Goal: Information Seeking & Learning: Learn about a topic

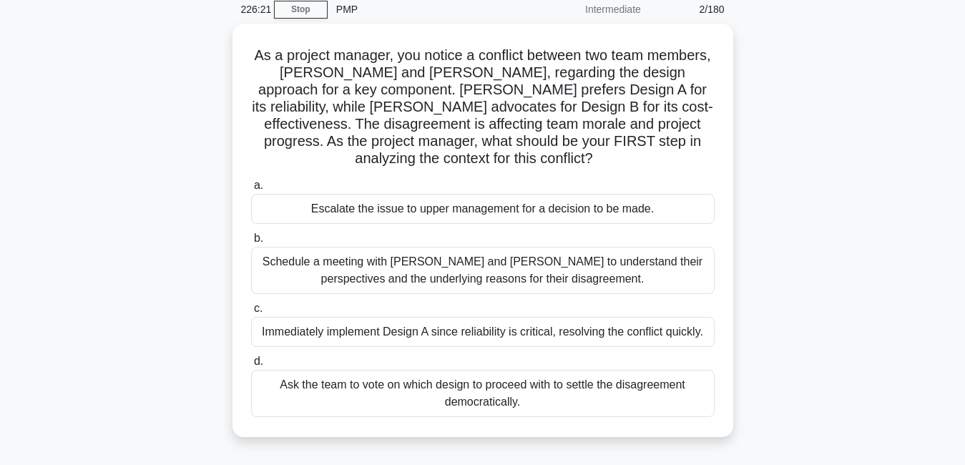
scroll to position [61, 0]
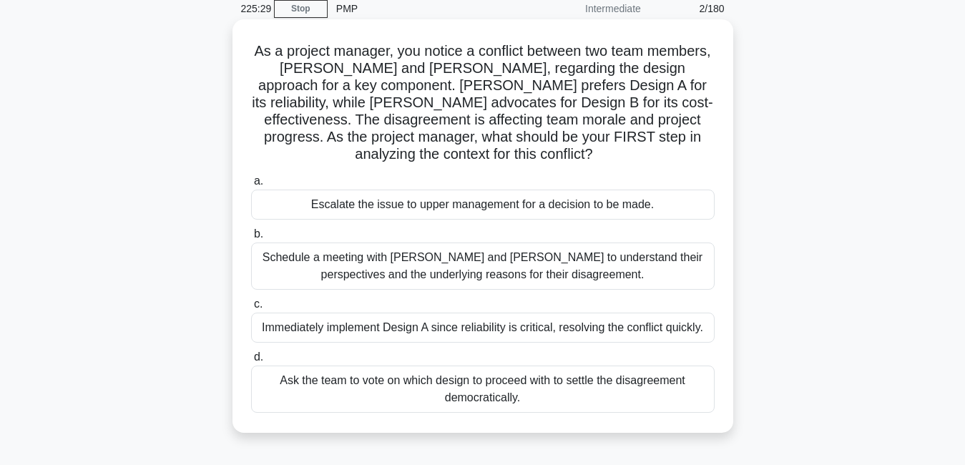
click at [635, 395] on div "Ask the team to vote on which design to proceed with to settle the disagreement…" at bounding box center [483, 389] width 464 height 47
click at [251, 362] on input "d. Ask the team to vote on which design to proceed with to settle the disagreem…" at bounding box center [251, 357] width 0 height 9
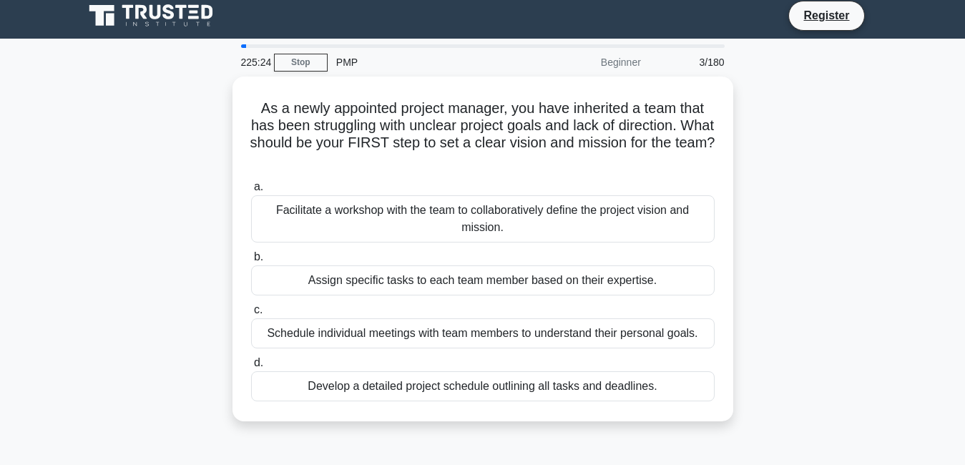
scroll to position [0, 0]
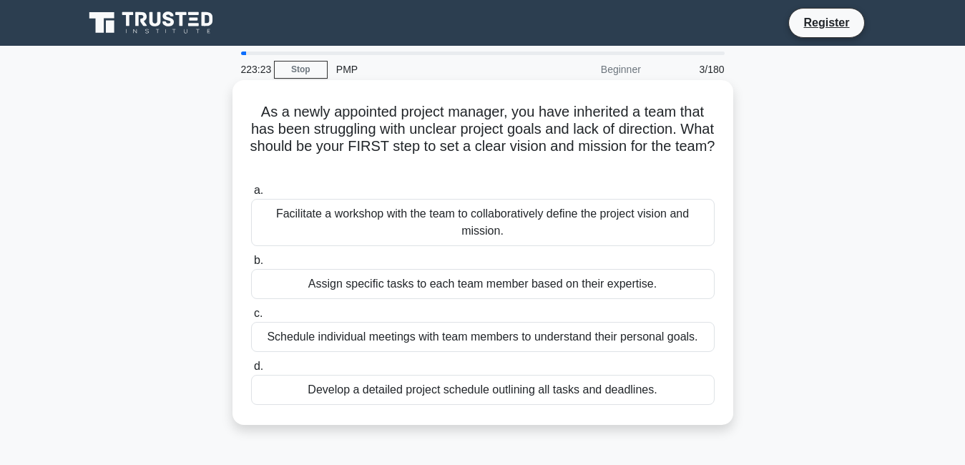
click at [470, 225] on div "Facilitate a workshop with the team to collaboratively define the project visio…" at bounding box center [483, 222] width 464 height 47
click at [251, 195] on input "a. Facilitate a workshop with the team to collaboratively define the project vi…" at bounding box center [251, 190] width 0 height 9
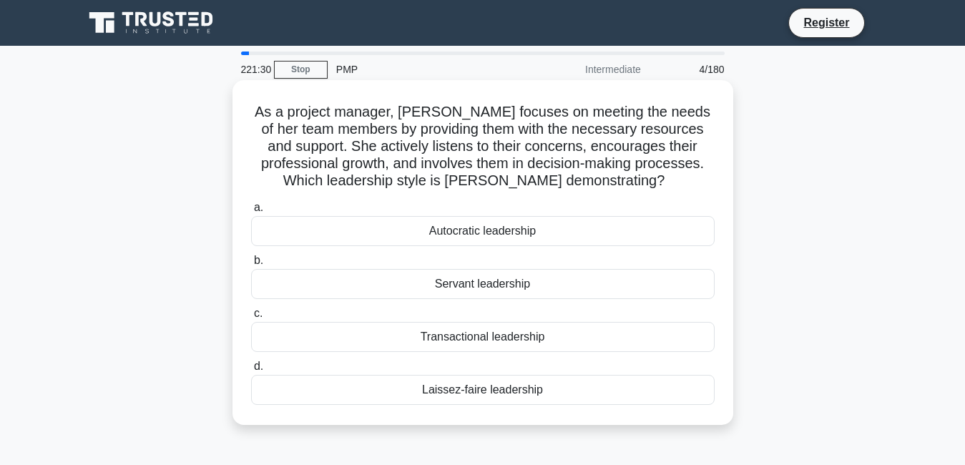
click at [484, 388] on div "Laissez-faire leadership" at bounding box center [483, 390] width 464 height 30
click at [251, 371] on input "d. Laissez-faire leadership" at bounding box center [251, 366] width 0 height 9
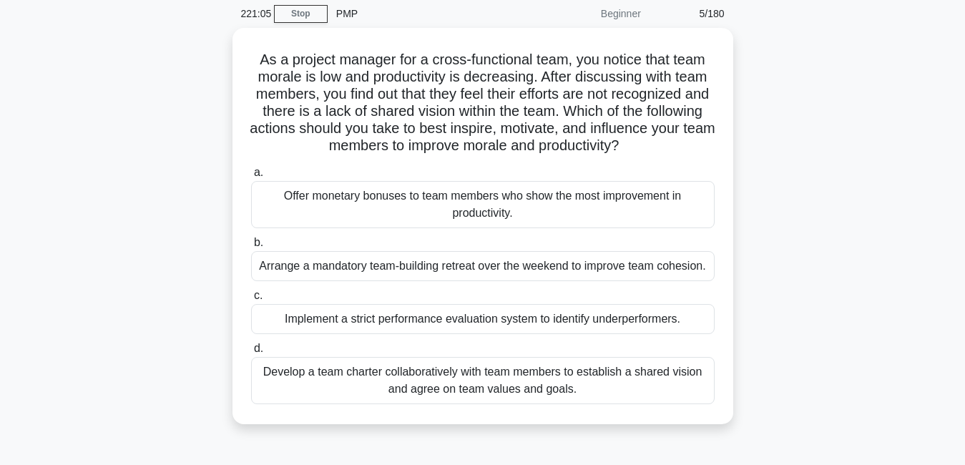
scroll to position [57, 0]
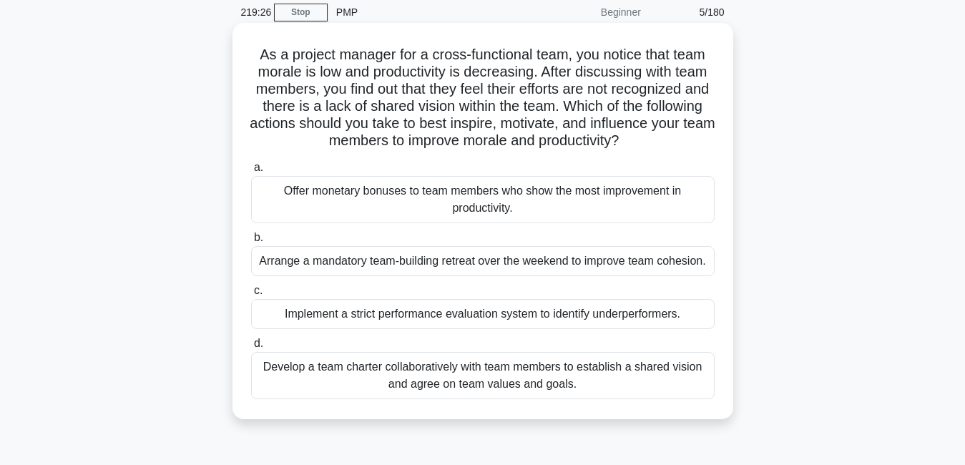
click at [624, 384] on div "Develop a team charter collaboratively with team members to establish a shared …" at bounding box center [483, 375] width 464 height 47
click at [251, 348] on input "d. Develop a team charter collaboratively with team members to establish a shar…" at bounding box center [251, 343] width 0 height 9
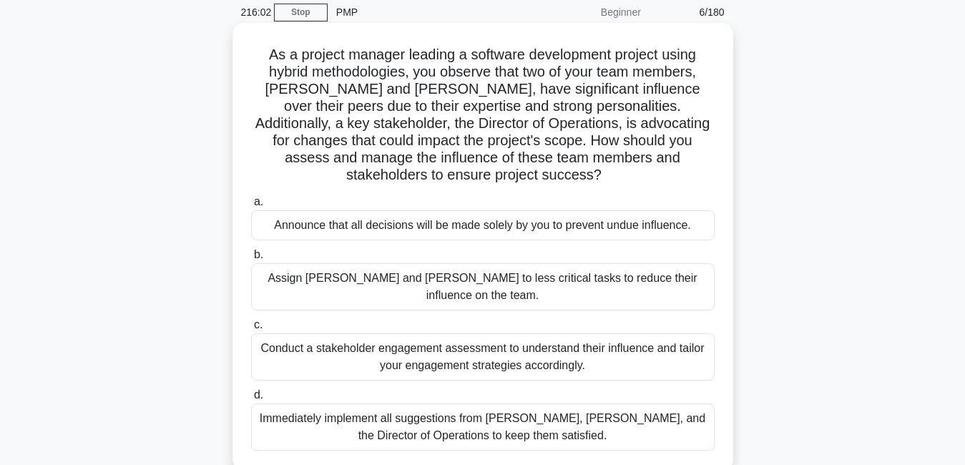
click at [481, 407] on div "Immediately implement all suggestions from [PERSON_NAME], [PERSON_NAME], and th…" at bounding box center [483, 427] width 464 height 47
click at [251, 400] on input "d. Immediately implement all suggestions from Alex, Jordan, and the Director of…" at bounding box center [251, 395] width 0 height 9
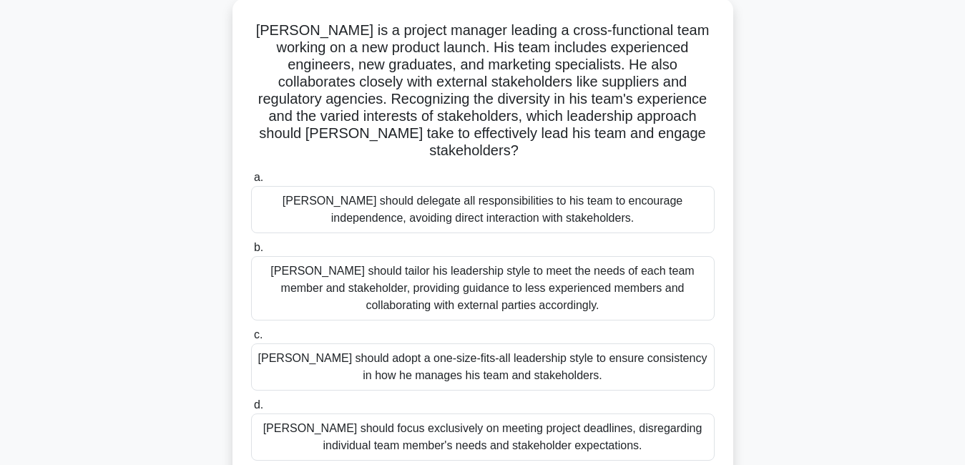
scroll to position [86, 0]
click at [915, 271] on main "213:24 Stop PMP Beginner 6/180 John is a project manager leading a cross-functi…" at bounding box center [482, 323] width 965 height 727
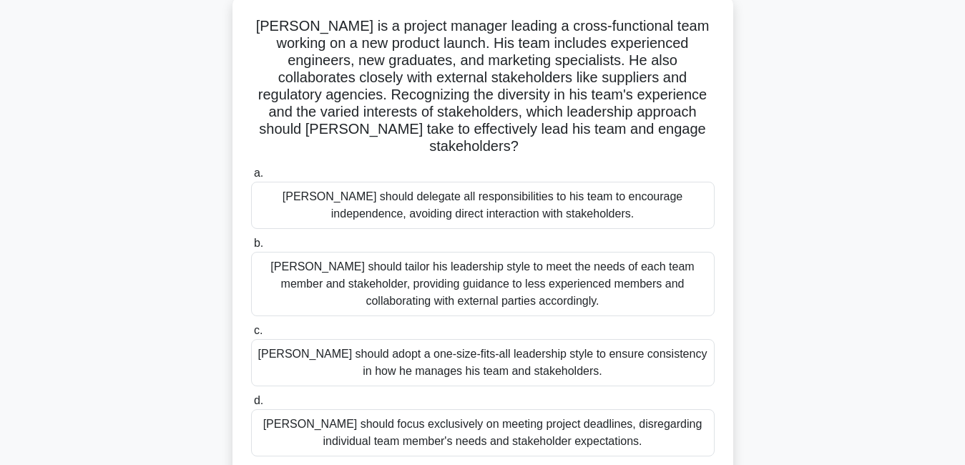
click at [664, 345] on div "[PERSON_NAME] should adopt a one-size-fits-all leadership style to ensure consi…" at bounding box center [483, 362] width 464 height 47
click at [251, 336] on input "c. John should adopt a one-size-fits-all leadership style to ensure consistency…" at bounding box center [251, 330] width 0 height 9
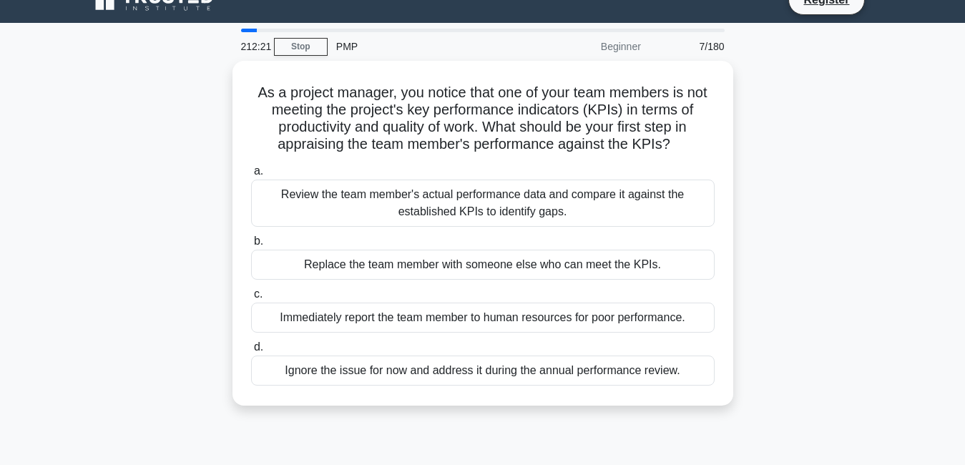
scroll to position [0, 0]
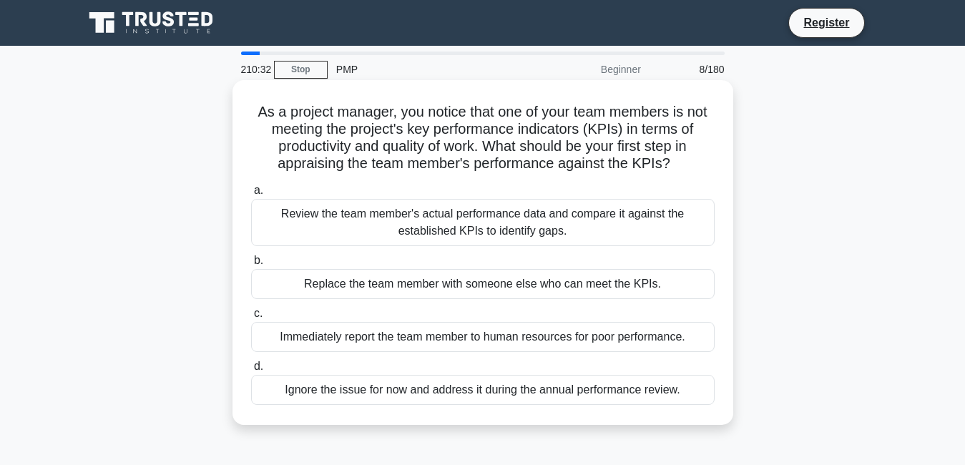
click at [638, 288] on div "Replace the team member with someone else who can meet the KPIs." at bounding box center [483, 284] width 464 height 30
click at [251, 265] on input "b. Replace the team member with someone else who can meet the KPIs." at bounding box center [251, 260] width 0 height 9
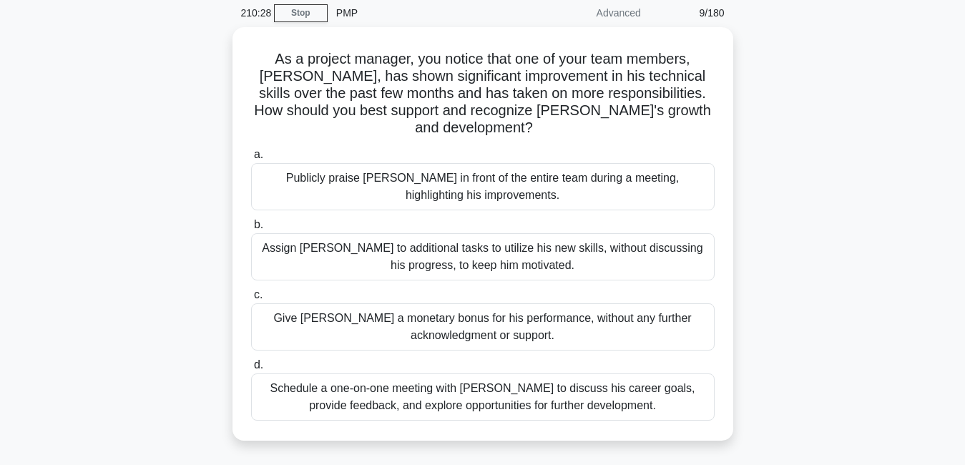
scroll to position [57, 0]
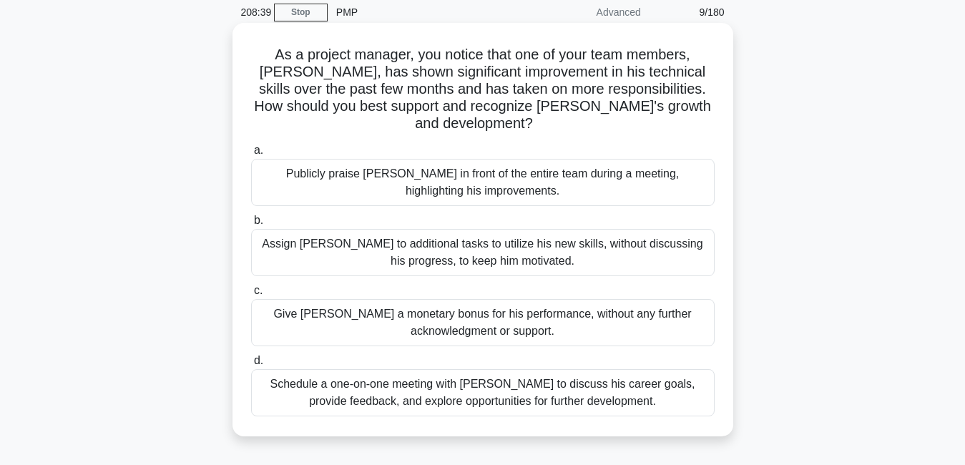
click at [474, 243] on div "Assign [PERSON_NAME] to additional tasks to utilize his new skills, without dis…" at bounding box center [483, 252] width 464 height 47
click at [251, 225] on input "b. Assign Alex to additional tasks to utilize his new skills, without discussin…" at bounding box center [251, 220] width 0 height 9
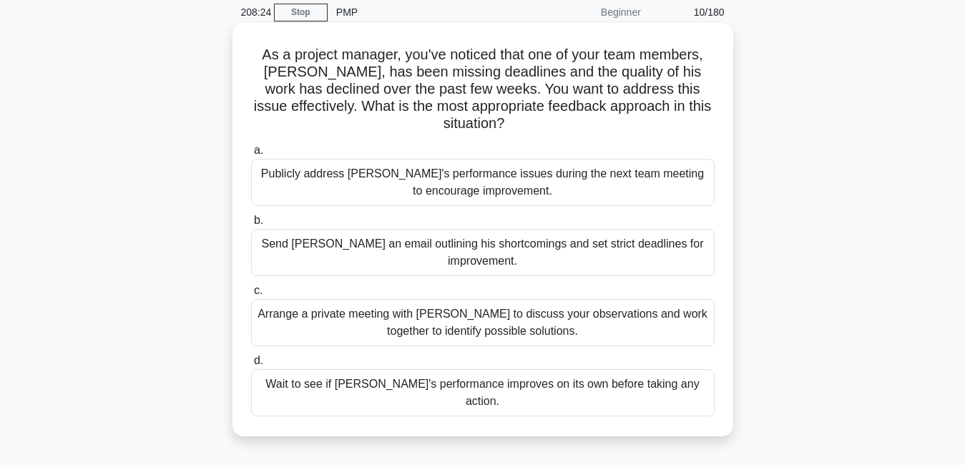
scroll to position [0, 0]
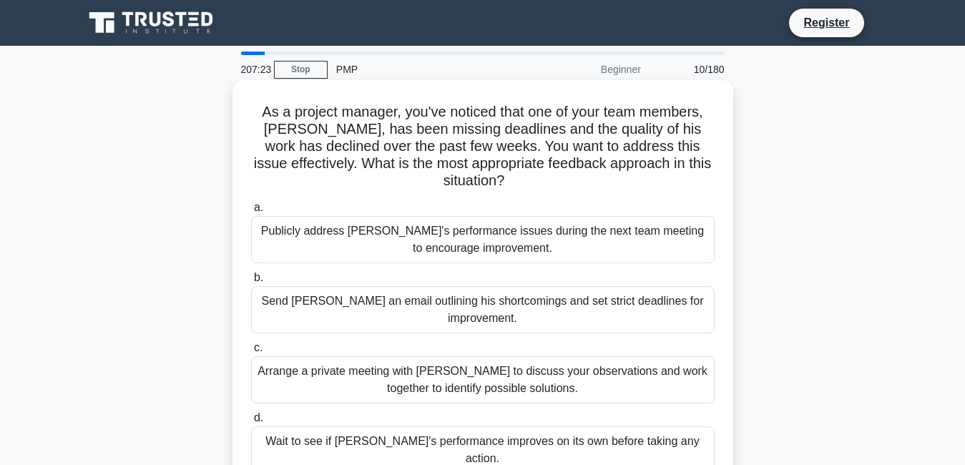
click at [581, 374] on div "Arrange a private meeting with [PERSON_NAME] to discuss your observations and w…" at bounding box center [483, 379] width 464 height 47
click at [251, 353] on input "c. Arrange a private meeting with Alex to discuss your observations and work to…" at bounding box center [251, 347] width 0 height 9
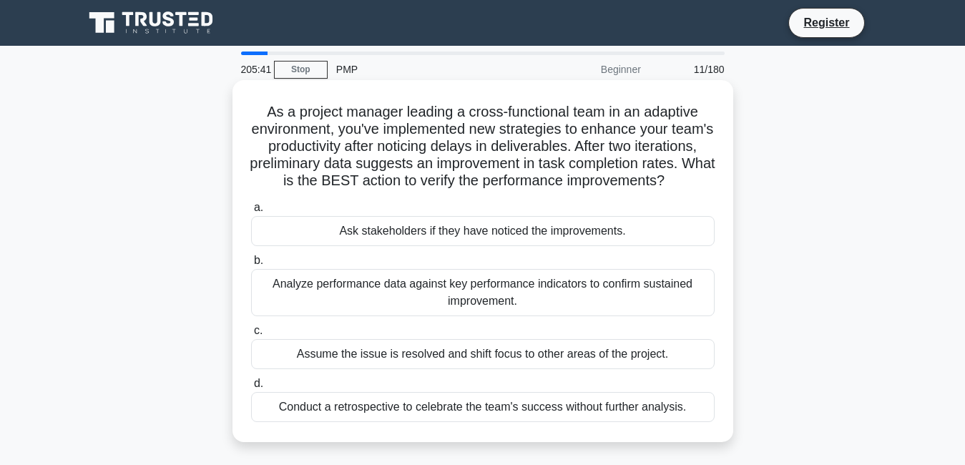
click at [527, 312] on div "Analyze performance data against key performance indicators to confirm sustaine…" at bounding box center [483, 292] width 464 height 47
click at [251, 265] on input "b. Analyze performance data against key performance indicators to confirm susta…" at bounding box center [251, 260] width 0 height 9
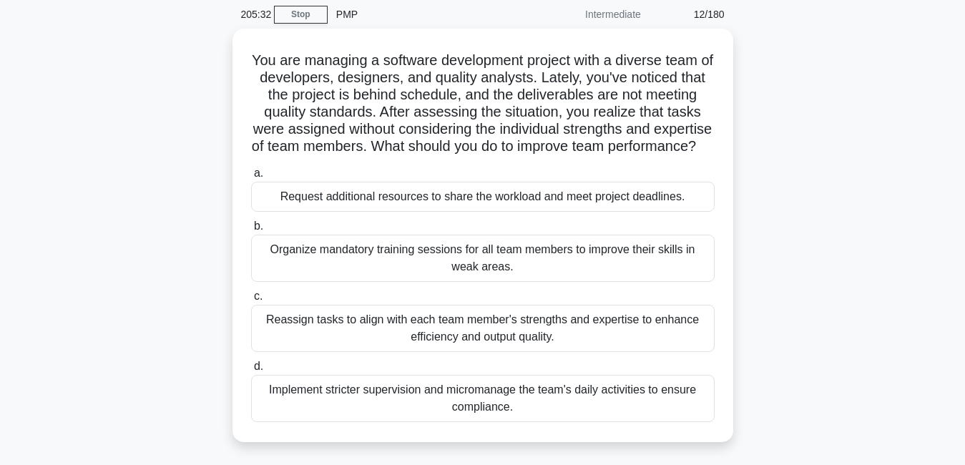
scroll to position [57, 0]
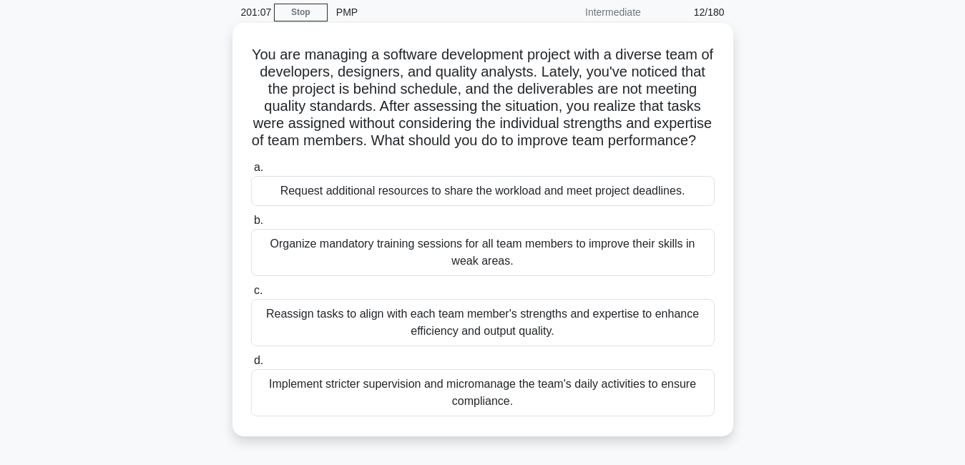
click at [556, 409] on div "Implement stricter supervision and micromanage the team's daily activities to e…" at bounding box center [483, 392] width 464 height 47
click at [251, 366] on input "d. Implement stricter supervision and micromanage the team's daily activities t…" at bounding box center [251, 360] width 0 height 9
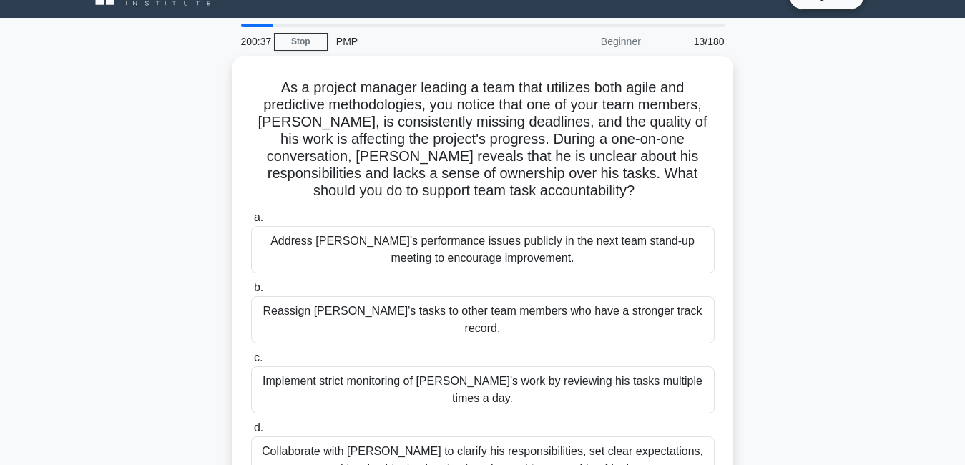
scroll to position [29, 0]
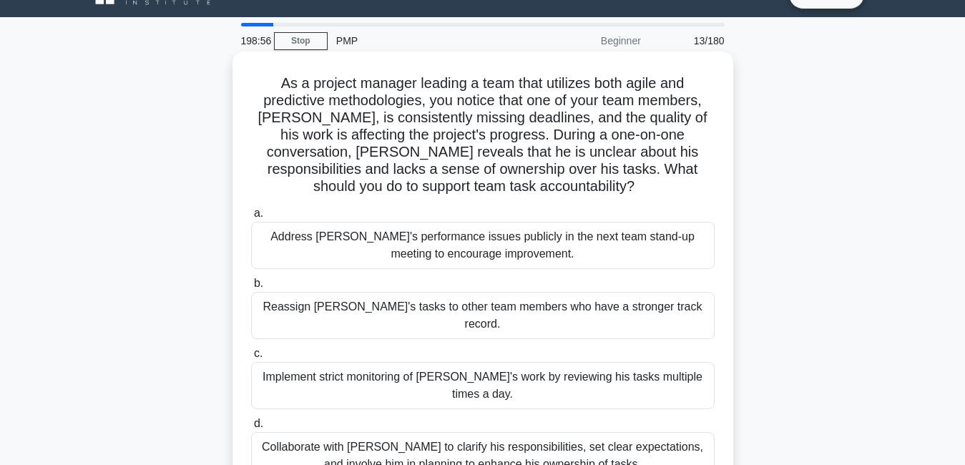
click at [610, 432] on div "Collaborate with [PERSON_NAME] to clarify his responsibilities, set clear expec…" at bounding box center [483, 455] width 464 height 47
click at [251, 419] on input "d. Collaborate with Alex to clarify his responsibilities, set clear expectation…" at bounding box center [251, 423] width 0 height 9
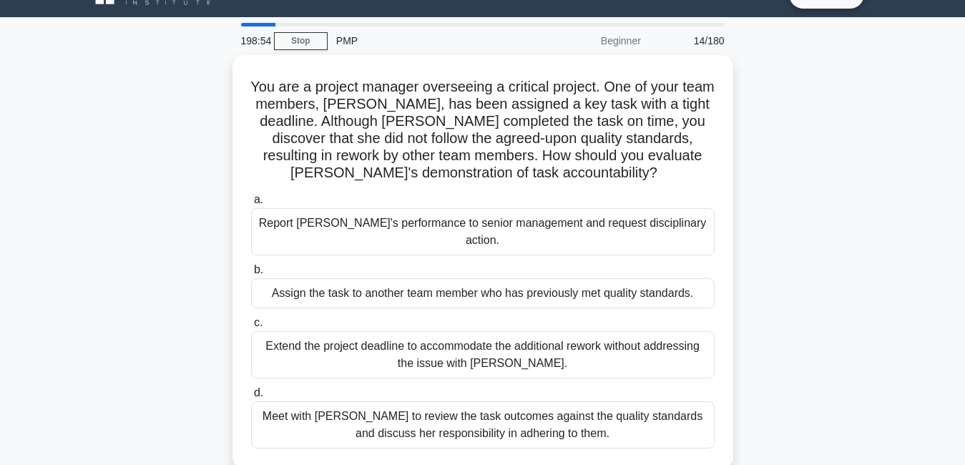
scroll to position [0, 0]
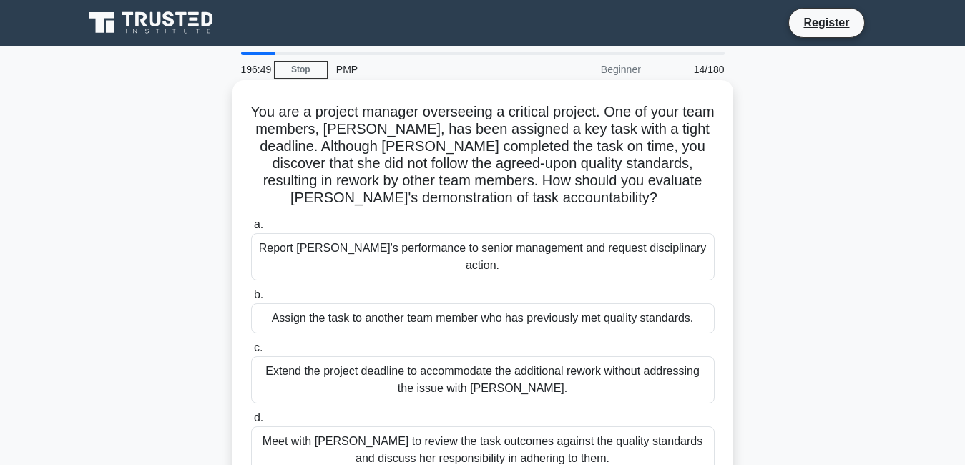
click at [436, 248] on div "Report [PERSON_NAME]'s performance to senior management and request disciplinar…" at bounding box center [483, 256] width 464 height 47
click at [251, 230] on input "a. Report Priya's performance to senior management and request disciplinary act…" at bounding box center [251, 224] width 0 height 9
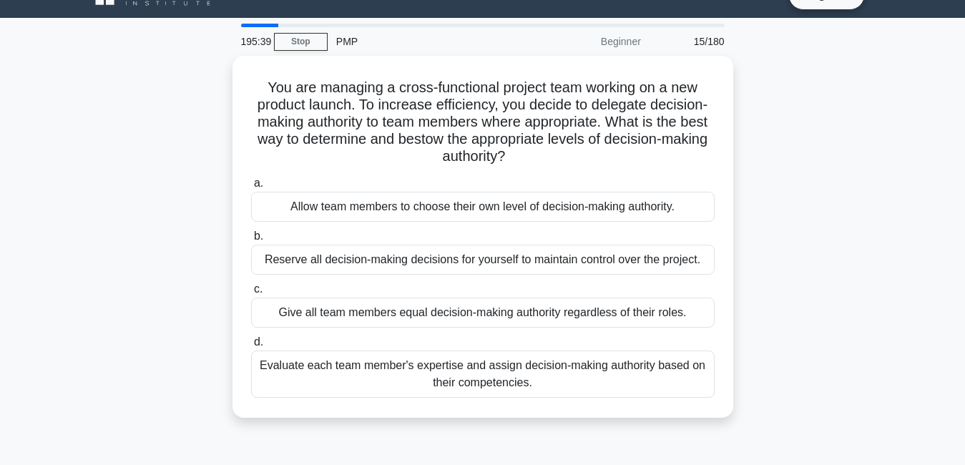
scroll to position [29, 0]
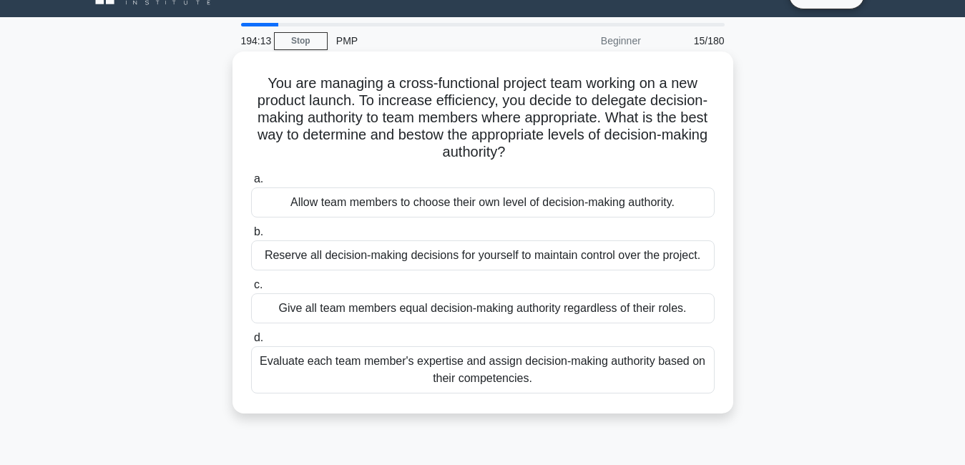
click at [600, 371] on div "Evaluate each team member's expertise and assign decision-making authority base…" at bounding box center [483, 369] width 464 height 47
click at [251, 343] on input "d. Evaluate each team member's expertise and assign decision-making authority b…" at bounding box center [251, 337] width 0 height 9
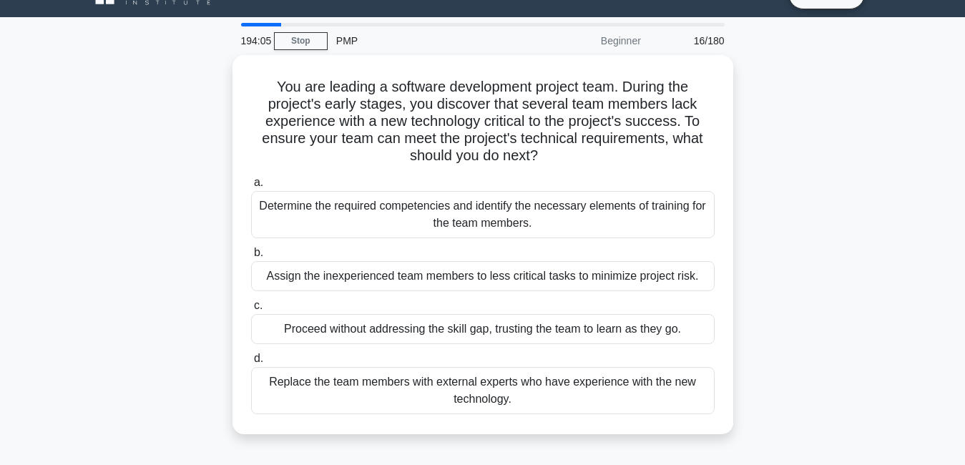
scroll to position [0, 0]
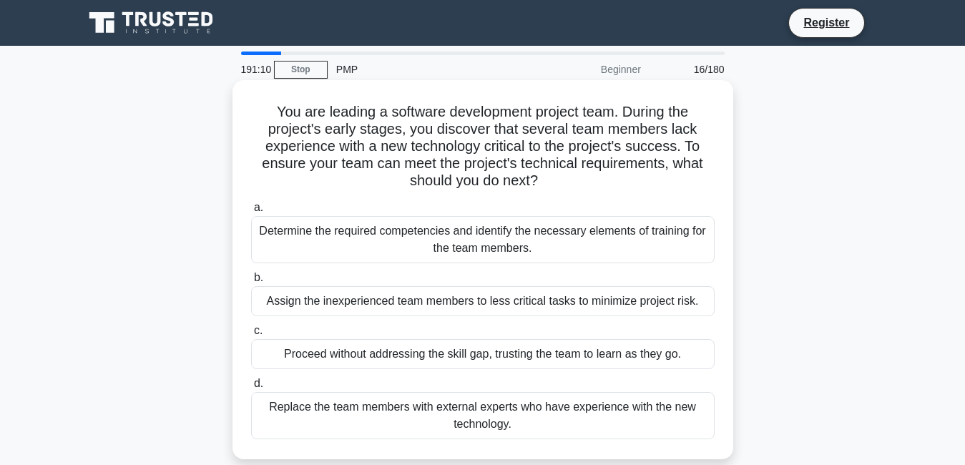
click at [511, 238] on div "Determine the required competencies and identify the necessary elements of trai…" at bounding box center [483, 239] width 464 height 47
click at [251, 213] on input "a. Determine the required competencies and identify the necessary elements of t…" at bounding box center [251, 207] width 0 height 9
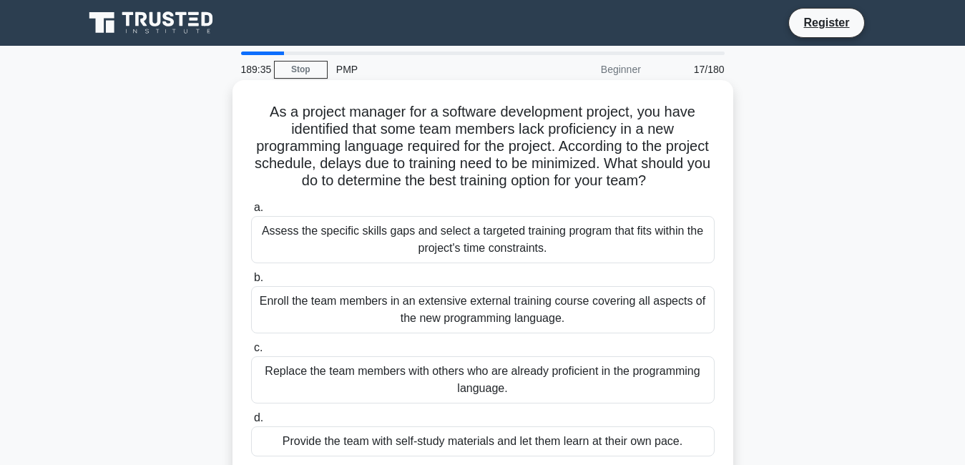
click at [535, 323] on div "Enroll the team members in an extensive external training course covering all a…" at bounding box center [483, 309] width 464 height 47
click at [251, 283] on input "b. Enroll the team members in an extensive external training course covering al…" at bounding box center [251, 277] width 0 height 9
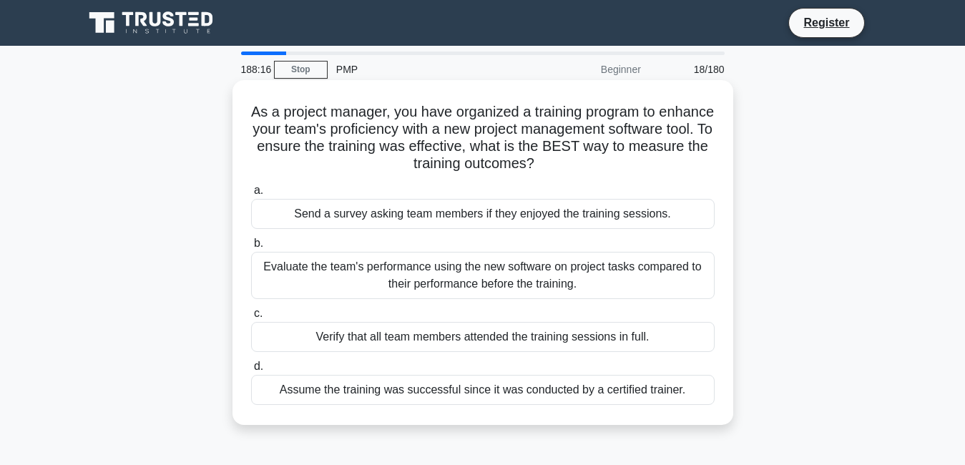
click at [394, 288] on div "Evaluate the team's performance using the new software on project tasks compare…" at bounding box center [483, 275] width 464 height 47
click at [251, 248] on input "b. Evaluate the team's performance using the new software on project tasks comp…" at bounding box center [251, 243] width 0 height 9
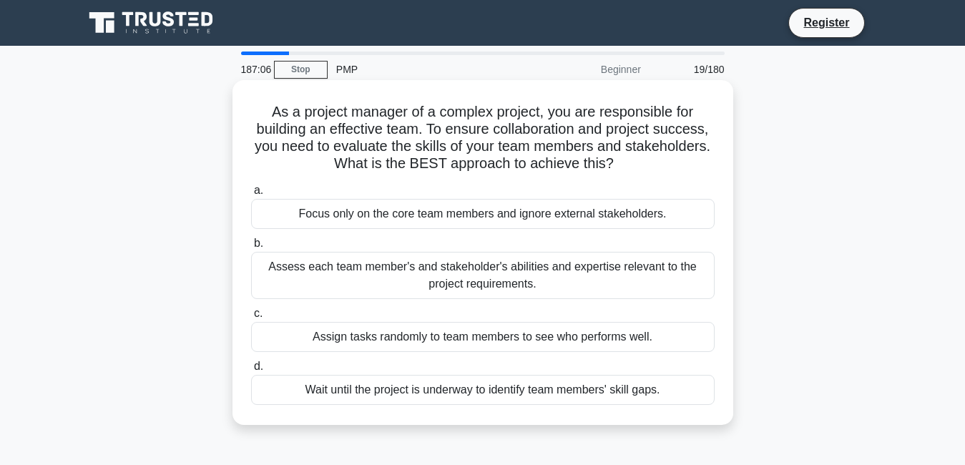
click at [547, 263] on div "Assess each team member's and stakeholder's abilities and expertise relevant to…" at bounding box center [483, 275] width 464 height 47
click at [251, 248] on input "b. Assess each team member's and stakeholder's abilities and expertise relevant…" at bounding box center [251, 243] width 0 height 9
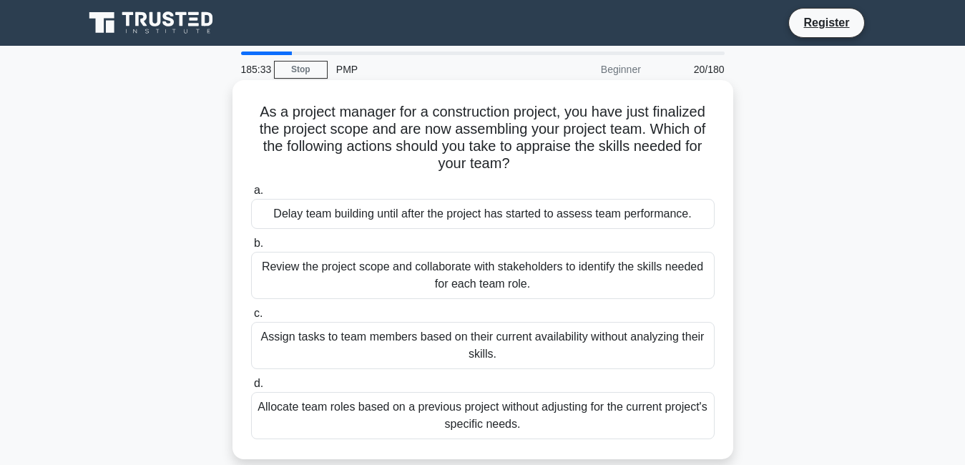
click at [466, 273] on div "Review the project scope and collaborate with stakeholders to identify the skil…" at bounding box center [483, 275] width 464 height 47
click at [251, 248] on input "b. Review the project scope and collaborate with stakeholders to identify the s…" at bounding box center [251, 243] width 0 height 9
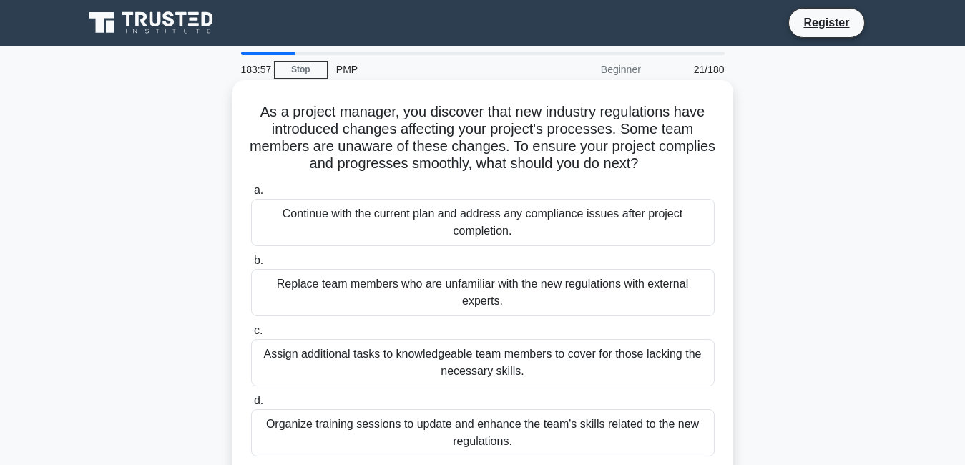
click at [434, 290] on div "Replace team members who are unfamiliar with the new regulations with external …" at bounding box center [483, 292] width 464 height 47
click at [251, 265] on input "b. Replace team members who are unfamiliar with the new regulations with extern…" at bounding box center [251, 260] width 0 height 9
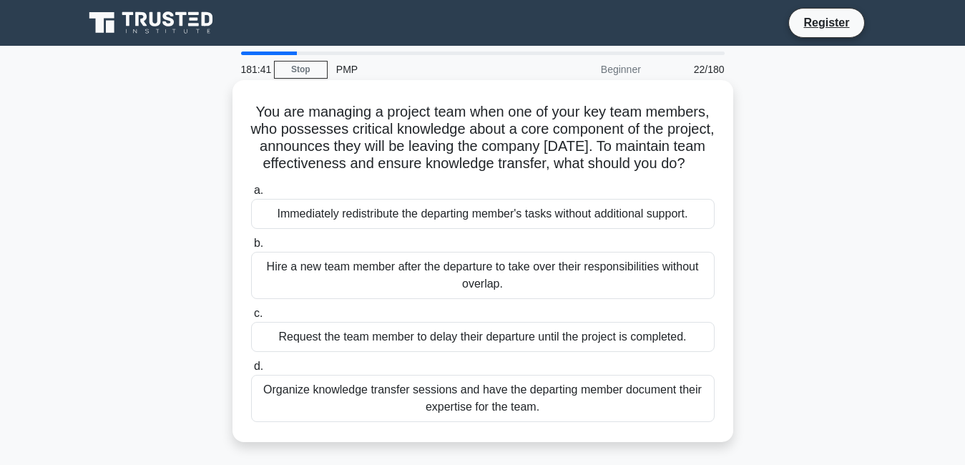
click at [412, 415] on div "Organize knowledge transfer sessions and have the departing member document the…" at bounding box center [483, 398] width 464 height 47
click at [251, 371] on input "d. Organize knowledge transfer sessions and have the departing member document …" at bounding box center [251, 366] width 0 height 9
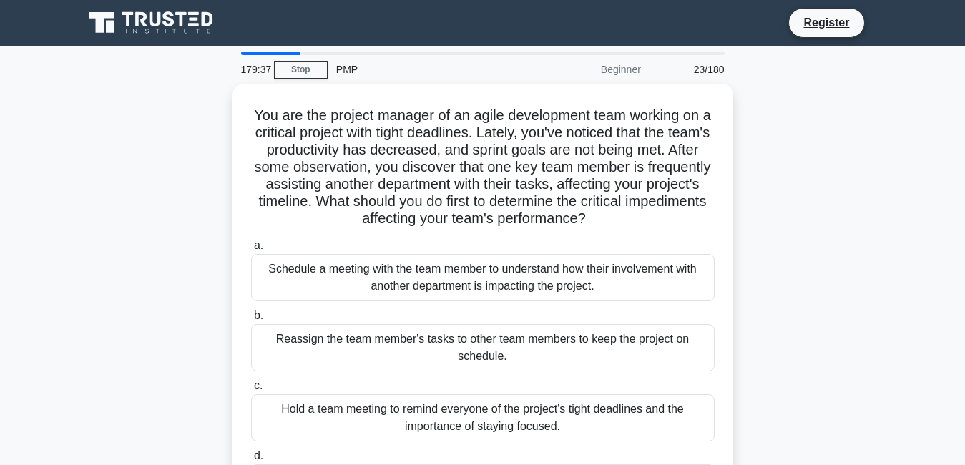
drag, startPoint x: 828, startPoint y: 341, endPoint x: 819, endPoint y: 236, distance: 105.6
click at [819, 236] on div "You are the project manager of an agile development team working on a critical …" at bounding box center [483, 316] width 816 height 465
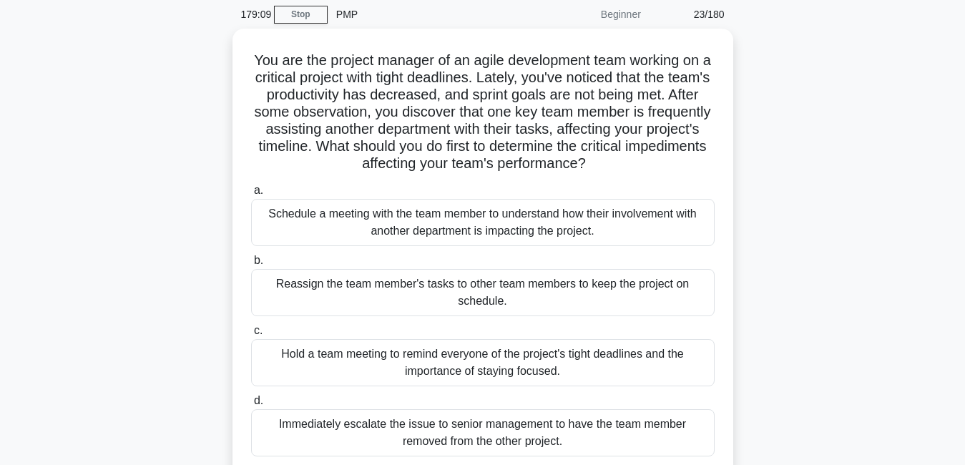
scroll to position [57, 0]
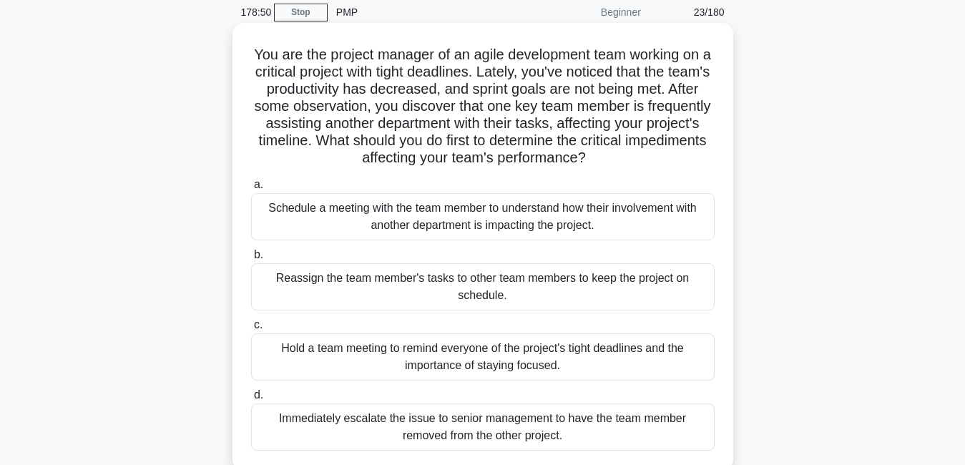
click at [542, 360] on div "Hold a team meeting to remind everyone of the project's tight deadlines and the…" at bounding box center [483, 356] width 464 height 47
click at [251, 330] on input "c. Hold a team meeting to remind everyone of the project's tight deadlines and …" at bounding box center [251, 325] width 0 height 9
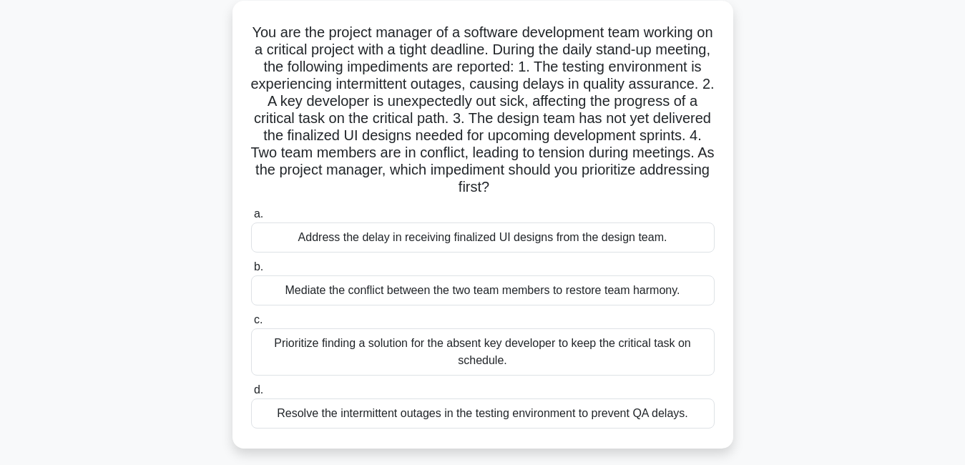
scroll to position [86, 0]
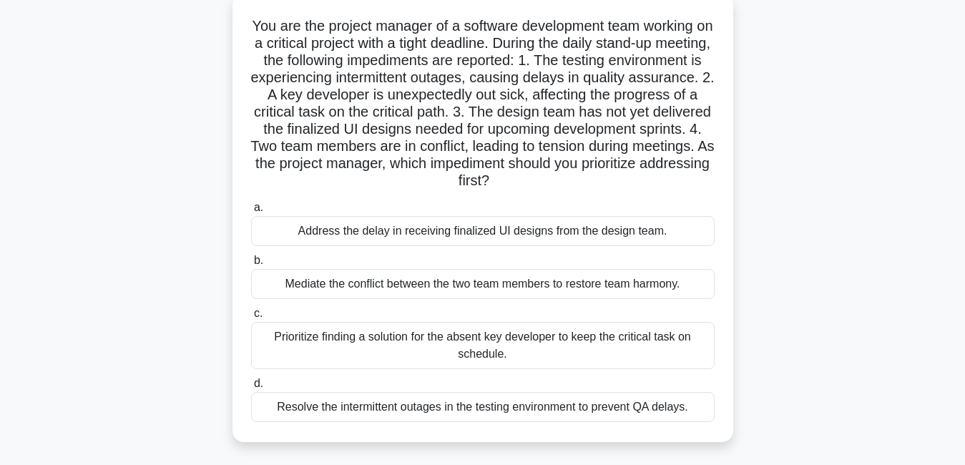
click at [421, 340] on div "Prioritize finding a solution for the absent key developer to keep the critical…" at bounding box center [483, 345] width 464 height 47
click at [251, 318] on input "c. Prioritize finding a solution for the absent key developer to keep the criti…" at bounding box center [251, 313] width 0 height 9
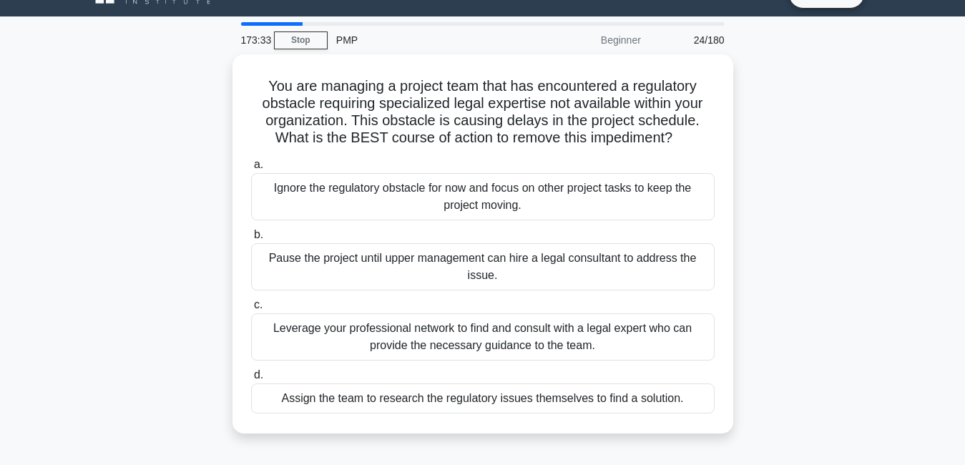
scroll to position [29, 0]
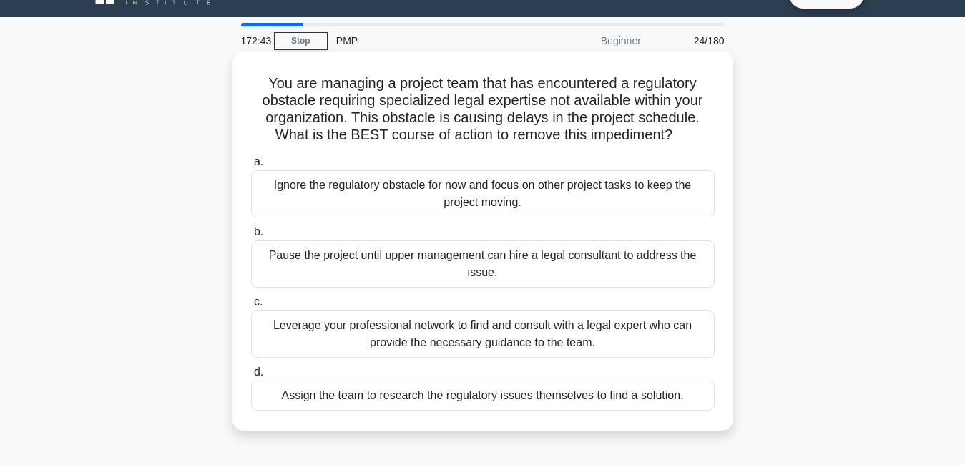
click at [510, 335] on div "Leverage your professional network to find and consult with a legal expert who …" at bounding box center [483, 334] width 464 height 47
click at [251, 307] on input "c. Leverage your professional network to find and consult with a legal expert w…" at bounding box center [251, 302] width 0 height 9
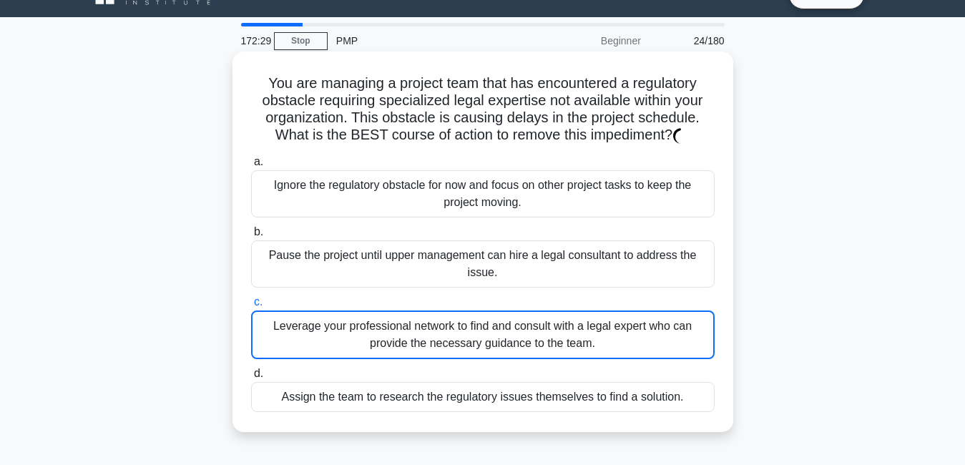
scroll to position [0, 0]
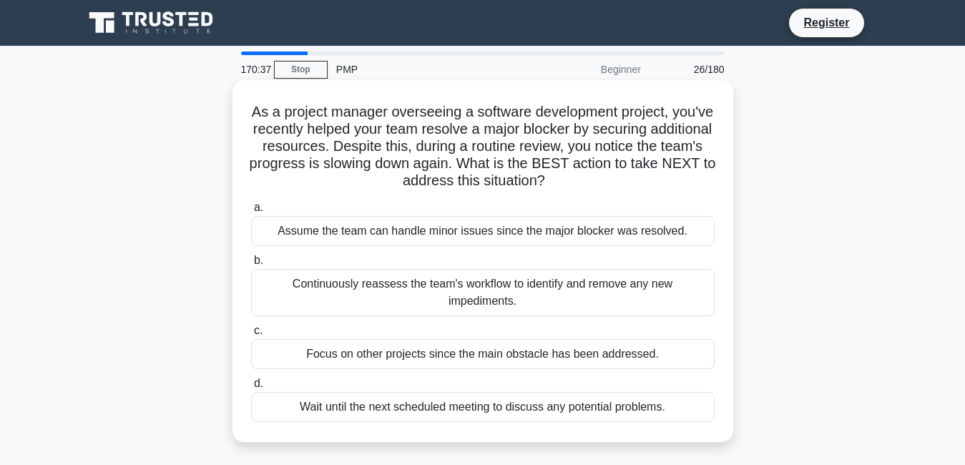
click at [610, 283] on div "Continuously reassess the team's workflow to identify and remove any new impedi…" at bounding box center [483, 292] width 464 height 47
click at [251, 265] on input "b. Continuously reassess the team's workflow to identify and remove any new imp…" at bounding box center [251, 260] width 0 height 9
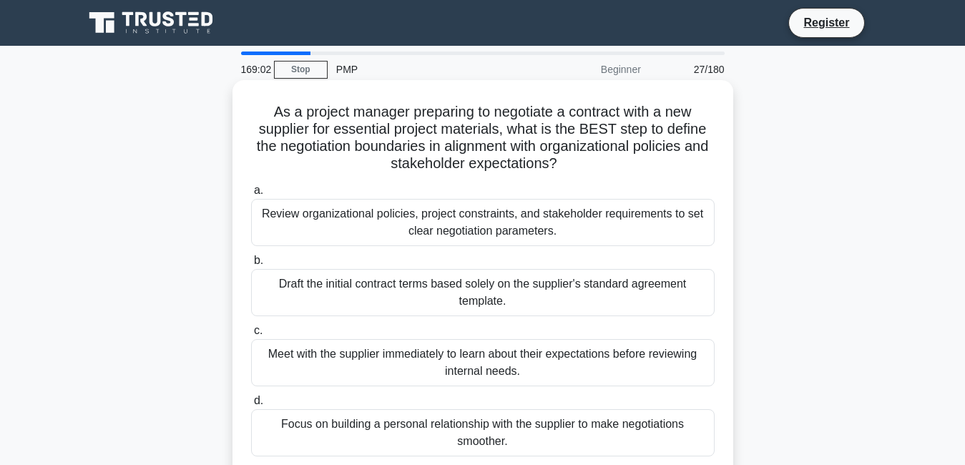
click at [540, 243] on div "Review organizational policies, project constraints, and stakeholder requiremen…" at bounding box center [483, 222] width 464 height 47
click at [251, 195] on input "a. Review organizational policies, project constraints, and stakeholder require…" at bounding box center [251, 190] width 0 height 9
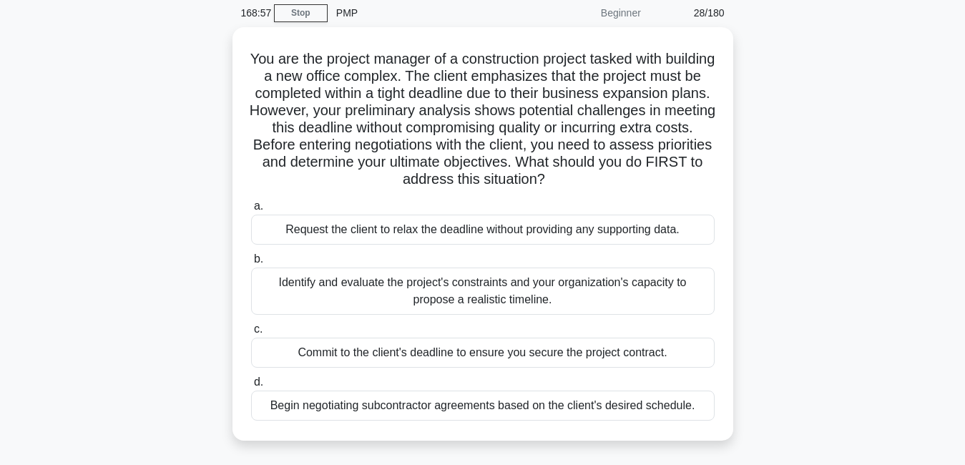
scroll to position [57, 0]
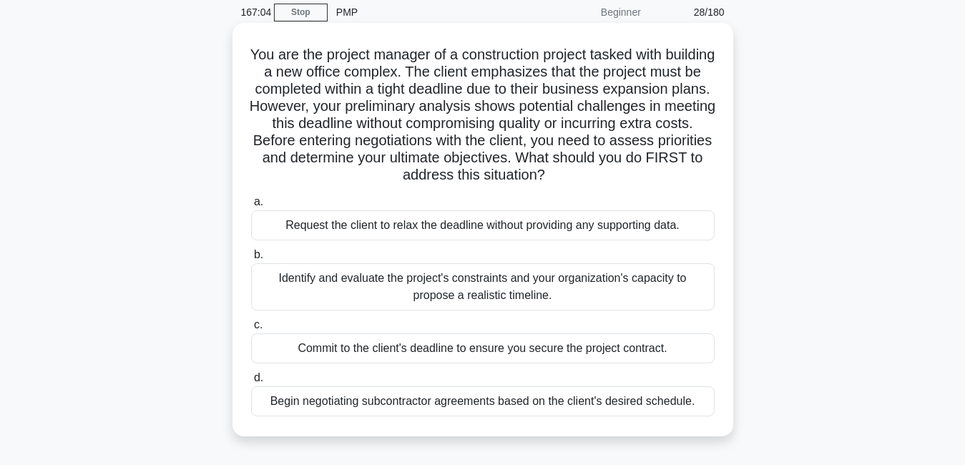
click at [554, 297] on div "Identify and evaluate the project's constraints and your organization's capacit…" at bounding box center [483, 286] width 464 height 47
click at [251, 260] on input "b. Identify and evaluate the project's constraints and your organization's capa…" at bounding box center [251, 254] width 0 height 9
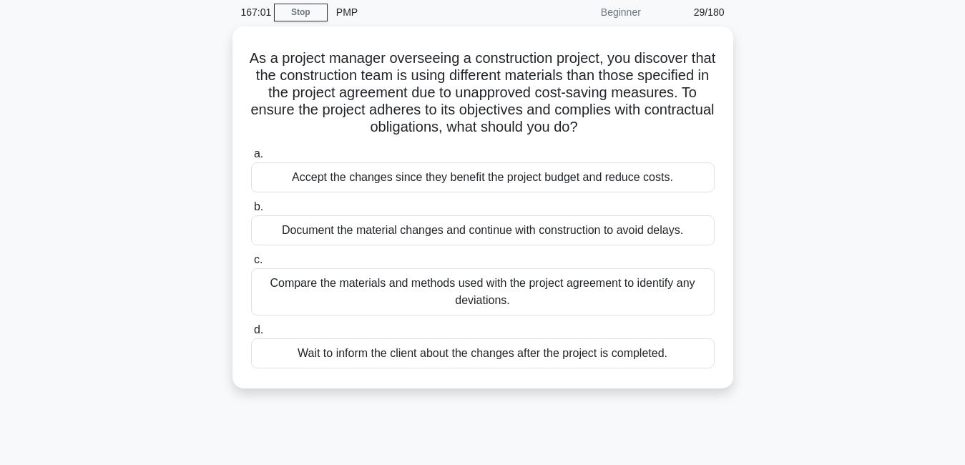
scroll to position [0, 0]
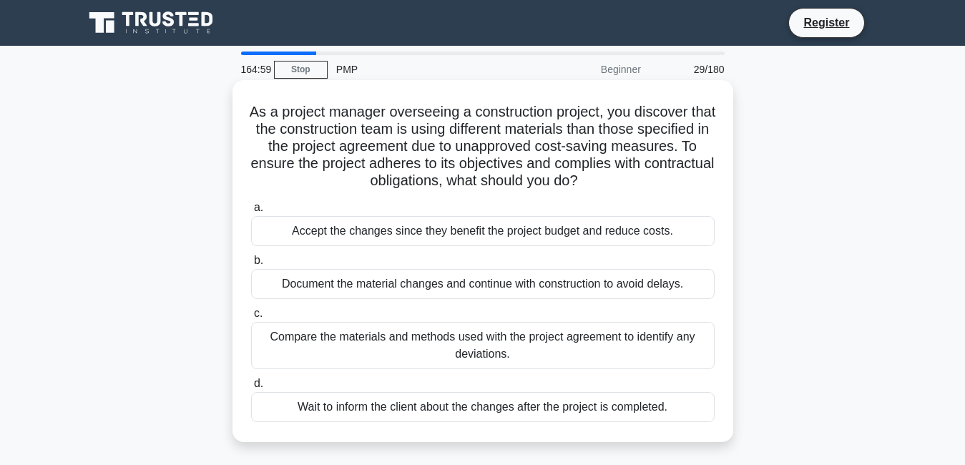
click at [396, 294] on div "Document the material changes and continue with construction to avoid delays." at bounding box center [483, 284] width 464 height 30
click at [251, 265] on input "b. Document the material changes and continue with construction to avoid delays." at bounding box center [251, 260] width 0 height 9
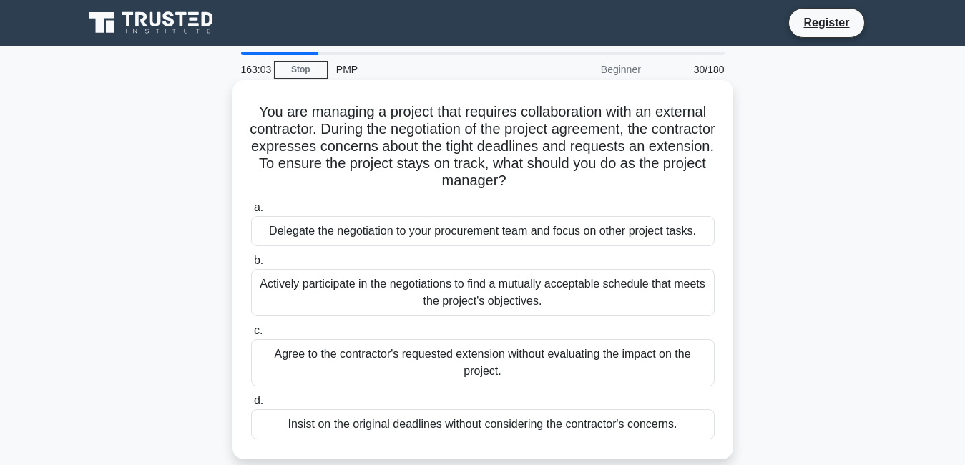
click at [554, 305] on div "Actively participate in the negotiations to find a mutually acceptable schedule…" at bounding box center [483, 292] width 464 height 47
click at [251, 265] on input "b. Actively participate in the negotiations to find a mutually acceptable sched…" at bounding box center [251, 260] width 0 height 9
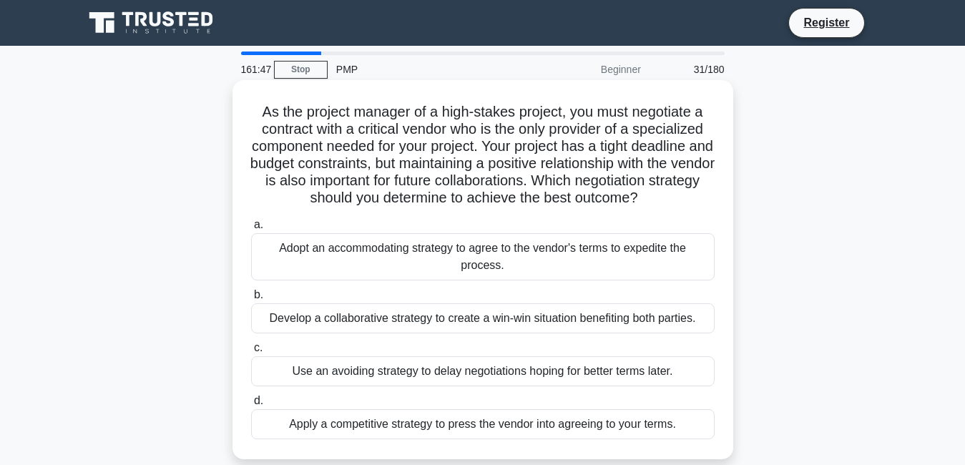
click at [501, 325] on div "Develop a collaborative strategy to create a win-win situation benefiting both …" at bounding box center [483, 318] width 464 height 30
click at [251, 300] on input "b. Develop a collaborative strategy to create a win-win situation benefiting bo…" at bounding box center [251, 295] width 0 height 9
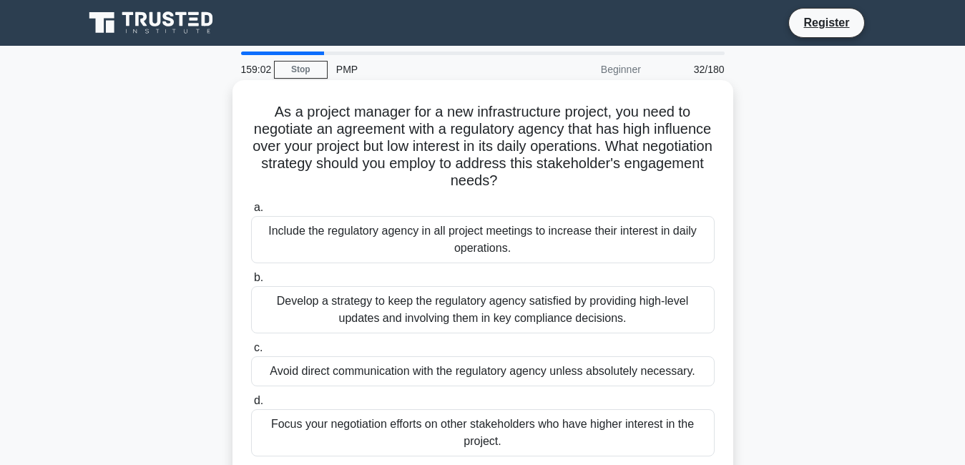
click at [405, 319] on div "Develop a strategy to keep the regulatory agency satisfied by providing high-le…" at bounding box center [483, 309] width 464 height 47
click at [251, 283] on input "b. Develop a strategy to keep the regulatory agency satisfied by providing high…" at bounding box center [251, 277] width 0 height 9
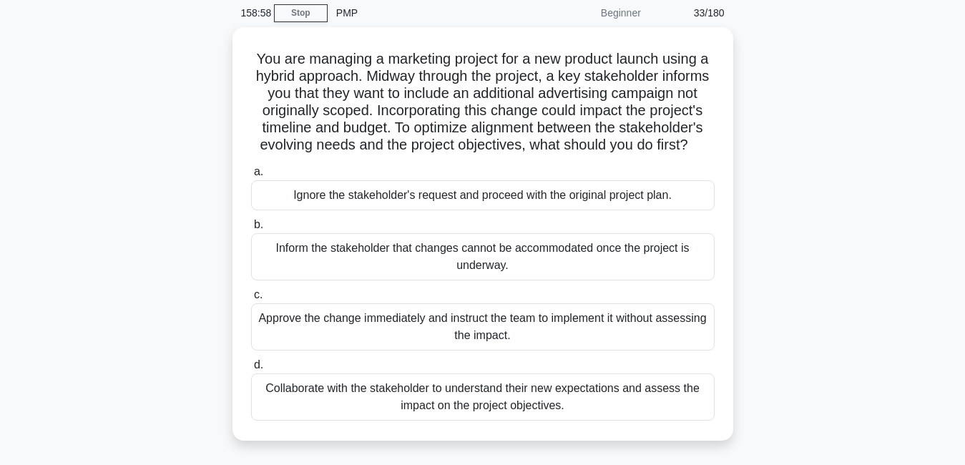
scroll to position [57, 0]
drag, startPoint x: 761, startPoint y: 200, endPoint x: 762, endPoint y: 227, distance: 26.5
click at [762, 227] on div "You are managing a marketing project for a new product launch using a hybrid ap…" at bounding box center [483, 241] width 816 height 431
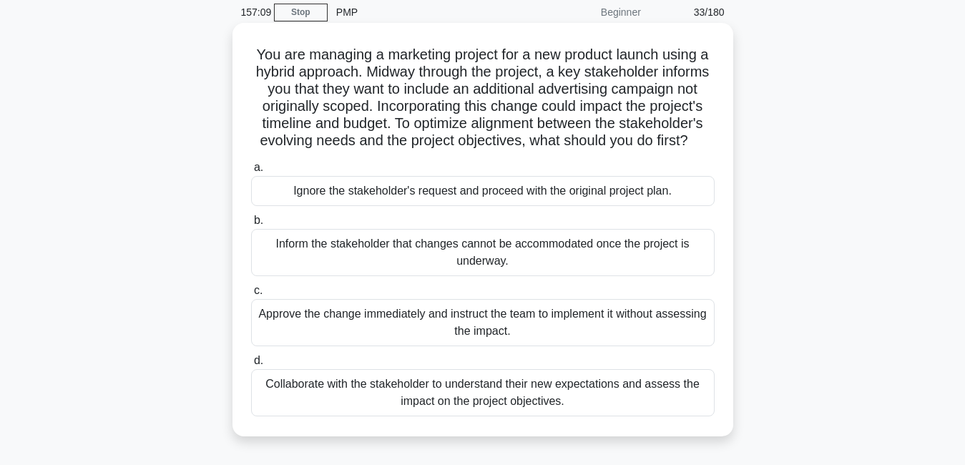
click at [467, 406] on div "Collaborate with the stakeholder to understand their new expectations and asses…" at bounding box center [483, 392] width 464 height 47
click at [251, 366] on input "d. Collaborate with the stakeholder to understand their new expectations and as…" at bounding box center [251, 360] width 0 height 9
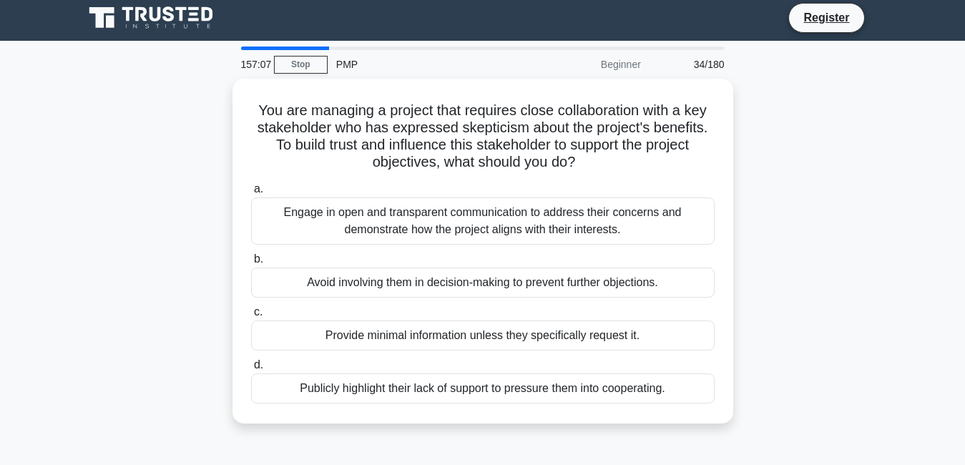
scroll to position [0, 0]
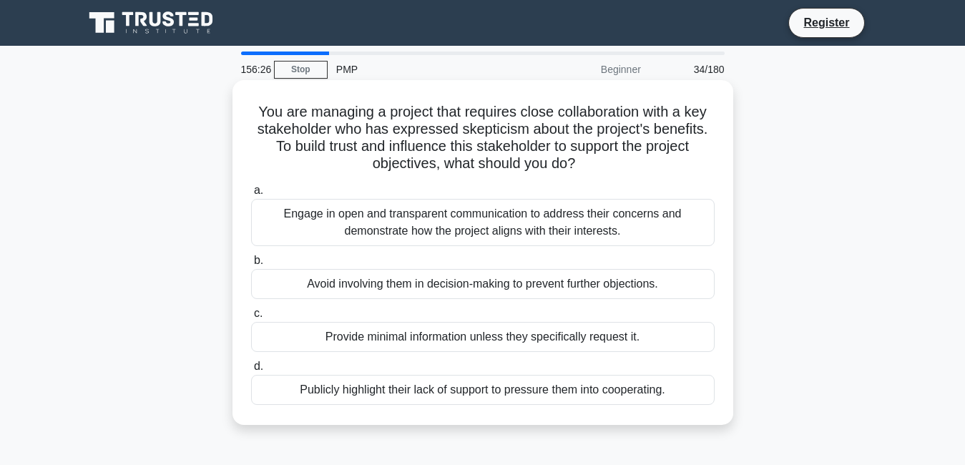
click at [540, 233] on div "Engage in open and transparent communication to address their concerns and demo…" at bounding box center [483, 222] width 464 height 47
click at [251, 195] on input "a. Engage in open and transparent communication to address their concerns and d…" at bounding box center [251, 190] width 0 height 9
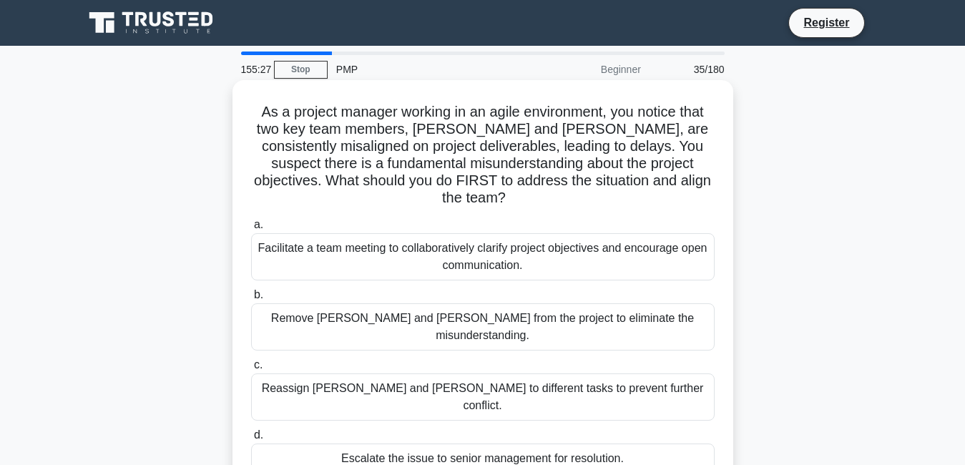
click at [542, 243] on div "Facilitate a team meeting to collaboratively clarify project objectives and enc…" at bounding box center [483, 256] width 464 height 47
click at [251, 230] on input "a. Facilitate a team meeting to collaboratively clarify project objectives and …" at bounding box center [251, 224] width 0 height 9
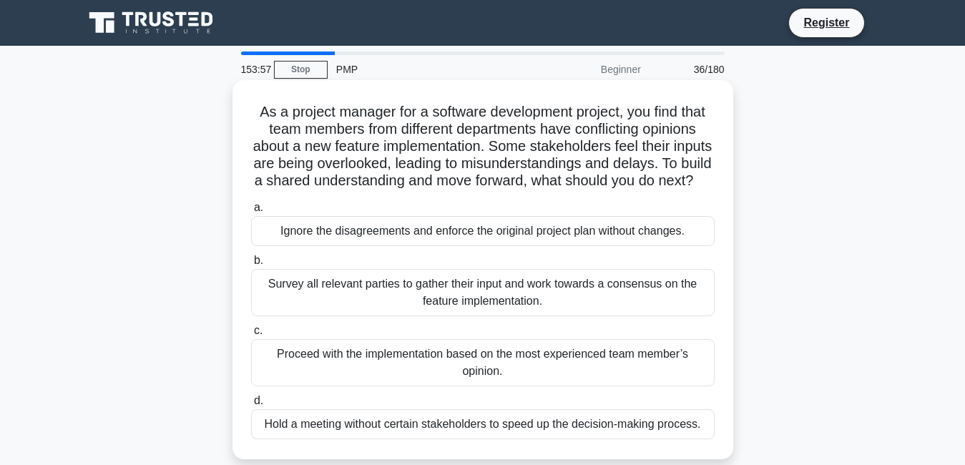
click at [504, 304] on div "Survey all relevant parties to gather their input and work towards a consensus …" at bounding box center [483, 292] width 464 height 47
click at [251, 265] on input "b. Survey all relevant parties to gather their input and work towards a consens…" at bounding box center [251, 260] width 0 height 9
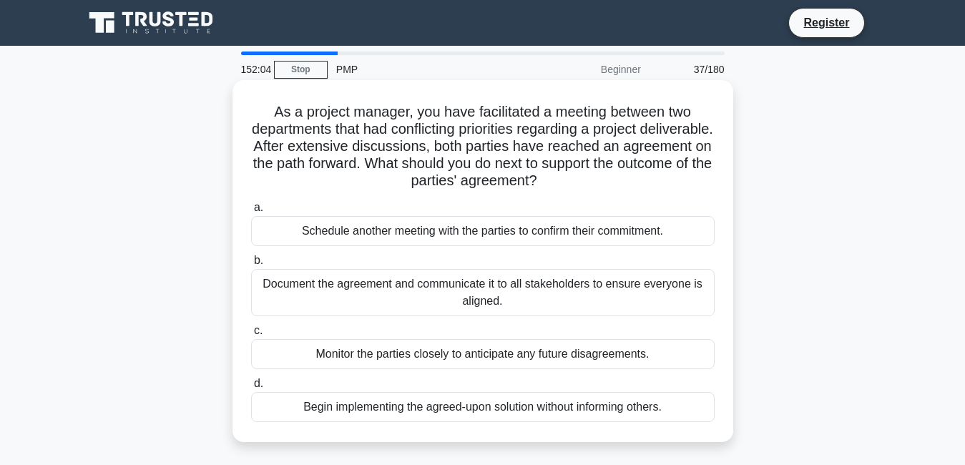
click at [547, 360] on div "Monitor the parties closely to anticipate any future disagreements." at bounding box center [483, 354] width 464 height 30
click at [251, 336] on input "c. Monitor the parties closely to anticipate any future disagreements." at bounding box center [251, 330] width 0 height 9
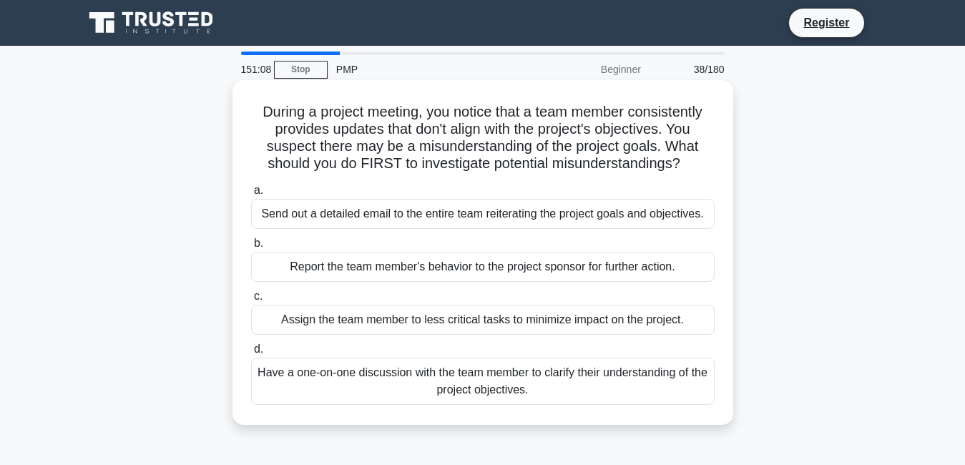
click at [643, 210] on div "Send out a detailed email to the entire team reiterating the project goals and …" at bounding box center [483, 214] width 464 height 30
click at [251, 195] on input "a. Send out a detailed email to the entire team reiterating the project goals a…" at bounding box center [251, 190] width 0 height 9
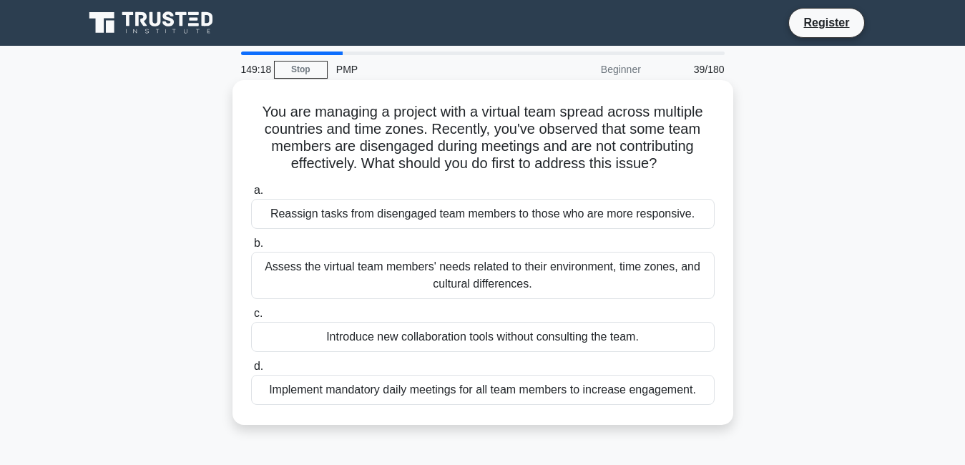
click at [516, 387] on div "Implement mandatory daily meetings for all team members to increase engagement." at bounding box center [483, 390] width 464 height 30
click at [251, 371] on input "d. Implement mandatory daily meetings for all team members to increase engageme…" at bounding box center [251, 366] width 0 height 9
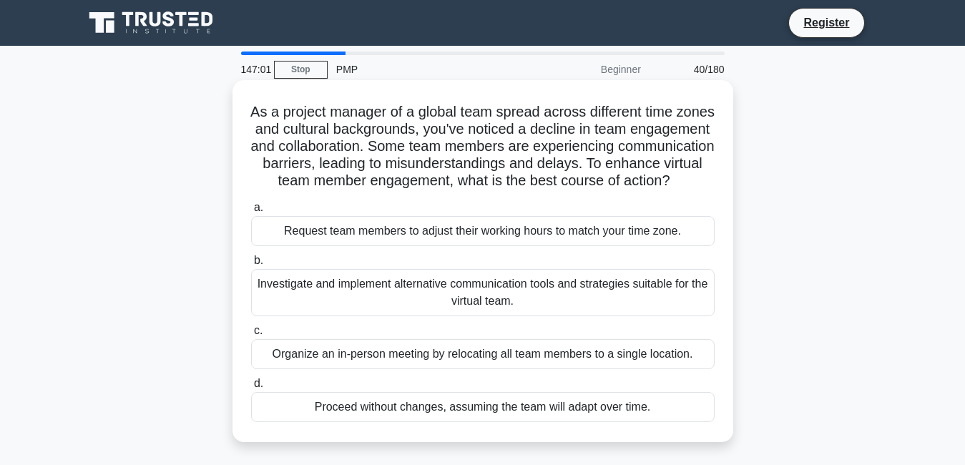
click at [660, 422] on div "Proceed without changes, assuming the team will adapt over time." at bounding box center [483, 407] width 464 height 30
click at [251, 389] on input "d. Proceed without changes, assuming the team will adapt over time." at bounding box center [251, 383] width 0 height 9
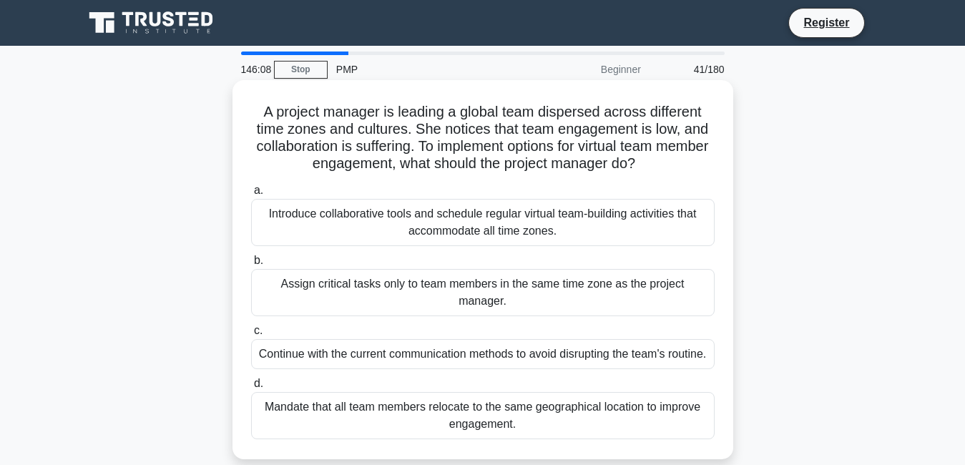
click at [535, 219] on div "Introduce collaborative tools and schedule regular virtual team-building activi…" at bounding box center [483, 222] width 464 height 47
click at [251, 195] on input "a. Introduce collaborative tools and schedule regular virtual team-building act…" at bounding box center [251, 190] width 0 height 9
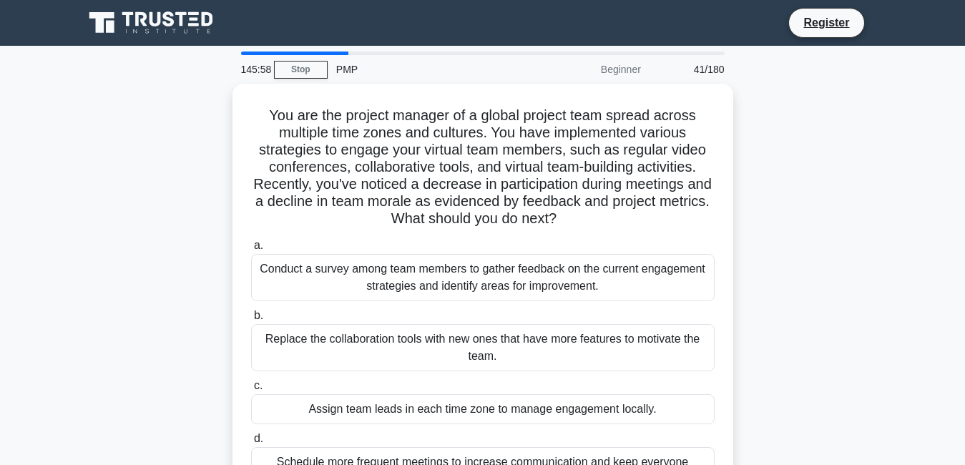
drag, startPoint x: 841, startPoint y: 224, endPoint x: 821, endPoint y: 74, distance: 151.5
click at [821, 74] on div "145:58 Stop PMP Beginner 41/180 You are the project manager of a global project…" at bounding box center [483, 410] width 816 height 716
click at [821, 74] on div "145:57 Stop PMP Beginner 41/180 You are the project manager of a global project…" at bounding box center [483, 410] width 816 height 716
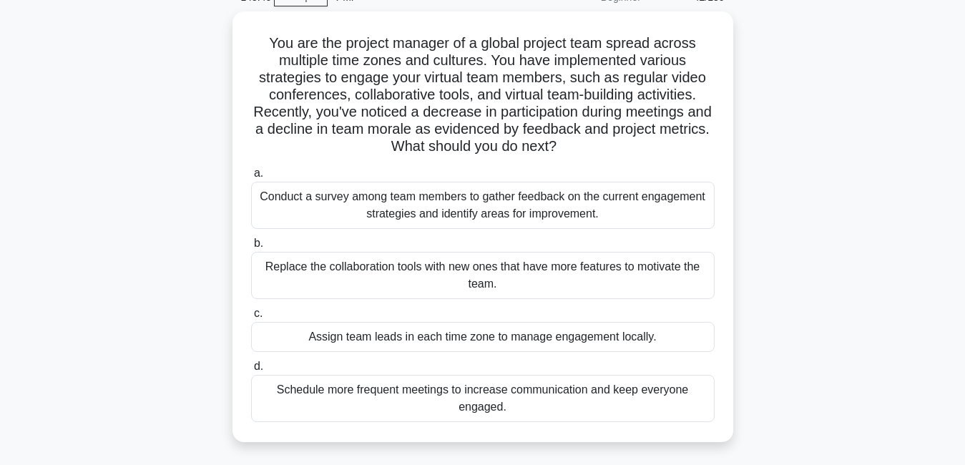
scroll to position [57, 0]
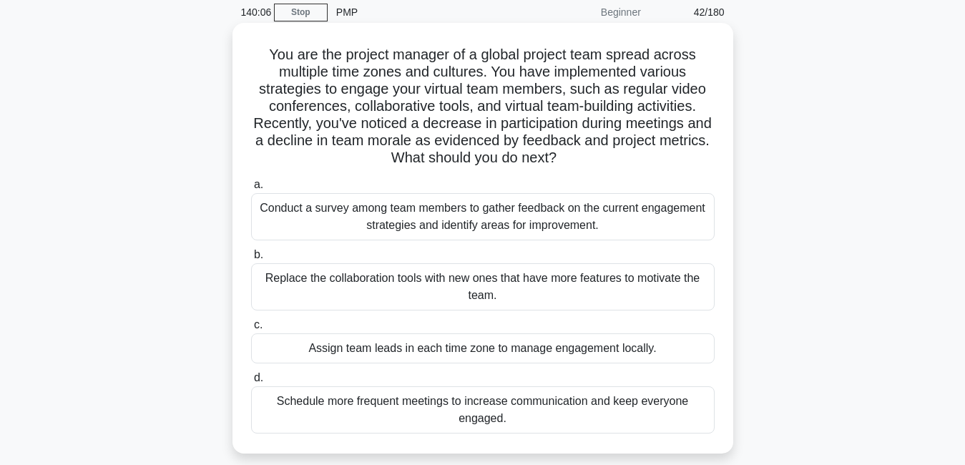
click at [632, 216] on div "Conduct a survey among team members to gather feedback on the current engagemen…" at bounding box center [483, 216] width 464 height 47
click at [251, 190] on input "a. Conduct a survey among team members to gather feedback on the current engage…" at bounding box center [251, 184] width 0 height 9
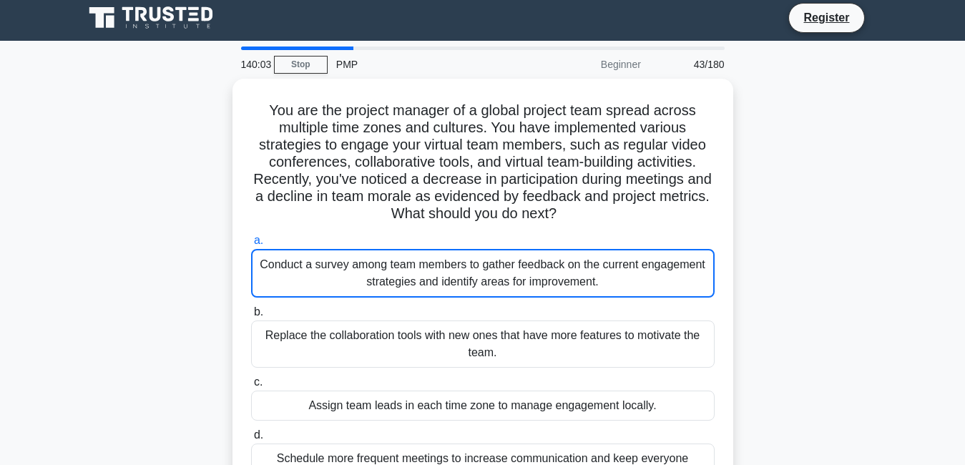
scroll to position [0, 0]
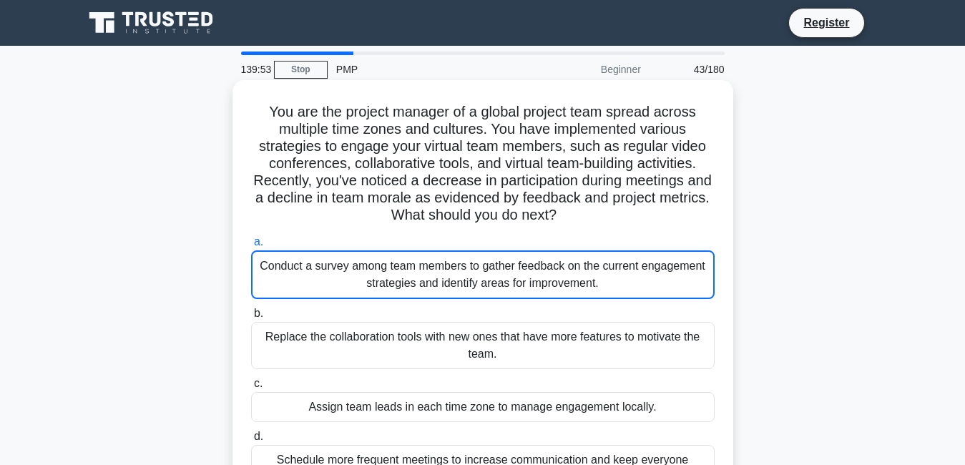
click at [627, 275] on div "Conduct a survey among team members to gather feedback on the current engagemen…" at bounding box center [483, 274] width 464 height 49
click at [251, 247] on input "a. Conduct a survey among team members to gather feedback on the current engage…" at bounding box center [251, 242] width 0 height 9
click at [627, 275] on div "Conduct a survey among team members to gather feedback on the current engagemen…" at bounding box center [483, 274] width 464 height 49
click at [251, 247] on input "a. Conduct a survey among team members to gather feedback on the current engage…" at bounding box center [251, 242] width 0 height 9
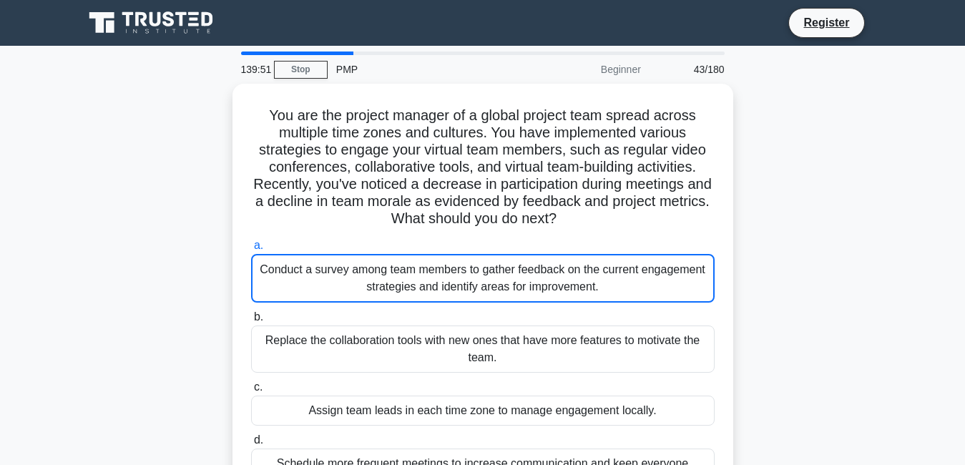
click at [801, 246] on div "You are the project manager of a global project team spread across multiple tim…" at bounding box center [483, 308] width 816 height 449
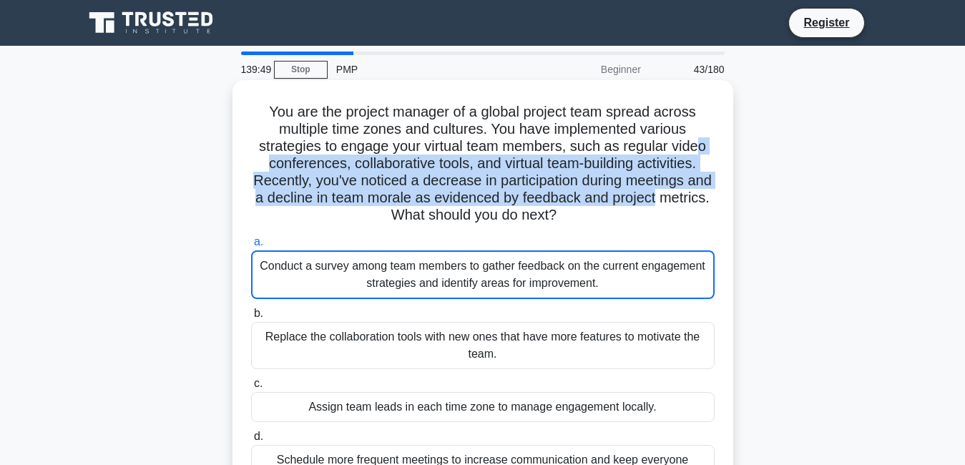
drag, startPoint x: 715, startPoint y: 200, endPoint x: 705, endPoint y: 146, distance: 54.6
click at [705, 146] on h5 "You are the project manager of a global project team spread across multiple tim…" at bounding box center [483, 164] width 467 height 122
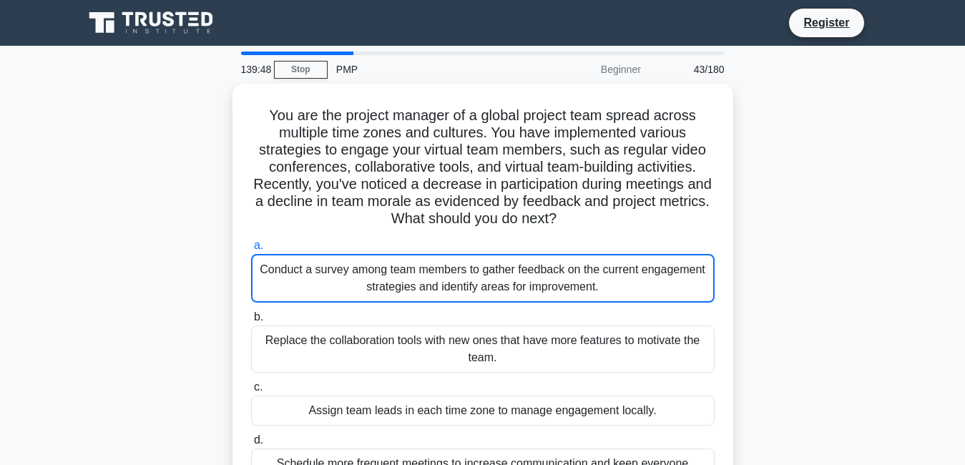
click at [849, 250] on div "You are the project manager of a global project team spread across multiple tim…" at bounding box center [483, 308] width 816 height 449
click at [782, 270] on div "You are the project manager of a global project team spread across multiple tim…" at bounding box center [483, 308] width 816 height 449
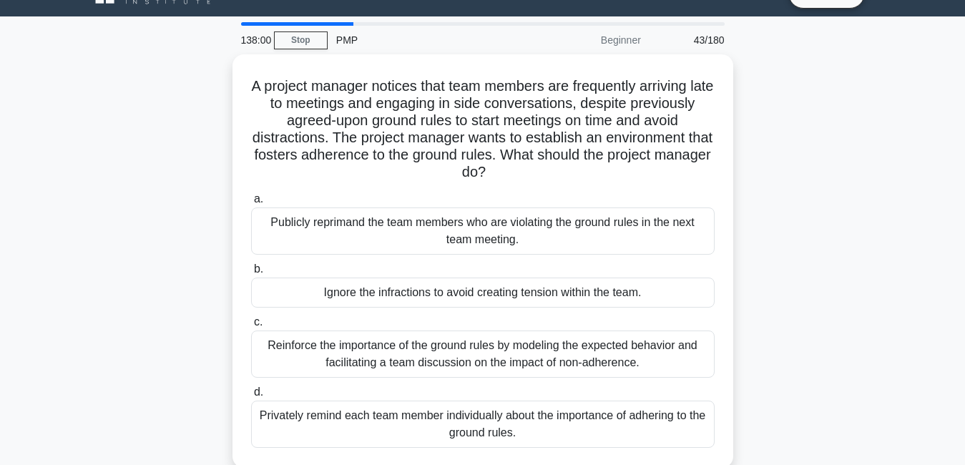
scroll to position [29, 0]
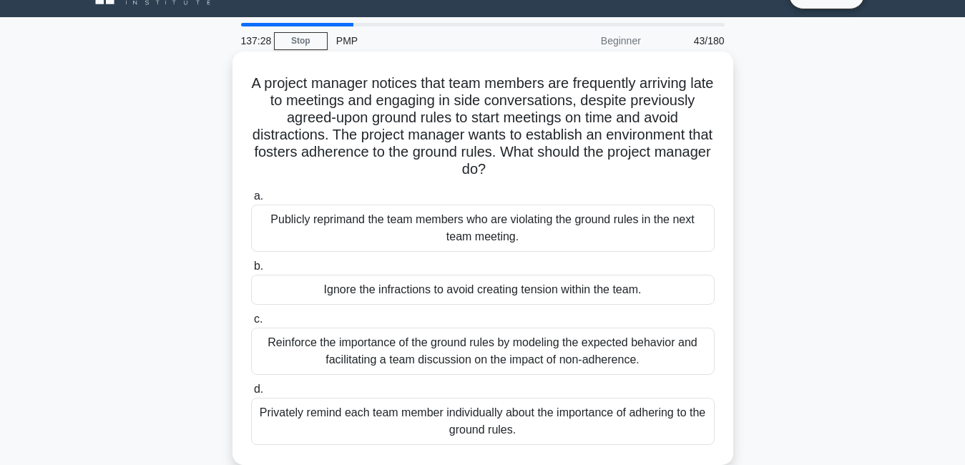
click at [562, 235] on div "Publicly reprimand the team members who are violating the ground rules in the n…" at bounding box center [483, 228] width 464 height 47
click at [251, 201] on input "a. Publicly reprimand the team members who are violating the ground rules in th…" at bounding box center [251, 196] width 0 height 9
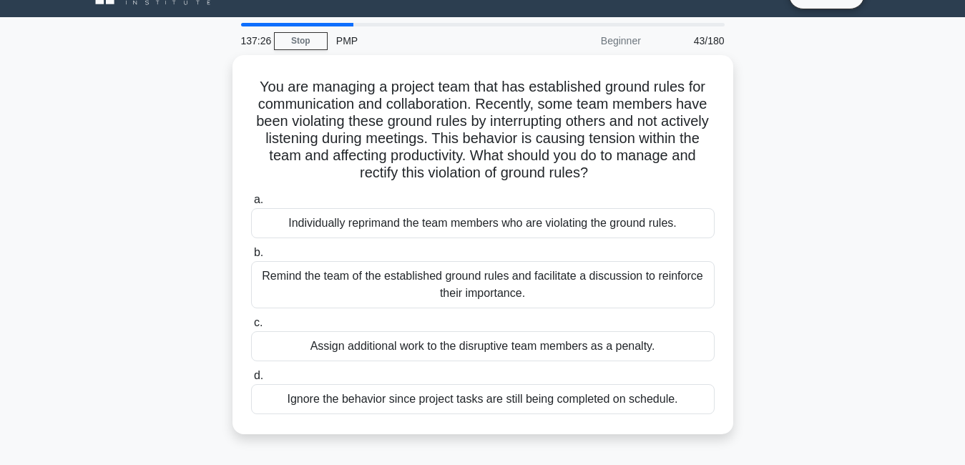
scroll to position [0, 0]
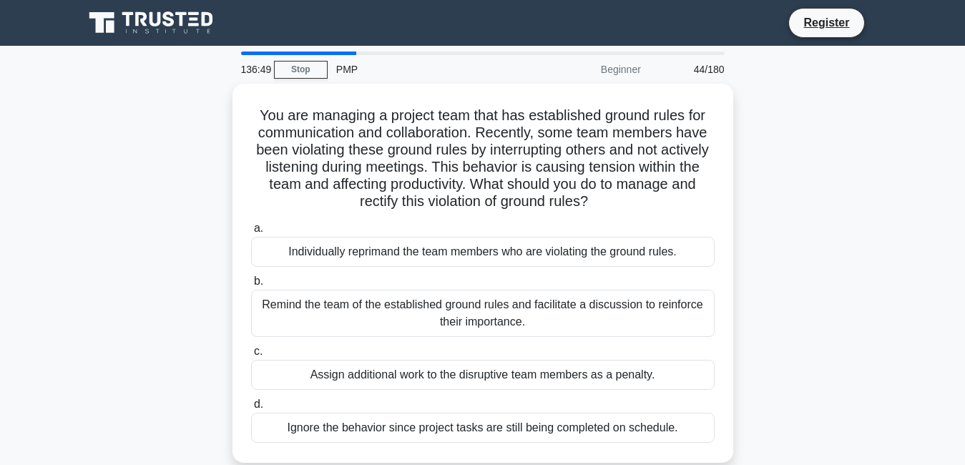
click at [908, 289] on main "136:49 Stop PMP Beginner 44/180 You are managing a project team that has establ…" at bounding box center [482, 409] width 965 height 727
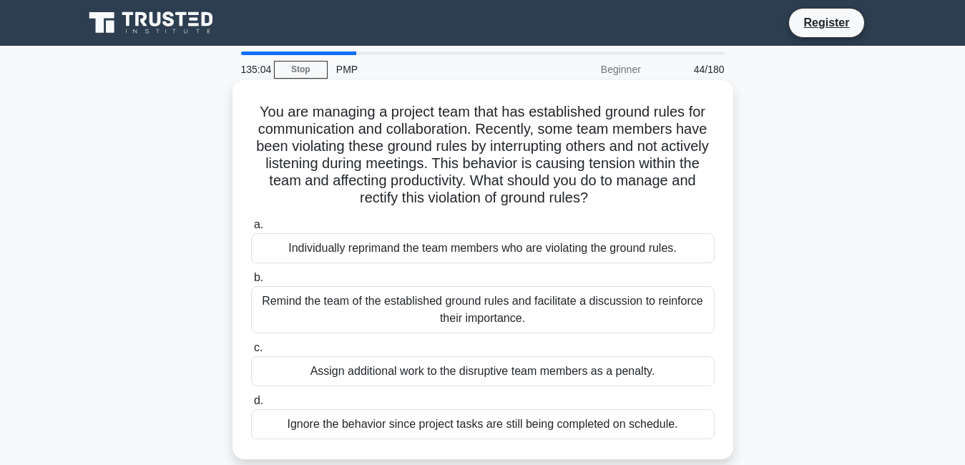
click at [408, 245] on div "Individually reprimand the team members who are violating the ground rules." at bounding box center [483, 248] width 464 height 30
click at [251, 230] on input "a. Individually reprimand the team members who are violating the ground rules." at bounding box center [251, 224] width 0 height 9
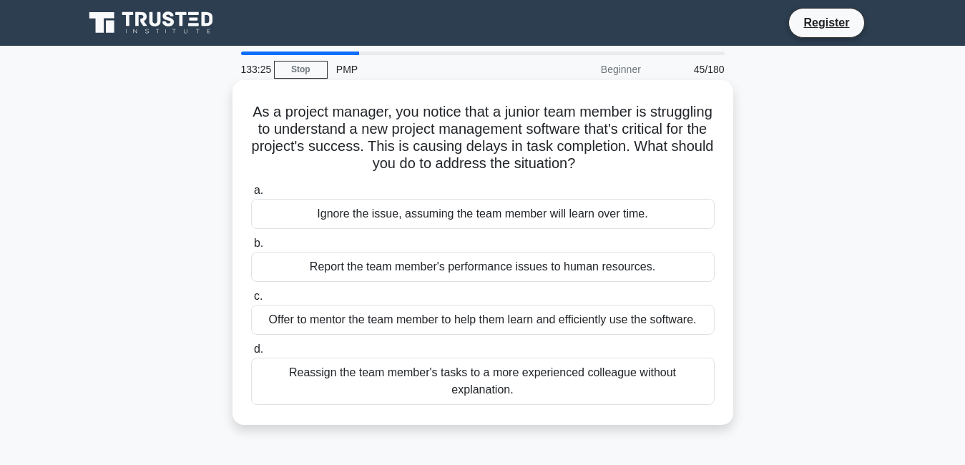
click at [388, 322] on div "Offer to mentor the team member to help them learn and efficiently use the soft…" at bounding box center [483, 320] width 464 height 30
click at [251, 301] on input "c. Offer to mentor the team member to help them learn and efficiently use the s…" at bounding box center [251, 296] width 0 height 9
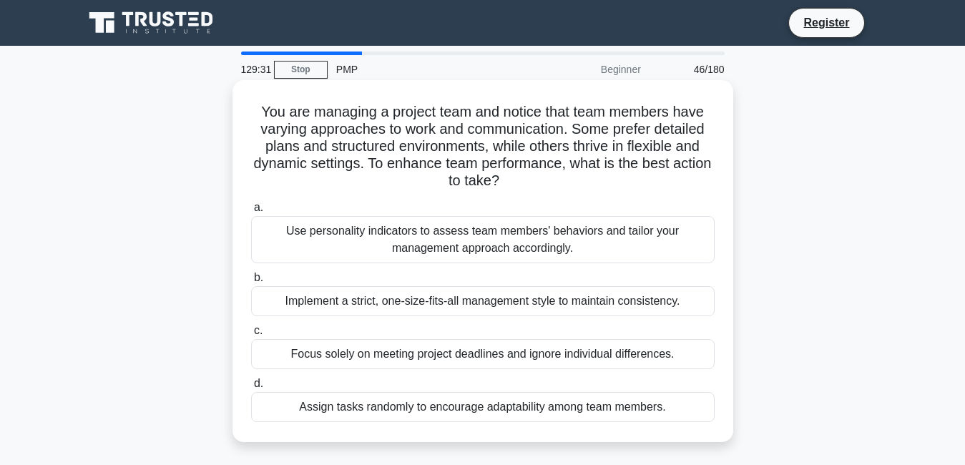
click at [529, 306] on div "Implement a strict, one-size-fits-all management style to maintain consistency." at bounding box center [483, 301] width 464 height 30
click at [251, 283] on input "b. Implement a strict, one-size-fits-all management style to maintain consisten…" at bounding box center [251, 277] width 0 height 9
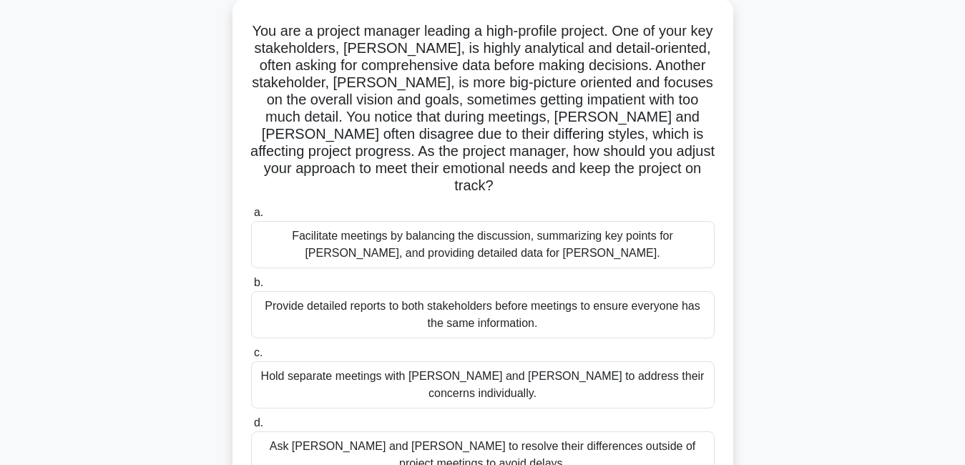
scroll to position [86, 0]
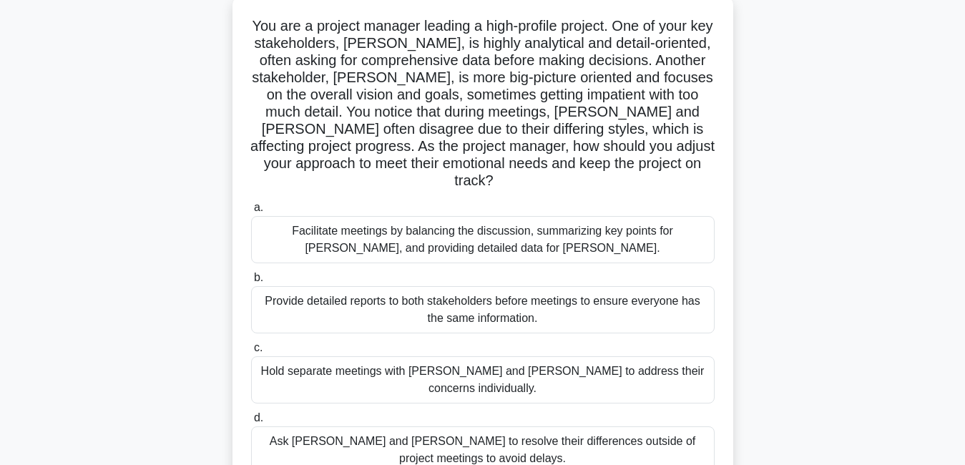
click at [584, 307] on div "Provide detailed reports to both stakeholders before meetings to ensure everyon…" at bounding box center [483, 309] width 464 height 47
click at [251, 283] on input "b. Provide detailed reports to both stakeholders before meetings to ensure ever…" at bounding box center [251, 277] width 0 height 9
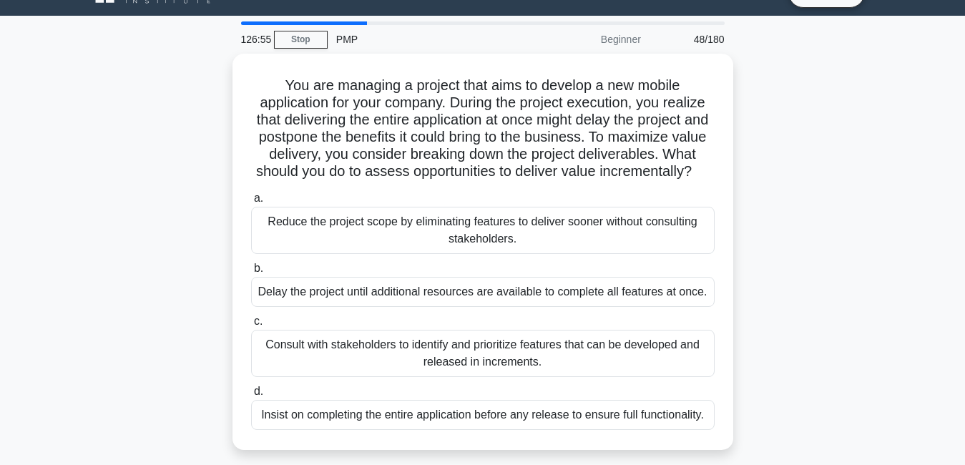
scroll to position [29, 0]
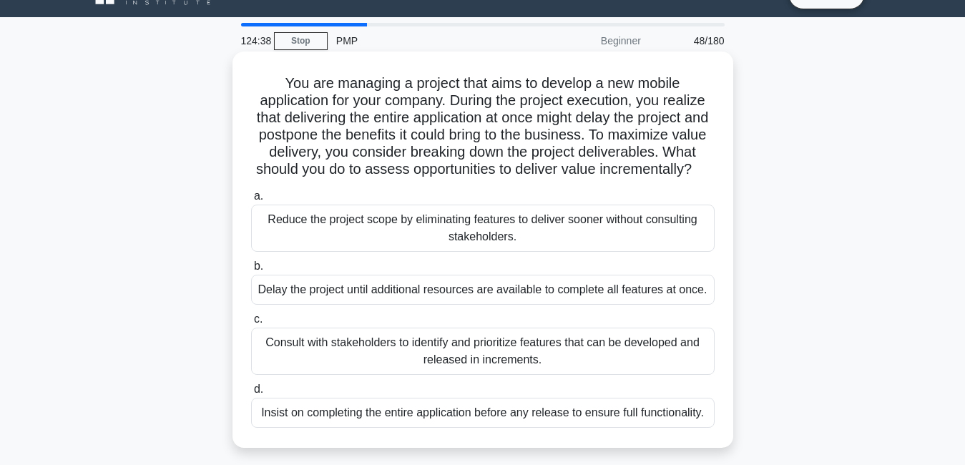
click at [697, 369] on div "Consult with stakeholders to identify and prioritize features that can be devel…" at bounding box center [483, 351] width 464 height 47
click at [251, 324] on input "c. Consult with stakeholders to identify and prioritize features that can be de…" at bounding box center [251, 319] width 0 height 9
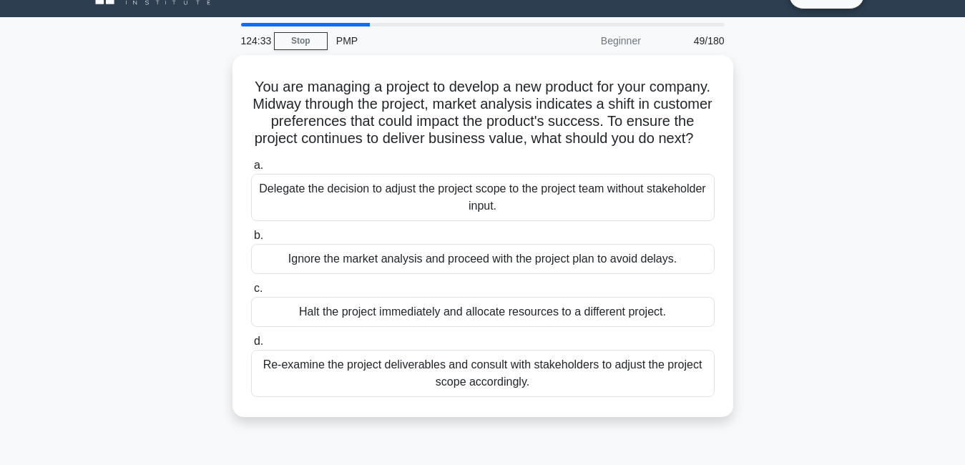
scroll to position [0, 0]
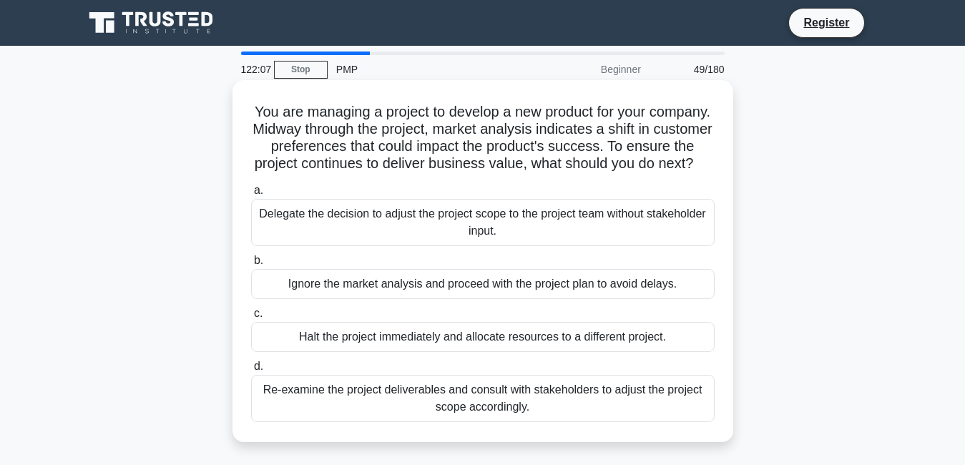
click at [540, 422] on div "Re-examine the project deliverables and consult with stakeholders to adjust the…" at bounding box center [483, 398] width 464 height 47
click at [251, 371] on input "d. Re-examine the project deliverables and consult with stakeholders to adjust …" at bounding box center [251, 366] width 0 height 9
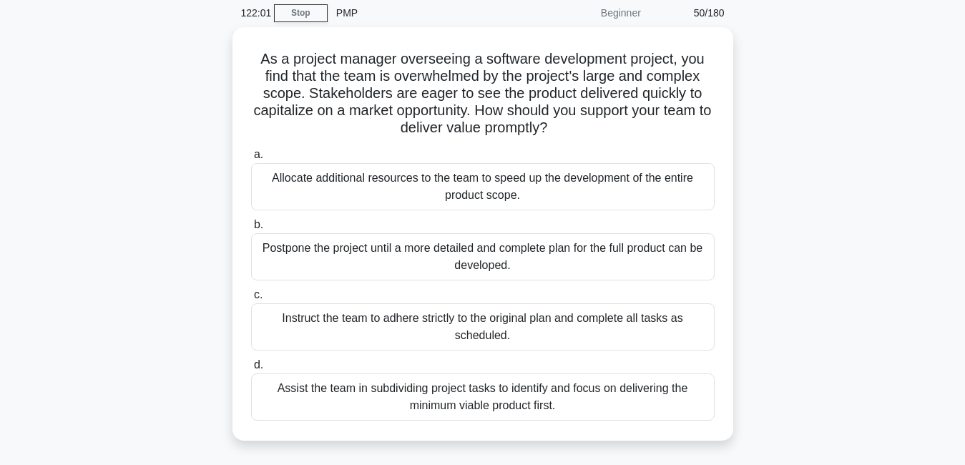
scroll to position [57, 0]
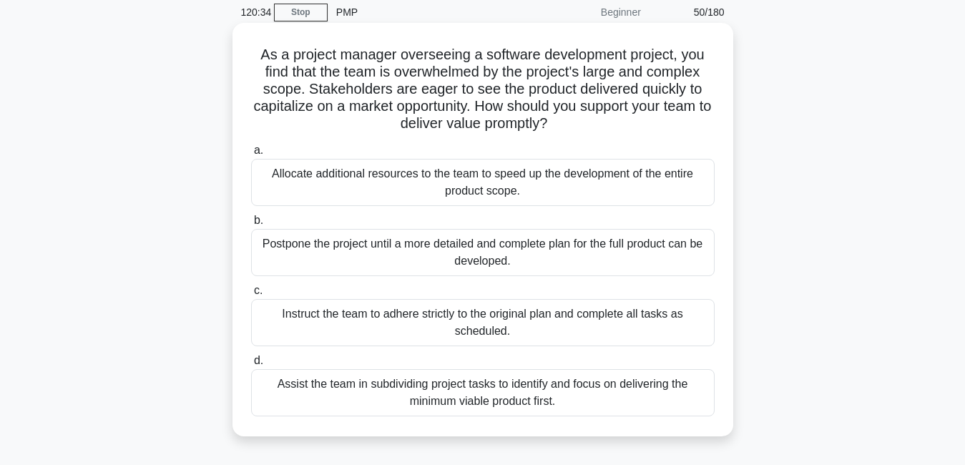
click at [510, 326] on div "Instruct the team to adhere strictly to the original plan and complete all task…" at bounding box center [483, 322] width 464 height 47
click at [251, 296] on input "c. Instruct the team to adhere strictly to the original plan and complete all t…" at bounding box center [251, 290] width 0 height 9
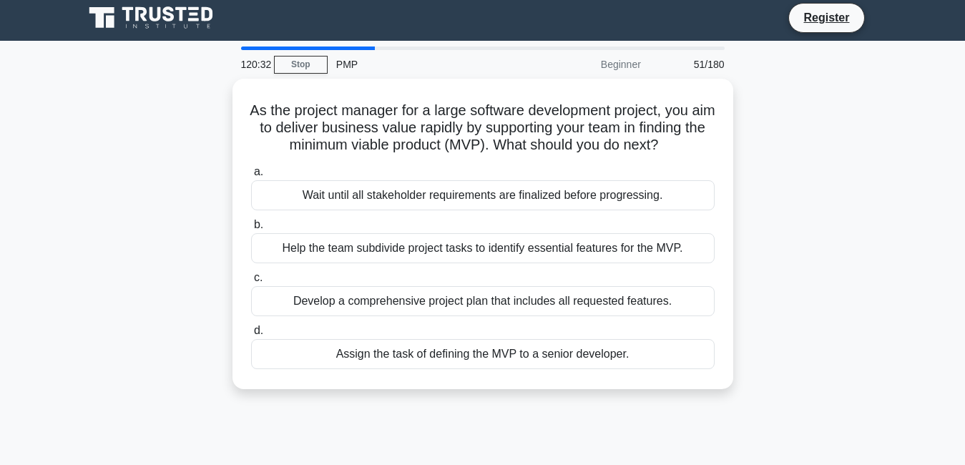
scroll to position [0, 0]
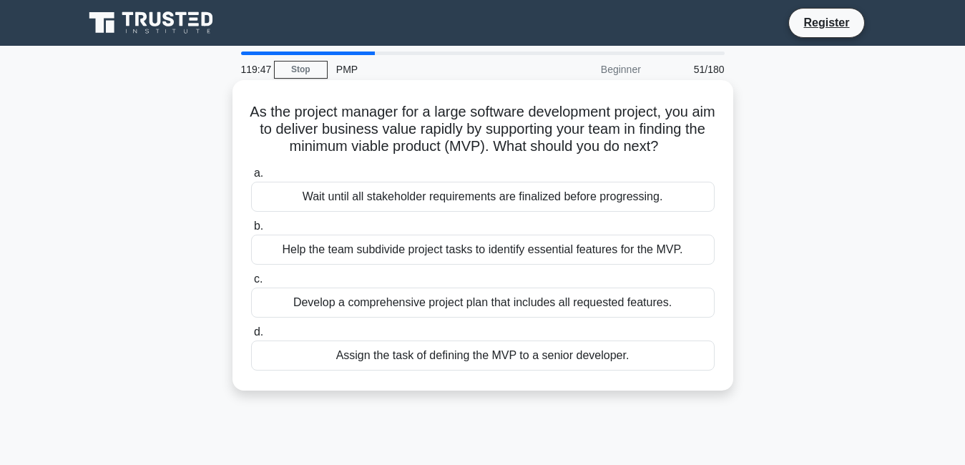
click at [629, 265] on div "Help the team subdivide project tasks to identify essential features for the MV…" at bounding box center [483, 250] width 464 height 30
click at [251, 231] on input "b. Help the team subdivide project tasks to identify essential features for the…" at bounding box center [251, 226] width 0 height 9
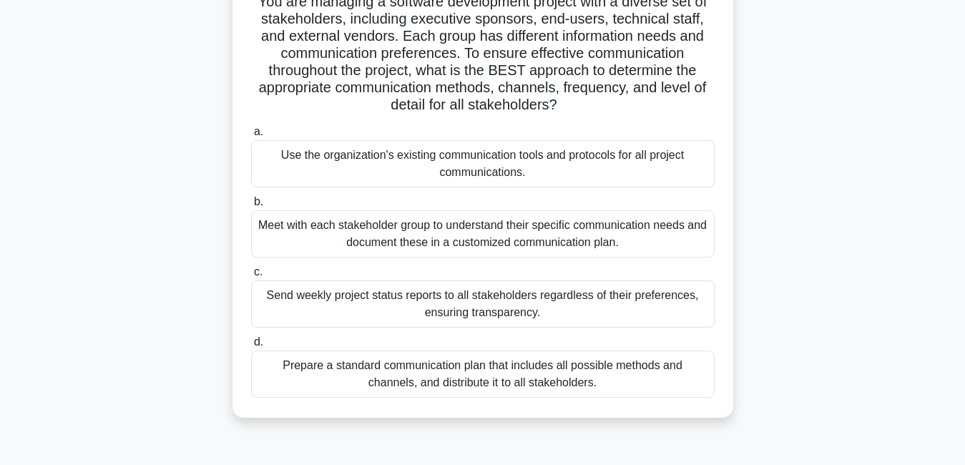
scroll to position [114, 0]
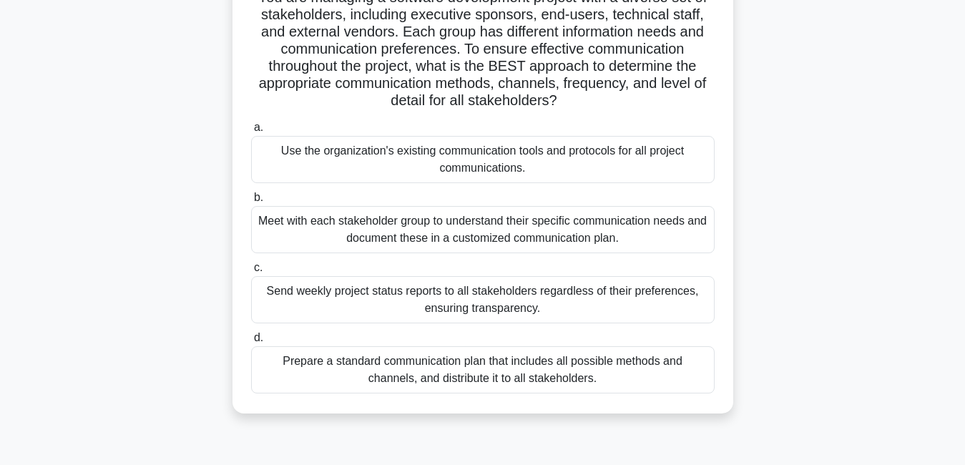
click at [628, 300] on div "Send weekly project status reports to all stakeholders regardless of their pref…" at bounding box center [483, 299] width 464 height 47
click at [251, 273] on input "c. Send weekly project status reports to all stakeholders regardless of their p…" at bounding box center [251, 267] width 0 height 9
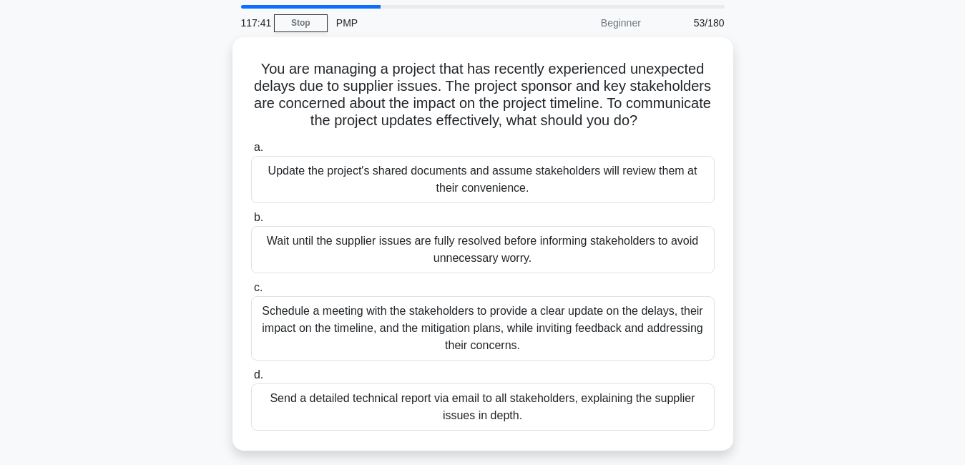
scroll to position [0, 0]
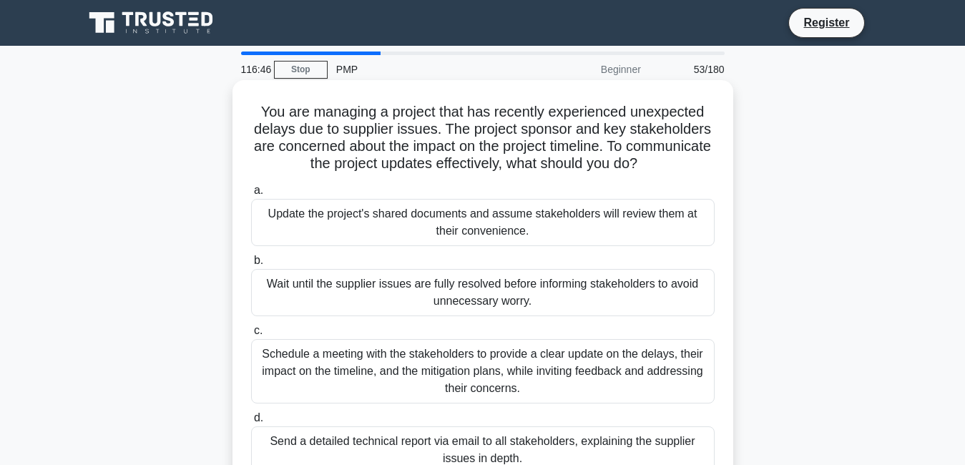
click at [517, 225] on div "Update the project's shared documents and assume stakeholders will review them …" at bounding box center [483, 222] width 464 height 47
click at [251, 195] on input "a. Update the project's shared documents and assume stakeholders will review th…" at bounding box center [251, 190] width 0 height 9
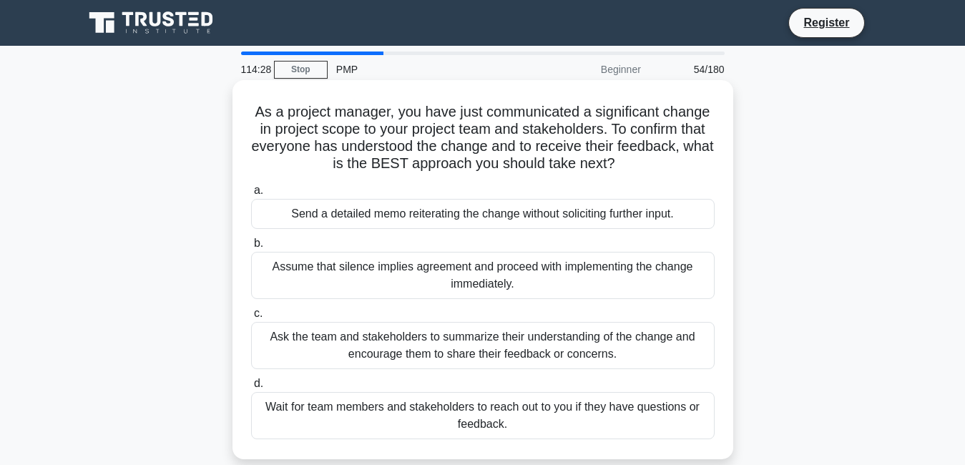
click at [499, 360] on div "Ask the team and stakeholders to summarize their understanding of the change an…" at bounding box center [483, 345] width 464 height 47
click at [251, 318] on input "c. Ask the team and stakeholders to summarize their understanding of the change…" at bounding box center [251, 313] width 0 height 9
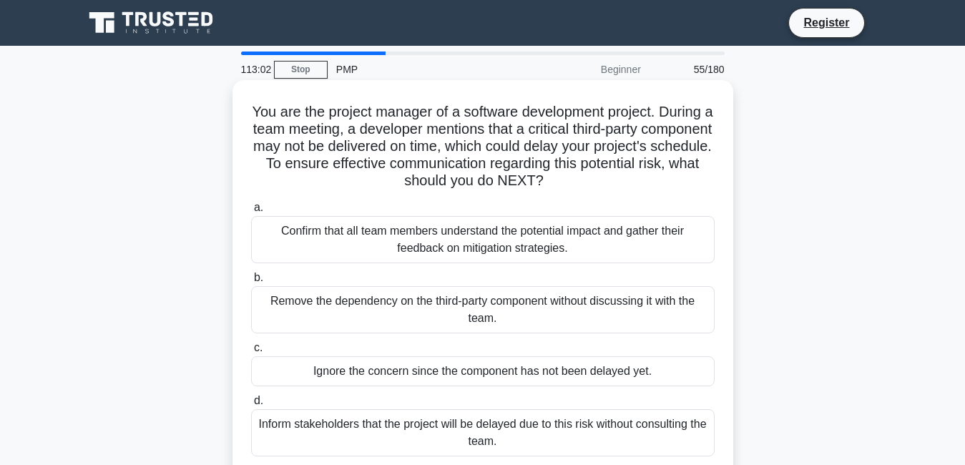
click at [513, 322] on div "Remove the dependency on the third-party component without discussing it with t…" at bounding box center [483, 309] width 464 height 47
click at [251, 283] on input "b. Remove the dependency on the third-party component without discussing it wit…" at bounding box center [251, 277] width 0 height 9
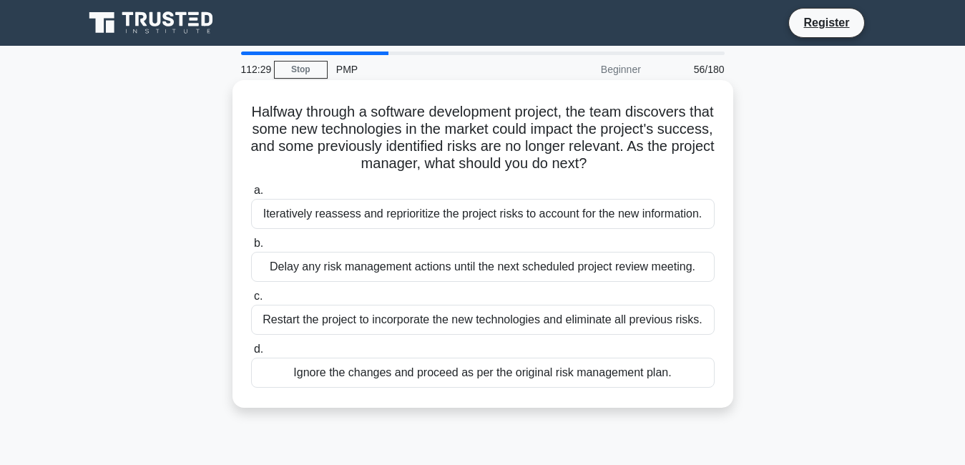
click at [436, 217] on div "Iteratively reassess and reprioritize the project risks to account for the new …" at bounding box center [483, 214] width 464 height 30
click at [251, 195] on input "a. Iteratively reassess and reprioritize the project risks to account for the n…" at bounding box center [251, 190] width 0 height 9
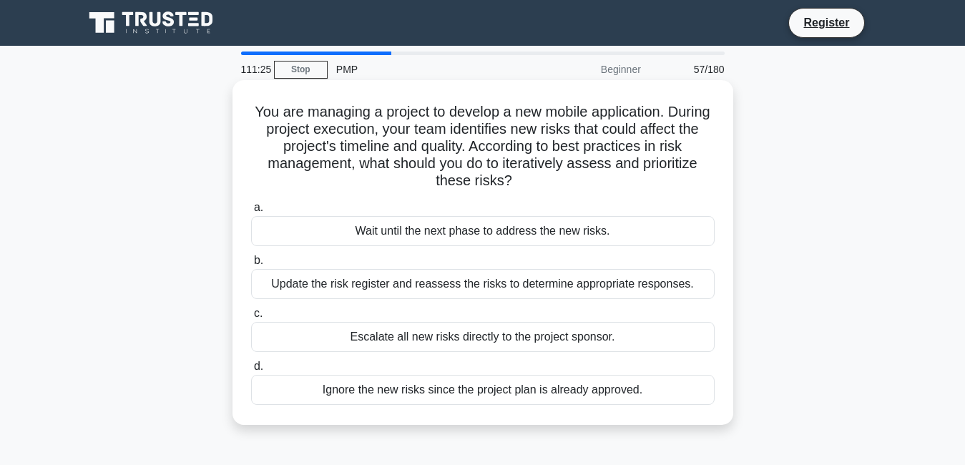
click at [638, 293] on div "Update the risk register and reassess the risks to determine appropriate respon…" at bounding box center [483, 284] width 464 height 30
click at [251, 265] on input "b. Update the risk register and reassess the risks to determine appropriate res…" at bounding box center [251, 260] width 0 height 9
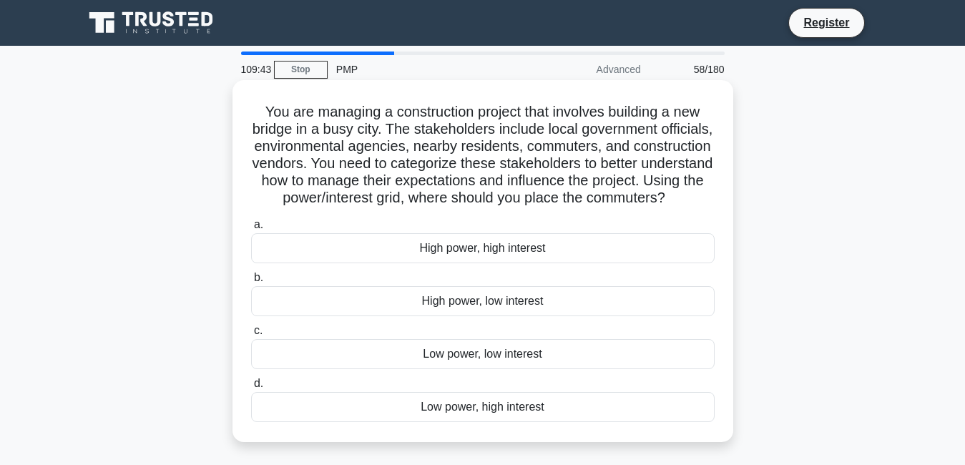
click at [537, 422] on div "Low power, high interest" at bounding box center [483, 407] width 464 height 30
click at [251, 389] on input "d. Low power, high interest" at bounding box center [251, 383] width 0 height 9
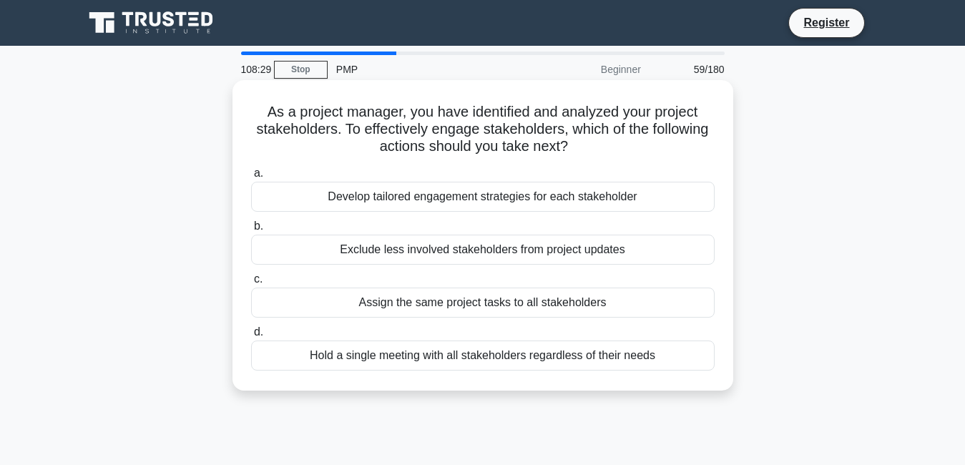
click at [663, 352] on div "Hold a single meeting with all stakeholders regardless of their needs" at bounding box center [483, 356] width 464 height 30
click at [251, 337] on input "d. Hold a single meeting with all stakeholders regardless of their needs" at bounding box center [251, 332] width 0 height 9
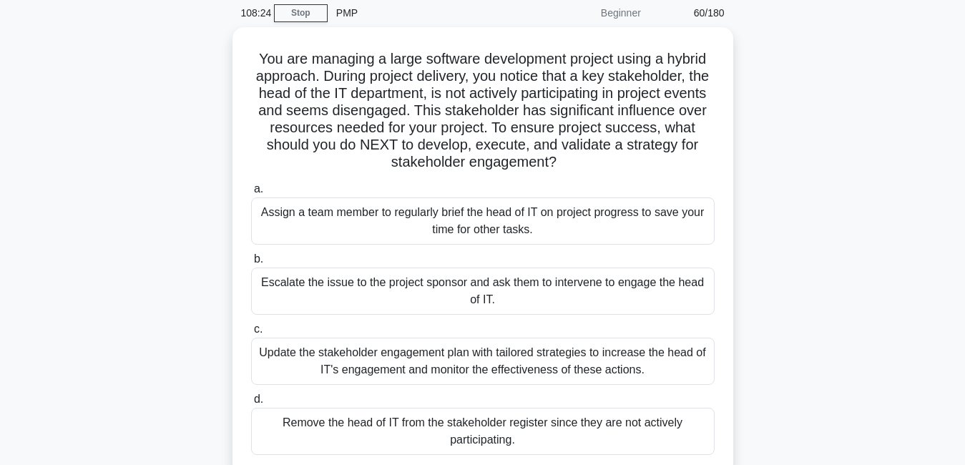
scroll to position [57, 0]
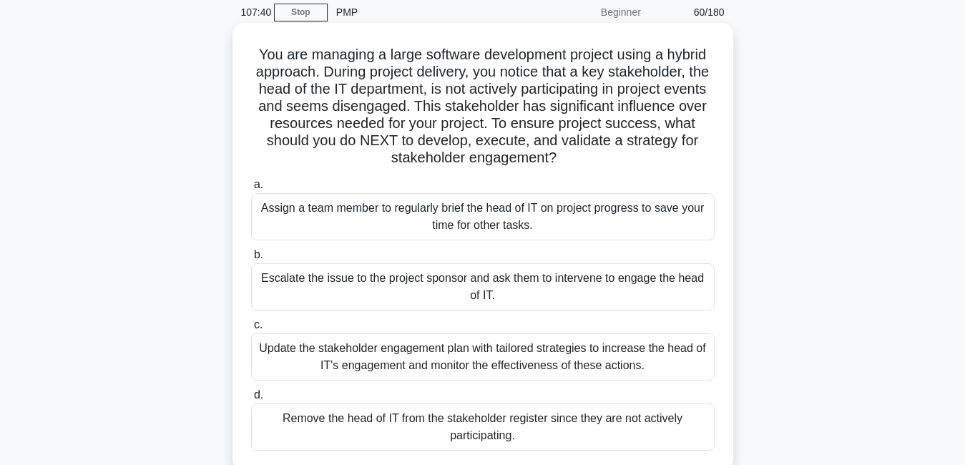
click at [495, 367] on div "Update the stakeholder engagement plan with tailored strategies to increase the…" at bounding box center [483, 356] width 464 height 47
click at [251, 330] on input "c. Update the stakeholder engagement plan with tailored strategies to increase …" at bounding box center [251, 325] width 0 height 9
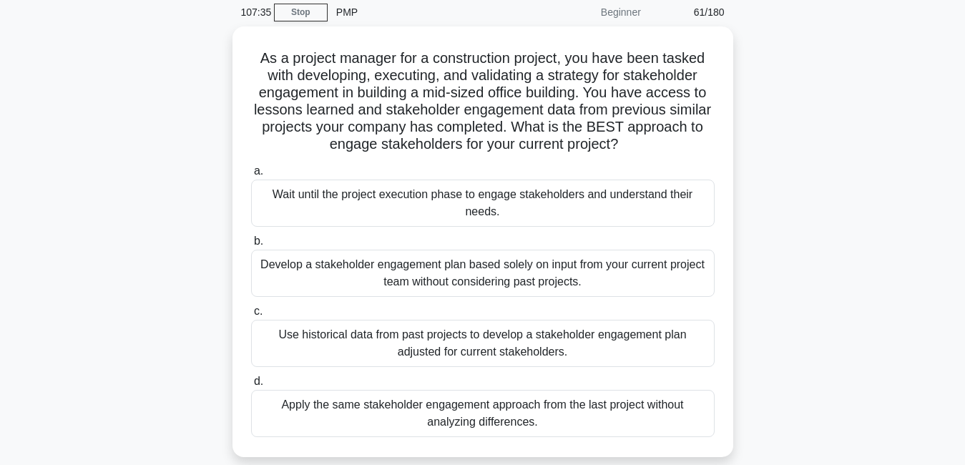
scroll to position [0, 0]
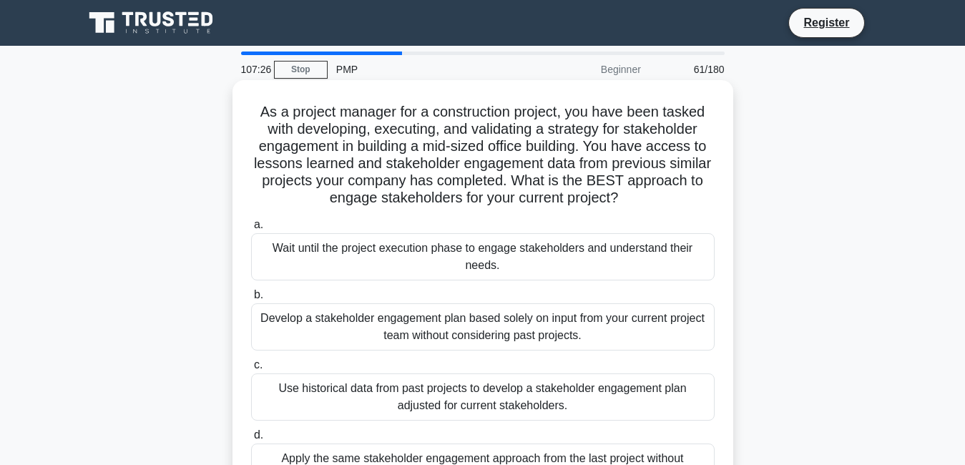
click at [524, 332] on div "Develop a stakeholder engagement plan based solely on input from your current p…" at bounding box center [483, 326] width 464 height 47
click at [251, 300] on input "b. Develop a stakeholder engagement plan based solely on input from your curren…" at bounding box center [251, 295] width 0 height 9
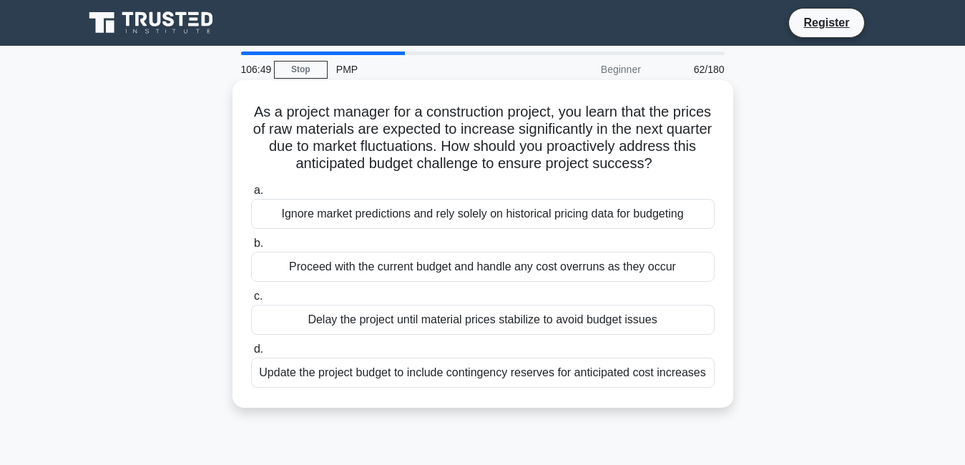
click at [549, 288] on div "a. Ignore market predictions and rely solely on historical pricing data for bud…" at bounding box center [483, 285] width 481 height 212
click at [543, 268] on div "Proceed with the current budget and handle any cost overruns as they occur" at bounding box center [483, 267] width 464 height 30
click at [251, 248] on input "b. Proceed with the current budget and handle any cost overruns as they occur" at bounding box center [251, 243] width 0 height 9
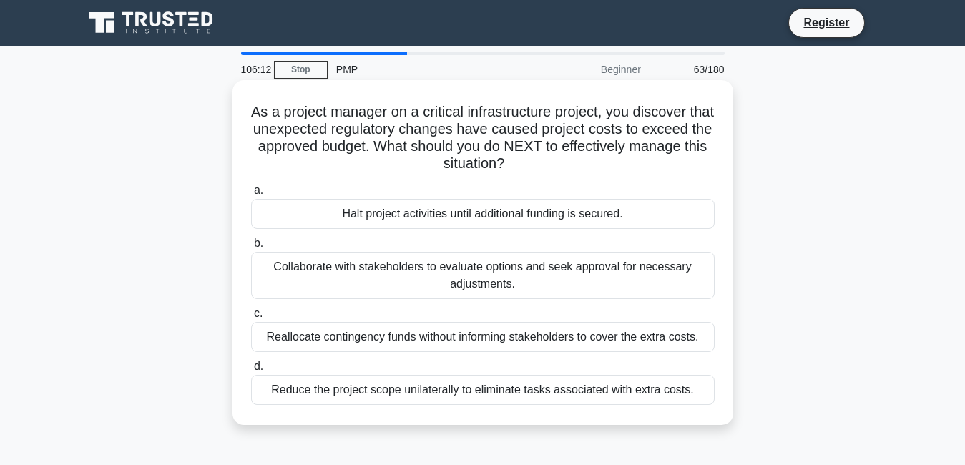
click at [533, 279] on div "Collaborate with stakeholders to evaluate options and seek approval for necessa…" at bounding box center [483, 275] width 464 height 47
click at [251, 248] on input "b. Collaborate with stakeholders to evaluate options and seek approval for nece…" at bounding box center [251, 243] width 0 height 9
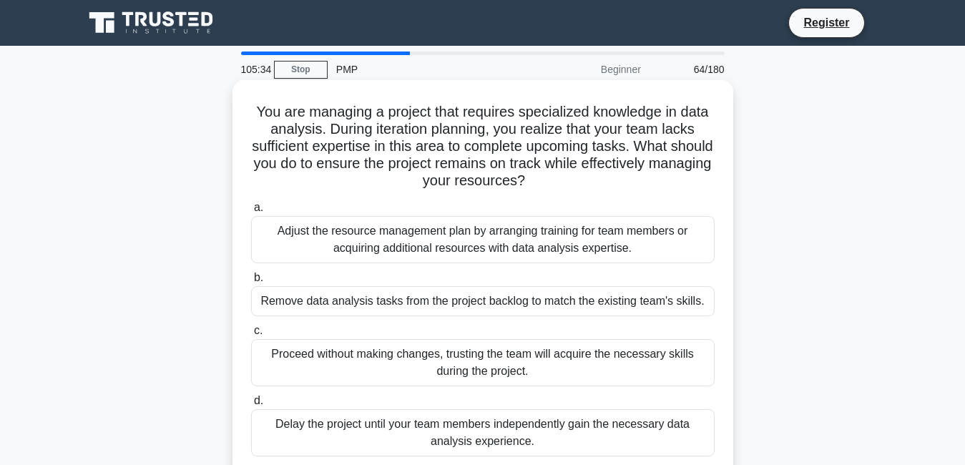
click at [518, 236] on div "Adjust the resource management plan by arranging training for team members or a…" at bounding box center [483, 239] width 464 height 47
click at [251, 213] on input "a. Adjust the resource management plan by arranging training for team members o…" at bounding box center [251, 207] width 0 height 9
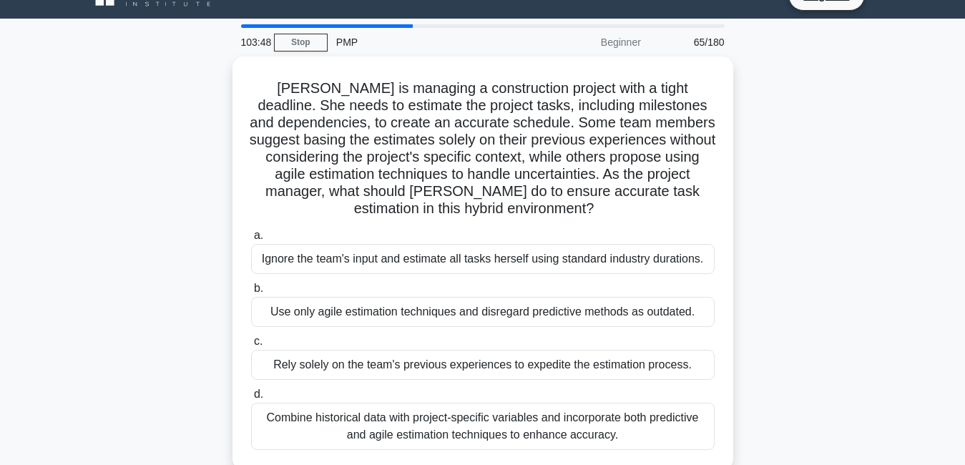
scroll to position [29, 0]
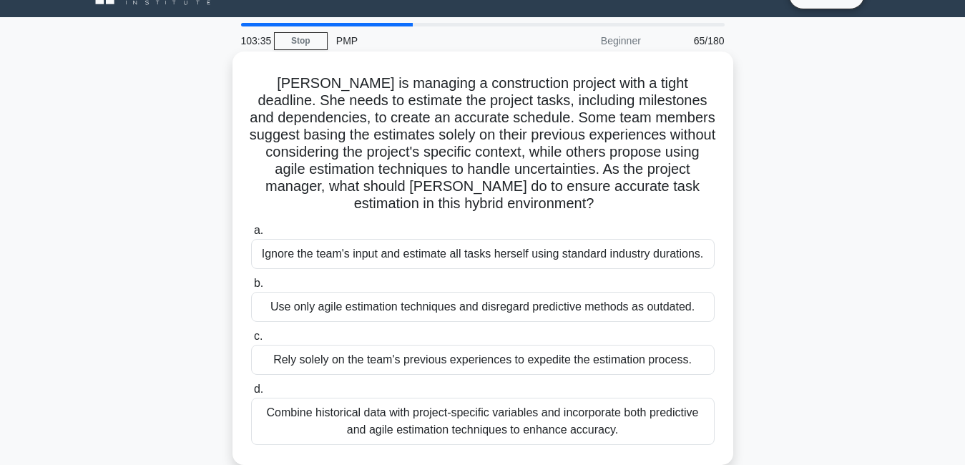
click at [633, 431] on div "Combine historical data with project-specific variables and incorporate both pr…" at bounding box center [483, 421] width 464 height 47
click at [251, 394] on input "d. Combine historical data with project-specific variables and incorporate both…" at bounding box center [251, 389] width 0 height 9
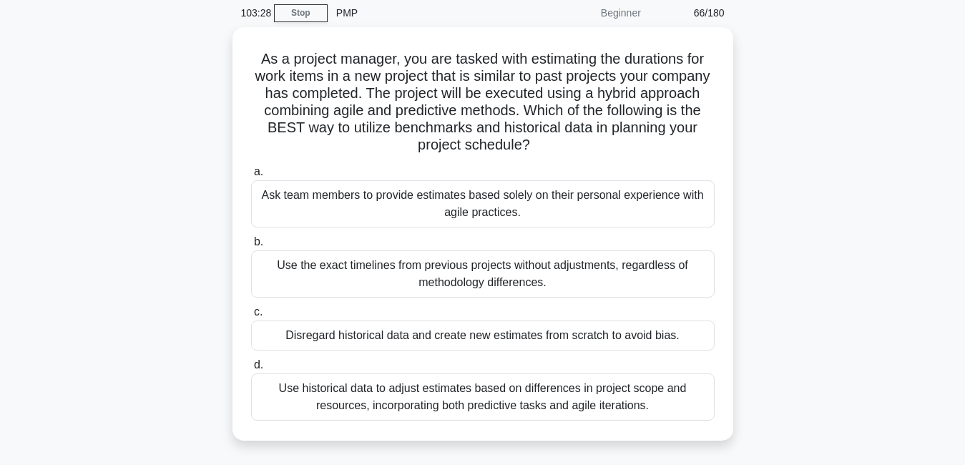
scroll to position [57, 0]
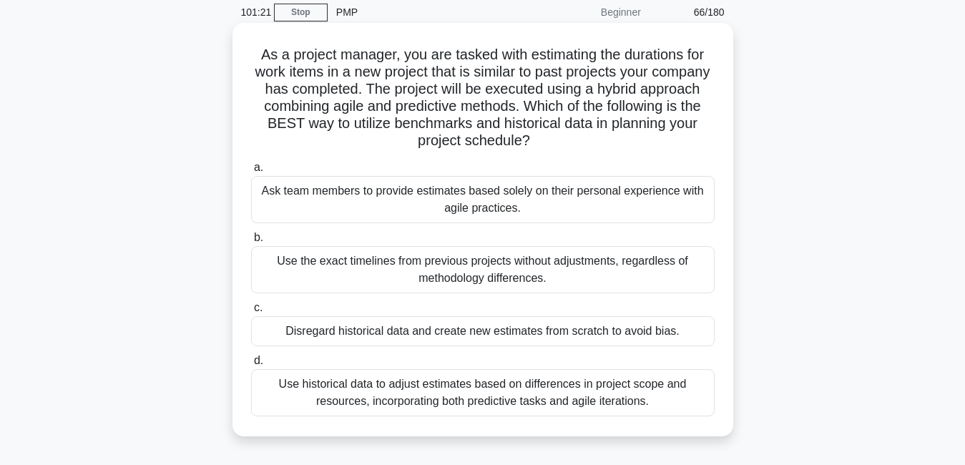
click at [664, 411] on div "Use historical data to adjust estimates based on differences in project scope a…" at bounding box center [483, 392] width 464 height 47
click at [251, 366] on input "d. Use historical data to adjust estimates based on differences in project scop…" at bounding box center [251, 360] width 0 height 9
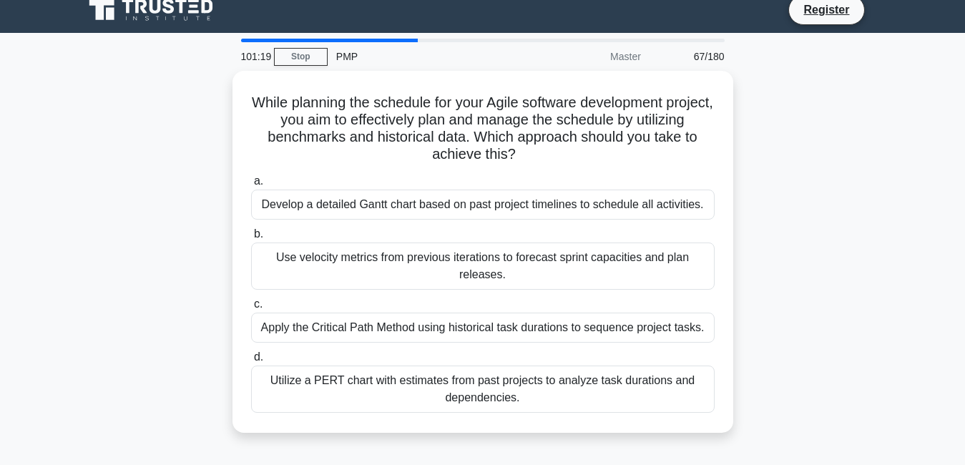
scroll to position [0, 0]
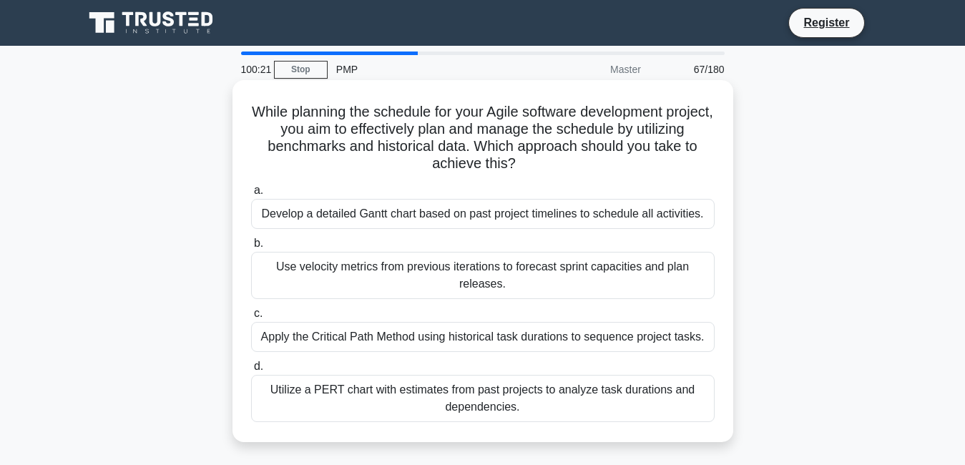
click at [570, 401] on div "Utilize a PERT chart with estimates from past projects to analyze task duration…" at bounding box center [483, 398] width 464 height 47
click at [251, 371] on input "d. Utilize a PERT chart with estimates from past projects to analyze task durat…" at bounding box center [251, 366] width 0 height 9
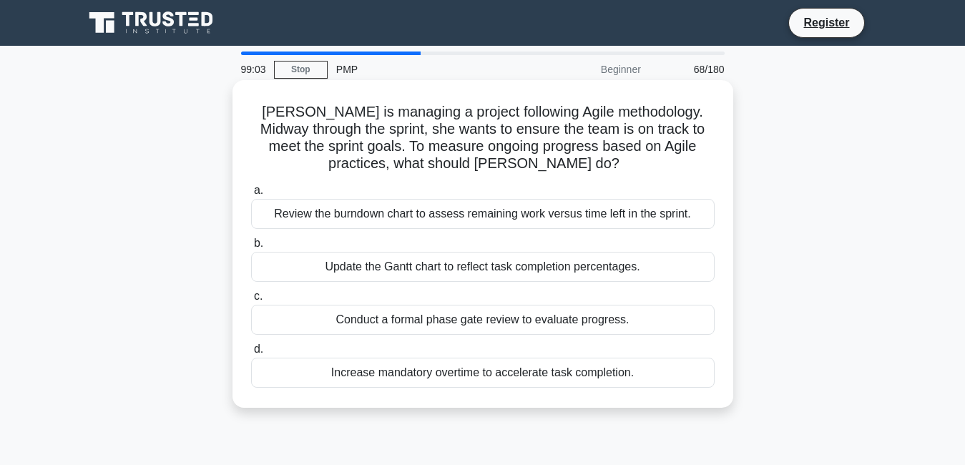
click at [595, 268] on div "Update the Gantt chart to reflect task completion percentages." at bounding box center [483, 267] width 464 height 30
click at [251, 248] on input "b. Update the Gantt chart to reflect task completion percentages." at bounding box center [251, 243] width 0 height 9
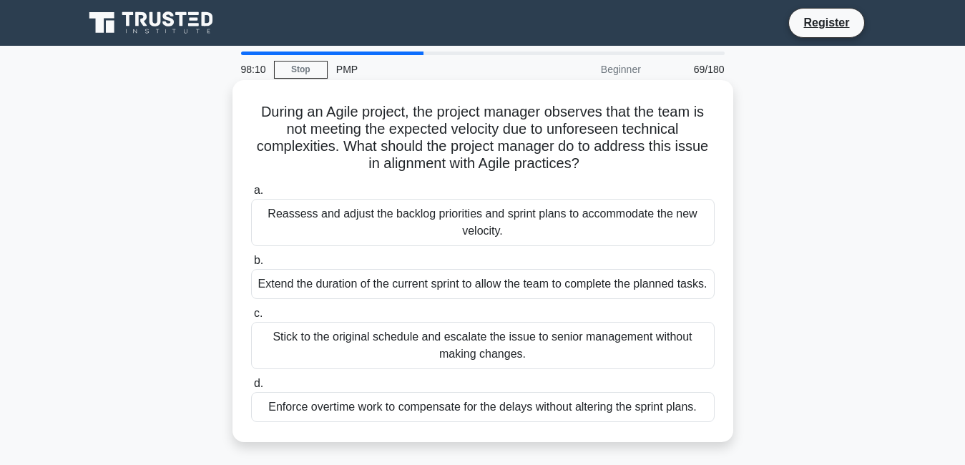
click at [544, 239] on div "Reassess and adjust the backlog priorities and sprint plans to accommodate the …" at bounding box center [483, 222] width 464 height 47
click at [251, 195] on input "a. Reassess and adjust the backlog priorities and sprint plans to accommodate t…" at bounding box center [251, 190] width 0 height 9
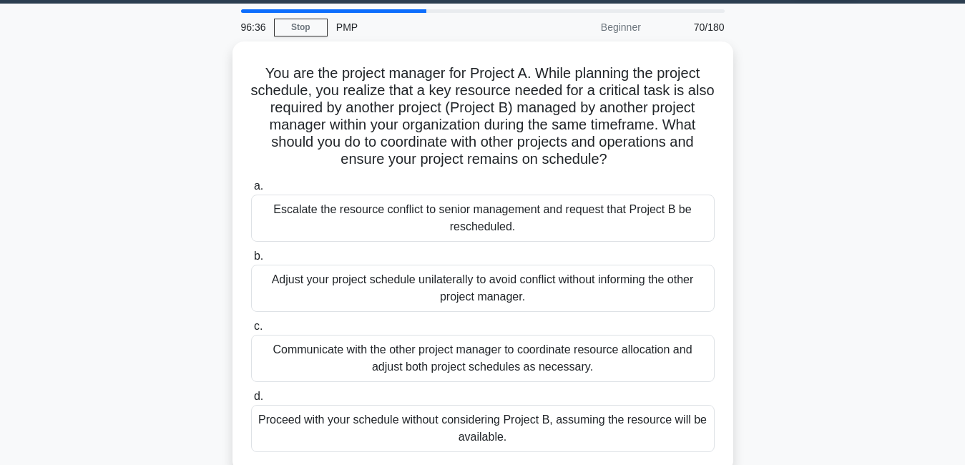
scroll to position [57, 0]
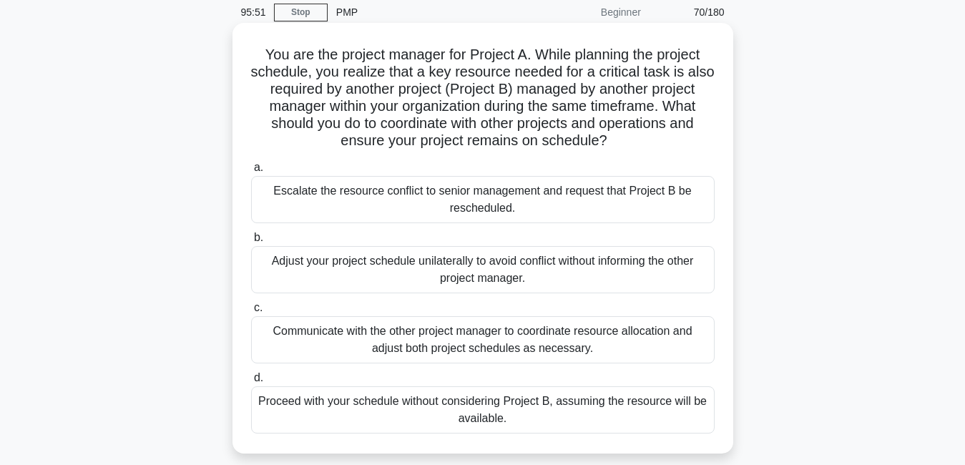
click at [550, 328] on div "Communicate with the other project manager to coordinate resource allocation an…" at bounding box center [483, 339] width 464 height 47
click at [251, 313] on input "c. Communicate with the other project manager to coordinate resource allocation…" at bounding box center [251, 307] width 0 height 9
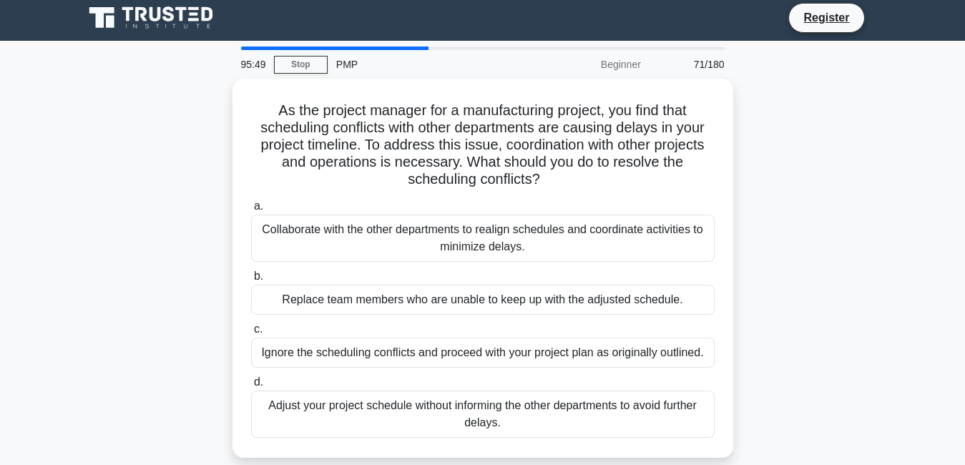
scroll to position [0, 0]
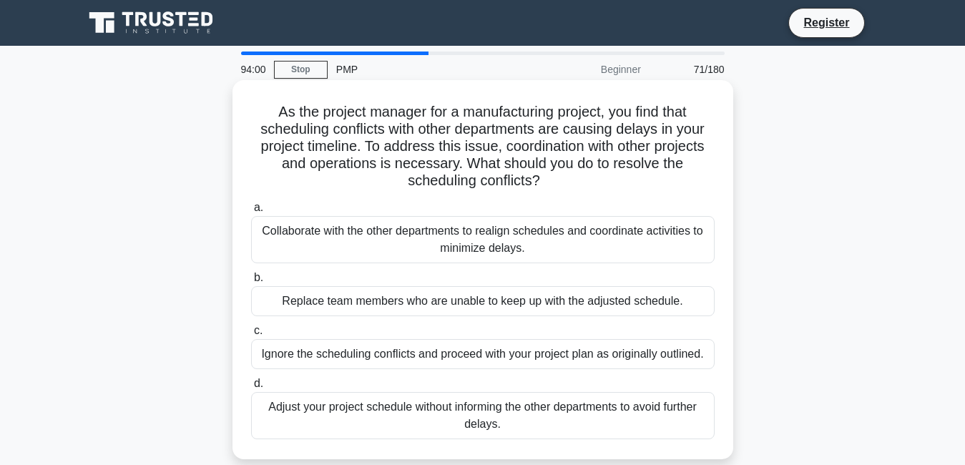
click at [618, 255] on div "Collaborate with the other departments to realign schedules and coordinate acti…" at bounding box center [483, 239] width 464 height 47
click at [251, 213] on input "a. Collaborate with the other departments to realign schedules and coordinate a…" at bounding box center [251, 207] width 0 height 9
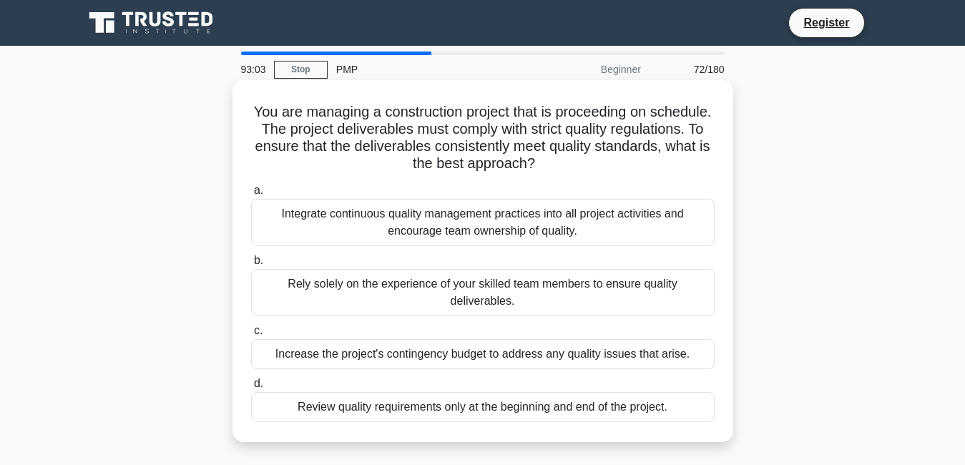
click at [555, 230] on div "Integrate continuous quality management practices into all project activities a…" at bounding box center [483, 222] width 464 height 47
click at [251, 195] on input "a. Integrate continuous quality management practices into all project activitie…" at bounding box center [251, 190] width 0 height 9
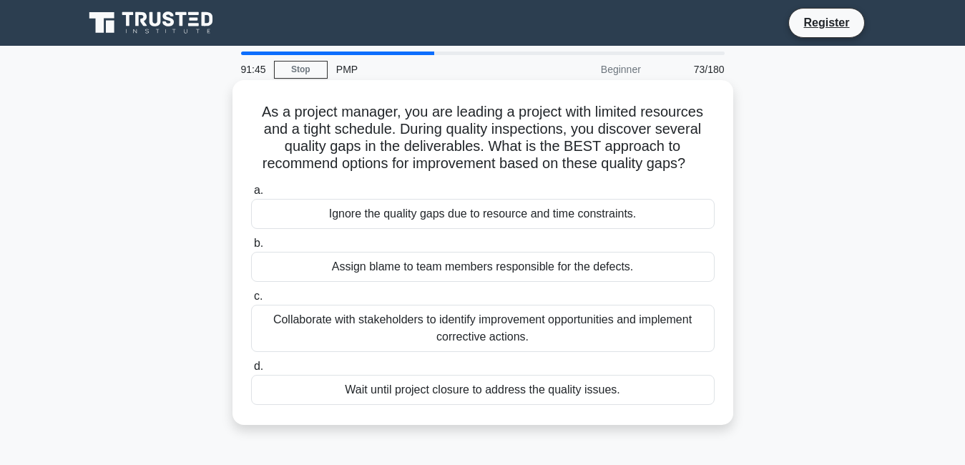
click at [687, 345] on div "Collaborate with stakeholders to identify improvement opportunities and impleme…" at bounding box center [483, 328] width 464 height 47
click at [251, 301] on input "c. Collaborate with stakeholders to identify improvement opportunities and impl…" at bounding box center [251, 296] width 0 height 9
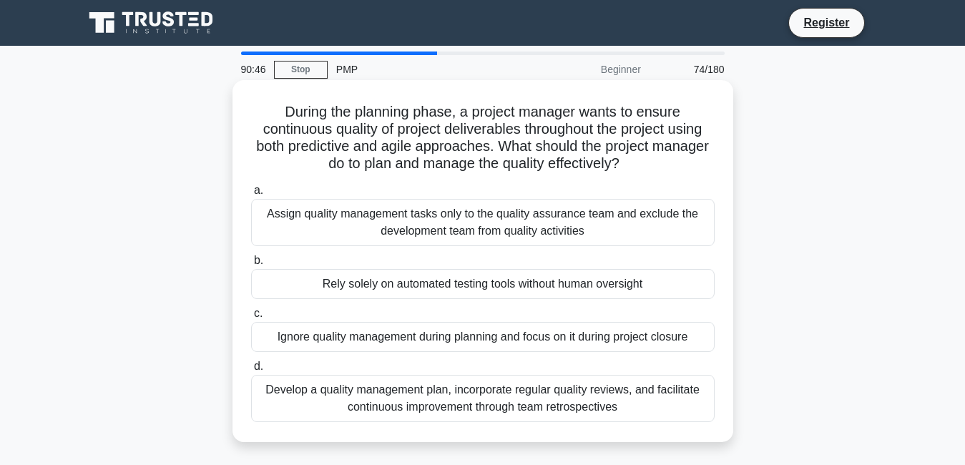
click at [527, 399] on div "Develop a quality management plan, incorporate regular quality reviews, and fac…" at bounding box center [483, 398] width 464 height 47
click at [251, 371] on input "d. Develop a quality management plan, incorporate regular quality reviews, and …" at bounding box center [251, 366] width 0 height 9
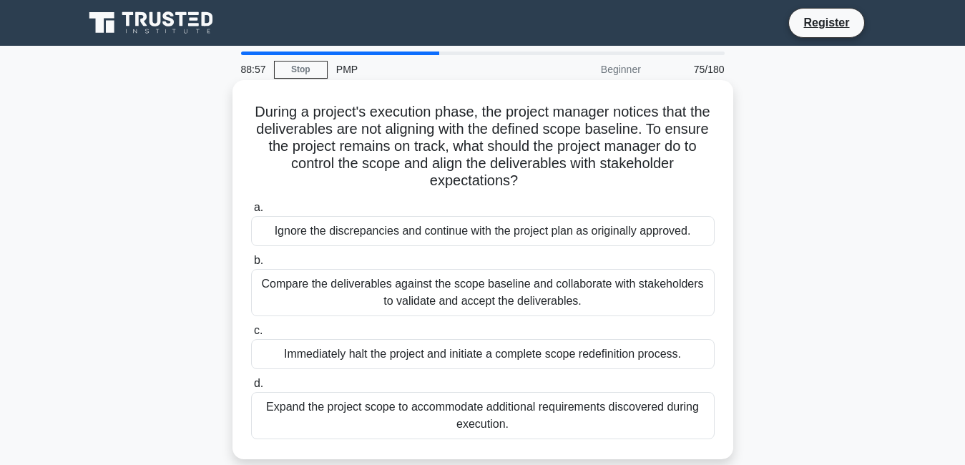
click at [621, 362] on div "Immediately halt the project and initiate a complete scope redefinition process." at bounding box center [483, 354] width 464 height 30
click at [251, 336] on input "c. Immediately halt the project and initiate a complete scope redefinition proc…" at bounding box center [251, 330] width 0 height 9
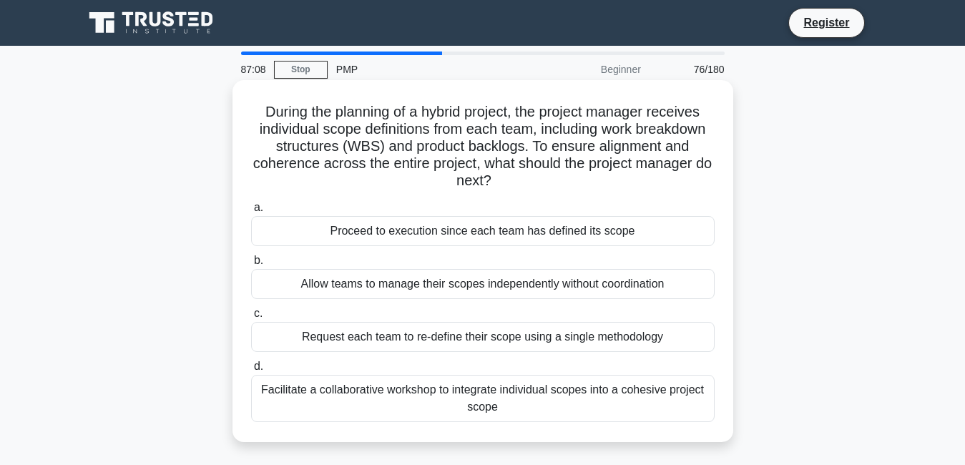
click at [567, 406] on div "Facilitate a collaborative workshop to integrate individual scopes into a cohes…" at bounding box center [483, 398] width 464 height 47
click at [251, 371] on input "d. Facilitate a collaborative workshop to integrate individual scopes into a co…" at bounding box center [251, 366] width 0 height 9
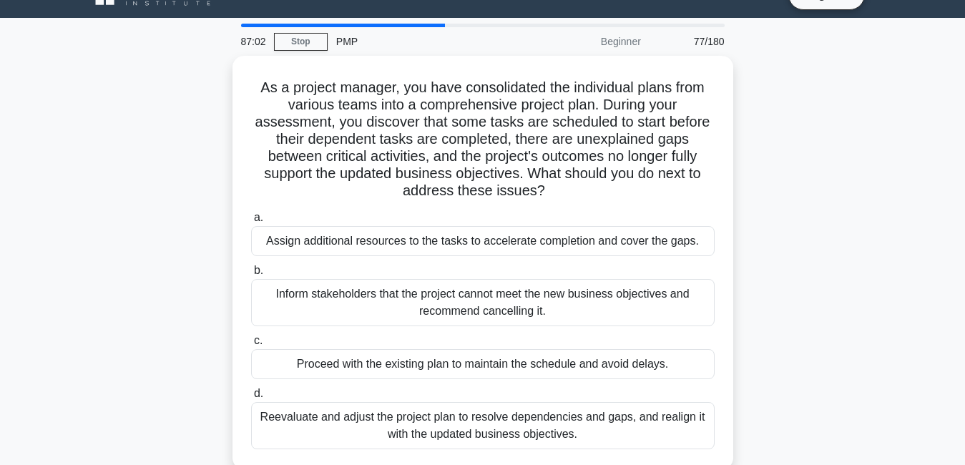
scroll to position [29, 0]
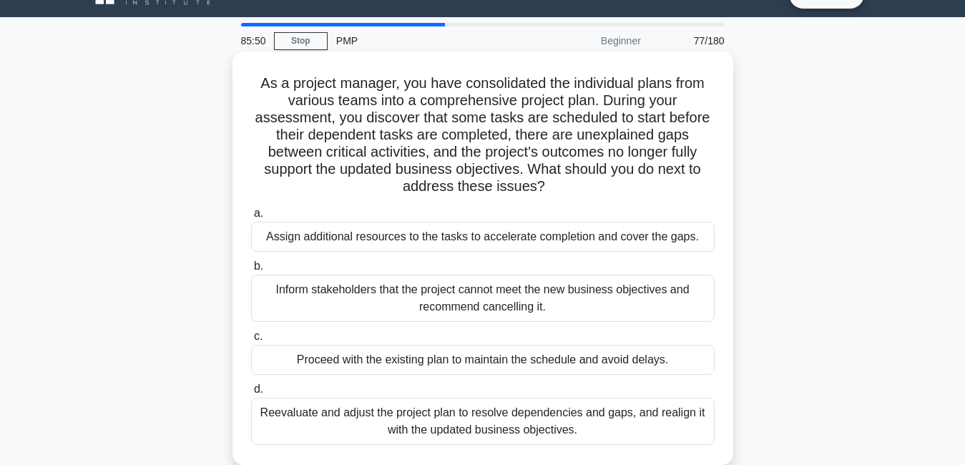
click at [620, 426] on div "Reevaluate and adjust the project plan to resolve dependencies and gaps, and re…" at bounding box center [483, 421] width 464 height 47
click at [251, 394] on input "d. Reevaluate and adjust the project plan to resolve dependencies and gaps, and…" at bounding box center [251, 389] width 0 height 9
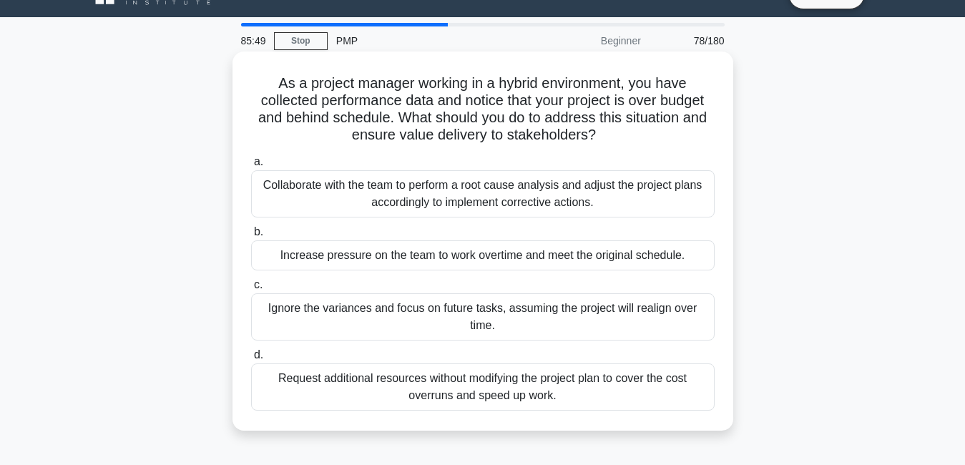
scroll to position [0, 0]
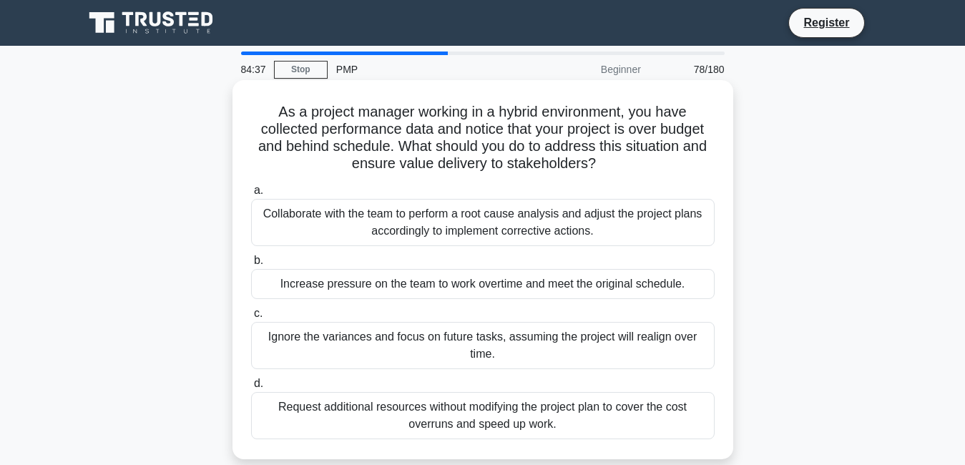
click at [503, 225] on div "Collaborate with the team to perform a root cause analysis and adjust the proje…" at bounding box center [483, 222] width 464 height 47
click at [251, 195] on input "a. Collaborate with the team to perform a root cause analysis and adjust the pr…" at bounding box center [251, 190] width 0 height 9
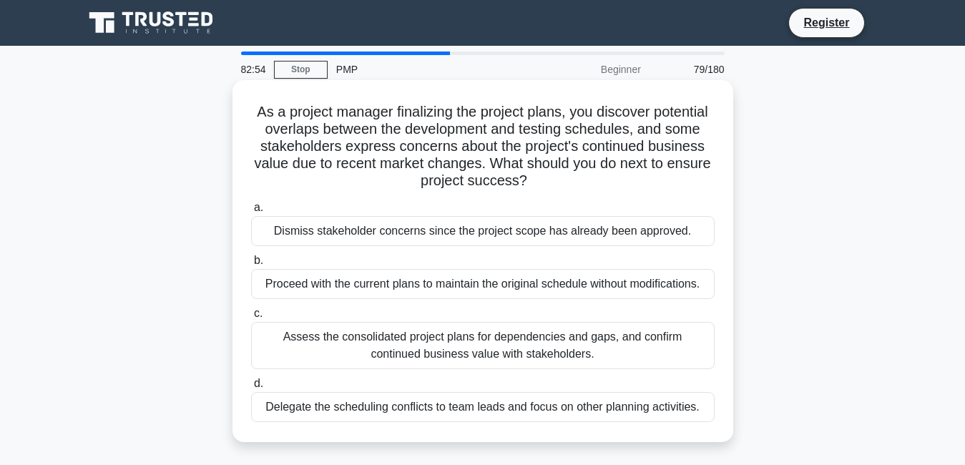
click at [534, 237] on div "Dismiss stakeholder concerns since the project scope has already been approved." at bounding box center [483, 231] width 464 height 30
click at [251, 213] on input "a. Dismiss stakeholder concerns since the project scope has already been approv…" at bounding box center [251, 207] width 0 height 9
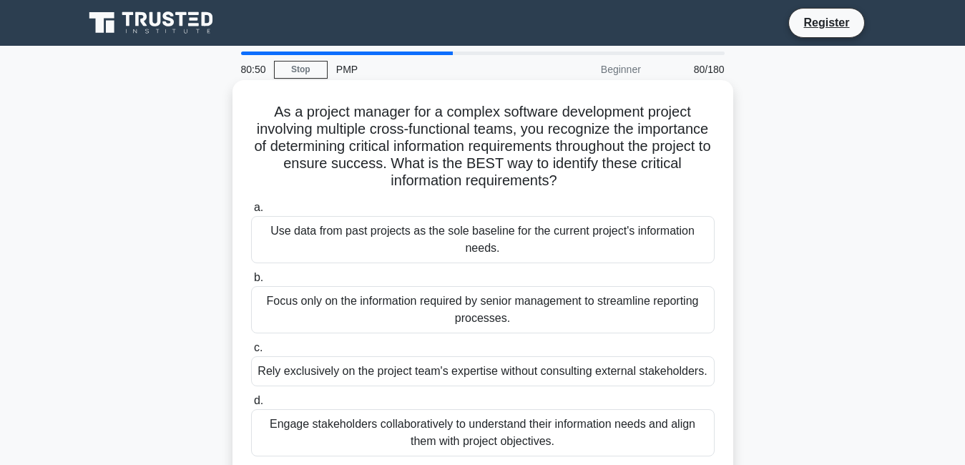
click at [511, 250] on div "Use data from past projects as the sole baseline for the current project's info…" at bounding box center [483, 239] width 464 height 47
click at [251, 213] on input "a. Use data from past projects as the sole baseline for the current project's i…" at bounding box center [251, 207] width 0 height 9
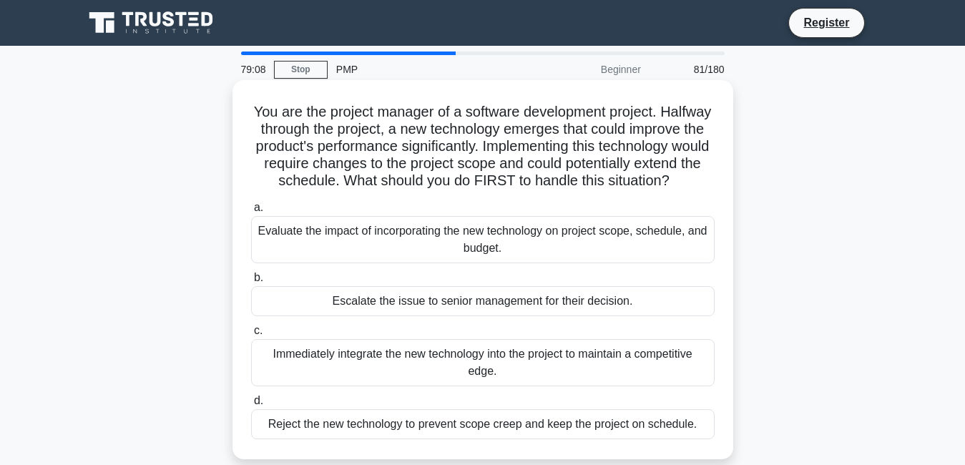
click at [511, 250] on div "Evaluate the impact of incorporating the new technology on project scope, sched…" at bounding box center [483, 239] width 464 height 47
click at [251, 213] on input "a. Evaluate the impact of incorporating the new technology on project scope, sc…" at bounding box center [251, 207] width 0 height 9
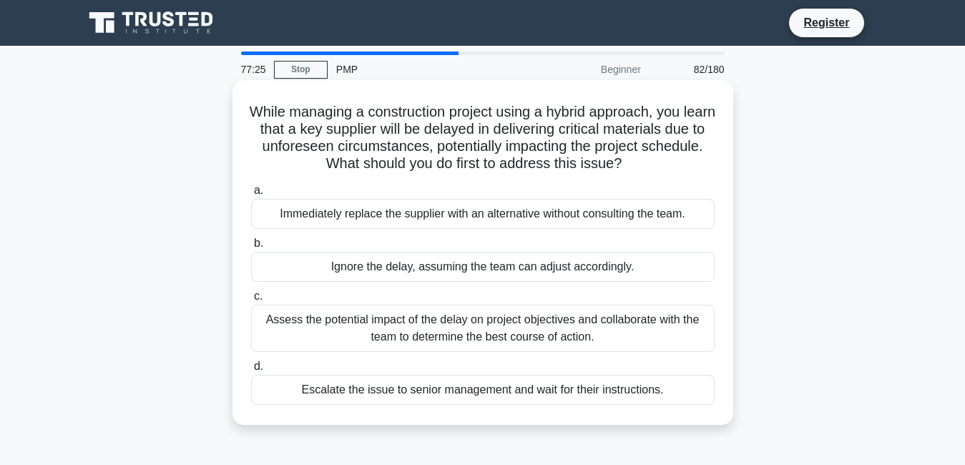
click at [557, 340] on div "Assess the potential impact of the delay on project objectives and collaborate …" at bounding box center [483, 328] width 464 height 47
click at [251, 301] on input "c. Assess the potential impact of the delay on project objectives and collabora…" at bounding box center [251, 296] width 0 height 9
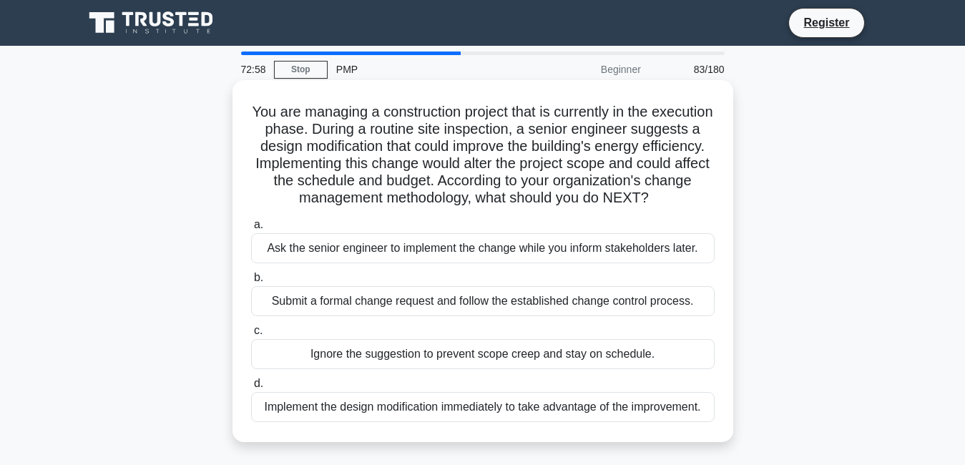
click at [359, 316] on div "Submit a formal change request and follow the established change control proces…" at bounding box center [483, 301] width 464 height 30
click at [251, 283] on input "b. Submit a formal change request and follow the established change control pro…" at bounding box center [251, 277] width 0 height 9
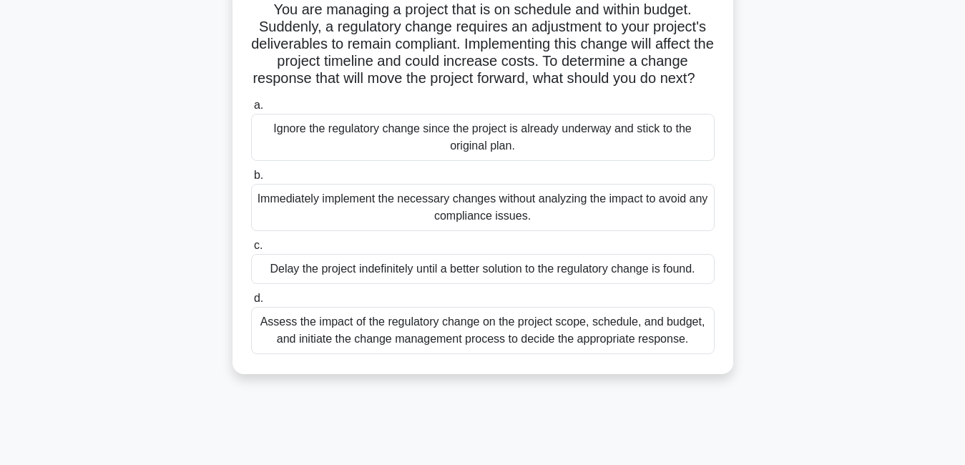
scroll to position [123, 0]
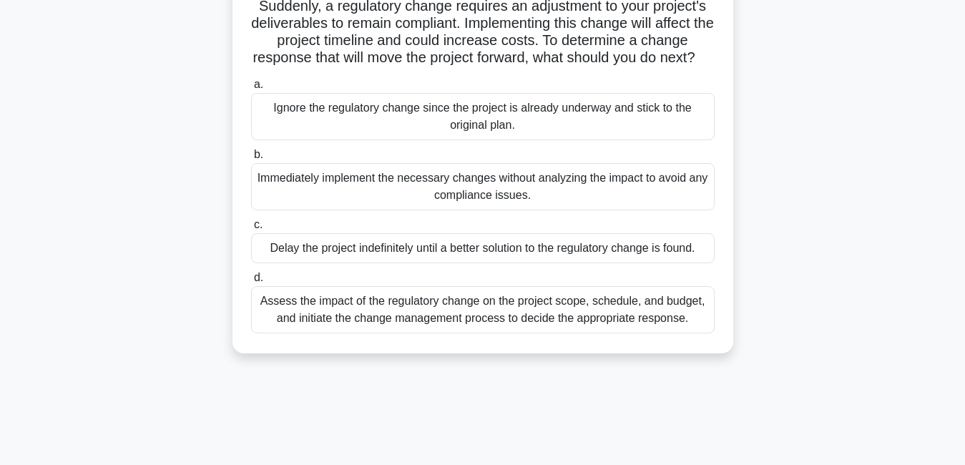
click at [622, 333] on div "Assess the impact of the regulatory change on the project scope, schedule, and …" at bounding box center [483, 309] width 464 height 47
click at [251, 283] on input "d. Assess the impact of the regulatory change on the project scope, schedule, a…" at bounding box center [251, 277] width 0 height 9
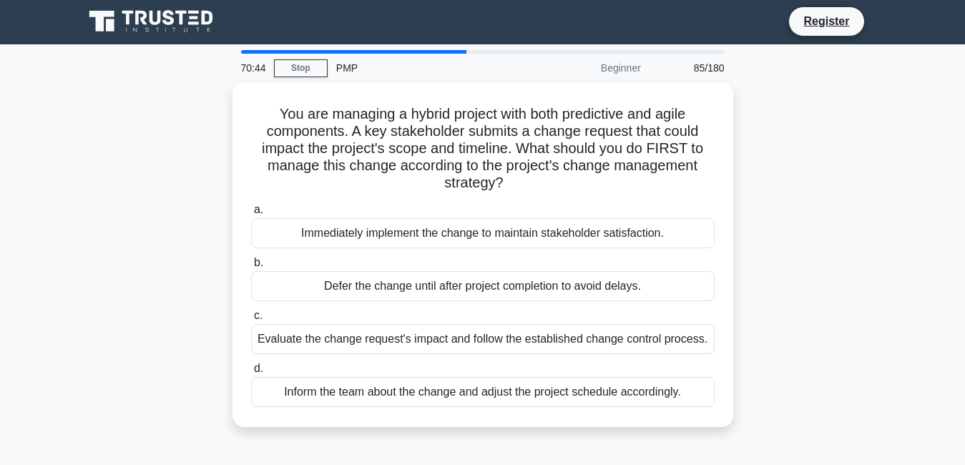
scroll to position [0, 0]
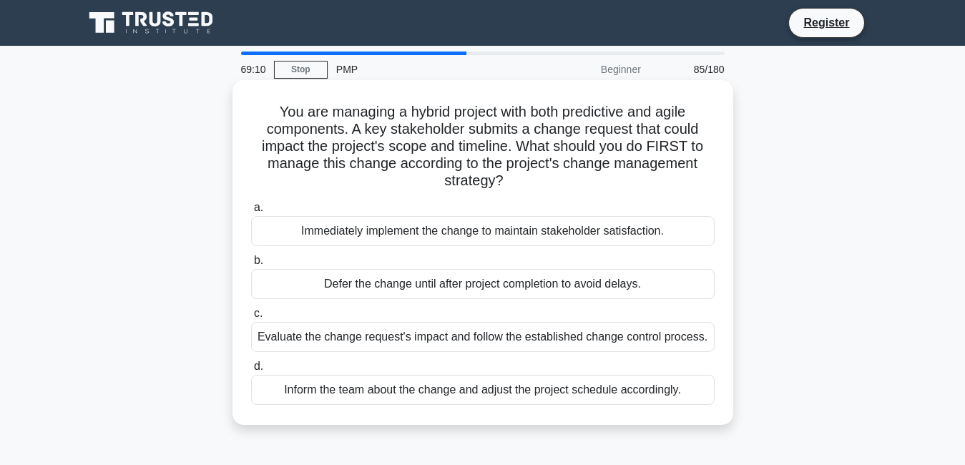
click at [474, 394] on div "Inform the team about the change and adjust the project schedule accordingly." at bounding box center [483, 390] width 464 height 30
click at [251, 371] on input "d. Inform the team about the change and adjust the project schedule accordingly." at bounding box center [251, 366] width 0 height 9
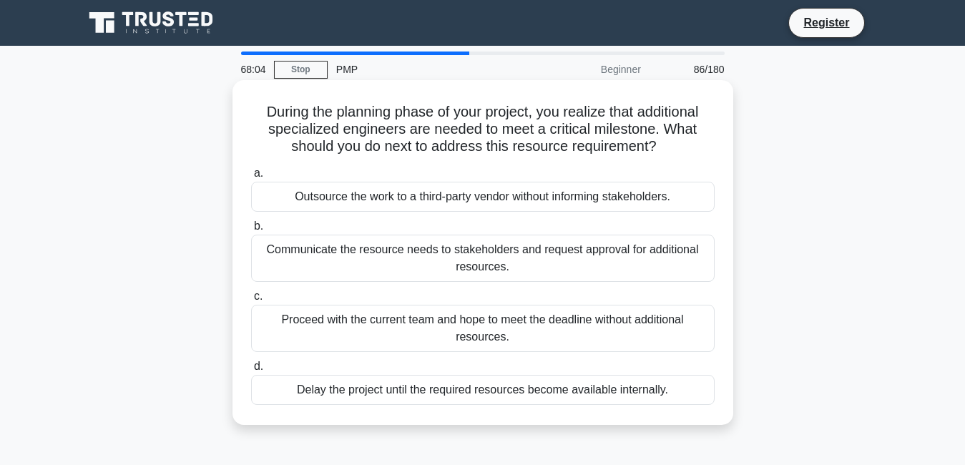
click at [519, 263] on div "Communicate the resource needs to stakeholders and request approval for additio…" at bounding box center [483, 258] width 464 height 47
click at [251, 231] on input "b. Communicate the resource needs to stakeholders and request approval for addi…" at bounding box center [251, 226] width 0 height 9
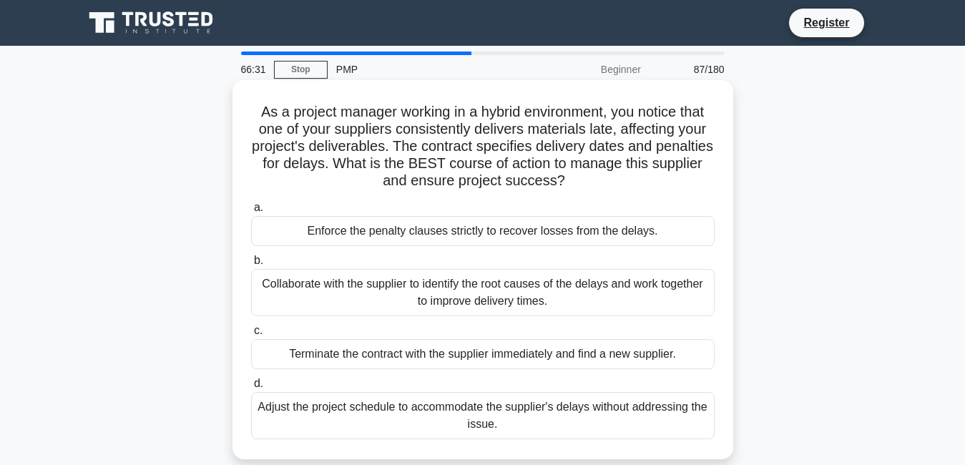
click at [546, 300] on div "Collaborate with the supplier to identify the root causes of the delays and wor…" at bounding box center [483, 292] width 464 height 47
click at [251, 265] on input "b. Collaborate with the supplier to identify the root causes of the delays and …" at bounding box center [251, 260] width 0 height 9
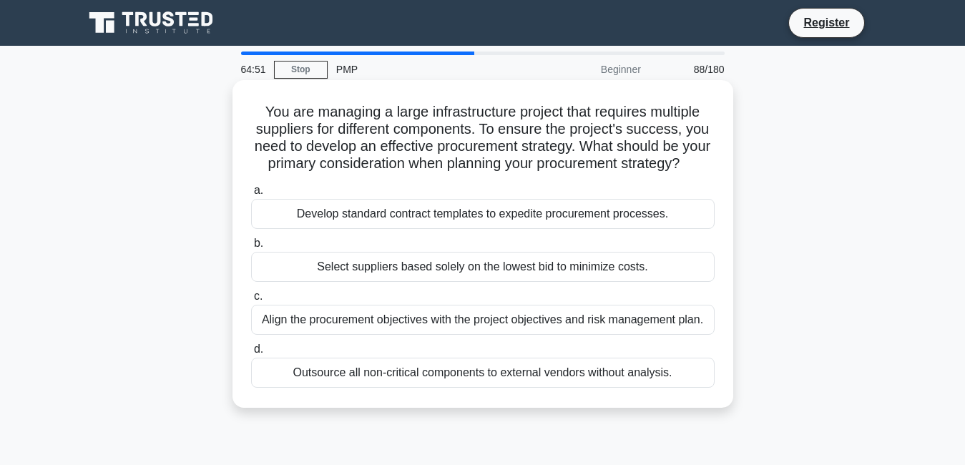
click at [525, 335] on div "Align the procurement objectives with the project objectives and risk managemen…" at bounding box center [483, 320] width 464 height 30
click at [251, 301] on input "c. Align the procurement objectives with the project objectives and risk manage…" at bounding box center [251, 296] width 0 height 9
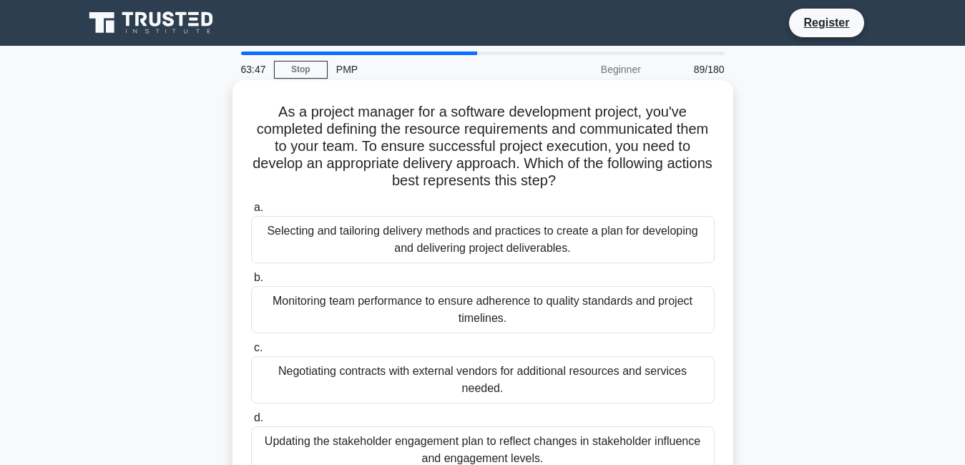
click at [492, 328] on div "Monitoring team performance to ensure adherence to quality standards and projec…" at bounding box center [483, 309] width 464 height 47
click at [251, 283] on input "b. Monitoring team performance to ensure adherence to quality standards and pro…" at bounding box center [251, 277] width 0 height 9
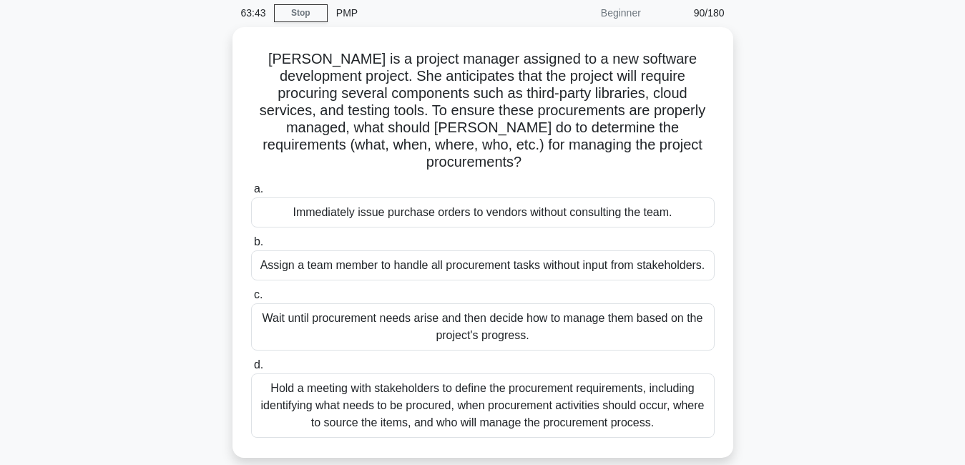
scroll to position [57, 0]
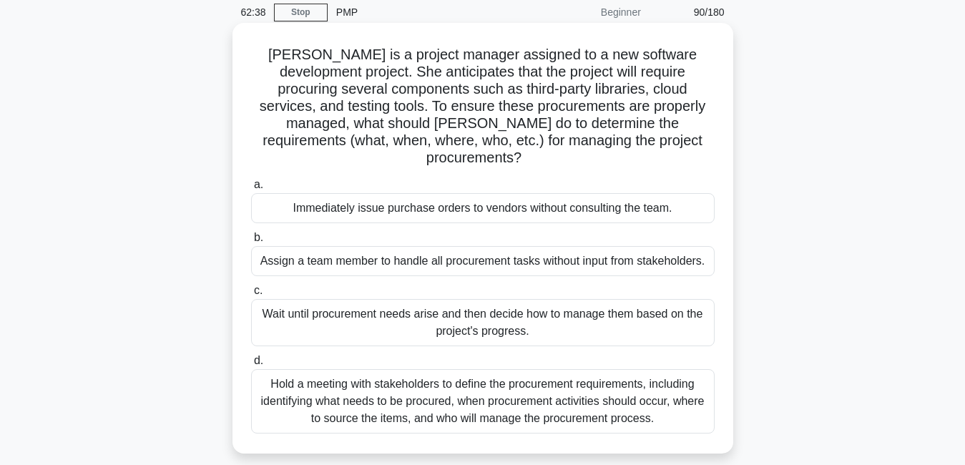
click at [459, 305] on div "Wait until procurement needs arise and then decide how to manage them based on …" at bounding box center [483, 322] width 464 height 47
click at [251, 296] on input "c. Wait until procurement needs arise and then decide how to manage them based …" at bounding box center [251, 290] width 0 height 9
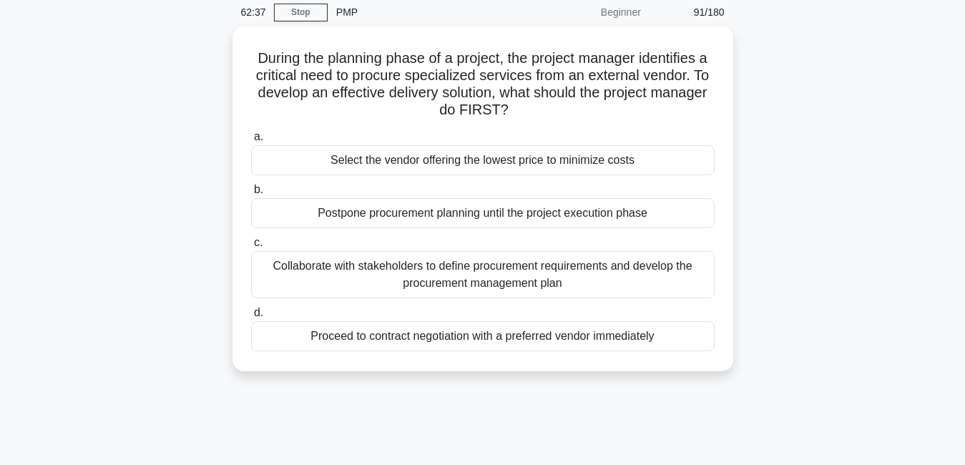
scroll to position [0, 0]
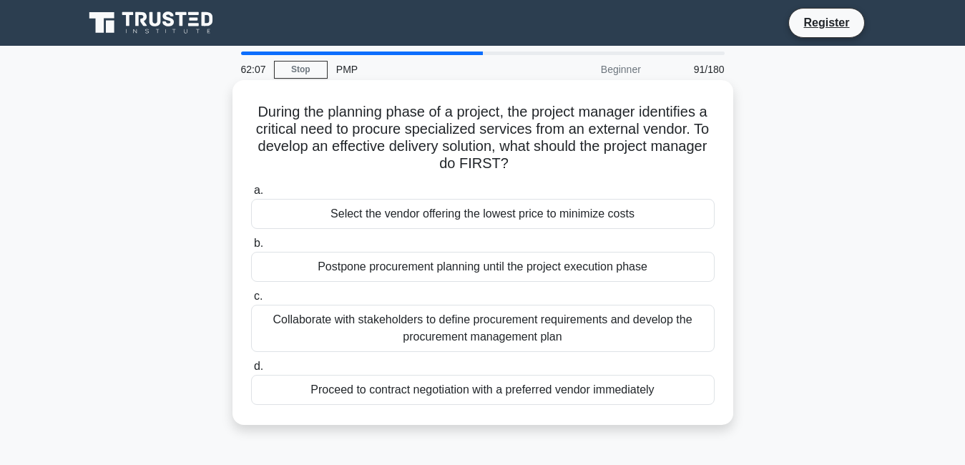
click at [555, 222] on div "Select the vendor offering the lowest price to minimize costs" at bounding box center [483, 214] width 464 height 30
click at [251, 195] on input "a. Select the vendor offering the lowest price to minimize costs" at bounding box center [251, 190] width 0 height 9
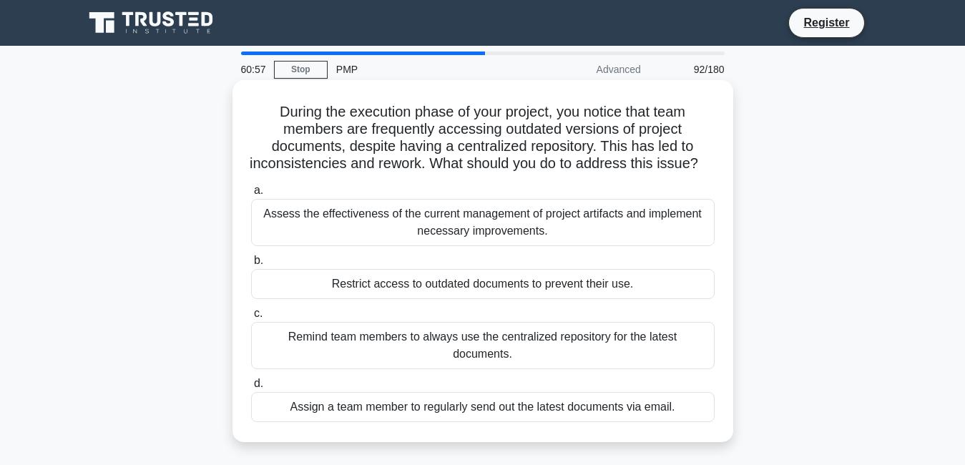
click at [644, 411] on div "Assign a team member to regularly send out the latest documents via email." at bounding box center [483, 407] width 464 height 30
click at [251, 389] on input "d. Assign a team member to regularly send out the latest documents via email." at bounding box center [251, 383] width 0 height 9
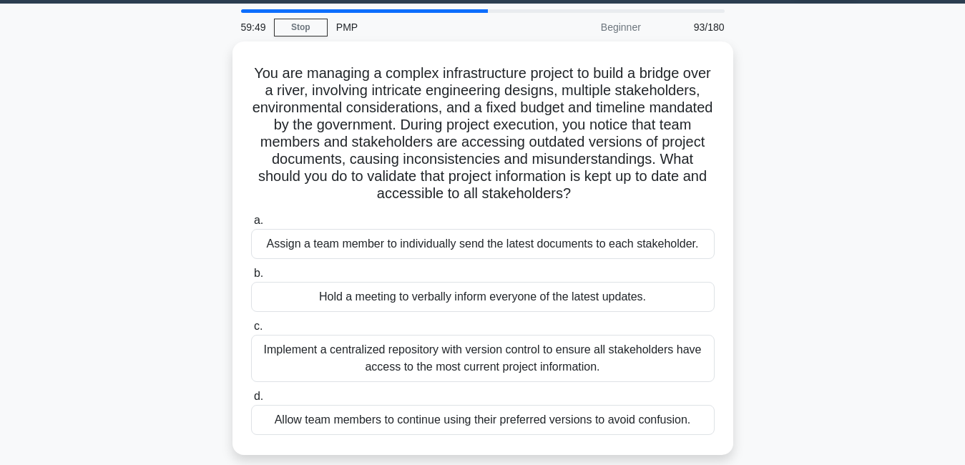
scroll to position [57, 0]
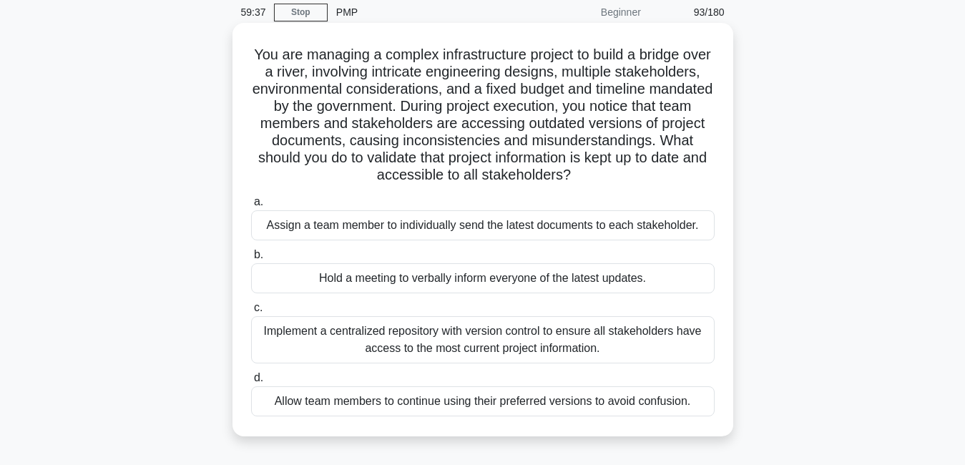
click at [404, 340] on div "Implement a centralized repository with version control to ensure all stakehold…" at bounding box center [483, 339] width 464 height 47
click at [251, 313] on input "c. Implement a centralized repository with version control to ensure all stakeh…" at bounding box center [251, 307] width 0 height 9
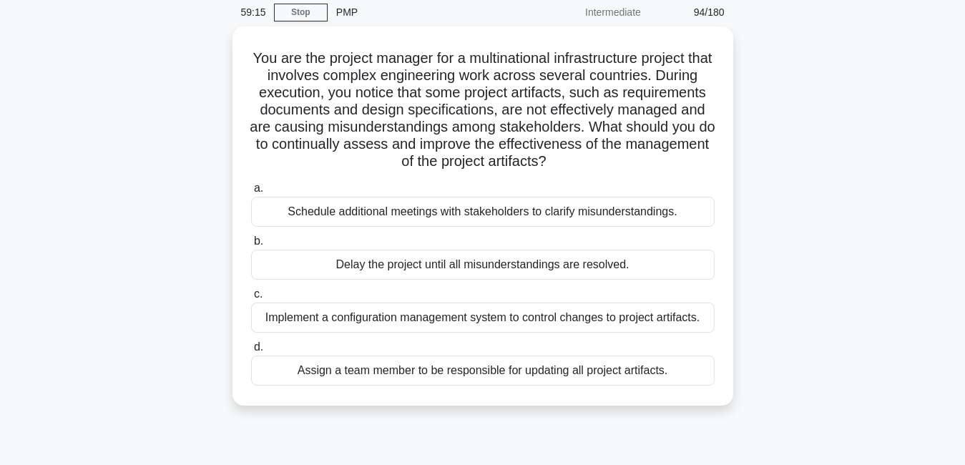
scroll to position [0, 0]
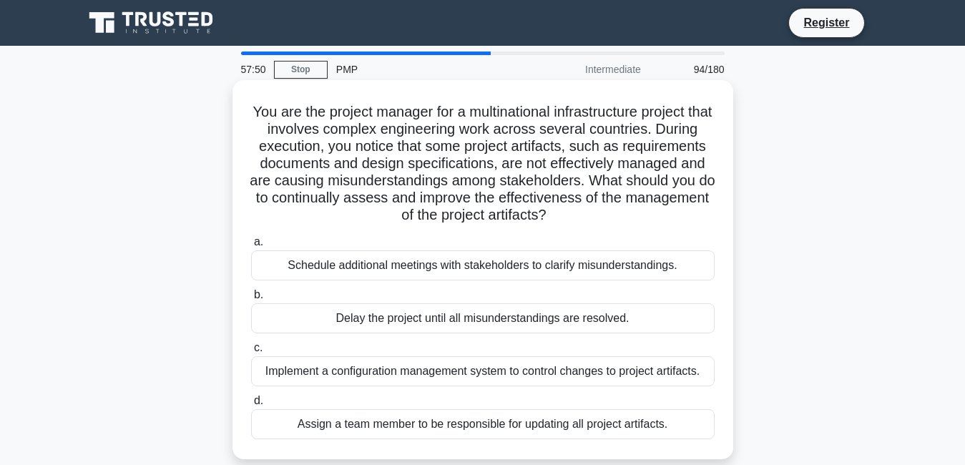
click at [652, 426] on div "Assign a team member to be responsible for updating all project artifacts." at bounding box center [483, 424] width 464 height 30
click at [251, 406] on input "d. Assign a team member to be responsible for updating all project artifacts." at bounding box center [251, 400] width 0 height 9
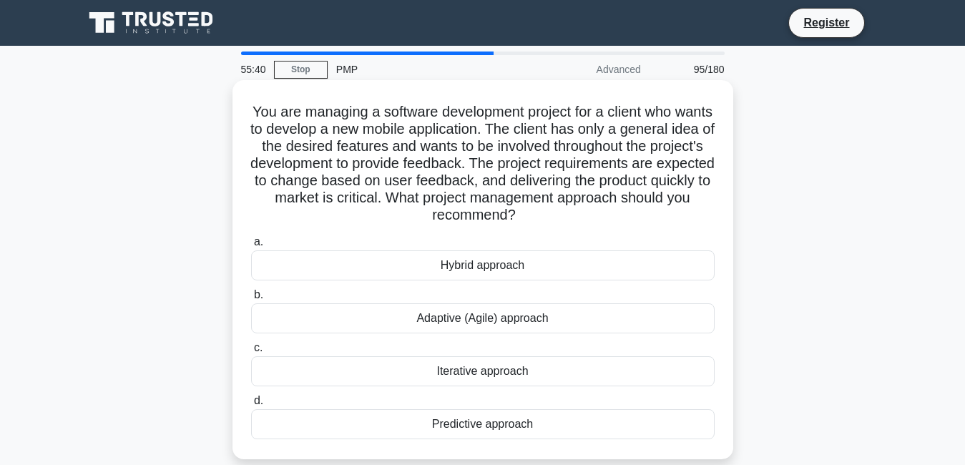
click at [552, 318] on div "Adaptive (Agile) approach" at bounding box center [483, 318] width 464 height 30
click at [251, 300] on input "b. Adaptive (Agile) approach" at bounding box center [251, 295] width 0 height 9
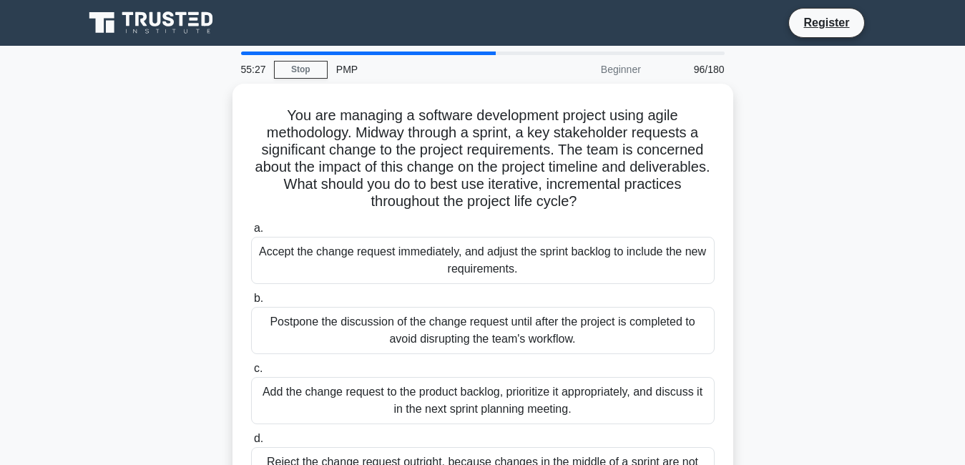
click at [927, 385] on main "55:27 Stop PMP Beginner 96/180 You are managing a software development project …" at bounding box center [482, 409] width 965 height 727
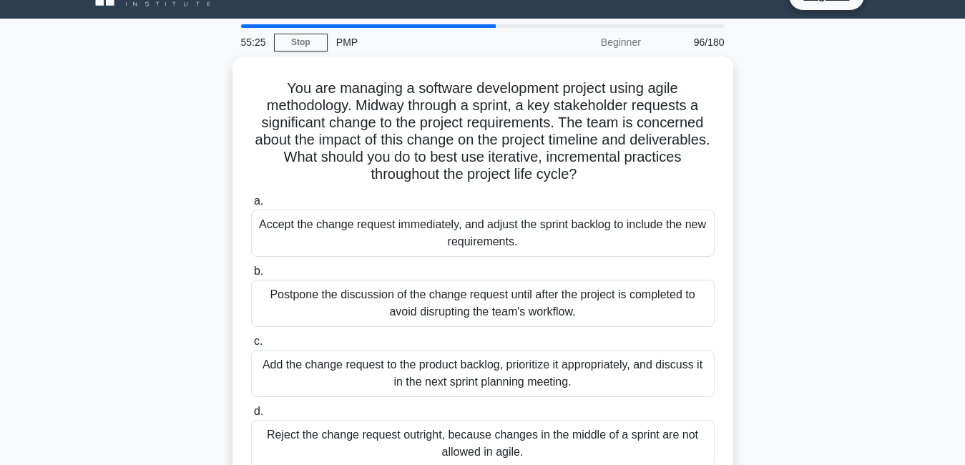
scroll to position [29, 0]
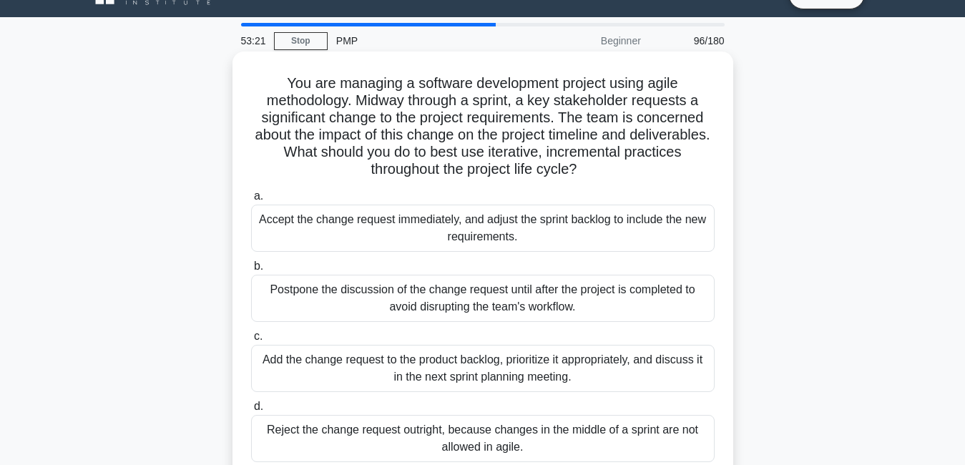
click at [507, 377] on div "Add the change request to the product backlog, prioritize it appropriately, and…" at bounding box center [483, 368] width 464 height 47
click at [251, 341] on input "c. Add the change request to the product backlog, prioritize it appropriately, …" at bounding box center [251, 336] width 0 height 9
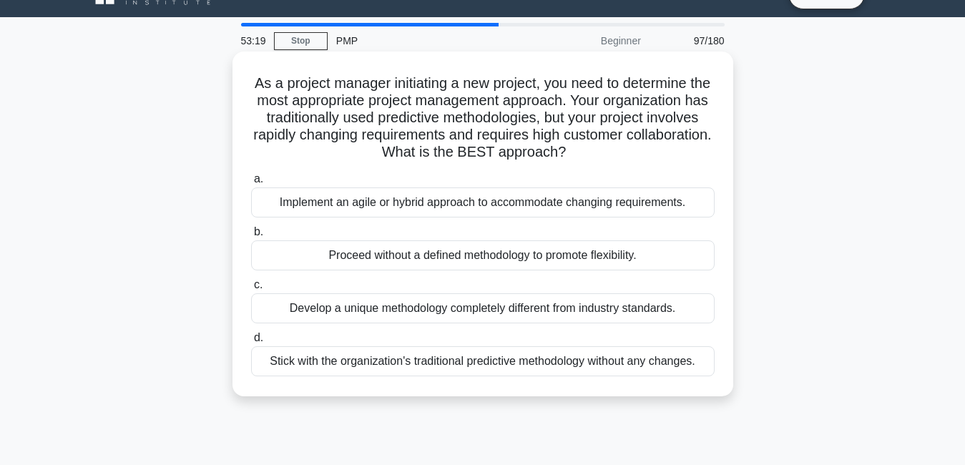
scroll to position [0, 0]
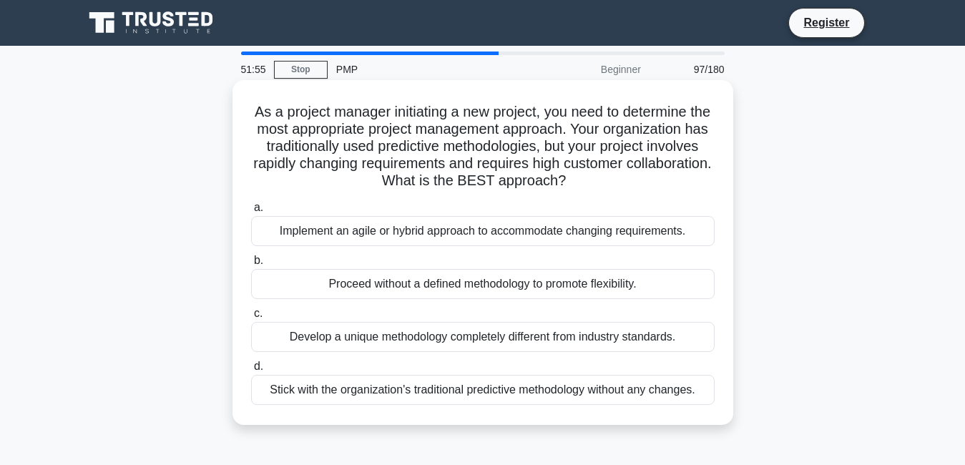
click at [577, 235] on div "Implement an agile or hybrid approach to accommodate changing requirements." at bounding box center [483, 231] width 464 height 30
click at [251, 213] on input "a. Implement an agile or hybrid approach to accommodate changing requirements." at bounding box center [251, 207] width 0 height 9
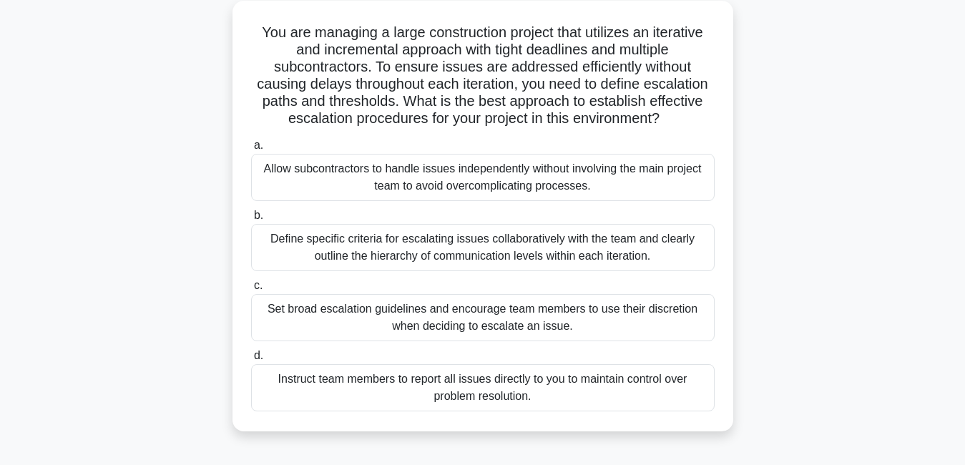
scroll to position [86, 0]
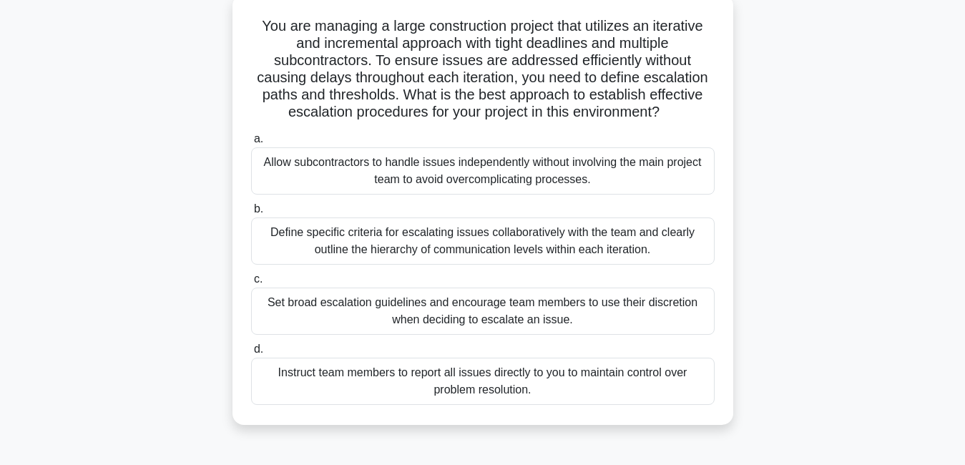
click at [562, 304] on div "Set broad escalation guidelines and encourage team members to use their discret…" at bounding box center [483, 311] width 464 height 47
click at [251, 284] on input "c. Set broad escalation guidelines and encourage team members to use their disc…" at bounding box center [251, 279] width 0 height 9
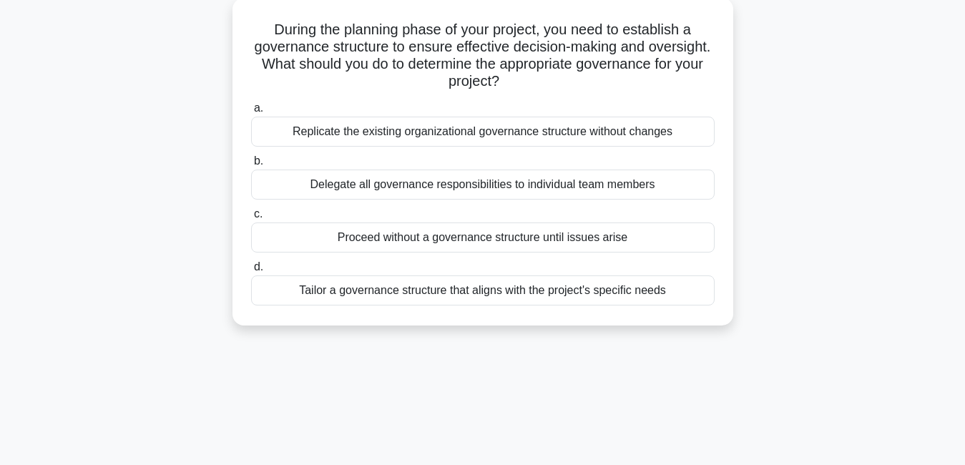
scroll to position [0, 0]
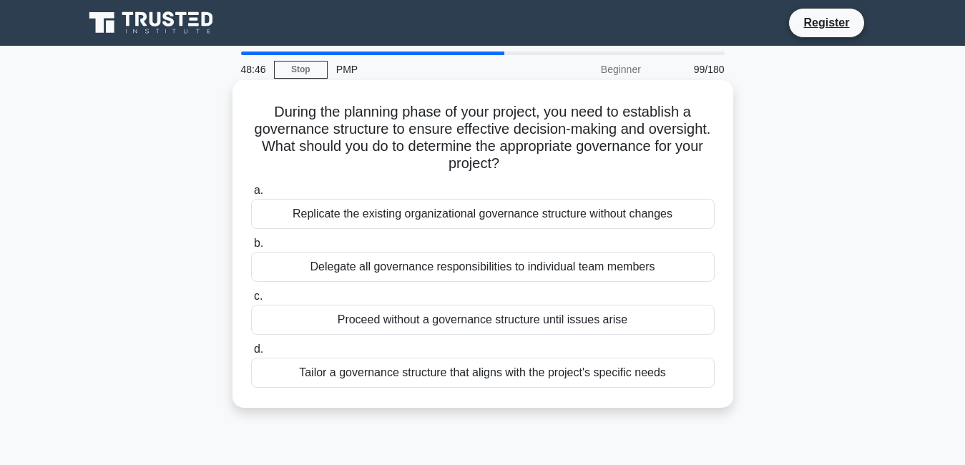
click at [581, 361] on div "Tailor a governance structure that aligns with the project's specific needs" at bounding box center [483, 373] width 464 height 30
click at [251, 354] on input "d. Tailor a governance structure that aligns with the project's specific needs" at bounding box center [251, 349] width 0 height 9
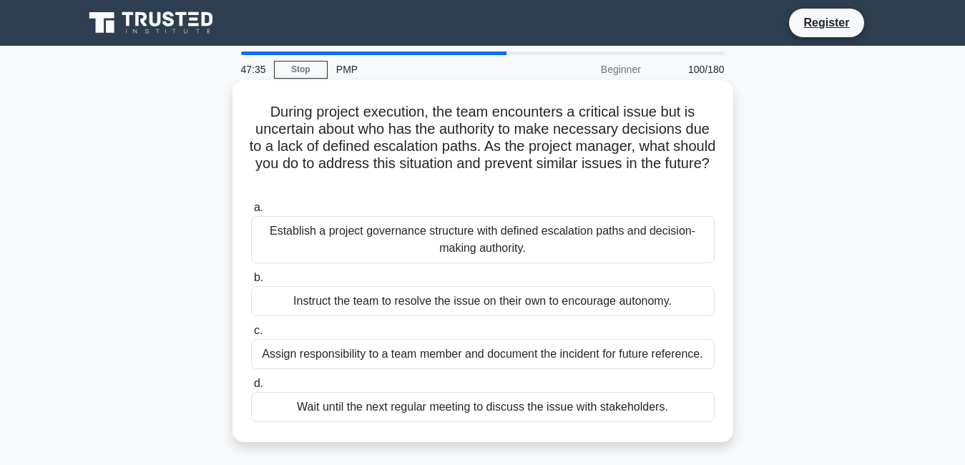
click at [540, 233] on div "Establish a project governance structure with defined escalation paths and deci…" at bounding box center [483, 239] width 464 height 47
click at [251, 213] on input "a. Establish a project governance structure with defined escalation paths and d…" at bounding box center [251, 207] width 0 height 9
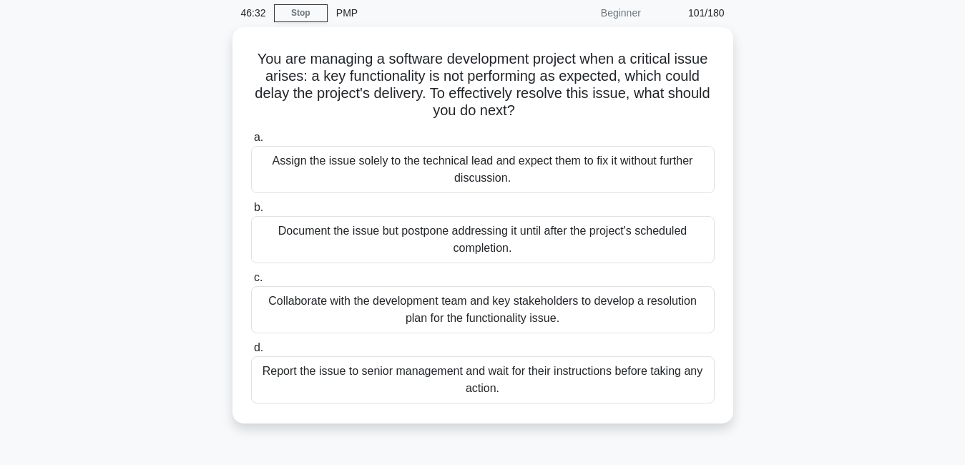
scroll to position [57, 0]
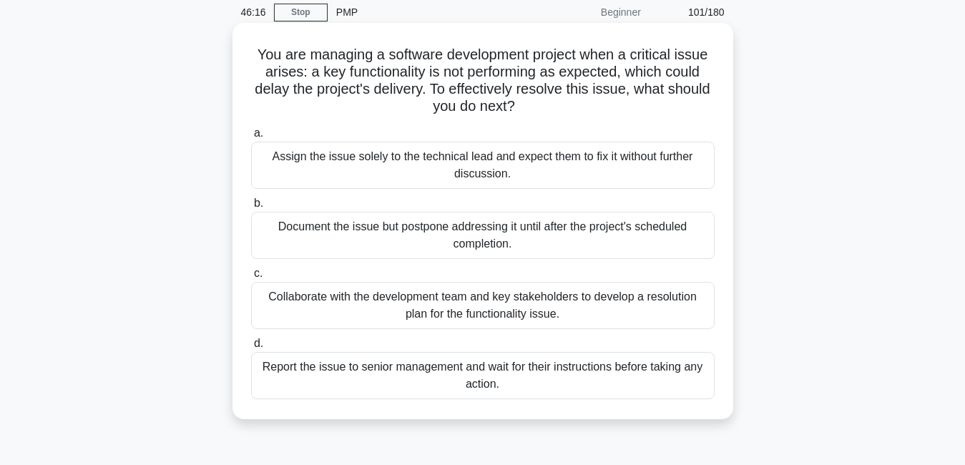
click at [562, 316] on div "Collaborate with the development team and key stakeholders to develop a resolut…" at bounding box center [483, 305] width 464 height 47
click at [251, 278] on input "c. Collaborate with the development team and key stakeholders to develop a reso…" at bounding box center [251, 273] width 0 height 9
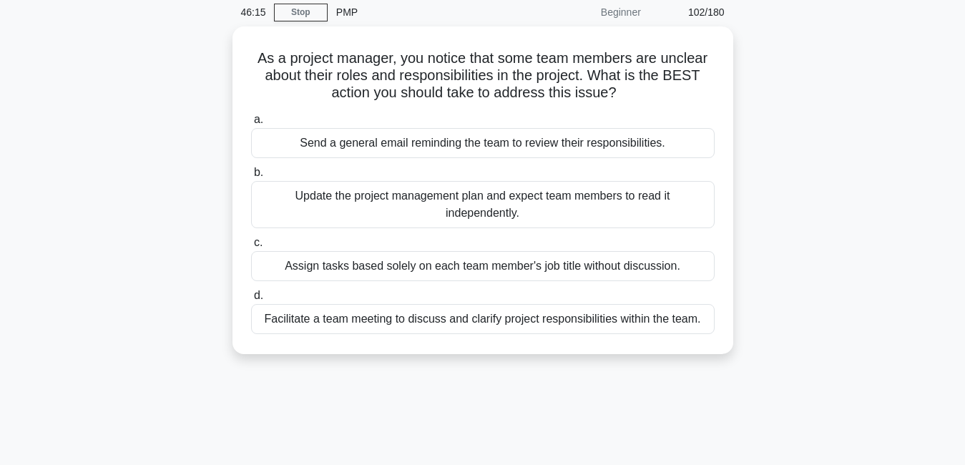
scroll to position [0, 0]
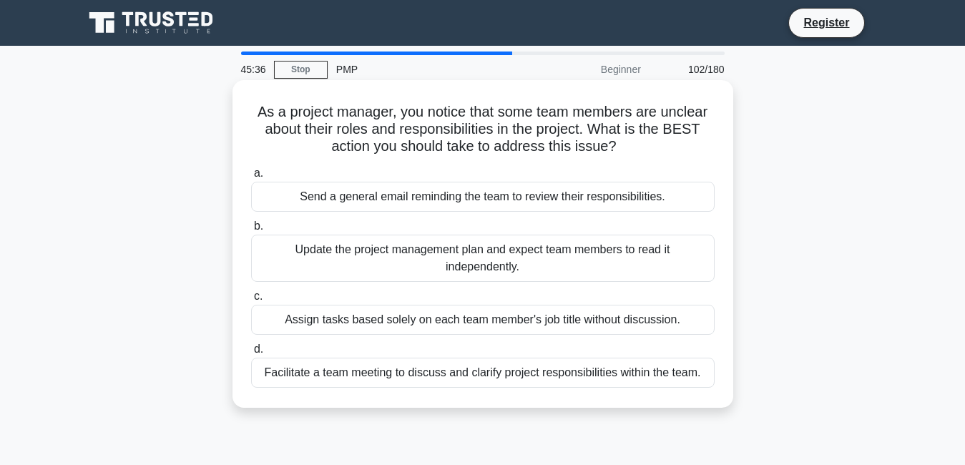
click at [607, 207] on div "Send a general email reminding the team to review their responsibilities." at bounding box center [483, 197] width 464 height 30
click at [251, 178] on input "a. Send a general email reminding the team to review their responsibilities." at bounding box center [251, 173] width 0 height 9
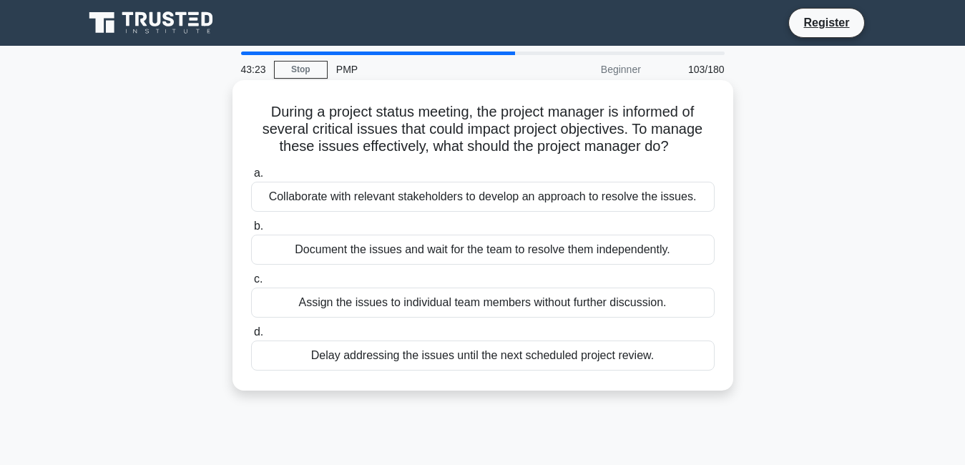
click at [590, 205] on div "Collaborate with relevant stakeholders to develop an approach to resolve the is…" at bounding box center [483, 197] width 464 height 30
click at [251, 178] on input "a. Collaborate with relevant stakeholders to develop an approach to resolve the…" at bounding box center [251, 173] width 0 height 9
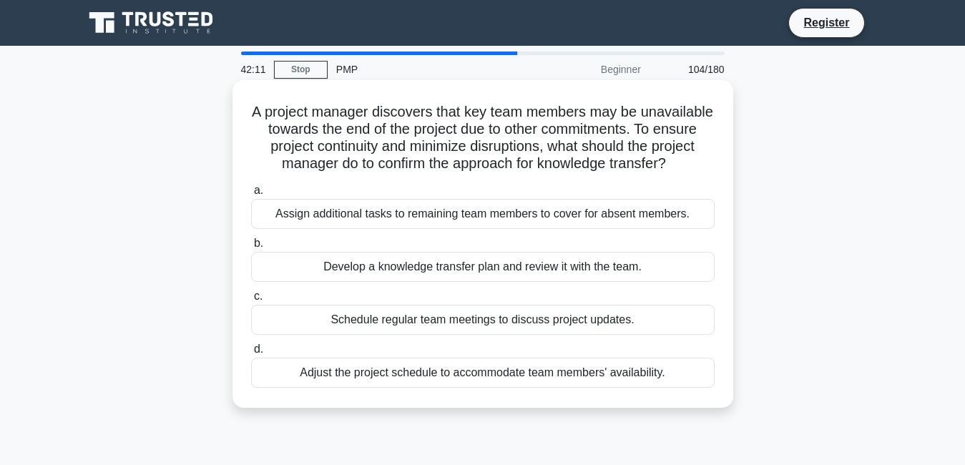
click at [414, 282] on div "Develop a knowledge transfer plan and review it with the team." at bounding box center [483, 267] width 464 height 30
click at [251, 248] on input "b. Develop a knowledge transfer plan and review it with the team." at bounding box center [251, 243] width 0 height 9
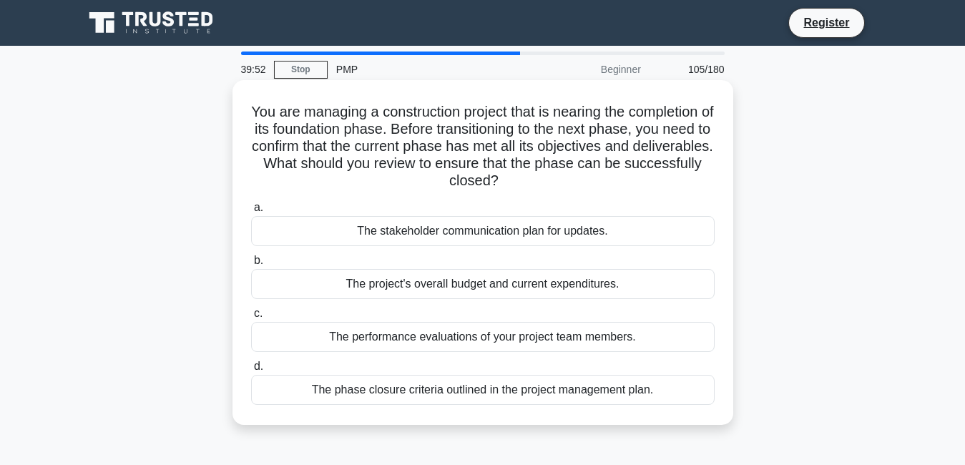
click at [482, 396] on div "The phase closure criteria outlined in the project management plan." at bounding box center [483, 390] width 464 height 30
click at [251, 371] on input "d. The phase closure criteria outlined in the project management plan." at bounding box center [251, 366] width 0 height 9
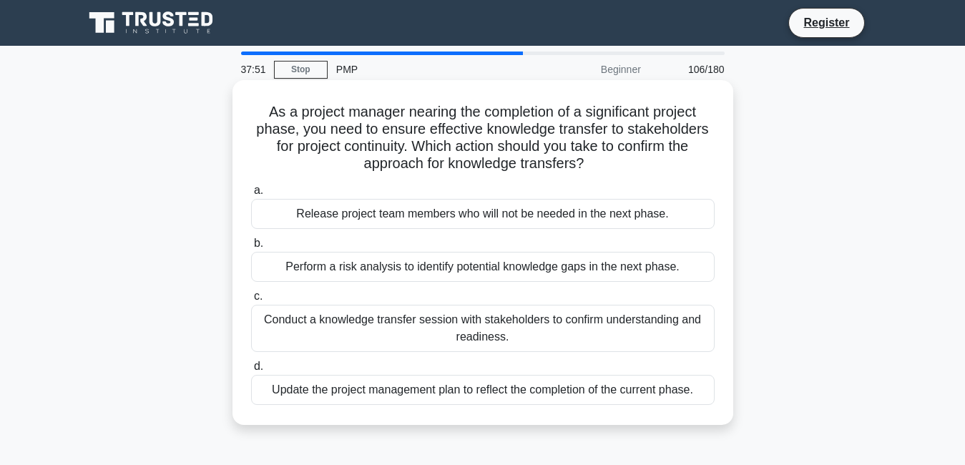
click at [526, 321] on div "Conduct a knowledge transfer session with stakeholders to confirm understanding…" at bounding box center [483, 328] width 464 height 47
click at [251, 301] on input "c. Conduct a knowledge transfer session with stakeholders to confirm understand…" at bounding box center [251, 296] width 0 height 9
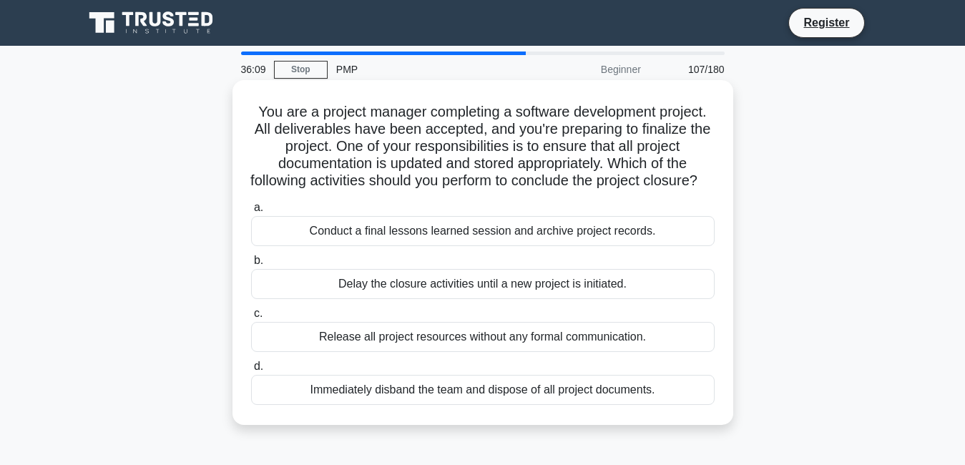
click at [499, 246] on div "Conduct a final lessons learned session and archive project records." at bounding box center [483, 231] width 464 height 30
click at [251, 213] on input "a. Conduct a final lessons learned session and archive project records." at bounding box center [251, 207] width 0 height 9
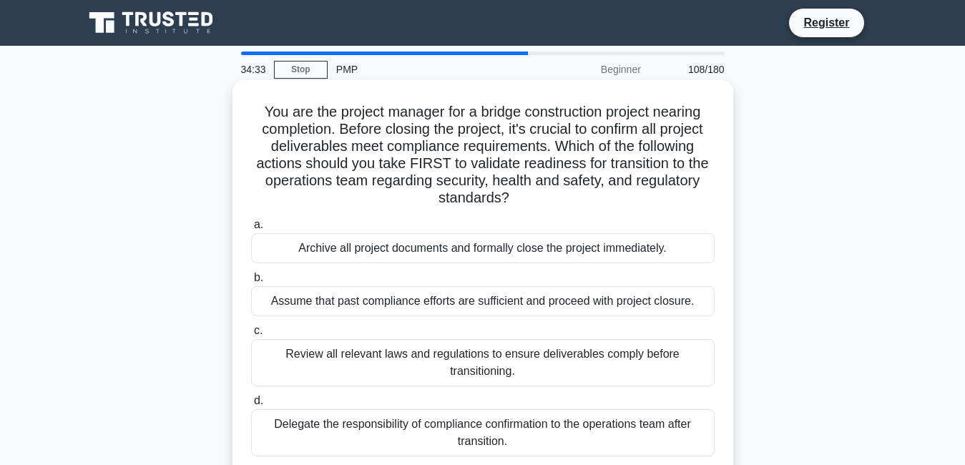
click at [504, 246] on div "Archive all project documents and formally close the project immediately." at bounding box center [483, 248] width 464 height 30
click at [251, 230] on input "a. Archive all project documents and formally close the project immediately." at bounding box center [251, 224] width 0 height 9
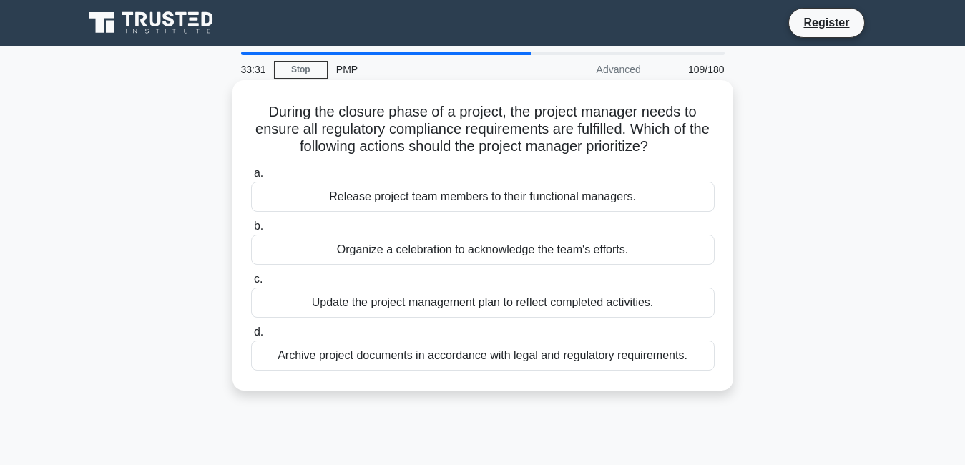
click at [477, 362] on div "Archive project documents in accordance with legal and regulatory requirements." at bounding box center [483, 356] width 464 height 30
click at [251, 337] on input "d. Archive project documents in accordance with legal and regulatory requiremen…" at bounding box center [251, 332] width 0 height 9
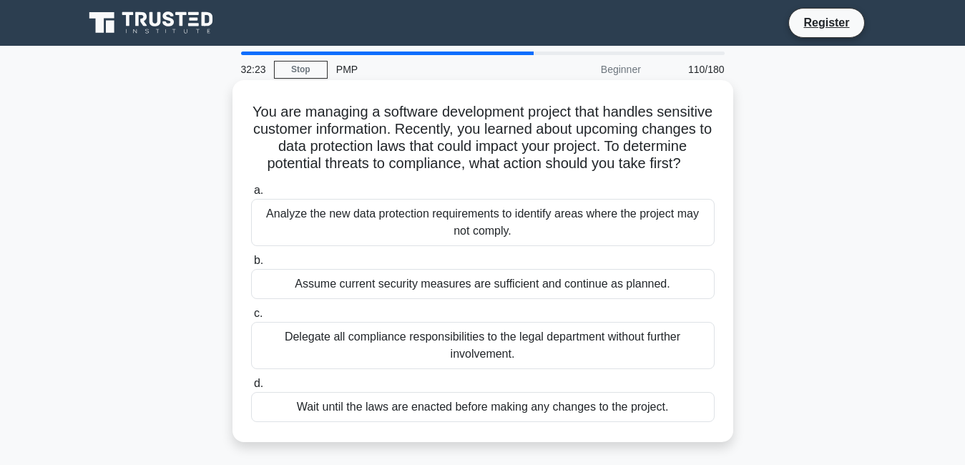
click at [558, 246] on div "Analyze the new data protection requirements to identify areas where the projec…" at bounding box center [483, 222] width 464 height 47
click at [251, 195] on input "a. Analyze the new data protection requirements to identify areas where the pro…" at bounding box center [251, 190] width 0 height 9
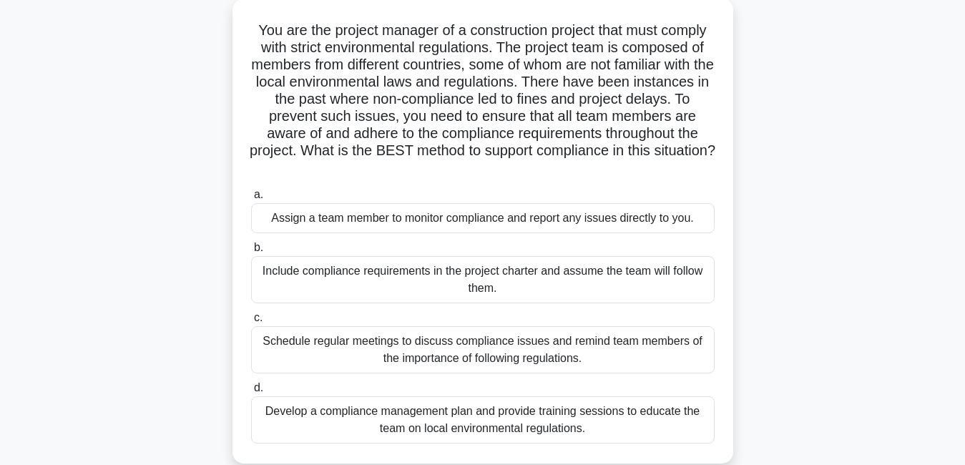
scroll to position [86, 0]
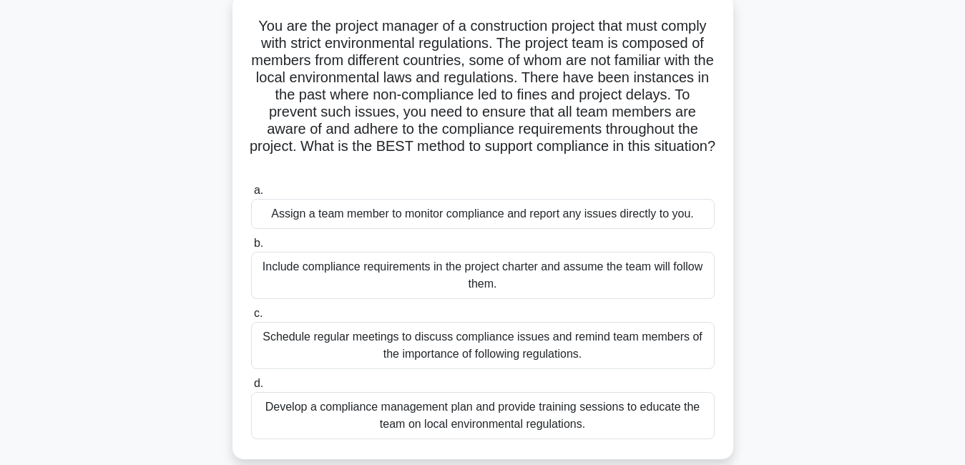
click at [651, 408] on div "Develop a compliance management plan and provide training sessions to educate t…" at bounding box center [483, 415] width 464 height 47
click at [251, 389] on input "d. Develop a compliance management plan and provide training sessions to educat…" at bounding box center [251, 383] width 0 height 9
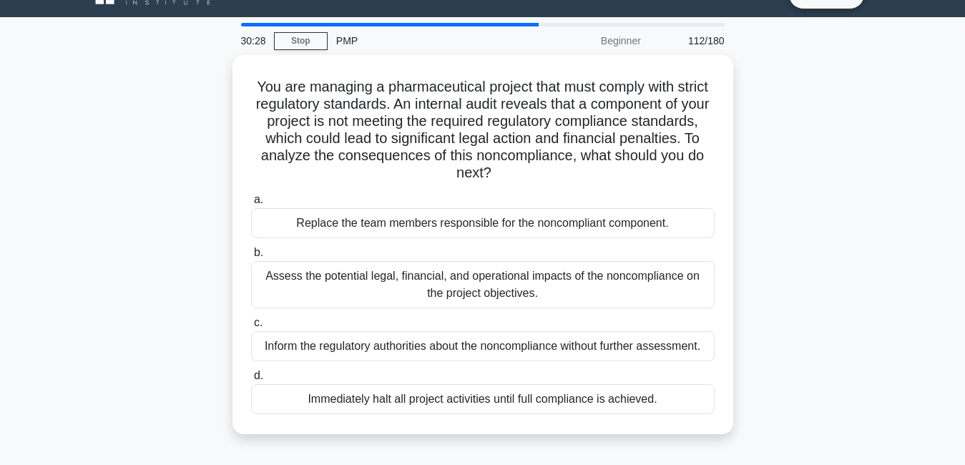
scroll to position [0, 0]
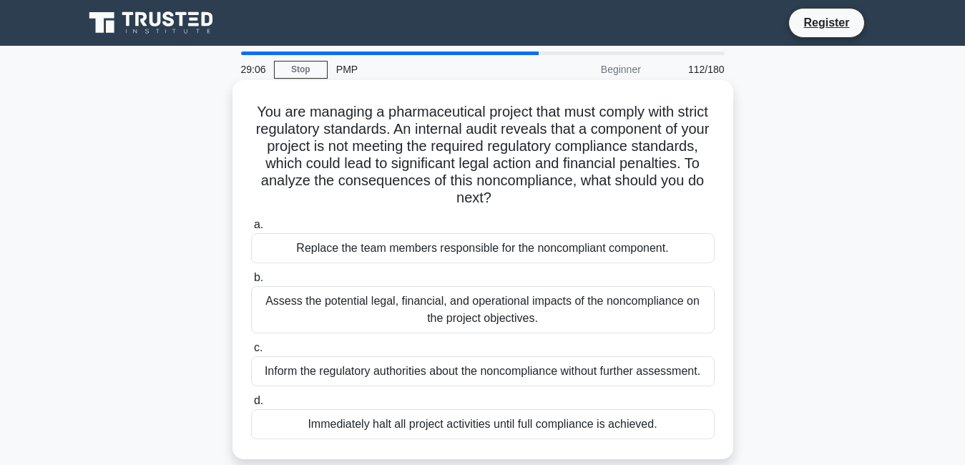
click at [632, 430] on div "Immediately halt all project activities until full compliance is achieved." at bounding box center [483, 424] width 464 height 30
click at [251, 406] on input "d. Immediately halt all project activities until full compliance is achieved." at bounding box center [251, 400] width 0 height 9
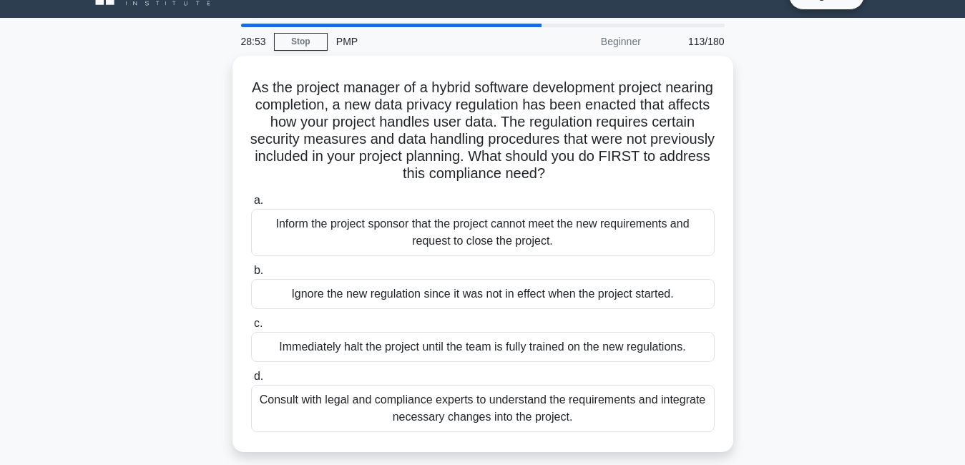
scroll to position [29, 0]
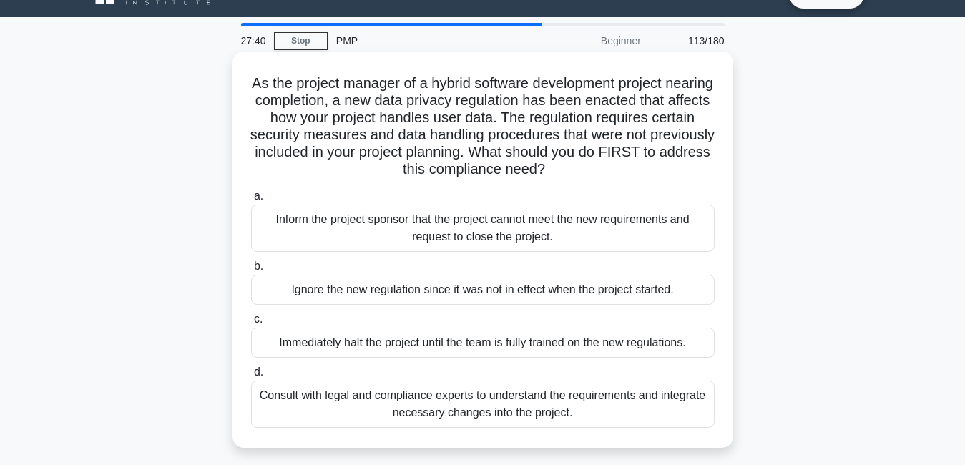
click at [620, 401] on div "Consult with legal and compliance experts to understand the requirements and in…" at bounding box center [483, 404] width 464 height 47
click at [251, 377] on input "d. Consult with legal and compliance experts to understand the requirements and…" at bounding box center [251, 372] width 0 height 9
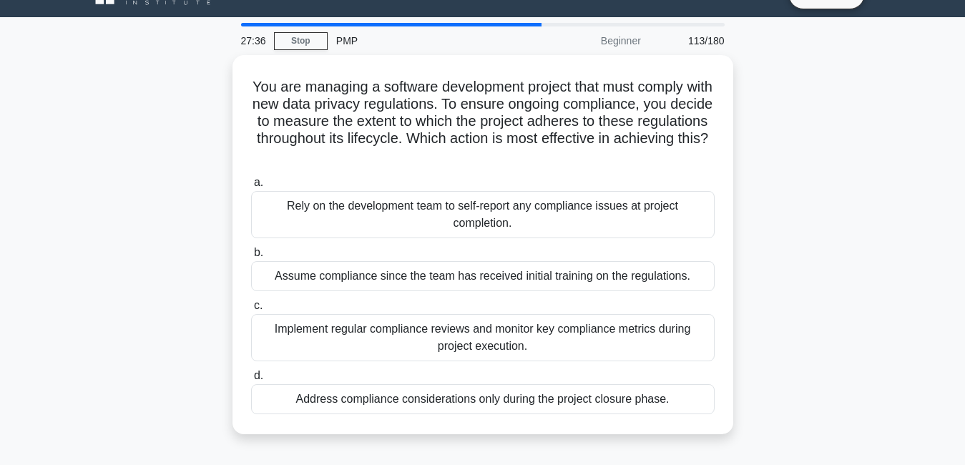
scroll to position [0, 0]
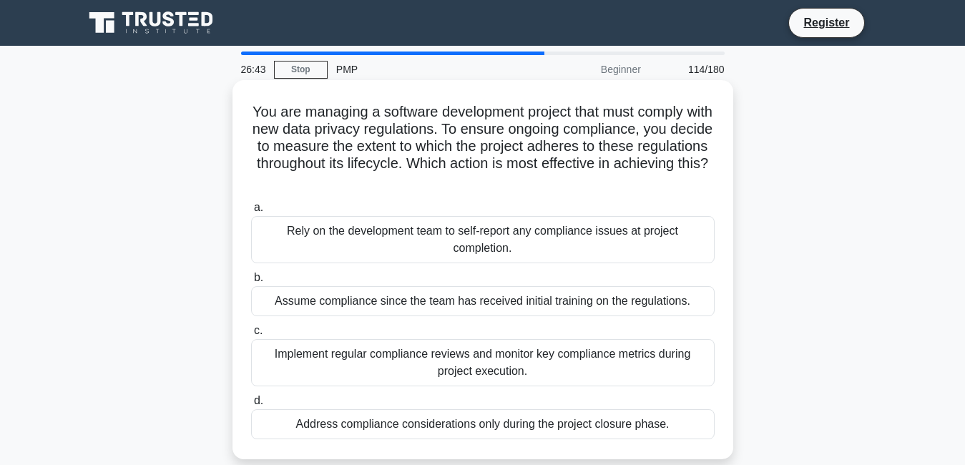
click at [487, 369] on div "Implement regular compliance reviews and monitor key compliance metrics during …" at bounding box center [483, 362] width 464 height 47
click at [251, 336] on input "c. Implement regular compliance reviews and monitor key compliance metrics duri…" at bounding box center [251, 330] width 0 height 9
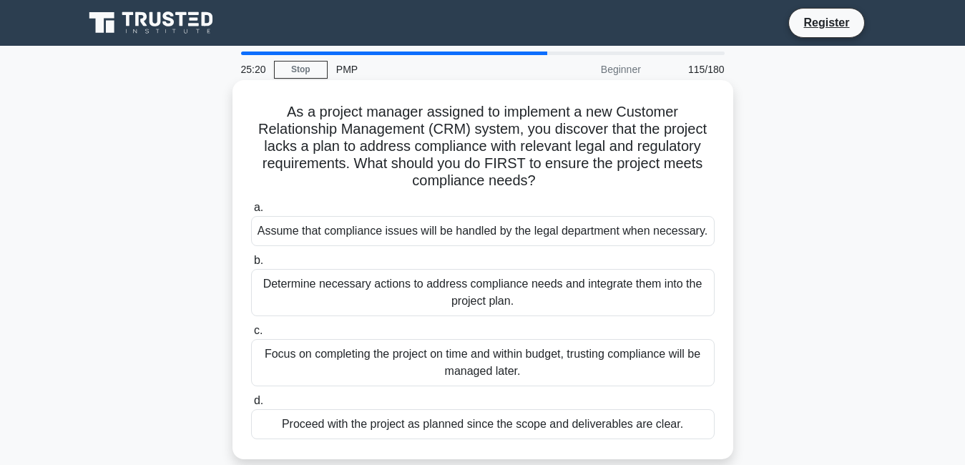
click at [421, 296] on div "Determine necessary actions to address compliance needs and integrate them into…" at bounding box center [483, 292] width 464 height 47
click at [251, 265] on input "b. Determine necessary actions to address compliance needs and integrate them i…" at bounding box center [251, 260] width 0 height 9
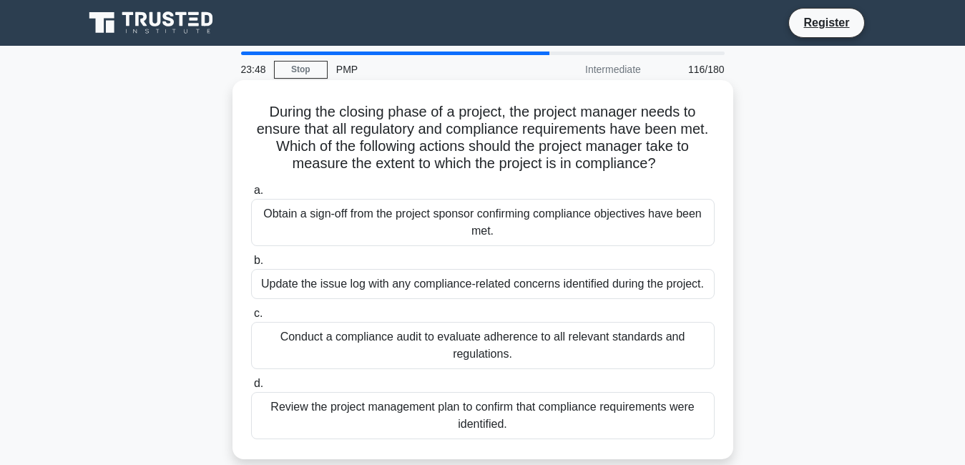
click at [492, 359] on div "Conduct a compliance audit to evaluate adherence to all relevant standards and …" at bounding box center [483, 345] width 464 height 47
click at [251, 318] on input "c. Conduct a compliance audit to evaluate adherence to all relevant standards a…" at bounding box center [251, 313] width 0 height 9
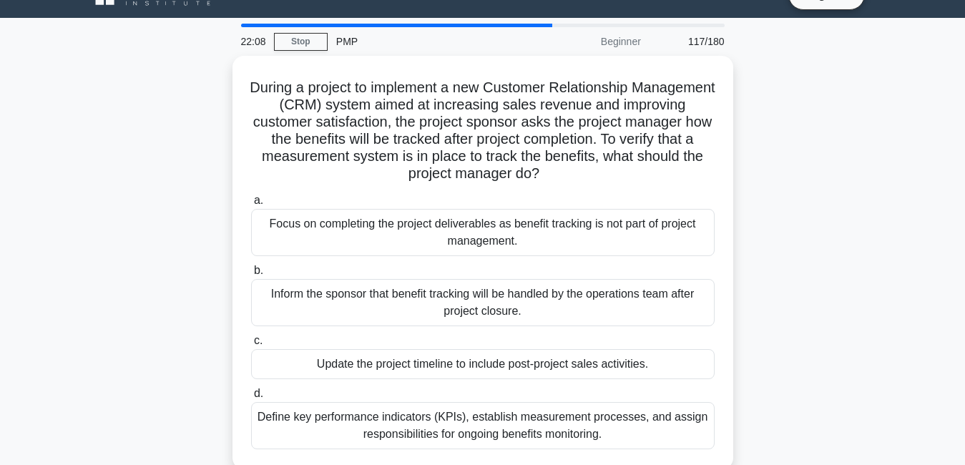
scroll to position [29, 0]
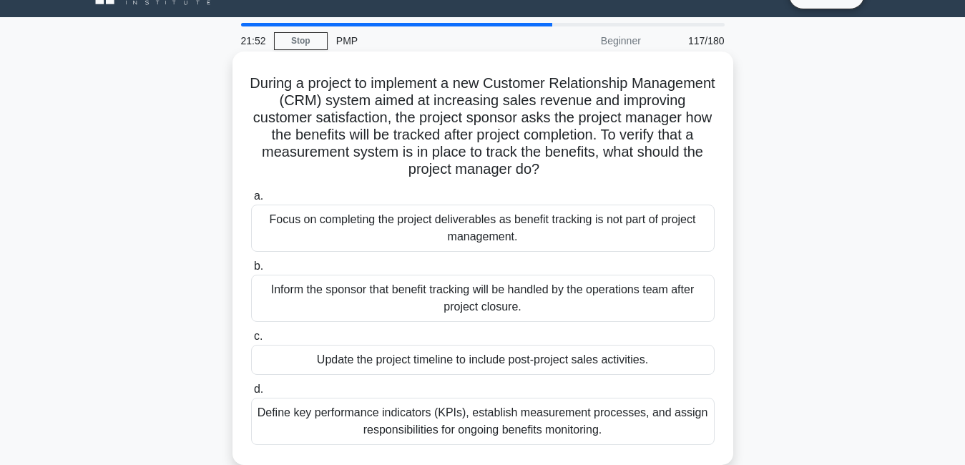
click at [515, 427] on div "Define key performance indicators (KPIs), establish measurement processes, and …" at bounding box center [483, 421] width 464 height 47
click at [251, 394] on input "d. Define key performance indicators (KPIs), establish measurement processes, a…" at bounding box center [251, 389] width 0 height 9
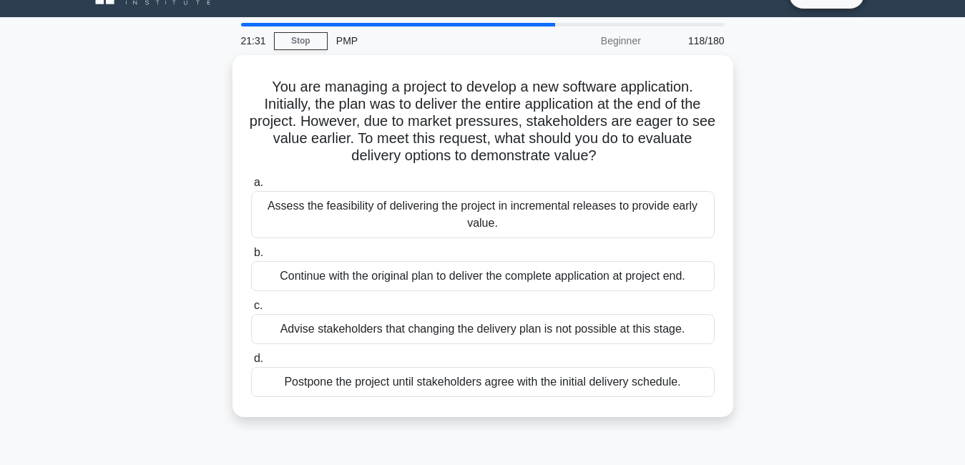
scroll to position [0, 0]
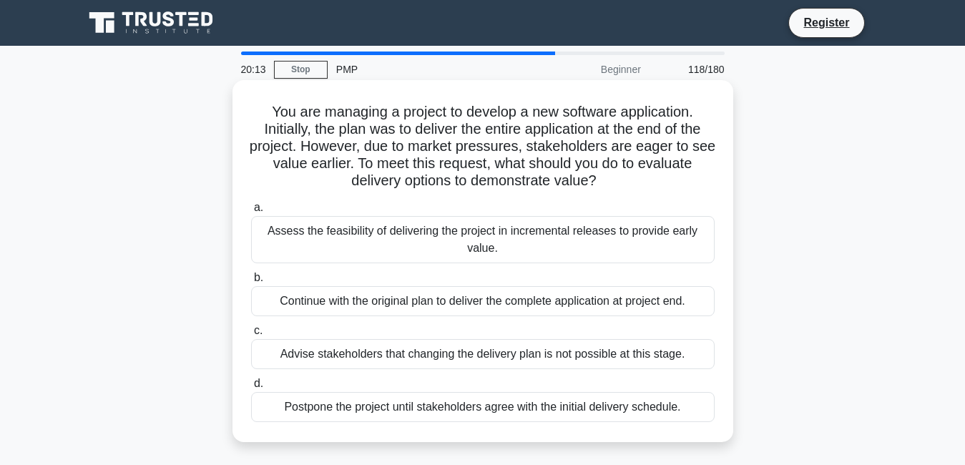
click at [497, 249] on div "Assess the feasibility of delivering the project in incremental releases to pro…" at bounding box center [483, 239] width 464 height 47
click at [251, 213] on input "a. Assess the feasibility of delivering the project in incremental releases to …" at bounding box center [251, 207] width 0 height 9
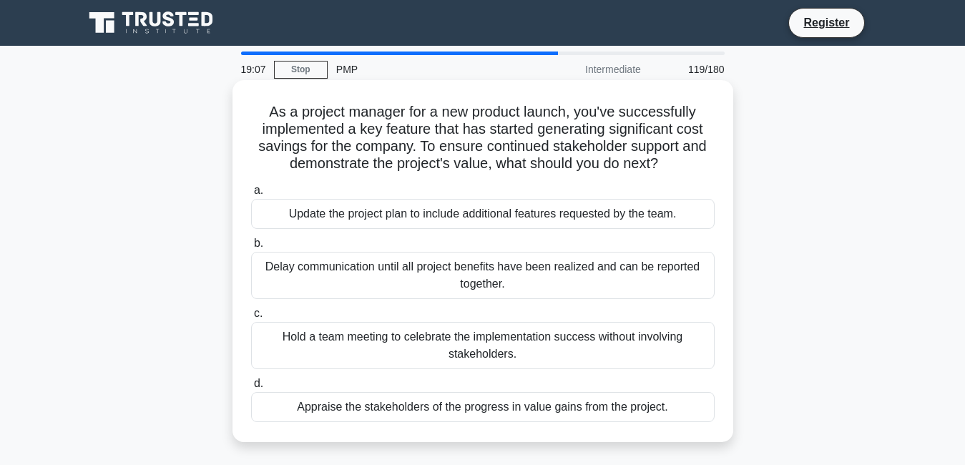
click at [624, 274] on div "Delay communication until all project benefits have been realized and can be re…" at bounding box center [483, 275] width 464 height 47
click at [251, 248] on input "b. Delay communication until all project benefits have been realized and can be…" at bounding box center [251, 243] width 0 height 9
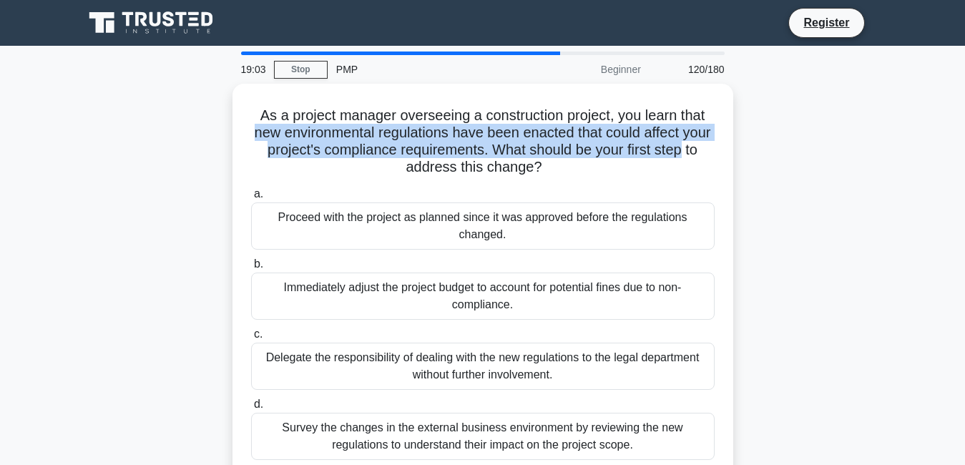
drag, startPoint x: 728, startPoint y: 144, endPoint x: 733, endPoint y: 89, distance: 54.6
click at [733, 89] on div "As a project manager overseeing a construction project, you learn that new envi…" at bounding box center [483, 291] width 816 height 414
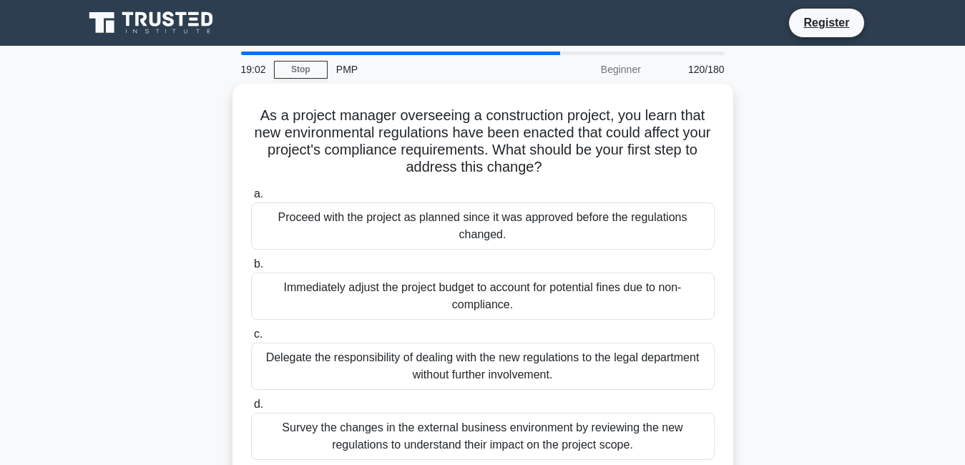
click at [864, 239] on div "As a project manager overseeing a construction project, you learn that new envi…" at bounding box center [483, 291] width 816 height 414
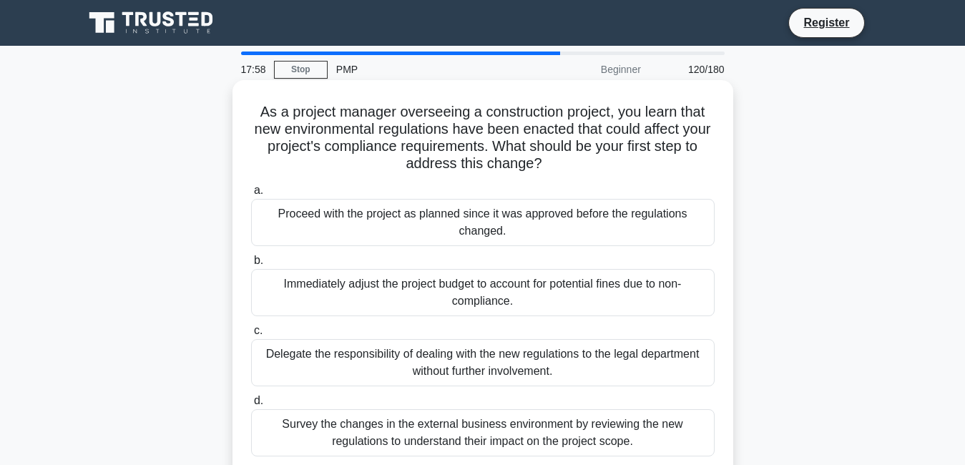
click at [537, 444] on div "Survey the changes in the external business environment by reviewing the new re…" at bounding box center [483, 432] width 464 height 47
click at [251, 406] on input "d. Survey the changes in the external business environment by reviewing the new…" at bounding box center [251, 400] width 0 height 9
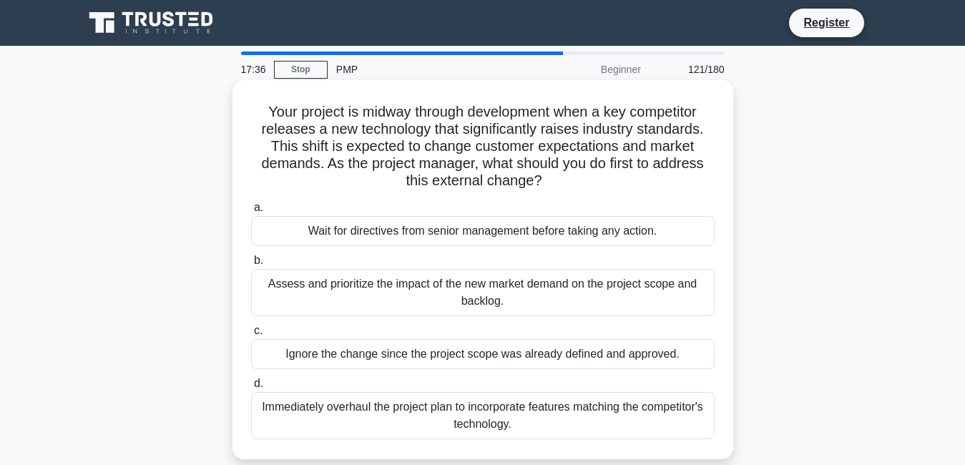
click at [512, 314] on div "Assess and prioritize the impact of the new market demand on the project scope …" at bounding box center [483, 292] width 464 height 47
click at [251, 265] on input "b. Assess and prioritize the impact of the new market demand on the project sco…" at bounding box center [251, 260] width 0 height 9
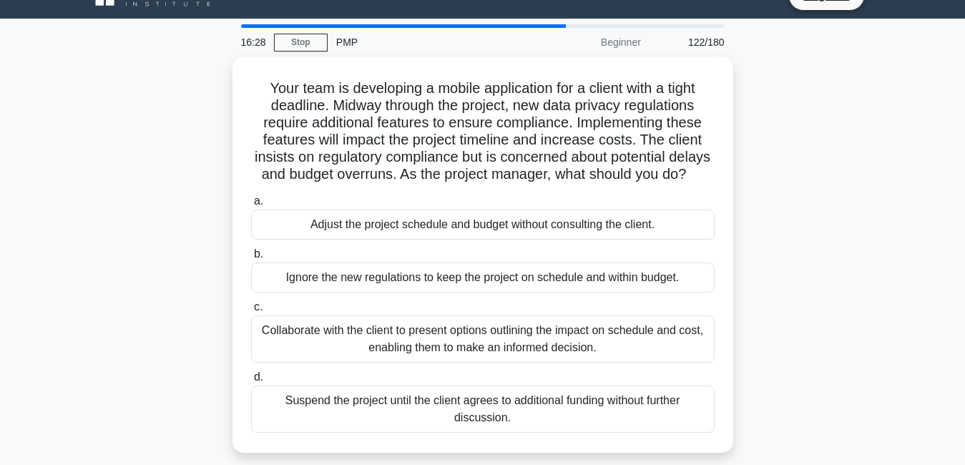
scroll to position [29, 0]
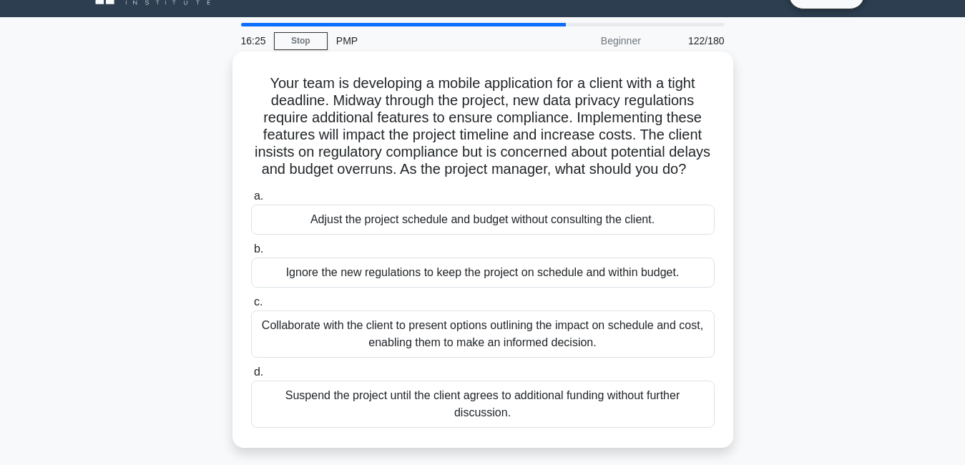
click at [466, 358] on div "Collaborate with the client to present options outlining the impact on schedule…" at bounding box center [483, 334] width 464 height 47
click at [251, 307] on input "c. Collaborate with the client to present options outlining the impact on sched…" at bounding box center [251, 302] width 0 height 9
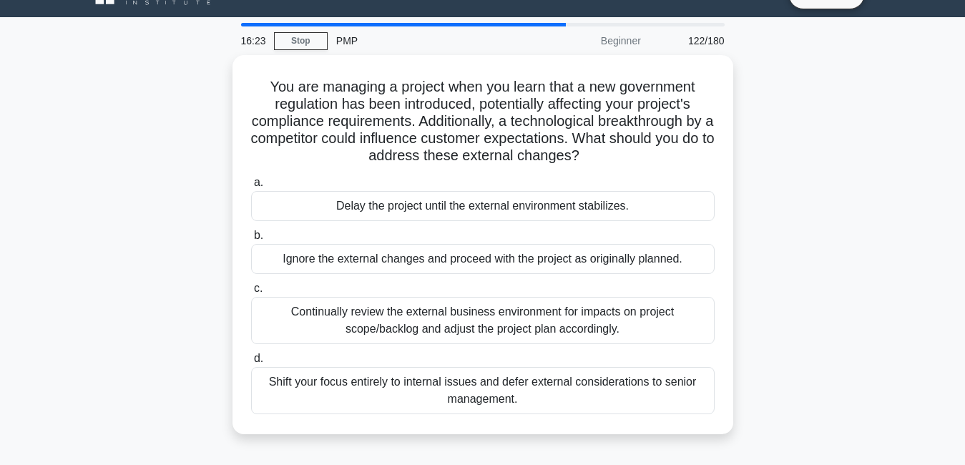
scroll to position [0, 0]
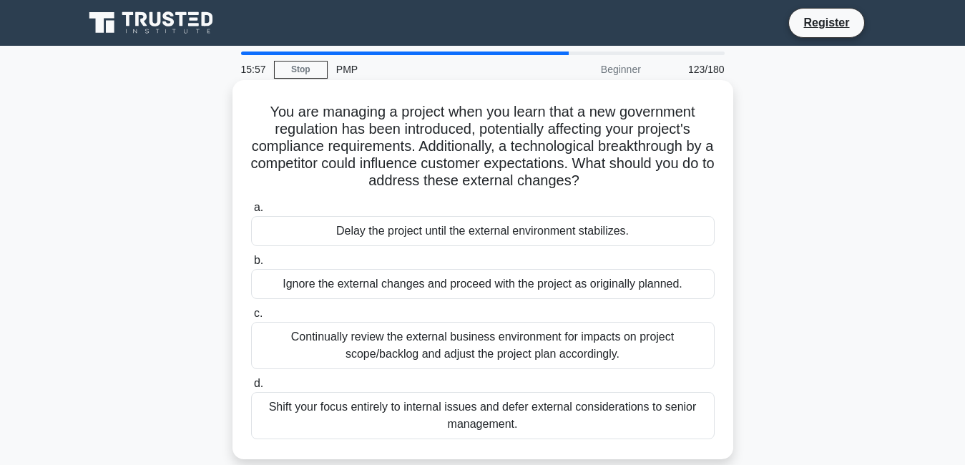
click at [311, 344] on div "Continually review the external business environment for impacts on project sco…" at bounding box center [483, 345] width 464 height 47
click at [251, 318] on input "c. Continually review the external business environment for impacts on project …" at bounding box center [251, 313] width 0 height 9
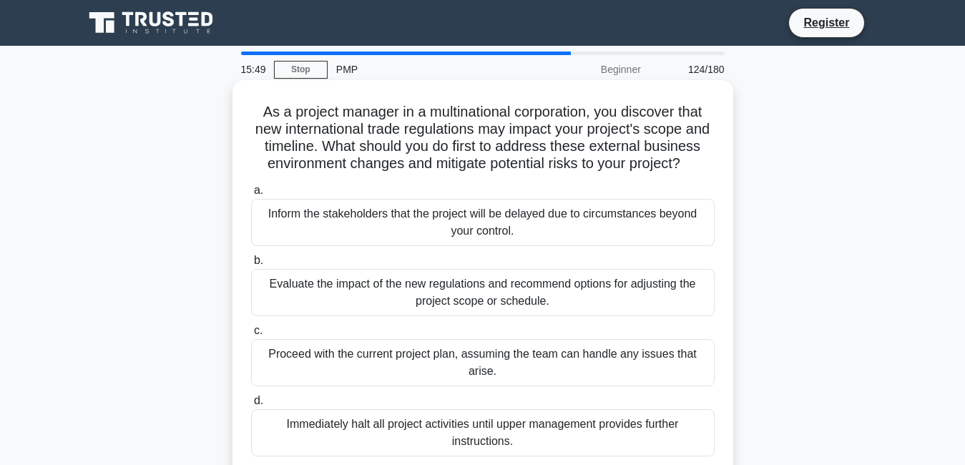
click at [536, 245] on div "Inform the stakeholders that the project will be delayed due to circumstances b…" at bounding box center [483, 222] width 464 height 47
click at [251, 195] on input "a. Inform the stakeholders that the project will be delayed due to circumstance…" at bounding box center [251, 190] width 0 height 9
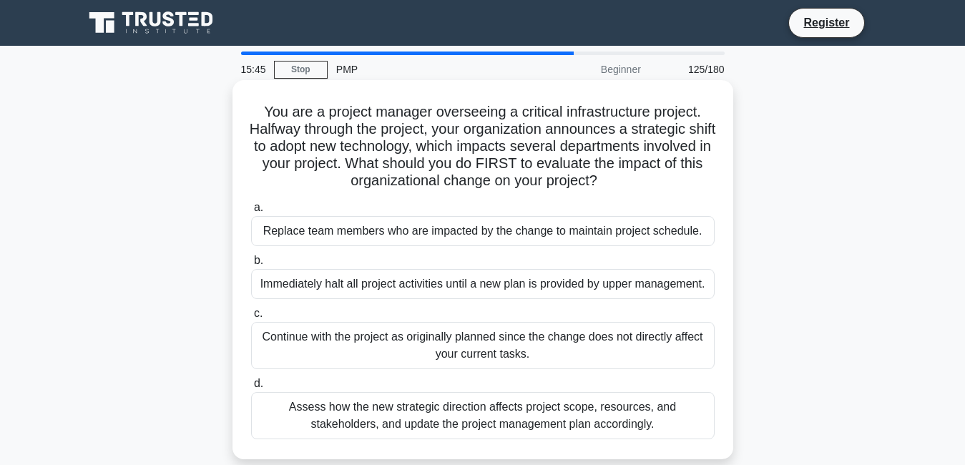
click at [421, 410] on div "Assess how the new strategic direction affects project scope, resources, and st…" at bounding box center [483, 415] width 464 height 47
click at [251, 389] on input "d. Assess how the new strategic direction affects project scope, resources, and…" at bounding box center [251, 383] width 0 height 9
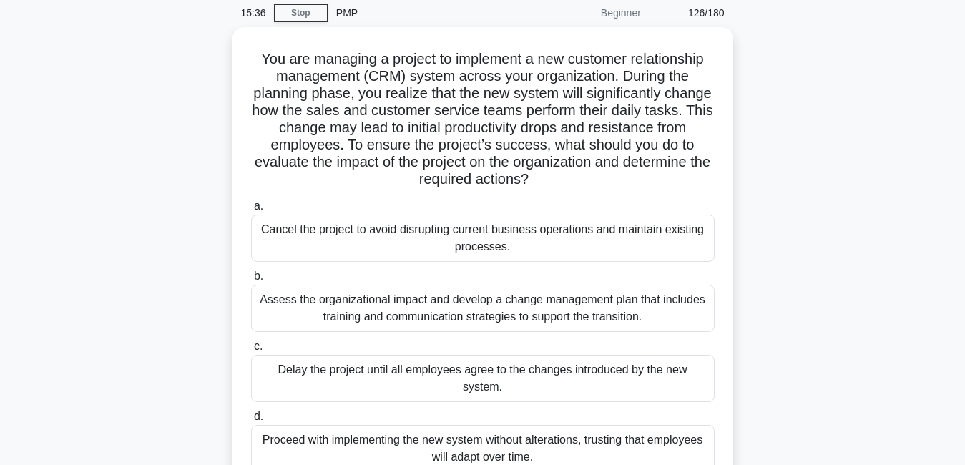
scroll to position [57, 0]
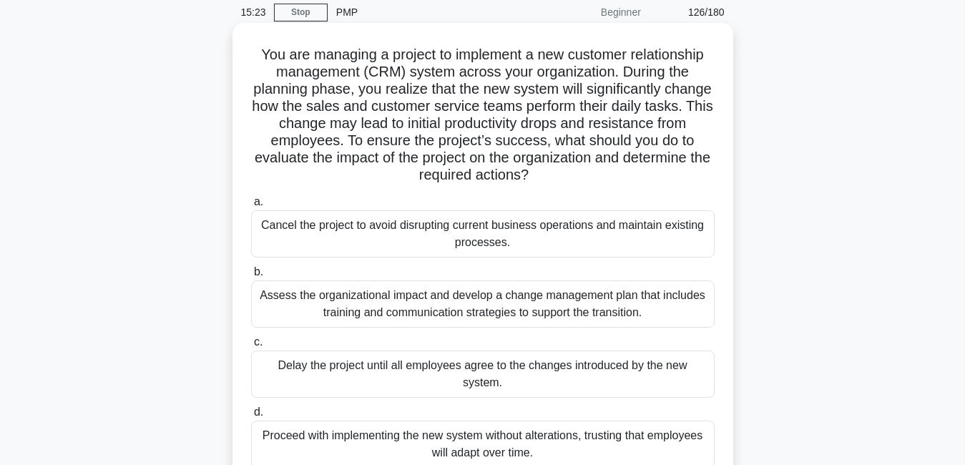
click at [580, 443] on div "Proceed with implementing the new system without alterations, trusting that emp…" at bounding box center [483, 444] width 464 height 47
click at [251, 417] on input "d. Proceed with implementing the new system without alterations, trusting that …" at bounding box center [251, 412] width 0 height 9
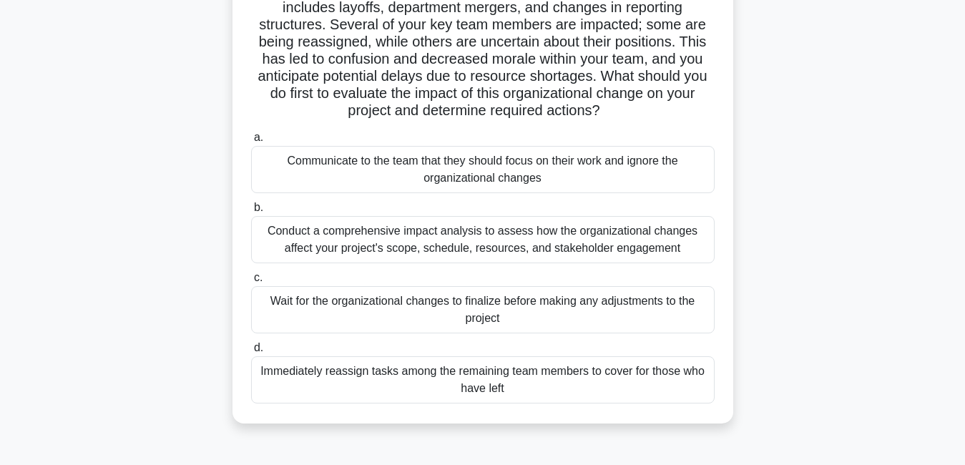
scroll to position [143, 0]
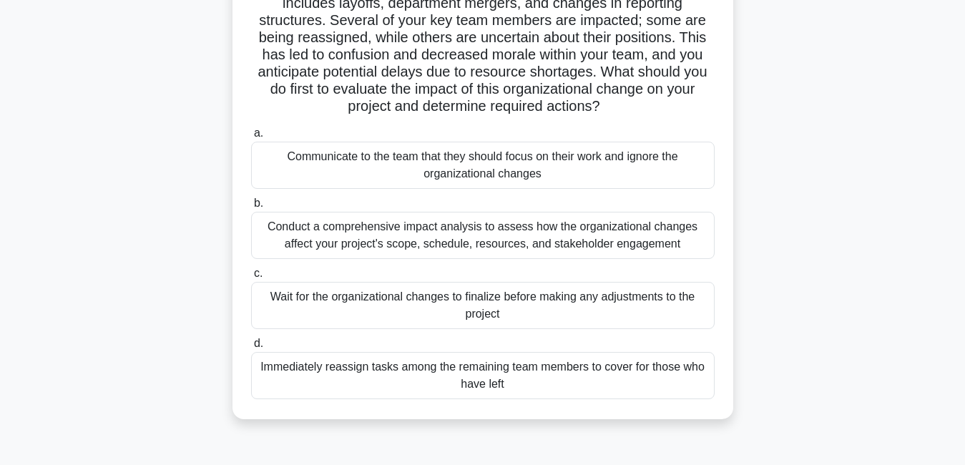
click at [520, 238] on div "Conduct a comprehensive impact analysis to assess how the organizational change…" at bounding box center [483, 235] width 464 height 47
click at [251, 208] on input "b. Conduct a comprehensive impact analysis to assess how the organizational cha…" at bounding box center [251, 203] width 0 height 9
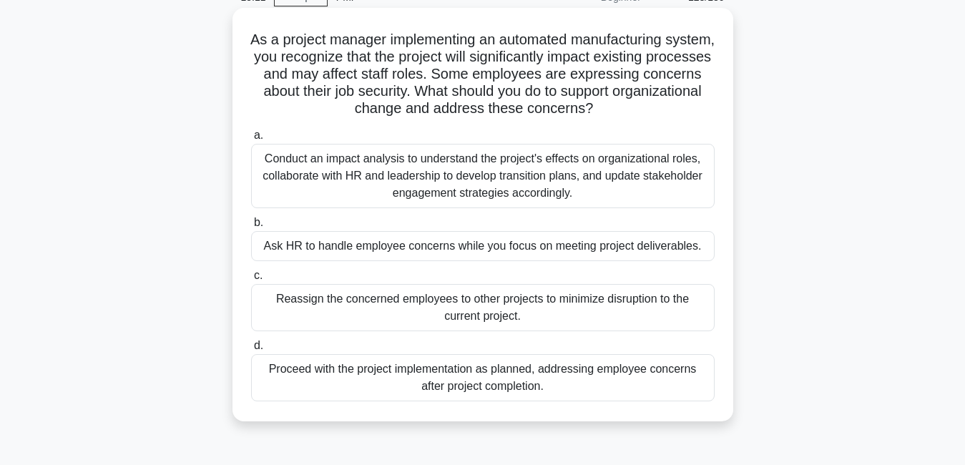
scroll to position [0, 0]
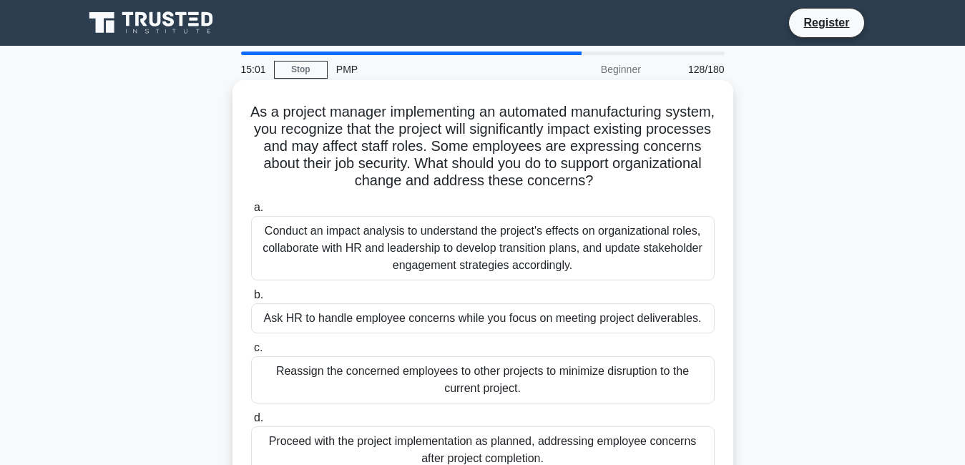
click at [610, 327] on div "Ask HR to handle employee concerns while you focus on meeting project deliverab…" at bounding box center [483, 318] width 464 height 30
click at [251, 300] on input "b. Ask HR to handle employee concerns while you focus on meeting project delive…" at bounding box center [251, 295] width 0 height 9
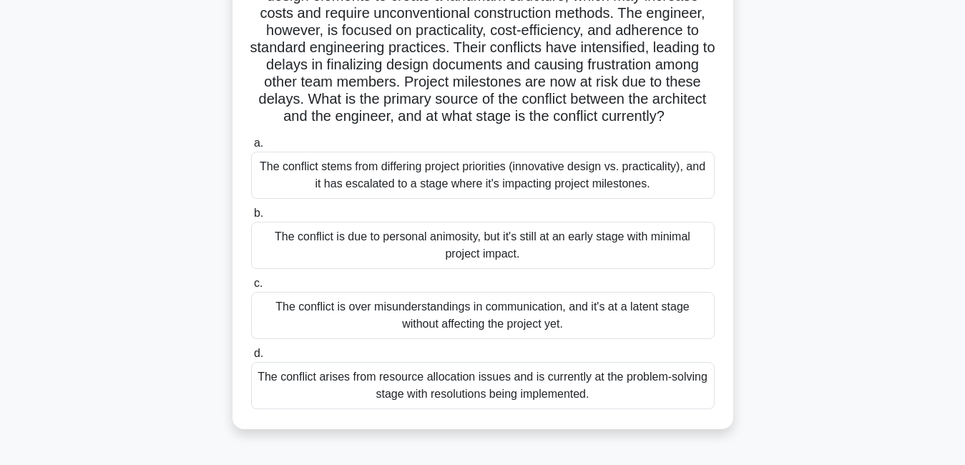
scroll to position [172, 0]
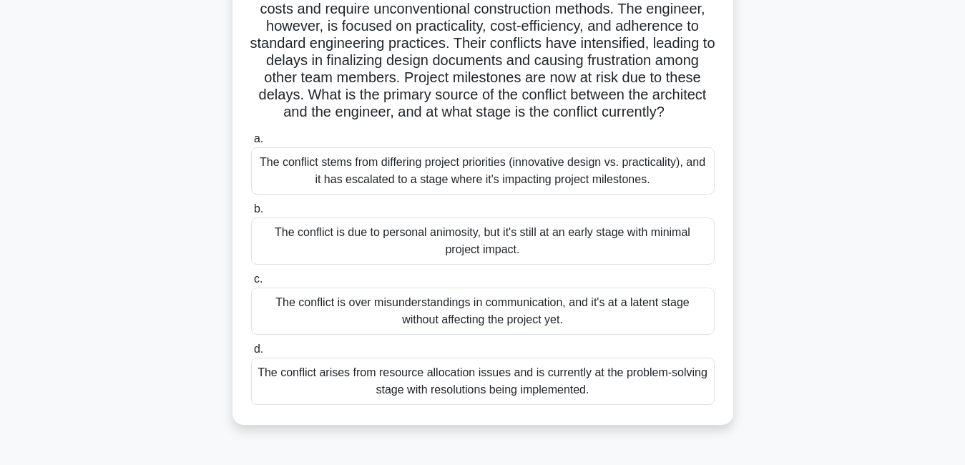
click at [434, 257] on div "The conflict is due to personal animosity, but it's still at an early stage wit…" at bounding box center [483, 241] width 464 height 47
click at [251, 214] on input "b. The conflict is due to personal animosity, but it's still at an early stage …" at bounding box center [251, 209] width 0 height 9
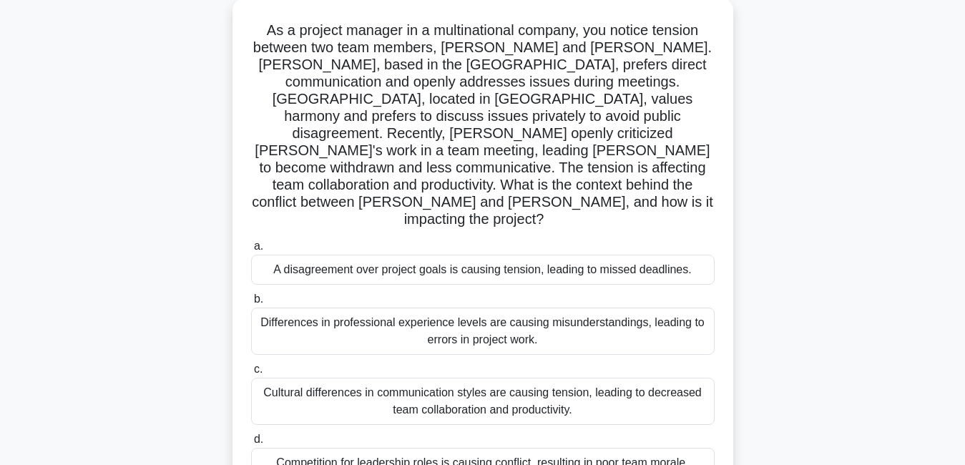
scroll to position [86, 0]
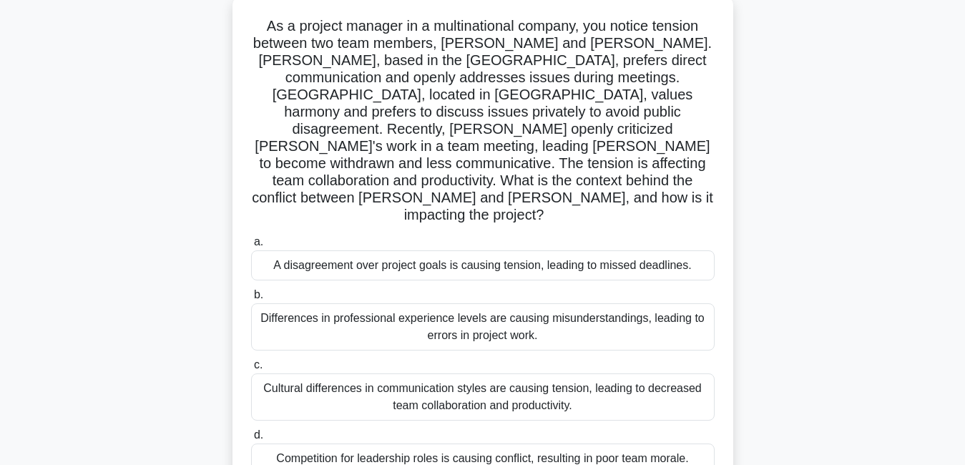
click at [575, 374] on div "Cultural differences in communication styles are causing tension, leading to de…" at bounding box center [483, 397] width 464 height 47
click at [251, 367] on input "c. Cultural differences in communication styles are causing tension, leading to…" at bounding box center [251, 365] width 0 height 9
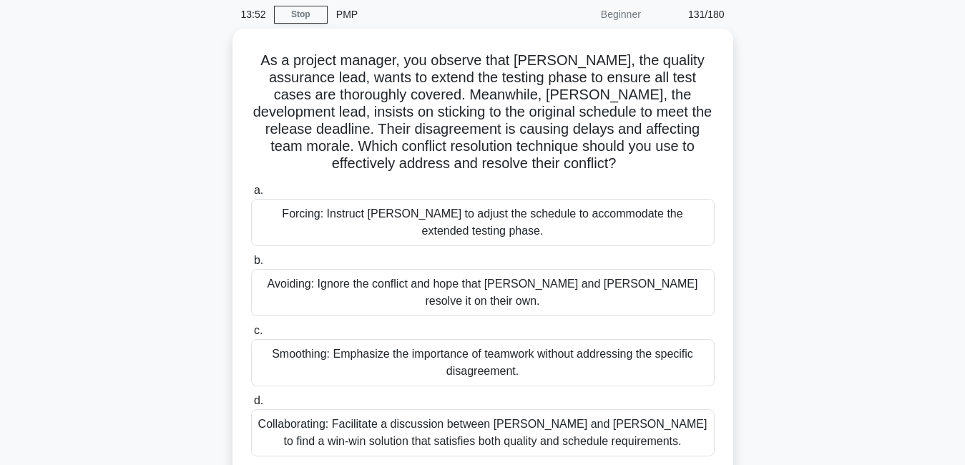
scroll to position [57, 0]
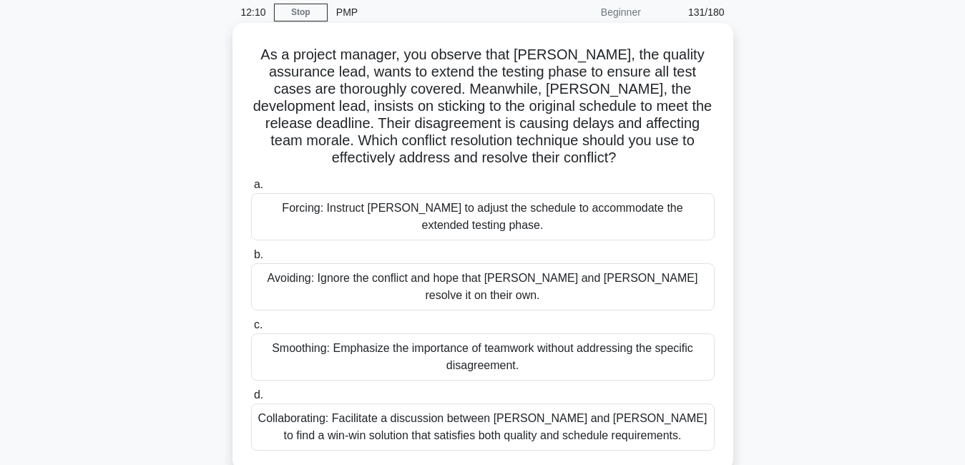
click at [489, 418] on div "Collaborating: Facilitate a discussion between [PERSON_NAME] and [PERSON_NAME] …" at bounding box center [483, 427] width 464 height 47
click at [251, 400] on input "d. Collaborating: Facilitate a discussion between Karen and Tom to find a win-w…" at bounding box center [251, 395] width 0 height 9
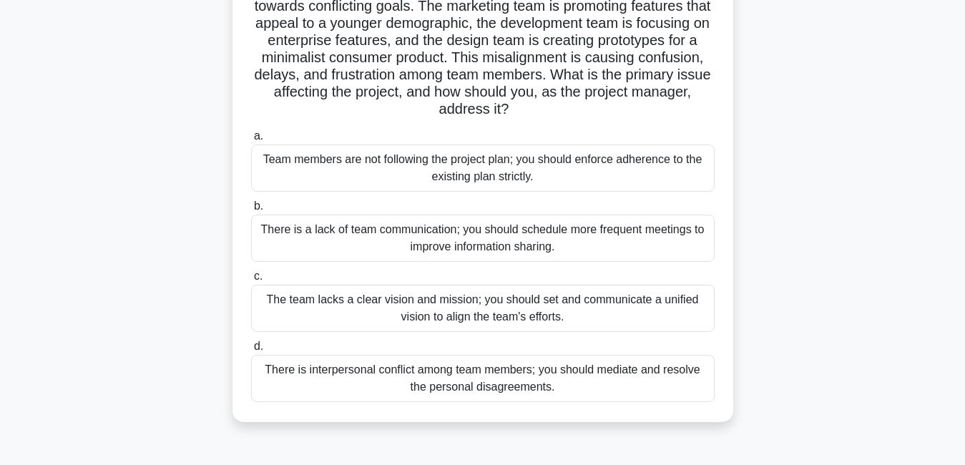
scroll to position [153, 0]
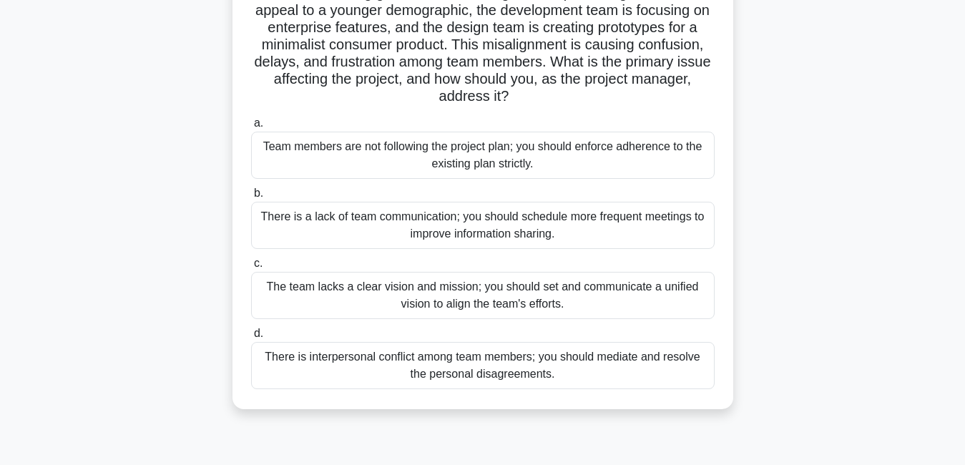
click at [678, 310] on div "The team lacks a clear vision and mission; you should set and communicate a uni…" at bounding box center [483, 295] width 464 height 47
click at [251, 268] on input "c. The team lacks a clear vision and mission; you should set and communicate a …" at bounding box center [251, 263] width 0 height 9
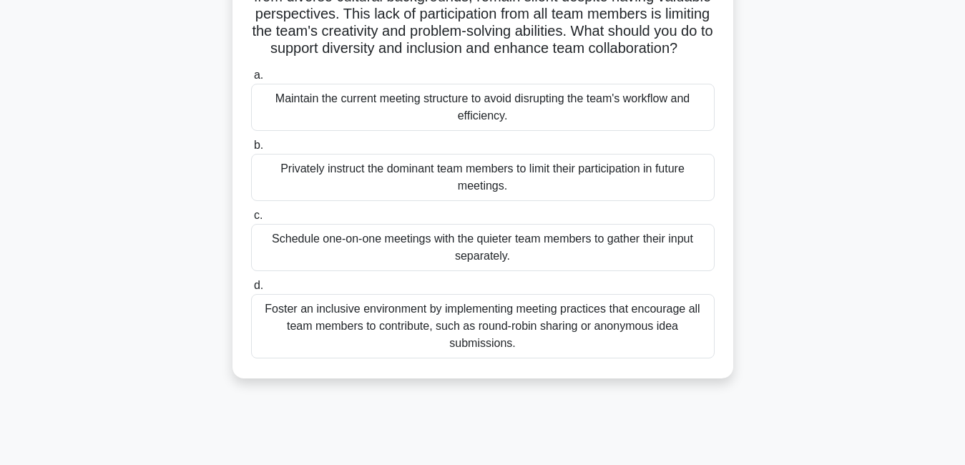
scroll to position [0, 0]
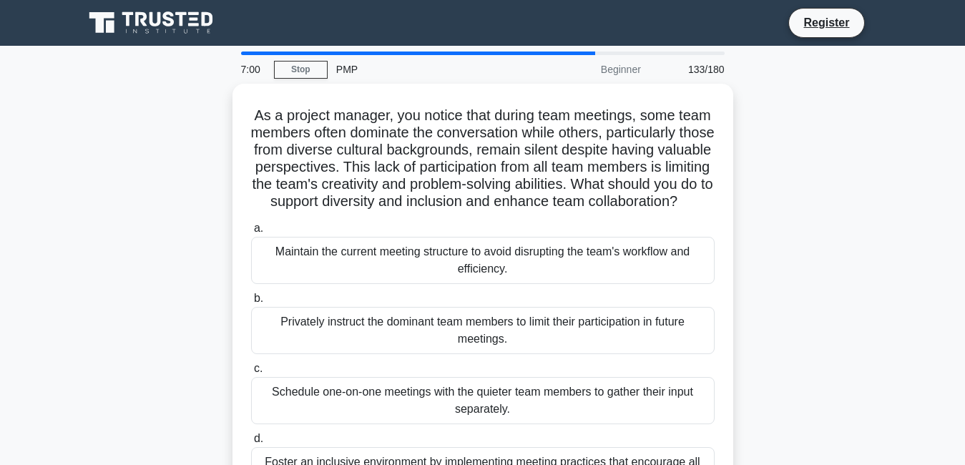
drag, startPoint x: 761, startPoint y: 280, endPoint x: 757, endPoint y: 243, distance: 37.5
click at [757, 243] on div "As a project manager, you notice that during team meetings, some team members o…" at bounding box center [483, 316] width 816 height 465
click at [808, 286] on div "As a project manager, you notice that during team meetings, some team members o…" at bounding box center [483, 316] width 816 height 465
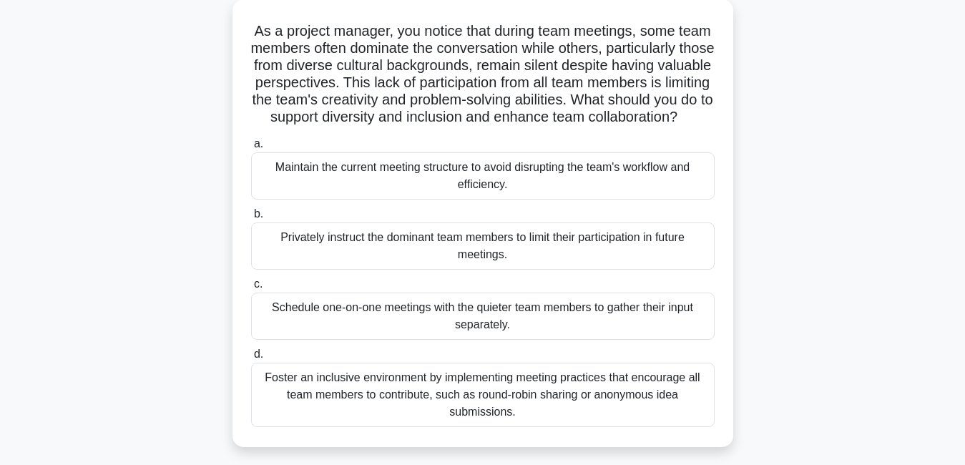
scroll to position [86, 0]
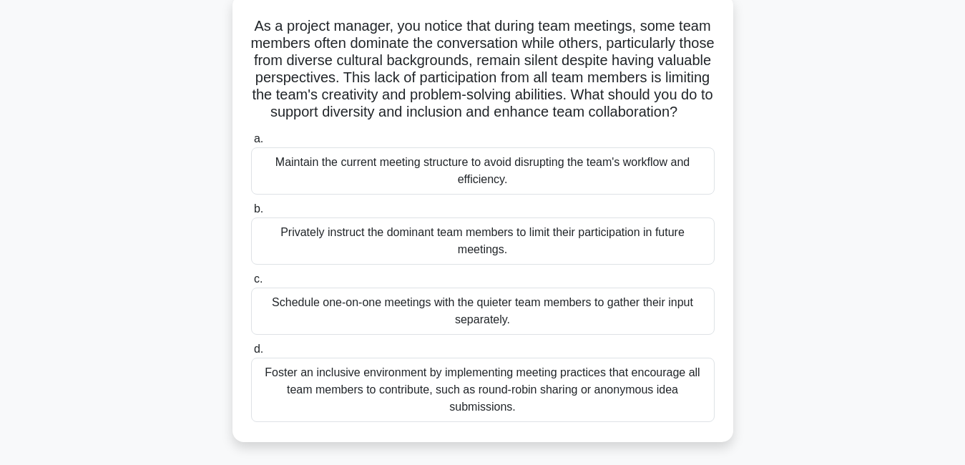
click at [584, 409] on div "Foster an inclusive environment by implementing meeting practices that encourag…" at bounding box center [483, 390] width 464 height 64
click at [251, 354] on input "d. Foster an inclusive environment by implementing meeting practices that encou…" at bounding box center [251, 349] width 0 height 9
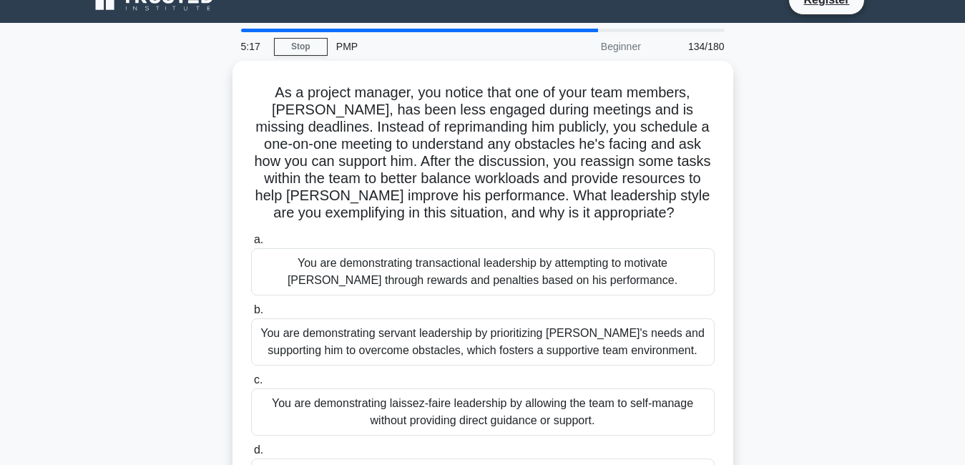
scroll to position [0, 0]
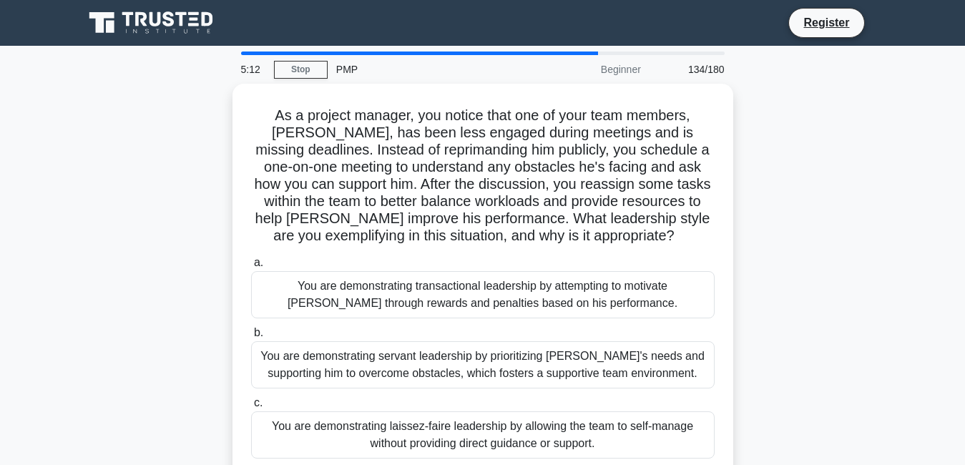
drag, startPoint x: 772, startPoint y: 285, endPoint x: 762, endPoint y: 245, distance: 40.6
click at [762, 245] on div "As a project manager, you notice that one of your team members, James, has been…" at bounding box center [483, 325] width 816 height 482
click at [801, 321] on div "As a project manager, you notice that one of your team members, James, has been…" at bounding box center [483, 325] width 816 height 482
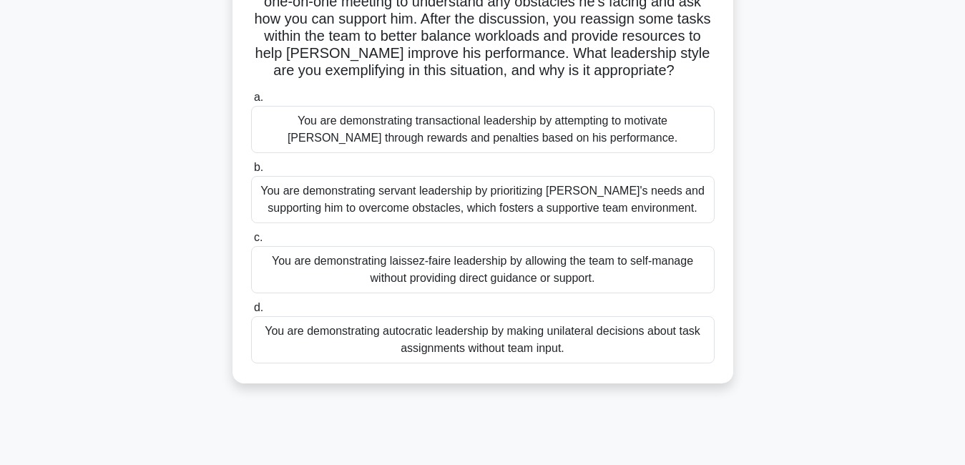
scroll to position [165, 0]
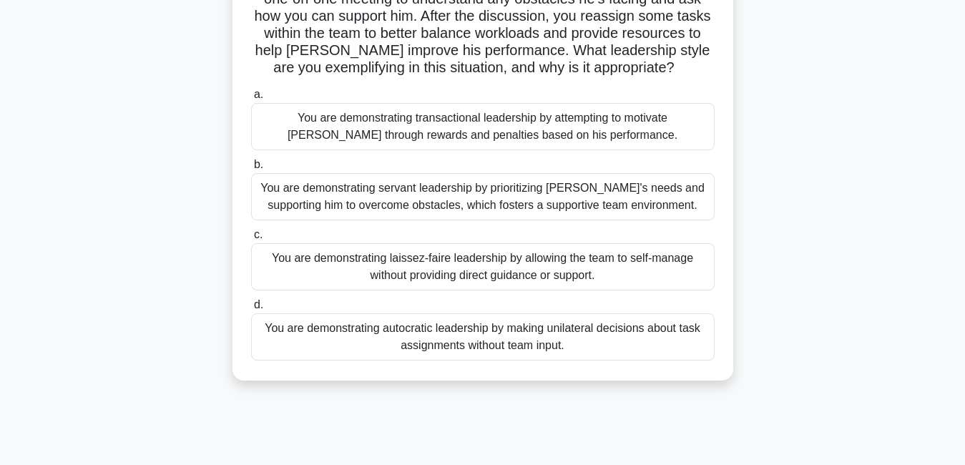
click at [645, 127] on div "You are demonstrating transactional leadership by attempting to motivate [PERSO…" at bounding box center [483, 126] width 464 height 47
click at [251, 99] on input "a. You are demonstrating transactional leadership by attempting to motivate Jam…" at bounding box center [251, 94] width 0 height 9
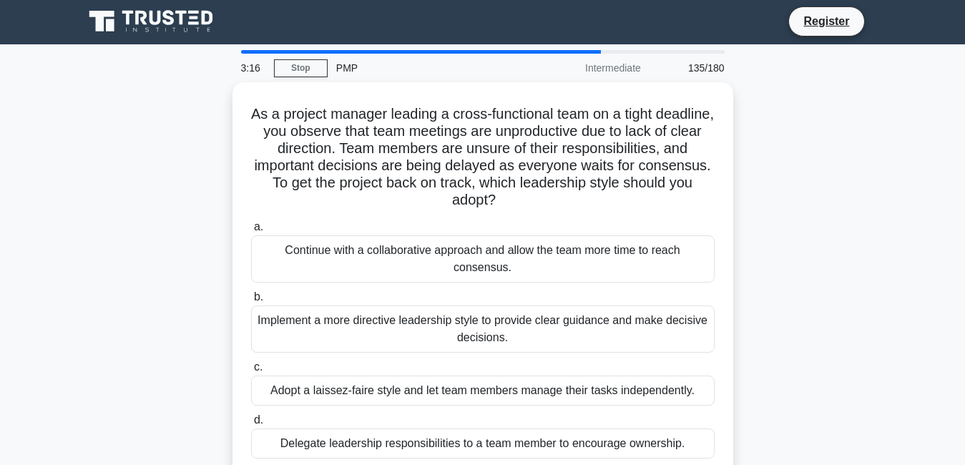
scroll to position [0, 0]
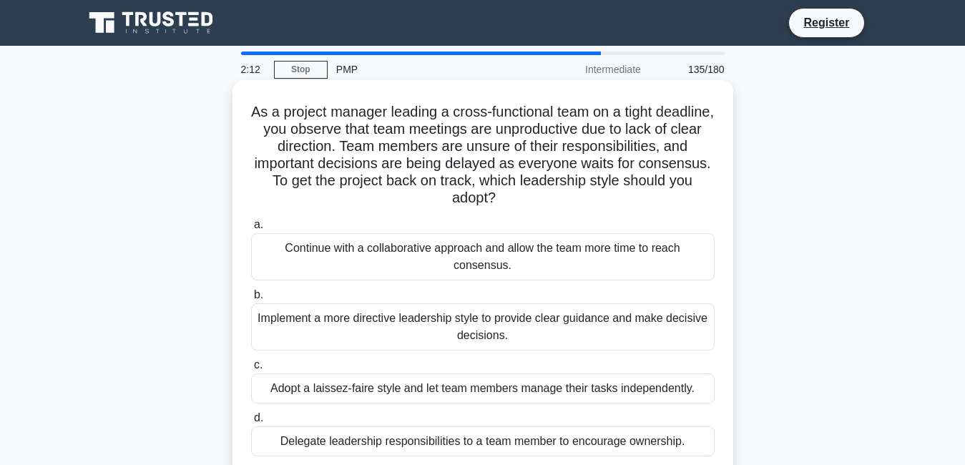
click at [605, 337] on div "Implement a more directive leadership style to provide clear guidance and make …" at bounding box center [483, 326] width 464 height 47
click at [251, 300] on input "b. Implement a more directive leadership style to provide clear guidance and ma…" at bounding box center [251, 295] width 0 height 9
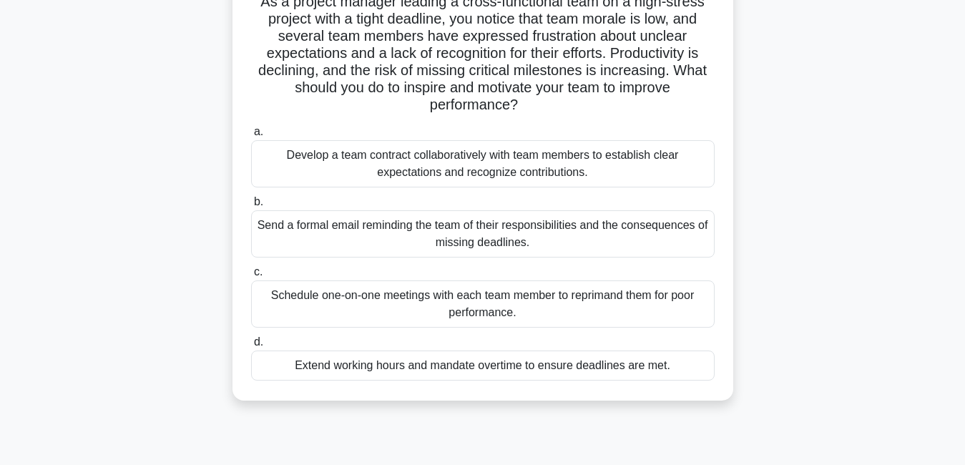
scroll to position [114, 0]
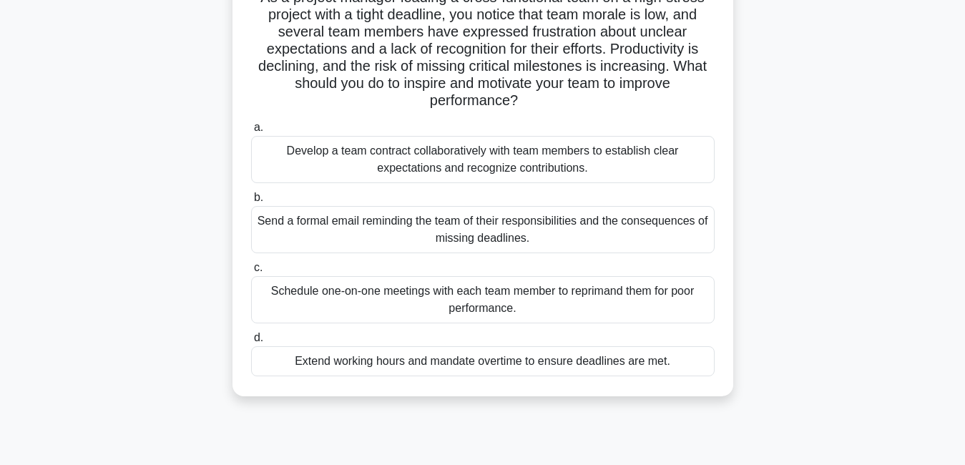
click at [665, 167] on div "Develop a team contract collaboratively with team members to establish clear ex…" at bounding box center [483, 159] width 464 height 47
click at [251, 132] on input "a. Develop a team contract collaboratively with team members to establish clear…" at bounding box center [251, 127] width 0 height 9
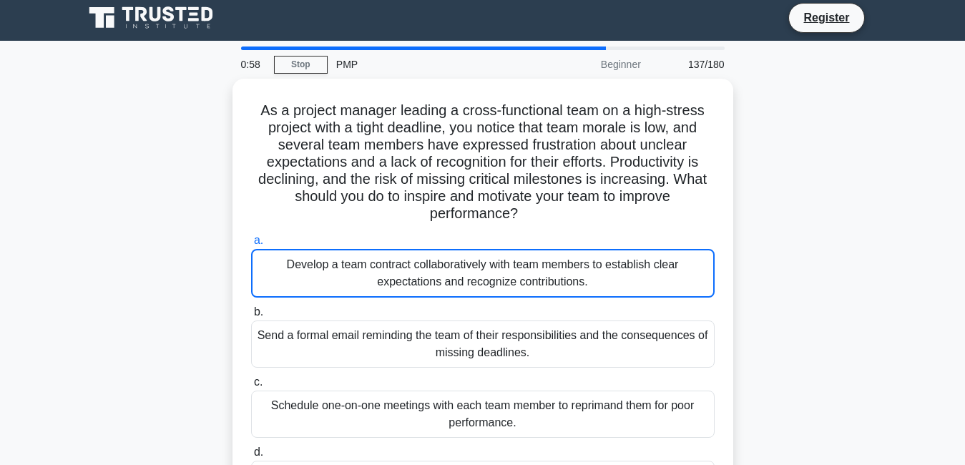
scroll to position [0, 0]
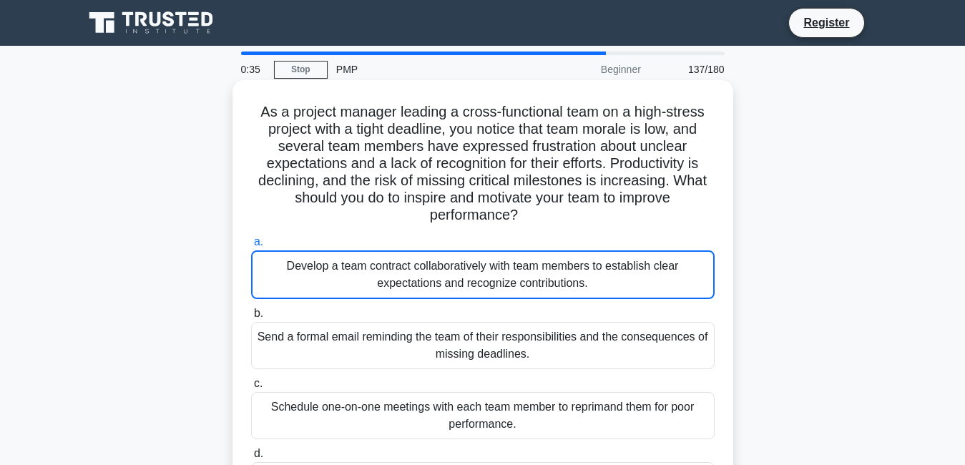
click at [556, 268] on div "Develop a team contract collaboratively with team members to establish clear ex…" at bounding box center [483, 274] width 464 height 49
click at [251, 247] on input "a. Develop a team contract collaboratively with team members to establish clear…" at bounding box center [251, 242] width 0 height 9
click at [556, 268] on div "Develop a team contract collaboratively with team members to establish clear ex…" at bounding box center [483, 274] width 464 height 49
click at [251, 247] on input "a. Develop a team contract collaboratively with team members to establish clear…" at bounding box center [251, 242] width 0 height 9
click at [692, 283] on div "Develop a team contract collaboratively with team members to establish clear ex…" at bounding box center [483, 274] width 464 height 49
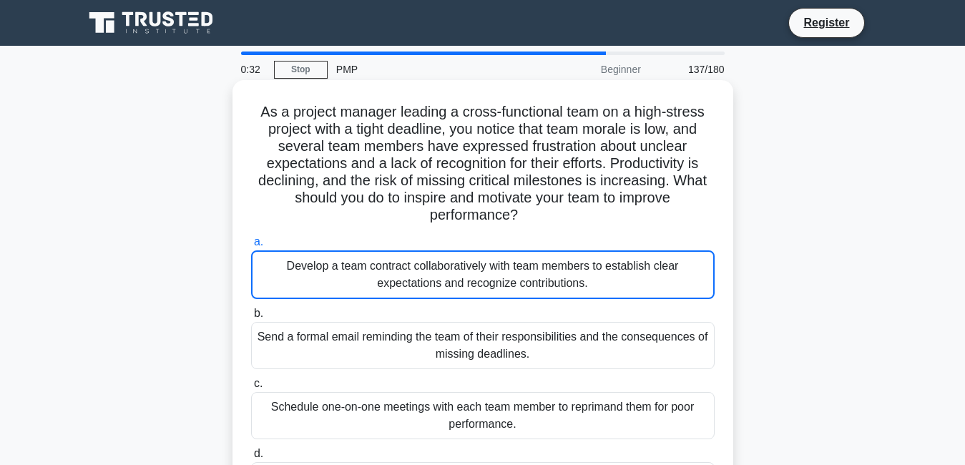
click at [251, 247] on input "a. Develop a team contract collaboratively with team members to establish clear…" at bounding box center [251, 242] width 0 height 9
click at [692, 283] on div "Develop a team contract collaboratively with team members to establish clear ex…" at bounding box center [483, 274] width 464 height 49
click at [251, 247] on input "a. Develop a team contract collaboratively with team members to establish clear…" at bounding box center [251, 242] width 0 height 9
click at [675, 276] on div "Develop a team contract collaboratively with team members to establish clear ex…" at bounding box center [483, 274] width 464 height 49
click at [251, 247] on input "a. Develop a team contract collaboratively with team members to establish clear…" at bounding box center [251, 242] width 0 height 9
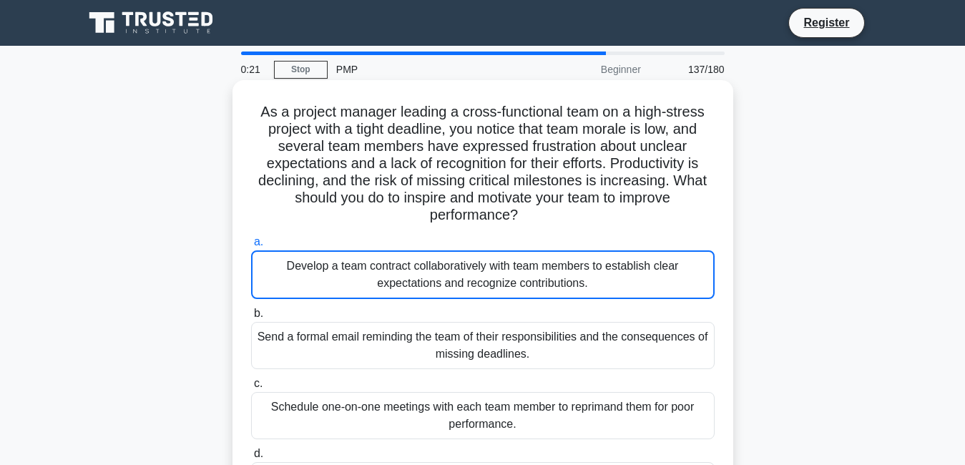
click at [675, 276] on div "Develop a team contract collaboratively with team members to establish clear ex…" at bounding box center [483, 274] width 464 height 49
click at [251, 247] on input "a. Develop a team contract collaboratively with team members to establish clear…" at bounding box center [251, 242] width 0 height 9
click at [675, 276] on div "Develop a team contract collaboratively with team members to establish clear ex…" at bounding box center [483, 274] width 464 height 49
click at [251, 247] on input "a. Develop a team contract collaboratively with team members to establish clear…" at bounding box center [251, 242] width 0 height 9
click at [675, 276] on div "Develop a team contract collaboratively with team members to establish clear ex…" at bounding box center [483, 274] width 464 height 49
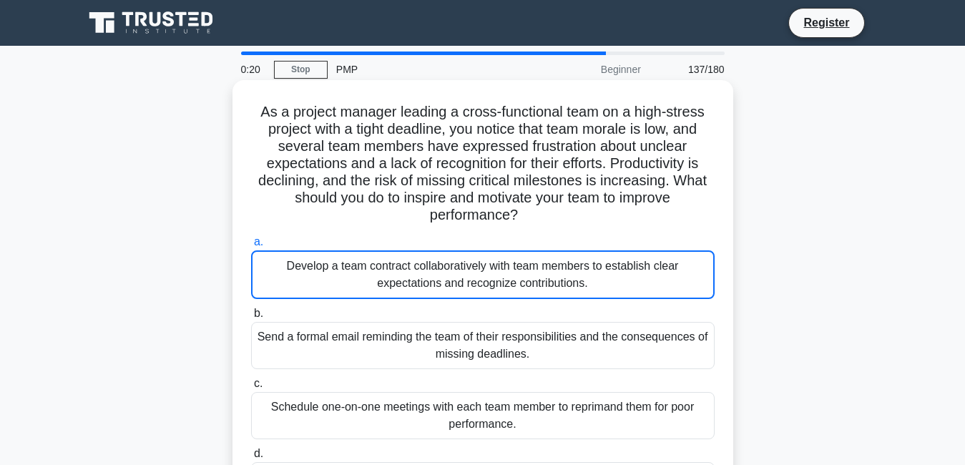
click at [251, 247] on input "a. Develop a team contract collaboratively with team members to establish clear…" at bounding box center [251, 242] width 0 height 9
click at [675, 276] on div "Develop a team contract collaboratively with team members to establish clear ex…" at bounding box center [483, 274] width 464 height 49
click at [251, 247] on input "a. Develop a team contract collaboratively with team members to establish clear…" at bounding box center [251, 242] width 0 height 9
click at [675, 276] on div "Develop a team contract collaboratively with team members to establish clear ex…" at bounding box center [483, 274] width 464 height 49
click at [251, 247] on input "a. Develop a team contract collaboratively with team members to establish clear…" at bounding box center [251, 242] width 0 height 9
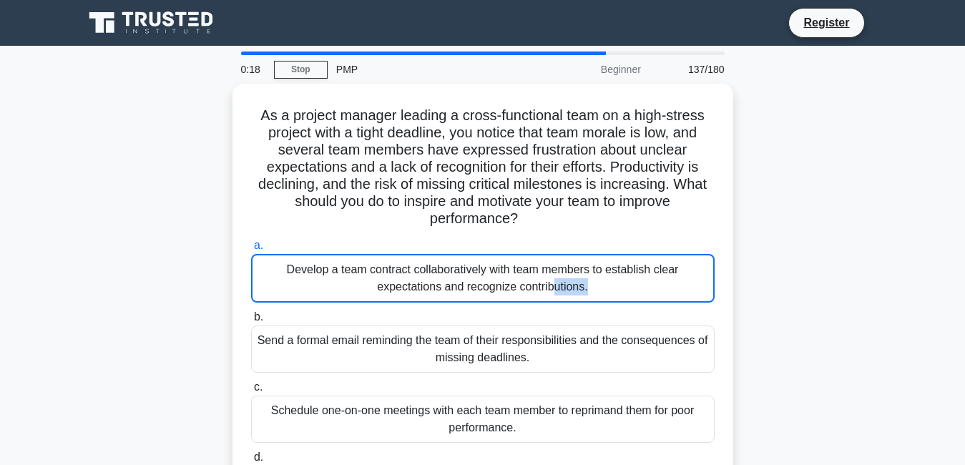
click at [898, 270] on main "0:18 Stop PMP Beginner 137/180 As a project manager leading a cross-functional …" at bounding box center [482, 409] width 965 height 727
click at [898, 270] on main "0:17 Stop PMP Beginner 137/180 As a project manager leading a cross-functional …" at bounding box center [482, 409] width 965 height 727
click at [784, 297] on div "As a project manager leading a cross-functional team on a high-stress project w…" at bounding box center [483, 308] width 816 height 449
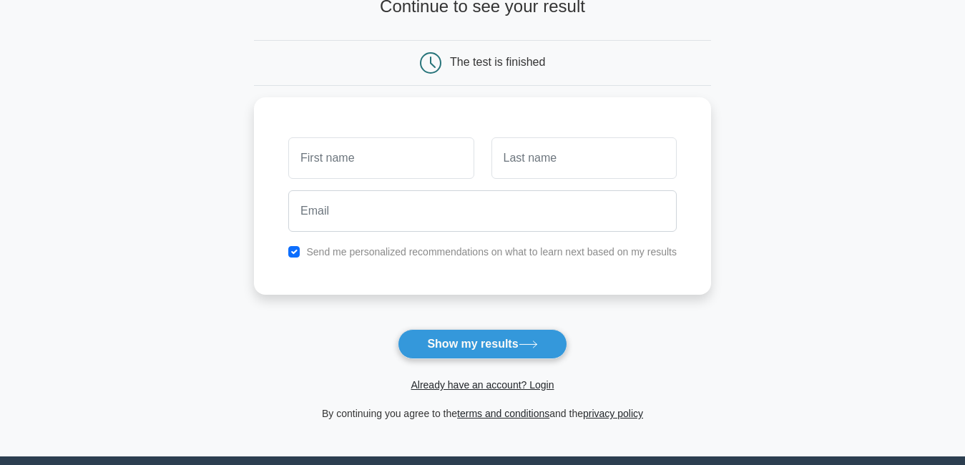
scroll to position [122, 0]
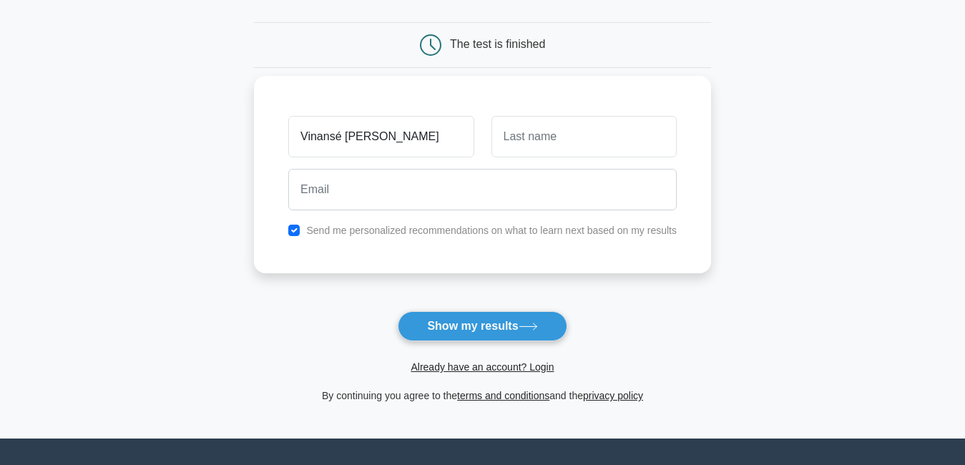
type input "Vinansé [PERSON_NAME]"
click at [588, 144] on input "text" at bounding box center [584, 137] width 185 height 42
type input "Houankpo"
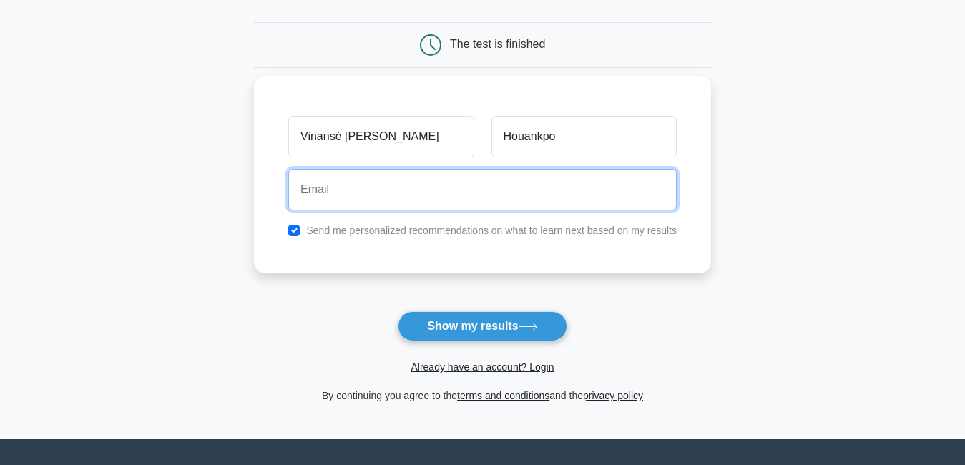
click at [457, 190] on input "email" at bounding box center [482, 190] width 389 height 42
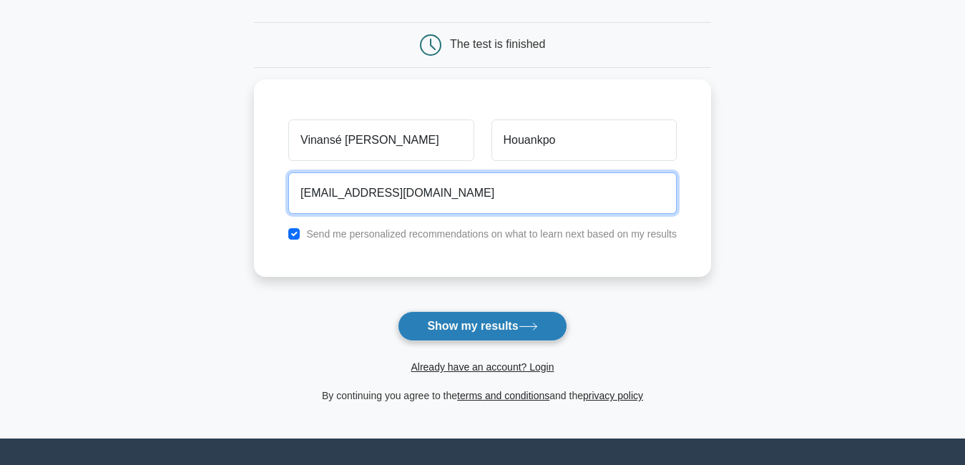
type input "houankpogizard@gmail.com"
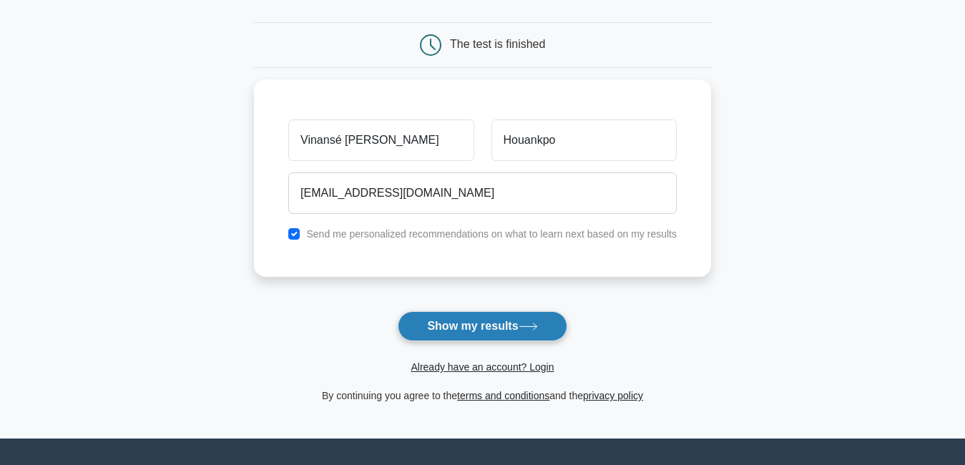
click at [454, 323] on button "Show my results" at bounding box center [482, 326] width 169 height 30
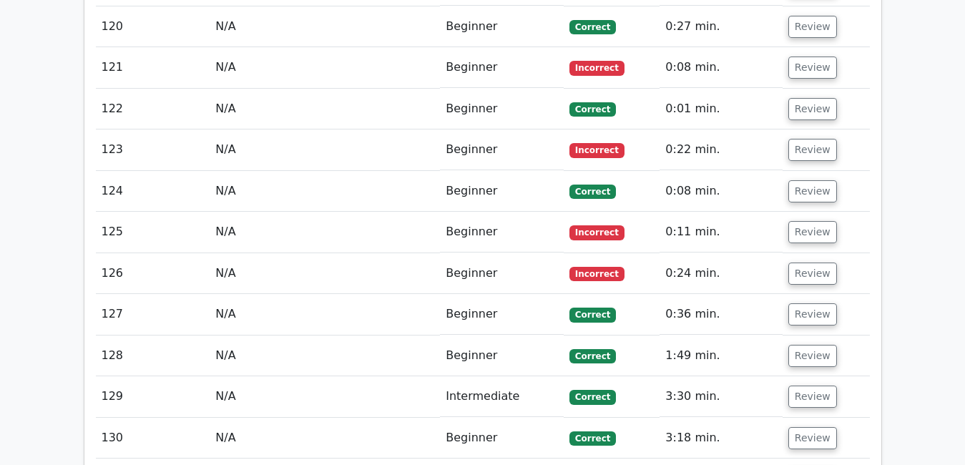
scroll to position [6944, 0]
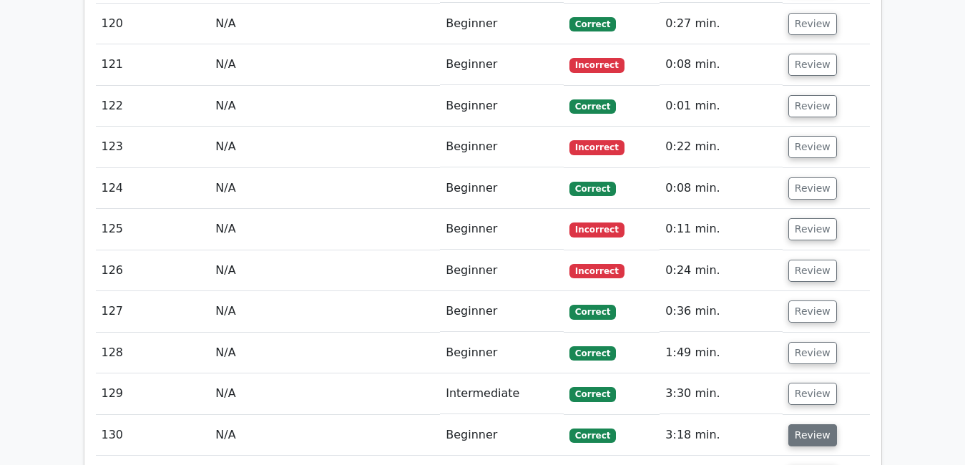
click at [816, 424] on button "Review" at bounding box center [813, 435] width 49 height 22
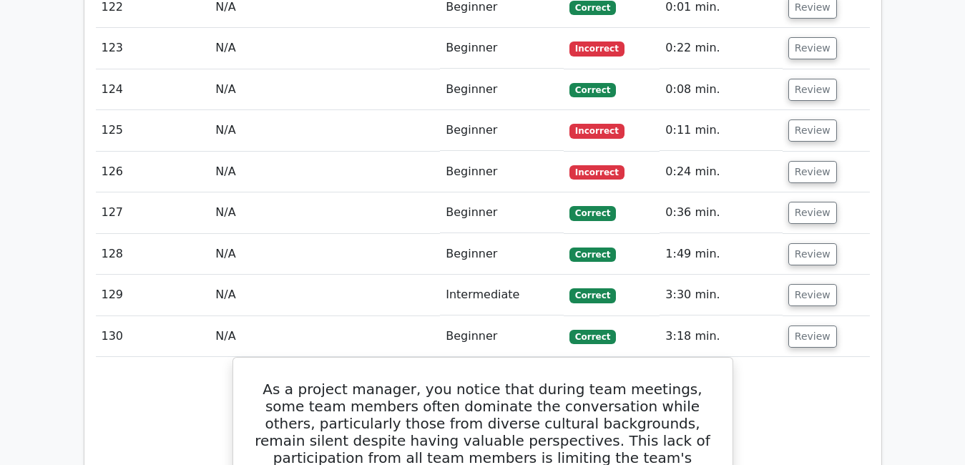
scroll to position [7036, 0]
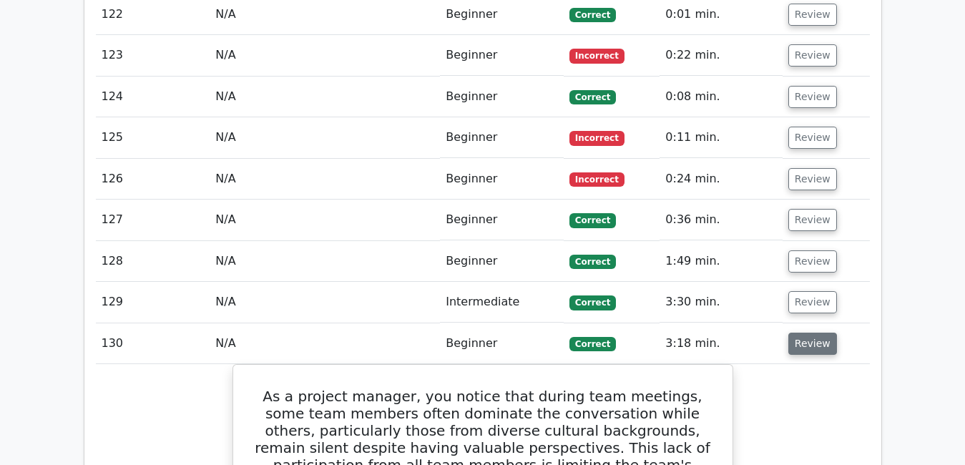
click at [807, 333] on button "Review" at bounding box center [813, 344] width 49 height 22
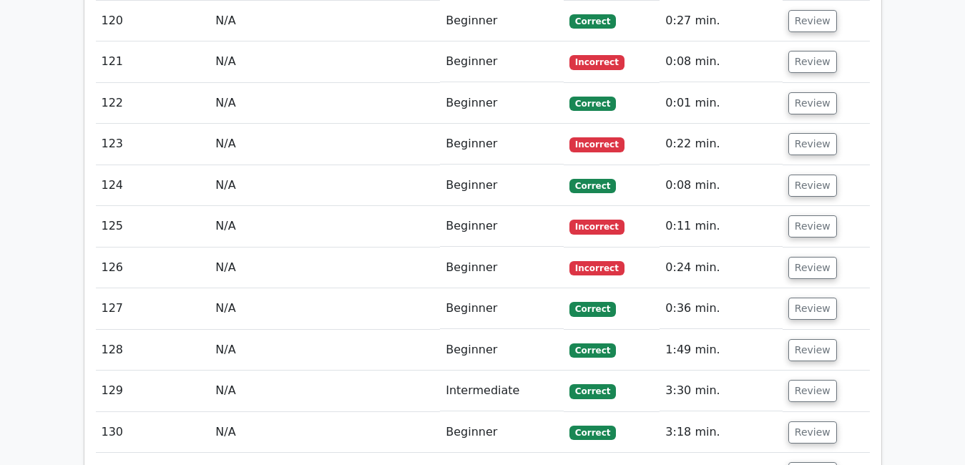
scroll to position [6912, 0]
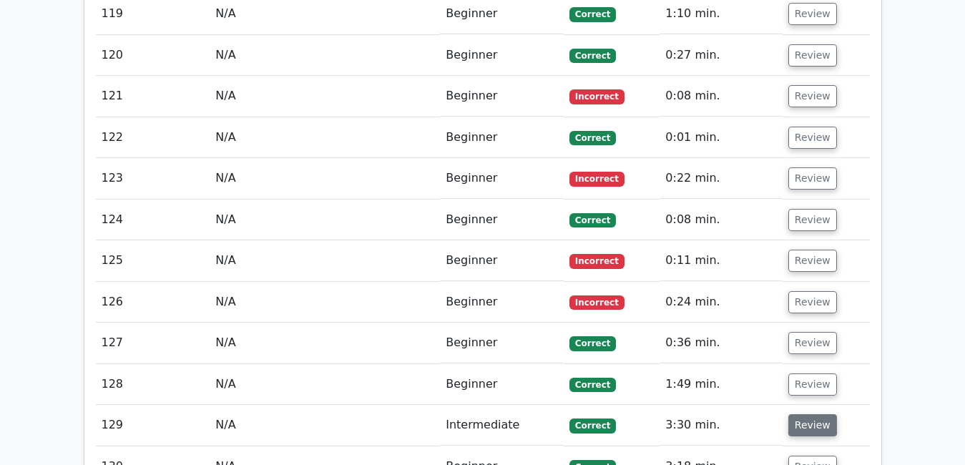
click at [799, 414] on button "Review" at bounding box center [813, 425] width 49 height 22
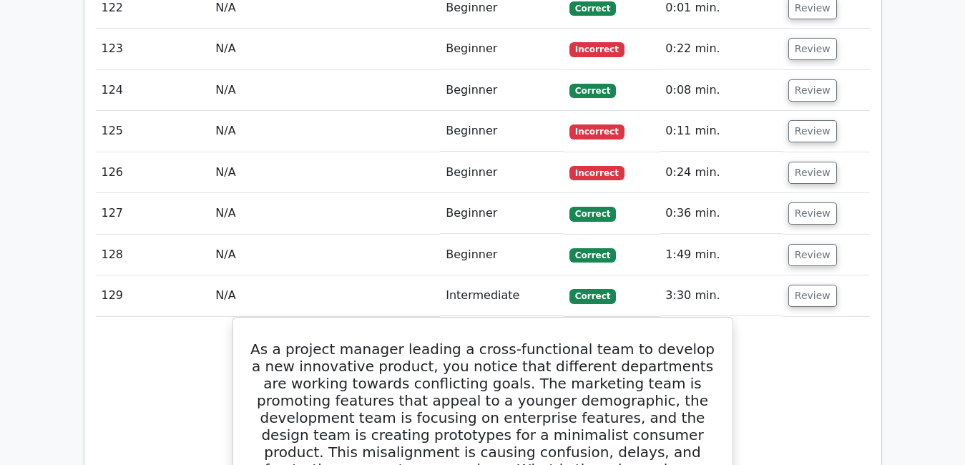
scroll to position [7045, 0]
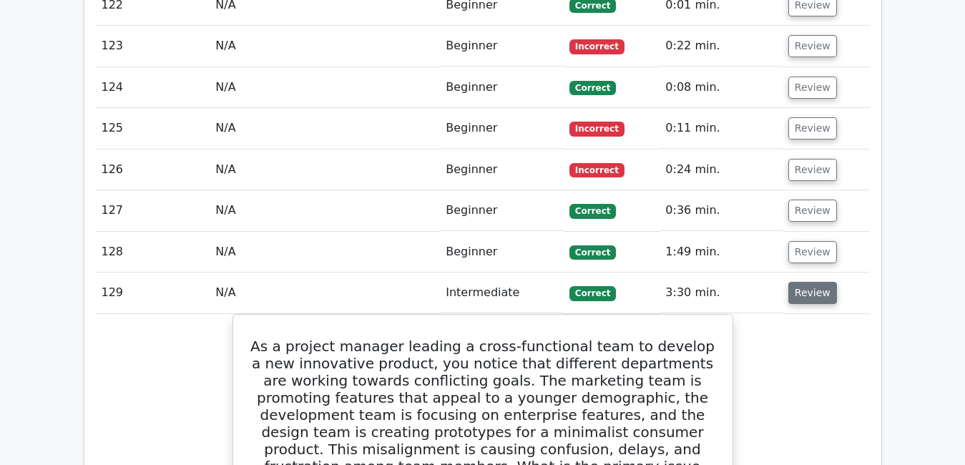
click at [804, 282] on button "Review" at bounding box center [813, 293] width 49 height 22
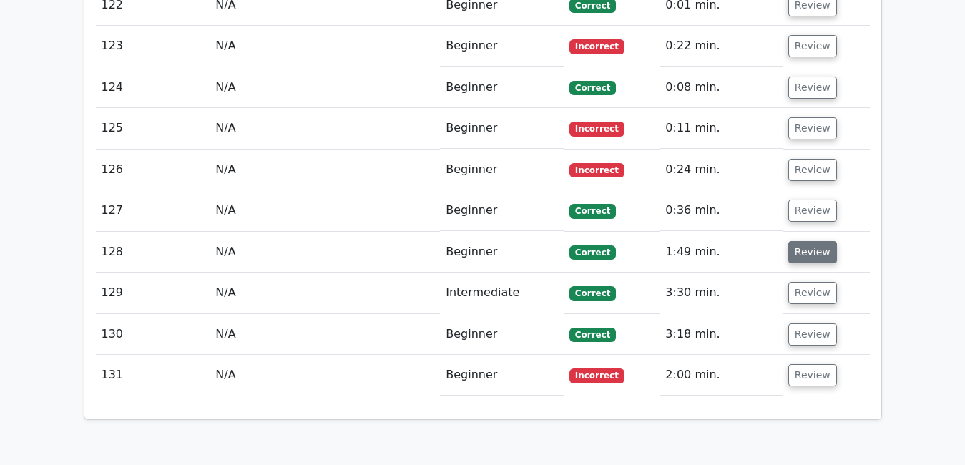
click at [815, 241] on button "Review" at bounding box center [813, 252] width 49 height 22
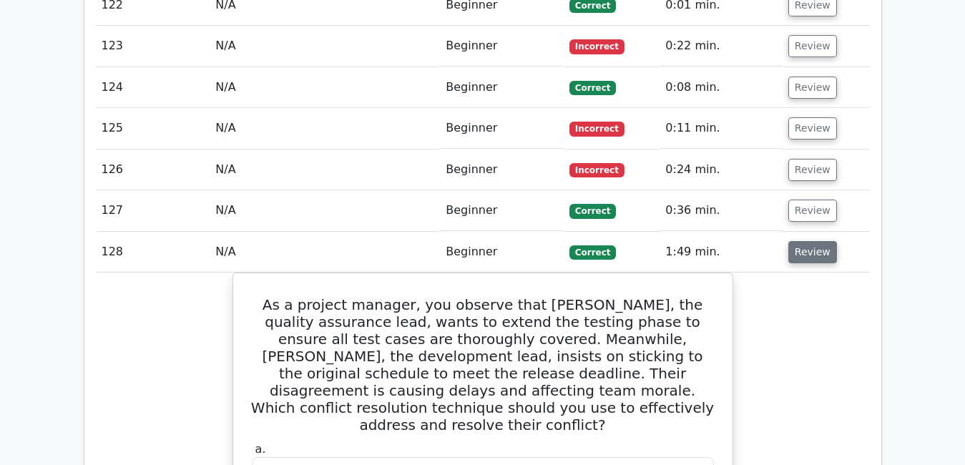
click at [815, 241] on button "Review" at bounding box center [813, 252] width 49 height 22
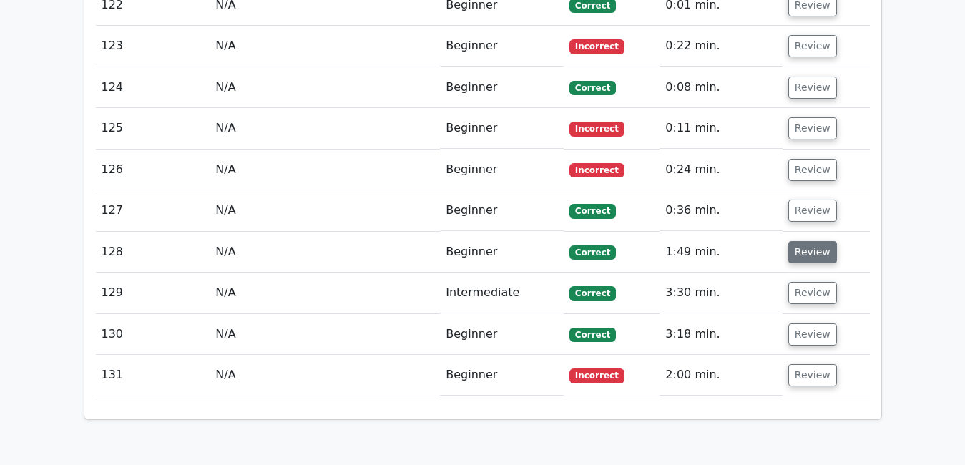
click at [815, 241] on button "Review" at bounding box center [813, 252] width 49 height 22
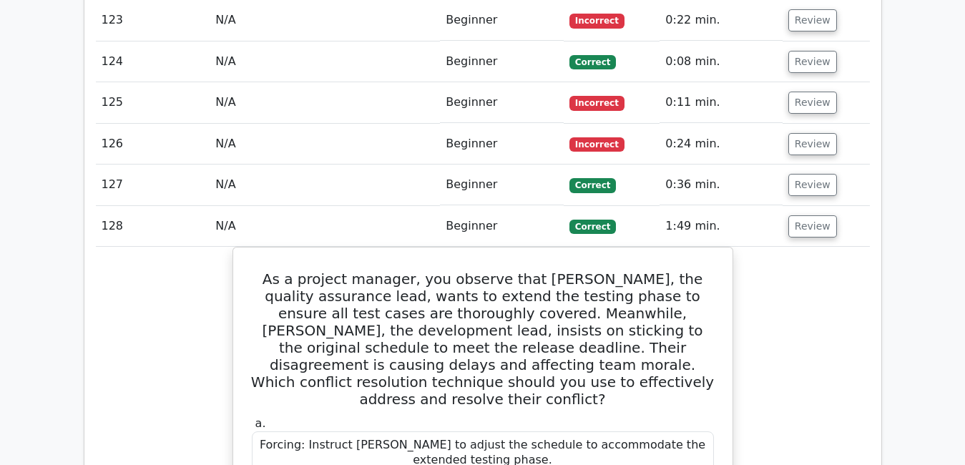
scroll to position [7073, 0]
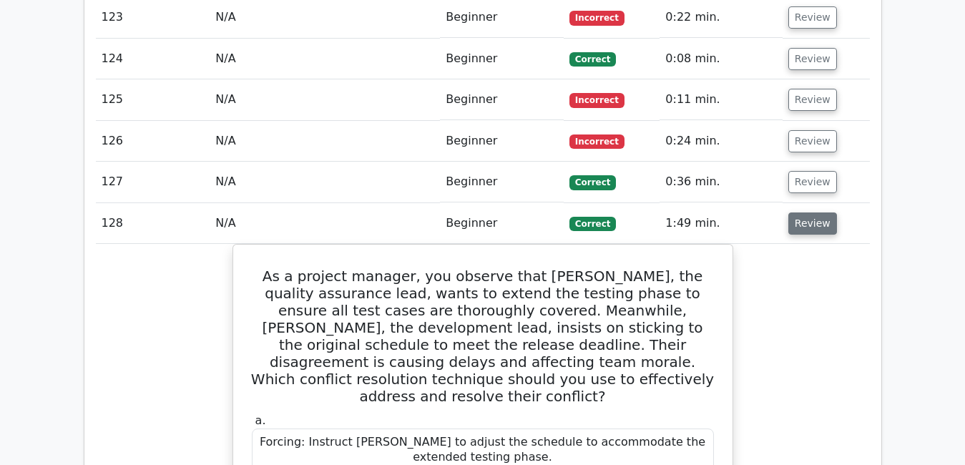
click at [801, 213] on button "Review" at bounding box center [813, 224] width 49 height 22
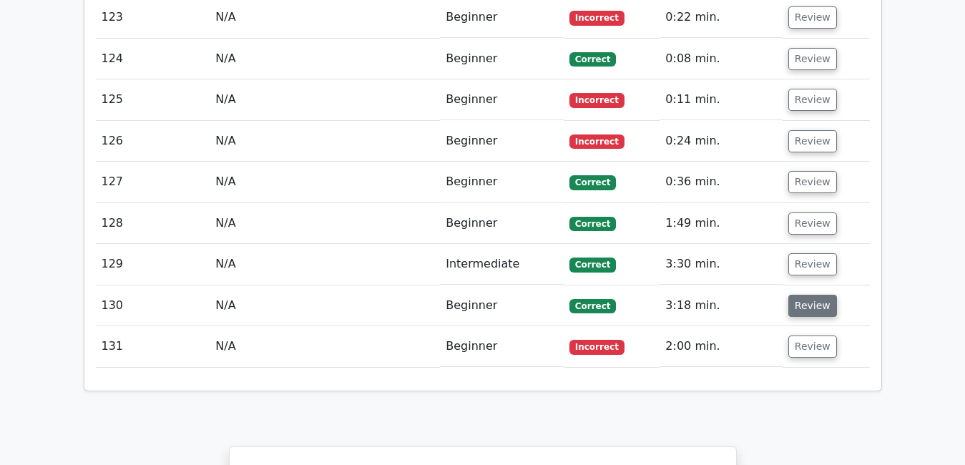
click at [799, 295] on button "Review" at bounding box center [813, 306] width 49 height 22
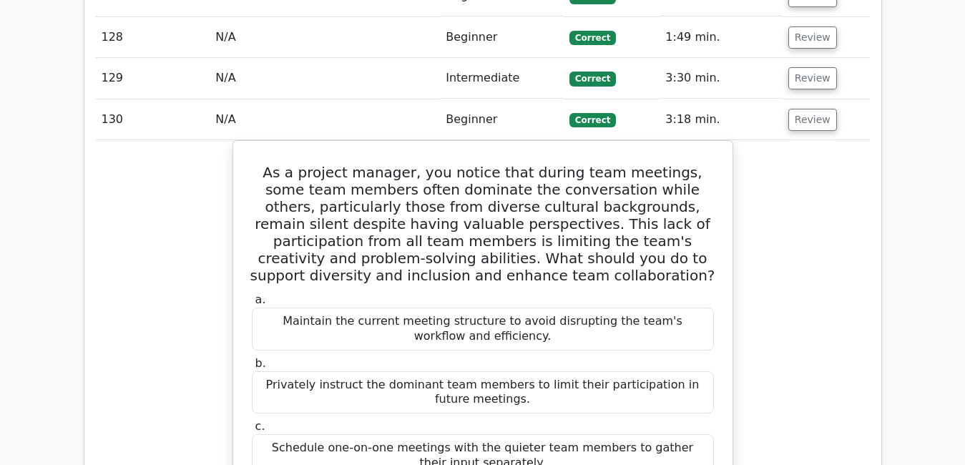
scroll to position [7206, 0]
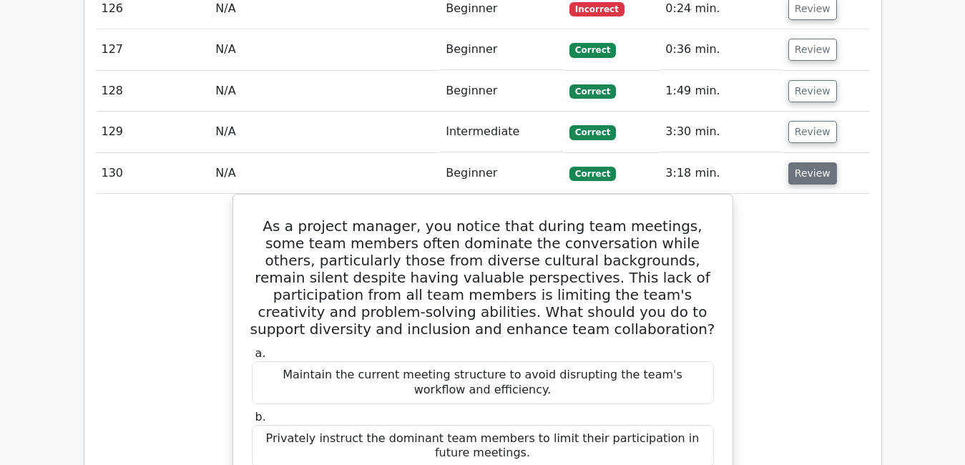
click at [813, 162] on button "Review" at bounding box center [813, 173] width 49 height 22
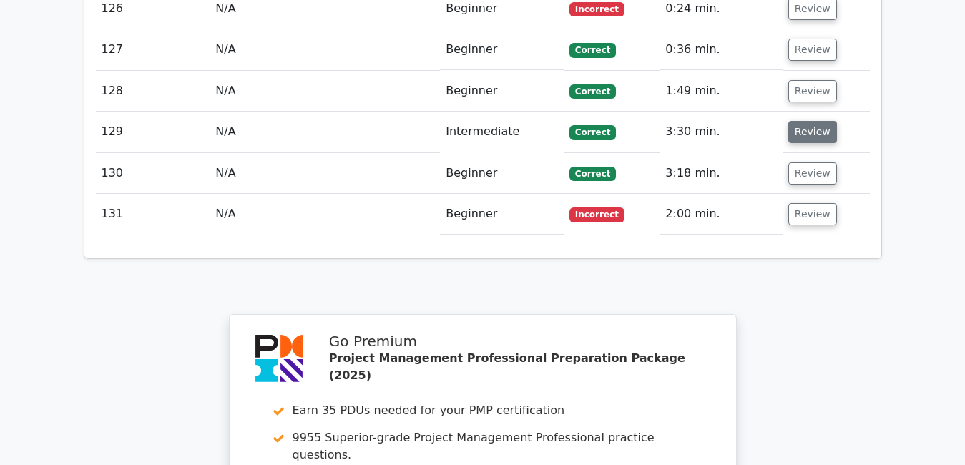
click at [792, 121] on button "Review" at bounding box center [813, 132] width 49 height 22
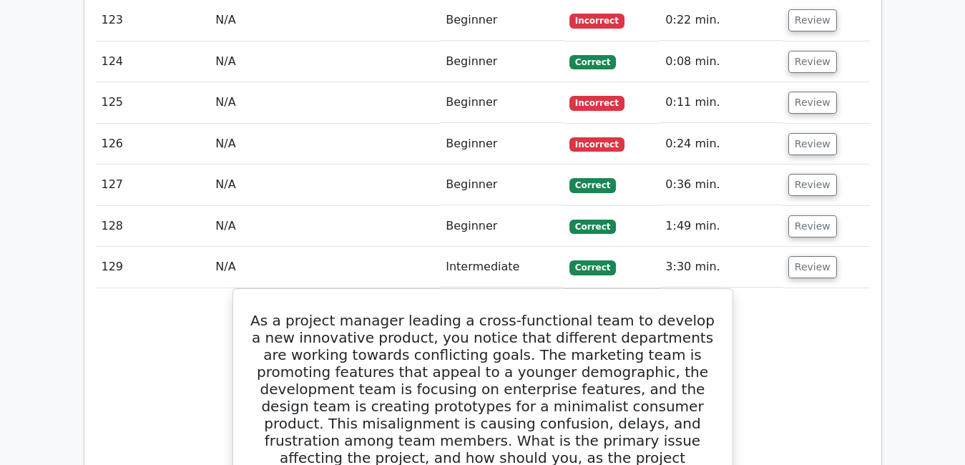
scroll to position [7073, 0]
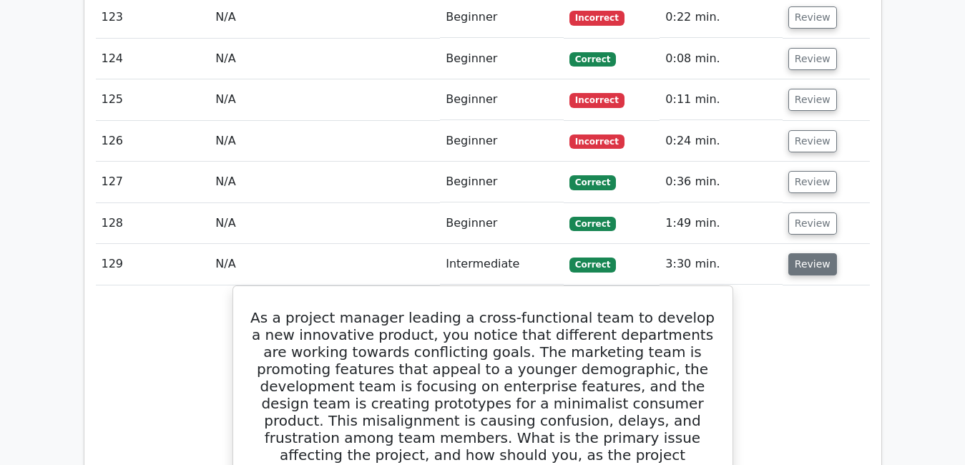
click at [799, 253] on button "Review" at bounding box center [813, 264] width 49 height 22
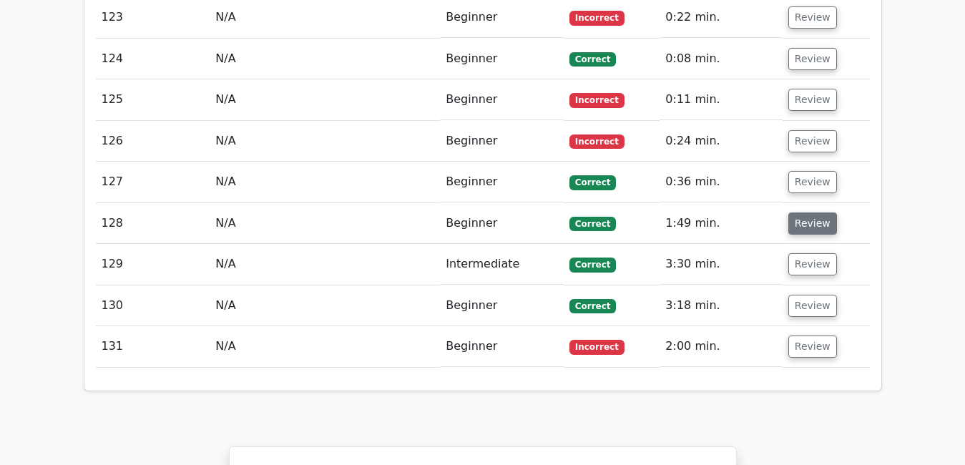
click at [798, 213] on button "Review" at bounding box center [813, 224] width 49 height 22
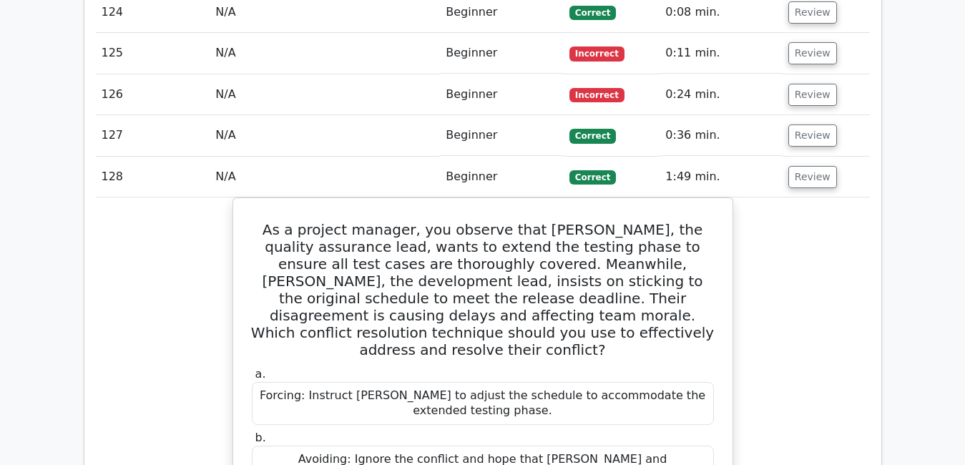
scroll to position [7122, 0]
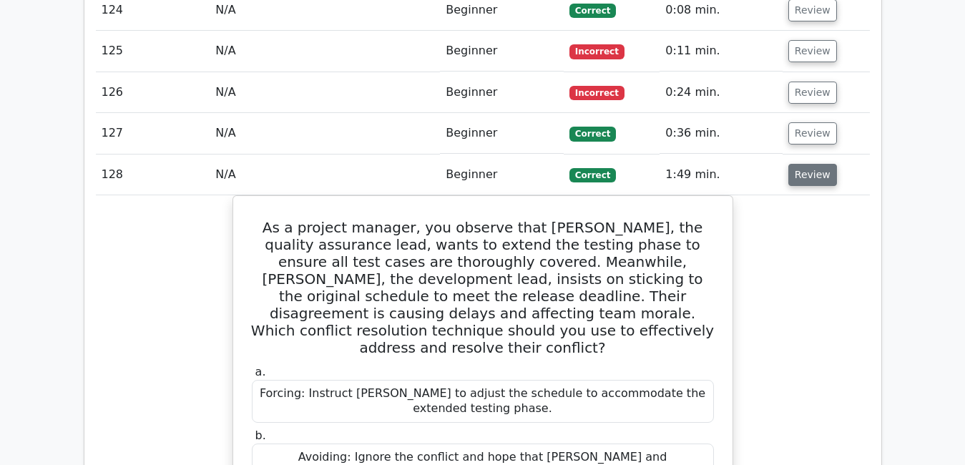
click at [809, 164] on button "Review" at bounding box center [813, 175] width 49 height 22
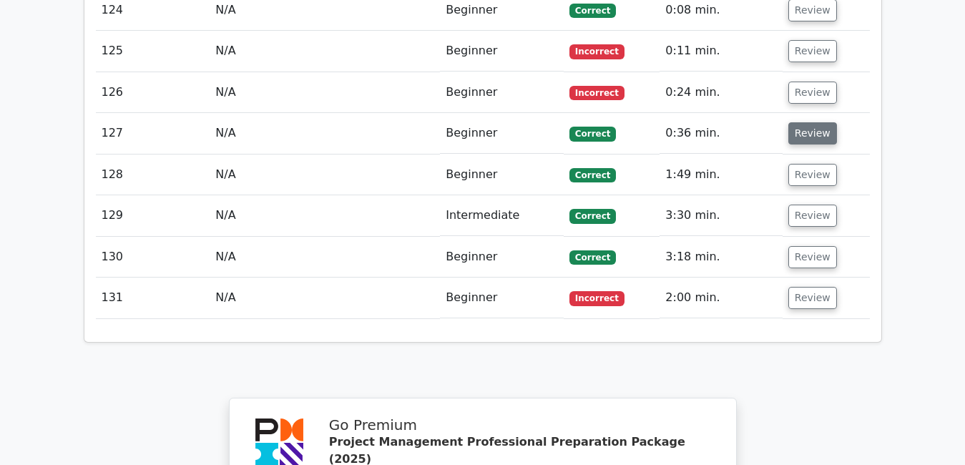
click at [798, 122] on button "Review" at bounding box center [813, 133] width 49 height 22
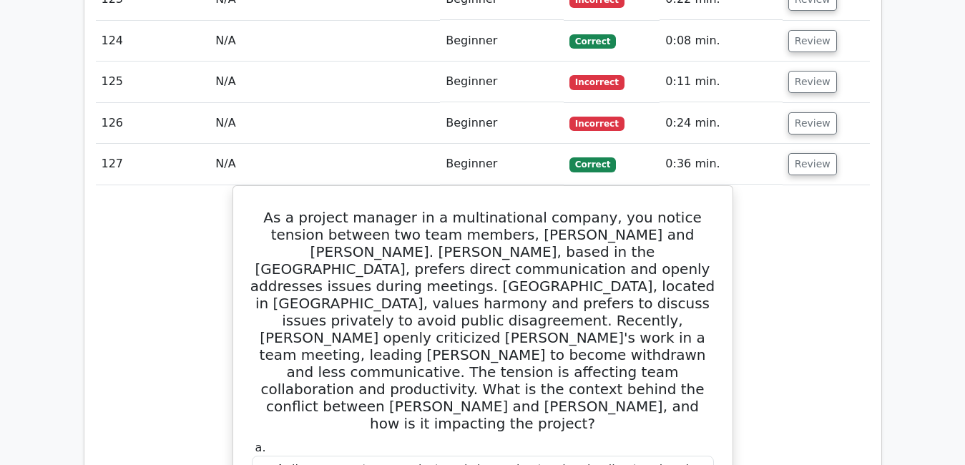
scroll to position [7093, 0]
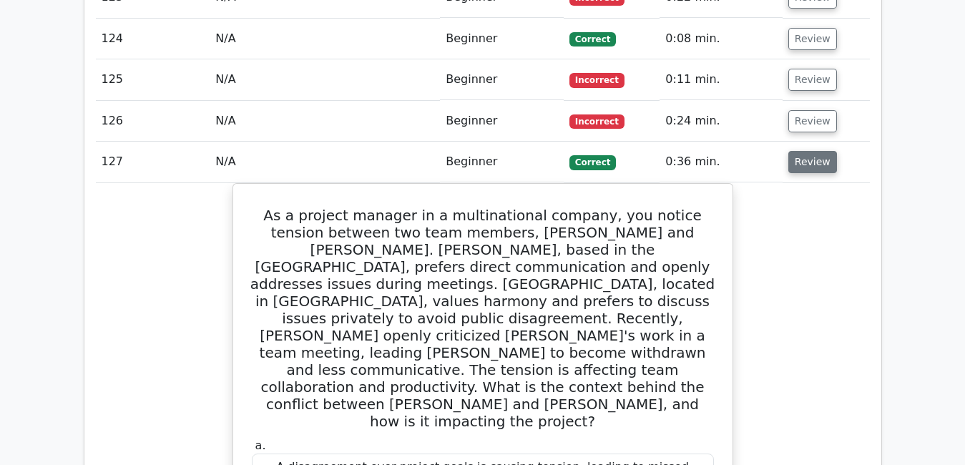
click at [807, 151] on button "Review" at bounding box center [813, 162] width 49 height 22
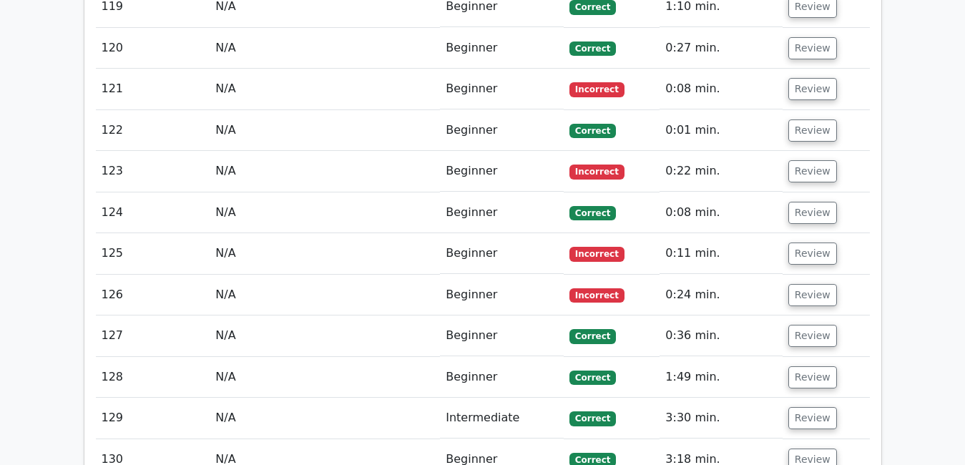
scroll to position [6922, 0]
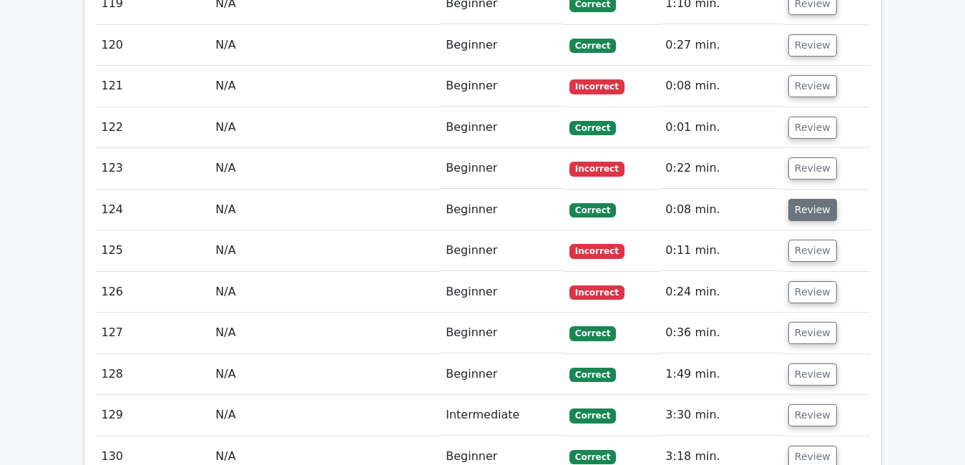
click at [811, 199] on button "Review" at bounding box center [813, 210] width 49 height 22
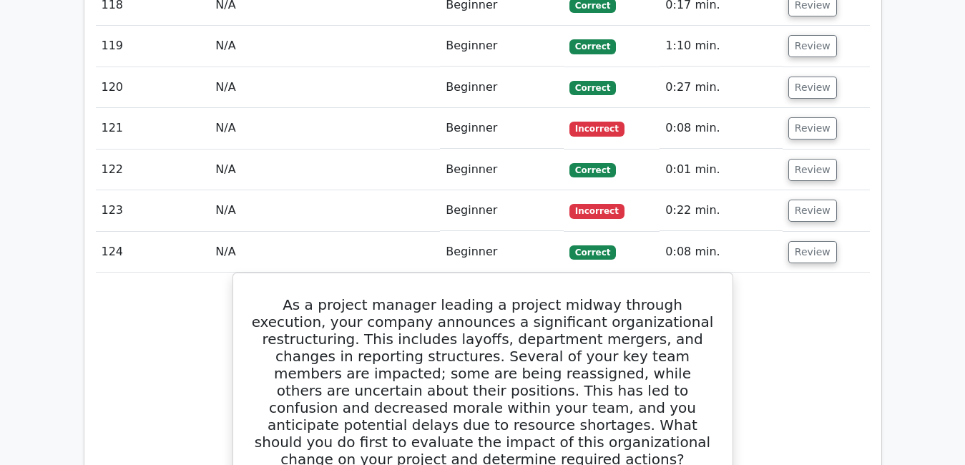
scroll to position [6874, 0]
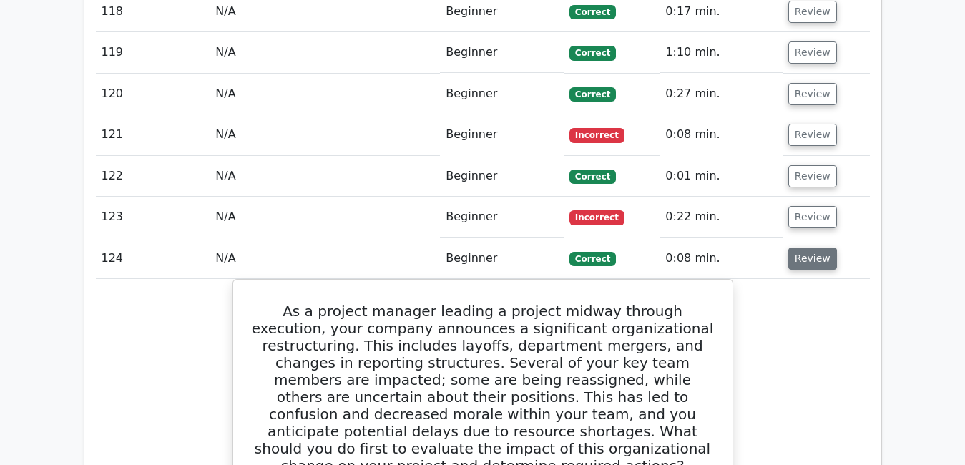
click at [809, 248] on button "Review" at bounding box center [813, 259] width 49 height 22
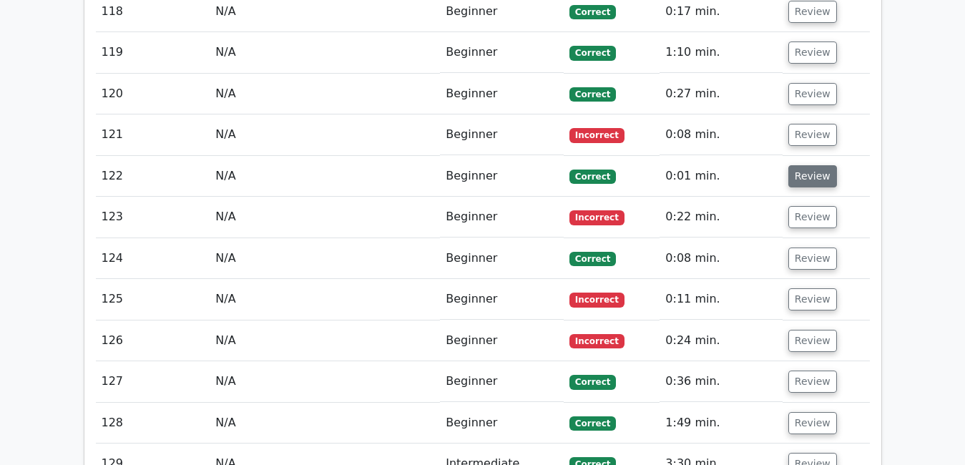
click at [792, 165] on button "Review" at bounding box center [813, 176] width 49 height 22
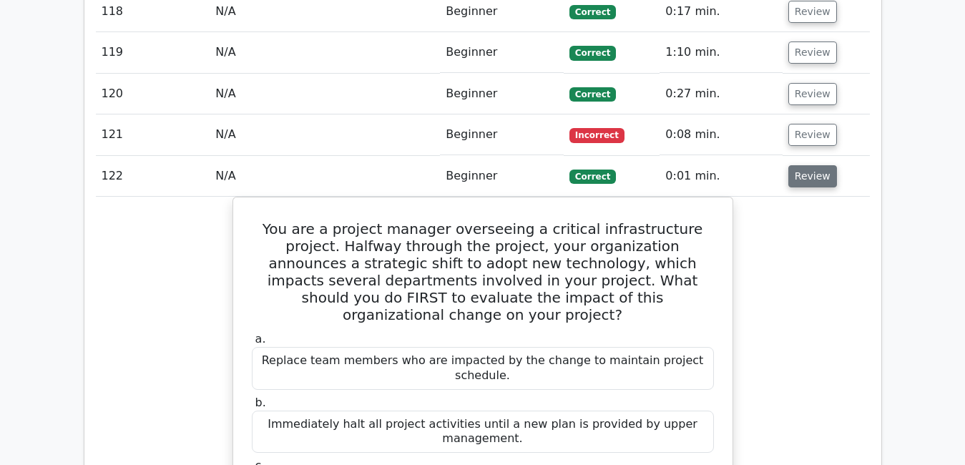
click at [792, 165] on button "Review" at bounding box center [813, 176] width 49 height 22
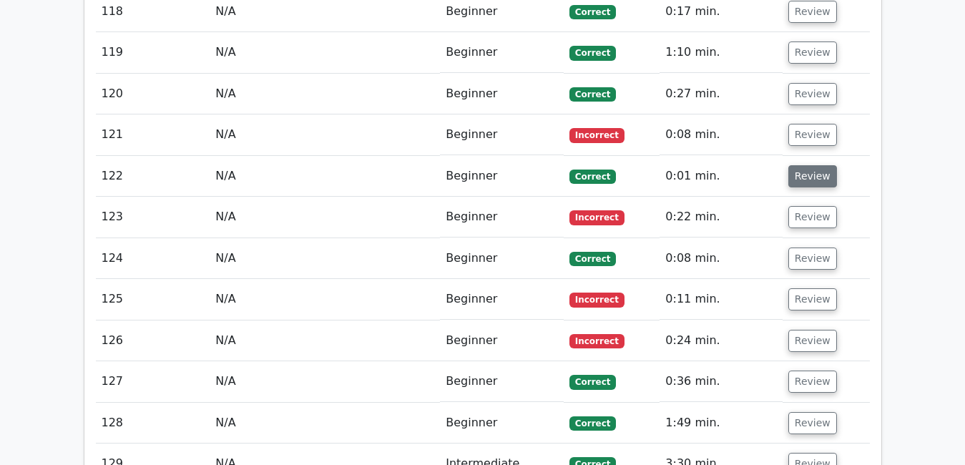
click at [792, 165] on button "Review" at bounding box center [813, 176] width 49 height 22
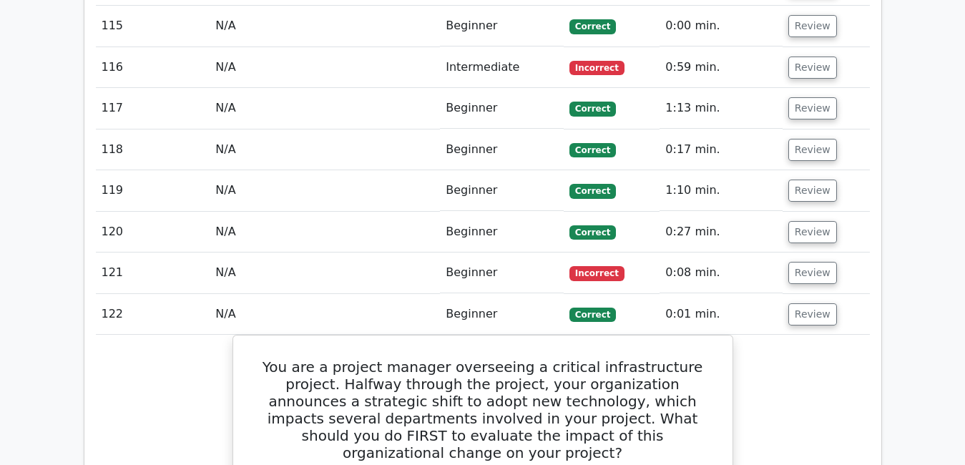
scroll to position [6732, 0]
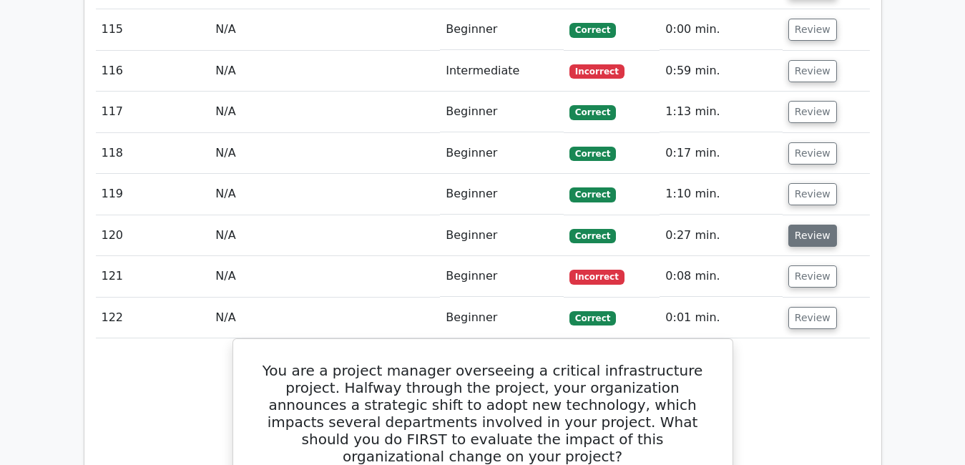
click at [810, 225] on button "Review" at bounding box center [813, 236] width 49 height 22
click at [816, 225] on button "Review" at bounding box center [813, 236] width 49 height 22
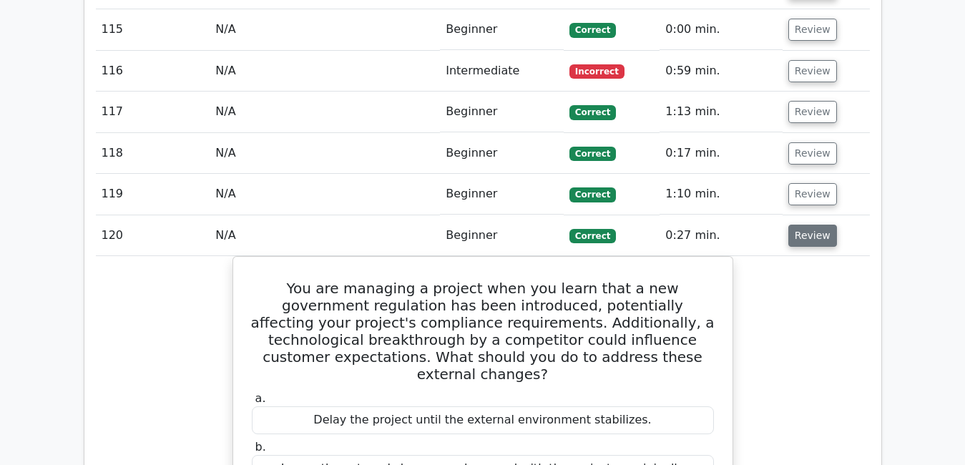
click at [816, 225] on button "Review" at bounding box center [813, 236] width 49 height 22
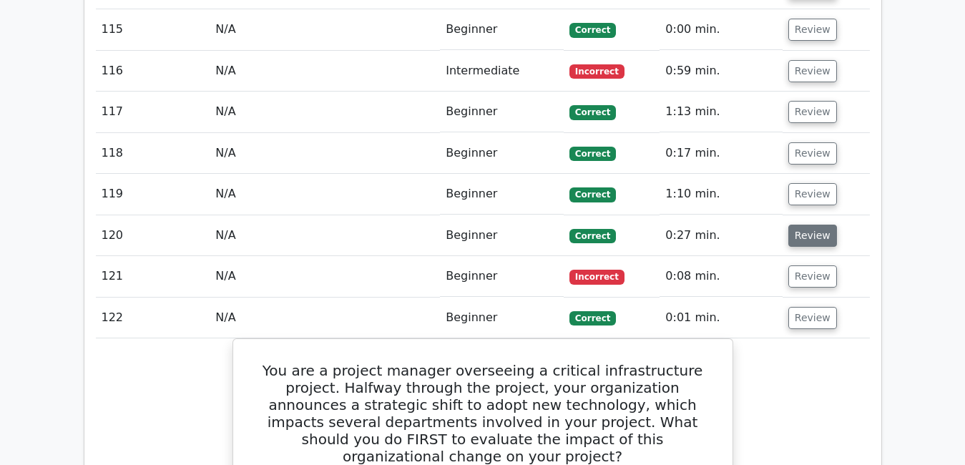
click at [816, 225] on button "Review" at bounding box center [813, 236] width 49 height 22
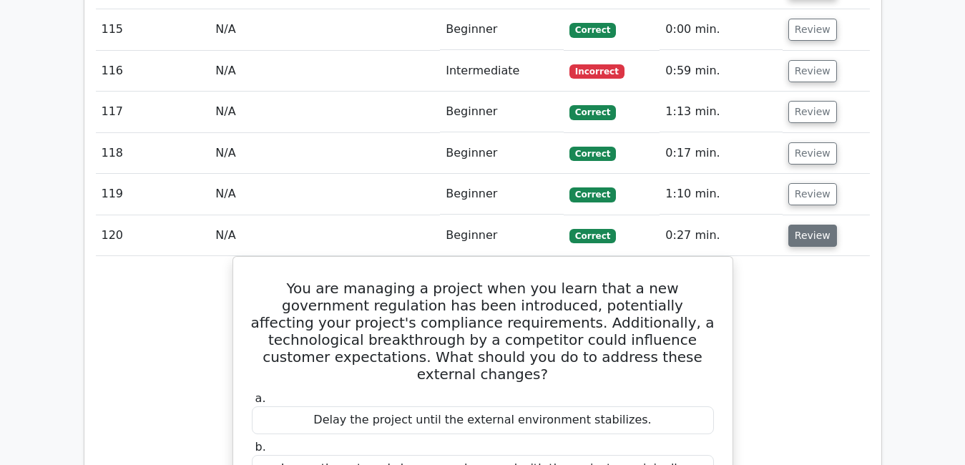
click at [816, 225] on button "Review" at bounding box center [813, 236] width 49 height 22
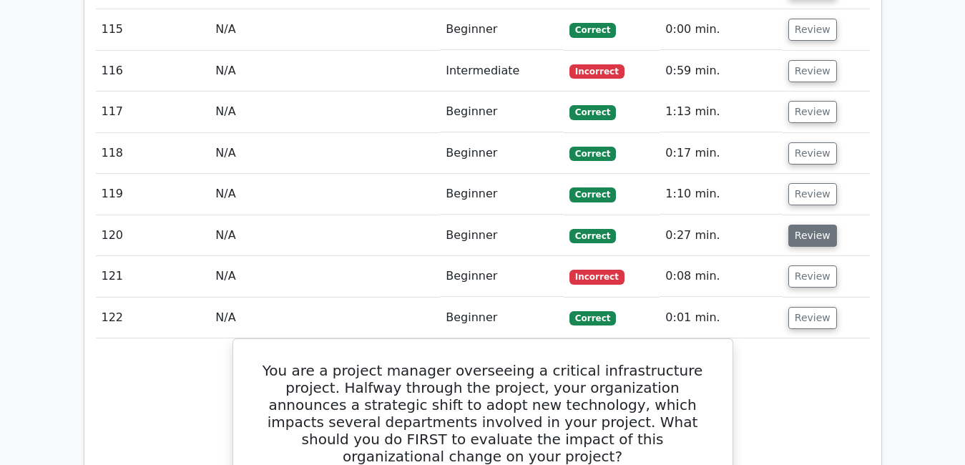
click at [816, 225] on button "Review" at bounding box center [813, 236] width 49 height 22
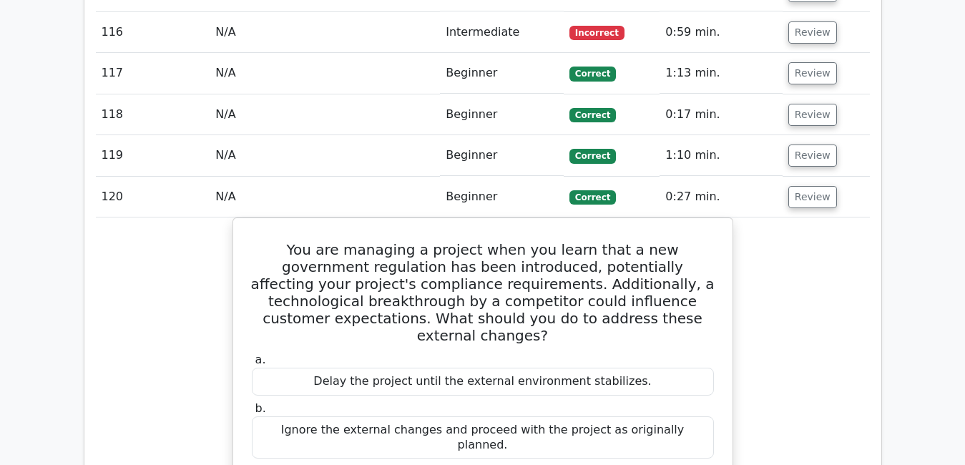
scroll to position [6789, 0]
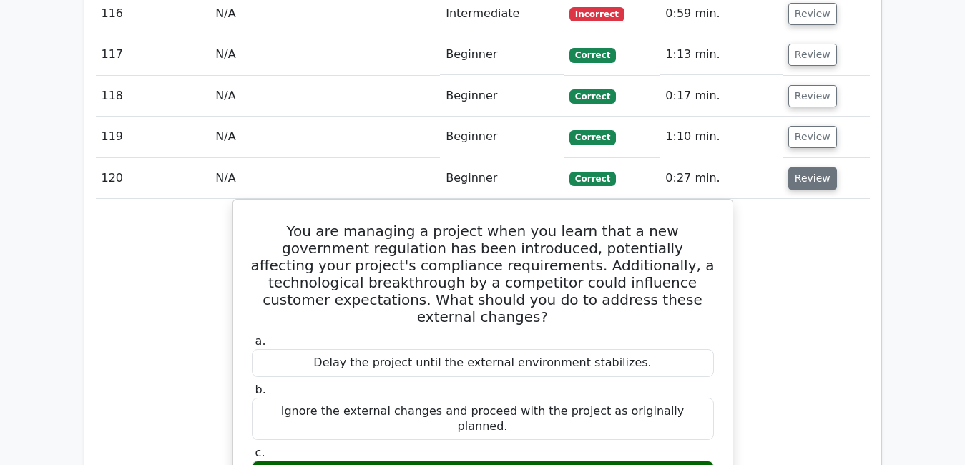
click at [808, 167] on button "Review" at bounding box center [813, 178] width 49 height 22
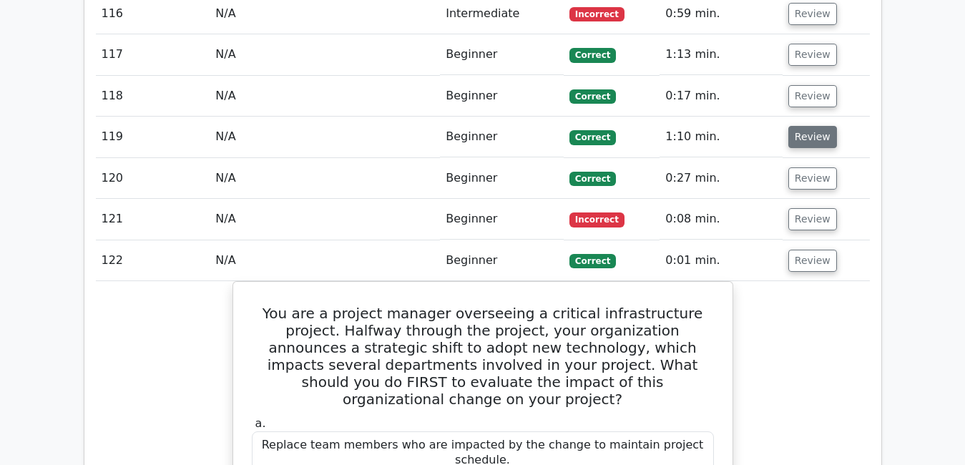
click at [807, 126] on button "Review" at bounding box center [813, 137] width 49 height 22
click at [805, 126] on button "Review" at bounding box center [813, 137] width 49 height 22
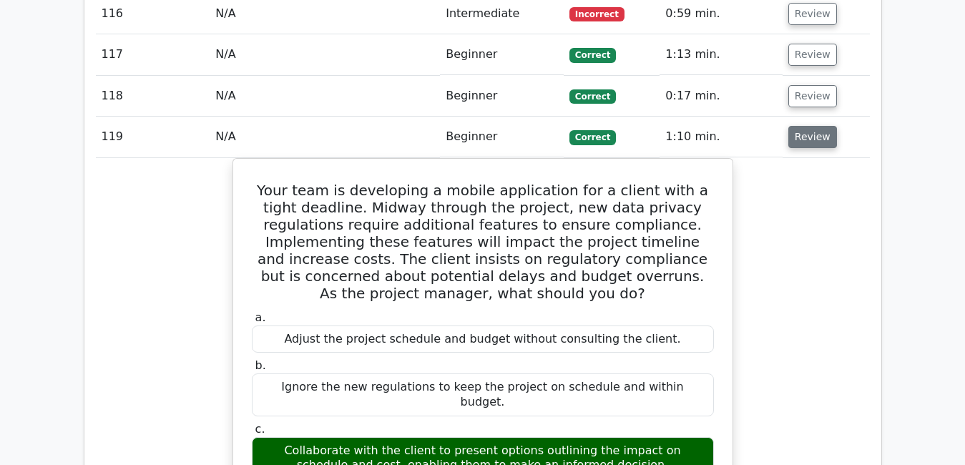
click at [805, 126] on button "Review" at bounding box center [813, 137] width 49 height 22
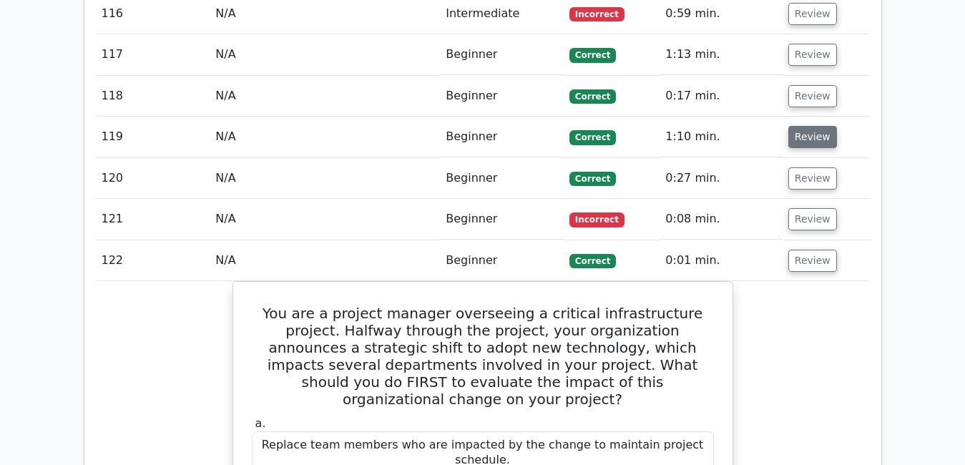
click at [805, 126] on button "Review" at bounding box center [813, 137] width 49 height 22
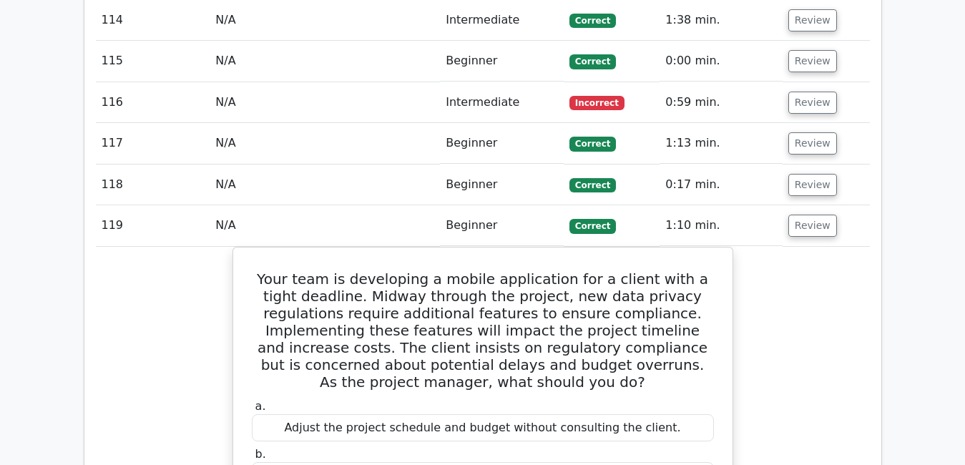
scroll to position [6703, 0]
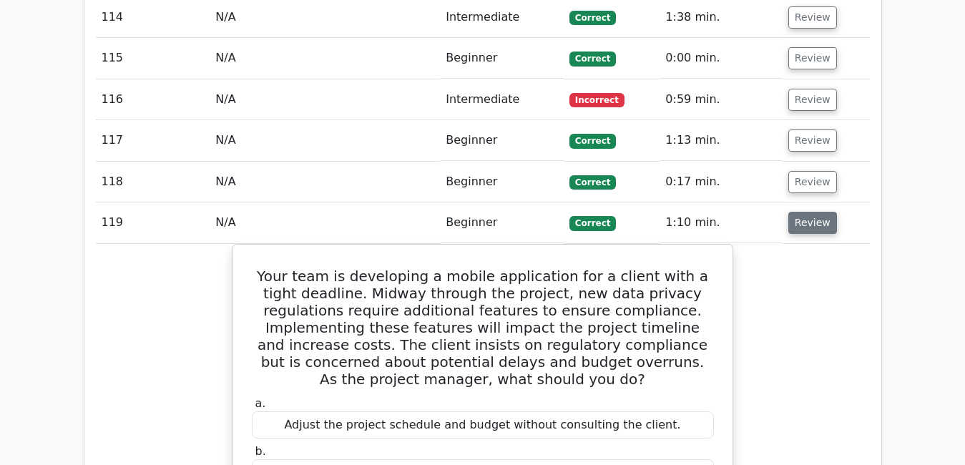
click at [811, 212] on button "Review" at bounding box center [813, 223] width 49 height 22
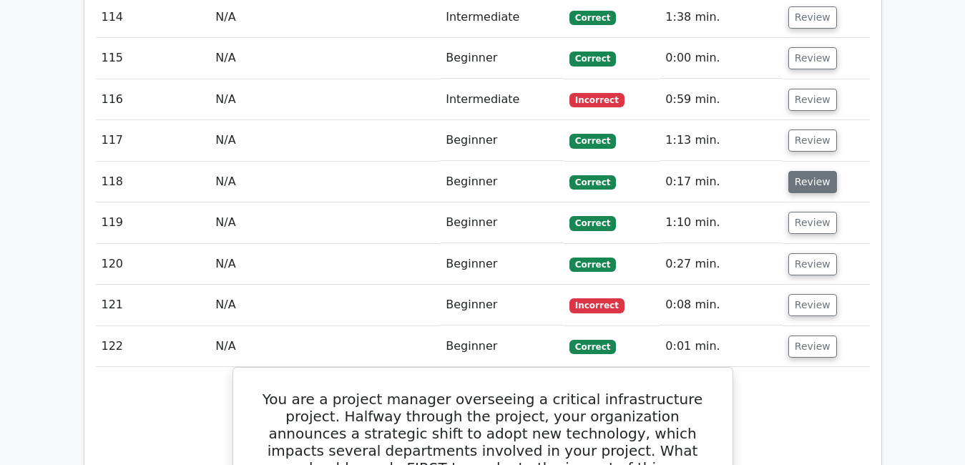
click at [806, 171] on button "Review" at bounding box center [813, 182] width 49 height 22
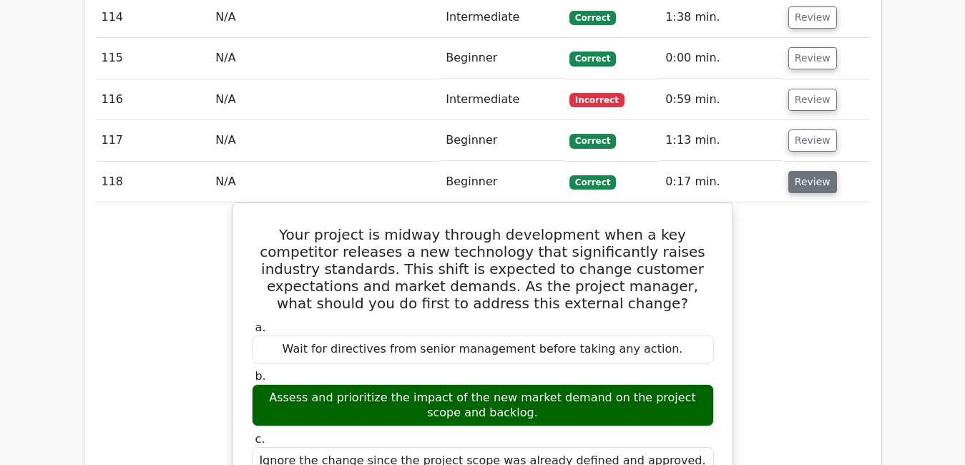
click at [806, 171] on button "Review" at bounding box center [813, 182] width 49 height 22
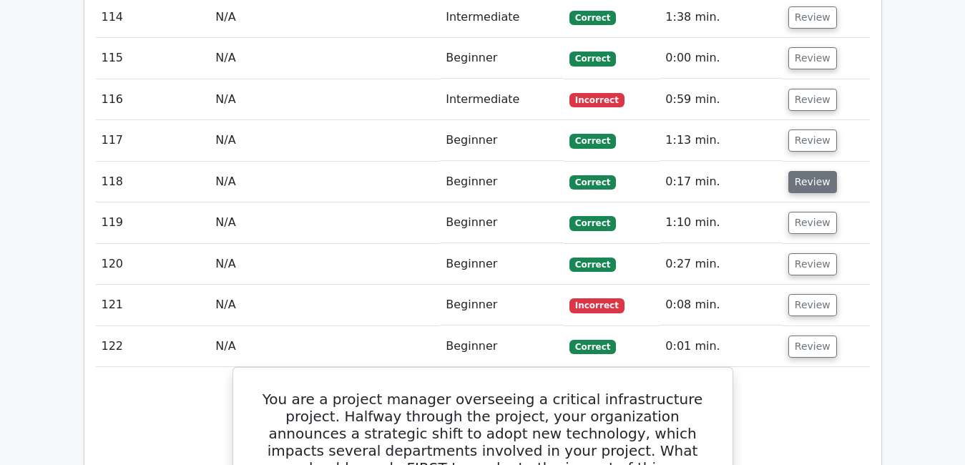
click at [806, 171] on button "Review" at bounding box center [813, 182] width 49 height 22
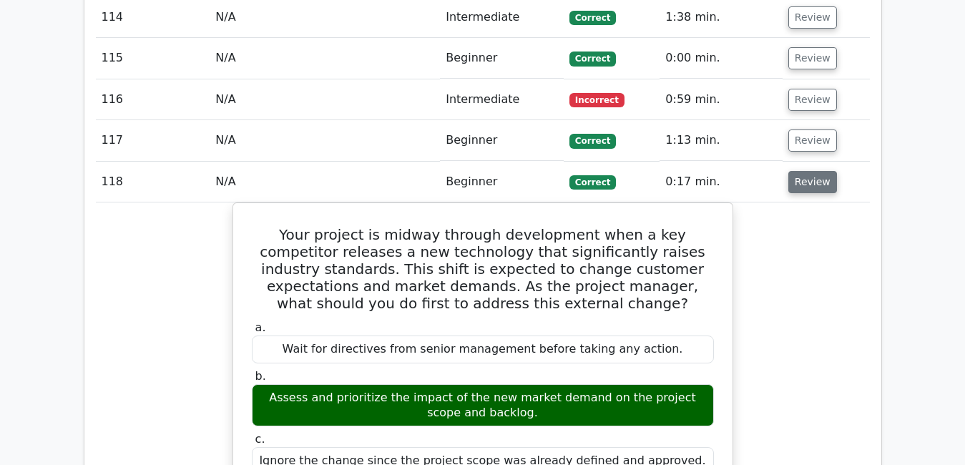
click at [806, 171] on button "Review" at bounding box center [813, 182] width 49 height 22
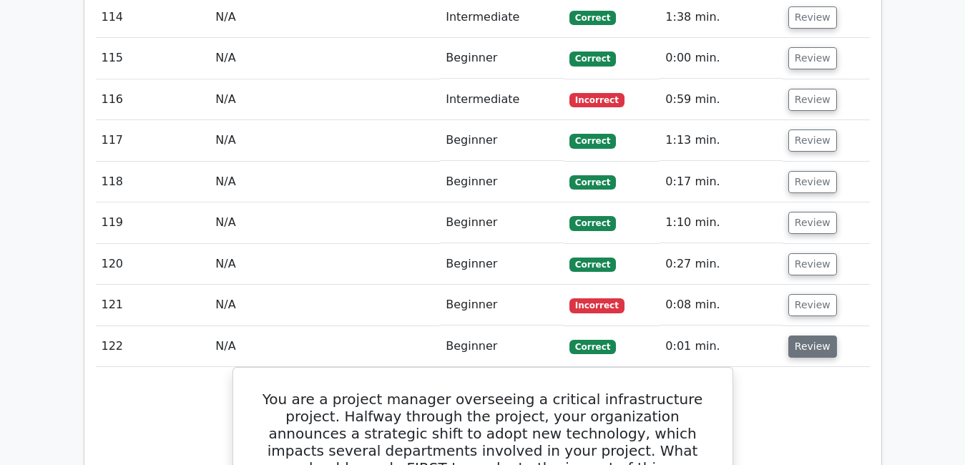
click at [807, 336] on button "Review" at bounding box center [813, 347] width 49 height 22
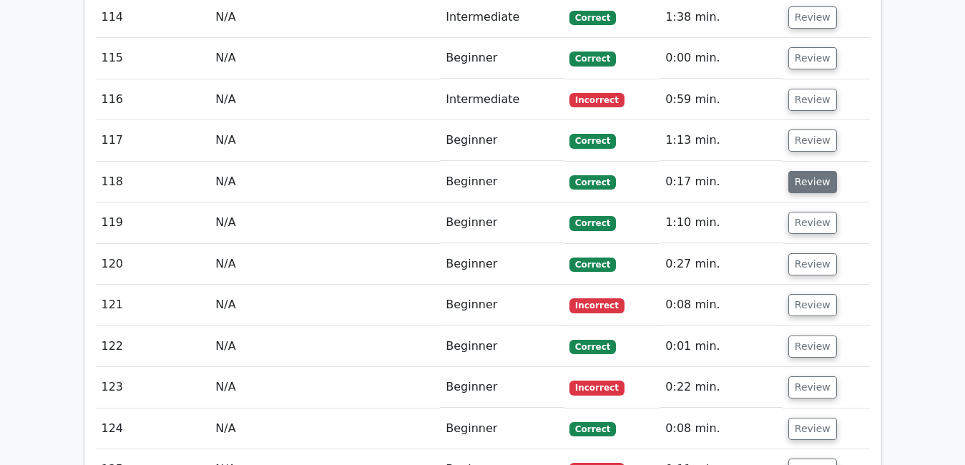
click at [801, 171] on button "Review" at bounding box center [813, 182] width 49 height 22
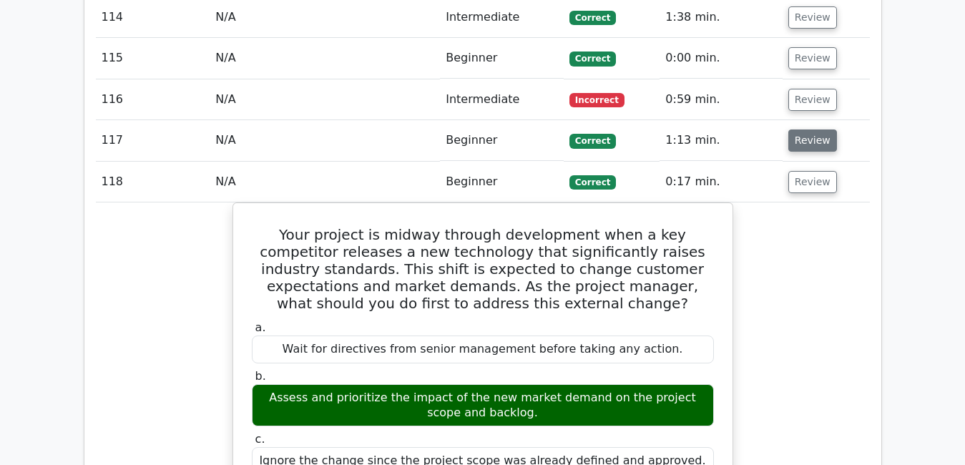
click at [804, 130] on button "Review" at bounding box center [813, 141] width 49 height 22
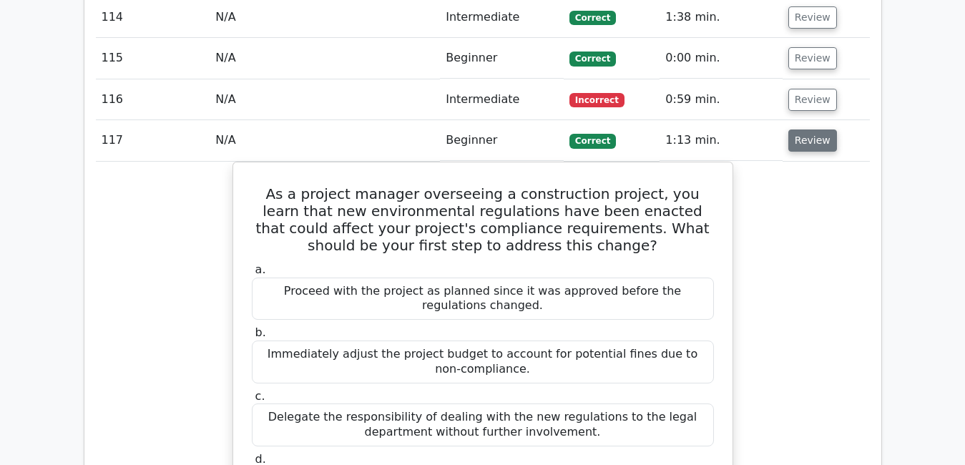
click at [806, 130] on button "Review" at bounding box center [813, 141] width 49 height 22
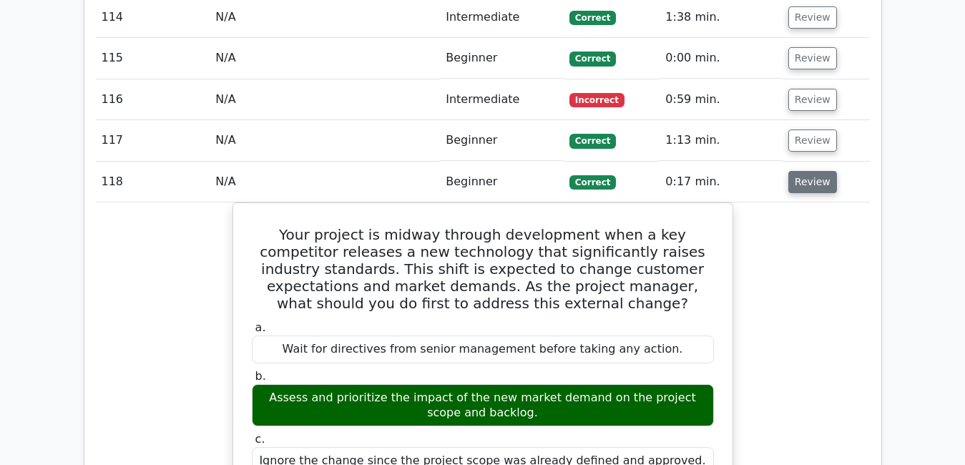
click at [809, 171] on button "Review" at bounding box center [813, 182] width 49 height 22
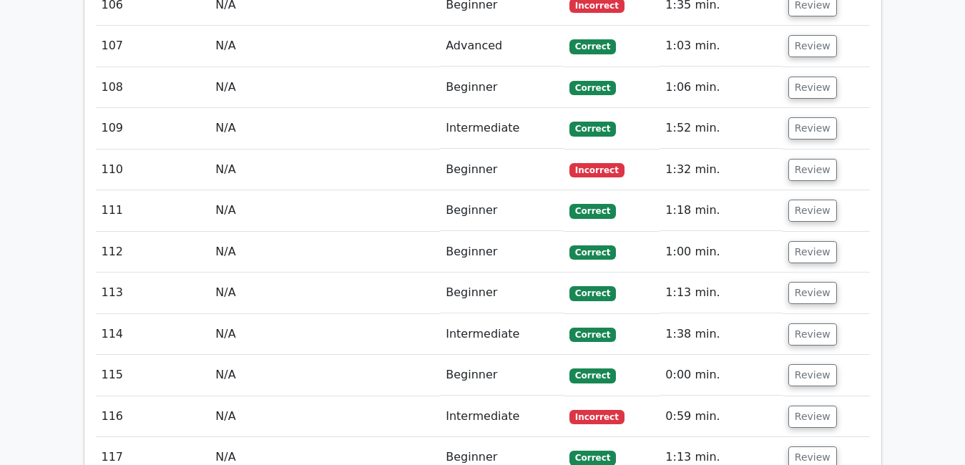
scroll to position [6361, 0]
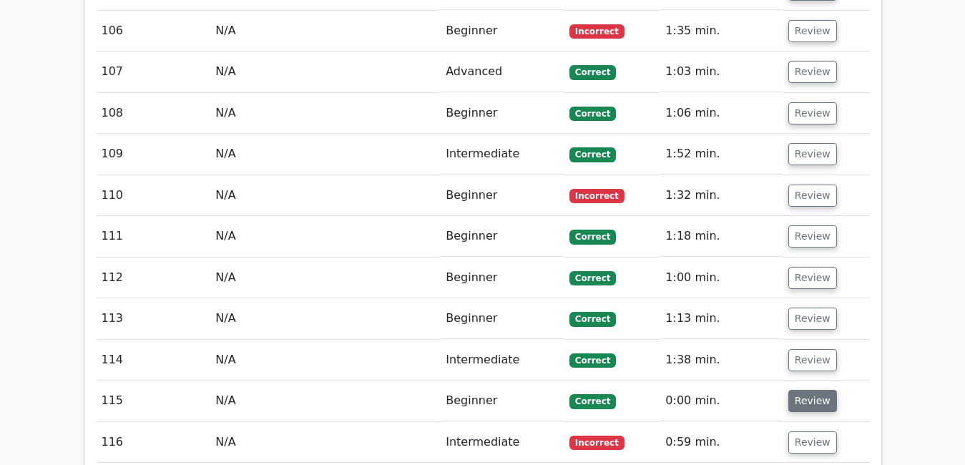
click at [821, 390] on button "Review" at bounding box center [813, 401] width 49 height 22
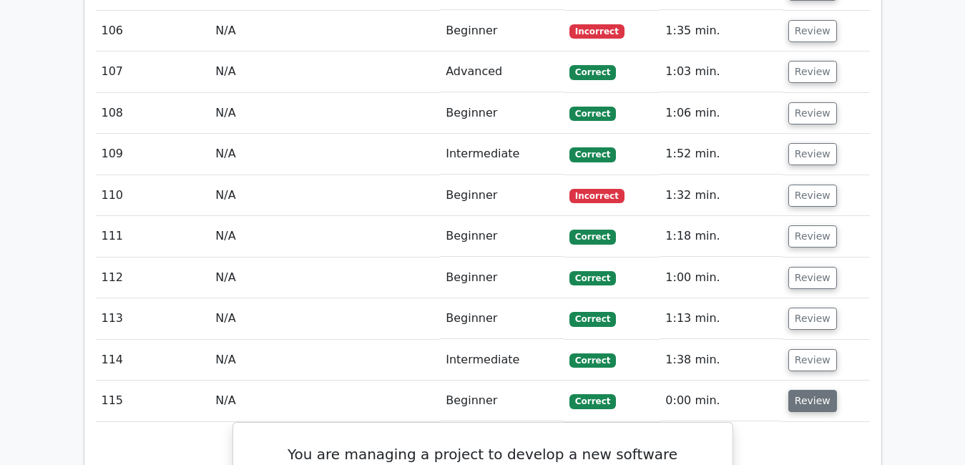
click at [821, 390] on button "Review" at bounding box center [813, 401] width 49 height 22
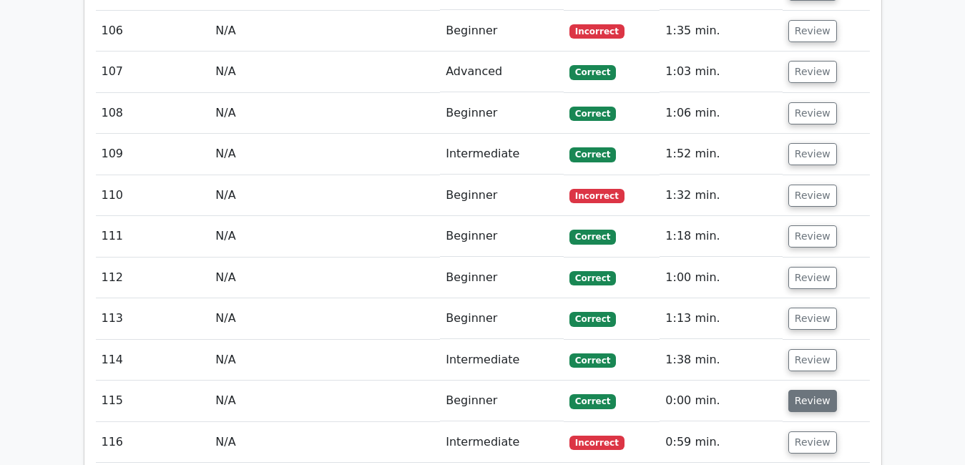
click at [821, 390] on button "Review" at bounding box center [813, 401] width 49 height 22
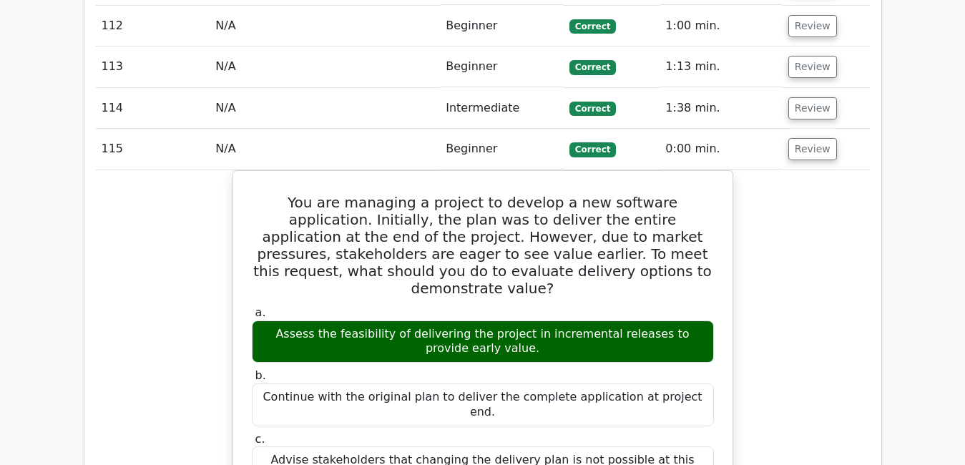
scroll to position [6617, 0]
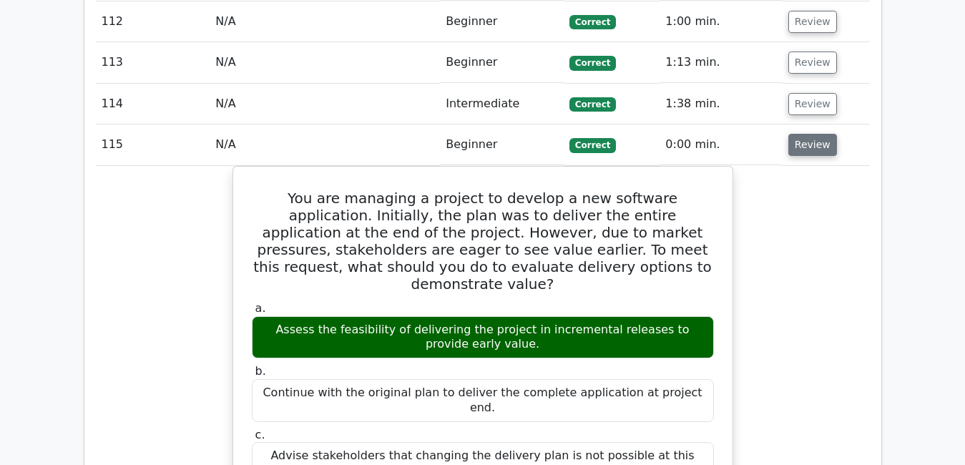
click at [808, 134] on button "Review" at bounding box center [813, 145] width 49 height 22
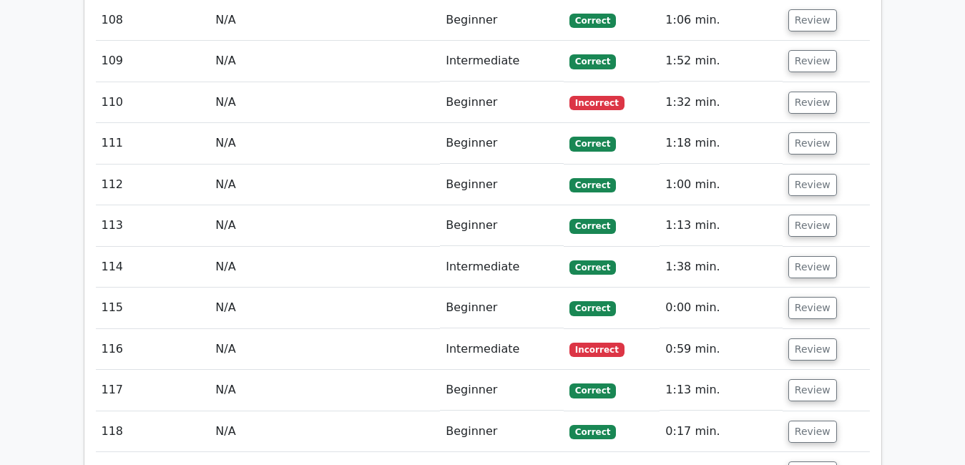
scroll to position [6455, 0]
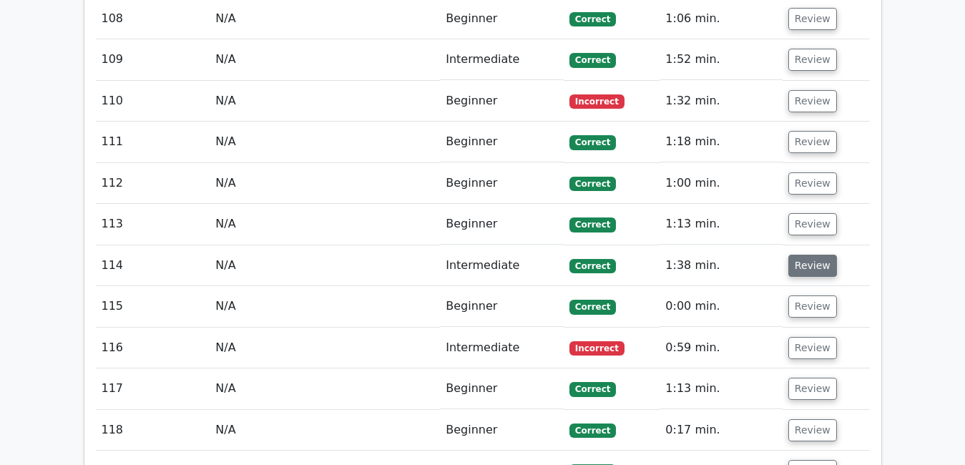
click at [795, 255] on button "Review" at bounding box center [813, 266] width 49 height 22
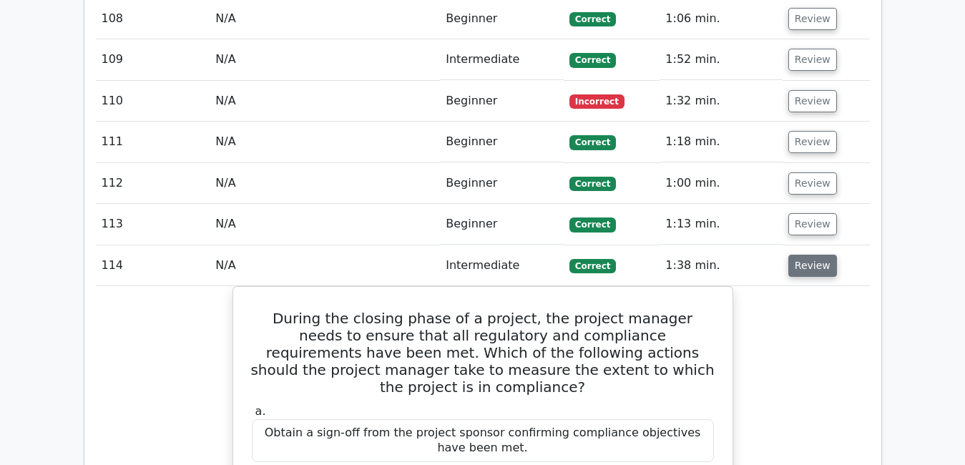
click at [795, 255] on button "Review" at bounding box center [813, 266] width 49 height 22
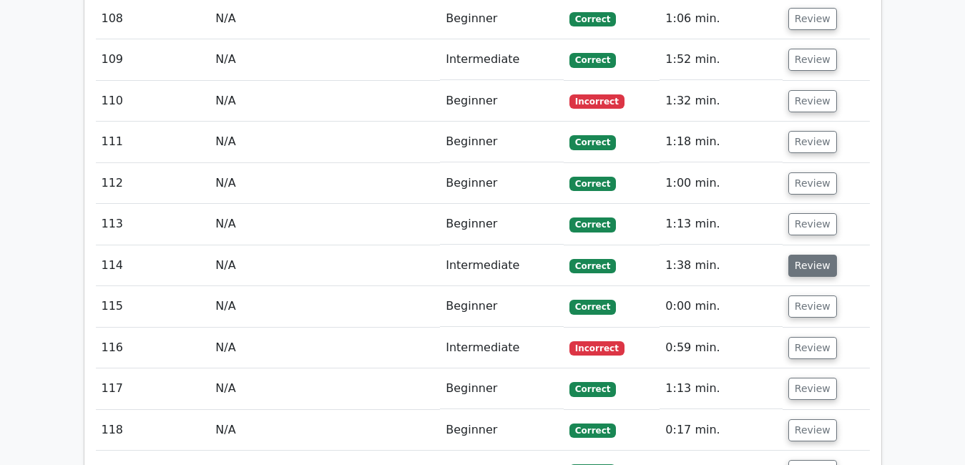
click at [795, 255] on button "Review" at bounding box center [813, 266] width 49 height 22
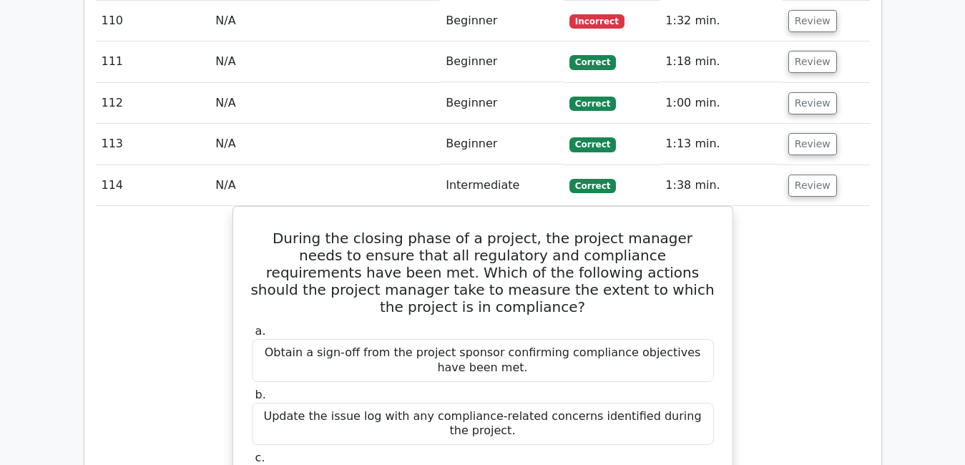
scroll to position [6540, 0]
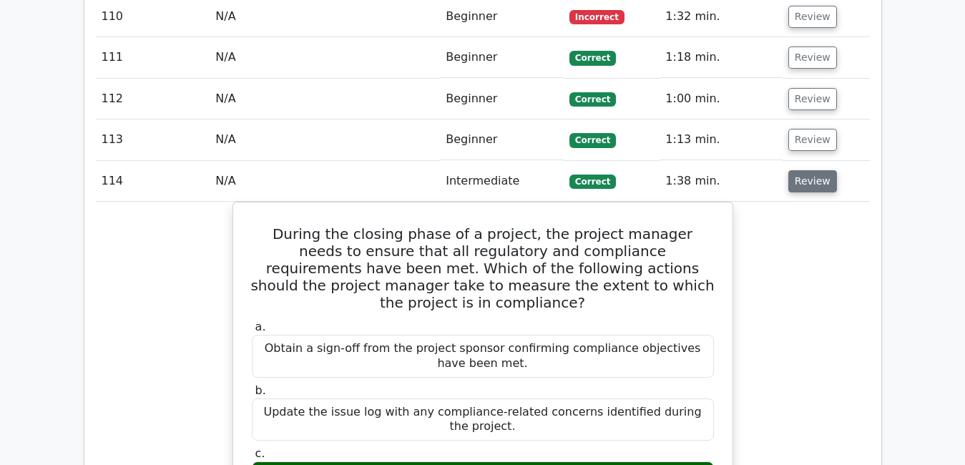
click at [803, 170] on button "Review" at bounding box center [813, 181] width 49 height 22
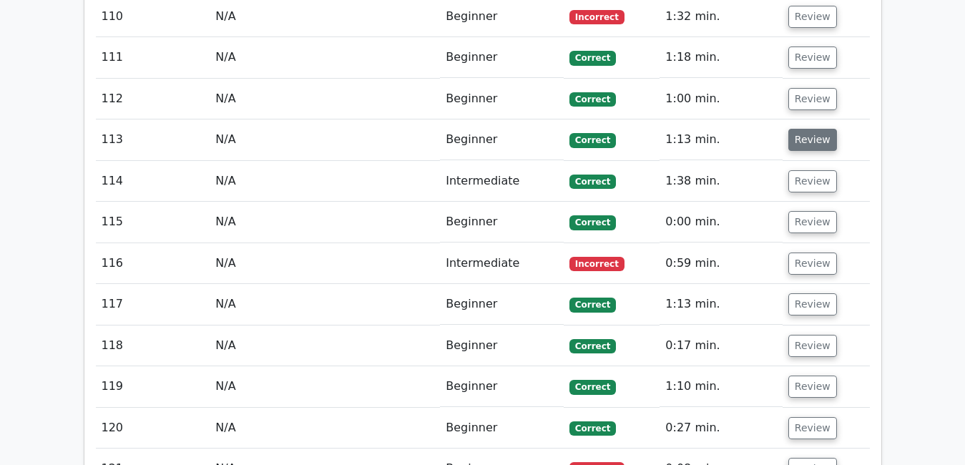
click at [792, 129] on button "Review" at bounding box center [813, 140] width 49 height 22
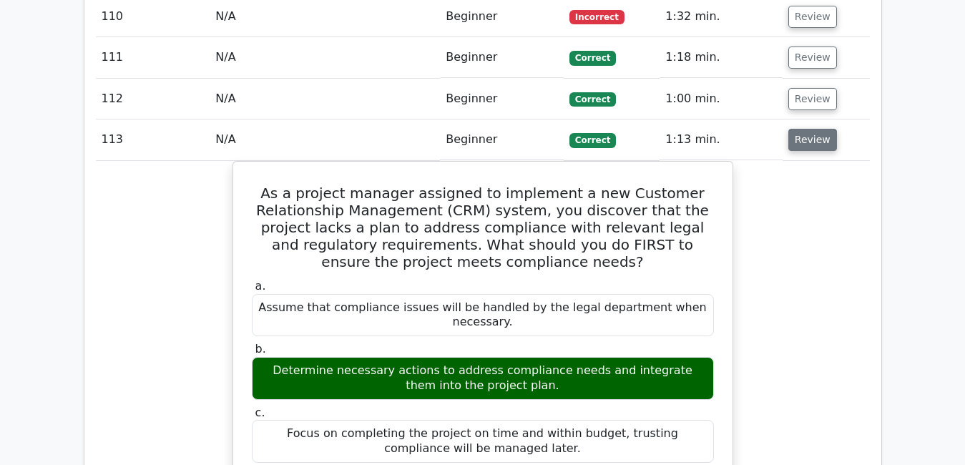
click at [810, 129] on button "Review" at bounding box center [813, 140] width 49 height 22
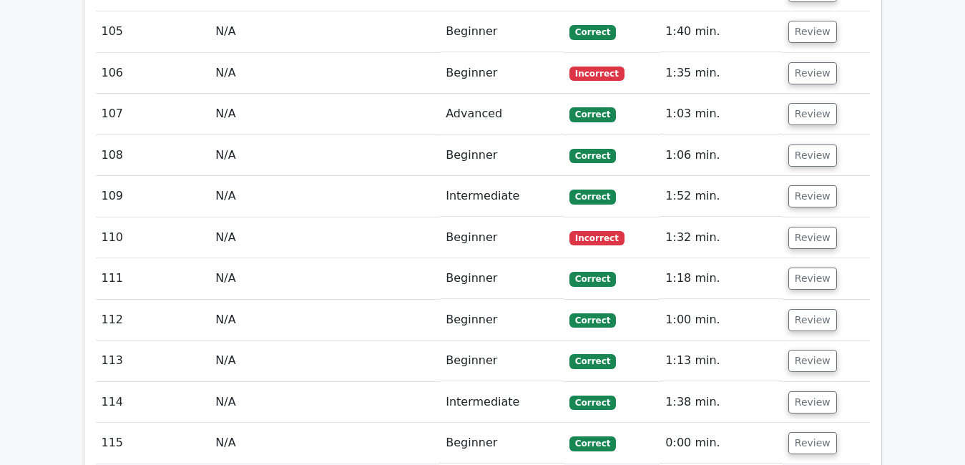
scroll to position [6321, 0]
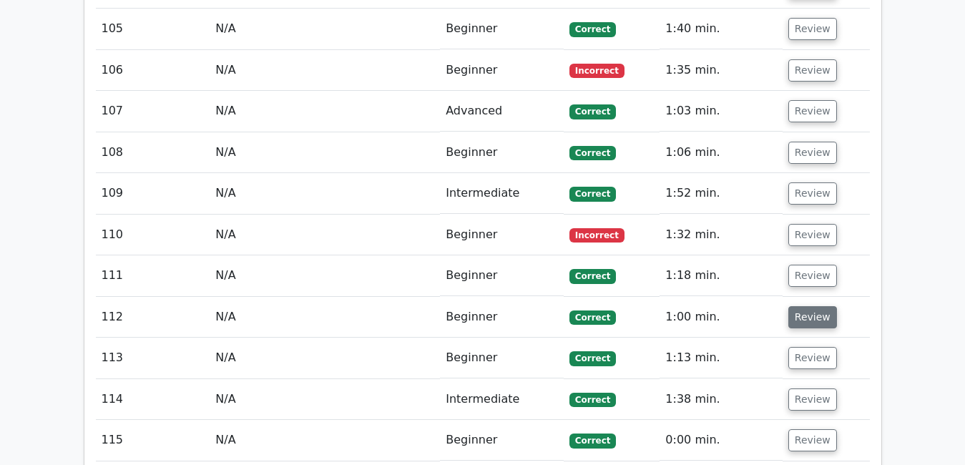
click at [816, 306] on button "Review" at bounding box center [813, 317] width 49 height 22
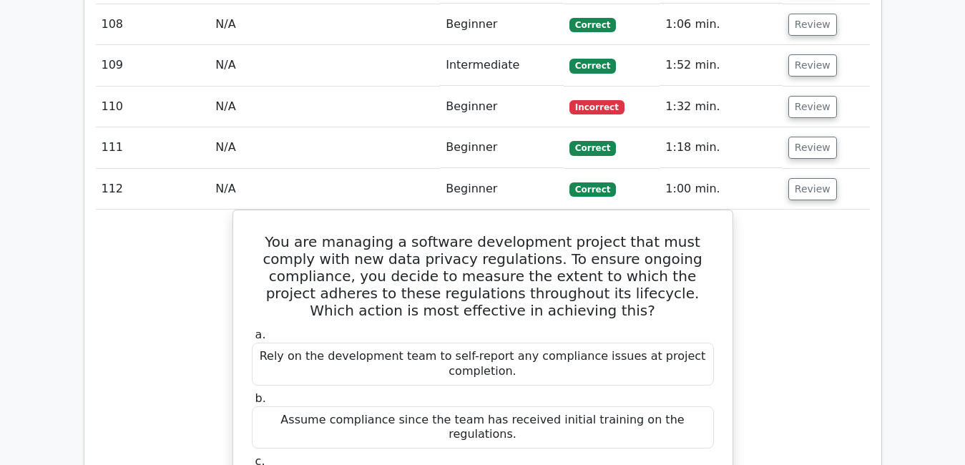
scroll to position [6454, 0]
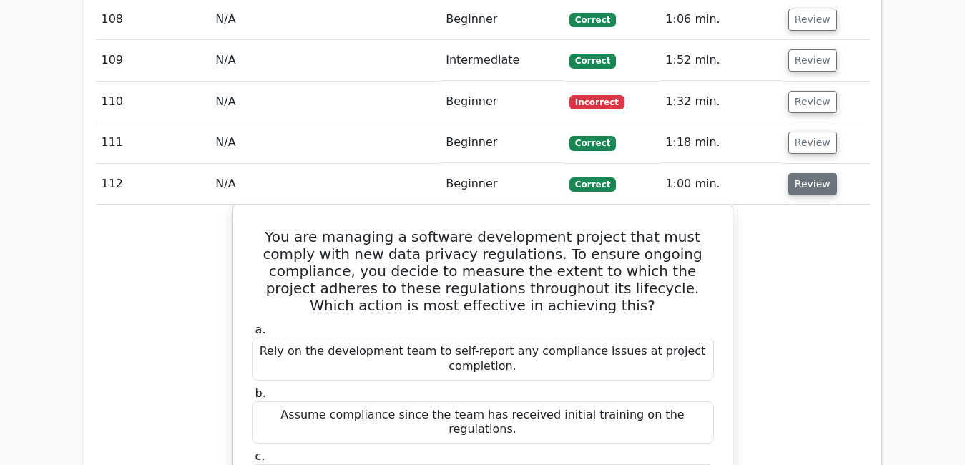
click at [806, 173] on button "Review" at bounding box center [813, 184] width 49 height 22
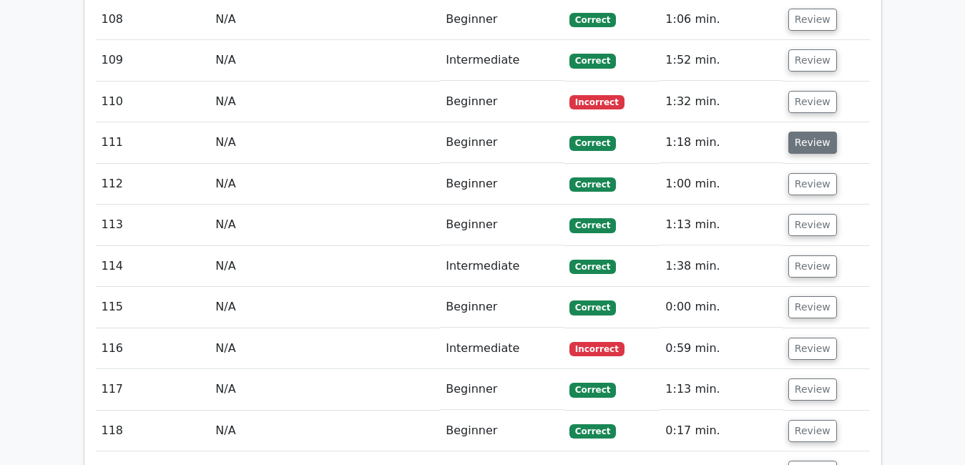
click at [804, 132] on button "Review" at bounding box center [813, 143] width 49 height 22
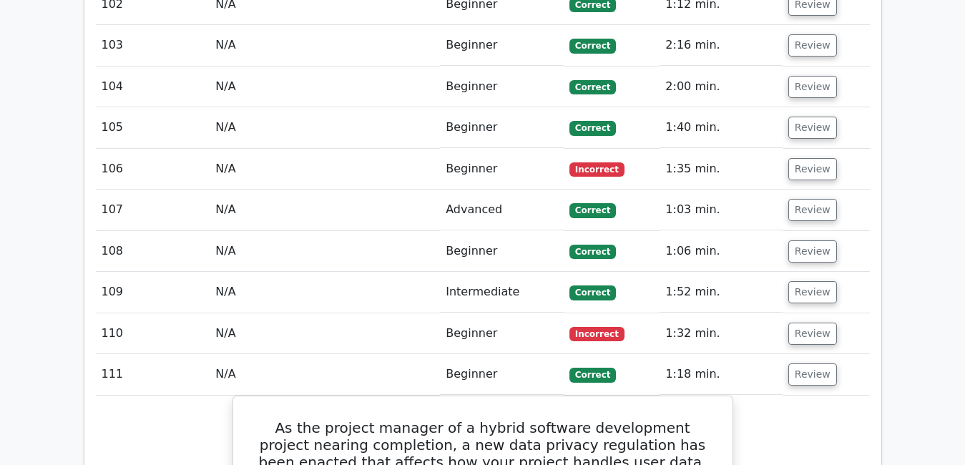
scroll to position [6225, 0]
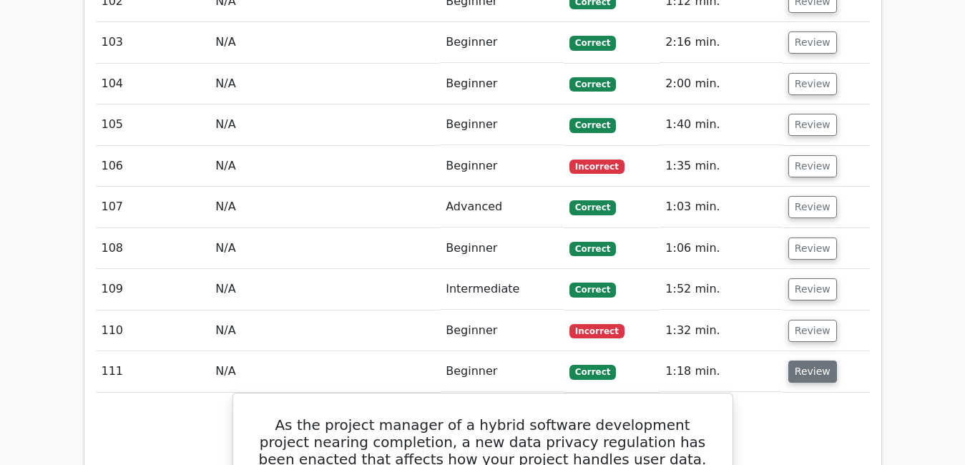
click at [818, 361] on button "Review" at bounding box center [813, 372] width 49 height 22
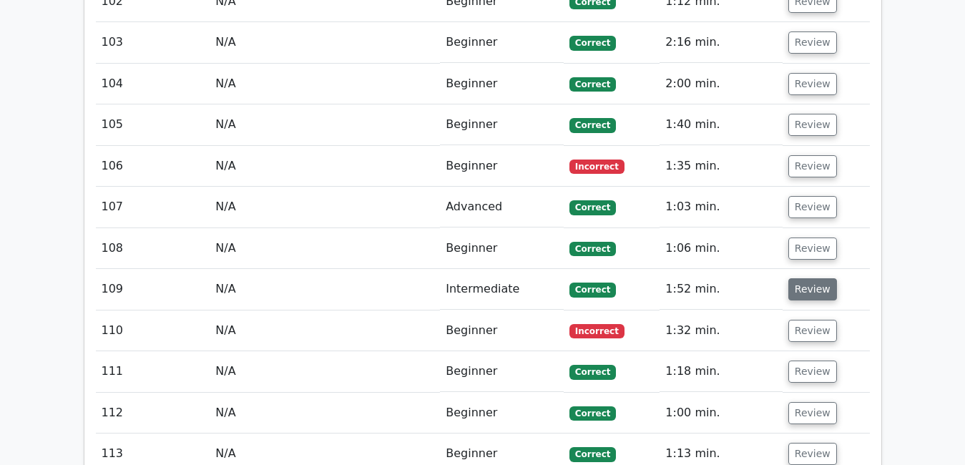
click at [799, 278] on button "Review" at bounding box center [813, 289] width 49 height 22
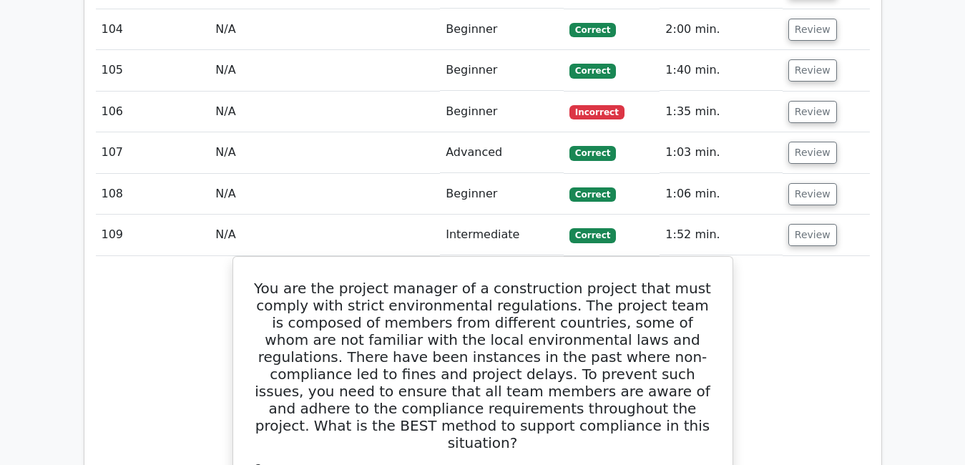
scroll to position [6254, 0]
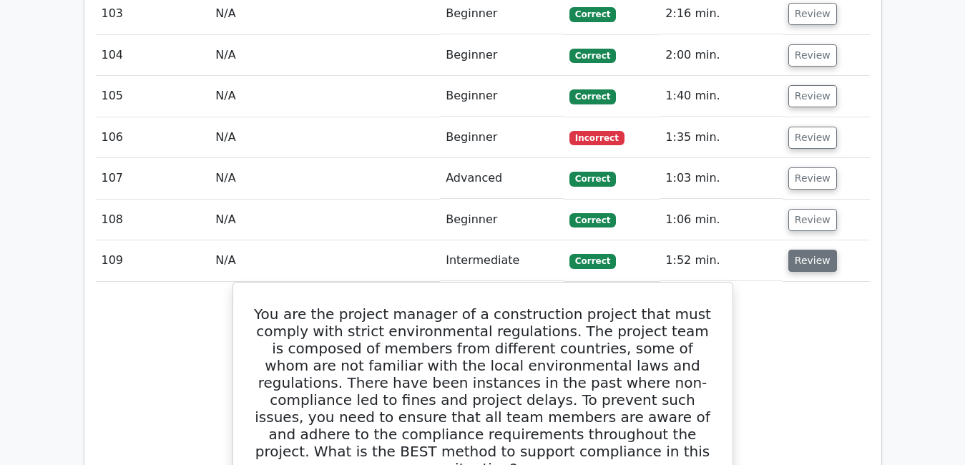
click at [796, 250] on button "Review" at bounding box center [813, 261] width 49 height 22
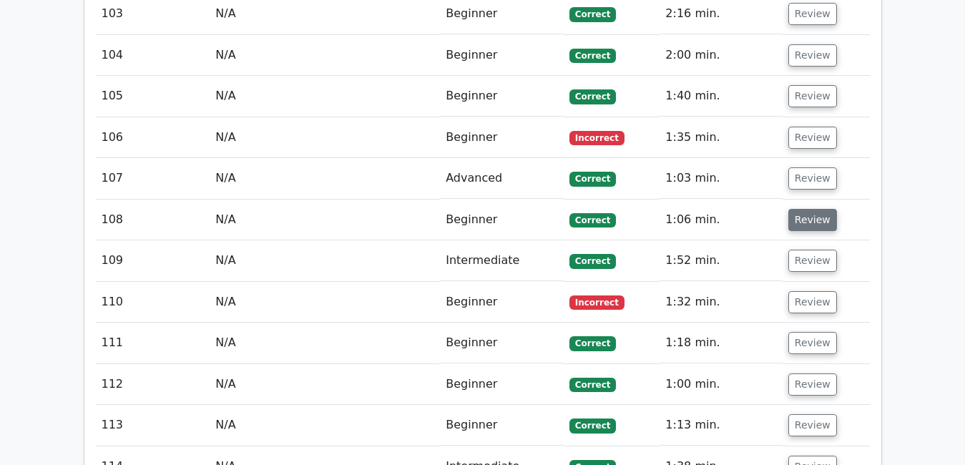
click at [803, 209] on button "Review" at bounding box center [813, 220] width 49 height 22
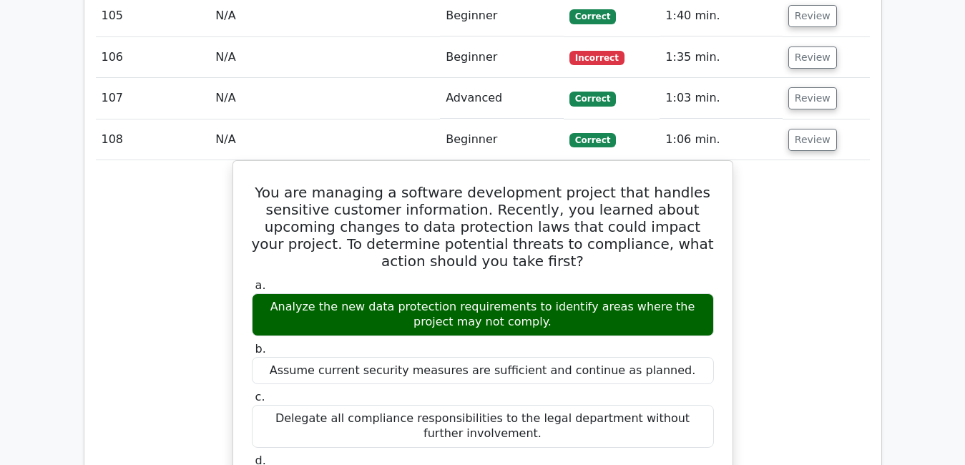
scroll to position [6339, 0]
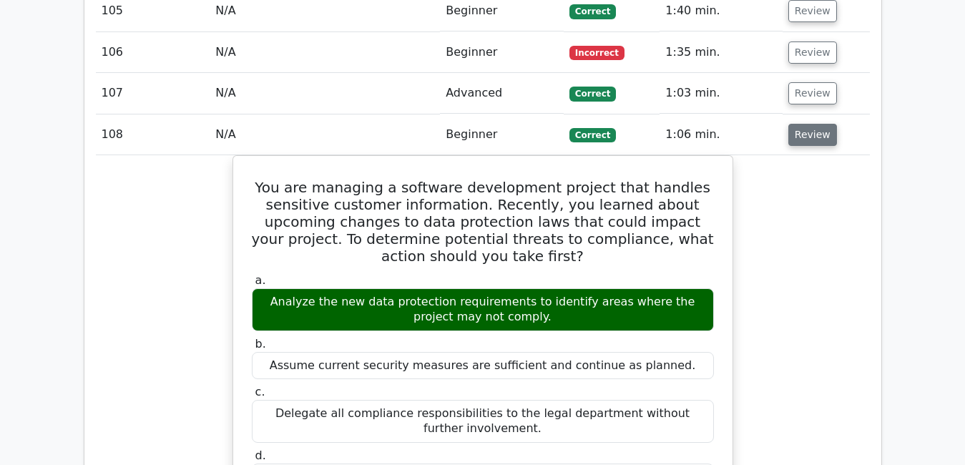
click at [808, 124] on button "Review" at bounding box center [813, 135] width 49 height 22
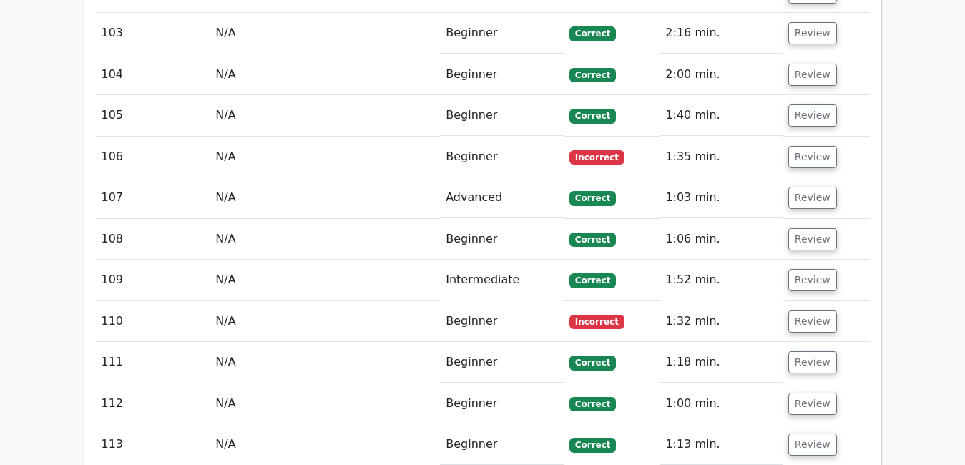
scroll to position [6235, 0]
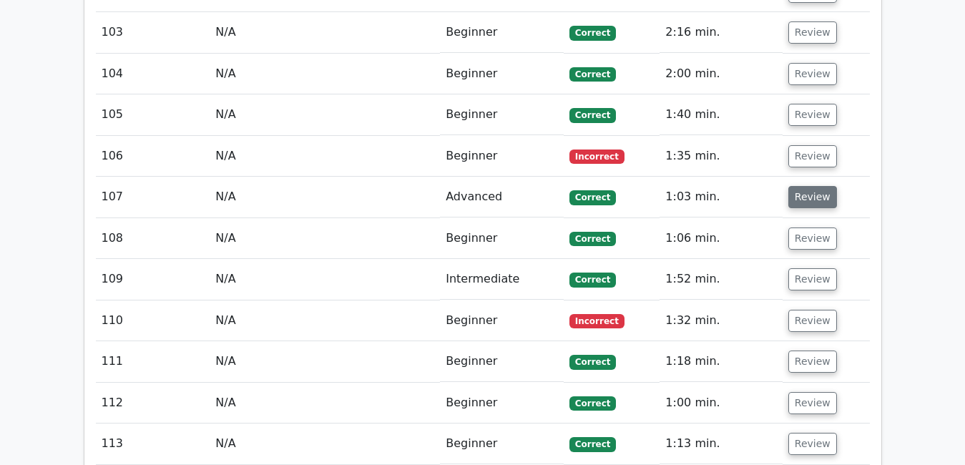
click at [813, 186] on button "Review" at bounding box center [813, 197] width 49 height 22
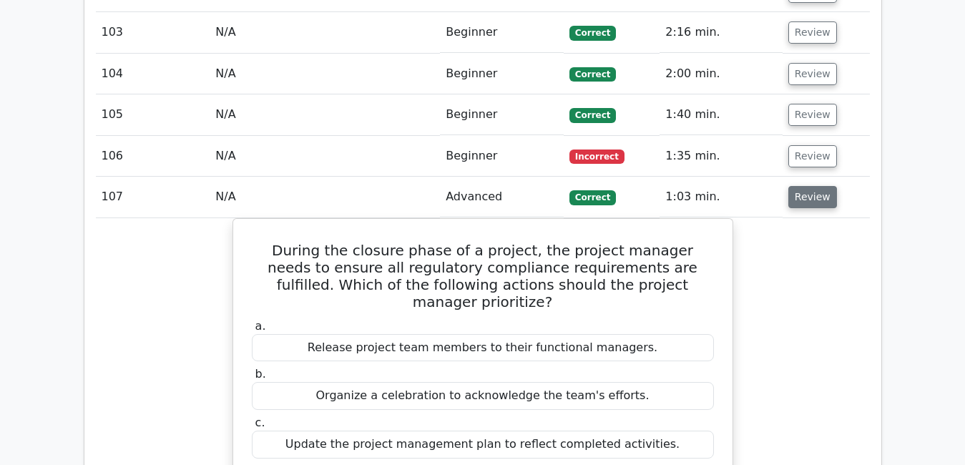
click at [813, 186] on button "Review" at bounding box center [813, 197] width 49 height 22
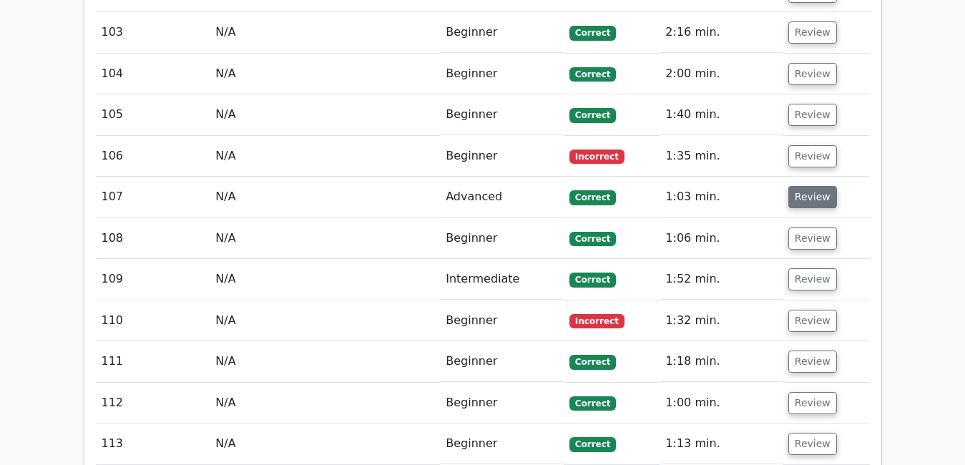
click at [813, 186] on button "Review" at bounding box center [813, 197] width 49 height 22
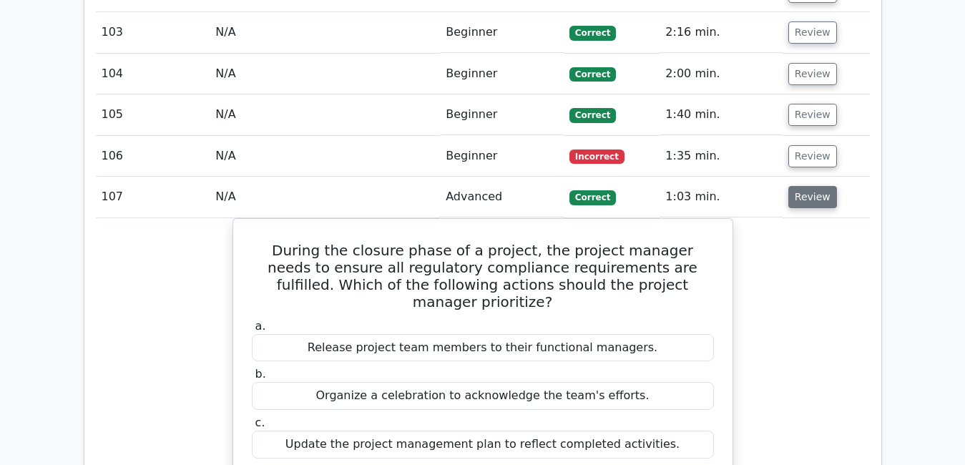
click at [816, 186] on button "Review" at bounding box center [813, 197] width 49 height 22
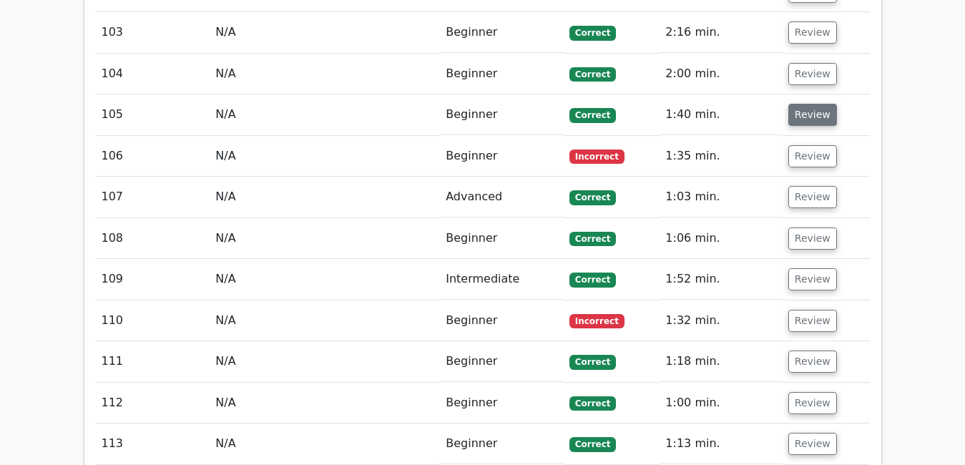
click at [810, 104] on button "Review" at bounding box center [813, 115] width 49 height 22
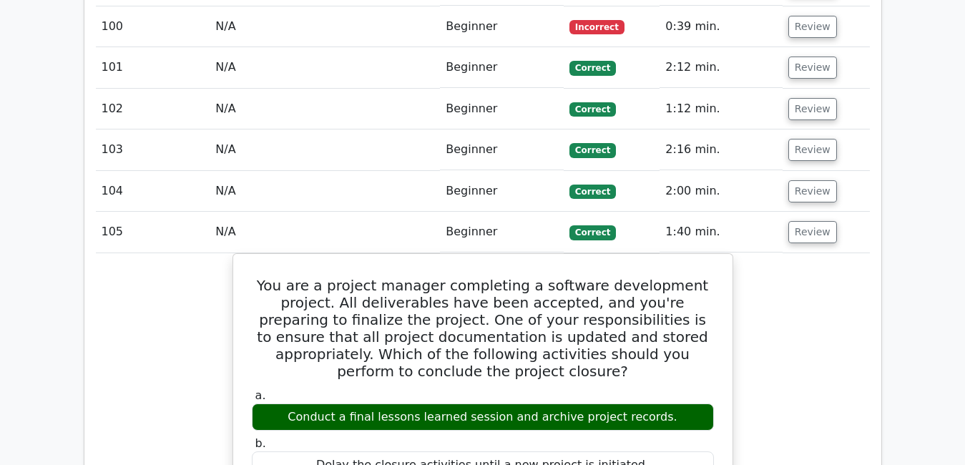
scroll to position [6121, 0]
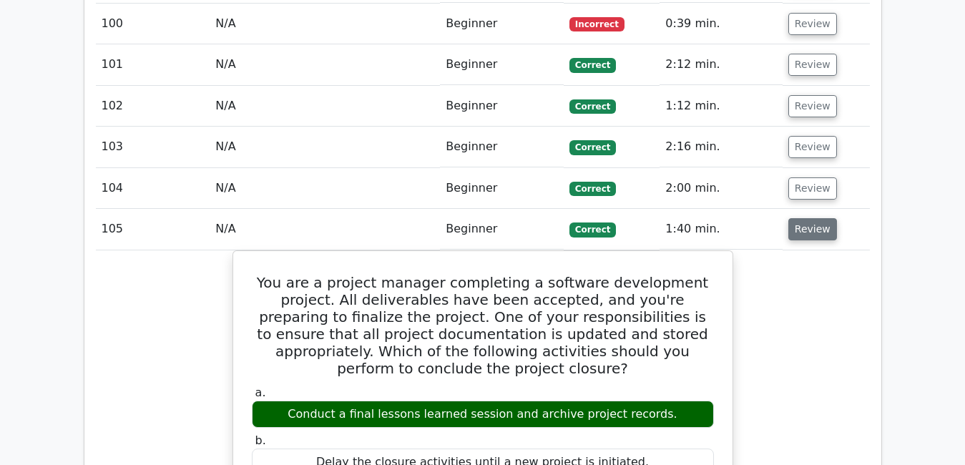
click at [821, 218] on button "Review" at bounding box center [813, 229] width 49 height 22
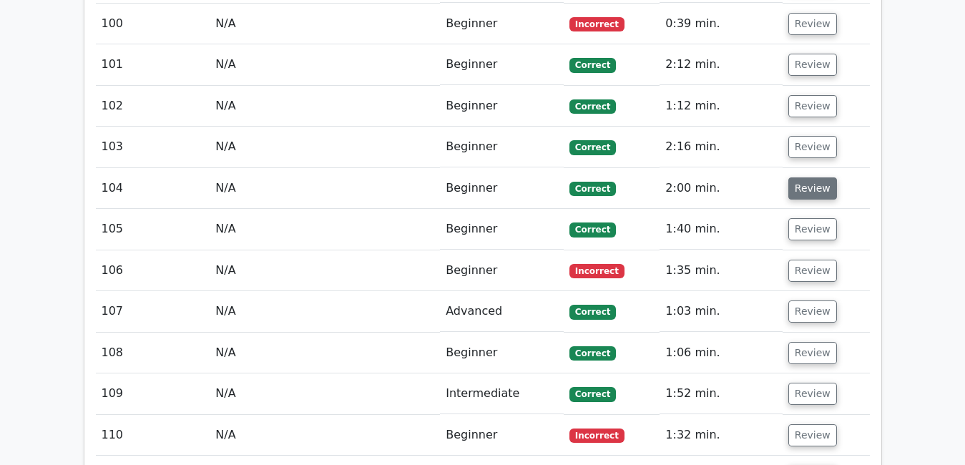
click at [802, 177] on button "Review" at bounding box center [813, 188] width 49 height 22
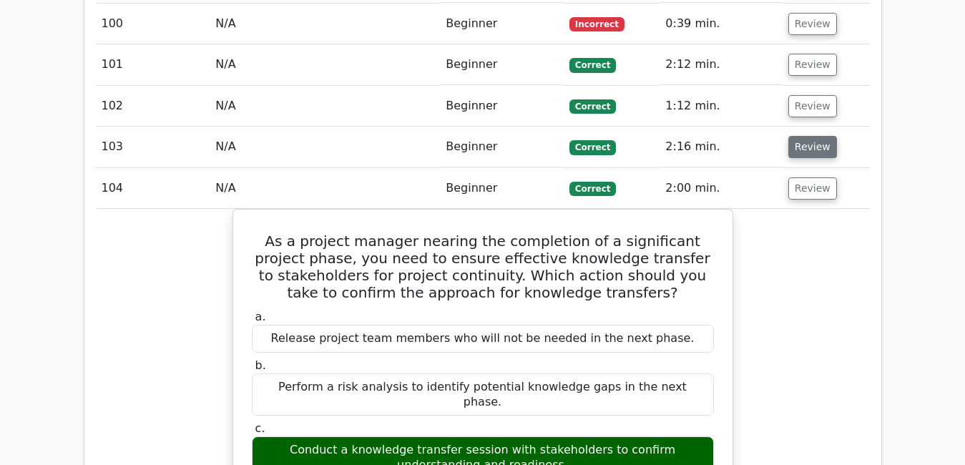
click at [804, 136] on button "Review" at bounding box center [813, 147] width 49 height 22
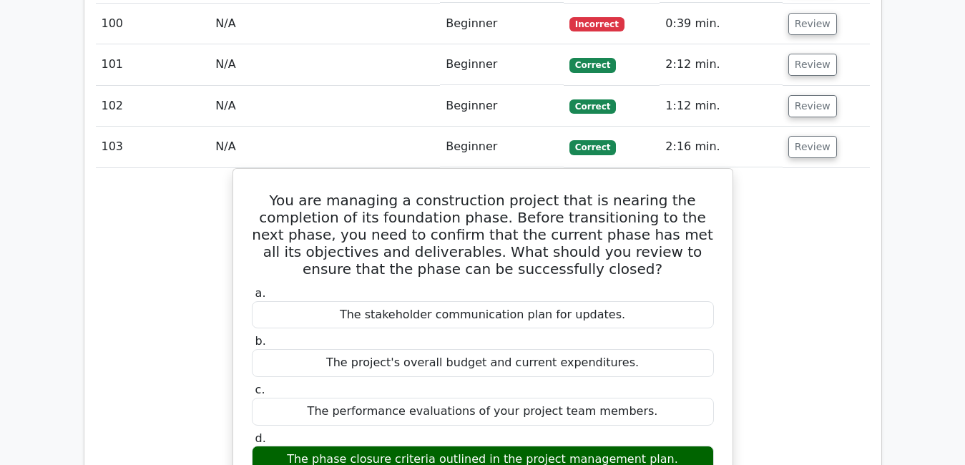
click at [803, 136] on button "Review" at bounding box center [813, 147] width 49 height 22
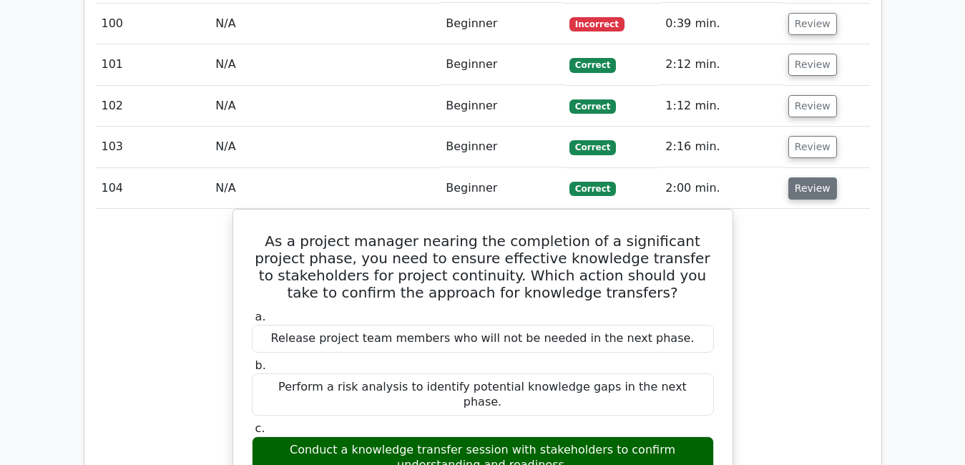
click at [804, 177] on button "Review" at bounding box center [813, 188] width 49 height 22
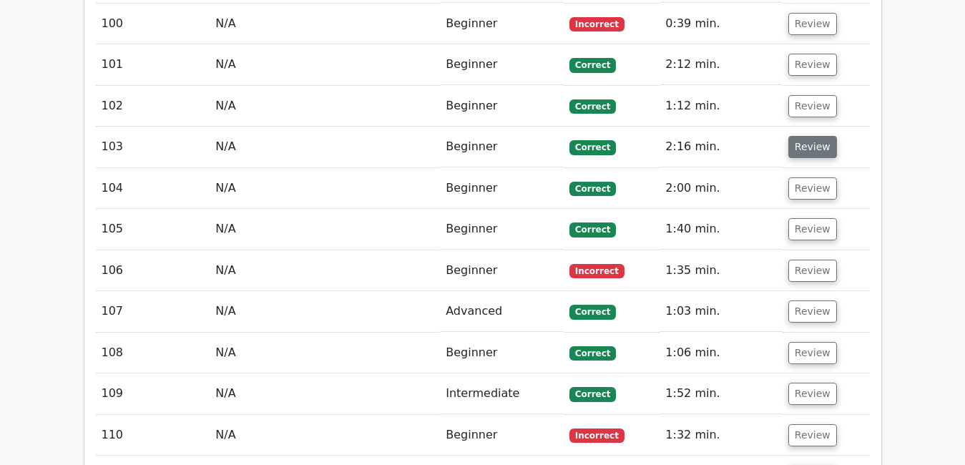
click at [803, 136] on button "Review" at bounding box center [813, 147] width 49 height 22
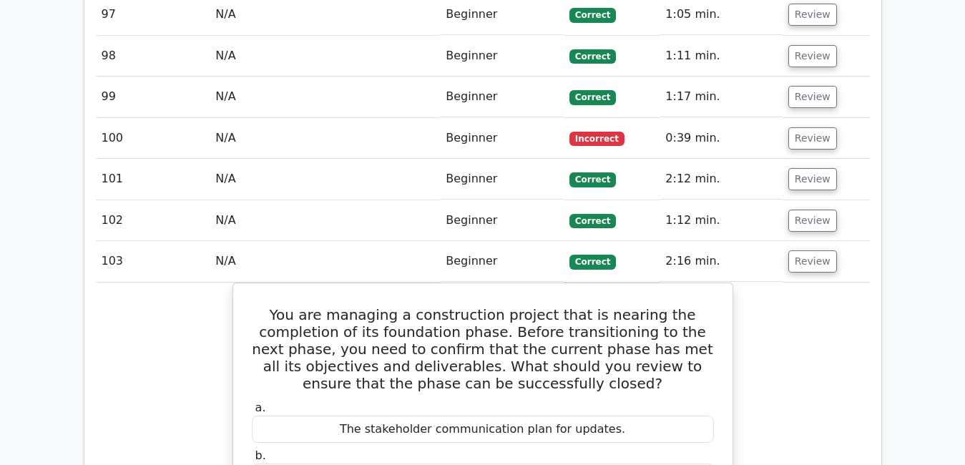
scroll to position [6008, 0]
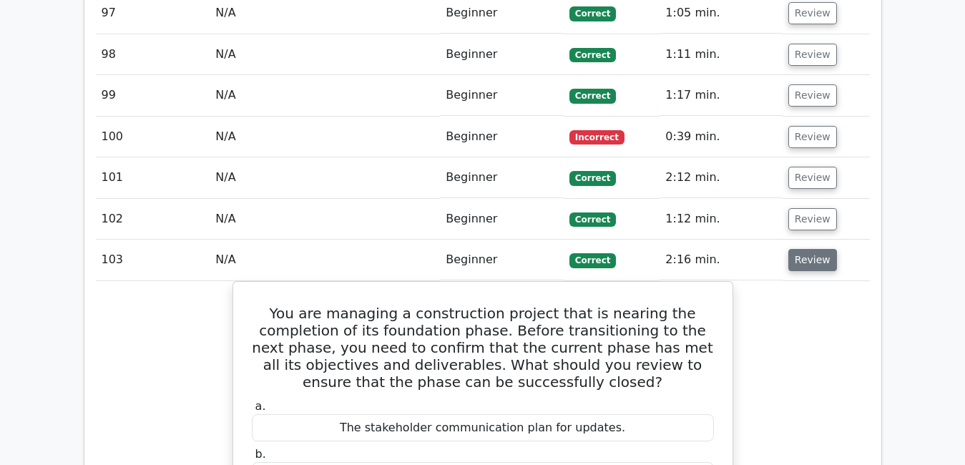
click at [799, 249] on button "Review" at bounding box center [813, 260] width 49 height 22
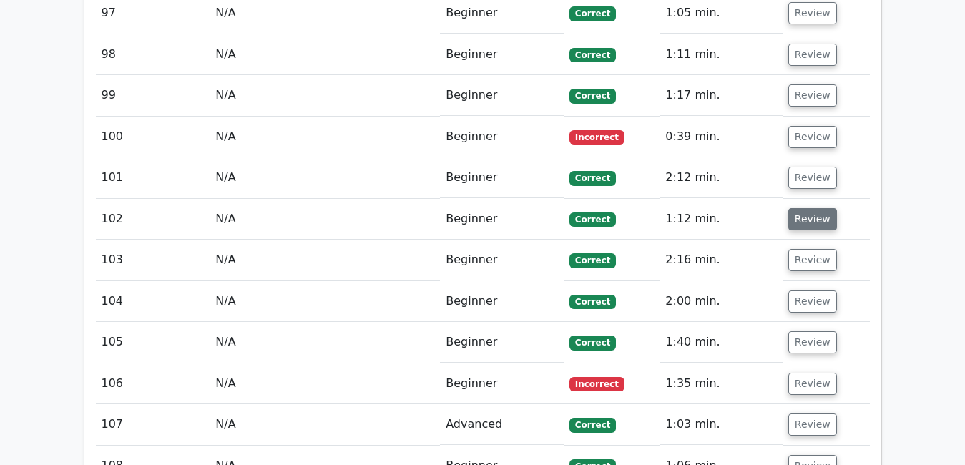
click at [797, 208] on button "Review" at bounding box center [813, 219] width 49 height 22
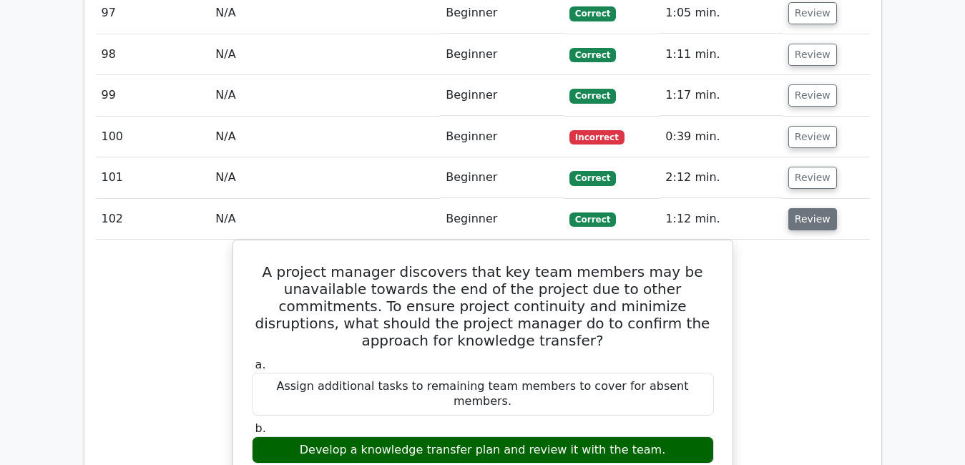
click at [797, 208] on button "Review" at bounding box center [813, 219] width 49 height 22
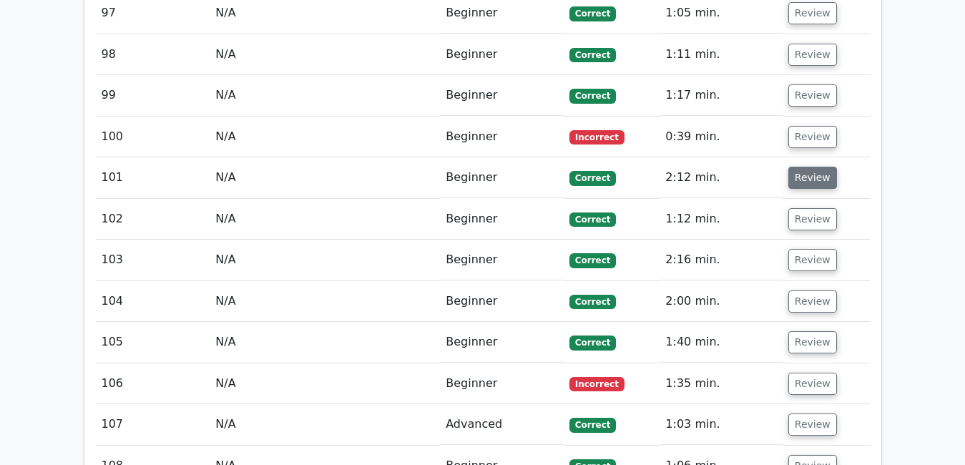
click at [800, 167] on button "Review" at bounding box center [813, 178] width 49 height 22
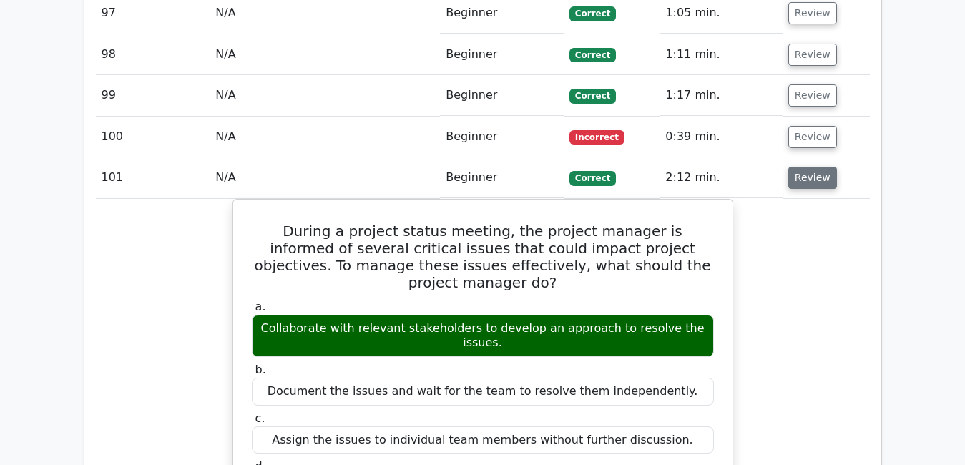
click at [813, 167] on button "Review" at bounding box center [813, 178] width 49 height 22
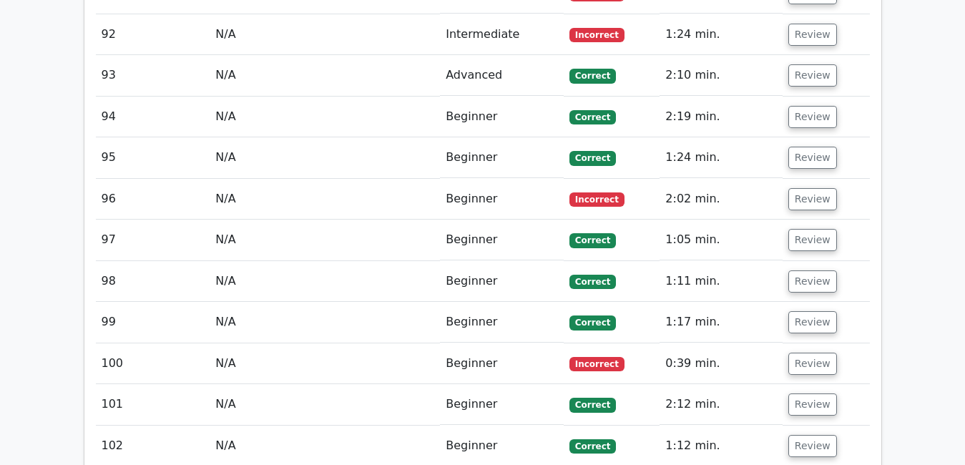
scroll to position [5780, 0]
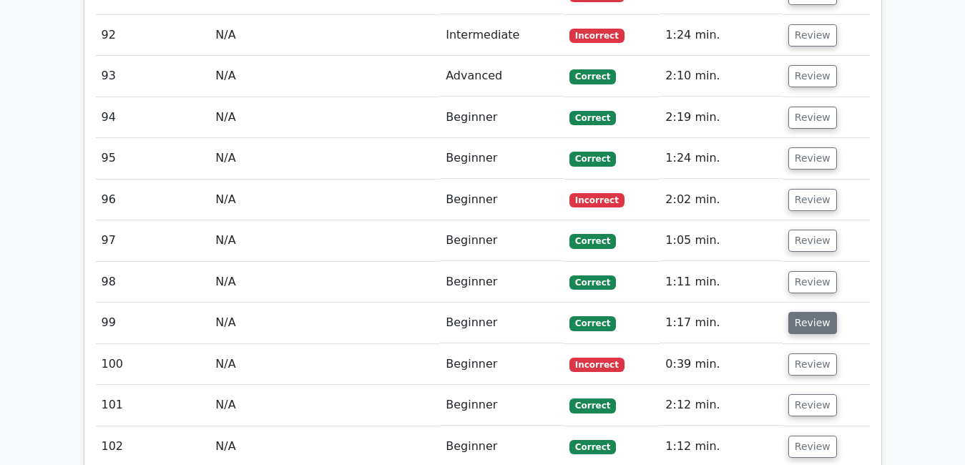
click at [799, 312] on button "Review" at bounding box center [813, 323] width 49 height 22
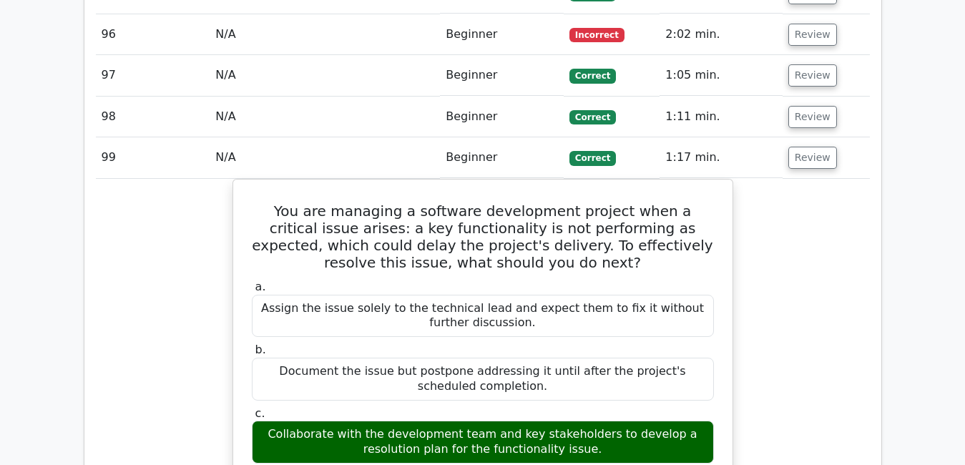
scroll to position [5952, 0]
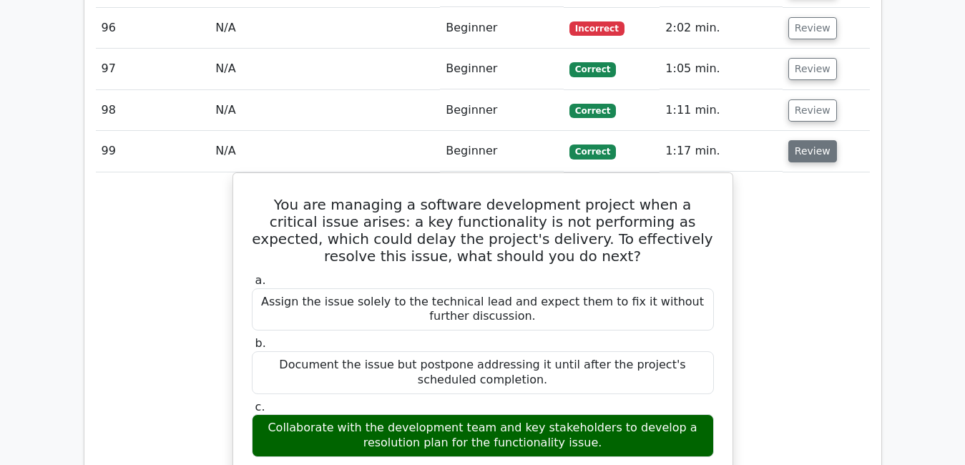
click at [805, 140] on button "Review" at bounding box center [813, 151] width 49 height 22
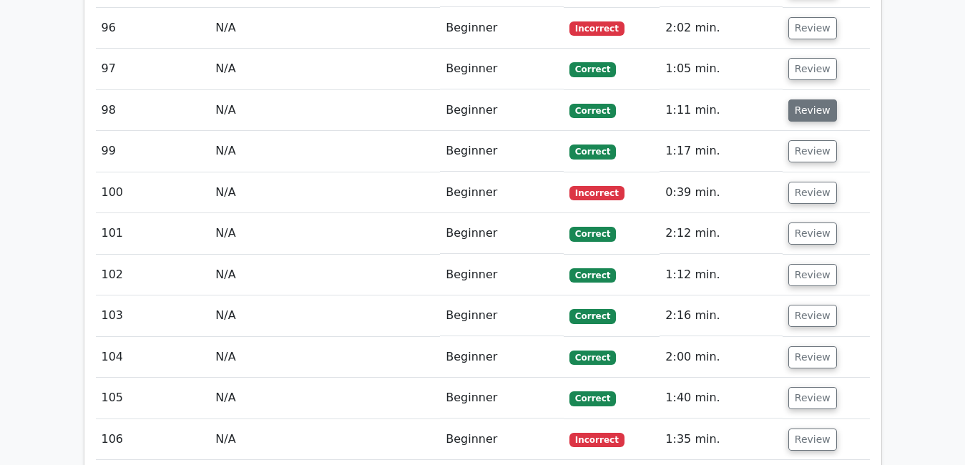
click at [806, 99] on button "Review" at bounding box center [813, 110] width 49 height 22
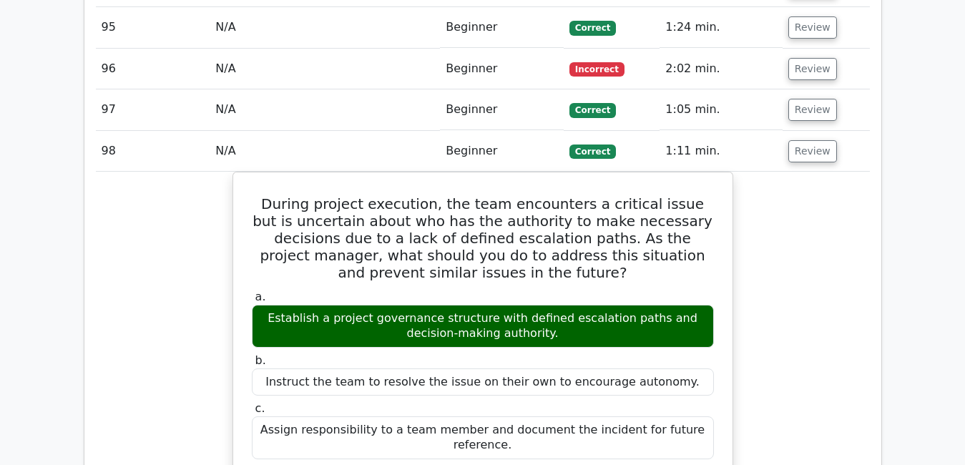
scroll to position [5913, 0]
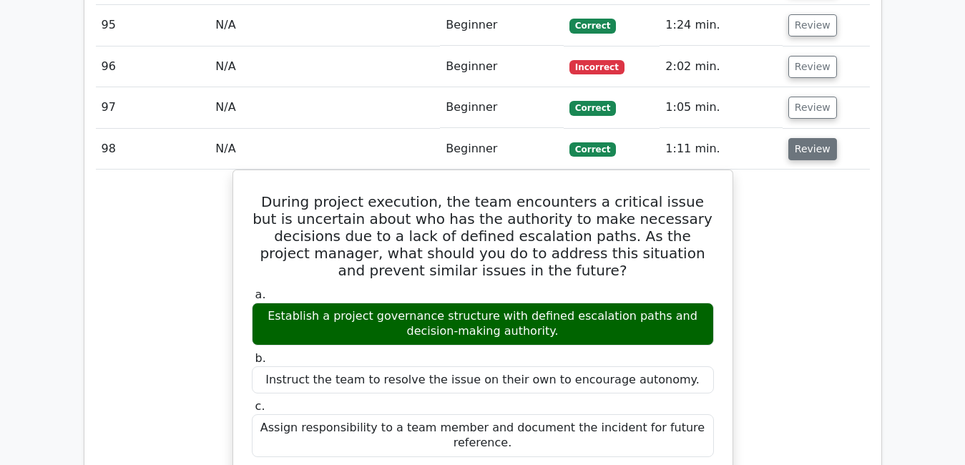
click at [811, 138] on button "Review" at bounding box center [813, 149] width 49 height 22
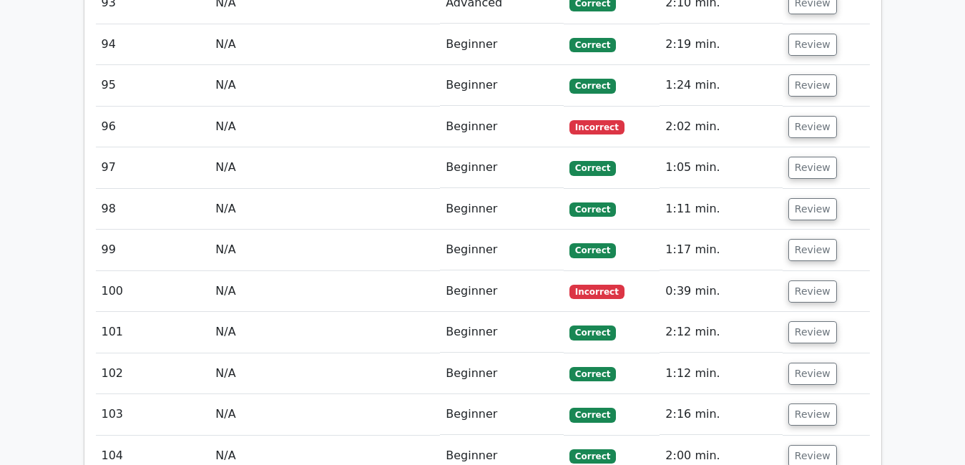
scroll to position [5856, 0]
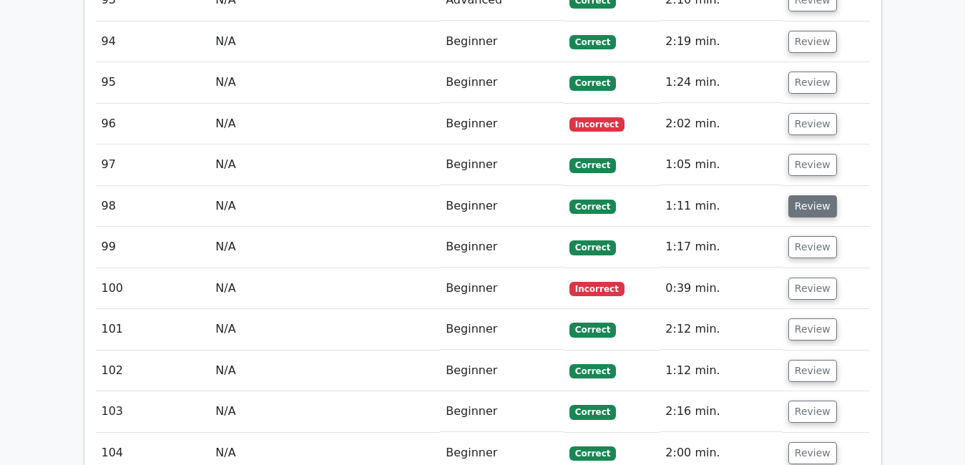
click at [806, 195] on button "Review" at bounding box center [813, 206] width 49 height 22
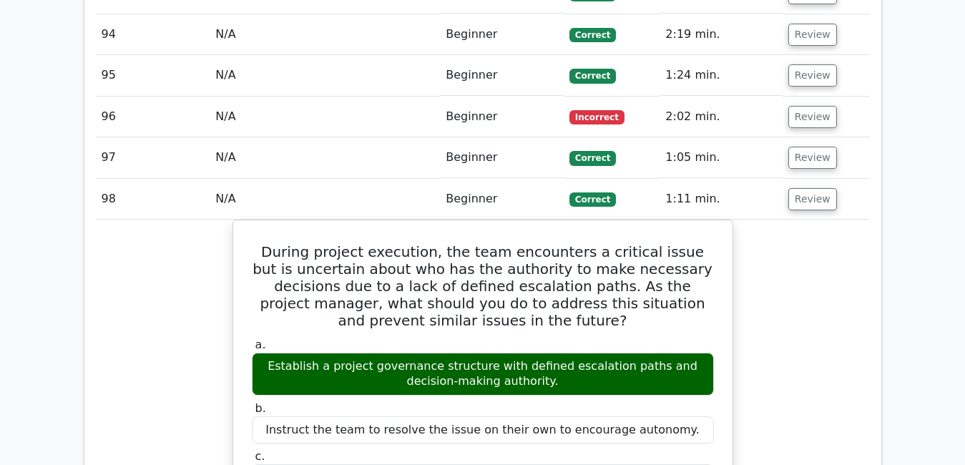
scroll to position [5866, 0]
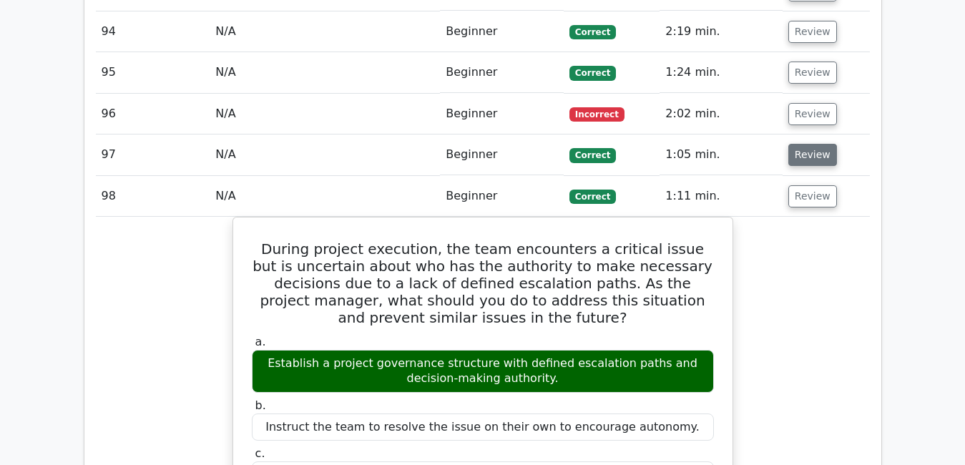
click at [821, 144] on button "Review" at bounding box center [813, 155] width 49 height 22
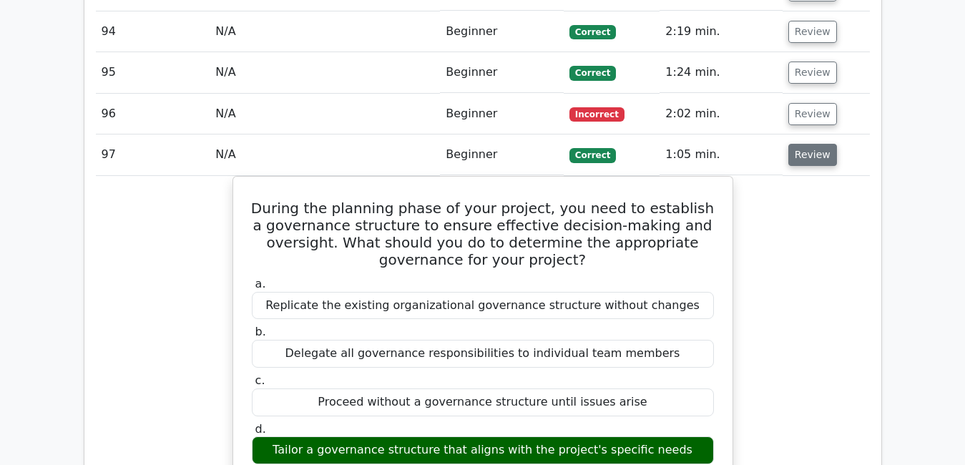
click at [811, 144] on button "Review" at bounding box center [813, 155] width 49 height 22
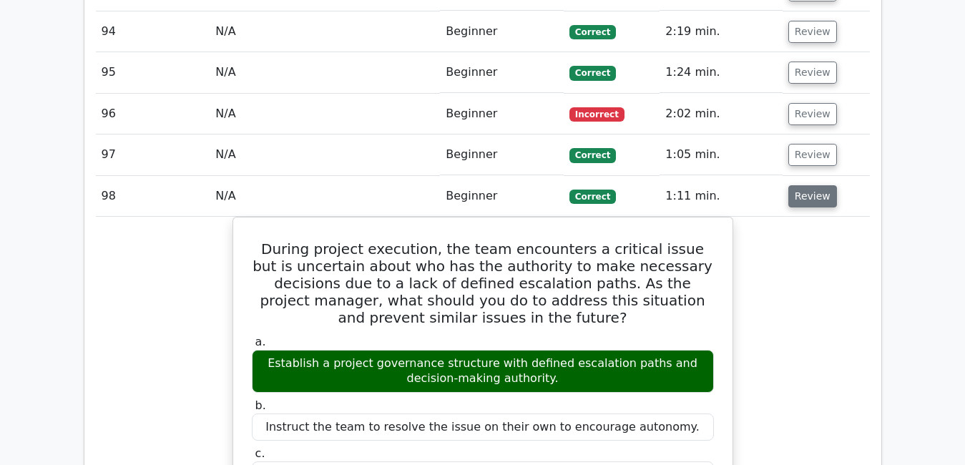
click at [811, 185] on button "Review" at bounding box center [813, 196] width 49 height 22
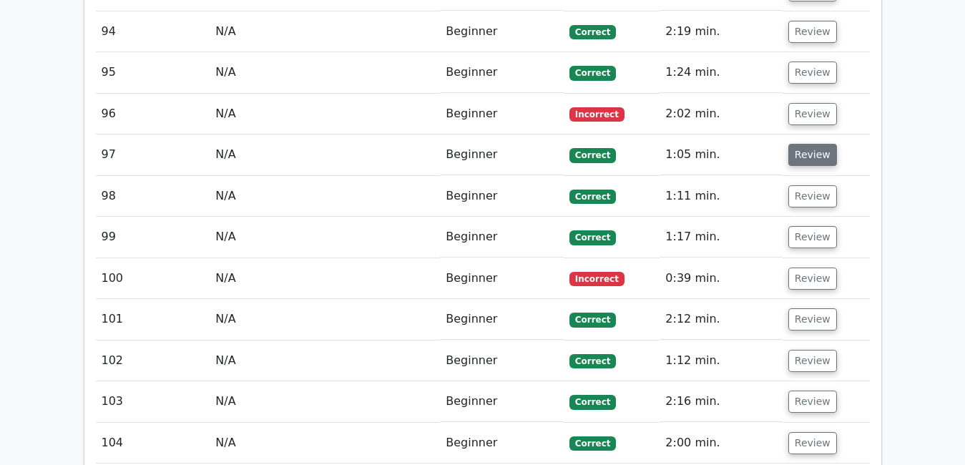
click at [805, 144] on button "Review" at bounding box center [813, 155] width 49 height 22
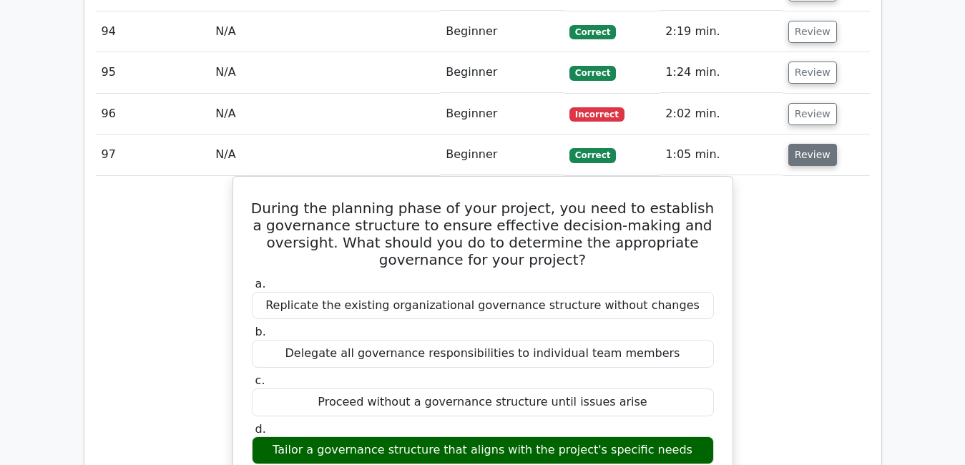
click at [805, 144] on button "Review" at bounding box center [813, 155] width 49 height 22
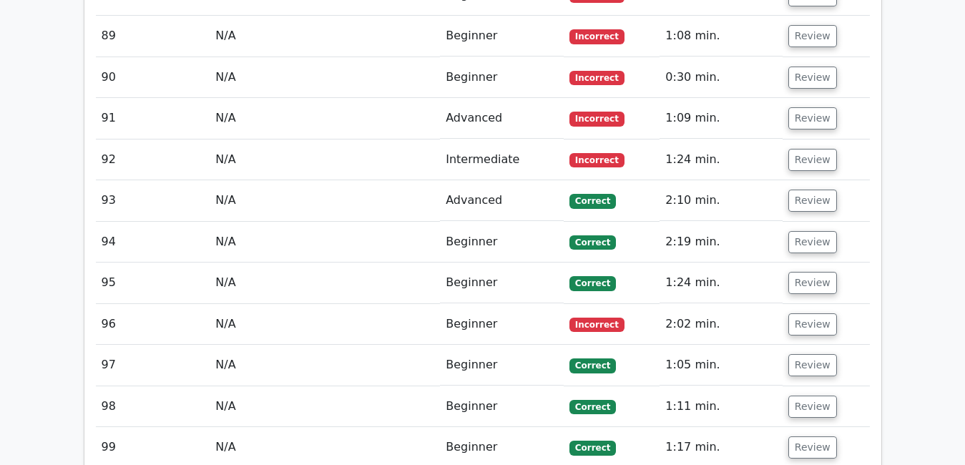
scroll to position [5648, 0]
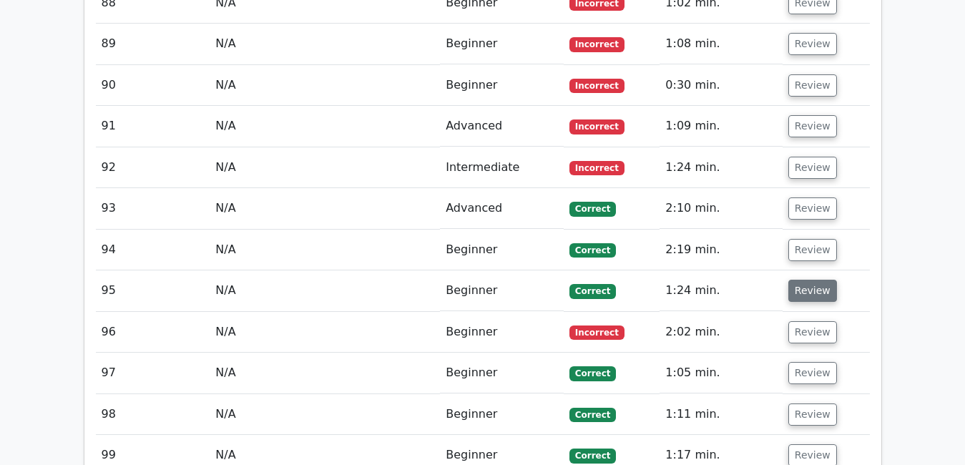
click at [814, 280] on button "Review" at bounding box center [813, 291] width 49 height 22
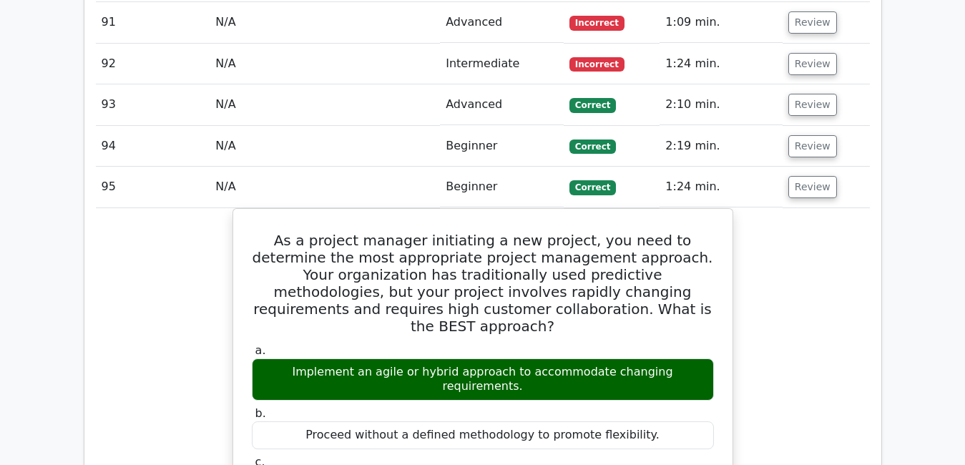
scroll to position [5753, 0]
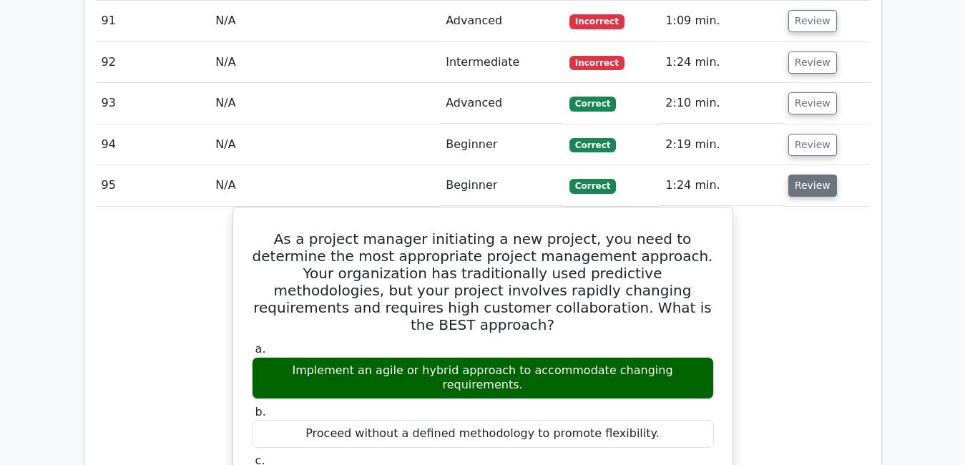
click at [807, 175] on button "Review" at bounding box center [813, 186] width 49 height 22
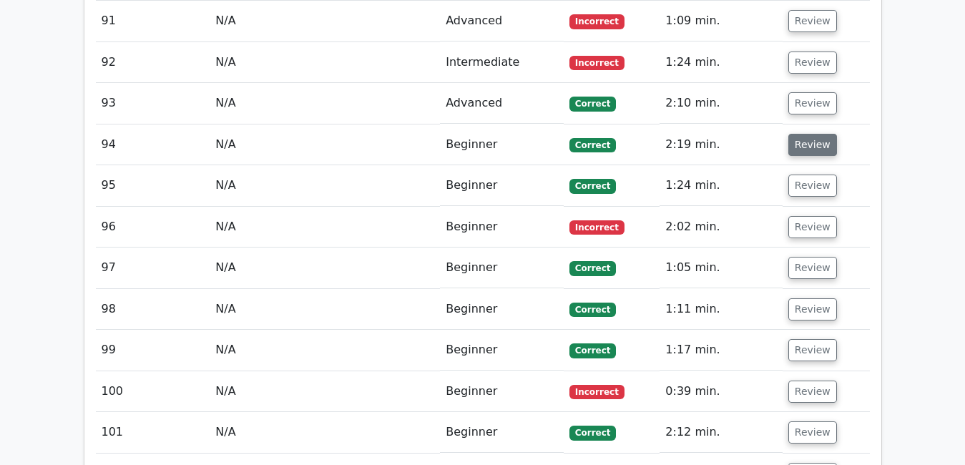
click at [796, 134] on button "Review" at bounding box center [813, 145] width 49 height 22
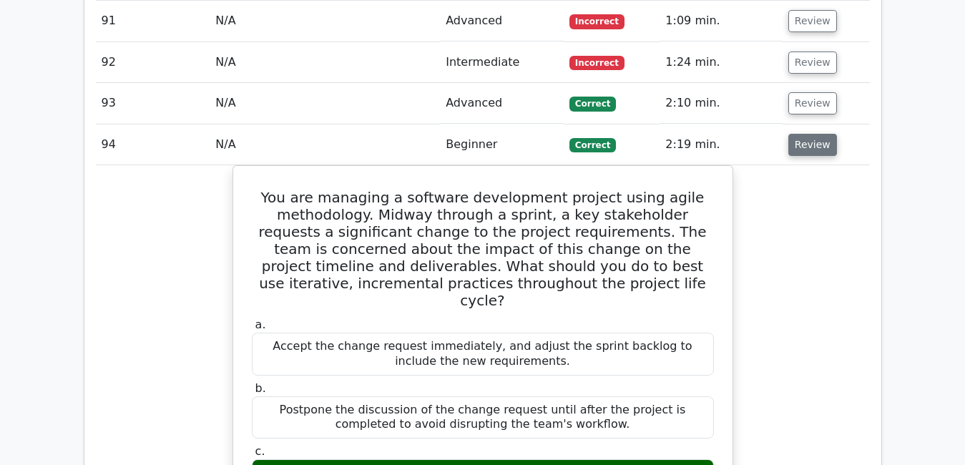
click at [808, 134] on button "Review" at bounding box center [813, 145] width 49 height 22
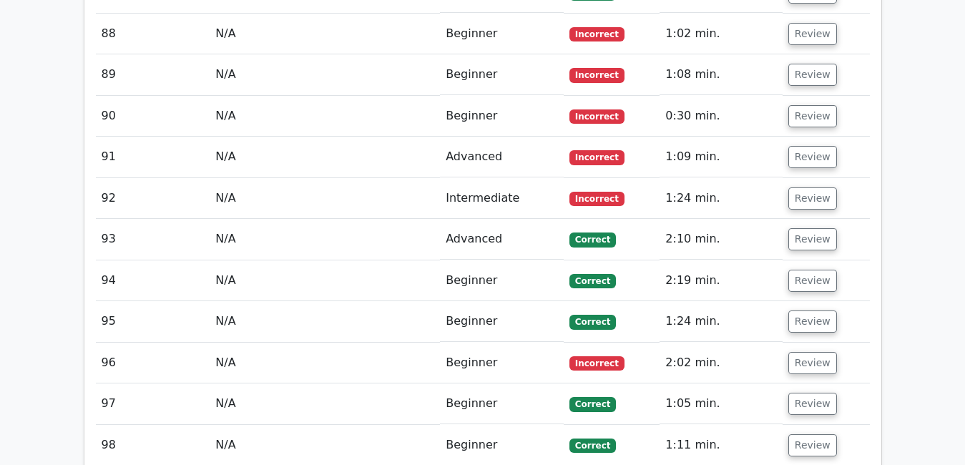
scroll to position [5611, 0]
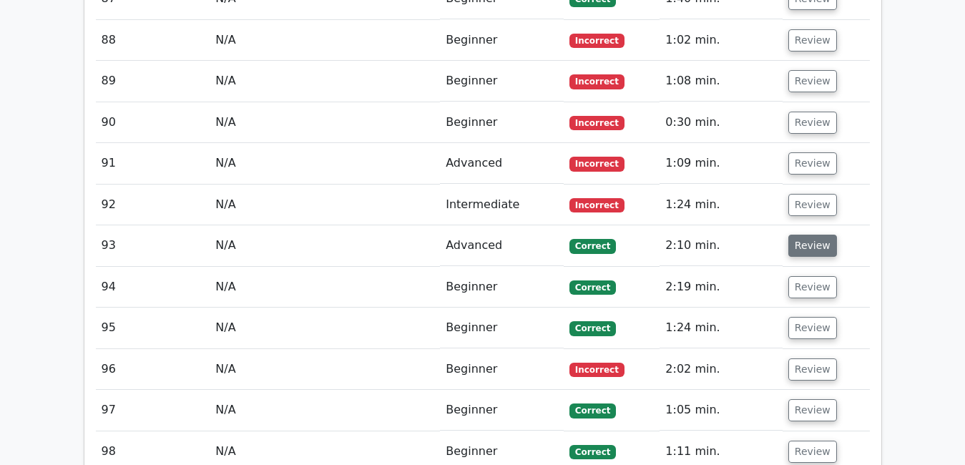
click at [805, 235] on button "Review" at bounding box center [813, 246] width 49 height 22
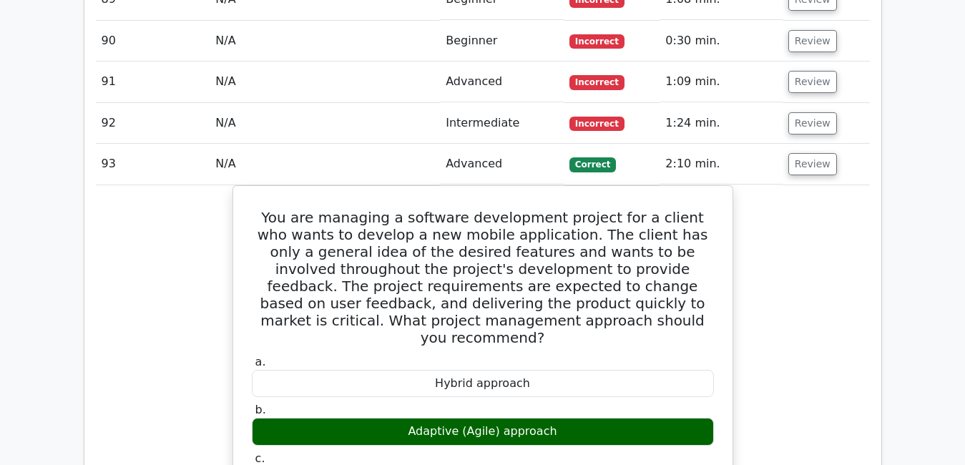
scroll to position [5695, 0]
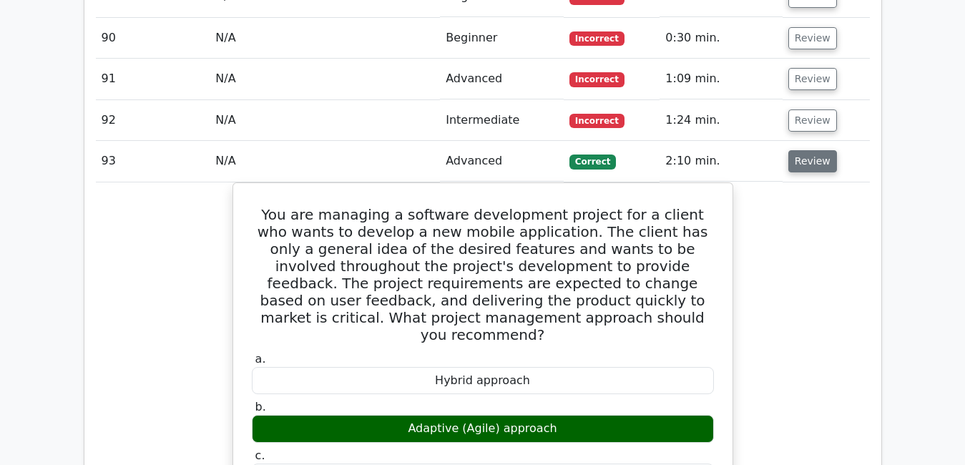
click at [802, 150] on button "Review" at bounding box center [813, 161] width 49 height 22
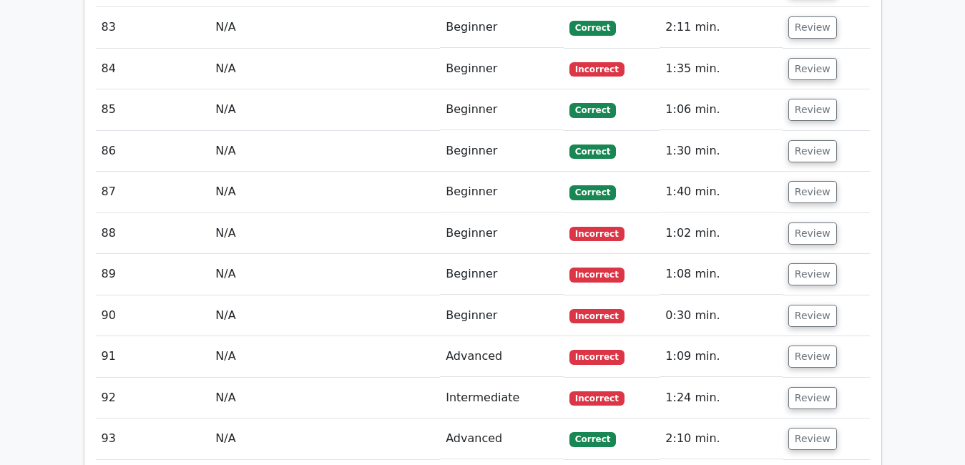
scroll to position [5420, 0]
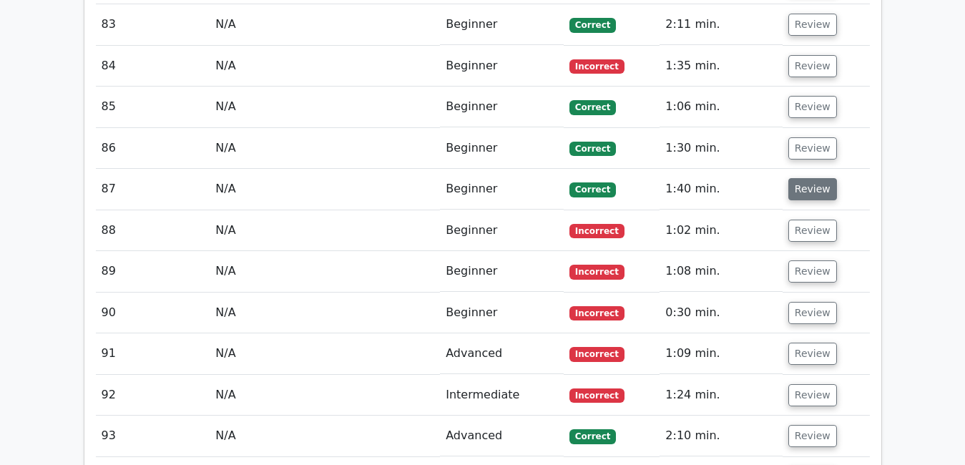
click at [799, 178] on button "Review" at bounding box center [813, 189] width 49 height 22
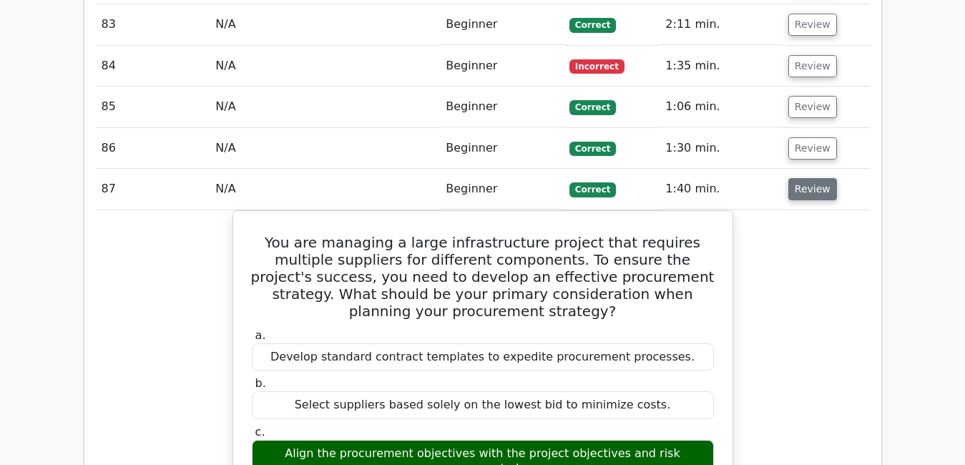
click at [802, 178] on button "Review" at bounding box center [813, 189] width 49 height 22
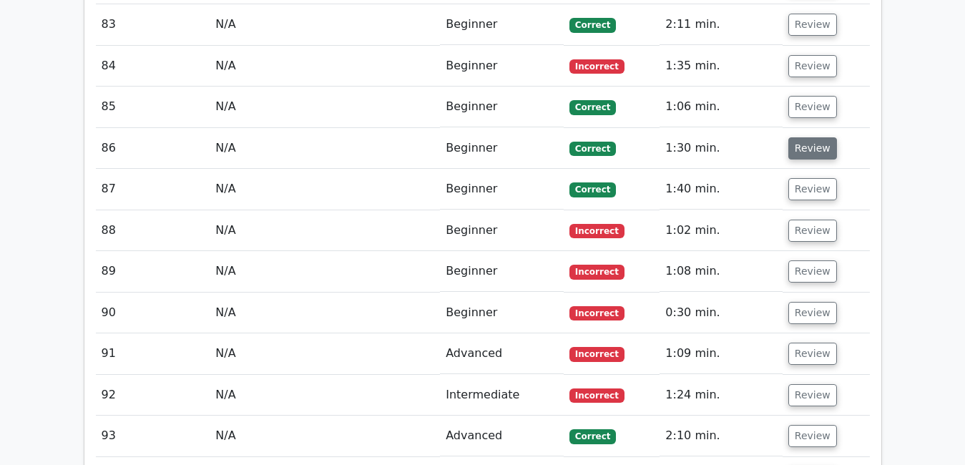
click at [802, 137] on button "Review" at bounding box center [813, 148] width 49 height 22
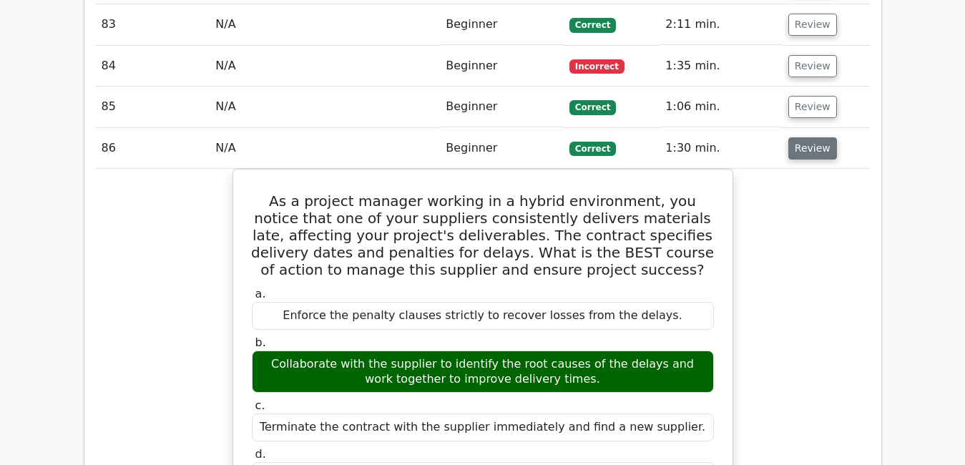
click at [802, 137] on button "Review" at bounding box center [813, 148] width 49 height 22
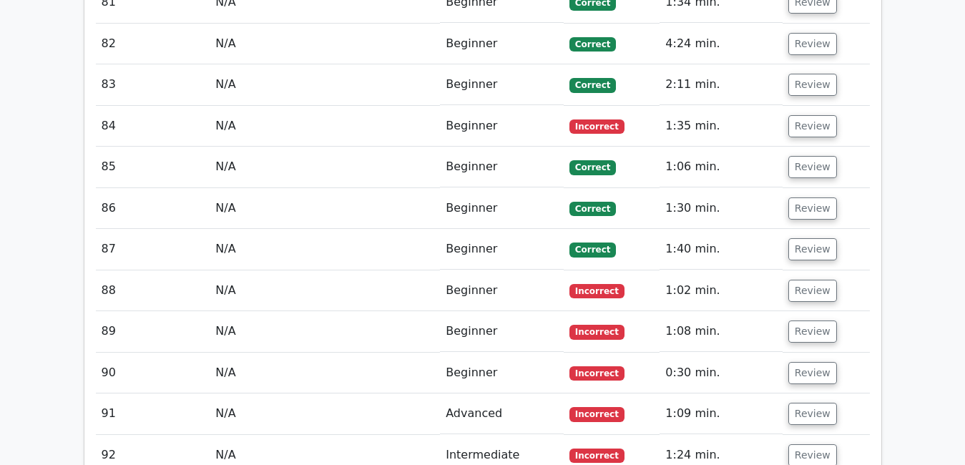
scroll to position [5363, 0]
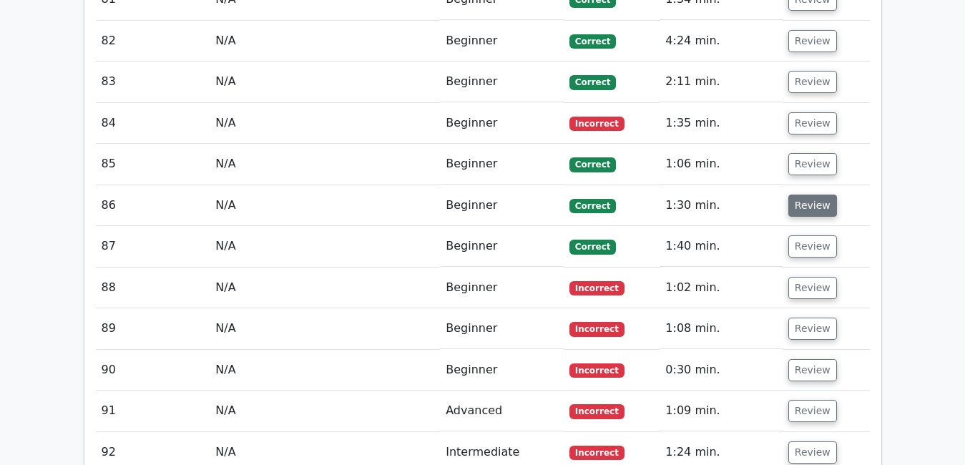
click at [811, 195] on button "Review" at bounding box center [813, 206] width 49 height 22
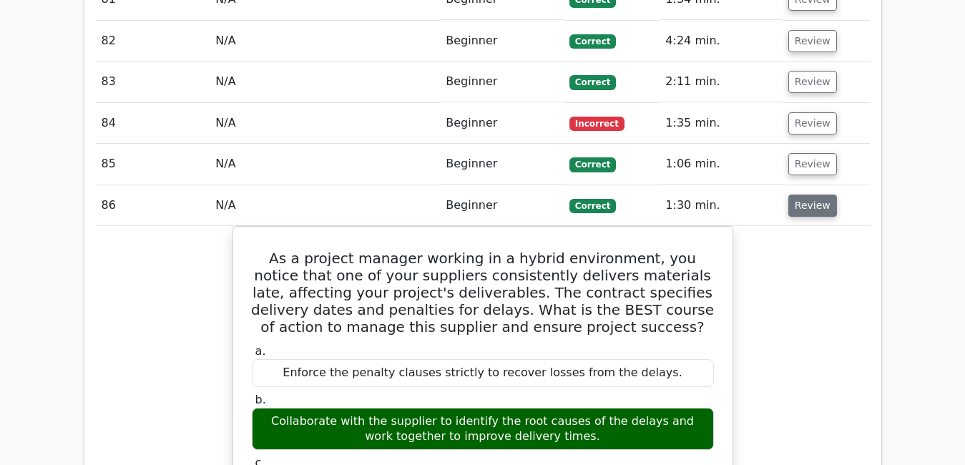
click at [811, 195] on button "Review" at bounding box center [813, 206] width 49 height 22
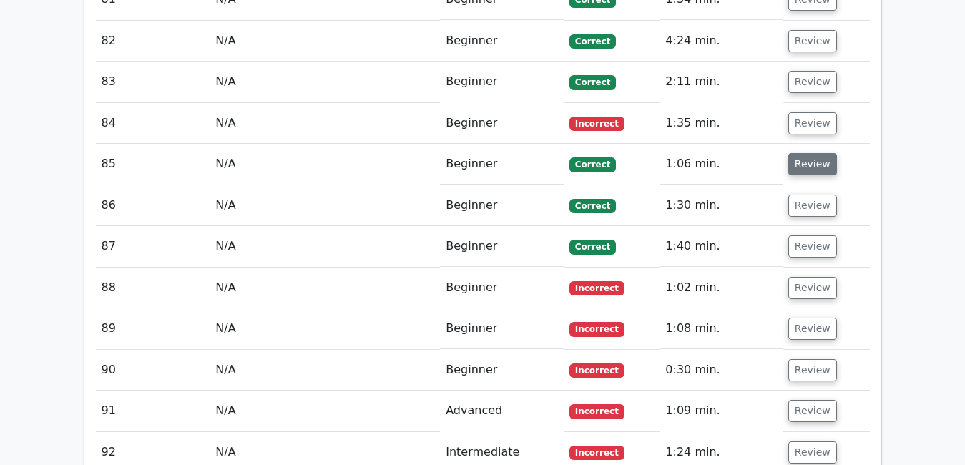
click at [808, 153] on button "Review" at bounding box center [813, 164] width 49 height 22
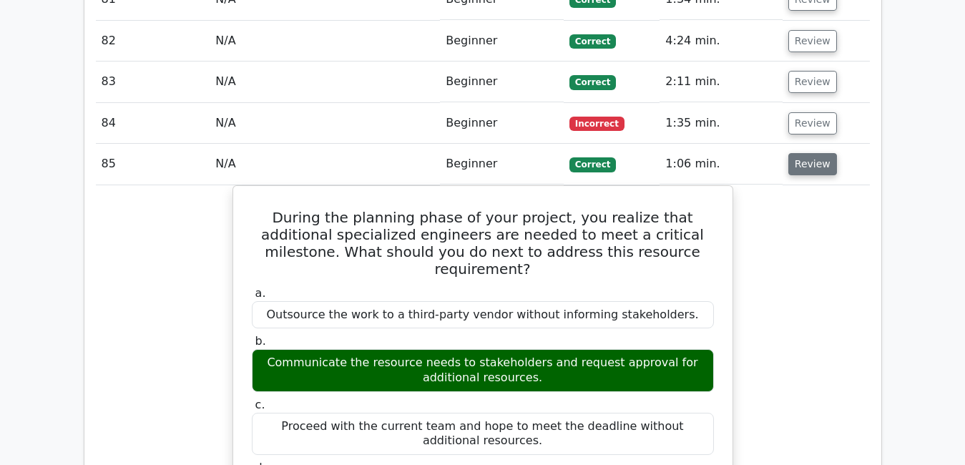
click at [808, 153] on button "Review" at bounding box center [813, 164] width 49 height 22
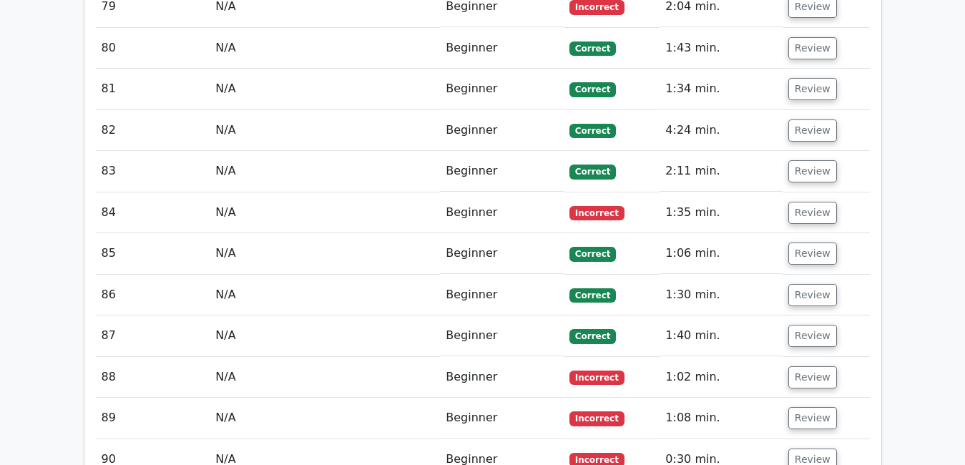
scroll to position [5249, 0]
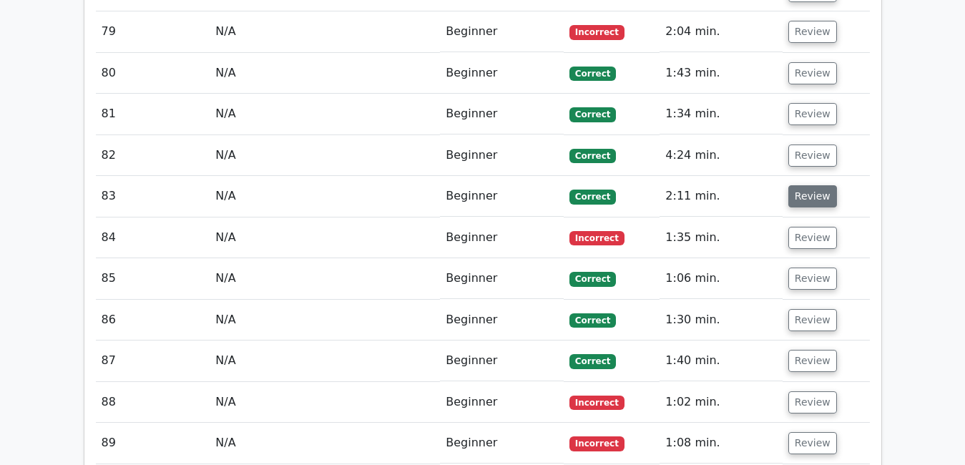
click at [813, 185] on button "Review" at bounding box center [813, 196] width 49 height 22
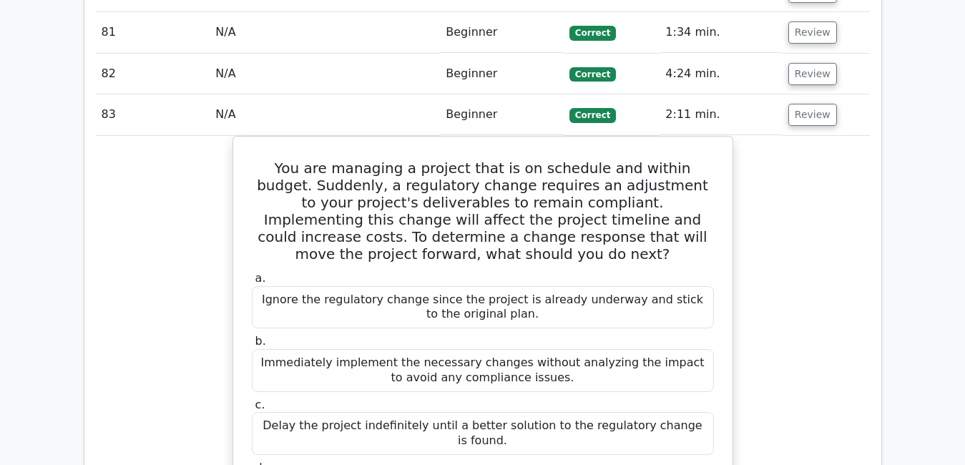
scroll to position [5335, 0]
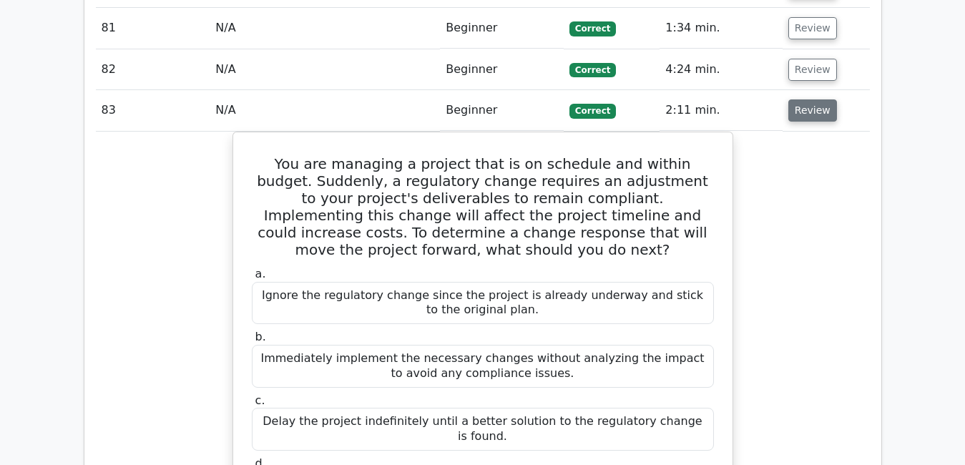
click at [811, 99] on button "Review" at bounding box center [813, 110] width 49 height 22
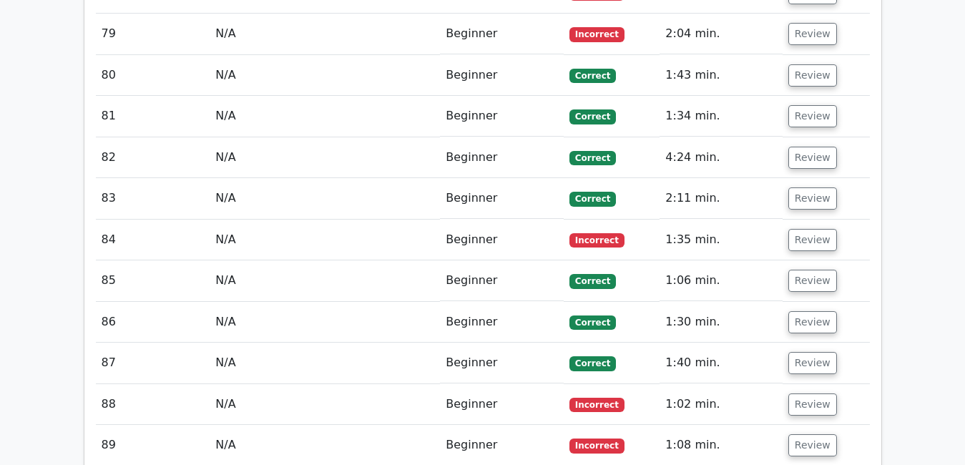
scroll to position [5249, 0]
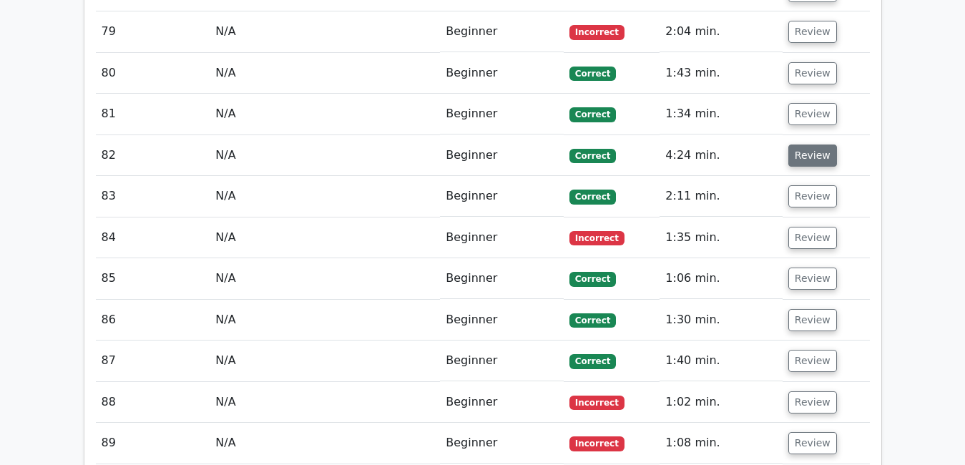
click at [796, 145] on button "Review" at bounding box center [813, 156] width 49 height 22
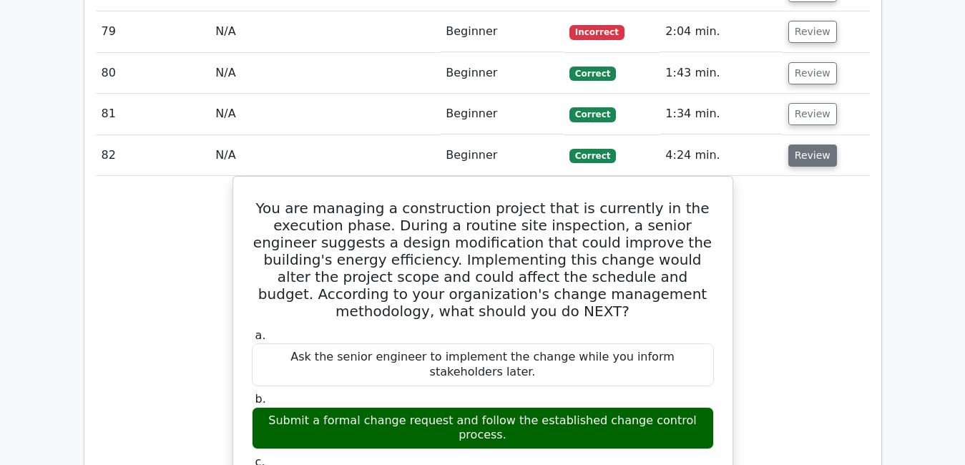
click at [796, 145] on button "Review" at bounding box center [813, 156] width 49 height 22
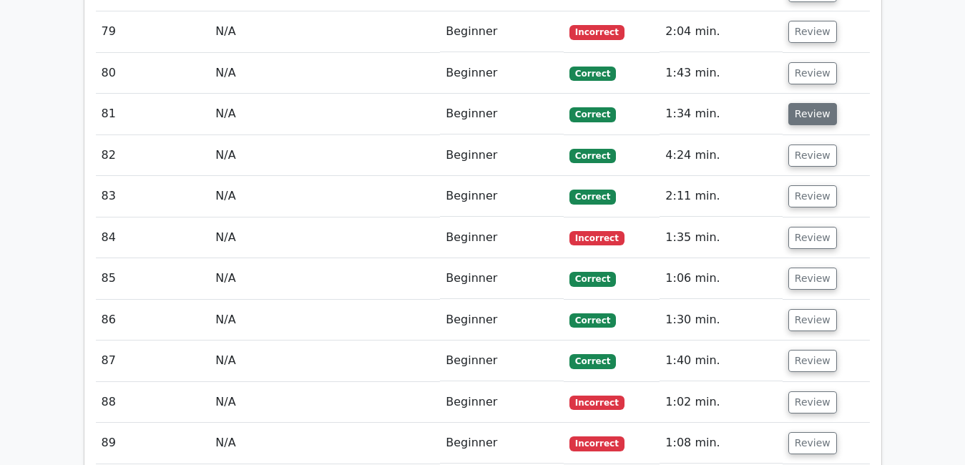
click at [801, 103] on button "Review" at bounding box center [813, 114] width 49 height 22
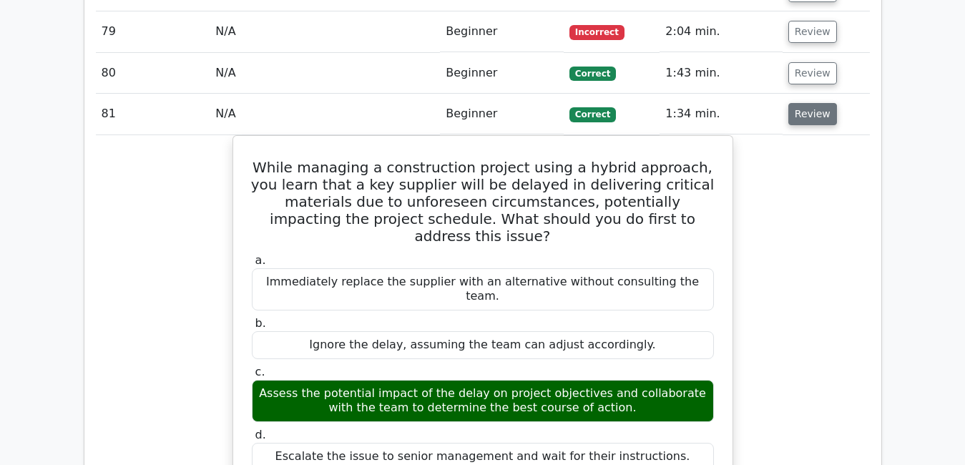
click at [799, 103] on button "Review" at bounding box center [813, 114] width 49 height 22
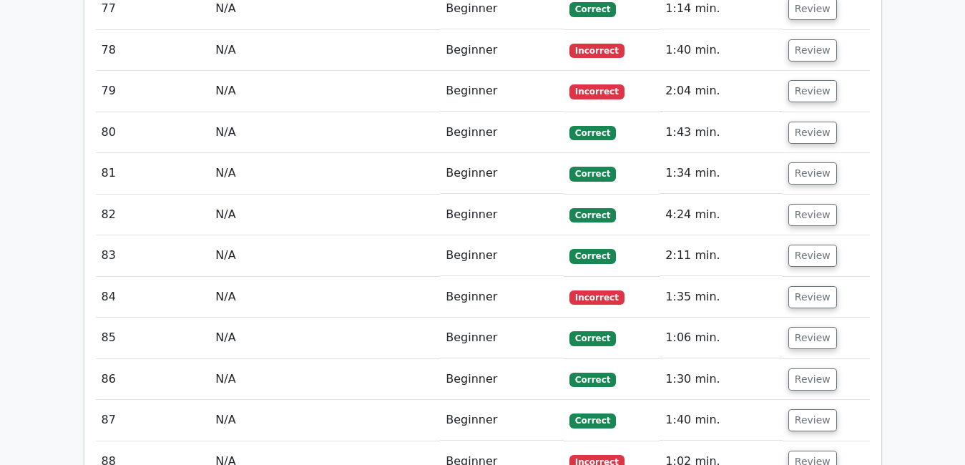
scroll to position [5191, 0]
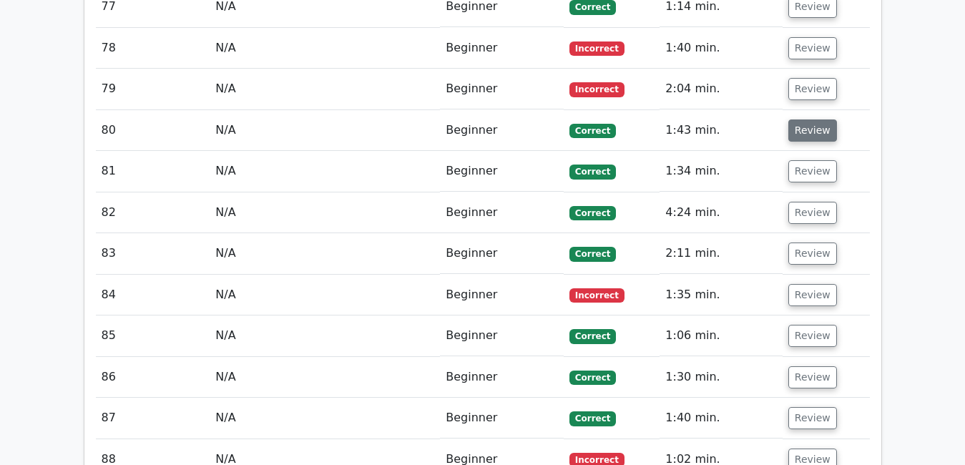
click at [799, 120] on button "Review" at bounding box center [813, 131] width 49 height 22
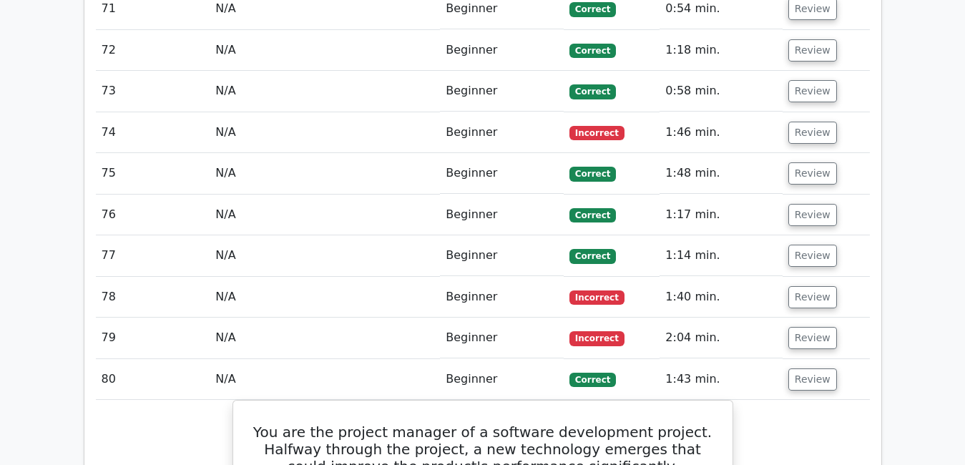
scroll to position [4945, 0]
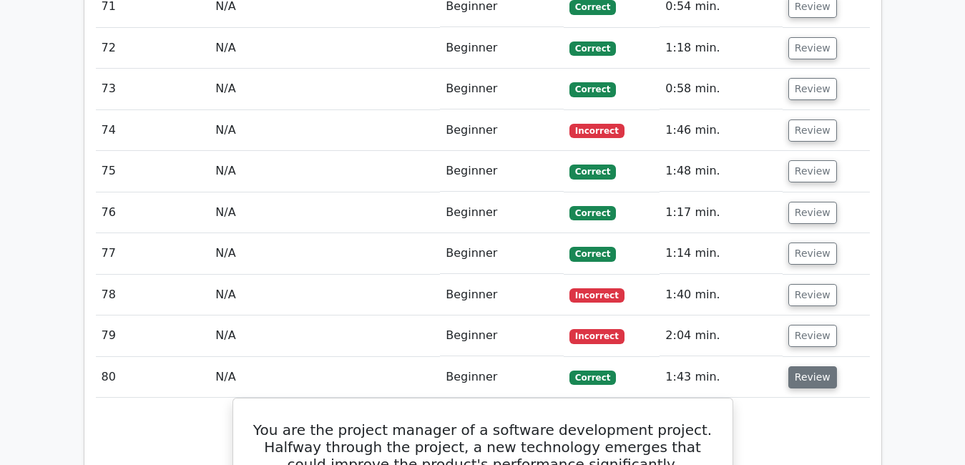
click at [797, 366] on button "Review" at bounding box center [813, 377] width 49 height 22
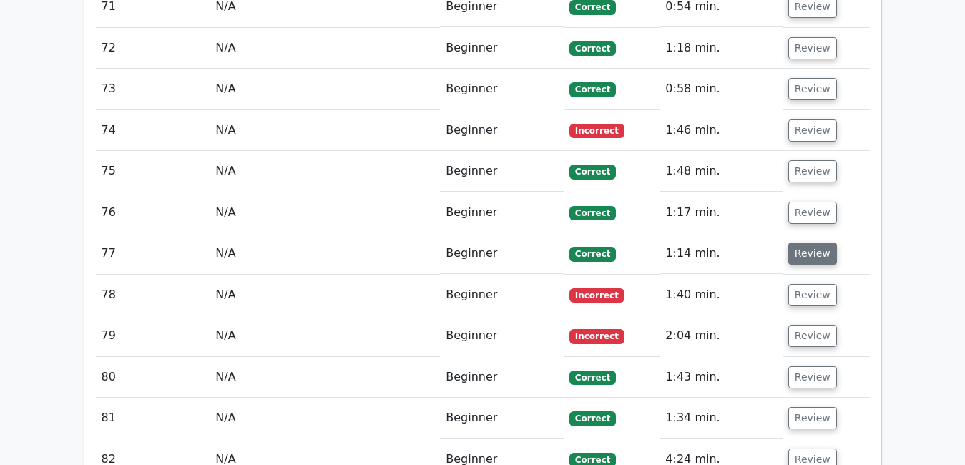
click at [794, 243] on button "Review" at bounding box center [813, 254] width 49 height 22
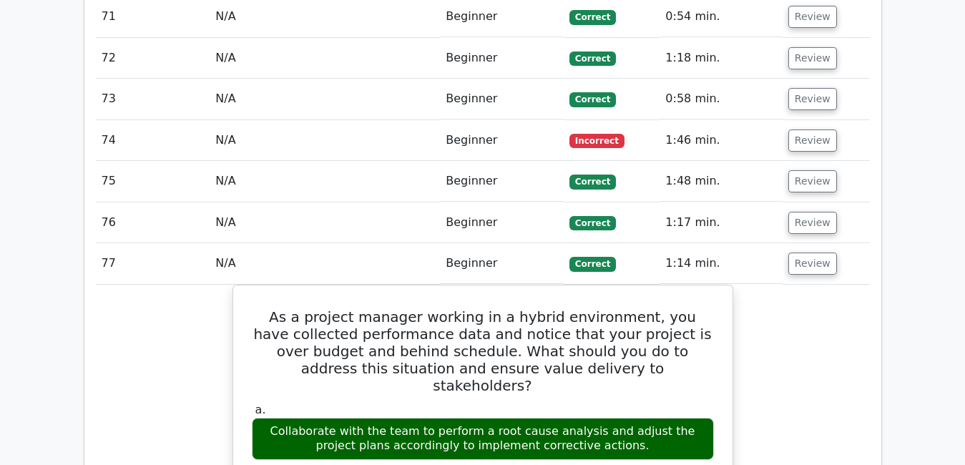
scroll to position [4936, 0]
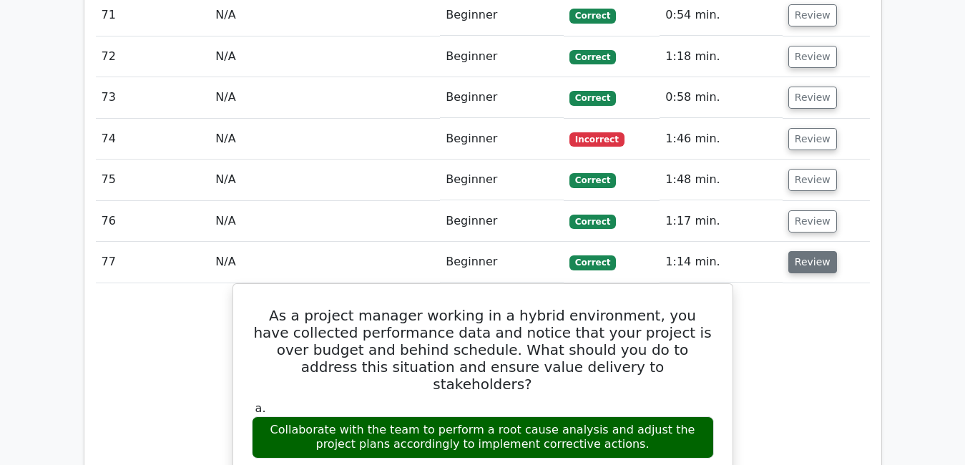
click at [807, 251] on button "Review" at bounding box center [813, 262] width 49 height 22
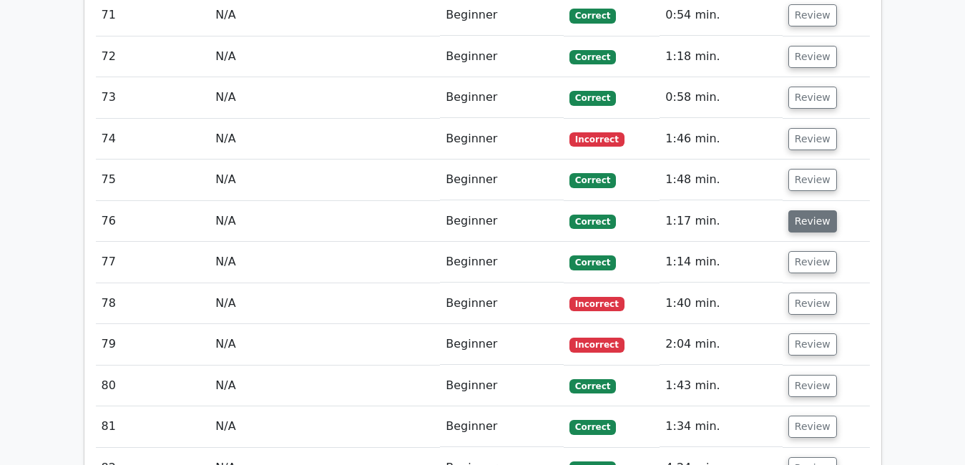
click at [804, 210] on button "Review" at bounding box center [813, 221] width 49 height 22
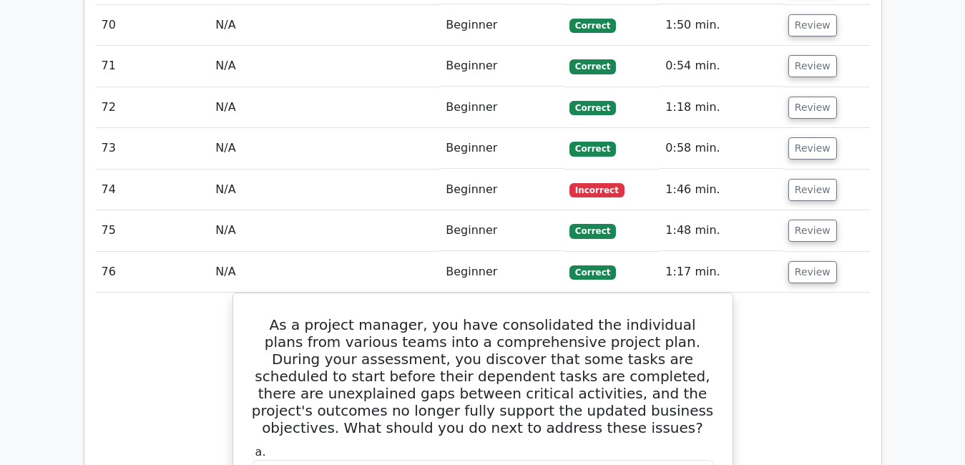
scroll to position [4879, 0]
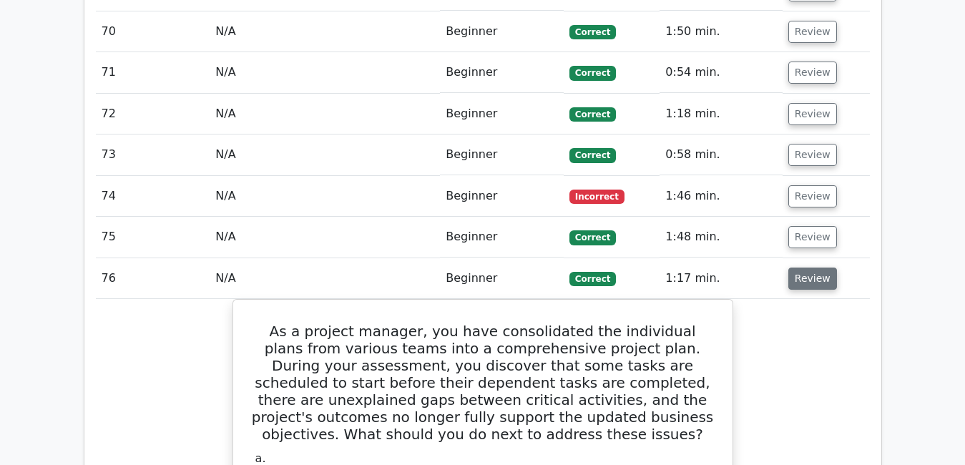
click at [811, 268] on button "Review" at bounding box center [813, 279] width 49 height 22
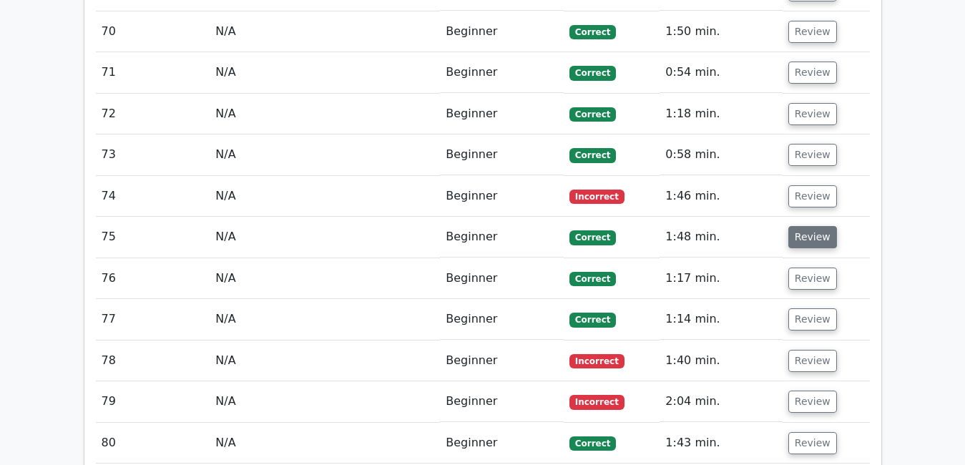
click at [802, 226] on button "Review" at bounding box center [813, 237] width 49 height 22
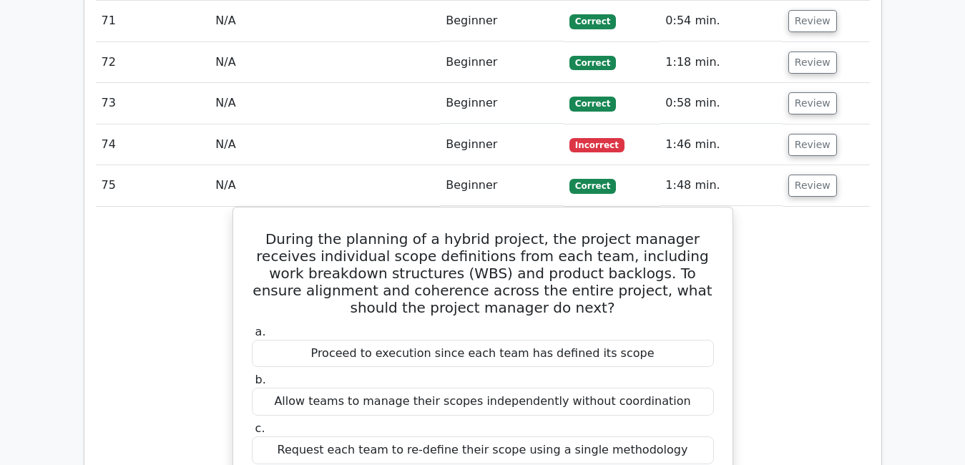
scroll to position [4936, 0]
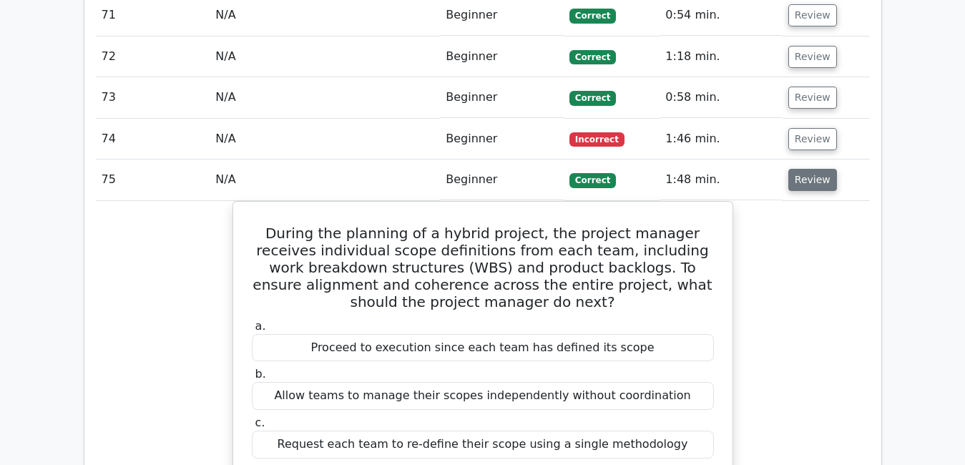
click at [809, 169] on button "Review" at bounding box center [813, 180] width 49 height 22
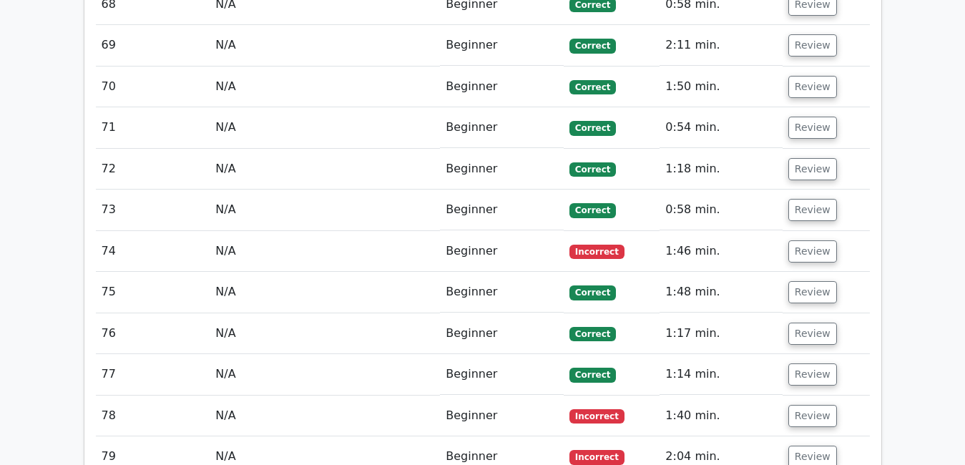
scroll to position [4822, 0]
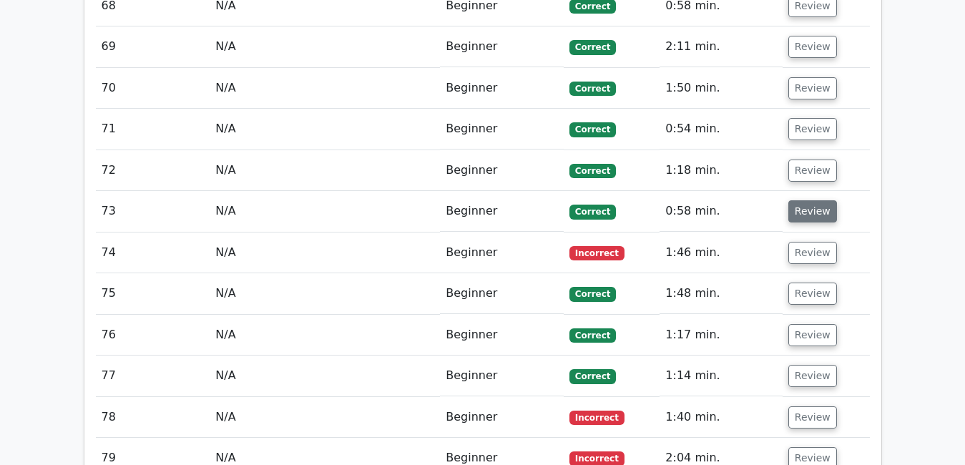
click at [801, 200] on button "Review" at bounding box center [813, 211] width 49 height 22
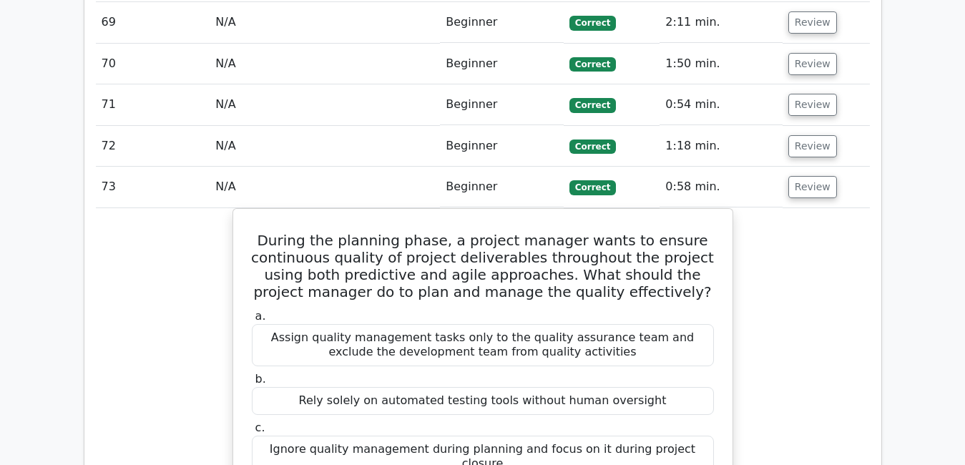
scroll to position [4851, 0]
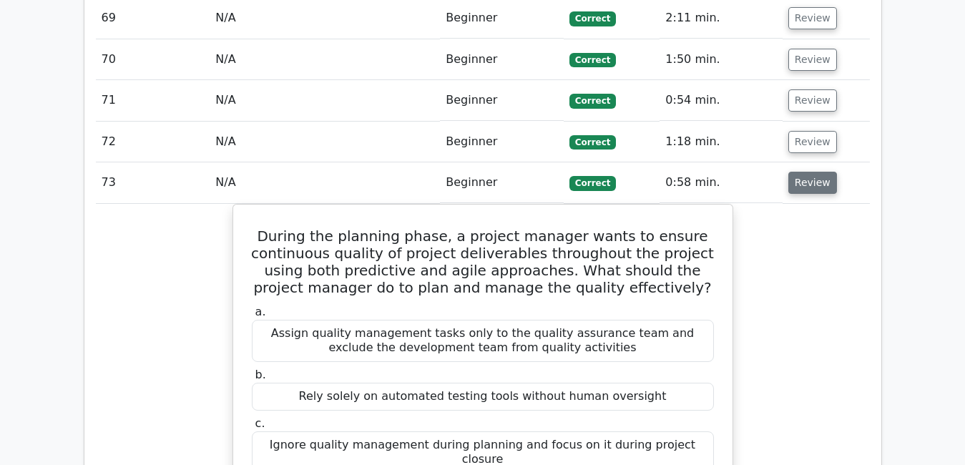
click at [824, 172] on button "Review" at bounding box center [813, 183] width 49 height 22
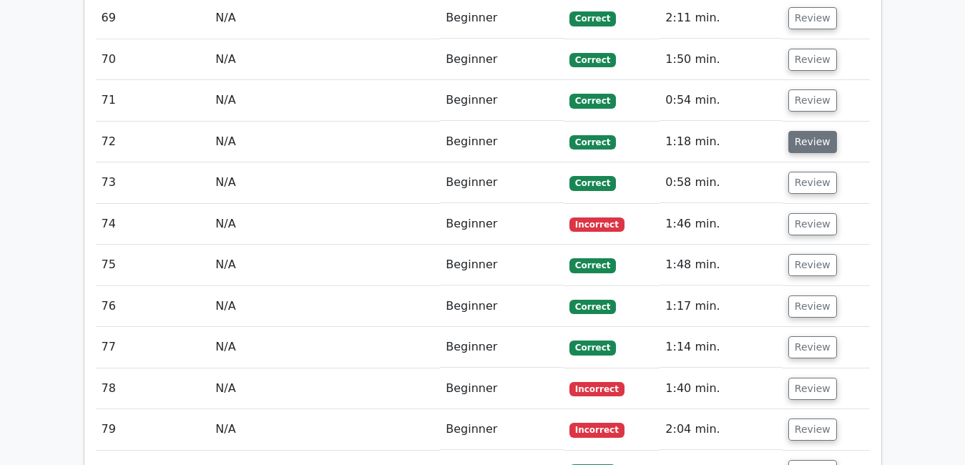
click at [811, 131] on button "Review" at bounding box center [813, 142] width 49 height 22
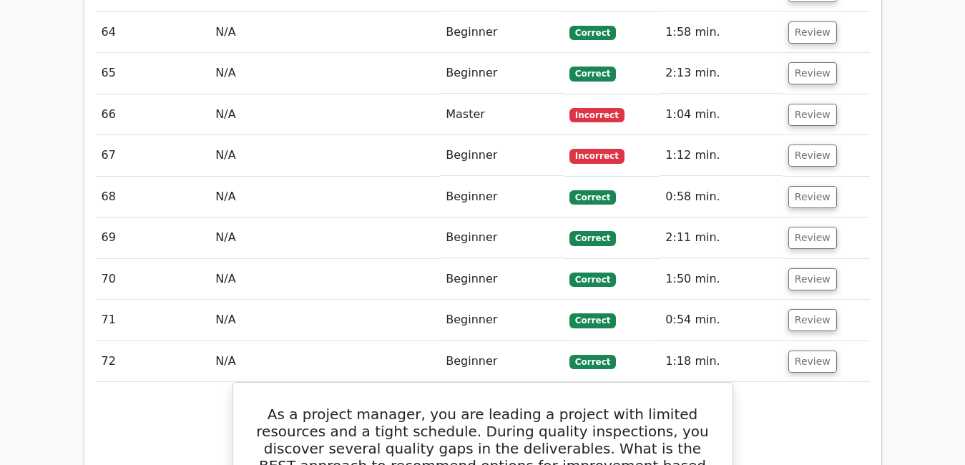
scroll to position [4633, 0]
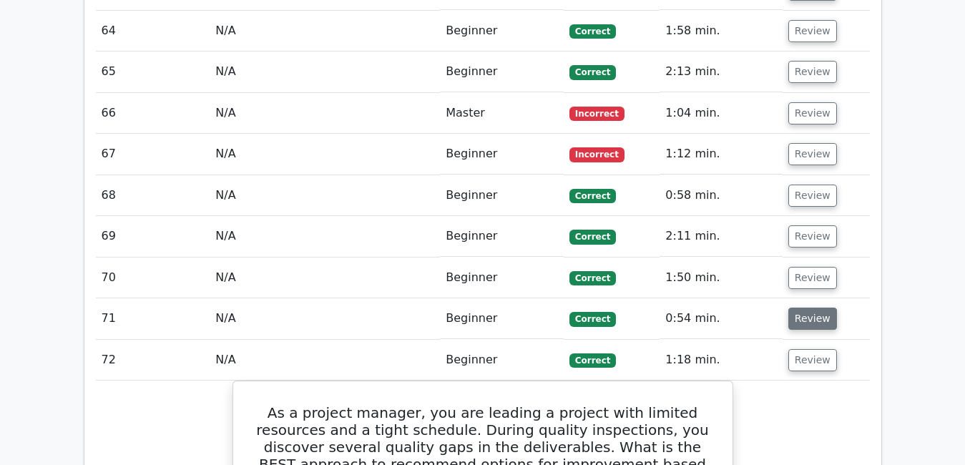
click at [818, 308] on button "Review" at bounding box center [813, 319] width 49 height 22
click at [808, 349] on button "Review" at bounding box center [813, 360] width 49 height 22
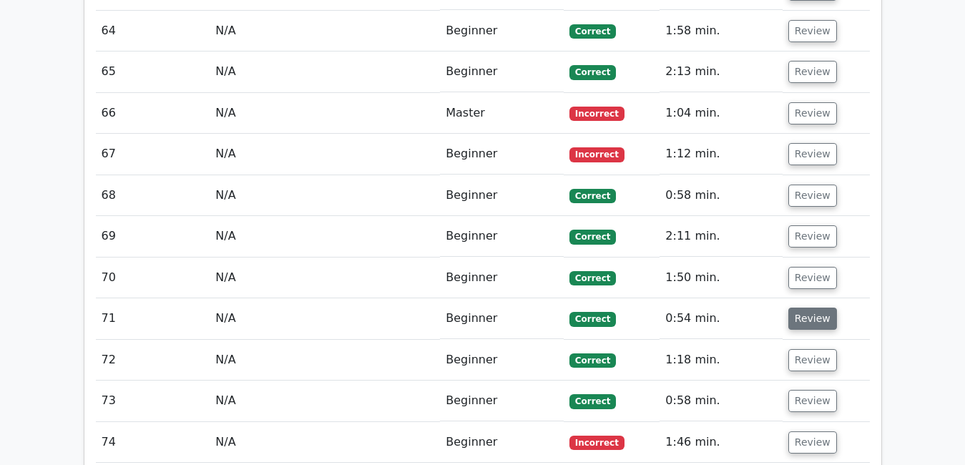
click at [801, 308] on button "Review" at bounding box center [813, 319] width 49 height 22
click at [802, 308] on button "Review" at bounding box center [813, 319] width 49 height 22
click at [798, 308] on button "Review" at bounding box center [813, 319] width 49 height 22
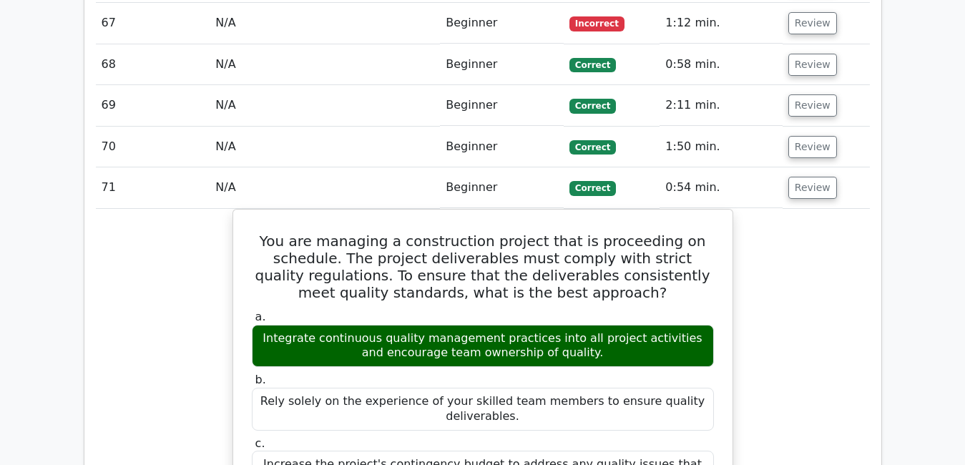
scroll to position [4766, 0]
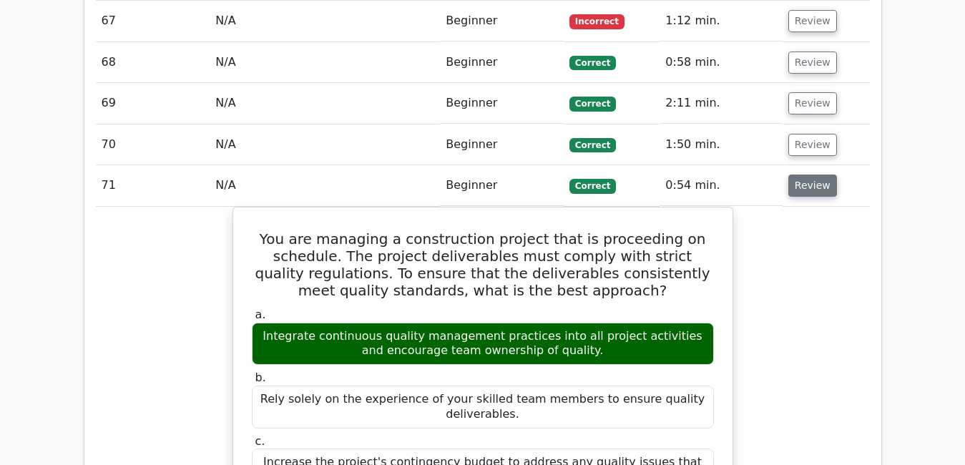
click at [821, 175] on button "Review" at bounding box center [813, 186] width 49 height 22
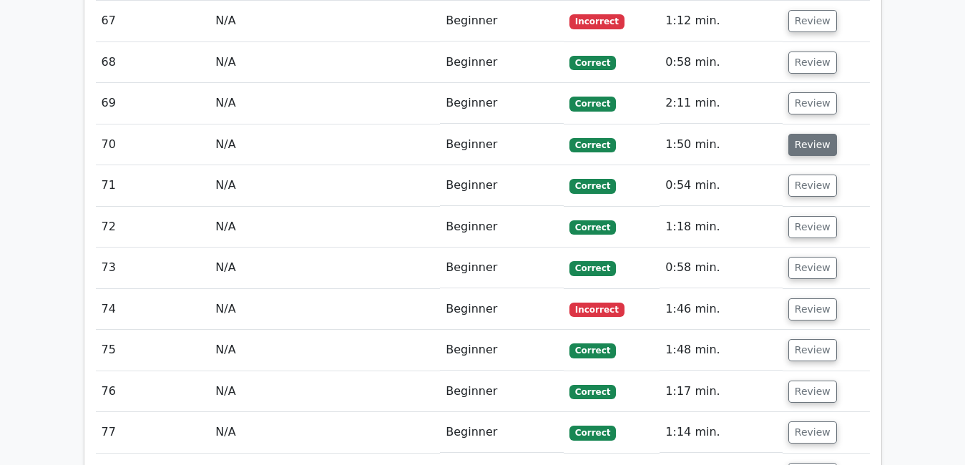
click at [806, 134] on button "Review" at bounding box center [813, 145] width 49 height 22
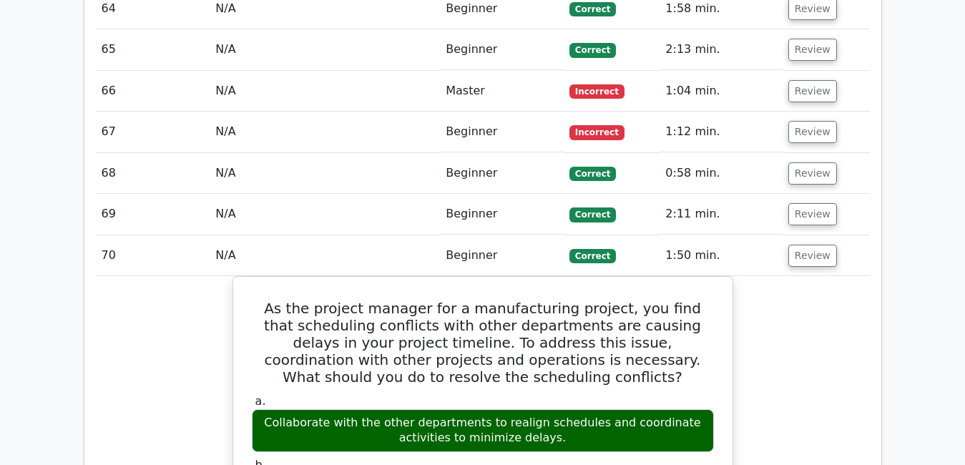
scroll to position [4651, 0]
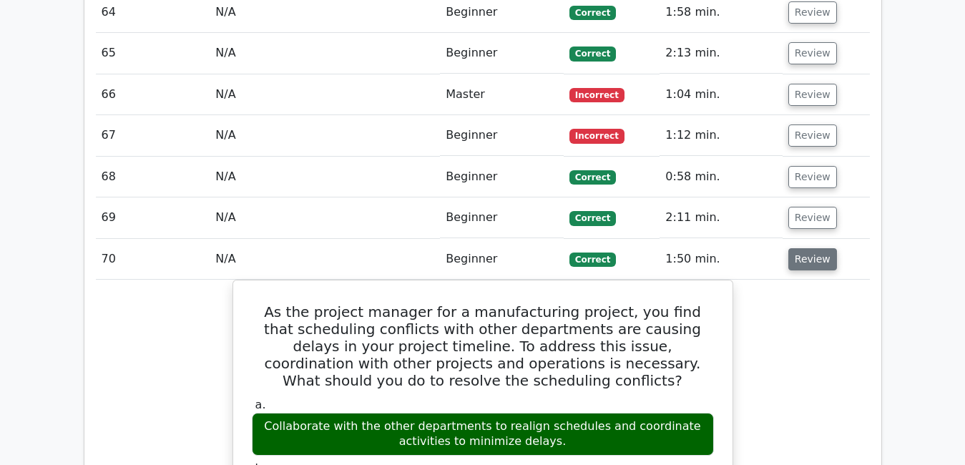
click at [804, 248] on button "Review" at bounding box center [813, 259] width 49 height 22
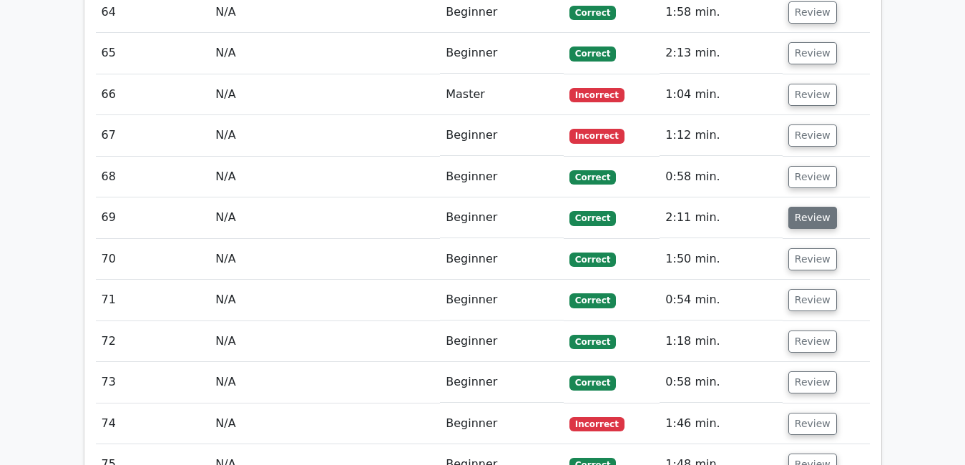
click at [804, 207] on button "Review" at bounding box center [813, 218] width 49 height 22
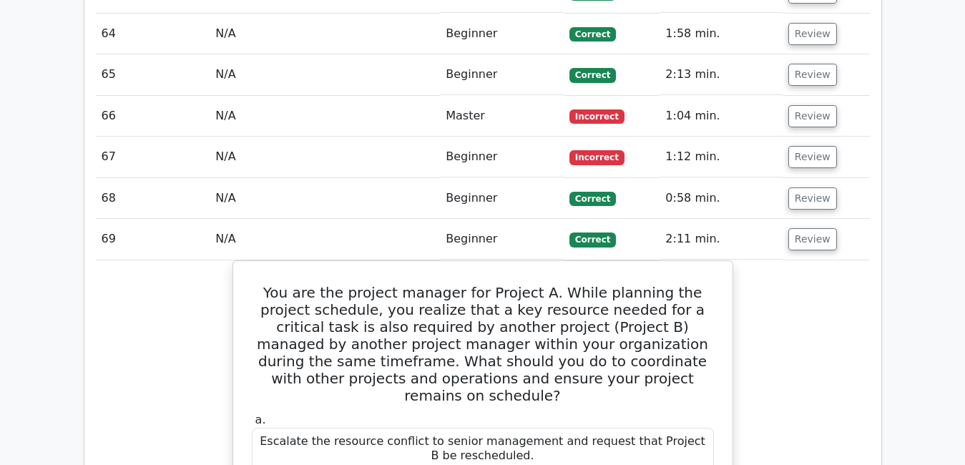
scroll to position [4633, 0]
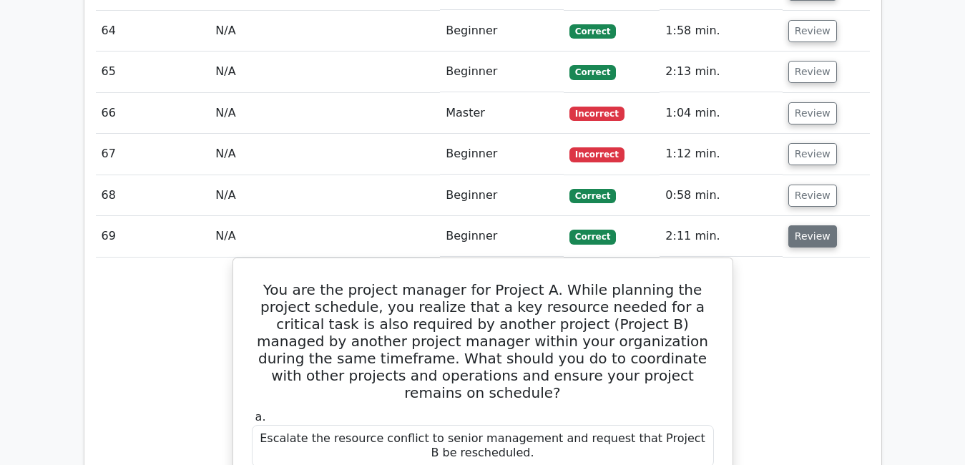
click at [805, 225] on button "Review" at bounding box center [813, 236] width 49 height 22
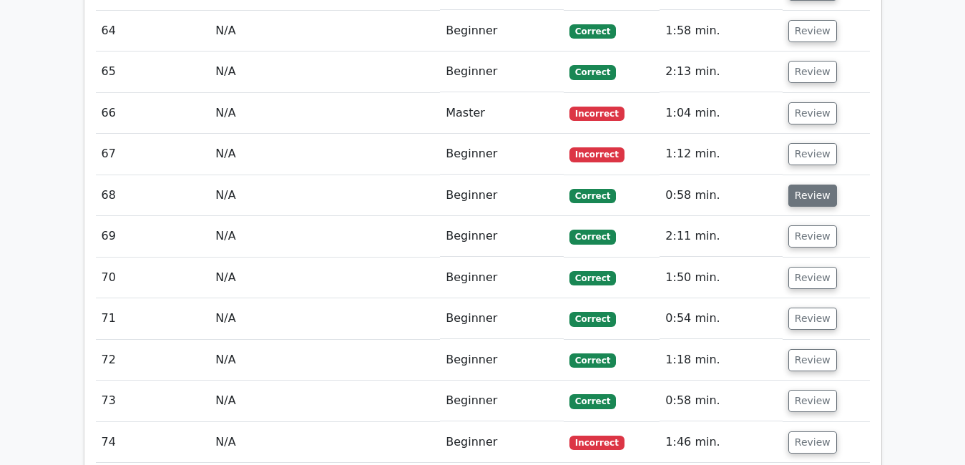
click at [804, 185] on button "Review" at bounding box center [813, 196] width 49 height 22
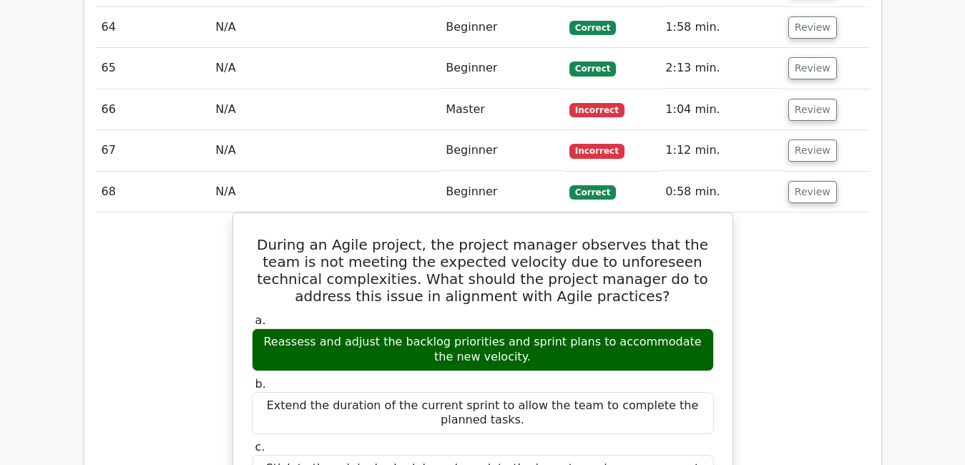
scroll to position [4639, 0]
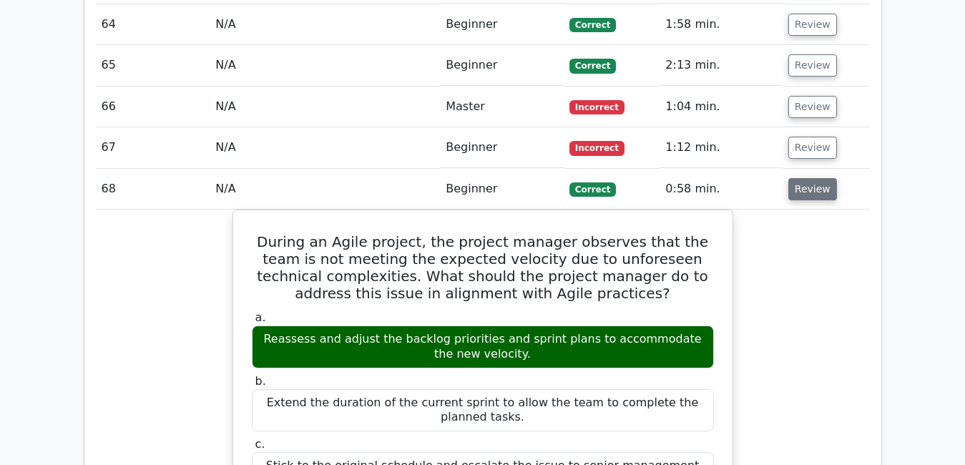
click at [806, 178] on button "Review" at bounding box center [813, 189] width 49 height 22
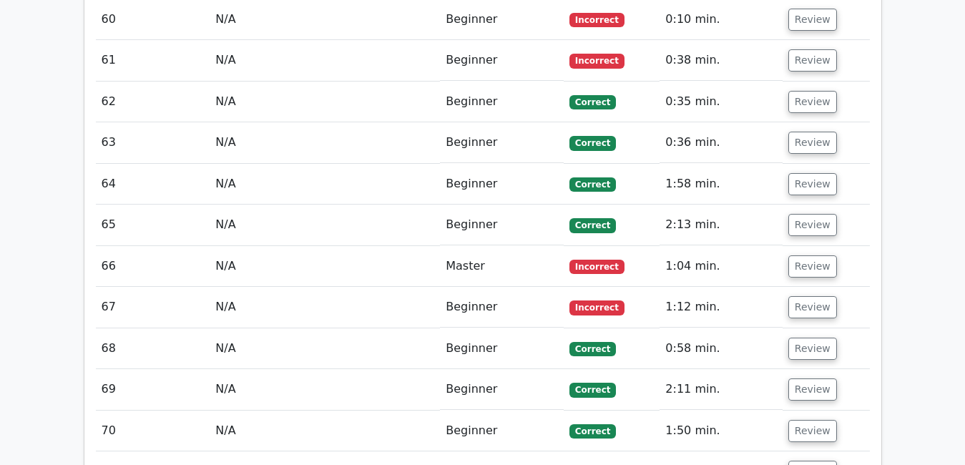
scroll to position [4478, 0]
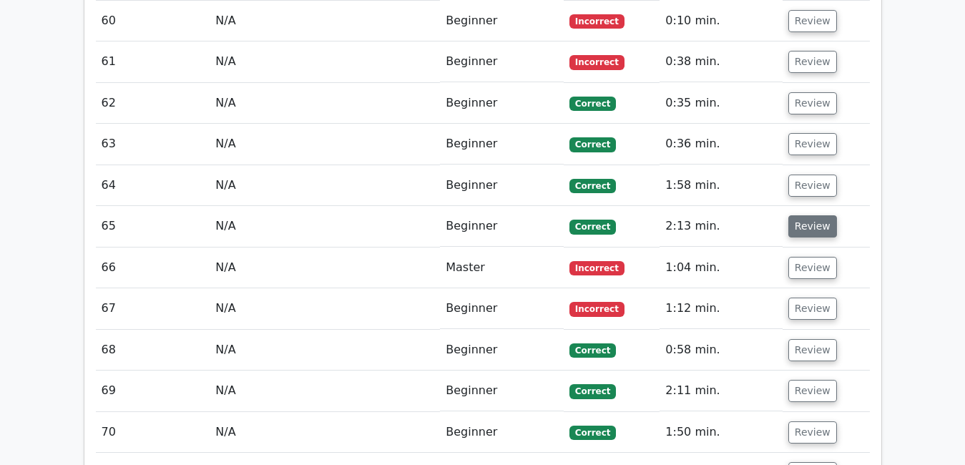
click at [811, 215] on button "Review" at bounding box center [813, 226] width 49 height 22
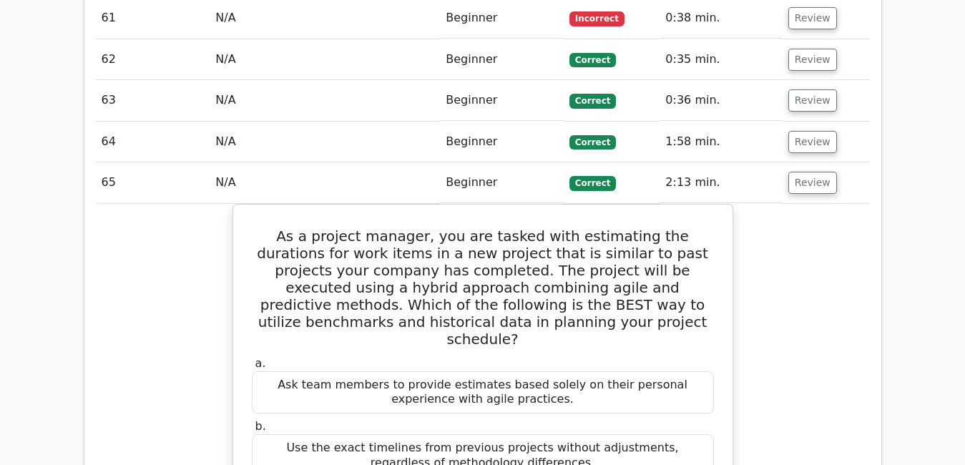
scroll to position [4507, 0]
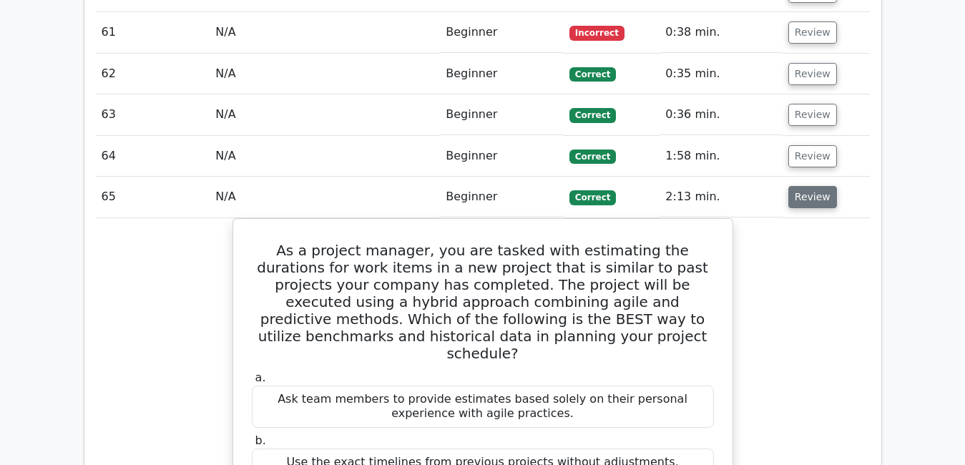
click at [803, 186] on button "Review" at bounding box center [813, 197] width 49 height 22
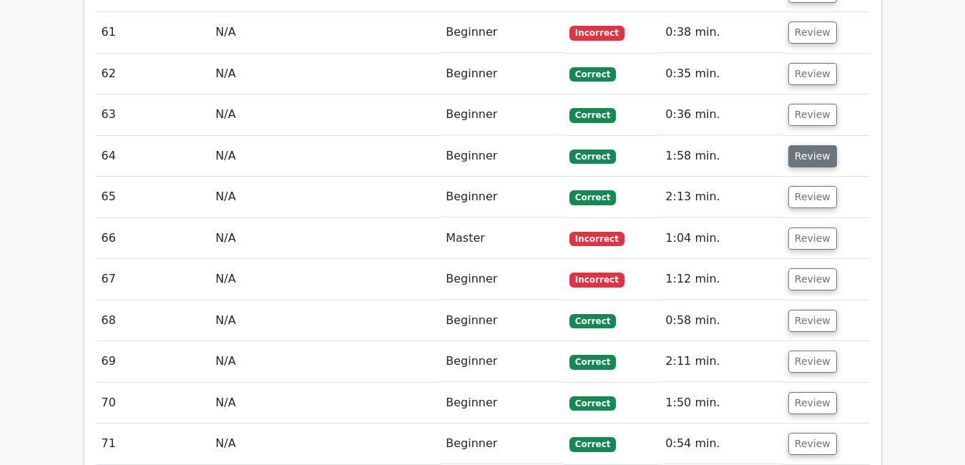
click at [799, 145] on button "Review" at bounding box center [813, 156] width 49 height 22
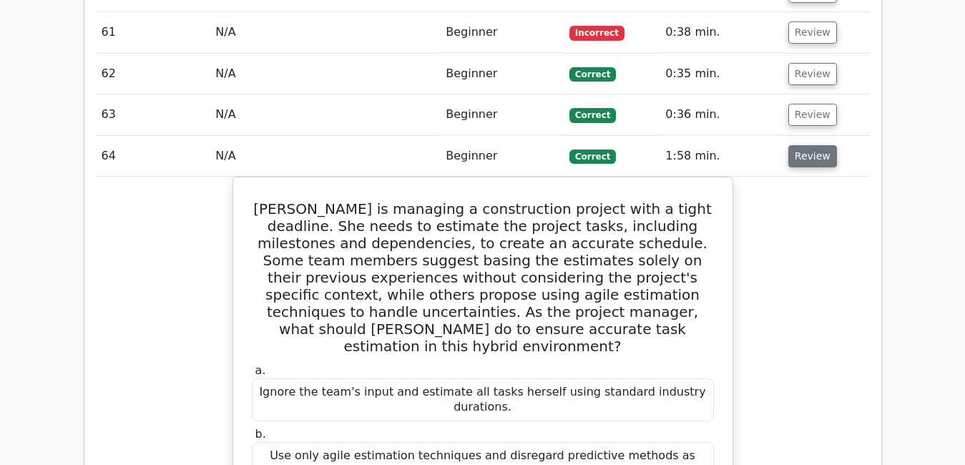
click at [806, 145] on button "Review" at bounding box center [813, 156] width 49 height 22
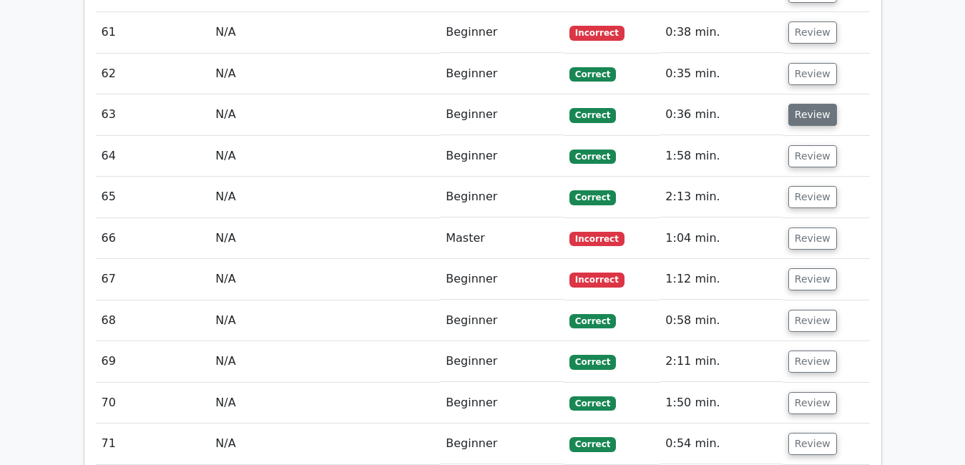
click at [809, 104] on button "Review" at bounding box center [813, 115] width 49 height 22
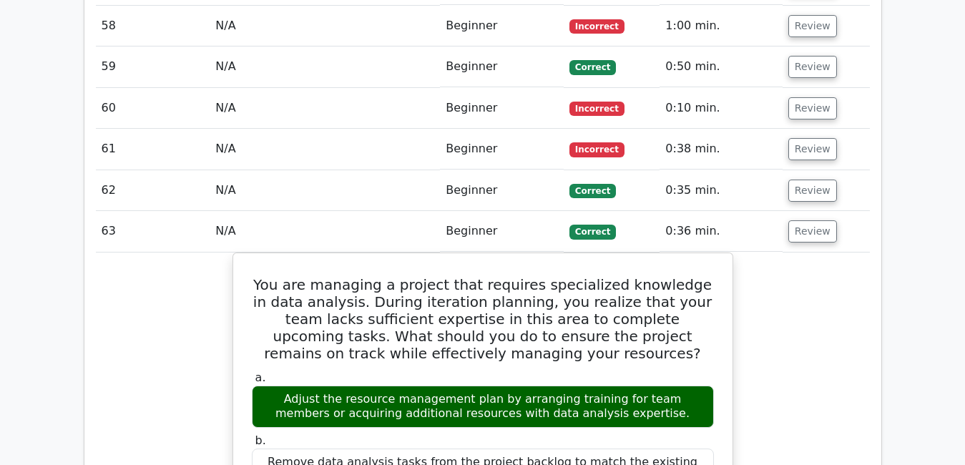
scroll to position [4393, 0]
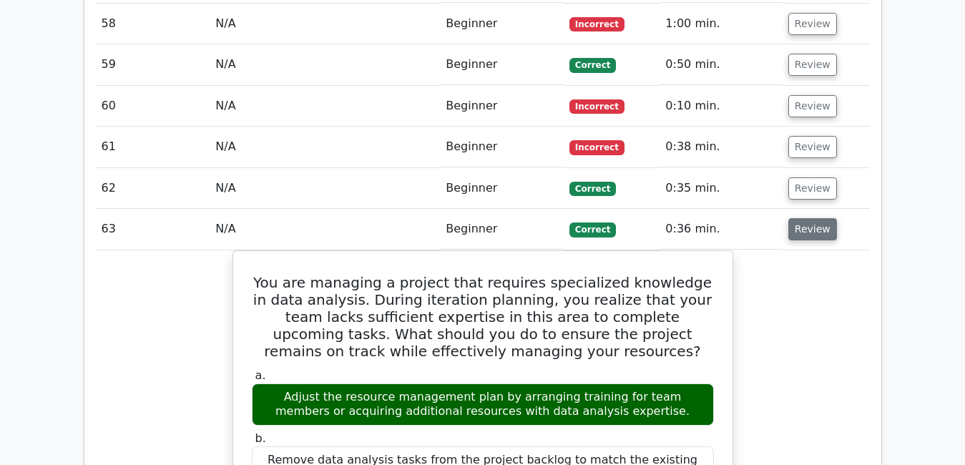
click at [797, 218] on button "Review" at bounding box center [813, 229] width 49 height 22
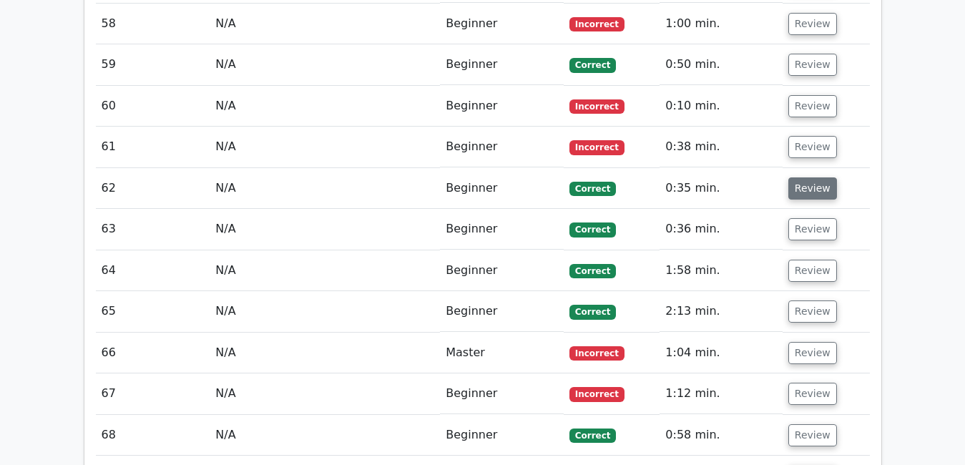
click at [800, 177] on button "Review" at bounding box center [813, 188] width 49 height 22
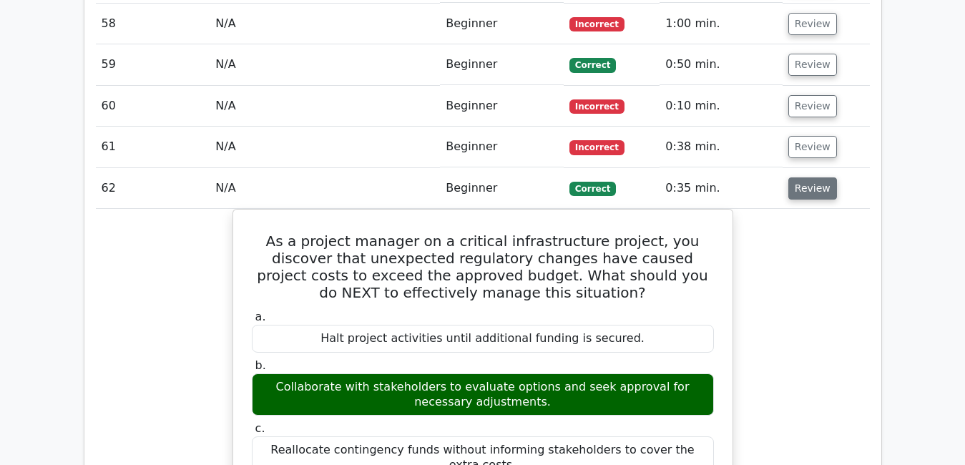
click at [800, 177] on button "Review" at bounding box center [813, 188] width 49 height 22
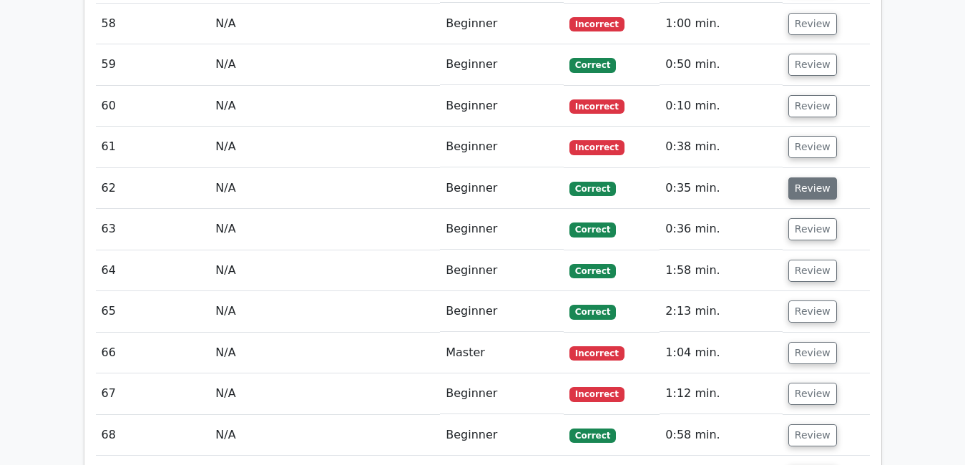
click at [800, 177] on button "Review" at bounding box center [813, 188] width 49 height 22
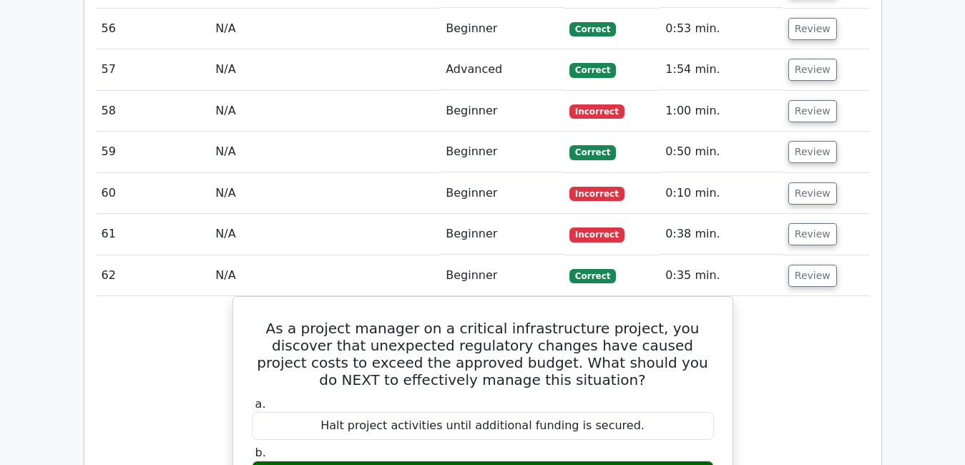
scroll to position [4307, 0]
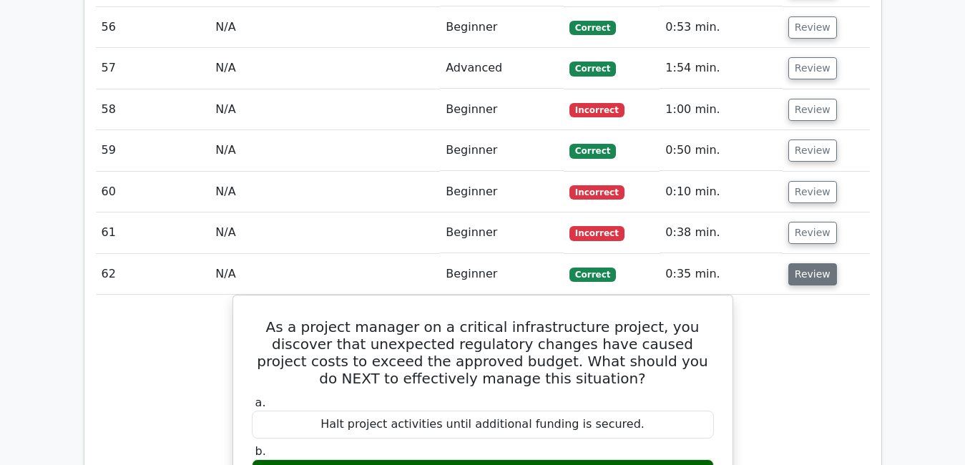
click at [808, 263] on button "Review" at bounding box center [813, 274] width 49 height 22
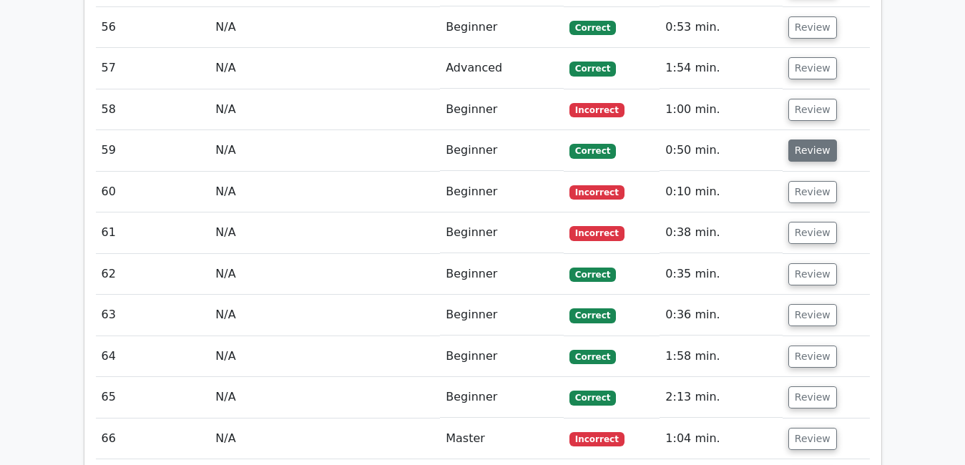
click at [800, 140] on button "Review" at bounding box center [813, 151] width 49 height 22
click at [806, 140] on button "Review" at bounding box center [813, 151] width 49 height 22
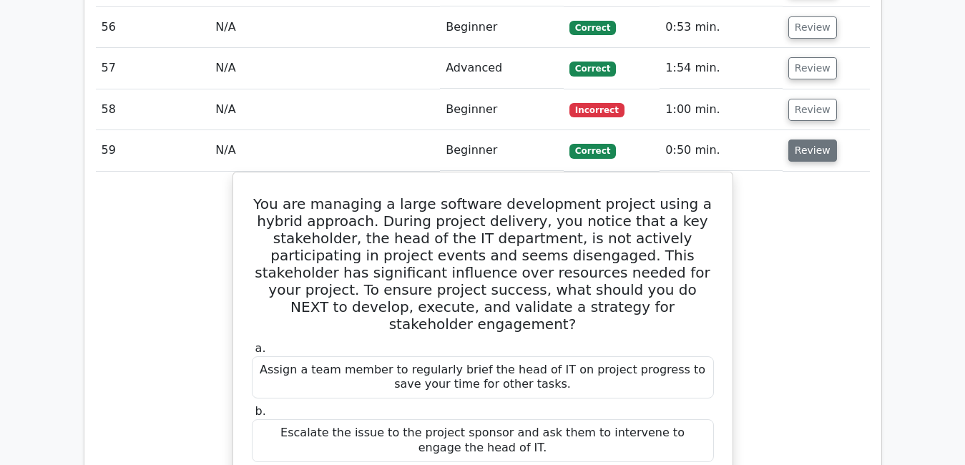
click at [806, 140] on button "Review" at bounding box center [813, 151] width 49 height 22
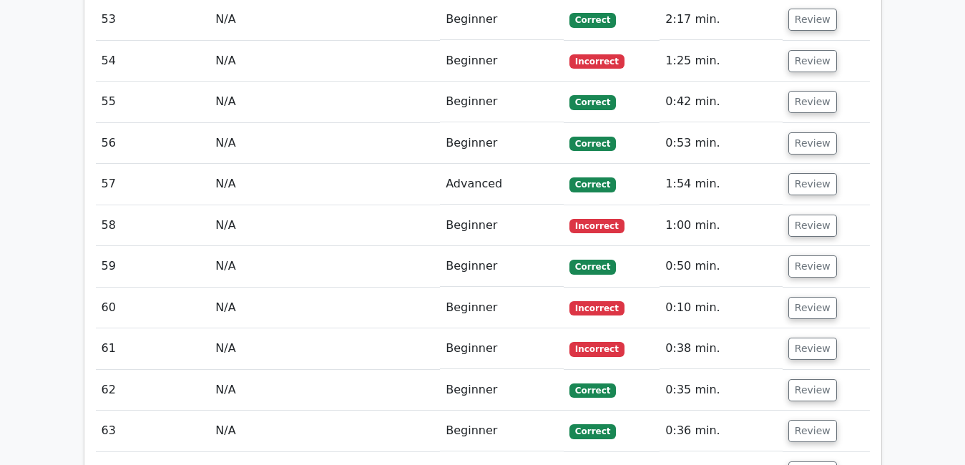
scroll to position [4194, 0]
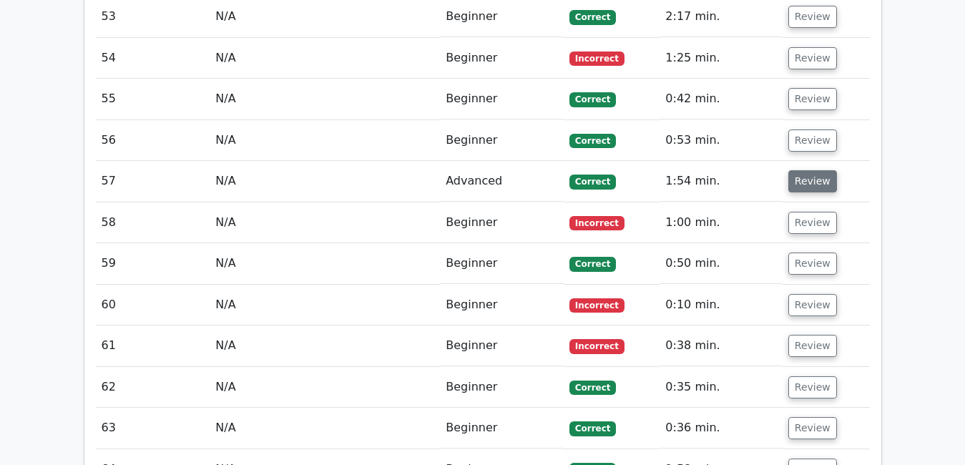
click at [802, 170] on button "Review" at bounding box center [813, 181] width 49 height 22
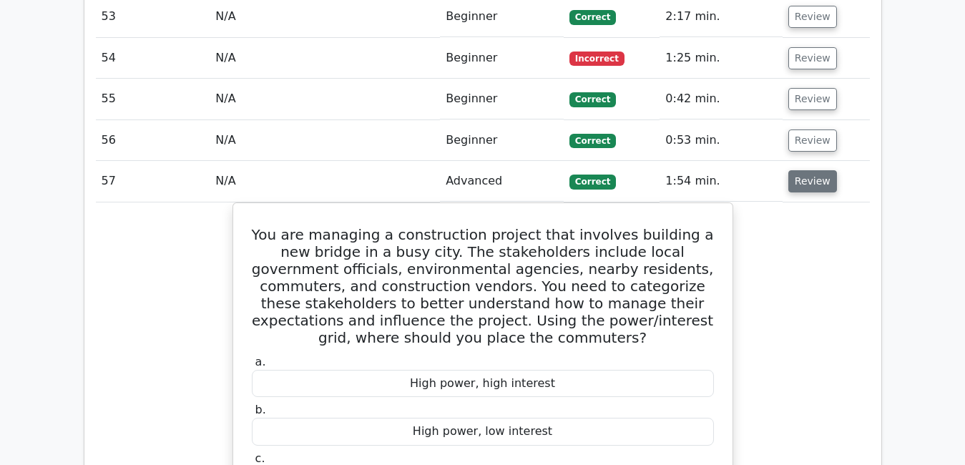
click at [802, 170] on button "Review" at bounding box center [813, 181] width 49 height 22
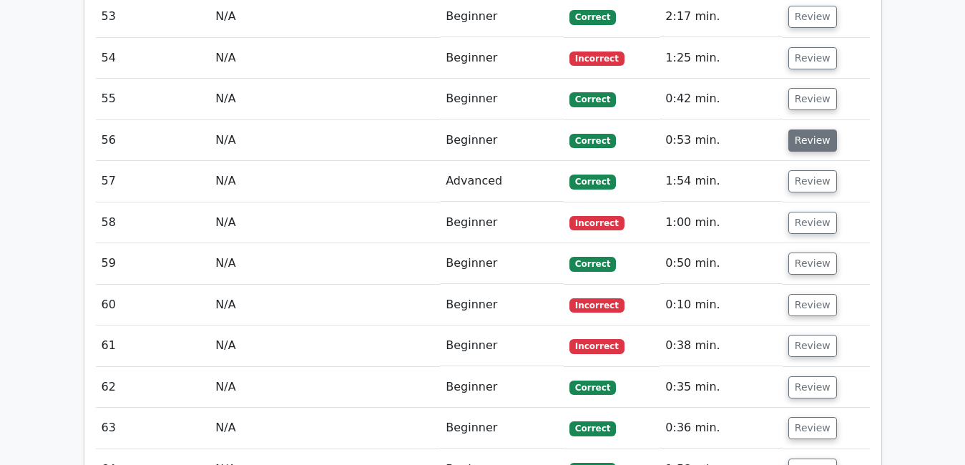
click at [821, 130] on button "Review" at bounding box center [813, 141] width 49 height 22
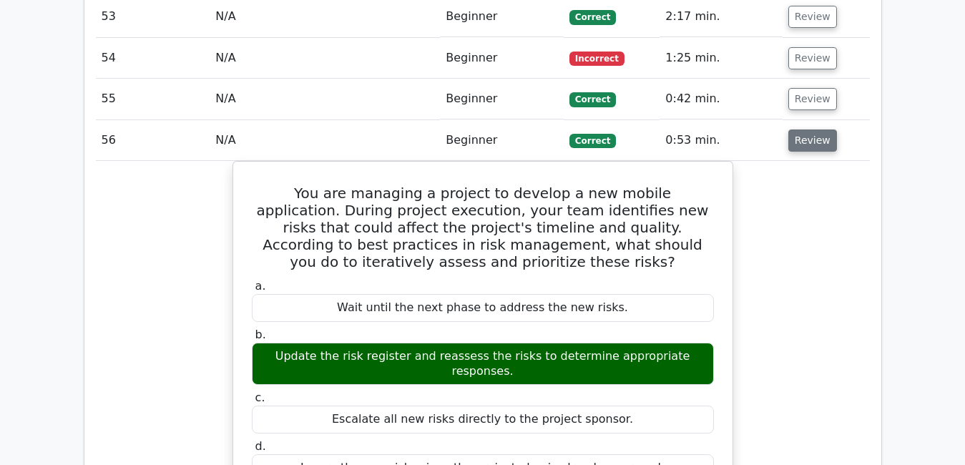
click at [821, 130] on button "Review" at bounding box center [813, 141] width 49 height 22
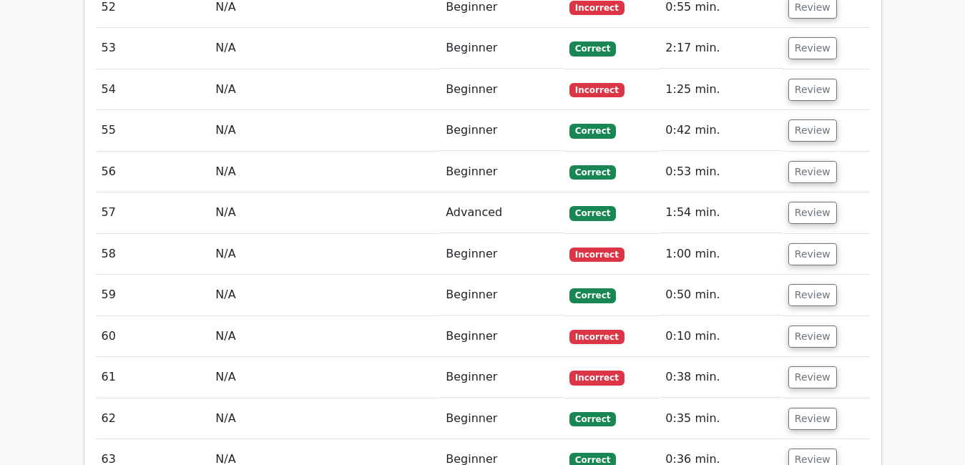
scroll to position [4165, 0]
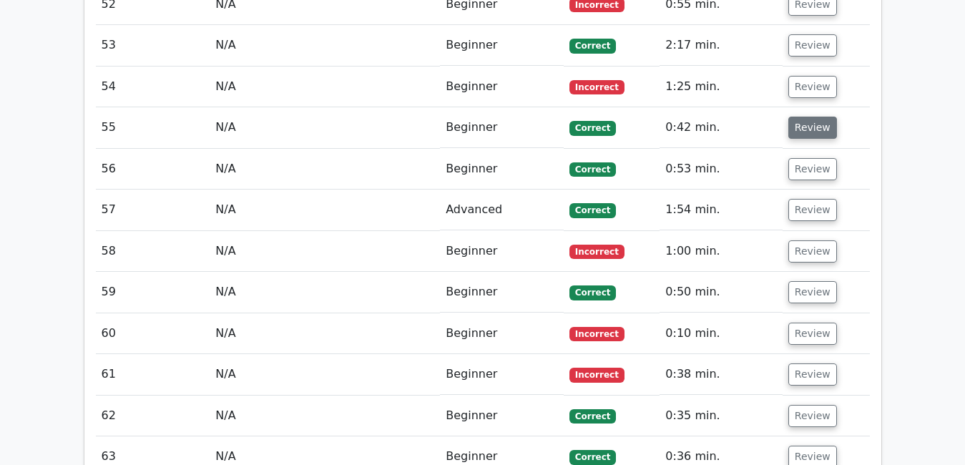
click at [801, 117] on button "Review" at bounding box center [813, 128] width 49 height 22
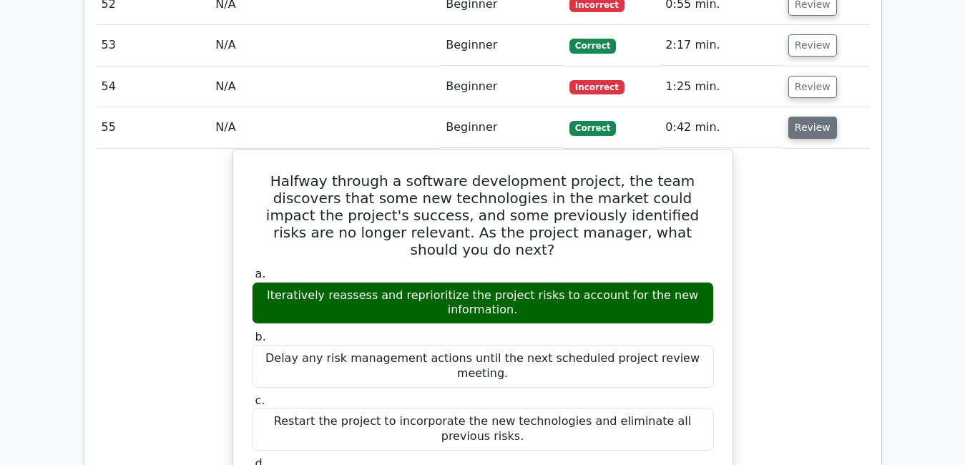
click at [810, 117] on button "Review" at bounding box center [813, 128] width 49 height 22
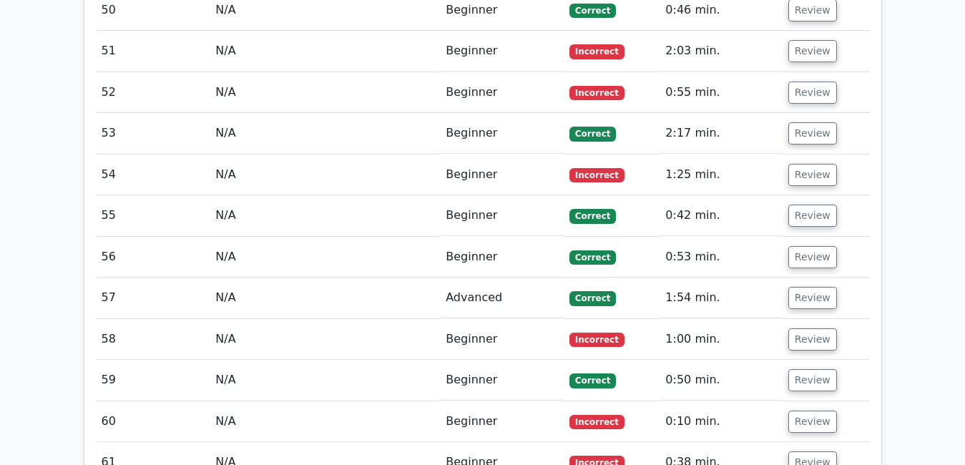
scroll to position [4079, 0]
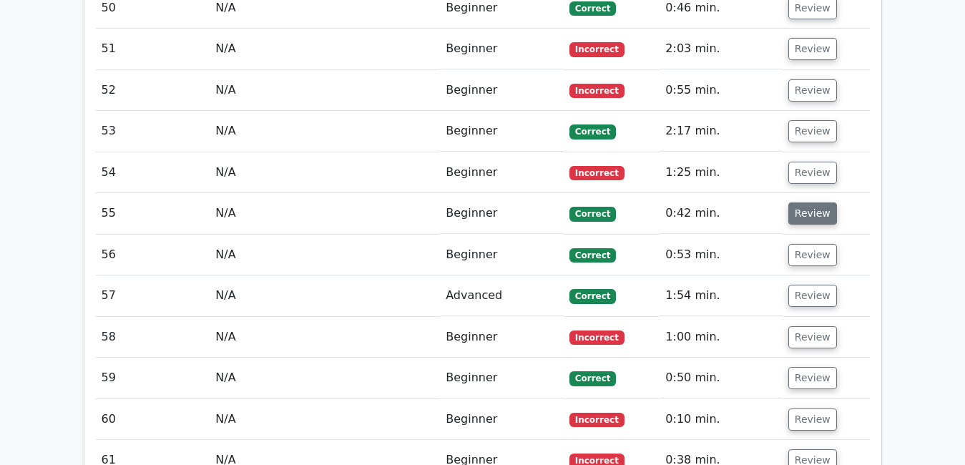
click at [820, 203] on button "Review" at bounding box center [813, 214] width 49 height 22
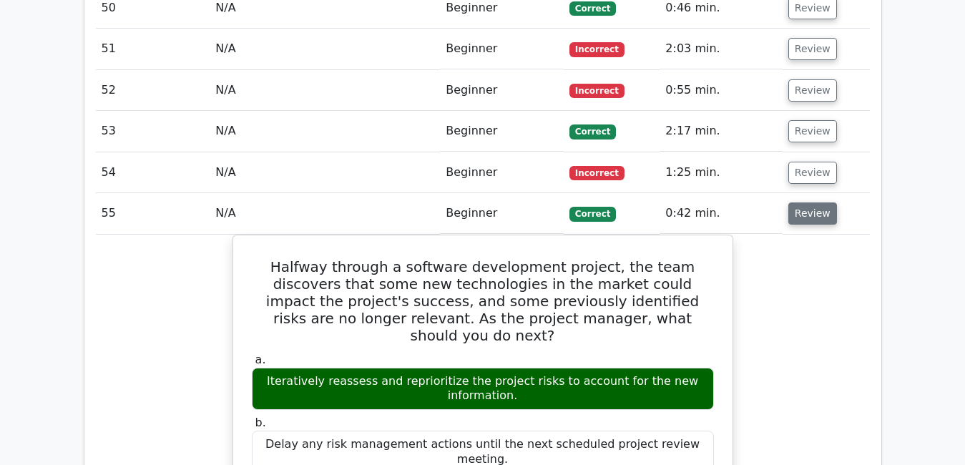
click at [820, 203] on button "Review" at bounding box center [813, 214] width 49 height 22
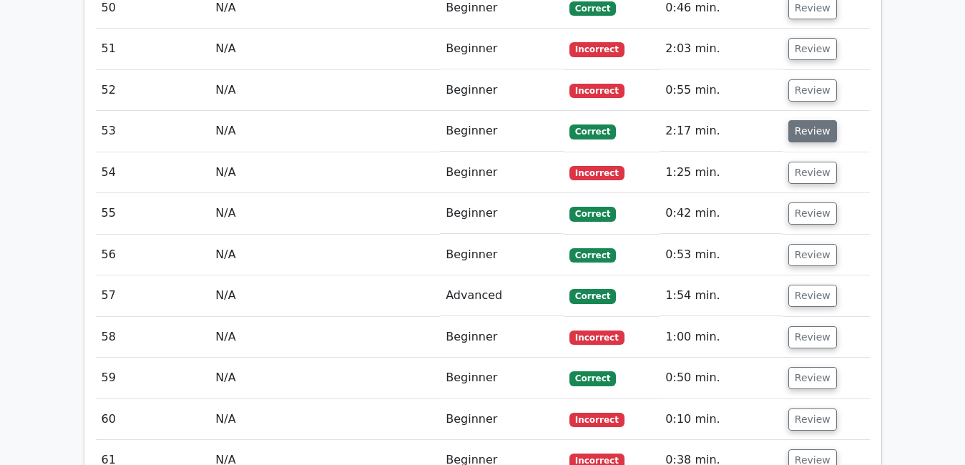
click at [806, 120] on button "Review" at bounding box center [813, 131] width 49 height 22
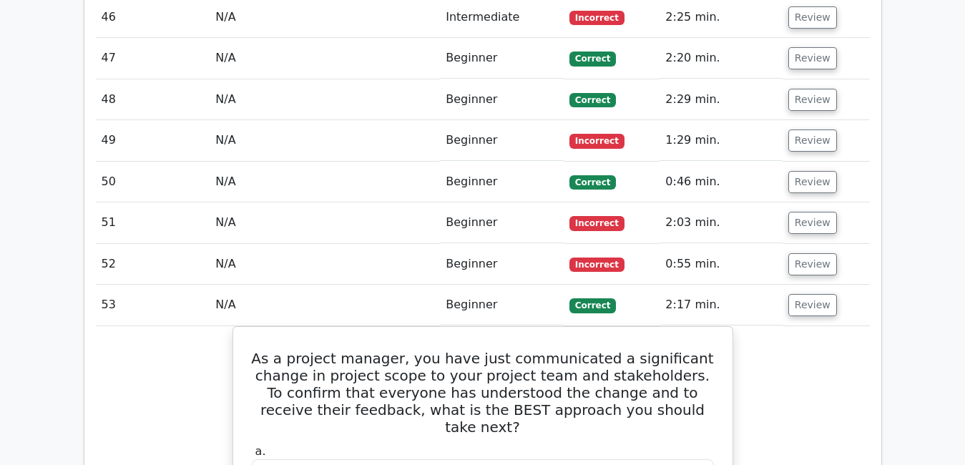
scroll to position [3908, 0]
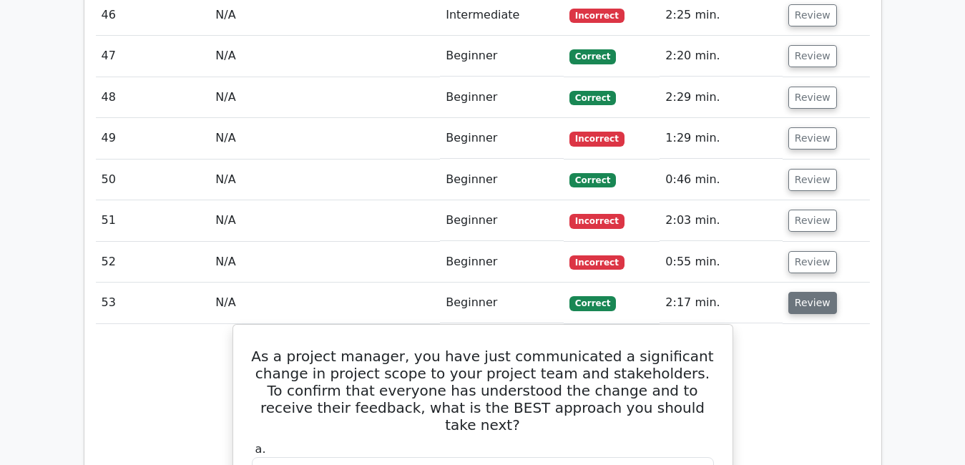
click at [806, 292] on button "Review" at bounding box center [813, 303] width 49 height 22
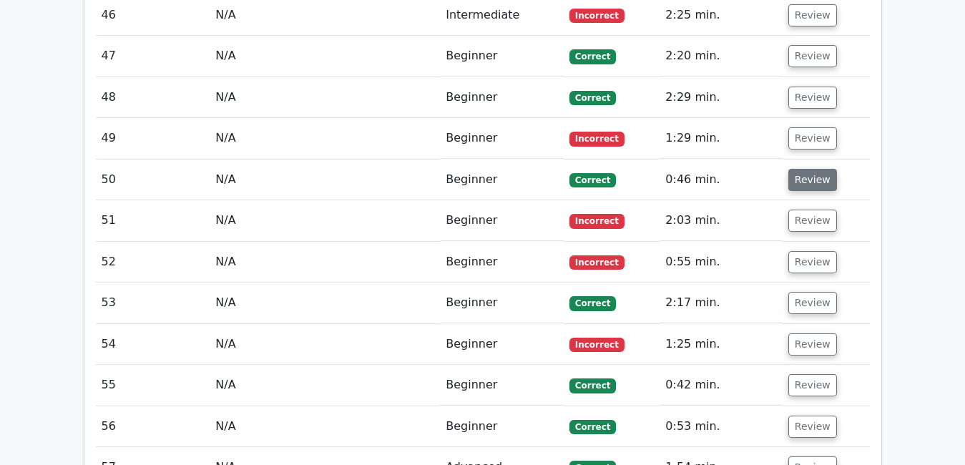
click at [811, 169] on button "Review" at bounding box center [813, 180] width 49 height 22
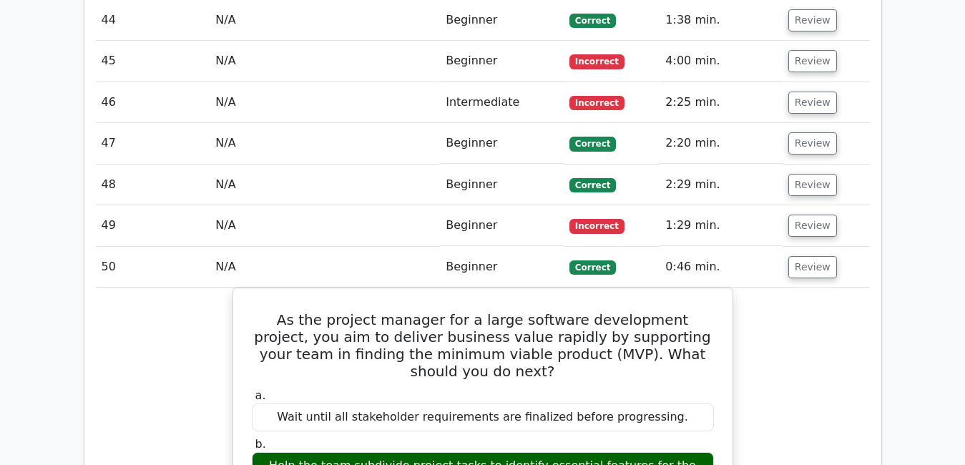
scroll to position [3822, 0]
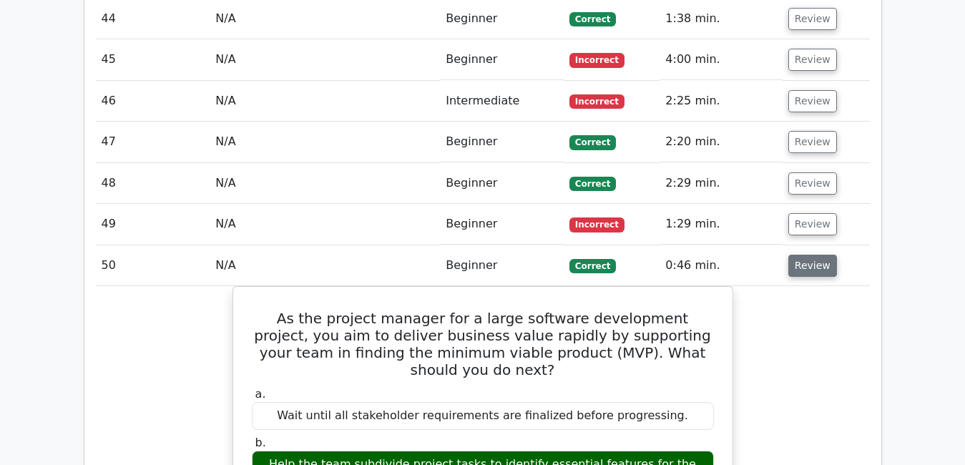
click at [817, 255] on button "Review" at bounding box center [813, 266] width 49 height 22
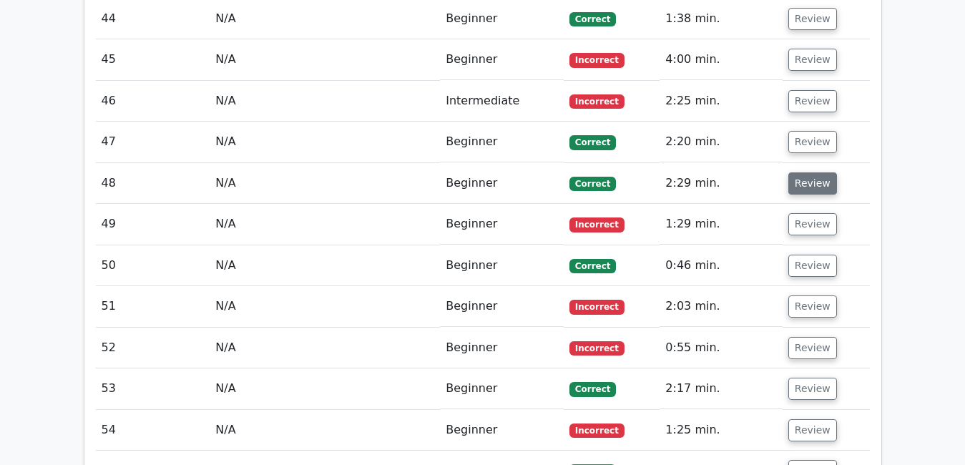
click at [806, 172] on button "Review" at bounding box center [813, 183] width 49 height 22
click at [799, 172] on button "Review" at bounding box center [813, 183] width 49 height 22
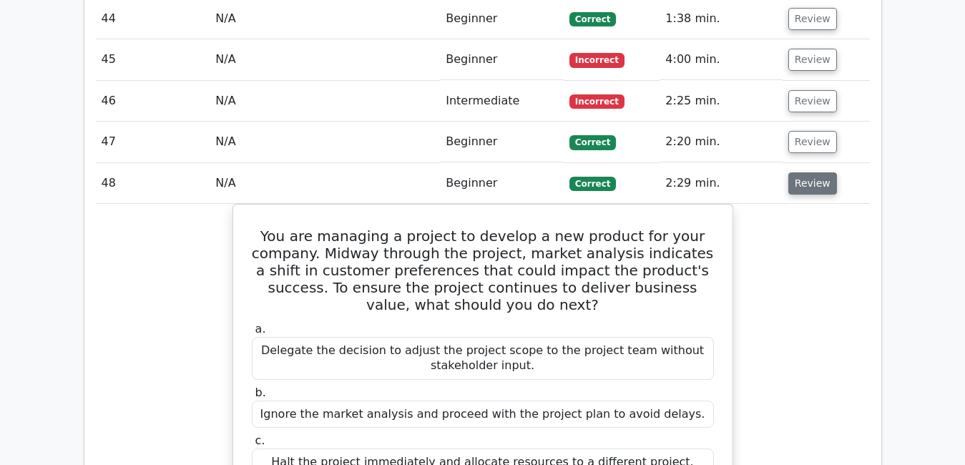
click at [804, 172] on button "Review" at bounding box center [813, 183] width 49 height 22
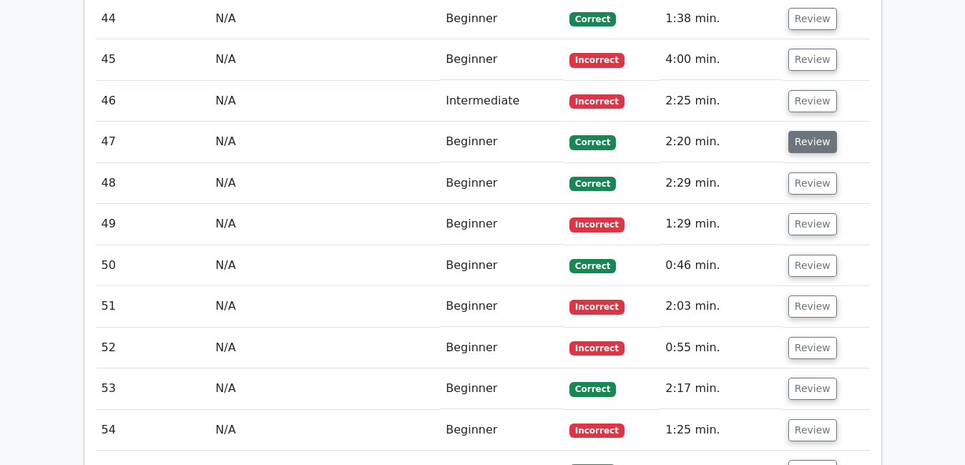
click at [799, 131] on button "Review" at bounding box center [813, 142] width 49 height 22
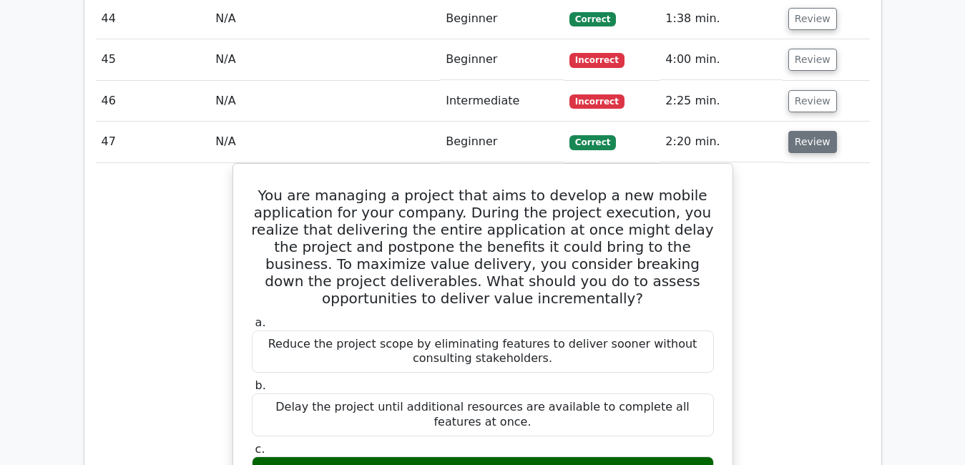
click at [799, 131] on button "Review" at bounding box center [813, 142] width 49 height 22
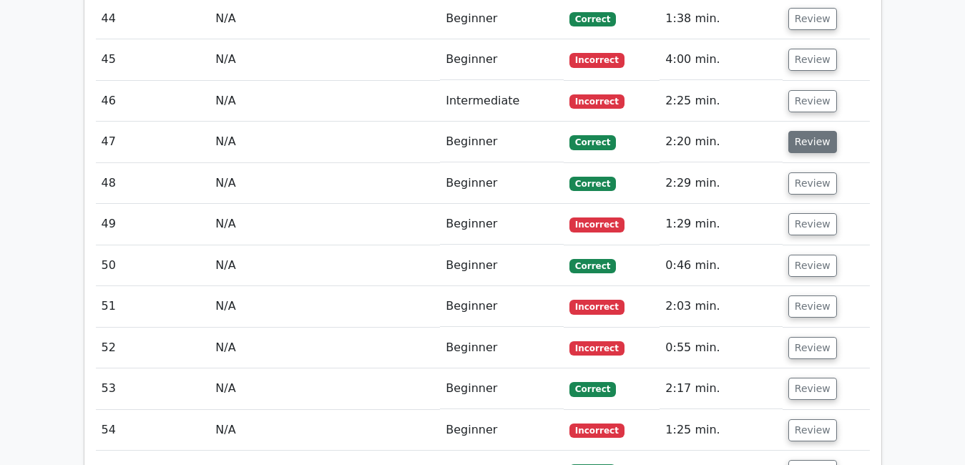
click at [799, 131] on button "Review" at bounding box center [813, 142] width 49 height 22
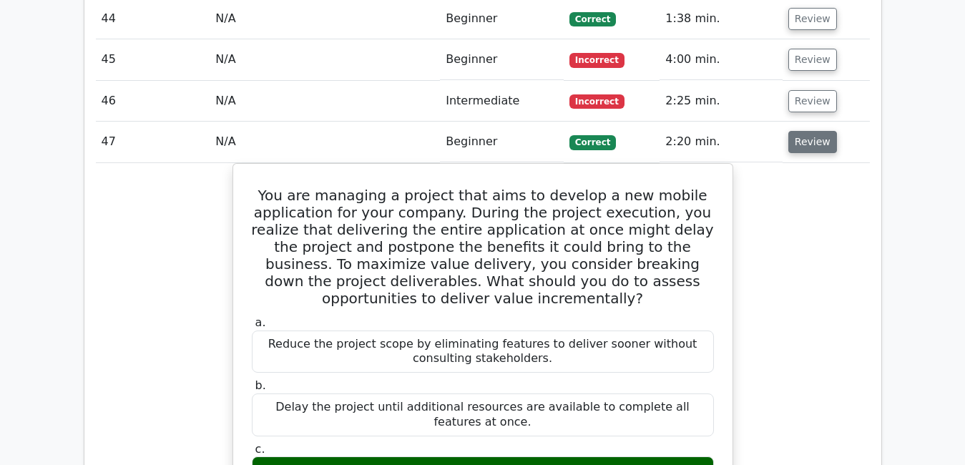
click at [799, 131] on button "Review" at bounding box center [813, 142] width 49 height 22
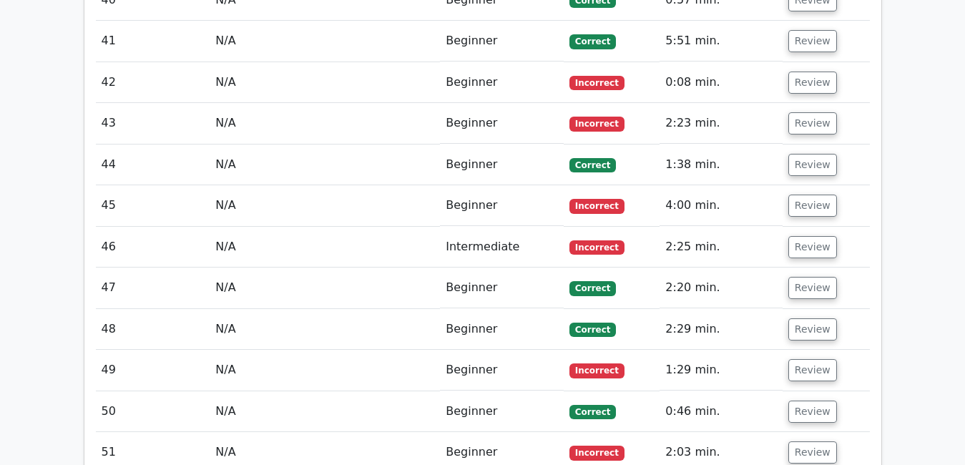
scroll to position [3679, 0]
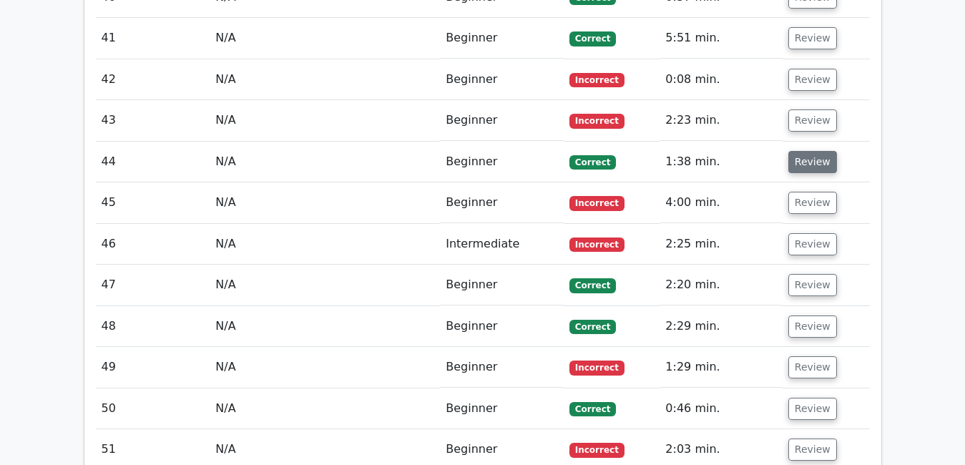
click at [800, 151] on button "Review" at bounding box center [813, 162] width 49 height 22
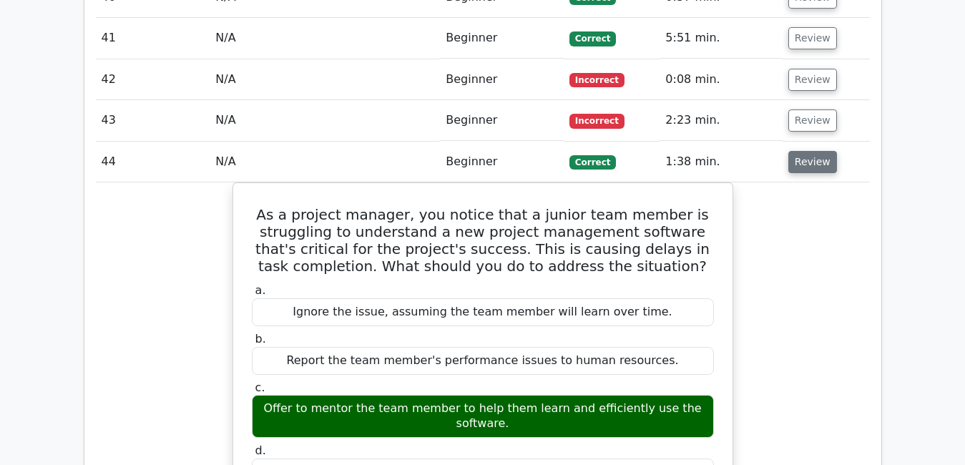
click at [800, 151] on button "Review" at bounding box center [813, 162] width 49 height 22
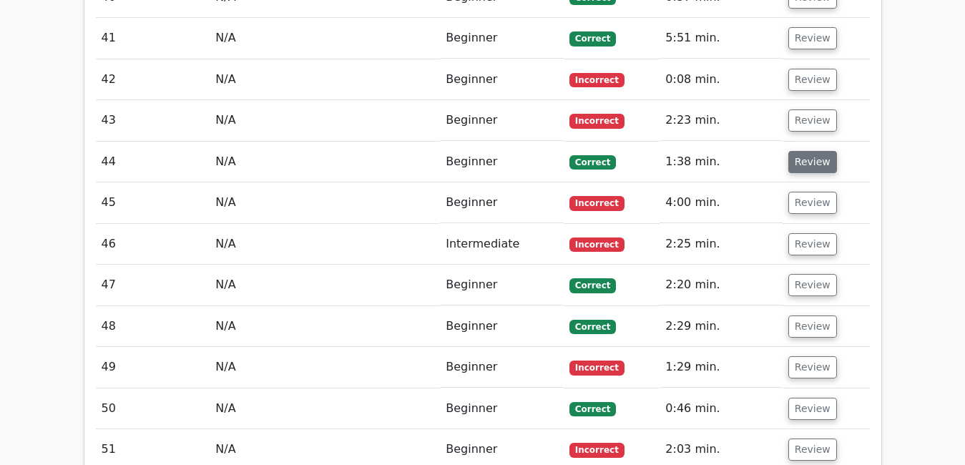
click at [800, 151] on button "Review" at bounding box center [813, 162] width 49 height 22
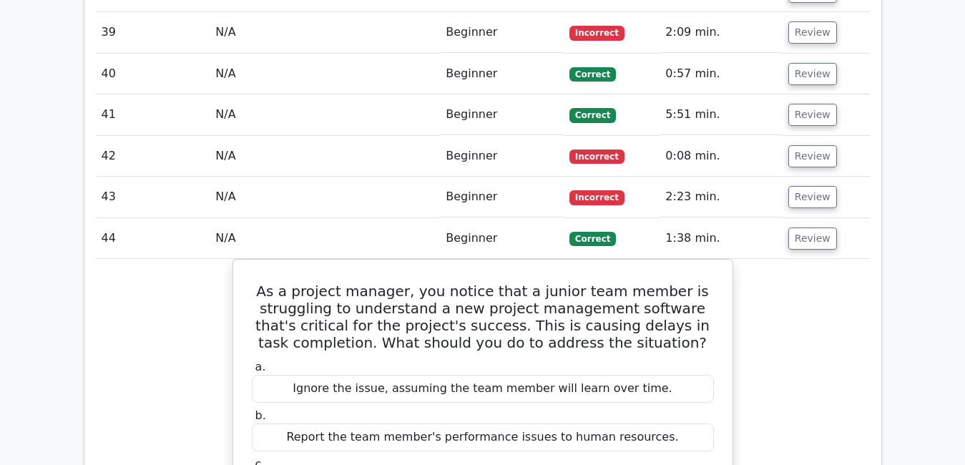
scroll to position [3602, 0]
click at [799, 228] on button "Review" at bounding box center [813, 239] width 49 height 22
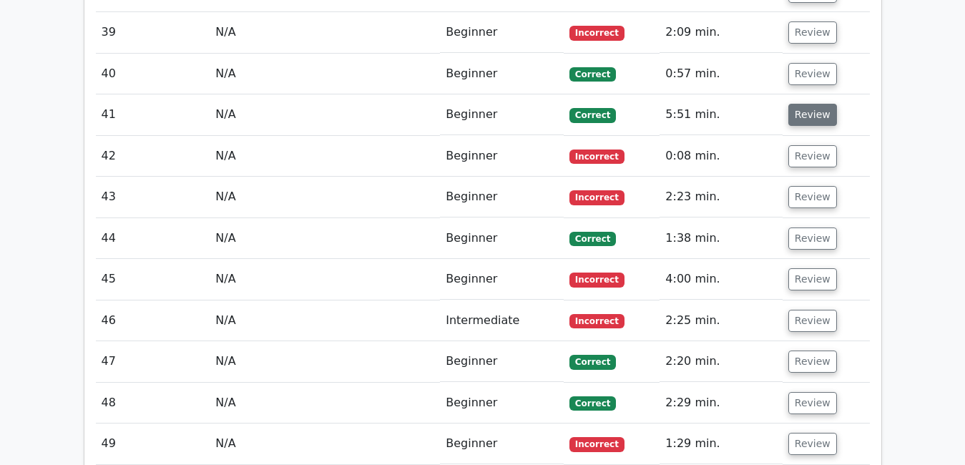
click at [804, 104] on button "Review" at bounding box center [813, 115] width 49 height 22
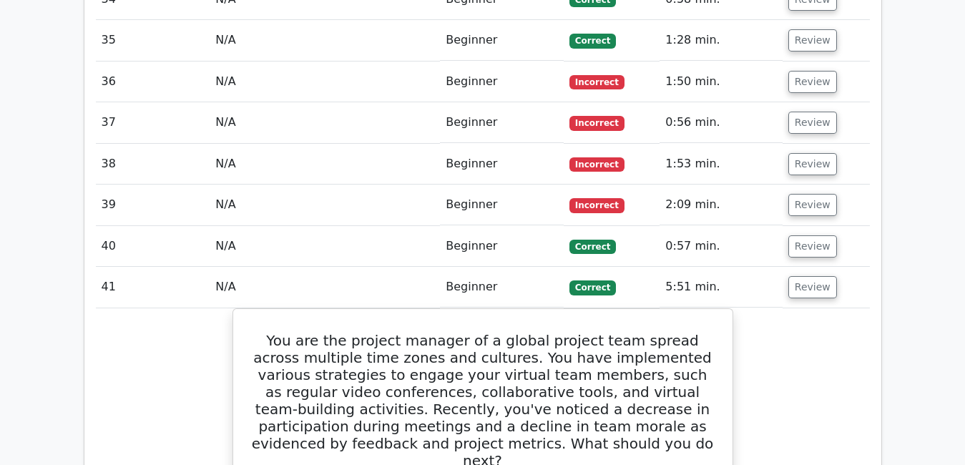
scroll to position [3431, 0]
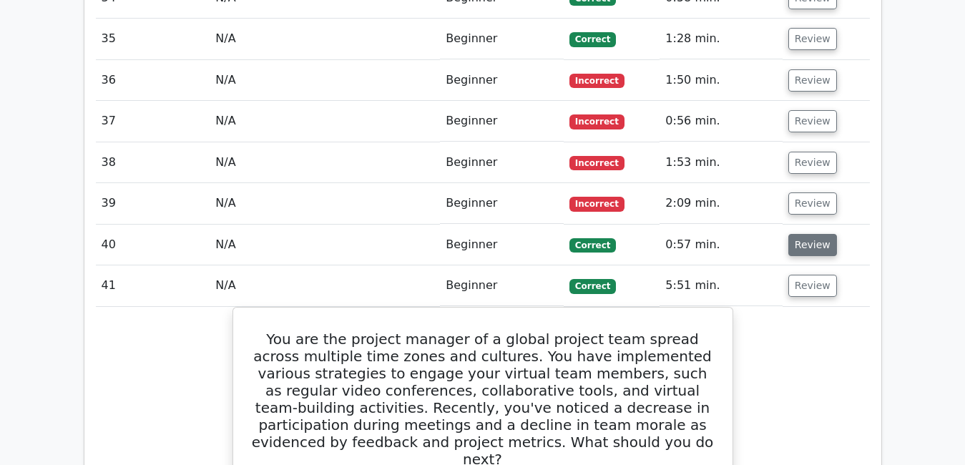
click at [804, 234] on button "Review" at bounding box center [813, 245] width 49 height 22
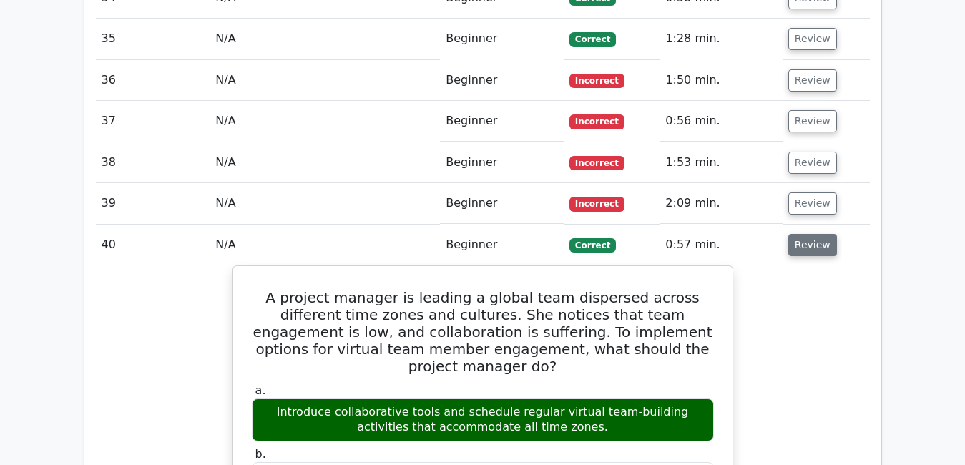
click at [804, 234] on button "Review" at bounding box center [813, 245] width 49 height 22
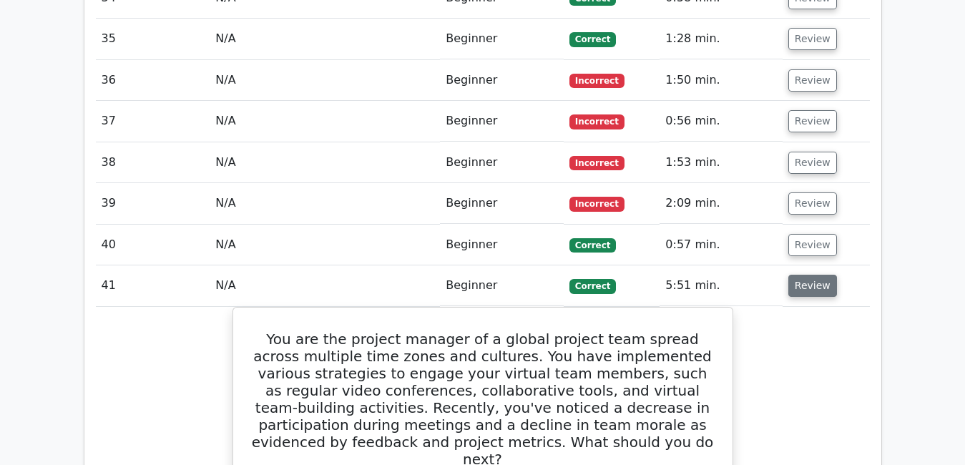
click at [810, 275] on button "Review" at bounding box center [813, 286] width 49 height 22
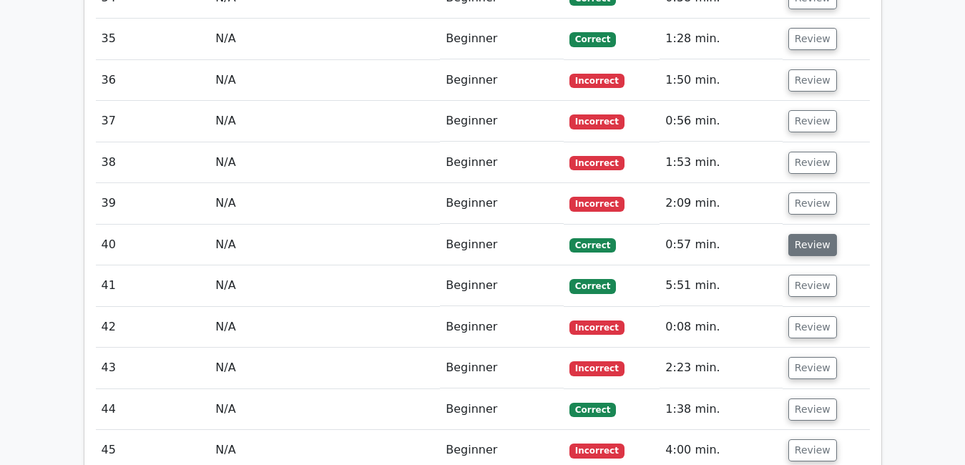
click at [806, 234] on button "Review" at bounding box center [813, 245] width 49 height 22
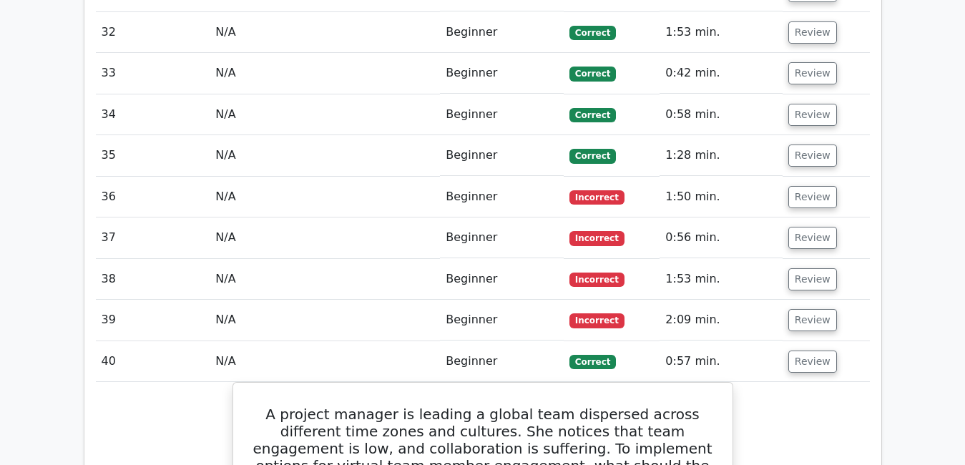
scroll to position [3317, 0]
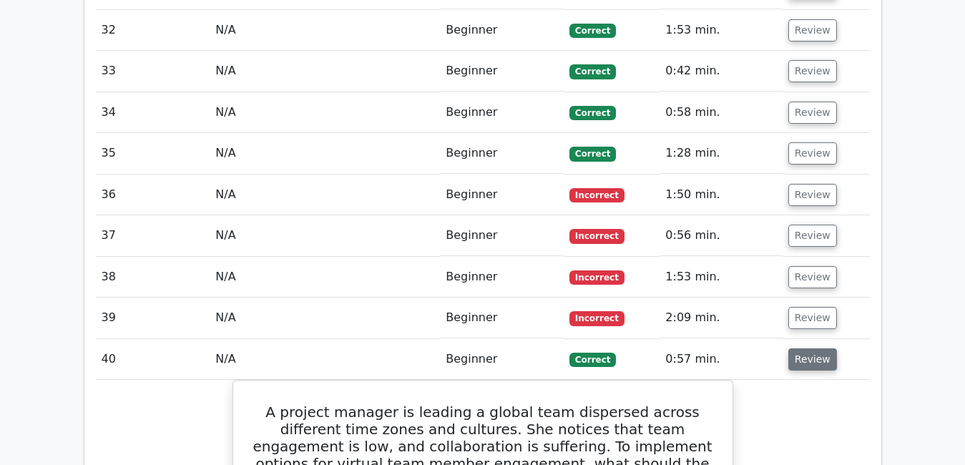
click at [826, 348] on button "Review" at bounding box center [813, 359] width 49 height 22
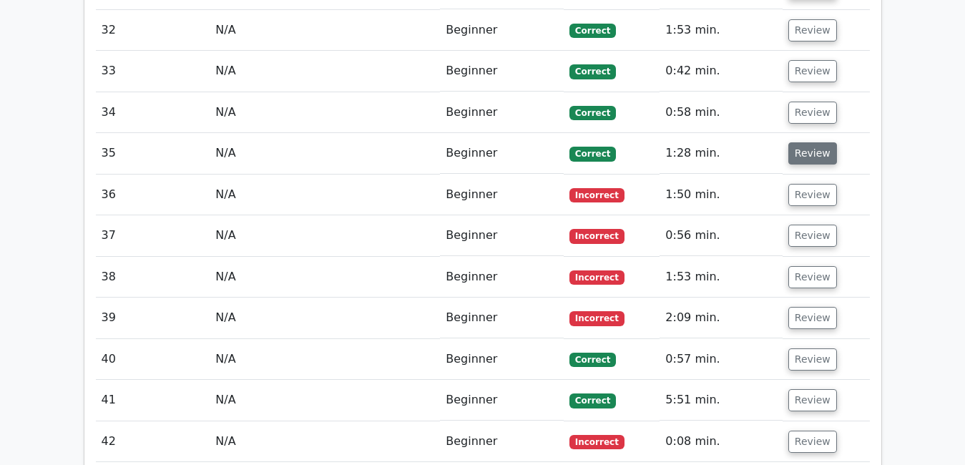
click at [815, 142] on button "Review" at bounding box center [813, 153] width 49 height 22
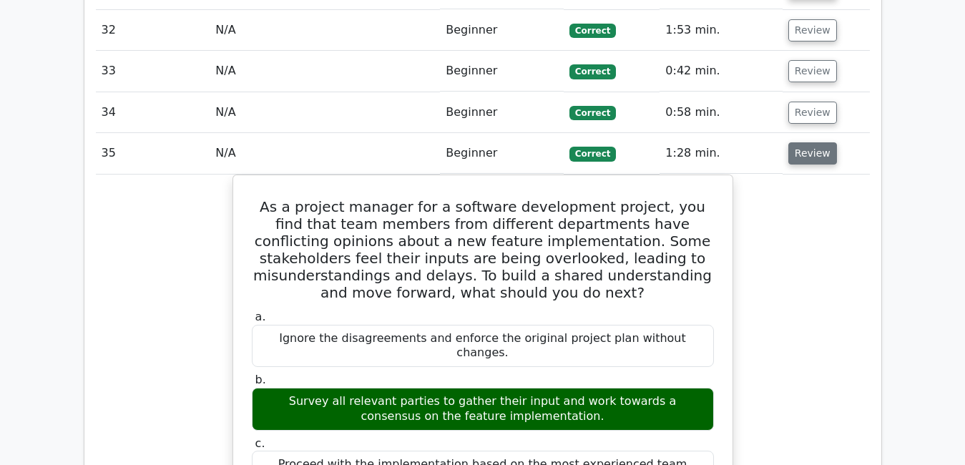
click at [815, 142] on button "Review" at bounding box center [813, 153] width 49 height 22
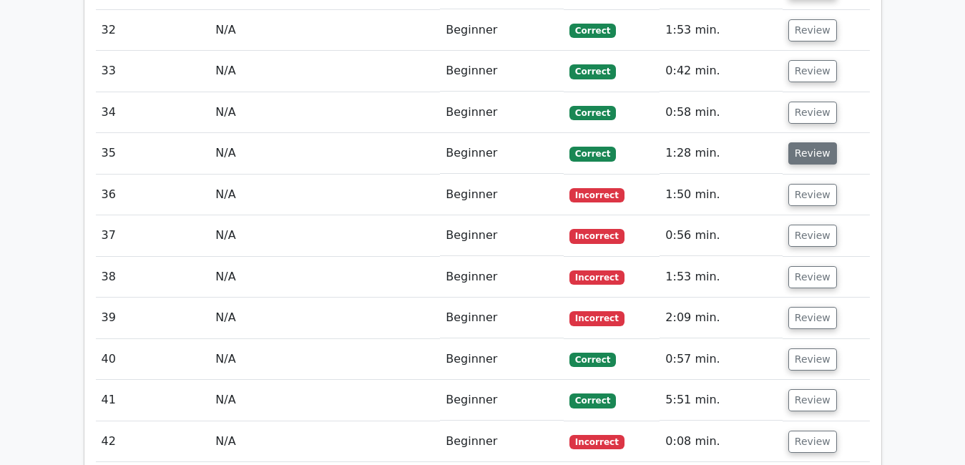
click at [815, 142] on button "Review" at bounding box center [813, 153] width 49 height 22
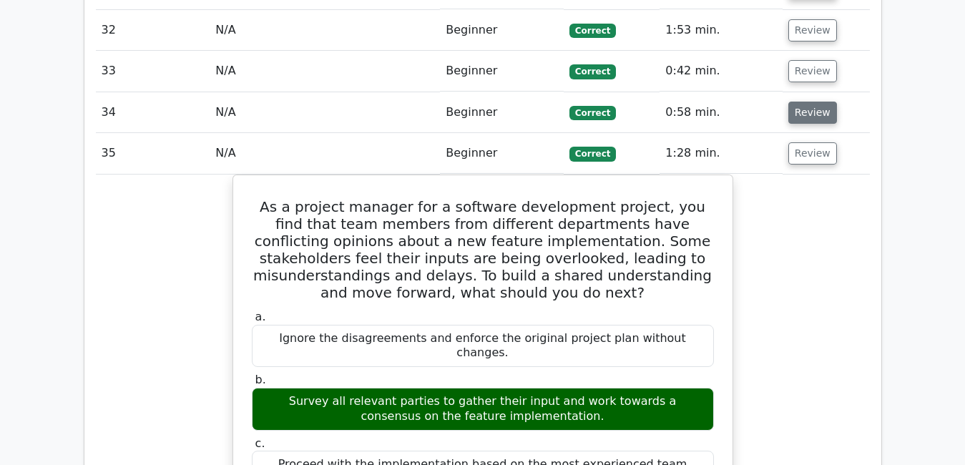
click at [821, 102] on button "Review" at bounding box center [813, 113] width 49 height 22
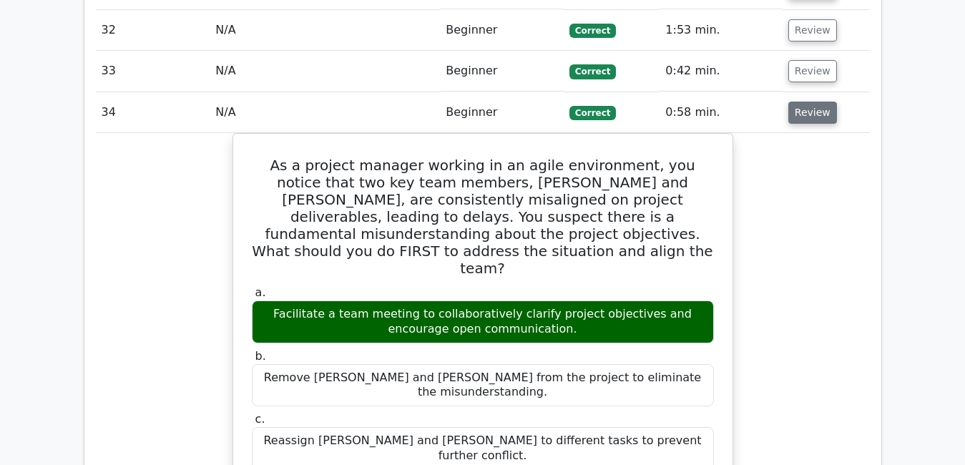
click at [801, 102] on button "Review" at bounding box center [813, 113] width 49 height 22
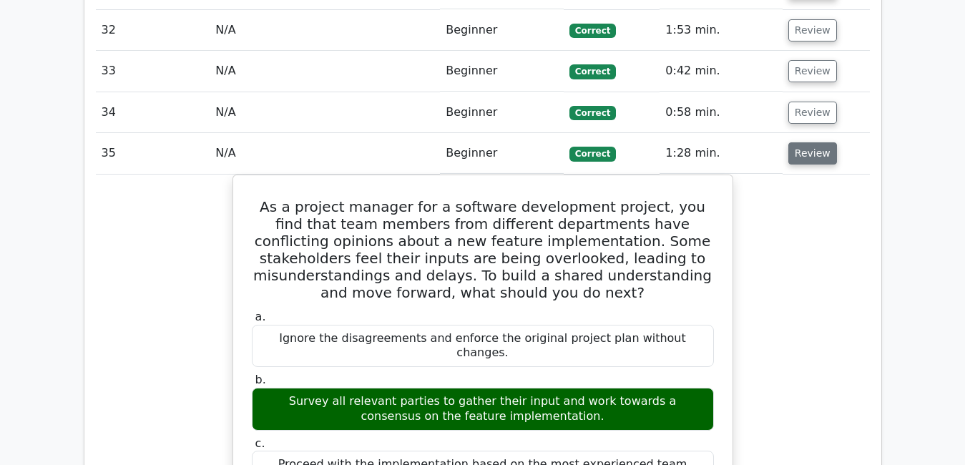
click at [810, 142] on button "Review" at bounding box center [813, 153] width 49 height 22
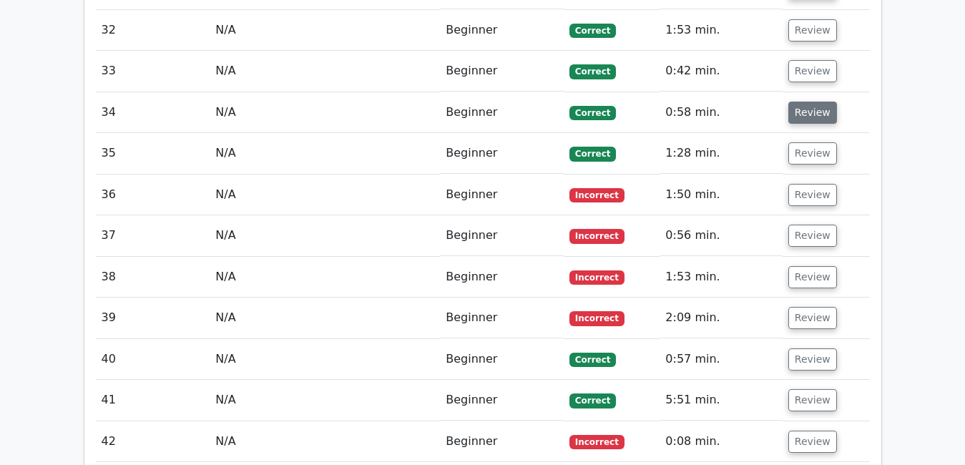
click at [802, 102] on button "Review" at bounding box center [813, 113] width 49 height 22
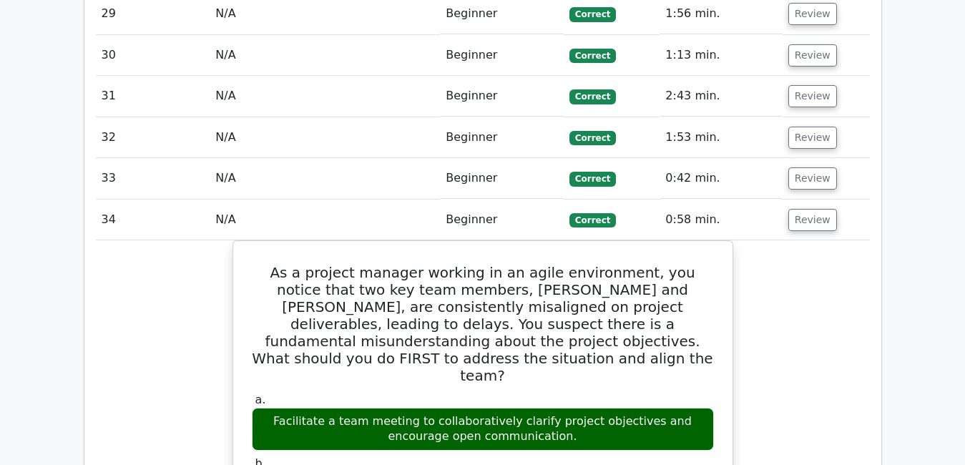
scroll to position [3203, 0]
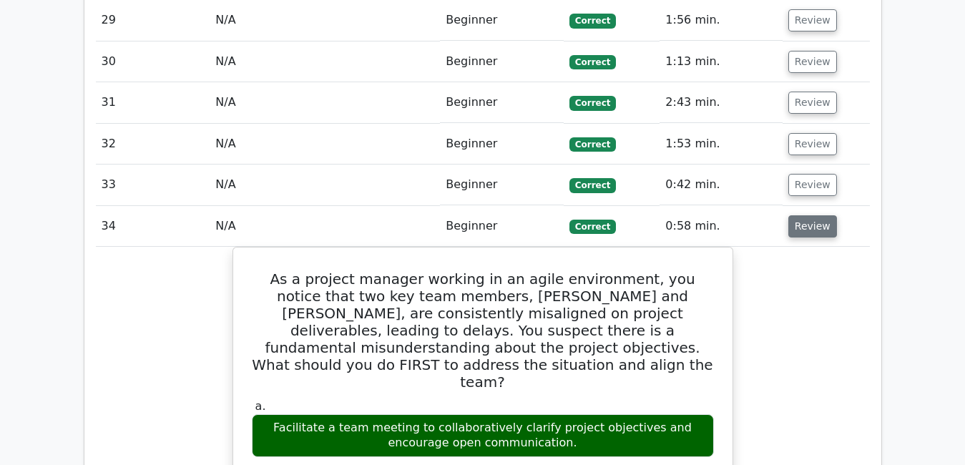
click at [818, 215] on button "Review" at bounding box center [813, 226] width 49 height 22
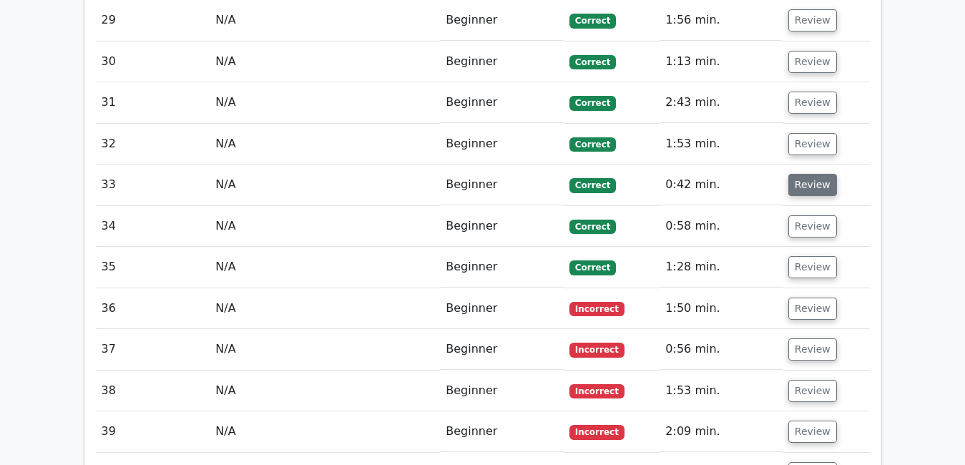
click at [803, 174] on button "Review" at bounding box center [813, 185] width 49 height 22
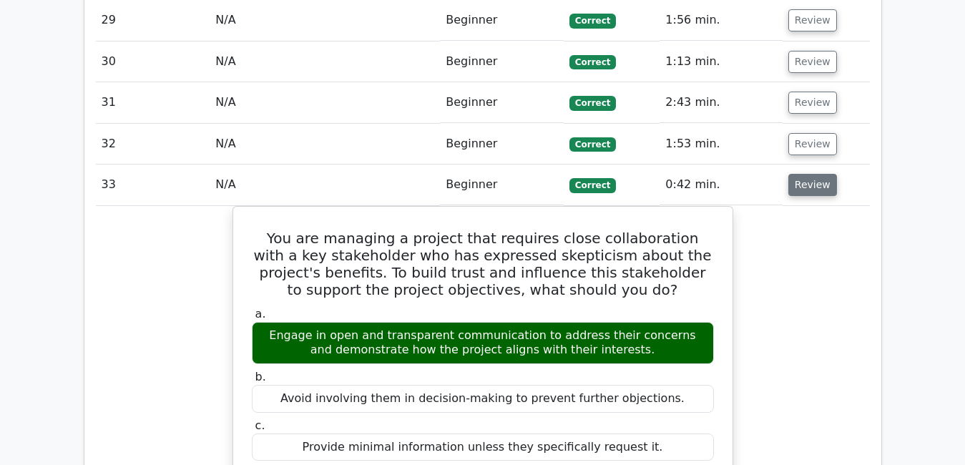
click at [803, 174] on button "Review" at bounding box center [813, 185] width 49 height 22
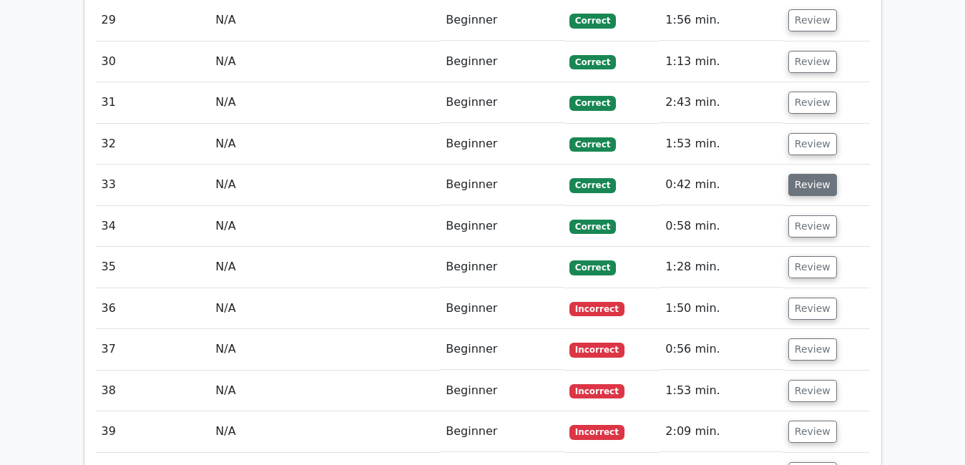
click at [803, 174] on button "Review" at bounding box center [813, 185] width 49 height 22
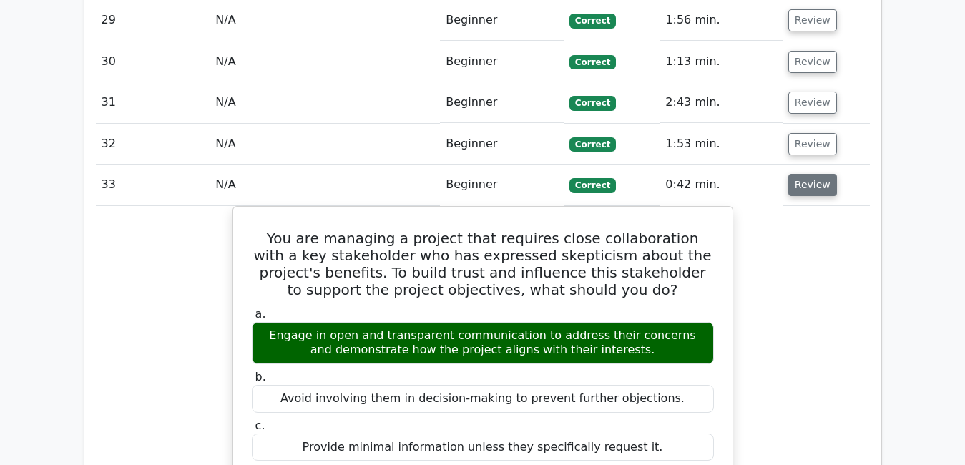
click at [804, 174] on button "Review" at bounding box center [813, 185] width 49 height 22
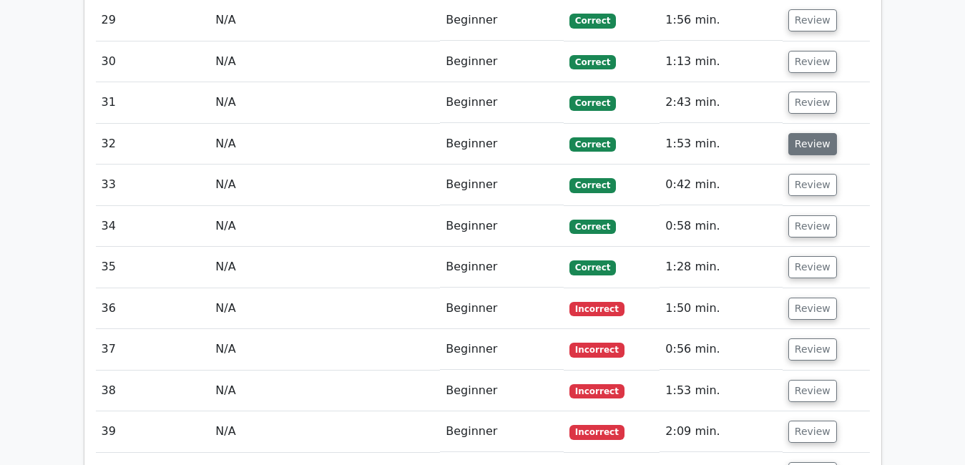
click at [805, 133] on button "Review" at bounding box center [813, 144] width 49 height 22
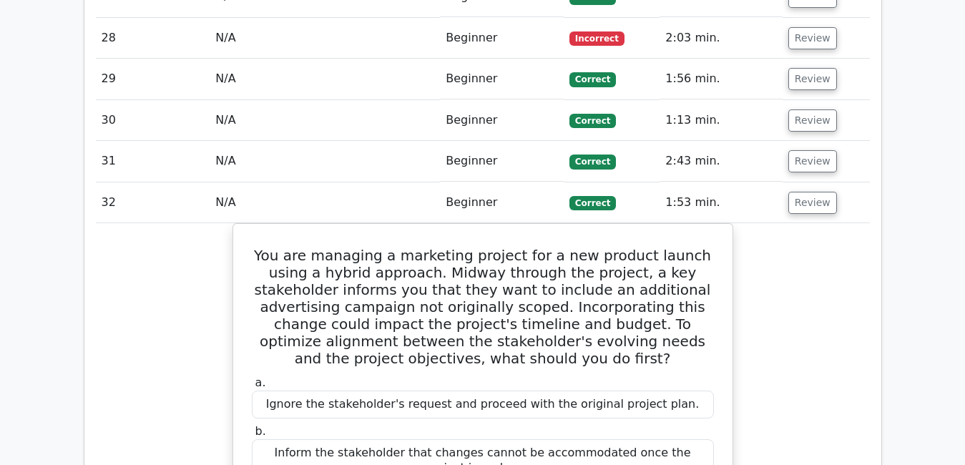
scroll to position [3146, 0]
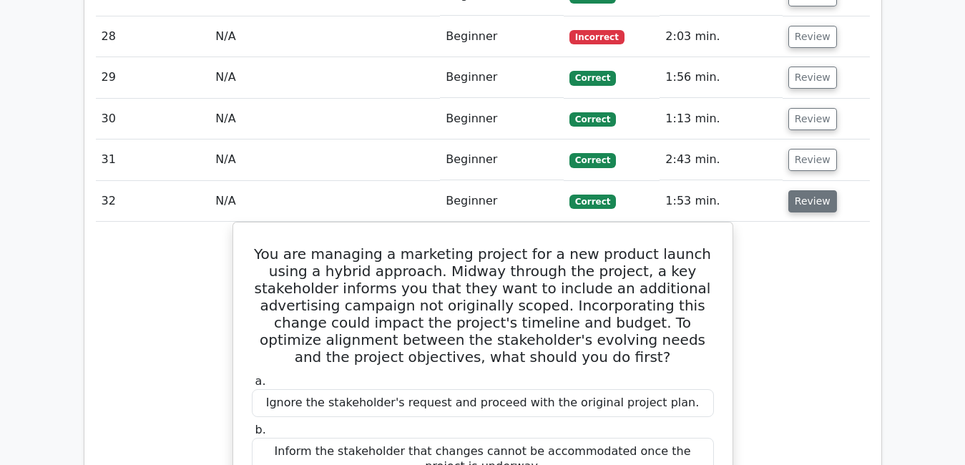
click at [813, 190] on button "Review" at bounding box center [813, 201] width 49 height 22
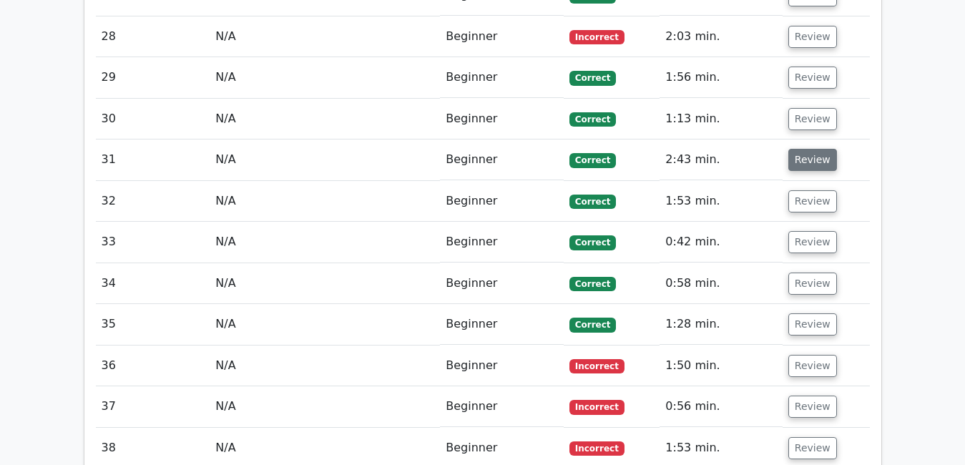
click at [807, 149] on button "Review" at bounding box center [813, 160] width 49 height 22
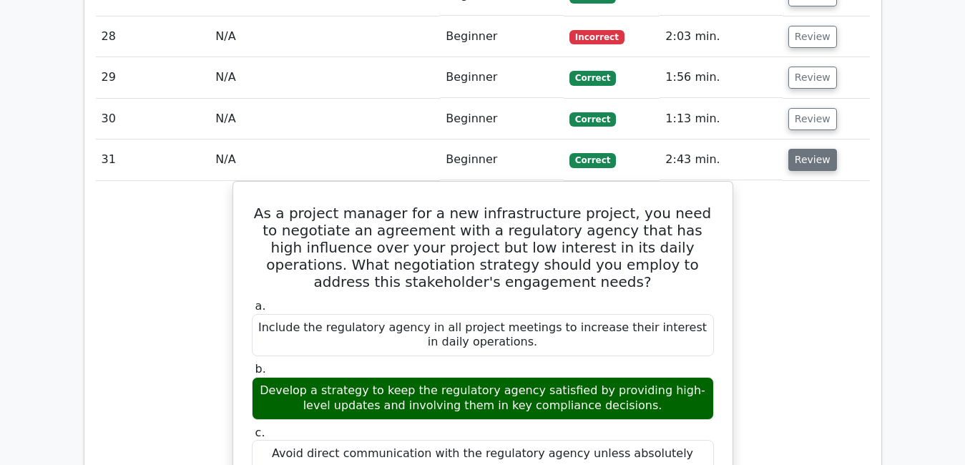
click at [807, 149] on button "Review" at bounding box center [813, 160] width 49 height 22
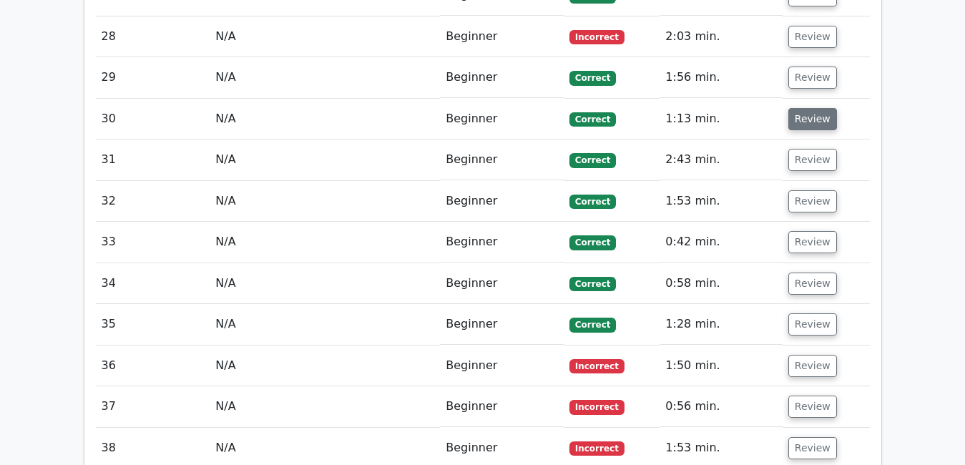
click at [810, 108] on button "Review" at bounding box center [813, 119] width 49 height 22
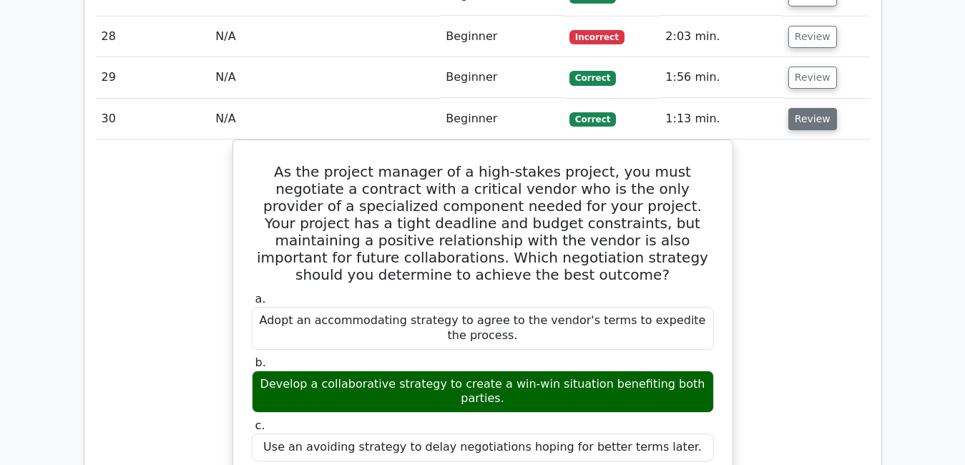
click at [813, 108] on button "Review" at bounding box center [813, 119] width 49 height 22
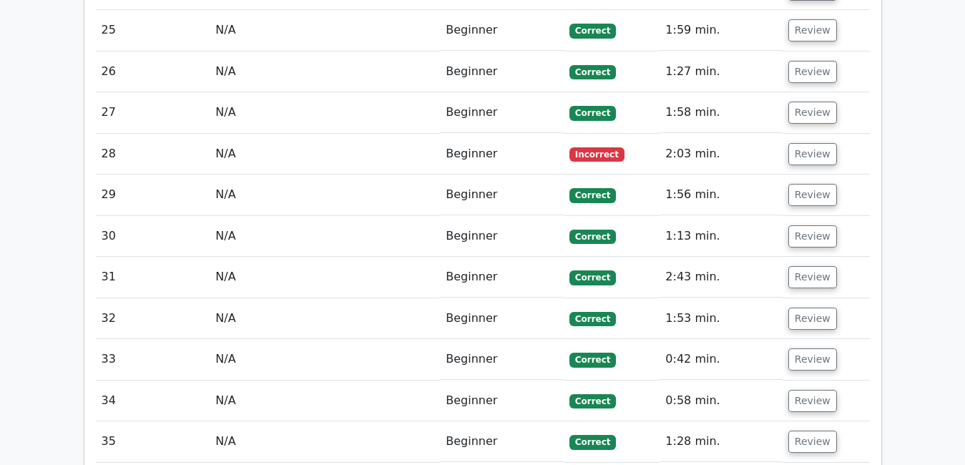
scroll to position [3031, 0]
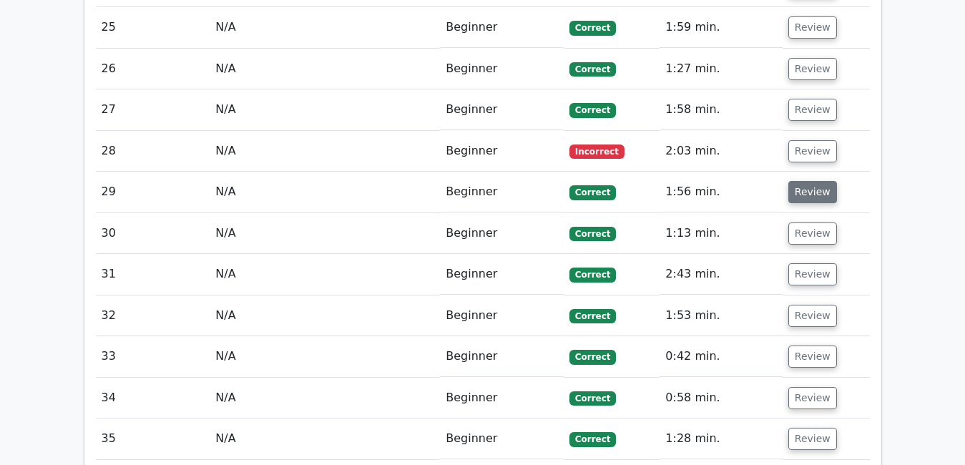
click at [814, 181] on button "Review" at bounding box center [813, 192] width 49 height 22
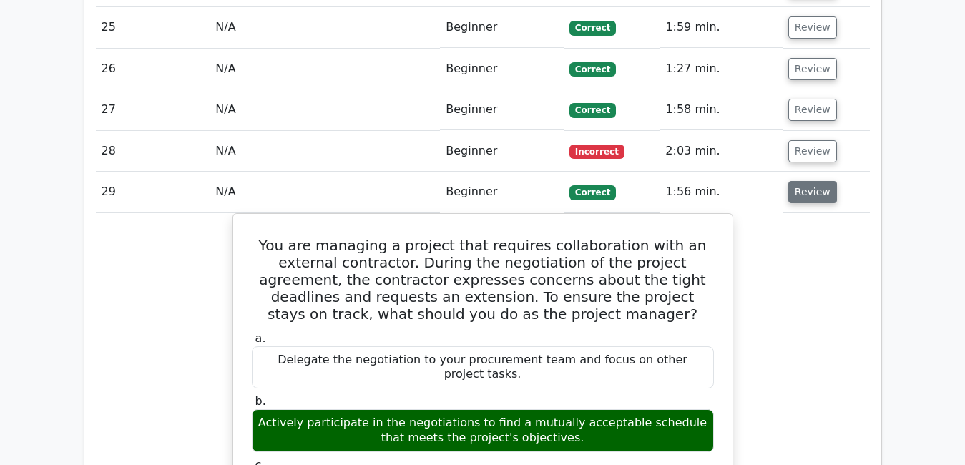
click at [799, 181] on button "Review" at bounding box center [813, 192] width 49 height 22
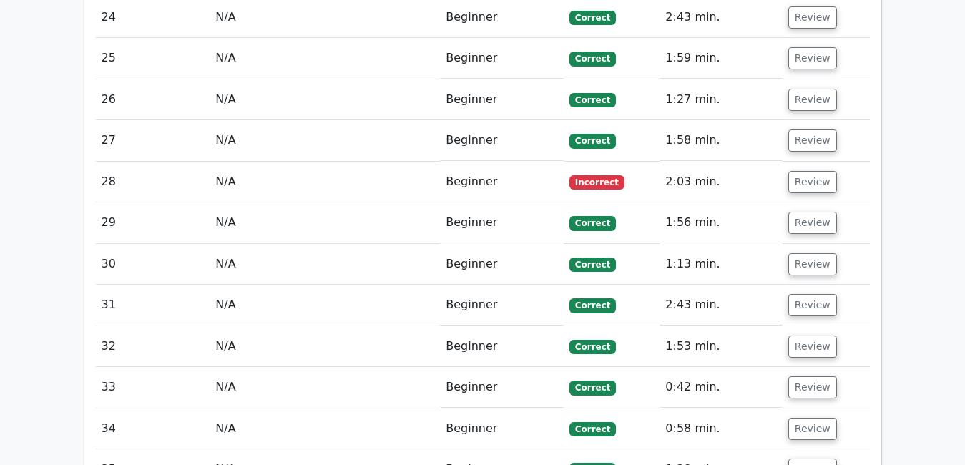
scroll to position [3003, 0]
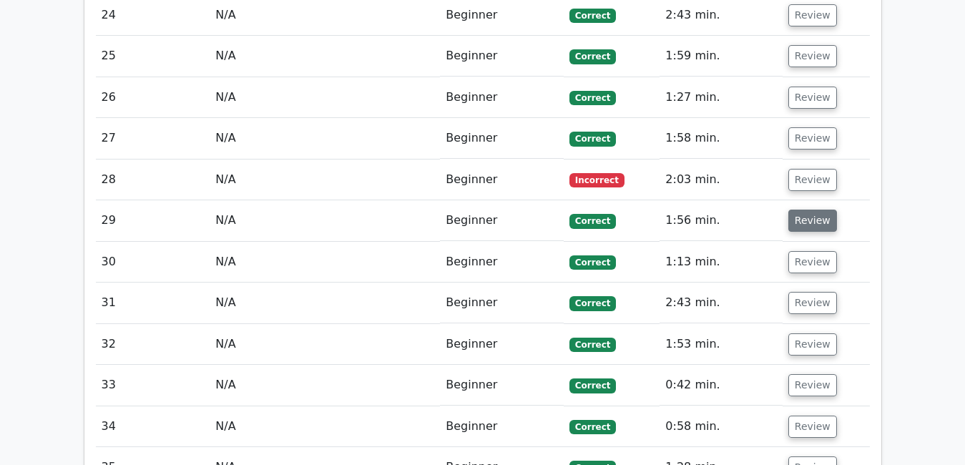
click at [801, 210] on button "Review" at bounding box center [813, 221] width 49 height 22
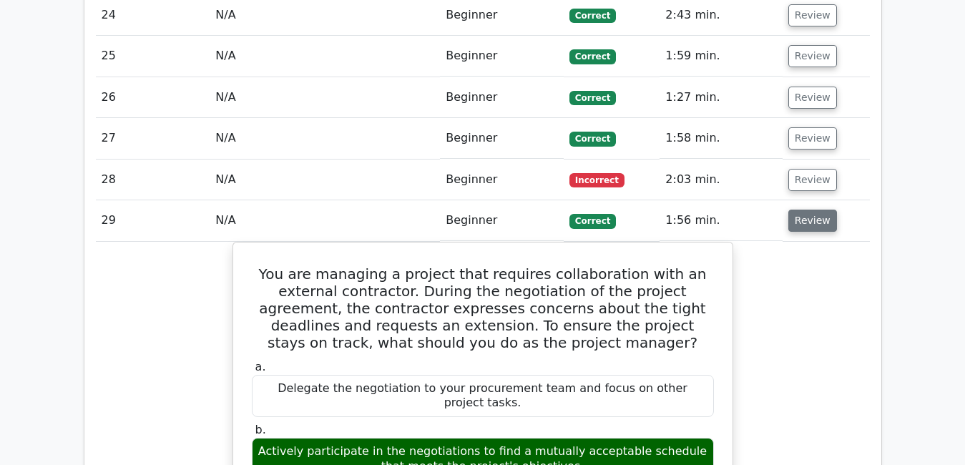
click at [807, 210] on button "Review" at bounding box center [813, 221] width 49 height 22
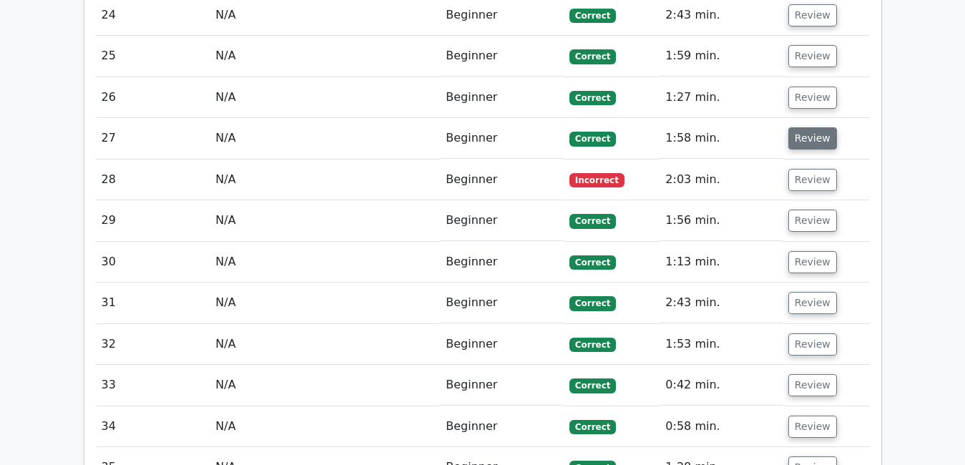
click at [802, 127] on button "Review" at bounding box center [813, 138] width 49 height 22
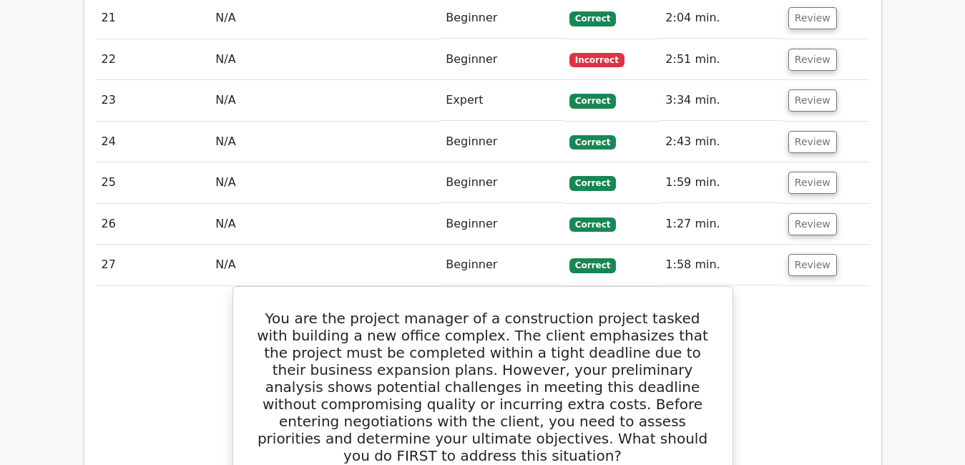
scroll to position [2869, 0]
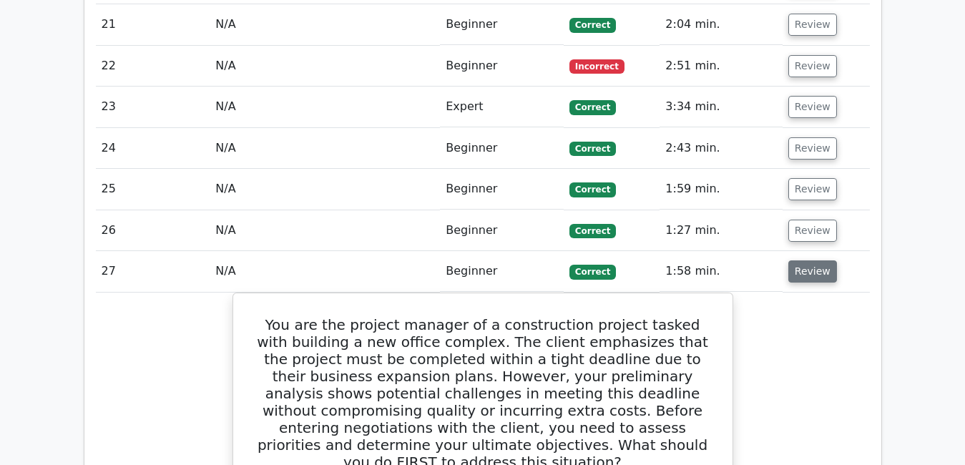
click at [803, 260] on button "Review" at bounding box center [813, 271] width 49 height 22
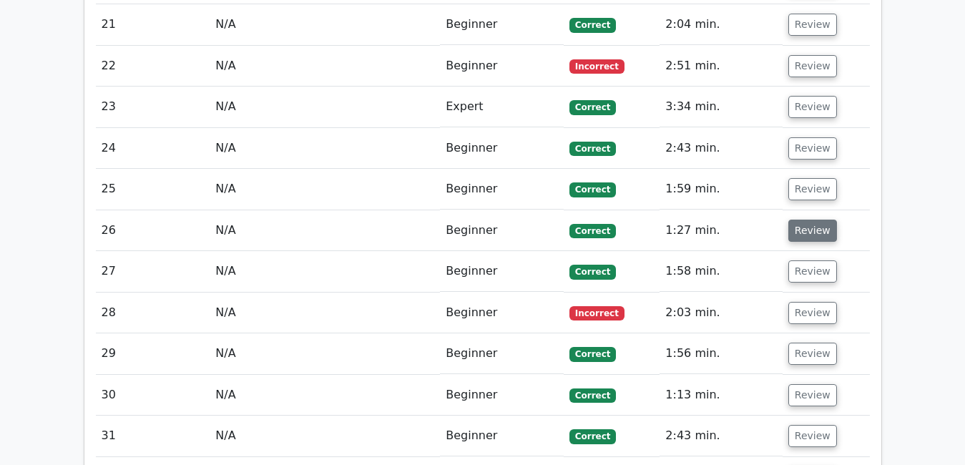
click at [803, 220] on button "Review" at bounding box center [813, 231] width 49 height 22
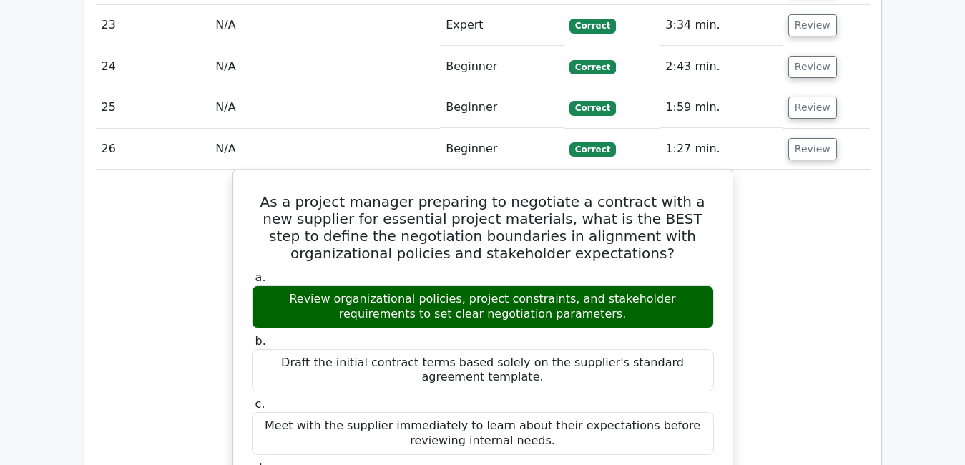
scroll to position [2955, 0]
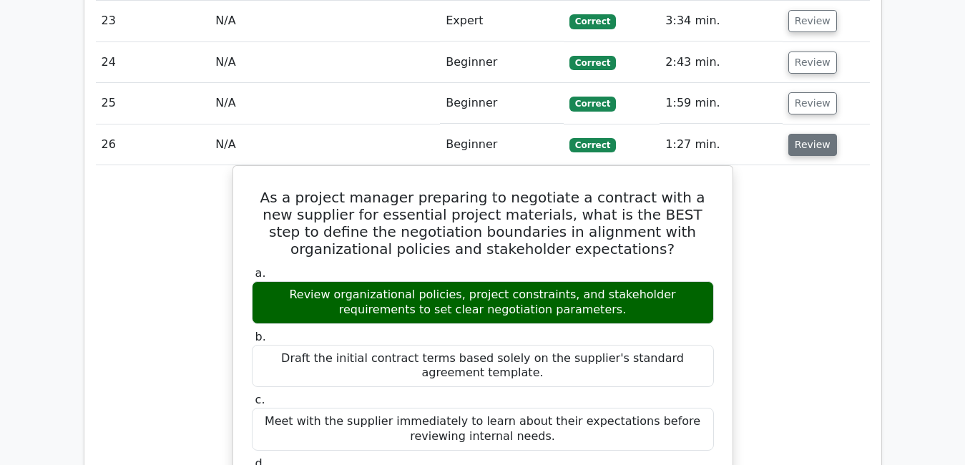
click at [806, 134] on button "Review" at bounding box center [813, 145] width 49 height 22
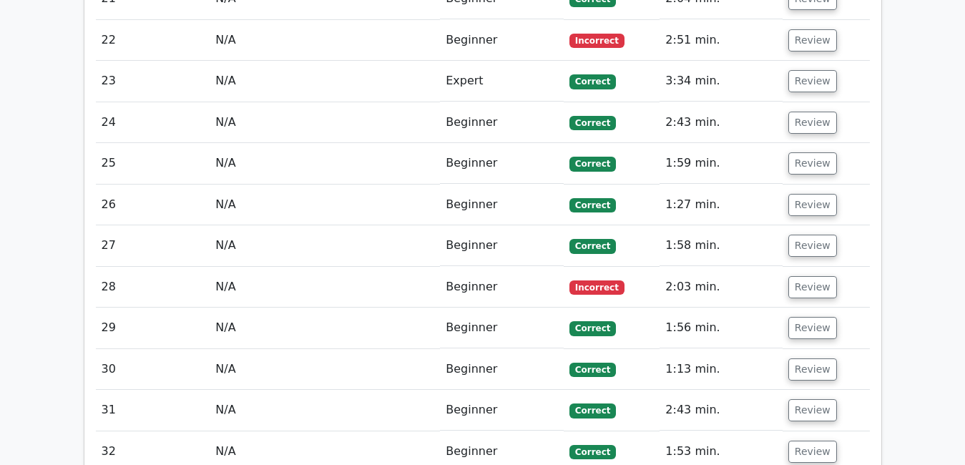
scroll to position [2898, 0]
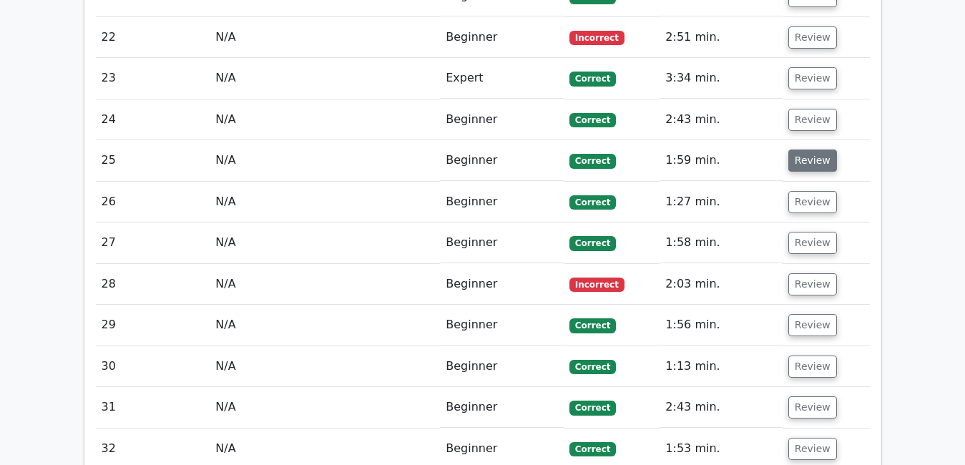
click at [802, 150] on button "Review" at bounding box center [813, 161] width 49 height 22
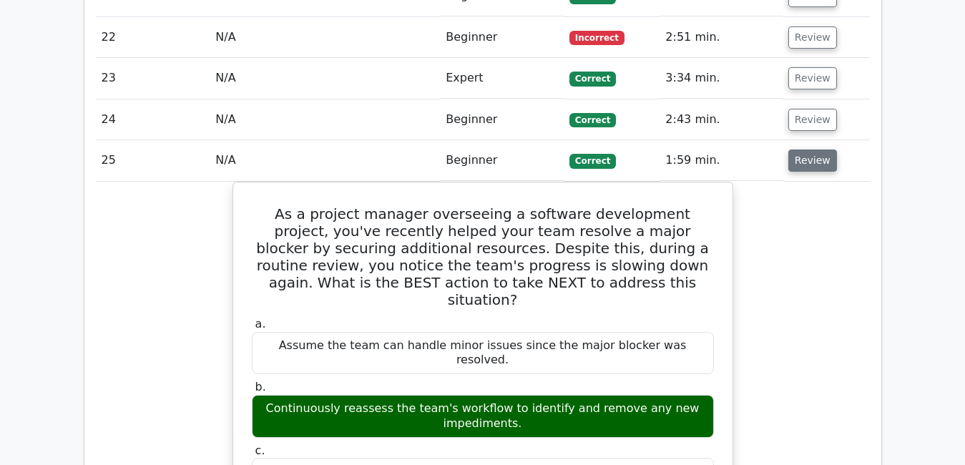
click at [802, 150] on button "Review" at bounding box center [813, 161] width 49 height 22
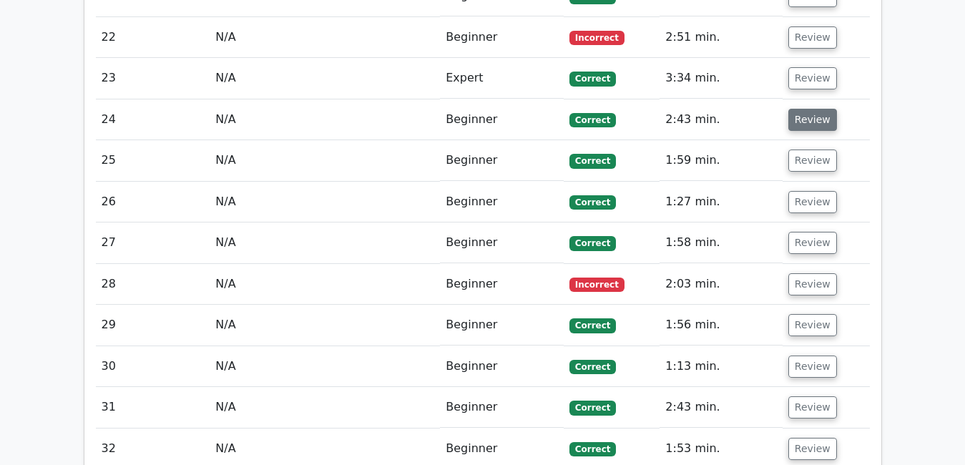
click at [806, 109] on button "Review" at bounding box center [813, 120] width 49 height 22
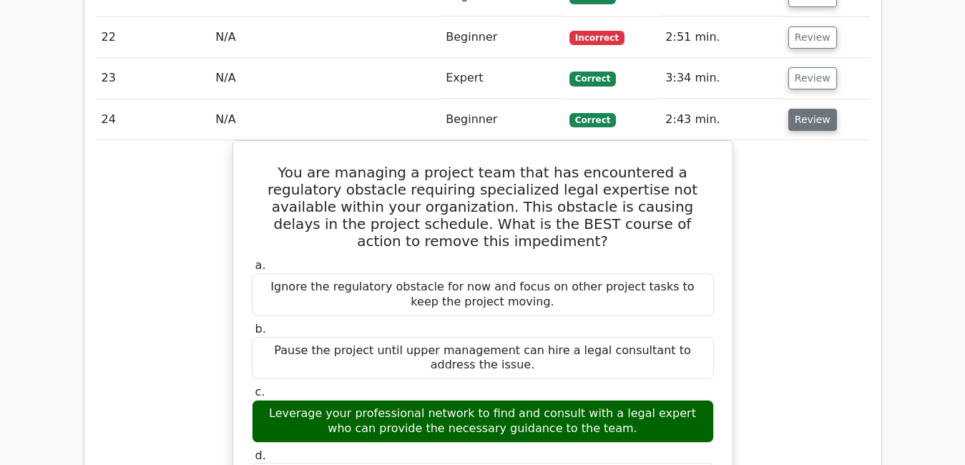
click at [806, 109] on button "Review" at bounding box center [813, 120] width 49 height 22
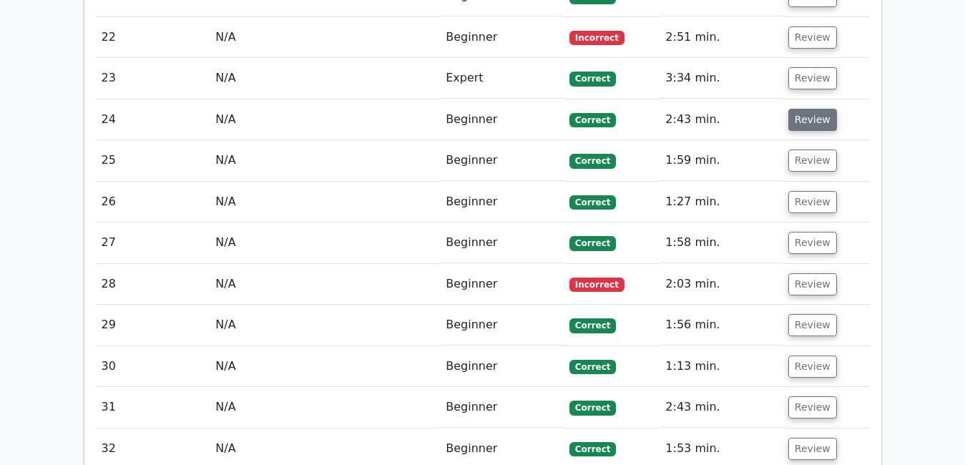
click at [806, 109] on button "Review" at bounding box center [813, 120] width 49 height 22
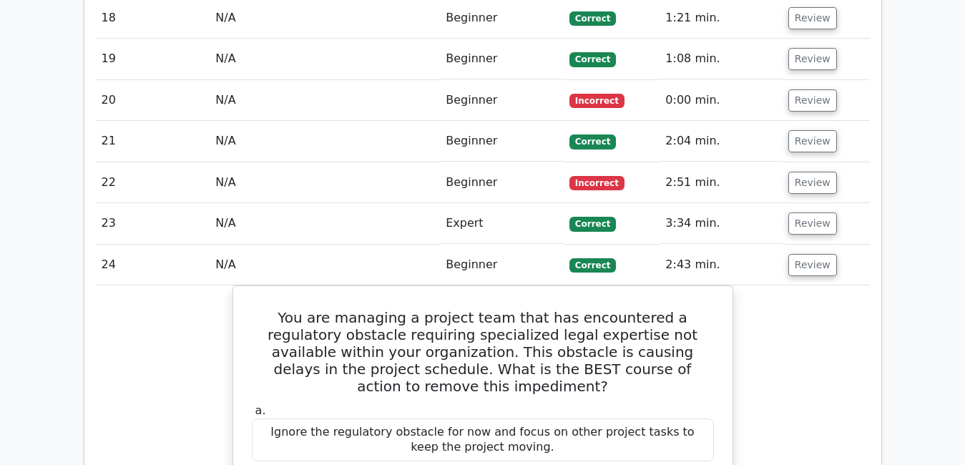
scroll to position [2756, 0]
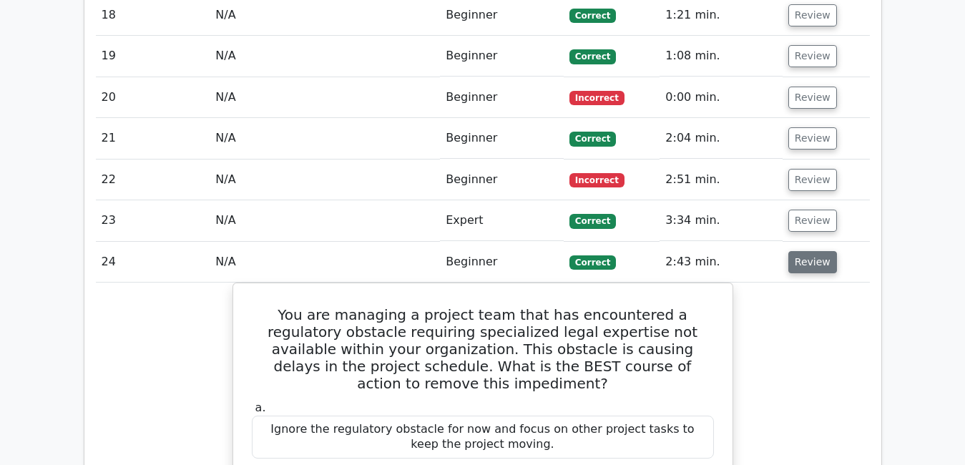
click at [811, 251] on button "Review" at bounding box center [813, 262] width 49 height 22
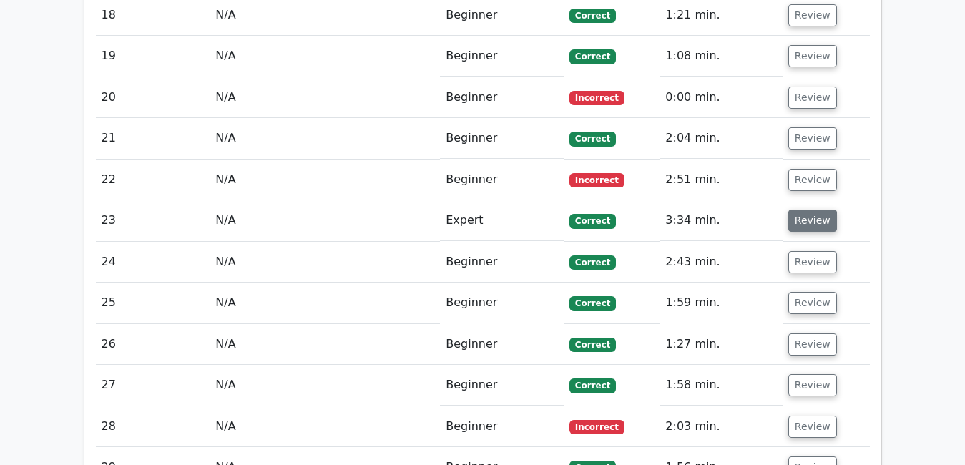
click at [798, 210] on button "Review" at bounding box center [813, 221] width 49 height 22
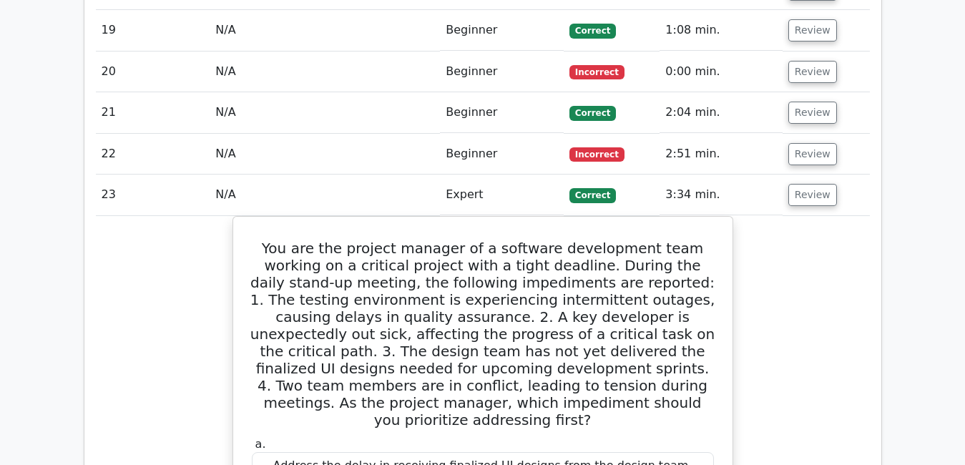
scroll to position [2784, 0]
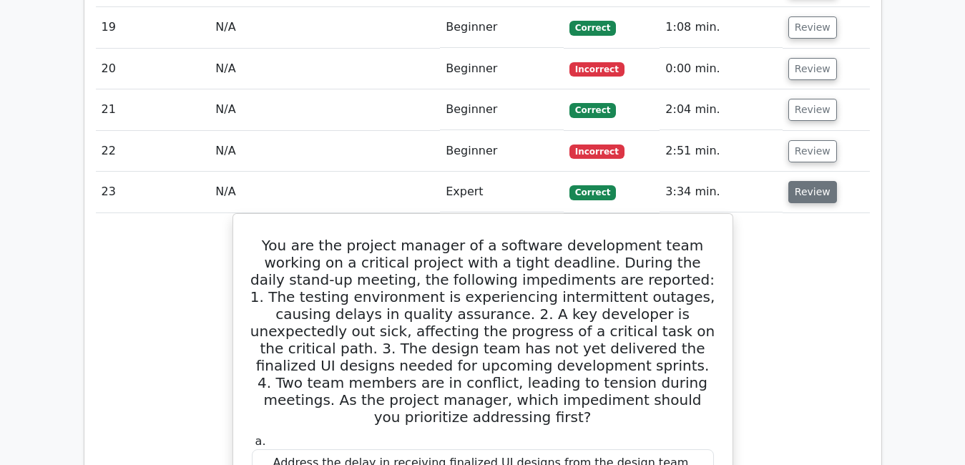
click at [823, 181] on button "Review" at bounding box center [813, 192] width 49 height 22
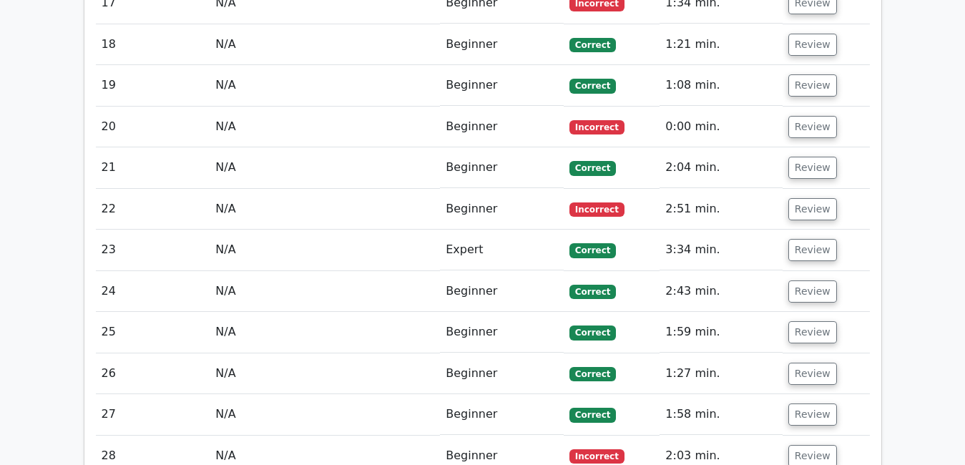
scroll to position [2727, 0]
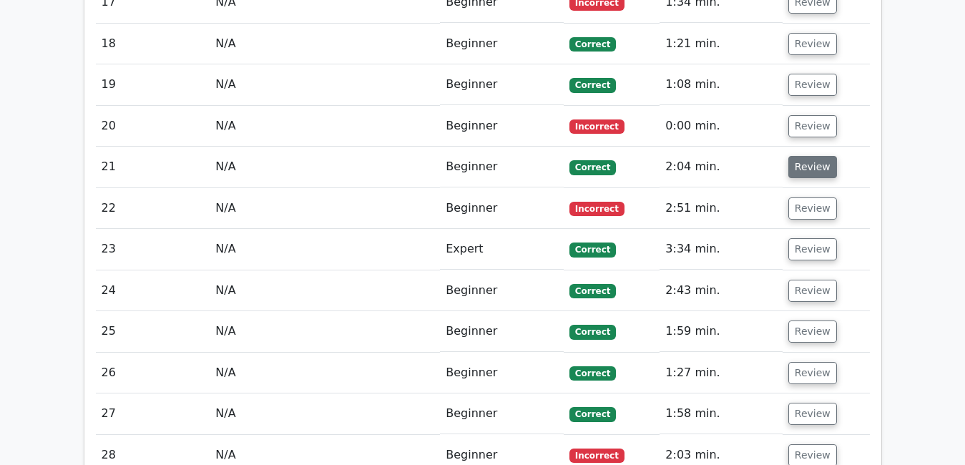
click at [798, 156] on button "Review" at bounding box center [813, 167] width 49 height 22
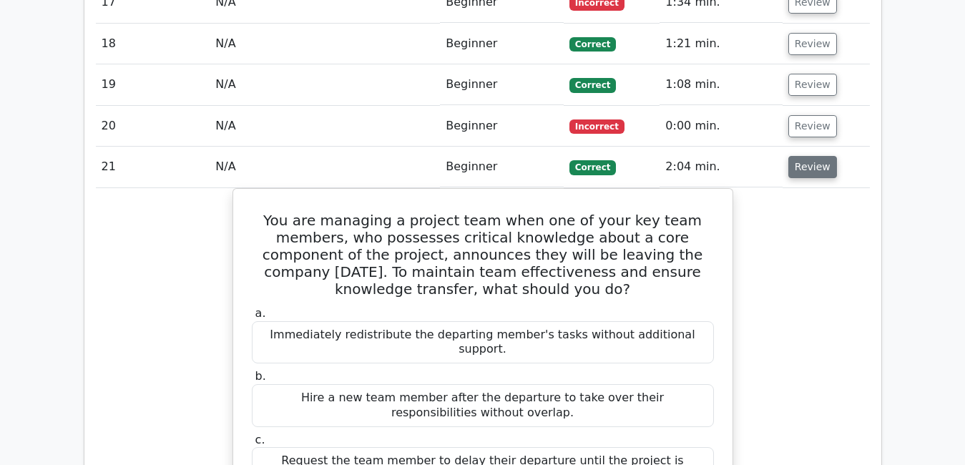
click at [798, 156] on button "Review" at bounding box center [813, 167] width 49 height 22
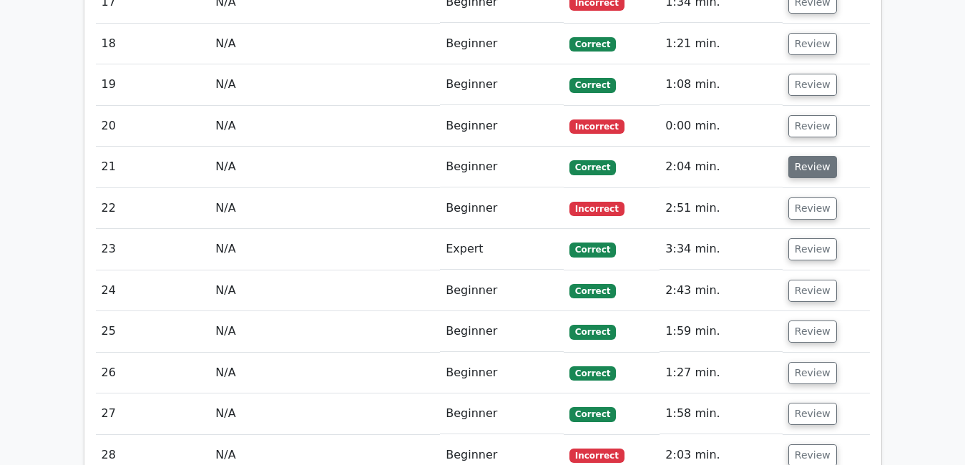
click at [798, 156] on button "Review" at bounding box center [813, 167] width 49 height 22
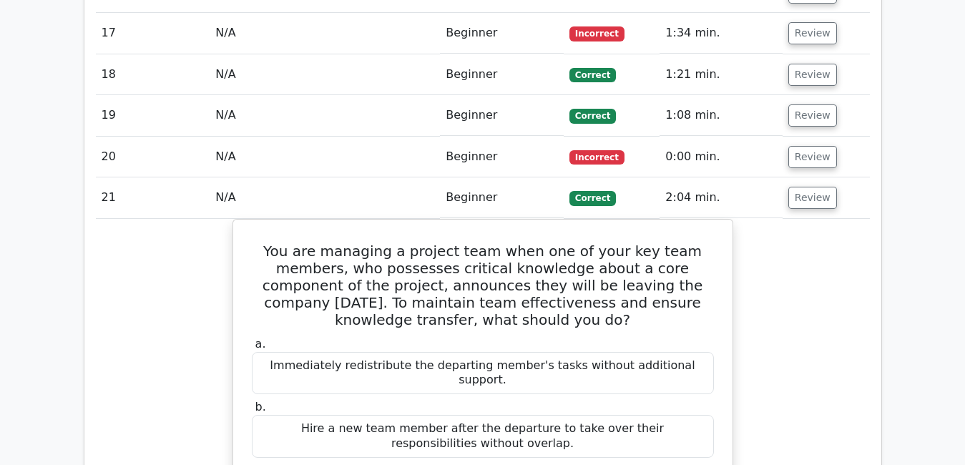
scroll to position [2698, 0]
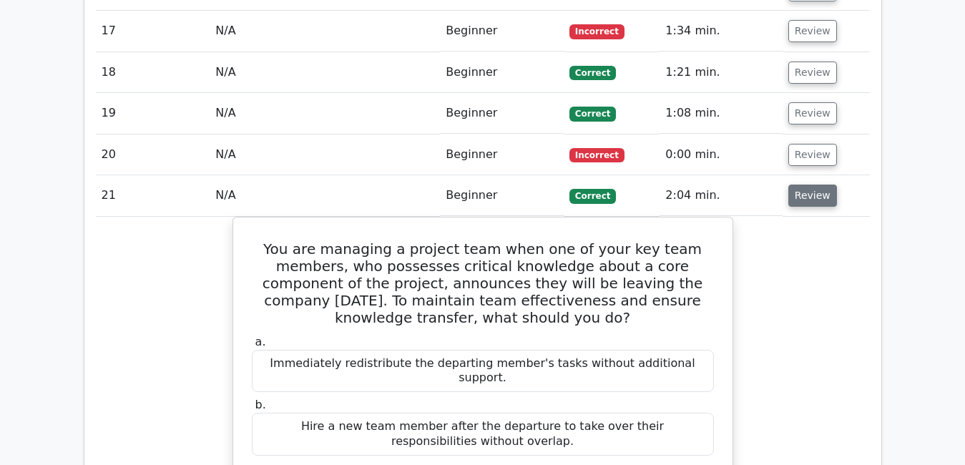
click at [815, 185] on button "Review" at bounding box center [813, 196] width 49 height 22
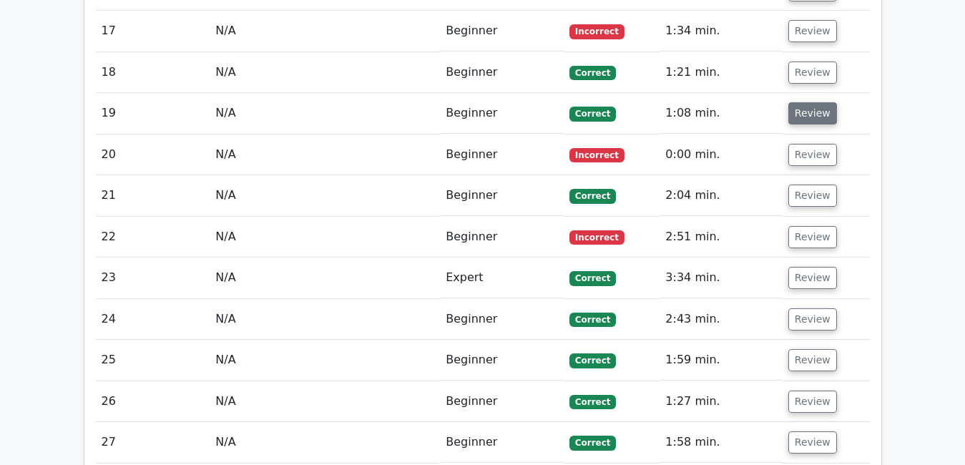
click at [806, 102] on button "Review" at bounding box center [813, 113] width 49 height 22
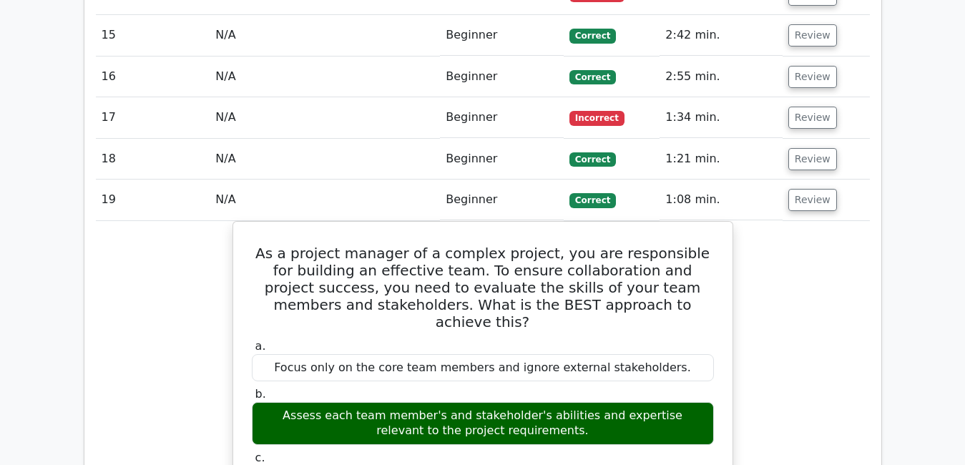
scroll to position [2613, 0]
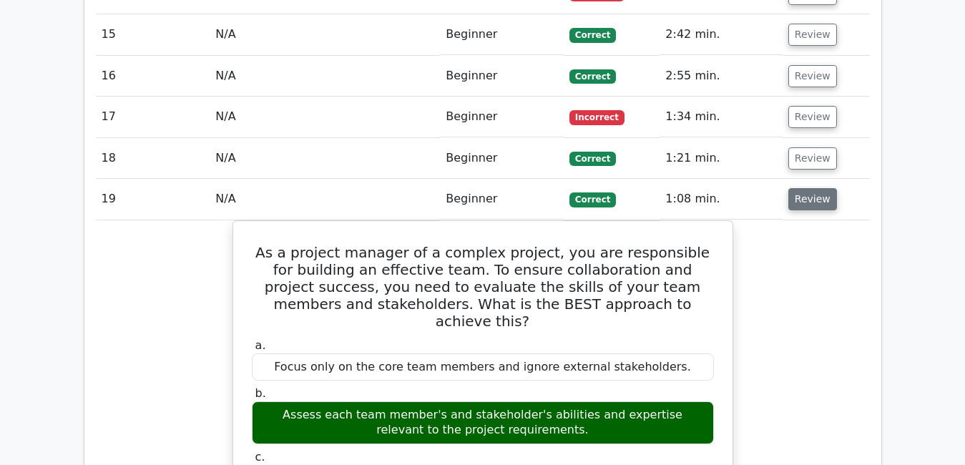
click at [816, 188] on button "Review" at bounding box center [813, 199] width 49 height 22
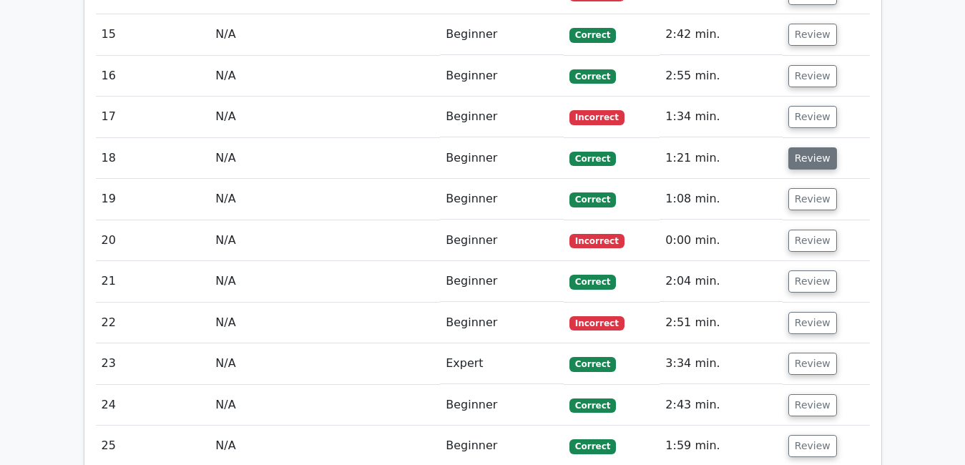
click at [809, 147] on button "Review" at bounding box center [813, 158] width 49 height 22
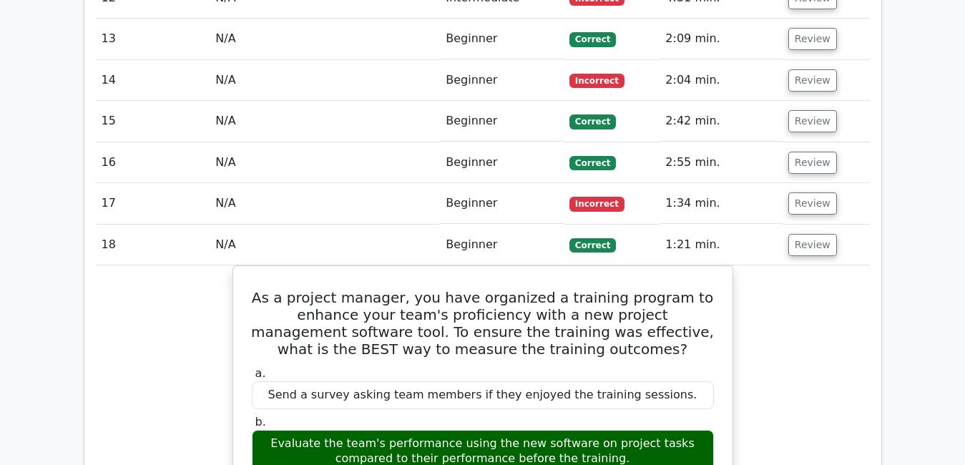
scroll to position [2527, 0]
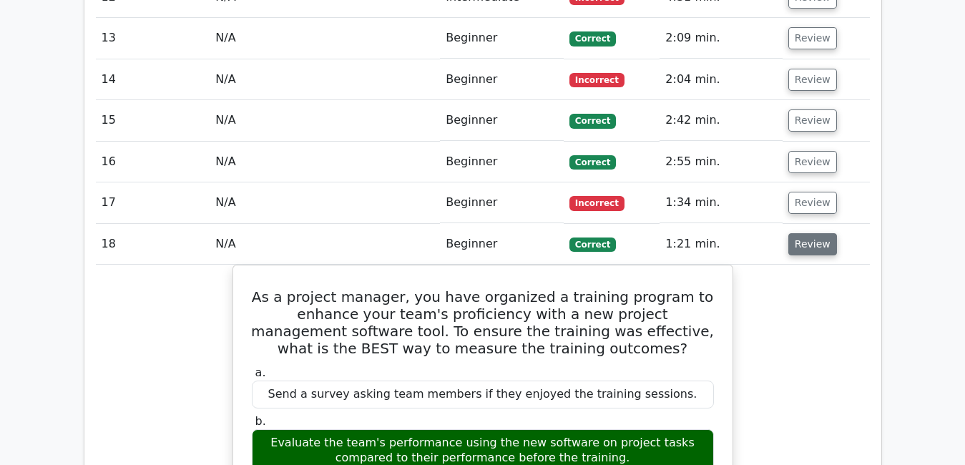
click at [809, 233] on button "Review" at bounding box center [813, 244] width 49 height 22
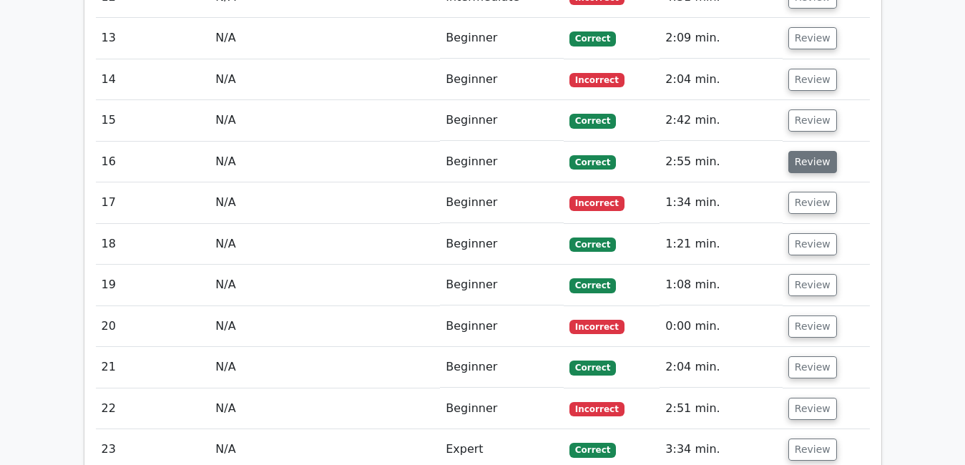
click at [806, 151] on button "Review" at bounding box center [813, 162] width 49 height 22
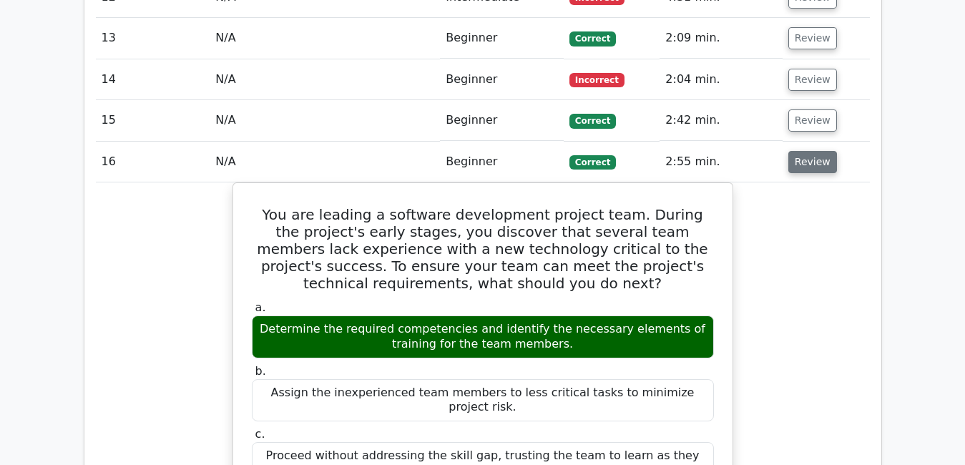
click at [806, 151] on button "Review" at bounding box center [813, 162] width 49 height 22
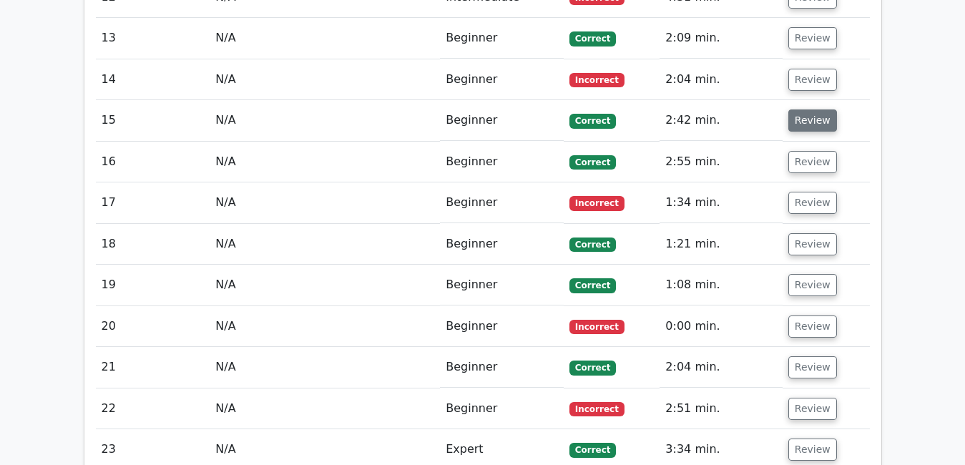
click at [808, 109] on button "Review" at bounding box center [813, 120] width 49 height 22
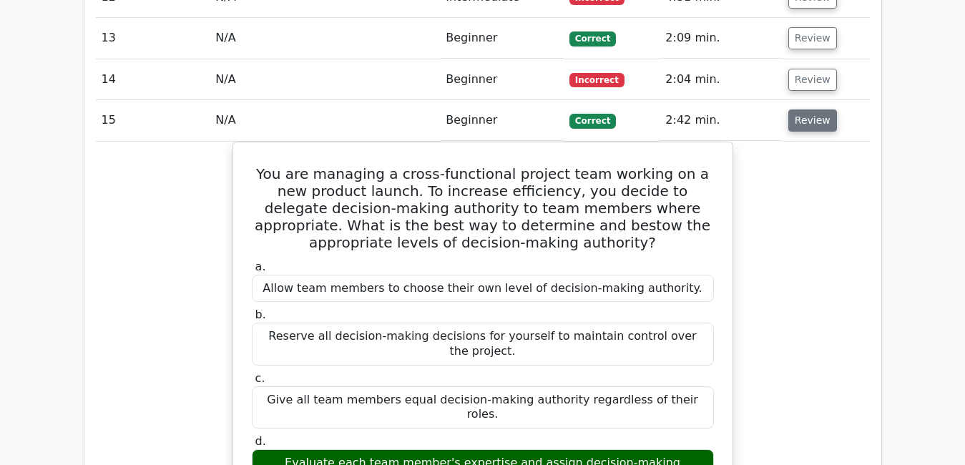
click at [817, 109] on button "Review" at bounding box center [813, 120] width 49 height 22
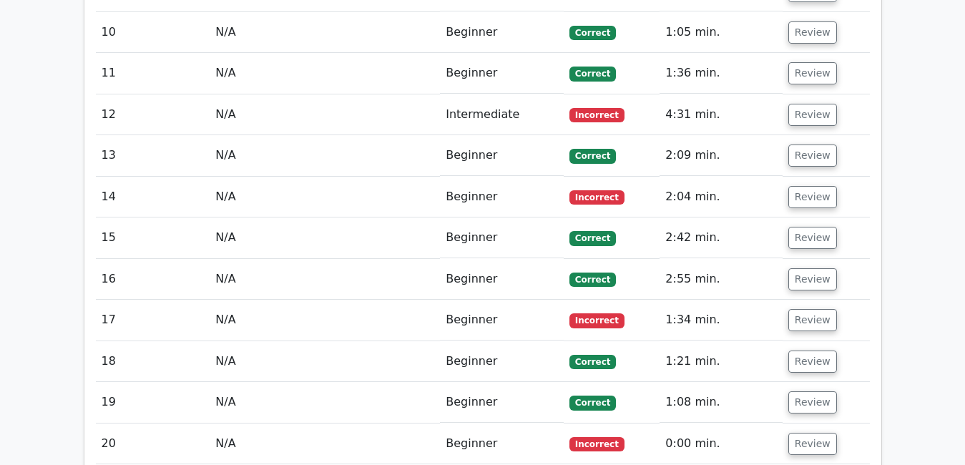
scroll to position [2412, 0]
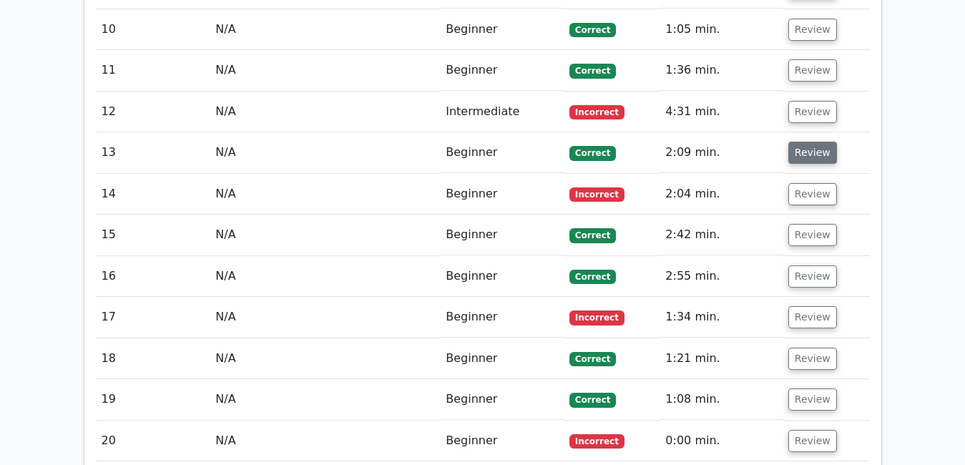
click at [796, 142] on button "Review" at bounding box center [813, 153] width 49 height 22
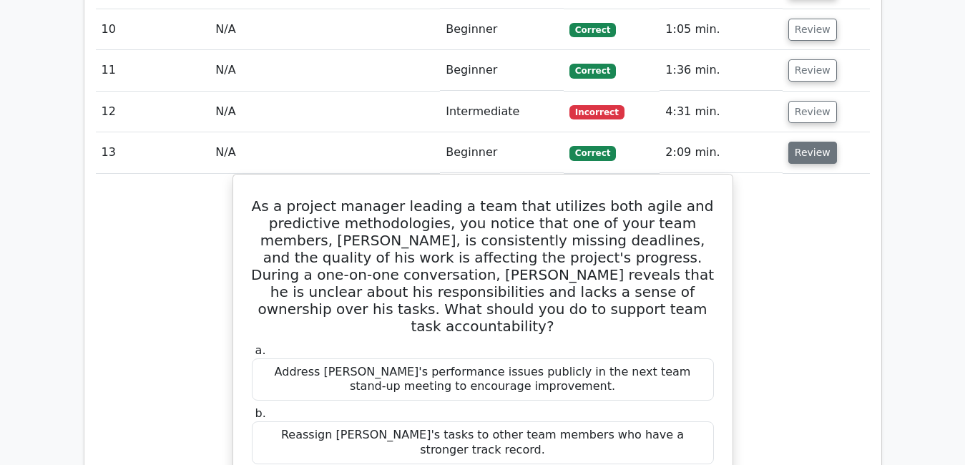
click at [796, 142] on button "Review" at bounding box center [813, 153] width 49 height 22
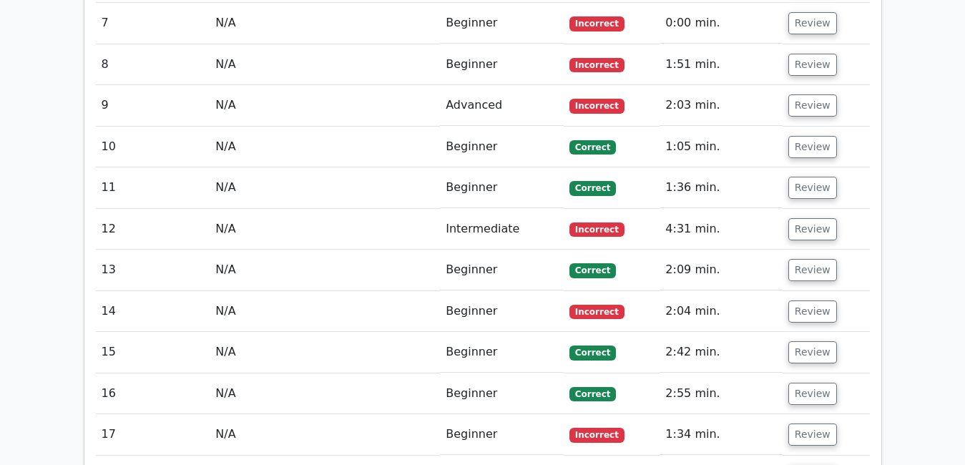
scroll to position [2298, 0]
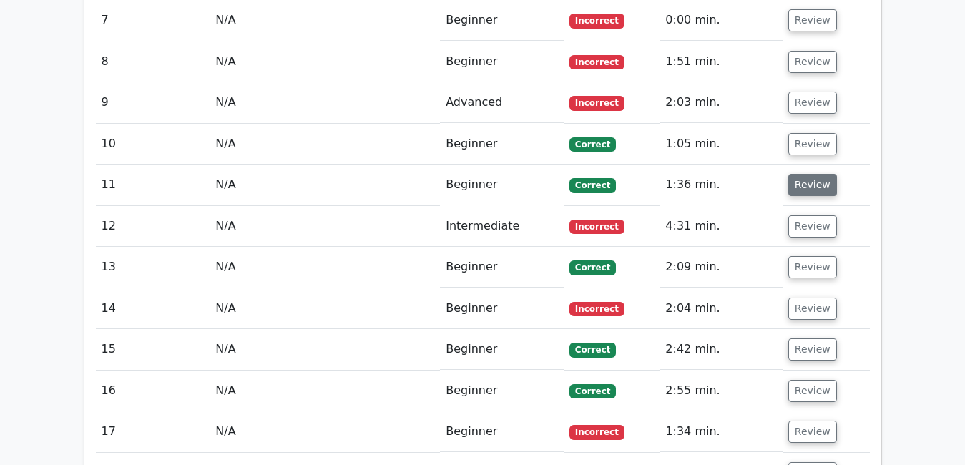
click at [799, 174] on button "Review" at bounding box center [813, 185] width 49 height 22
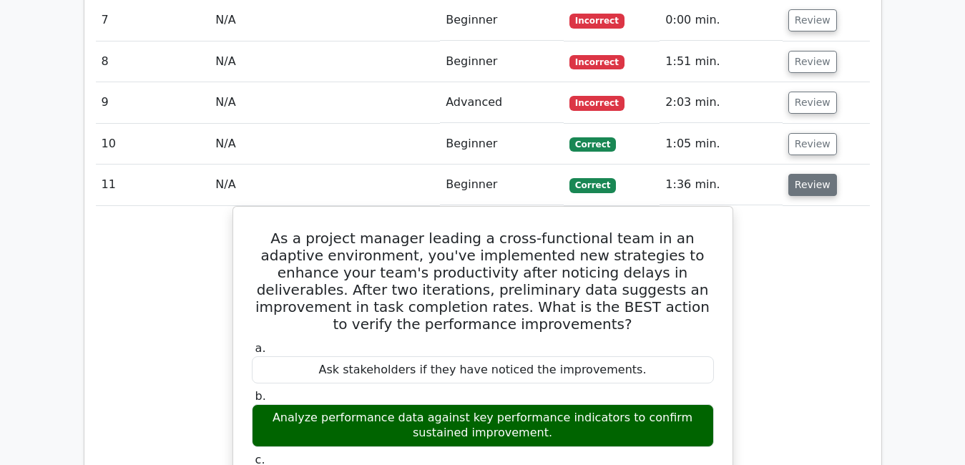
click at [796, 174] on button "Review" at bounding box center [813, 185] width 49 height 22
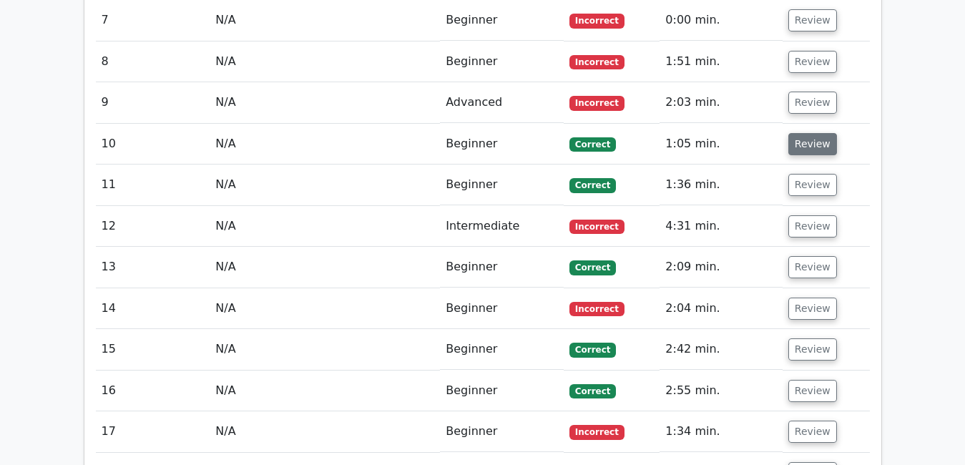
click at [802, 133] on button "Review" at bounding box center [813, 144] width 49 height 22
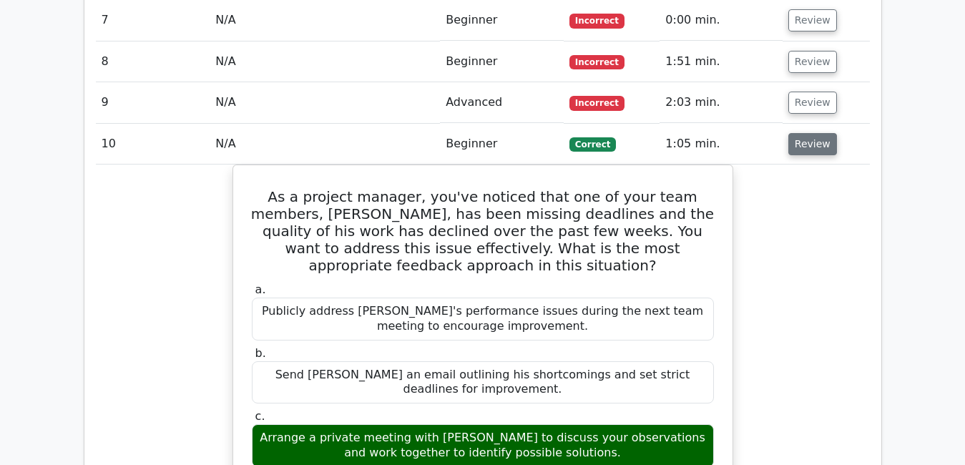
click at [802, 133] on button "Review" at bounding box center [813, 144] width 49 height 22
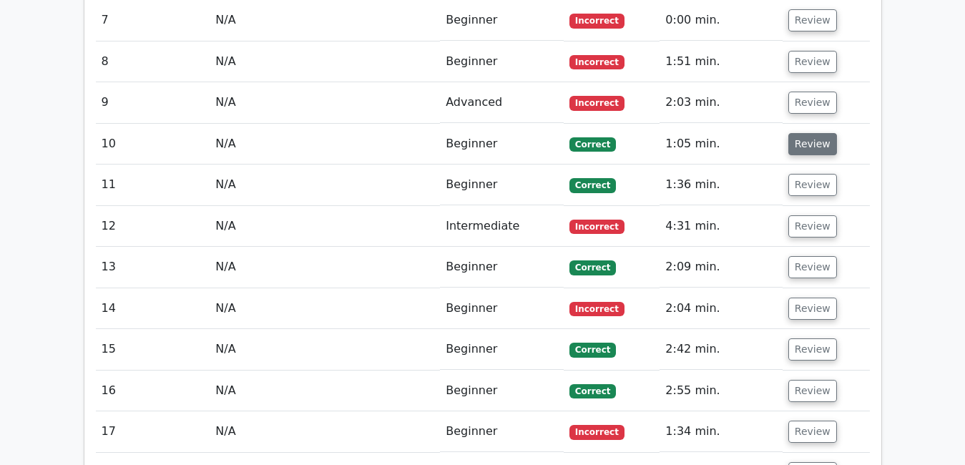
click at [802, 133] on button "Review" at bounding box center [813, 144] width 49 height 22
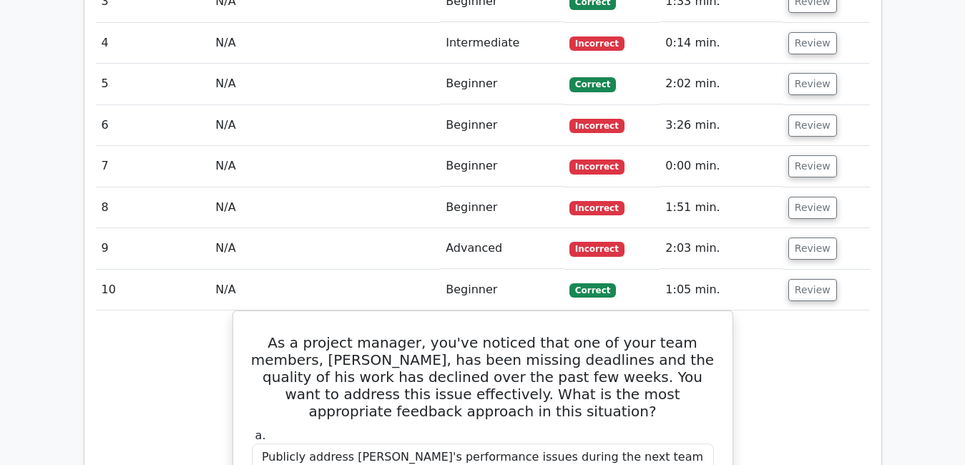
scroll to position [2155, 0]
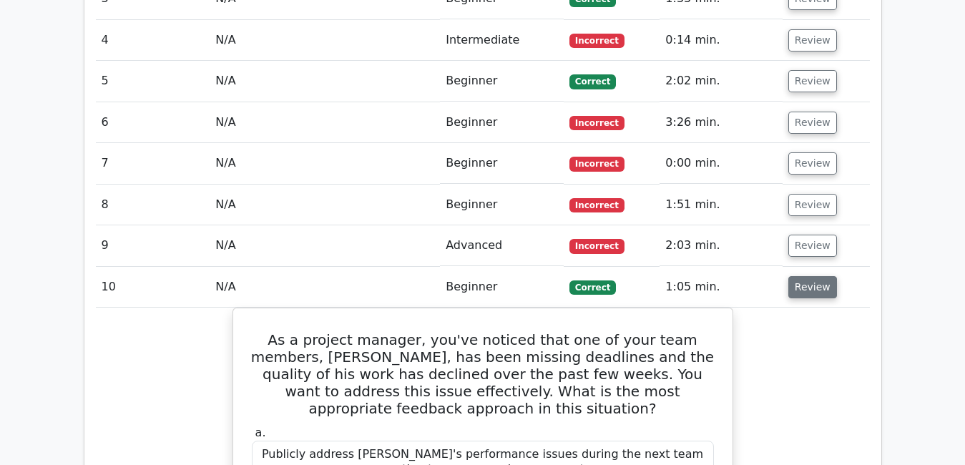
click at [797, 276] on button "Review" at bounding box center [813, 287] width 49 height 22
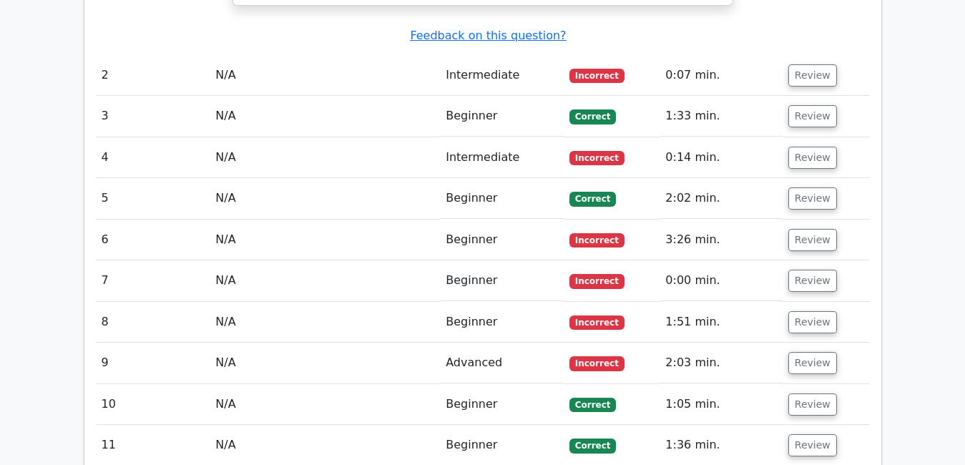
scroll to position [2040, 0]
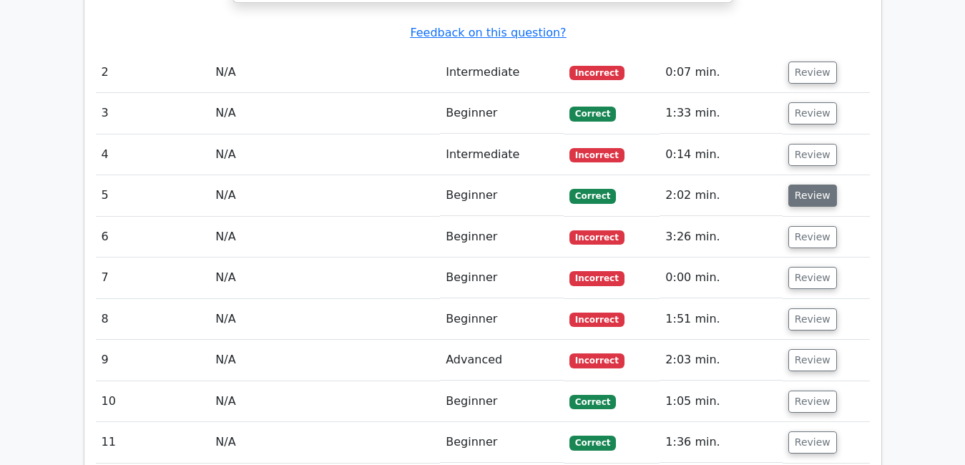
click at [817, 185] on button "Review" at bounding box center [813, 196] width 49 height 22
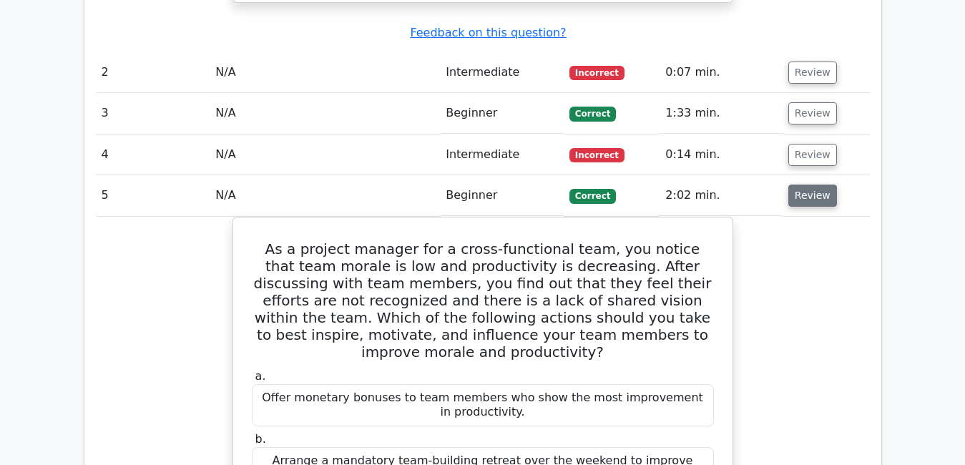
click at [817, 185] on button "Review" at bounding box center [813, 196] width 49 height 22
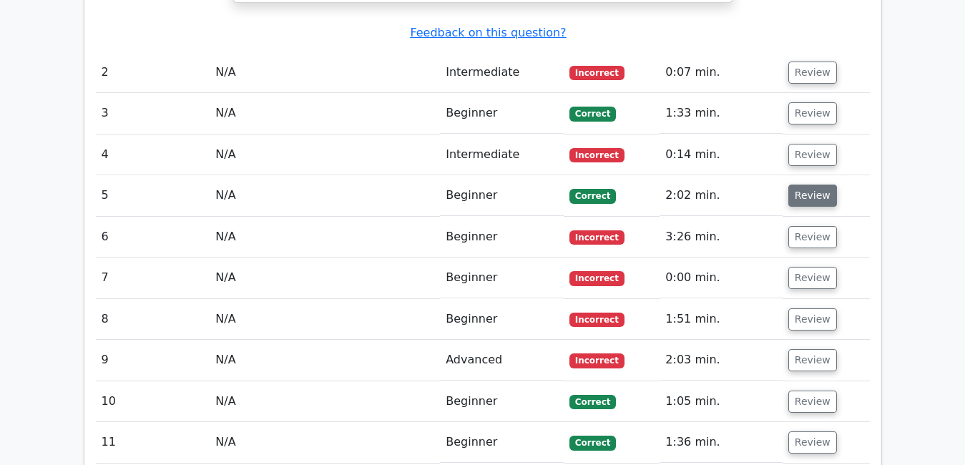
click at [817, 185] on button "Review" at bounding box center [813, 196] width 49 height 22
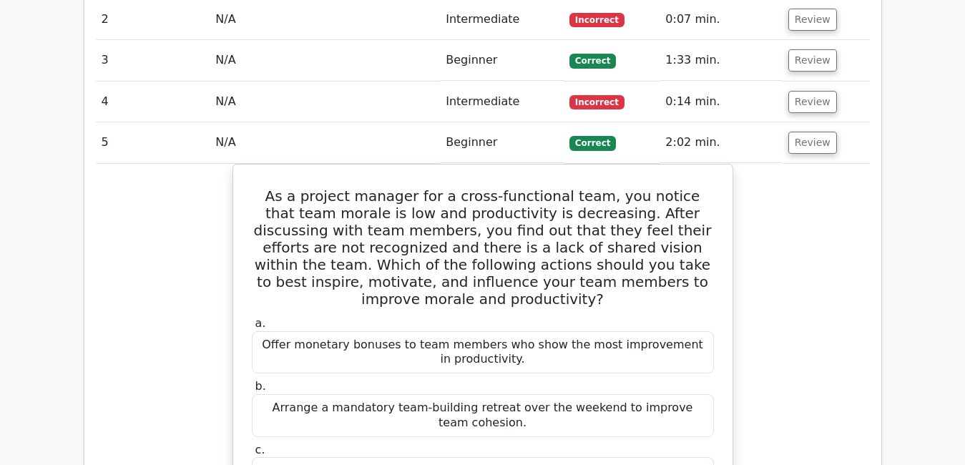
scroll to position [2097, 0]
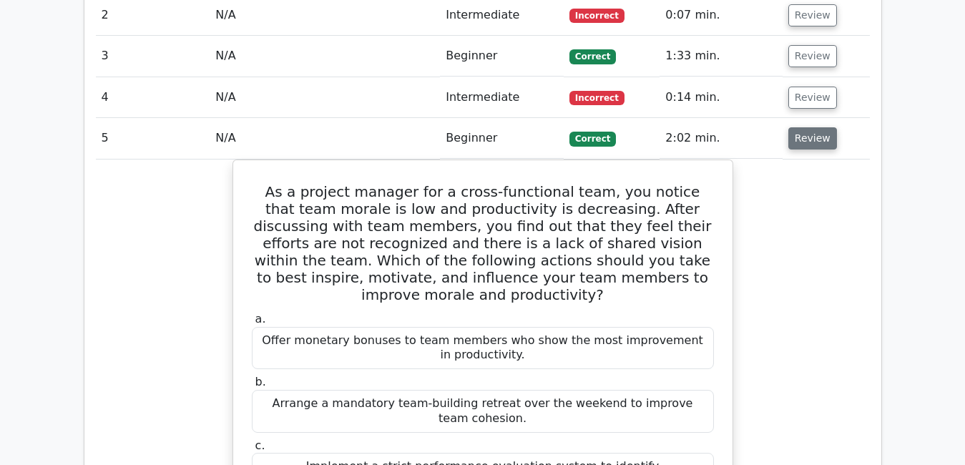
click at [793, 127] on button "Review" at bounding box center [813, 138] width 49 height 22
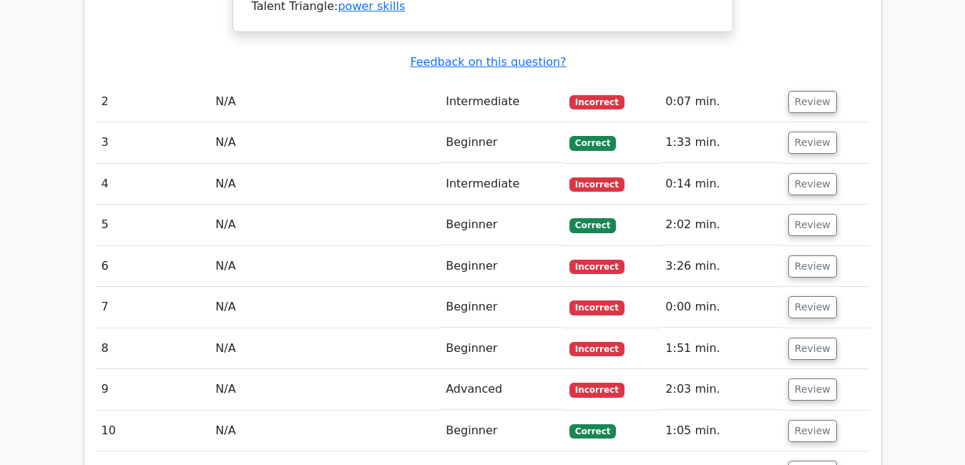
scroll to position [2011, 0]
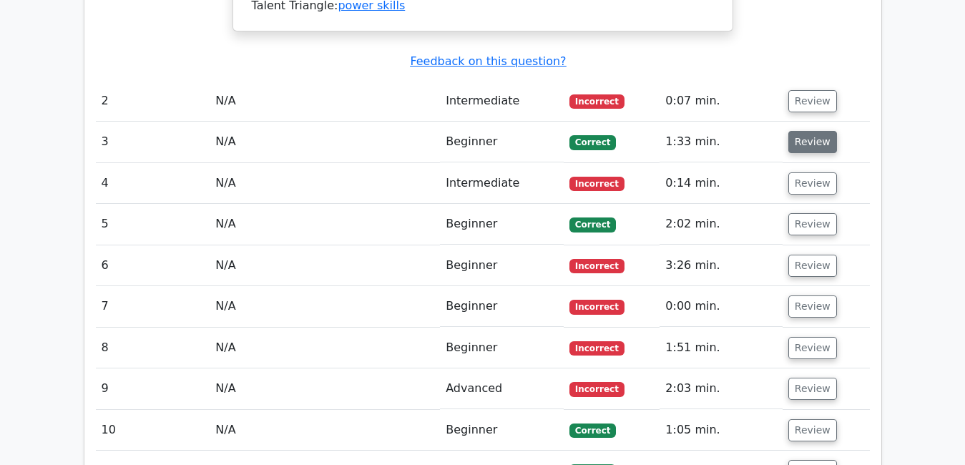
click at [814, 131] on button "Review" at bounding box center [813, 142] width 49 height 22
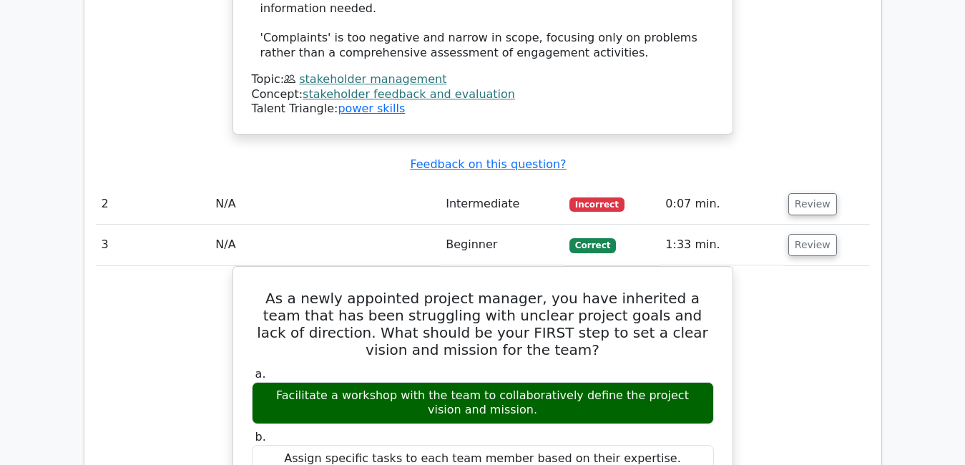
scroll to position [1897, 0]
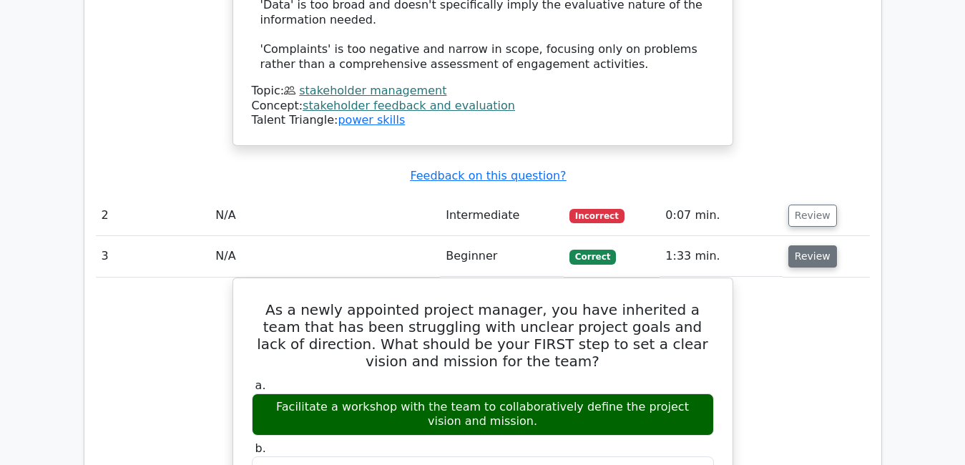
click at [816, 245] on button "Review" at bounding box center [813, 256] width 49 height 22
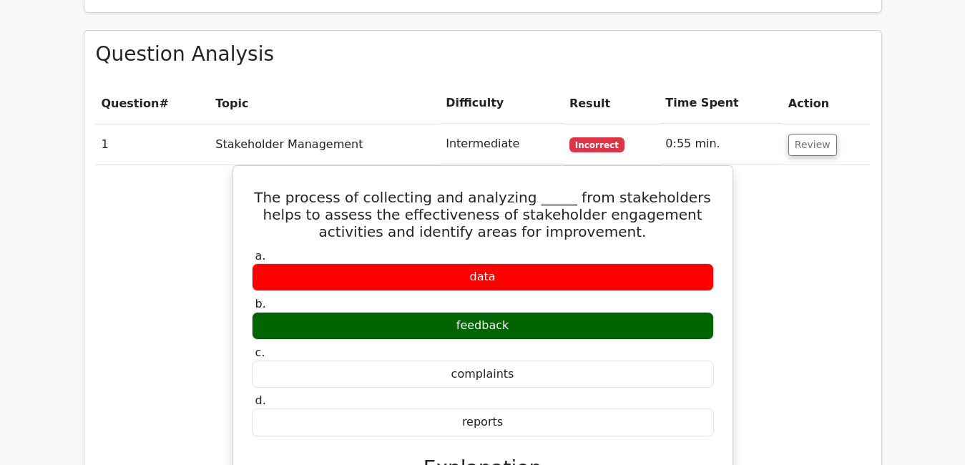
scroll to position [1050, 0]
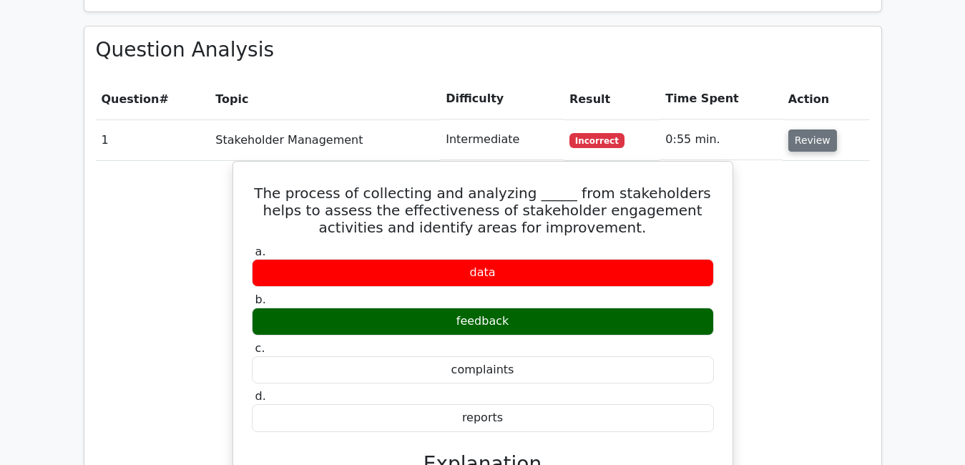
click at [809, 130] on button "Review" at bounding box center [813, 141] width 49 height 22
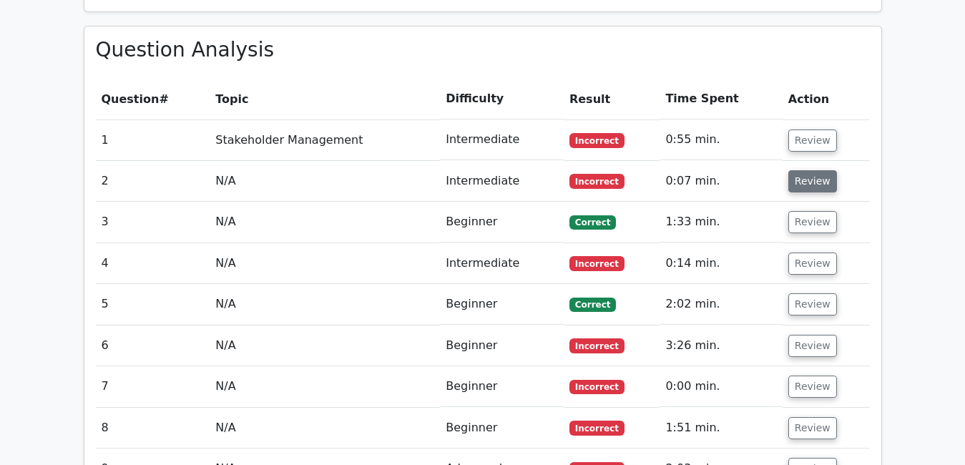
click at [816, 170] on button "Review" at bounding box center [813, 181] width 49 height 22
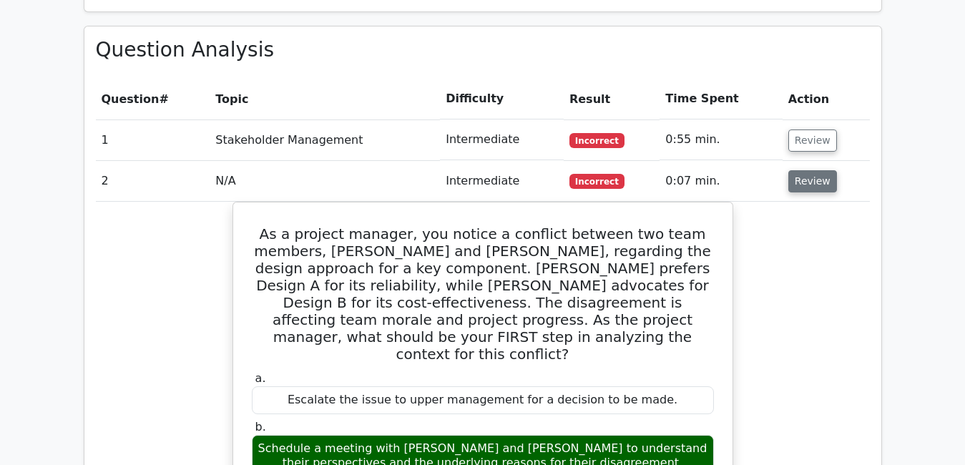
click at [816, 170] on button "Review" at bounding box center [813, 181] width 49 height 22
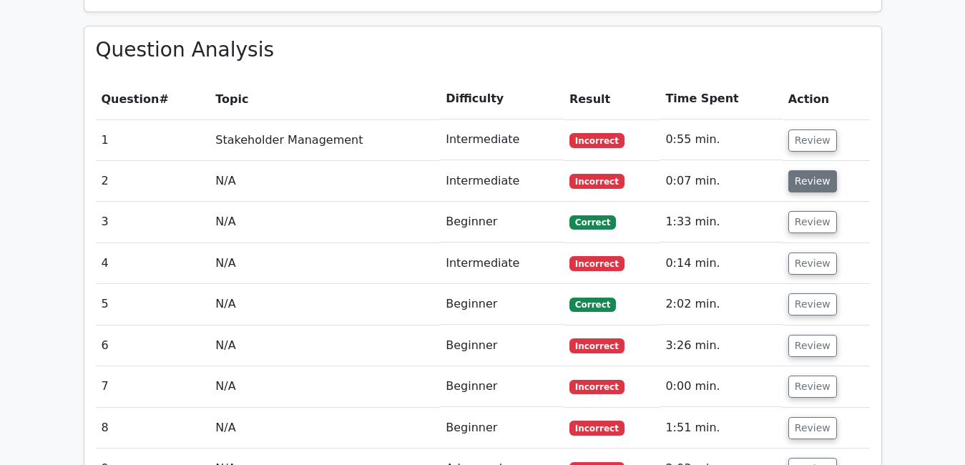
click at [816, 170] on button "Review" at bounding box center [813, 181] width 49 height 22
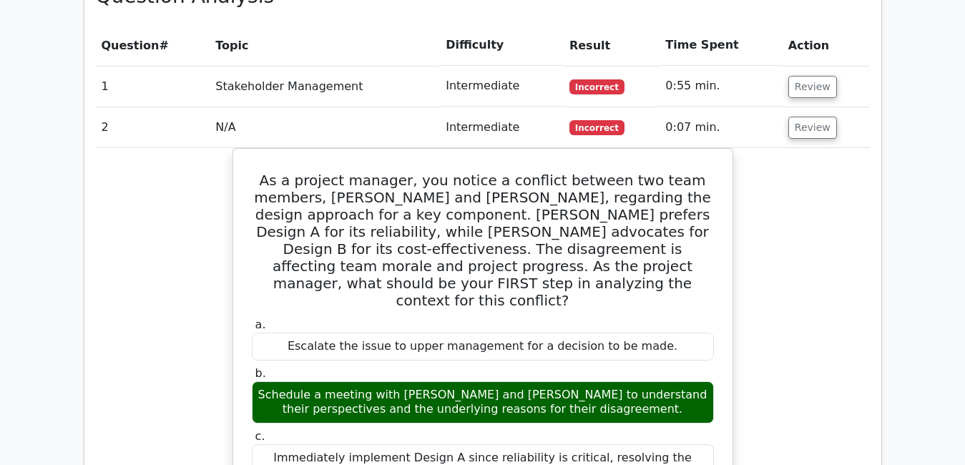
scroll to position [1097, 0]
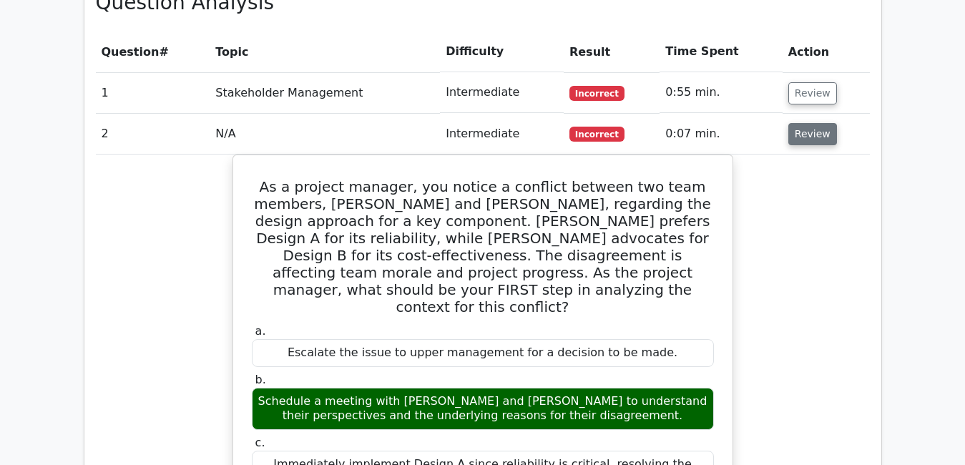
click at [814, 123] on button "Review" at bounding box center [813, 134] width 49 height 22
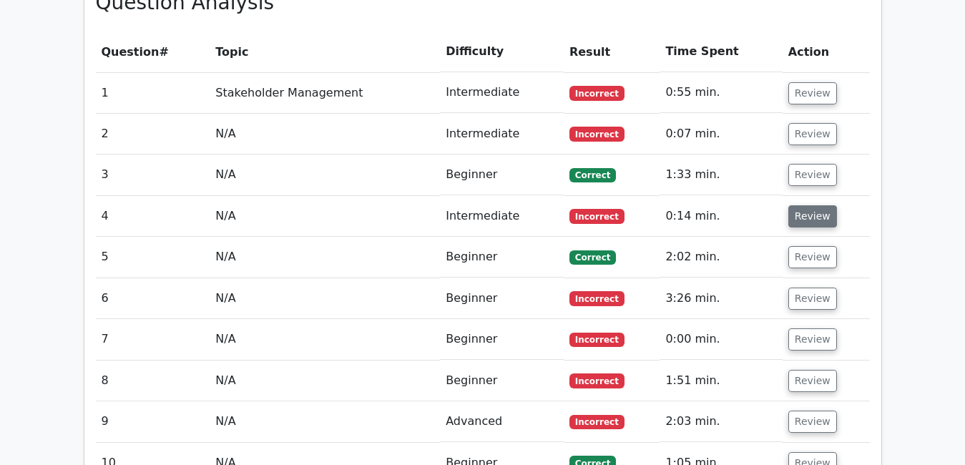
click at [810, 205] on button "Review" at bounding box center [813, 216] width 49 height 22
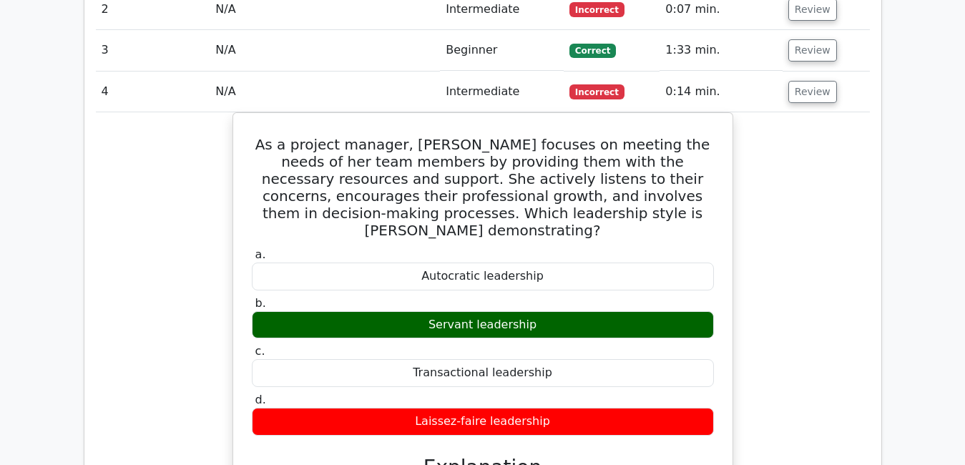
scroll to position [1240, 0]
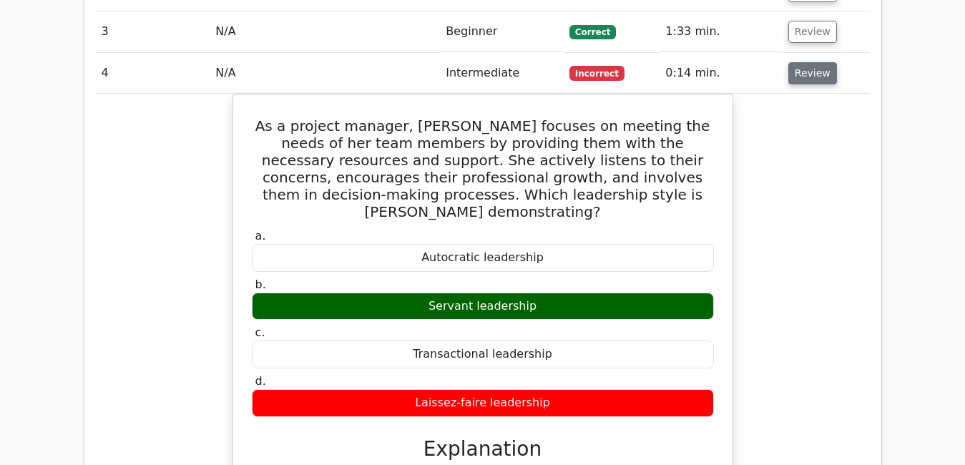
click at [795, 62] on button "Review" at bounding box center [813, 73] width 49 height 22
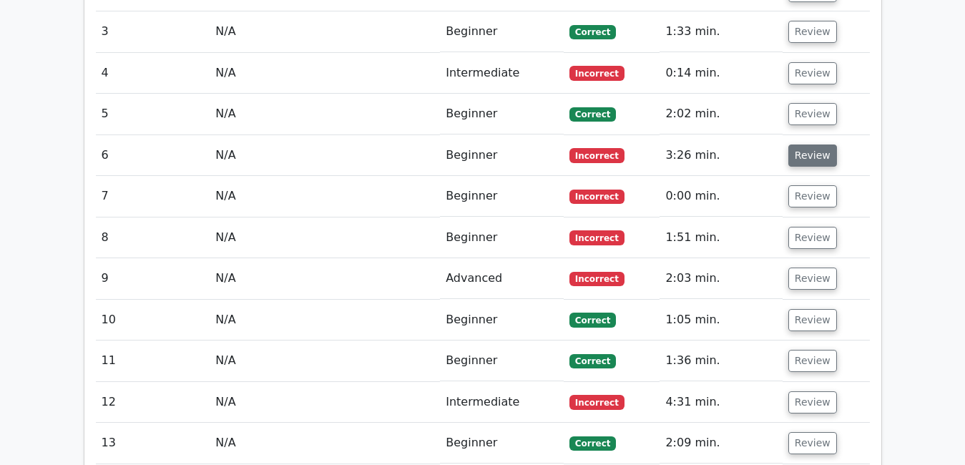
click at [811, 145] on button "Review" at bounding box center [813, 156] width 49 height 22
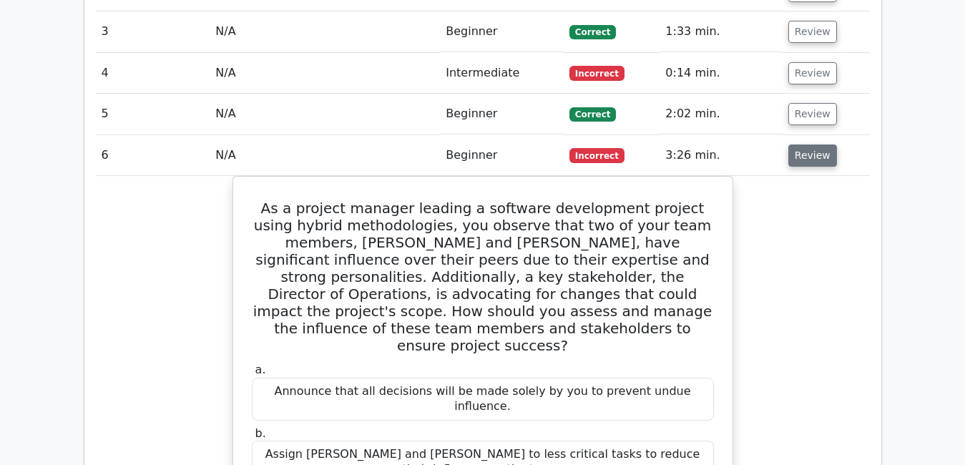
click at [811, 145] on button "Review" at bounding box center [813, 156] width 49 height 22
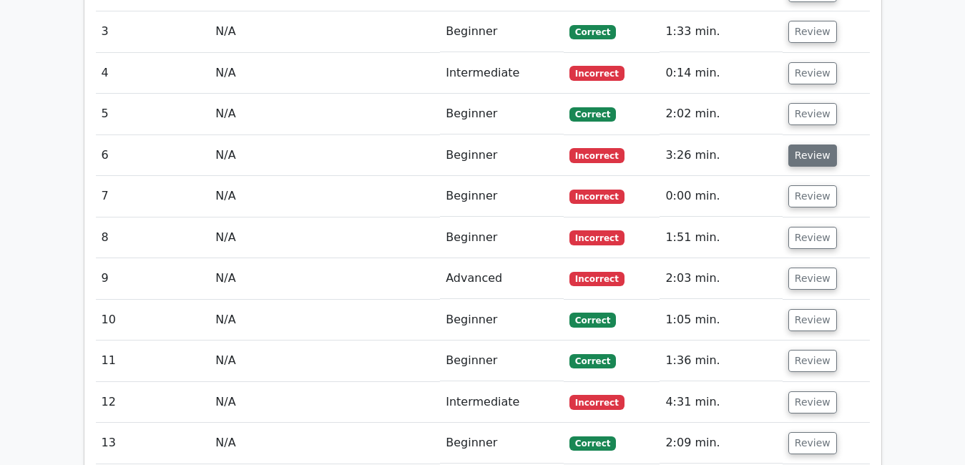
click at [811, 145] on button "Review" at bounding box center [813, 156] width 49 height 22
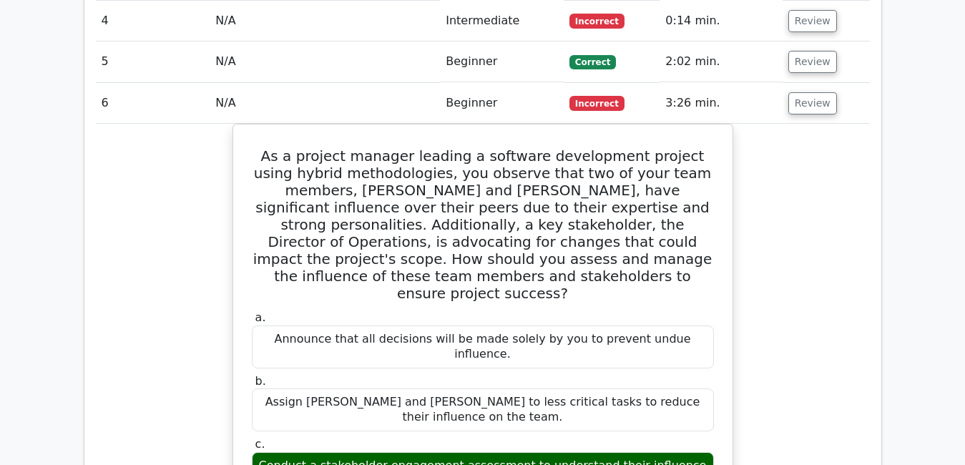
scroll to position [1297, 0]
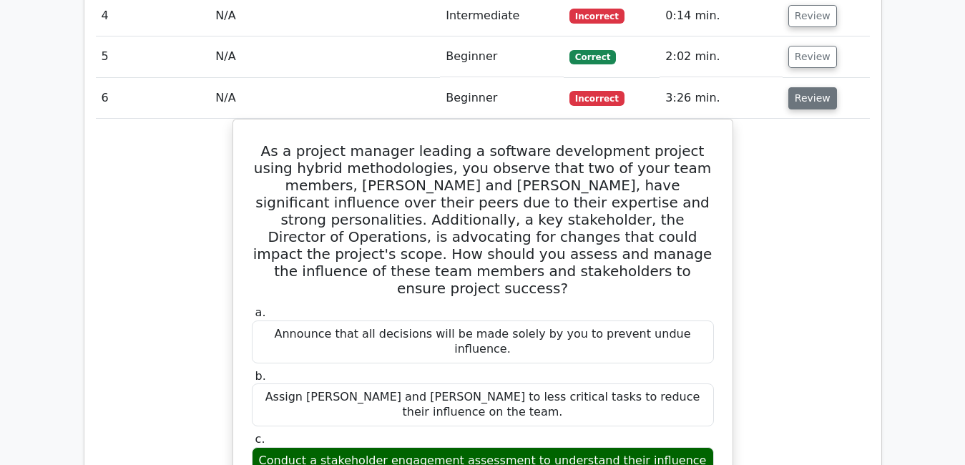
click at [814, 87] on button "Review" at bounding box center [813, 98] width 49 height 22
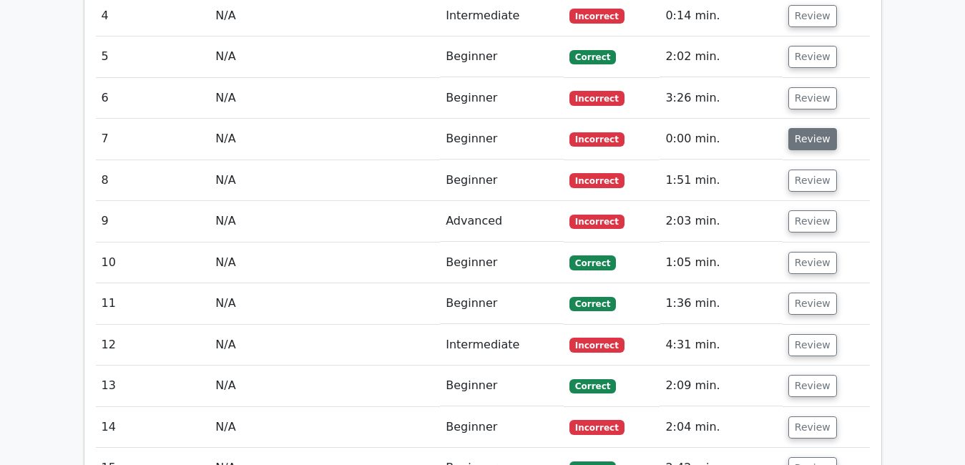
click at [812, 128] on button "Review" at bounding box center [813, 139] width 49 height 22
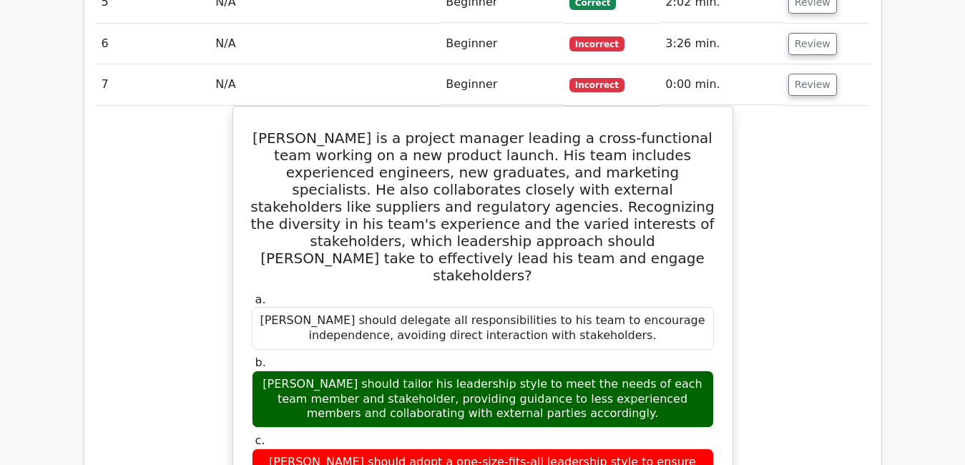
scroll to position [1355, 0]
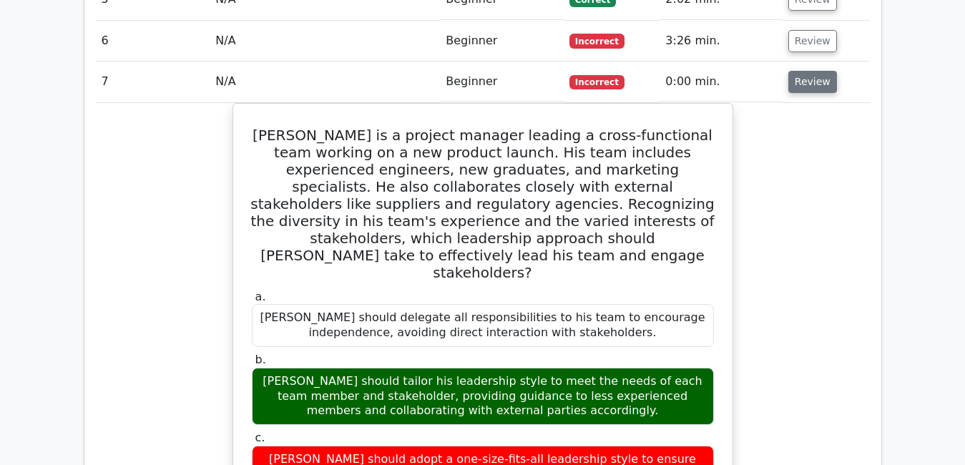
click at [812, 71] on button "Review" at bounding box center [813, 82] width 49 height 22
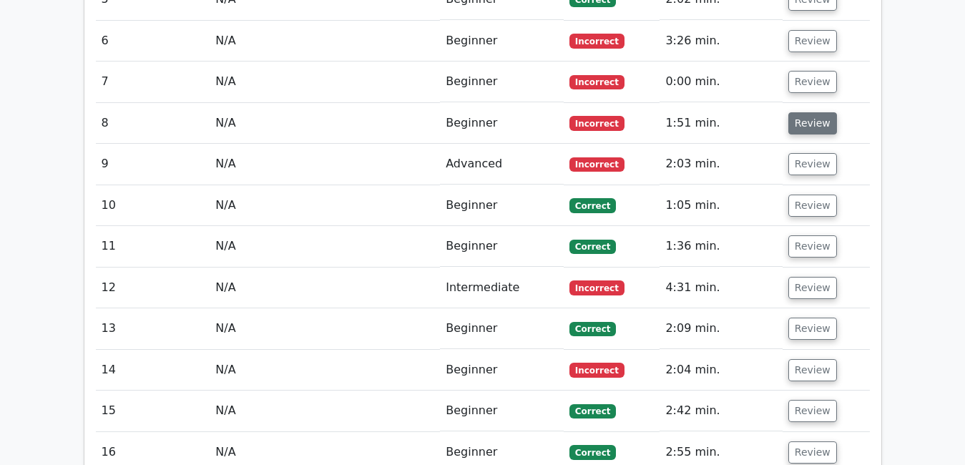
click at [812, 112] on button "Review" at bounding box center [813, 123] width 49 height 22
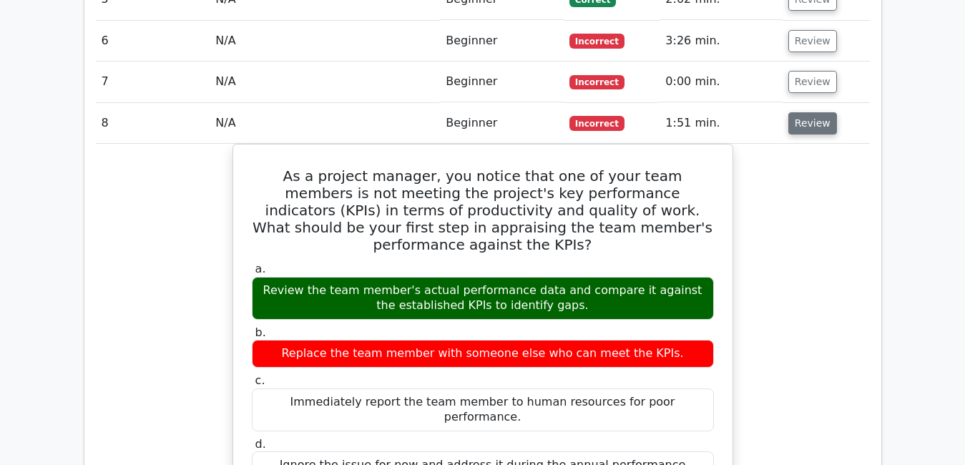
click at [812, 112] on button "Review" at bounding box center [813, 123] width 49 height 22
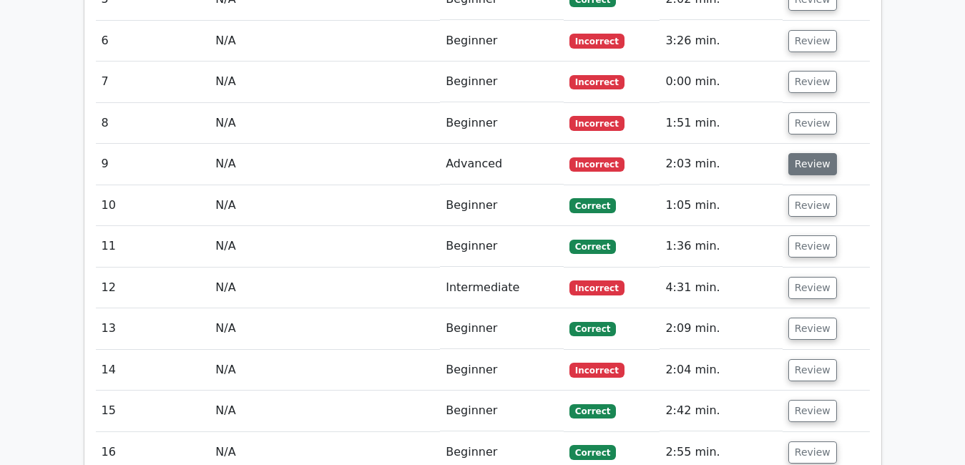
click at [815, 153] on button "Review" at bounding box center [813, 164] width 49 height 22
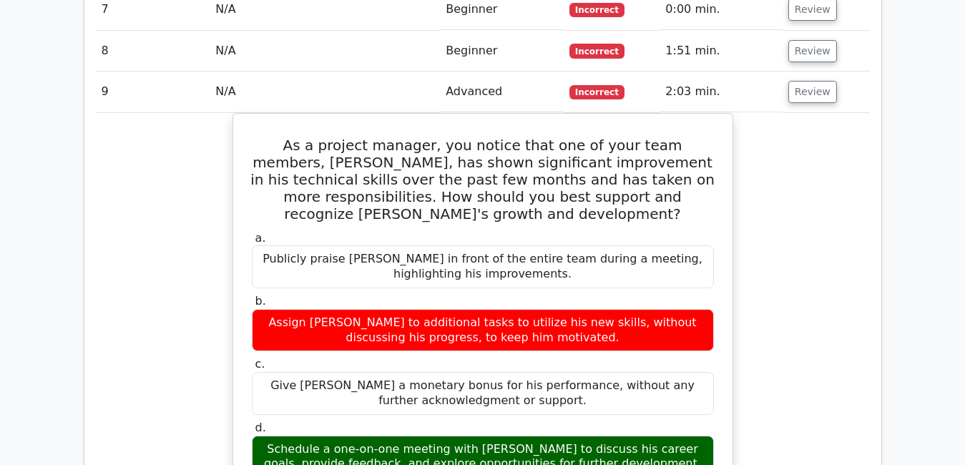
scroll to position [1430, 0]
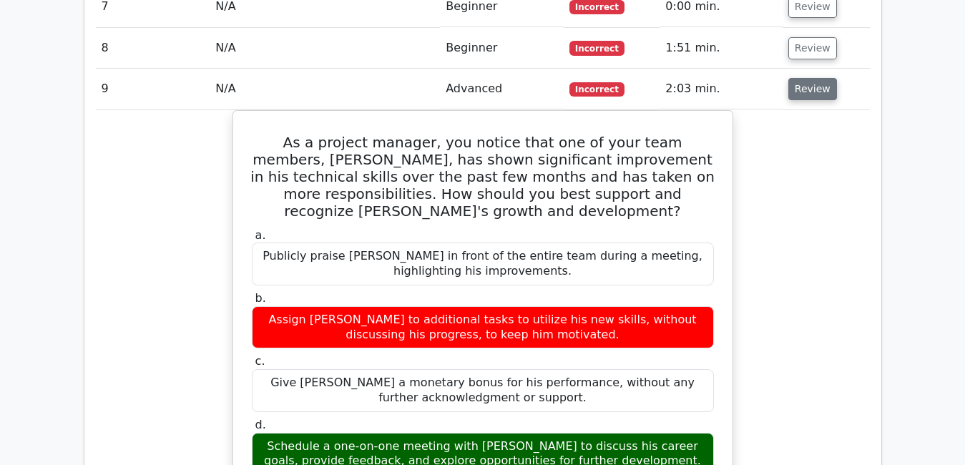
click at [798, 78] on button "Review" at bounding box center [813, 89] width 49 height 22
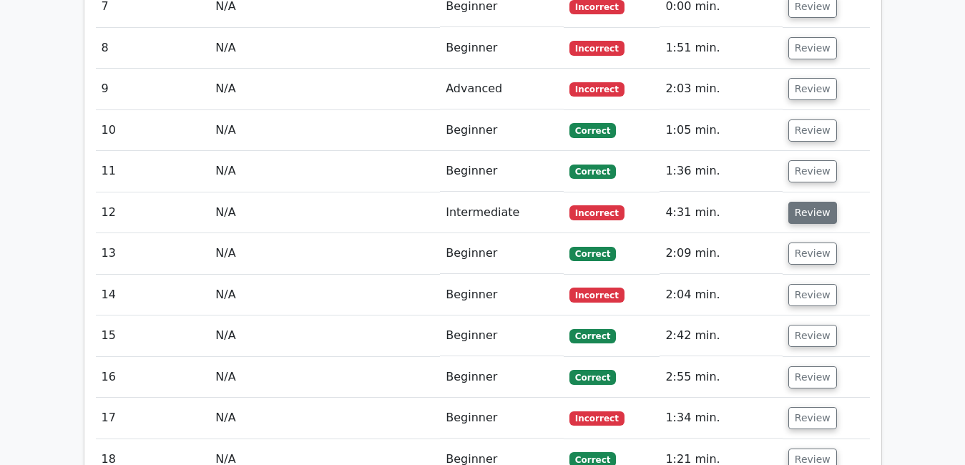
click at [811, 202] on button "Review" at bounding box center [813, 213] width 49 height 22
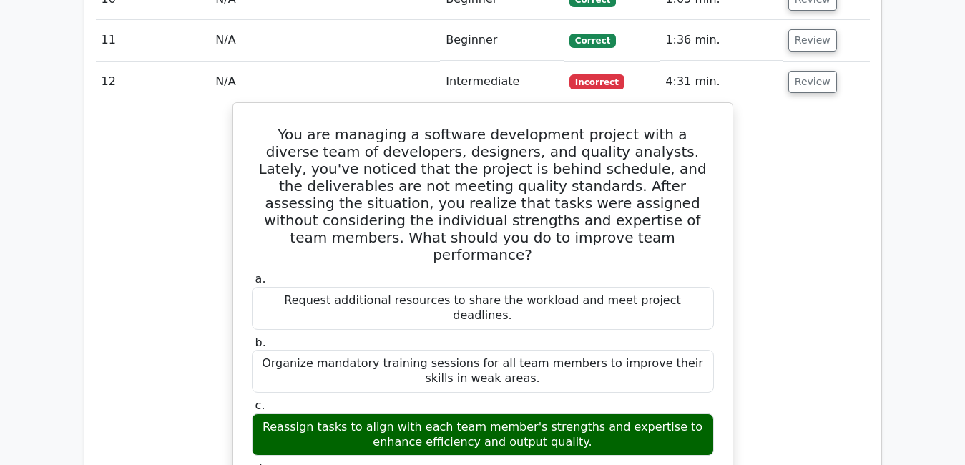
scroll to position [1563, 0]
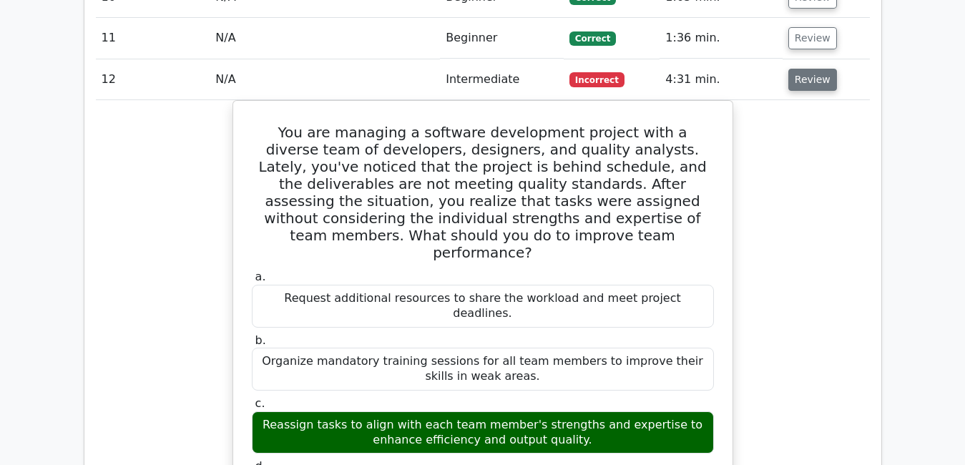
click at [818, 69] on button "Review" at bounding box center [813, 80] width 49 height 22
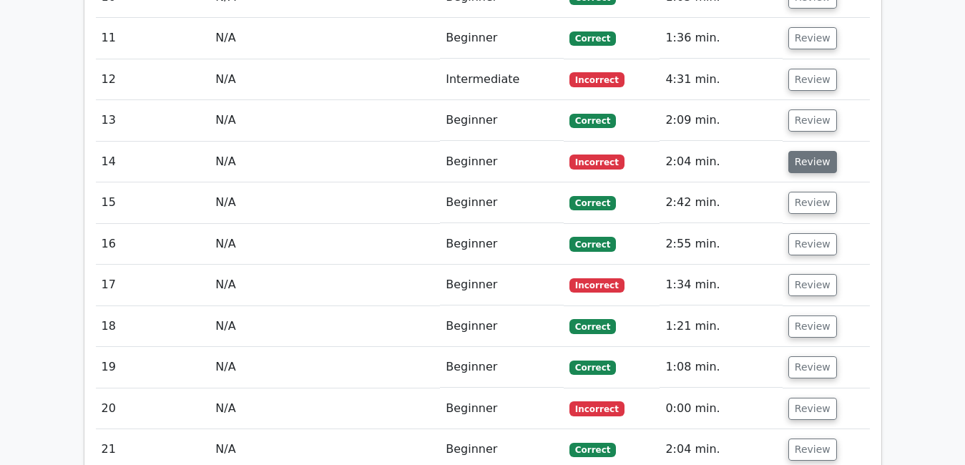
click at [802, 151] on button "Review" at bounding box center [813, 162] width 49 height 22
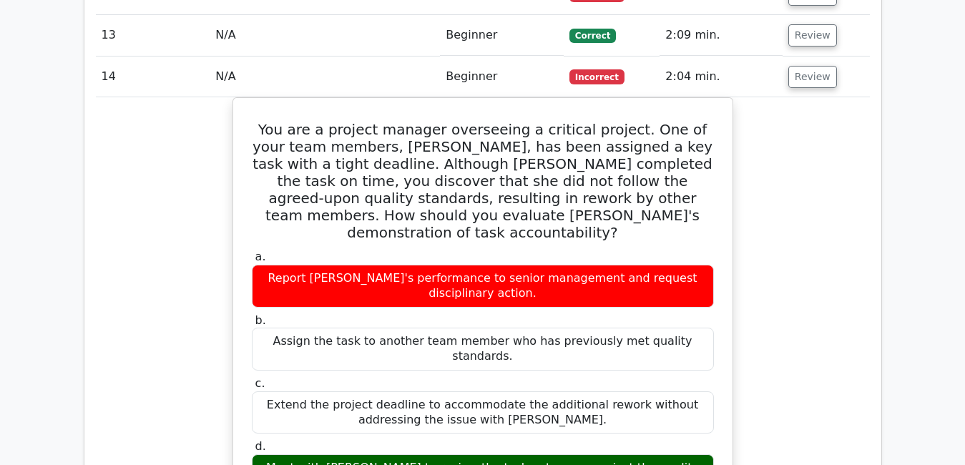
scroll to position [1648, 0]
click at [804, 66] on button "Review" at bounding box center [813, 77] width 49 height 22
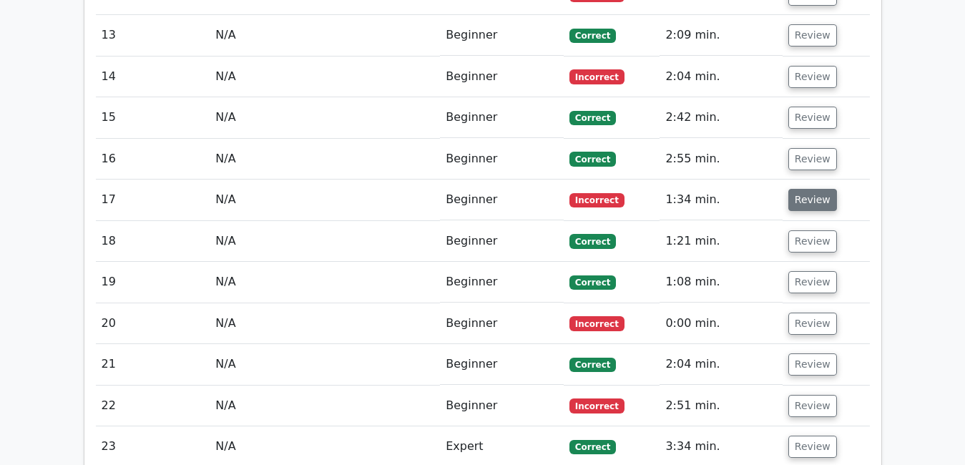
click at [810, 189] on button "Review" at bounding box center [813, 200] width 49 height 22
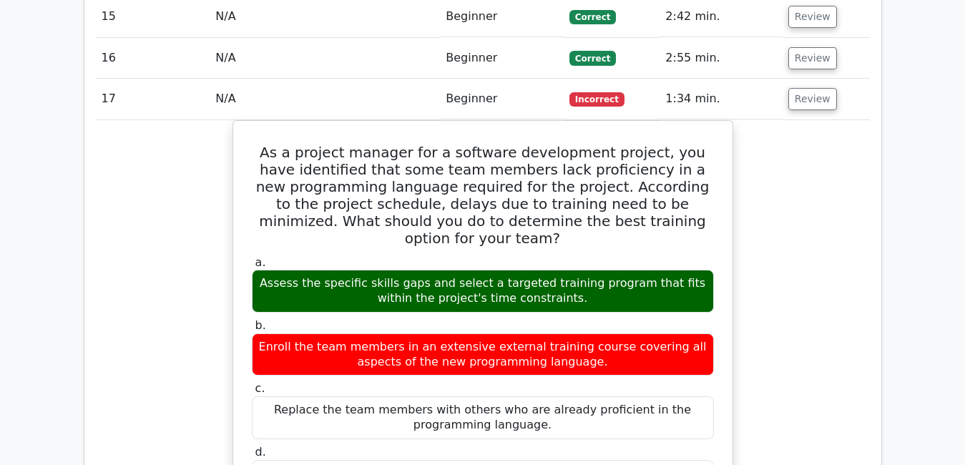
scroll to position [1752, 0]
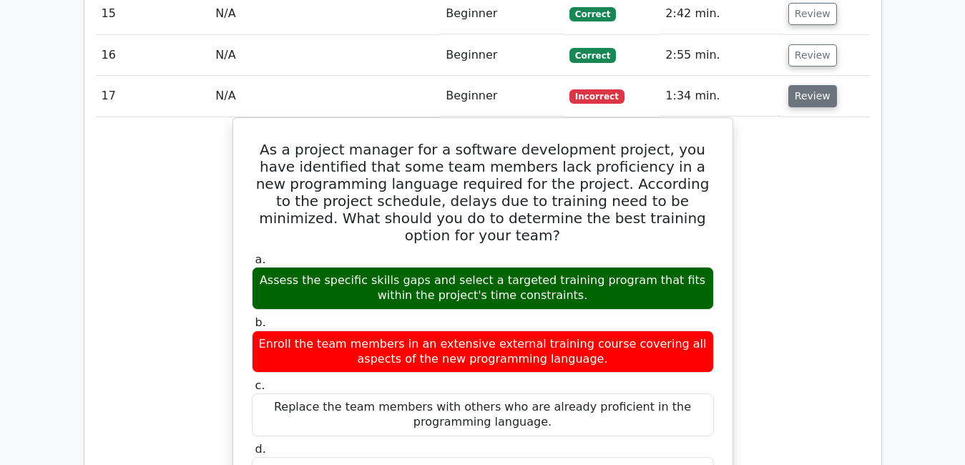
click at [806, 85] on button "Review" at bounding box center [813, 96] width 49 height 22
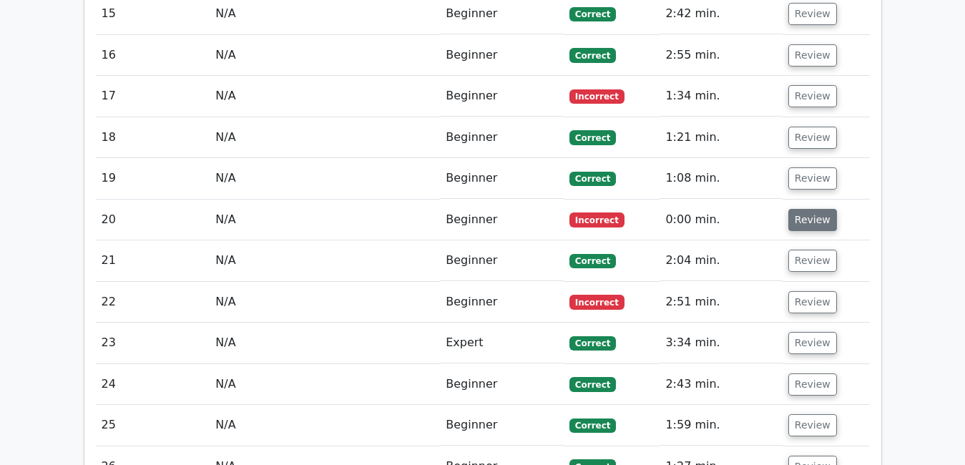
click at [819, 209] on button "Review" at bounding box center [813, 220] width 49 height 22
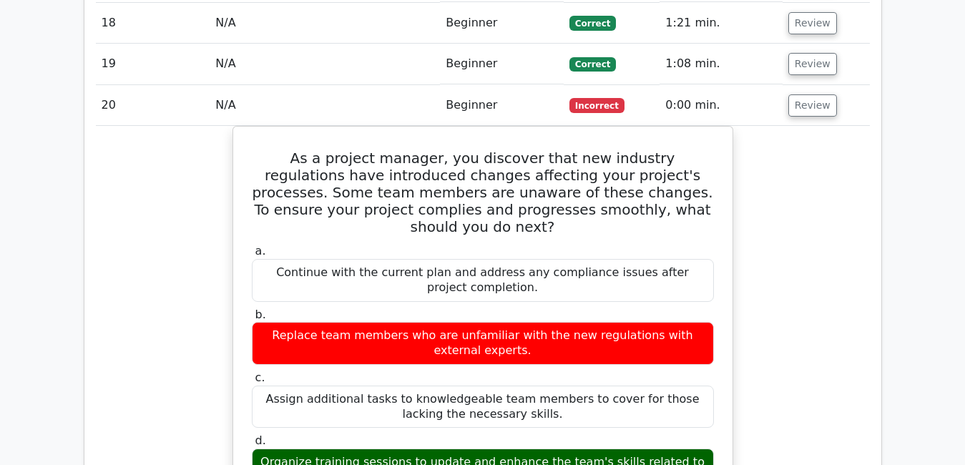
scroll to position [1866, 0]
click at [799, 94] on button "Review" at bounding box center [813, 105] width 49 height 22
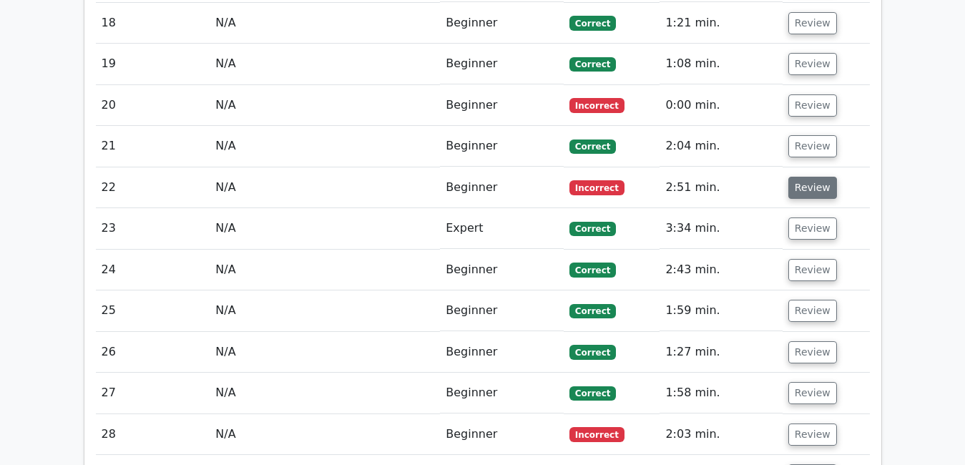
click at [798, 177] on button "Review" at bounding box center [813, 188] width 49 height 22
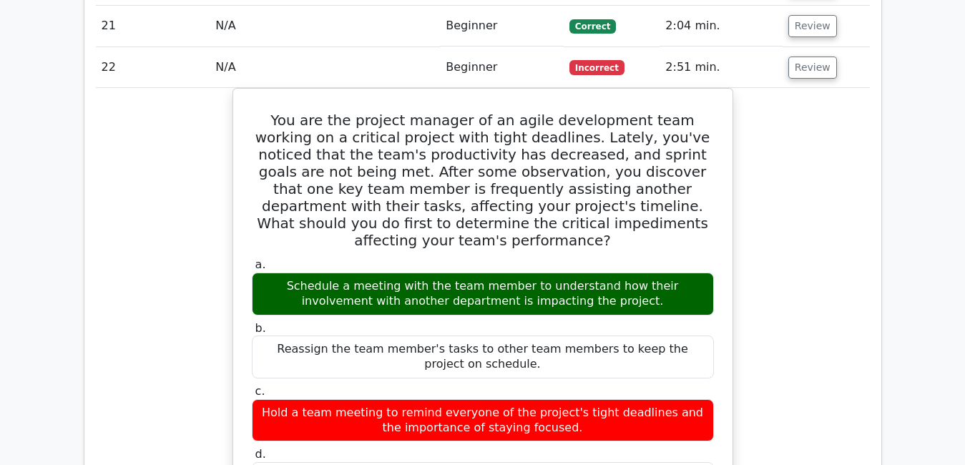
scroll to position [1989, 0]
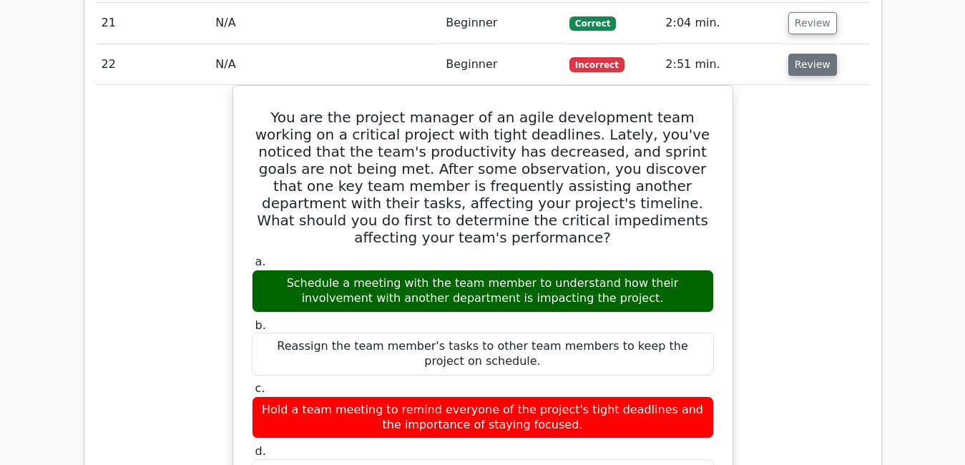
click at [817, 54] on button "Review" at bounding box center [813, 65] width 49 height 22
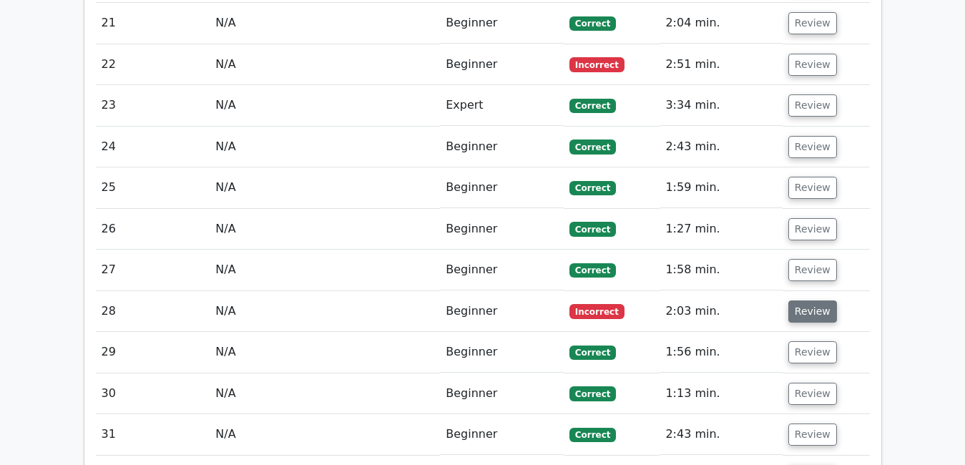
click at [806, 301] on button "Review" at bounding box center [813, 312] width 49 height 22
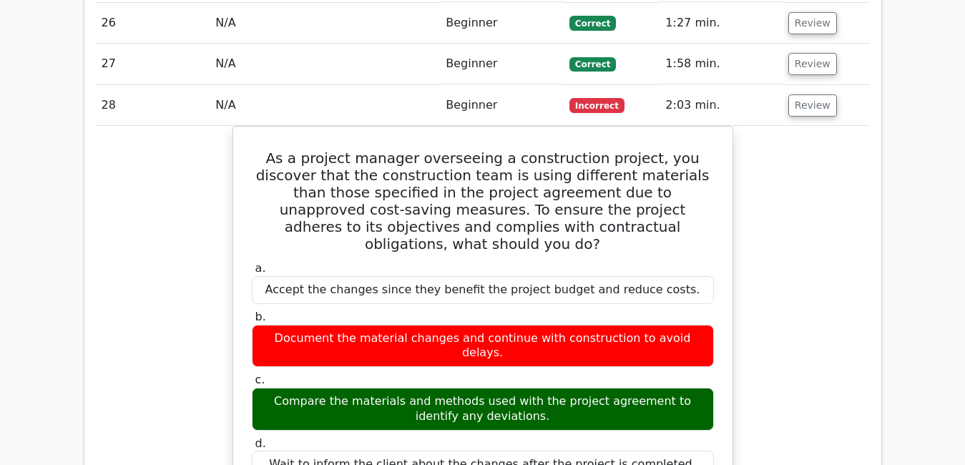
scroll to position [2198, 0]
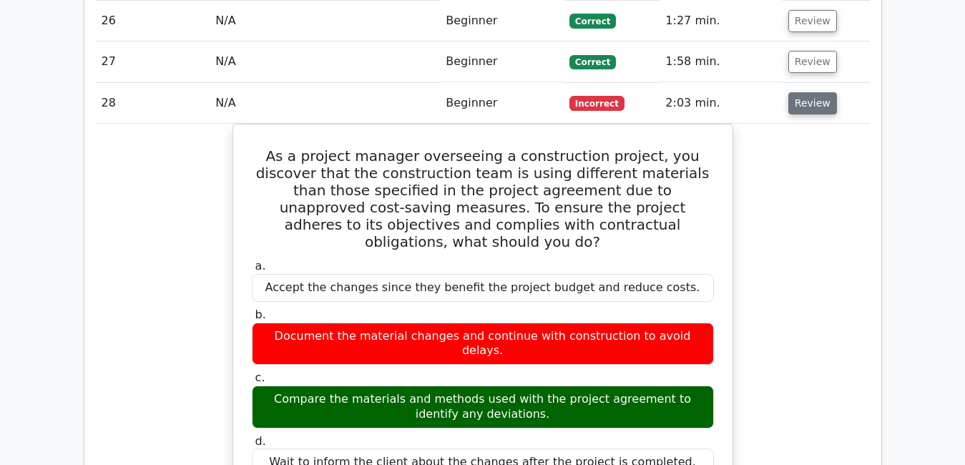
click at [804, 92] on button "Review" at bounding box center [813, 103] width 49 height 22
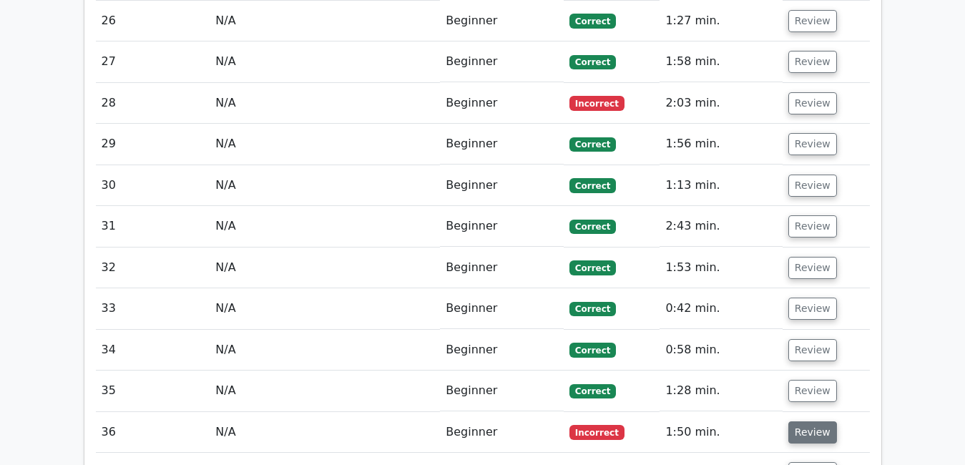
click at [815, 421] on button "Review" at bounding box center [813, 432] width 49 height 22
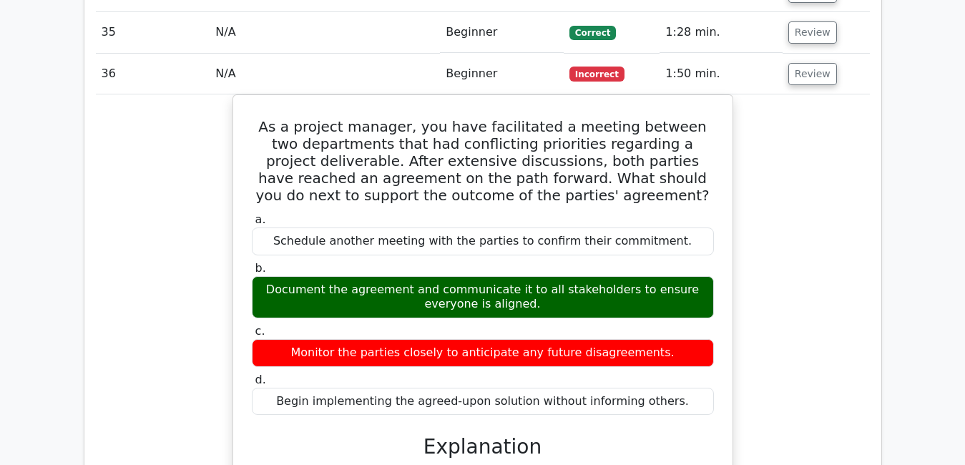
scroll to position [2558, 0]
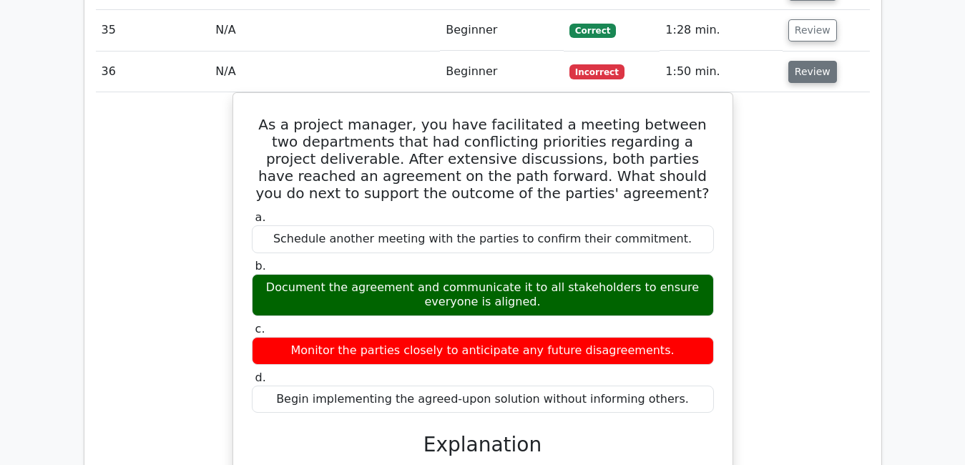
click at [807, 61] on button "Review" at bounding box center [813, 72] width 49 height 22
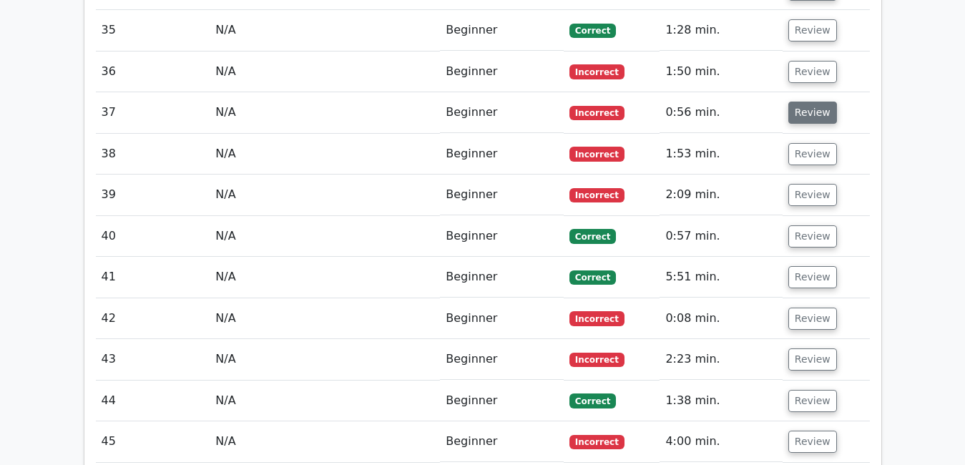
click at [806, 102] on button "Review" at bounding box center [813, 113] width 49 height 22
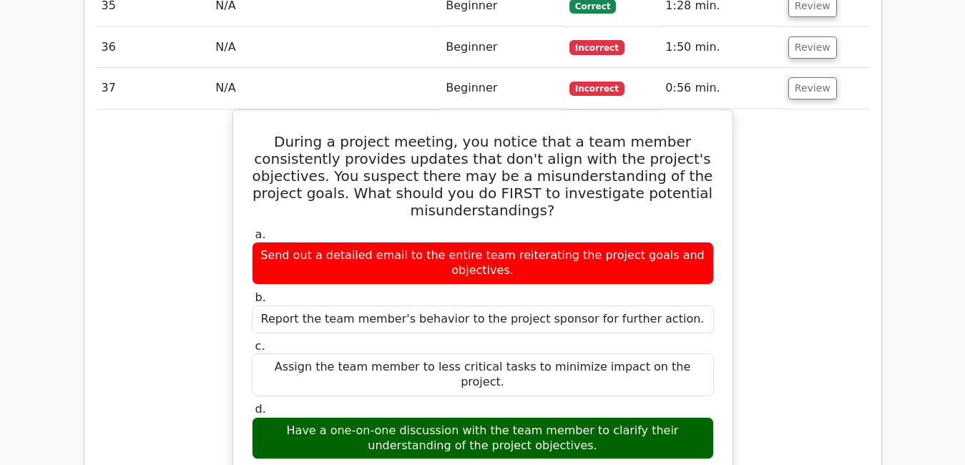
scroll to position [2585, 0]
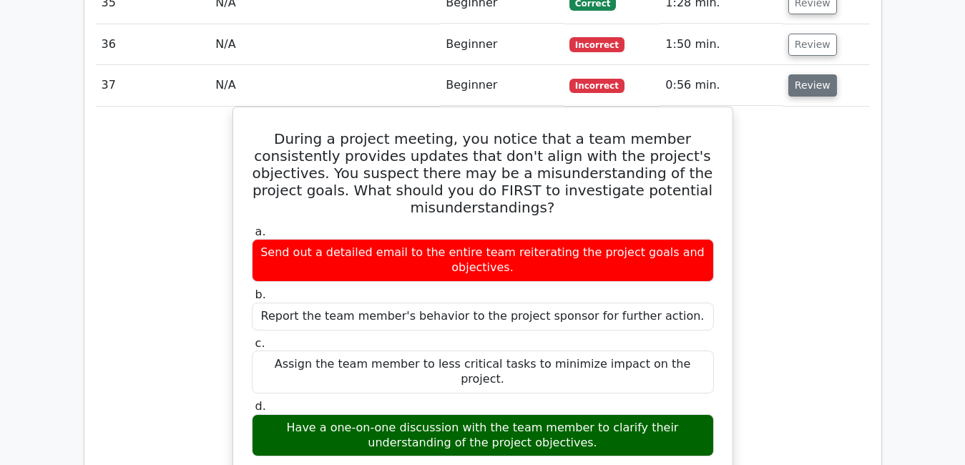
click at [807, 74] on button "Review" at bounding box center [813, 85] width 49 height 22
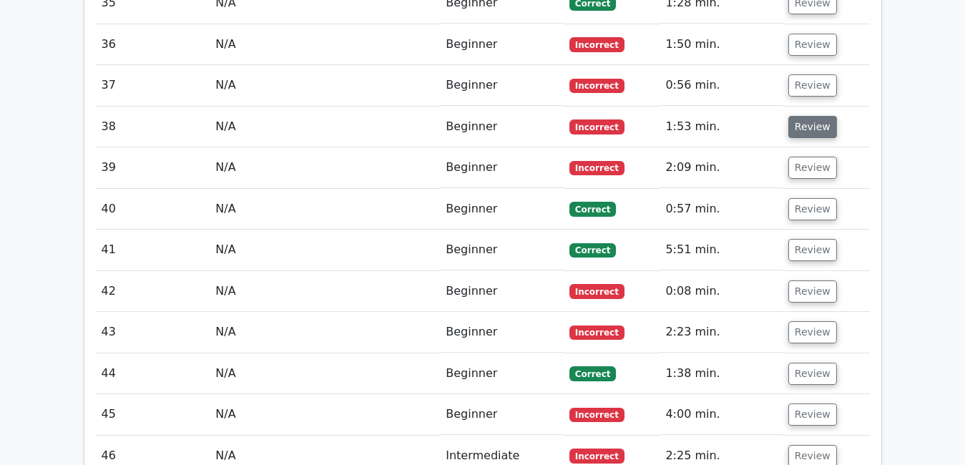
click at [801, 116] on button "Review" at bounding box center [813, 127] width 49 height 22
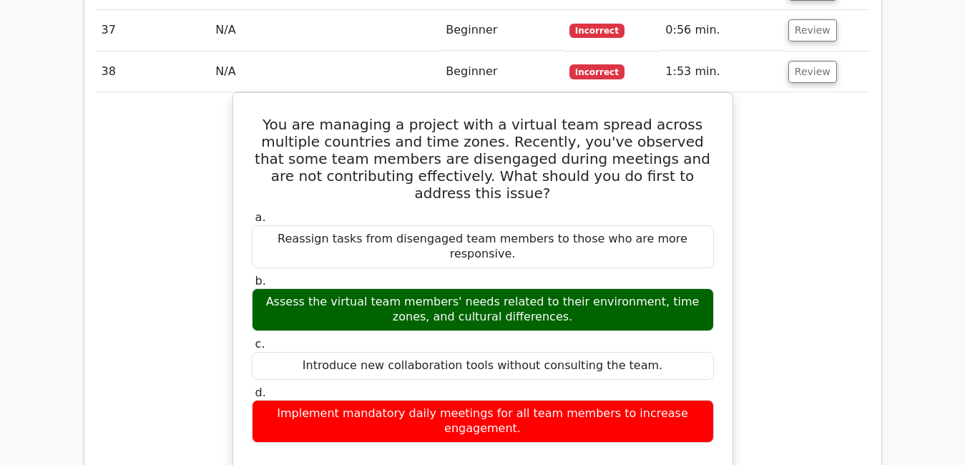
scroll to position [2643, 0]
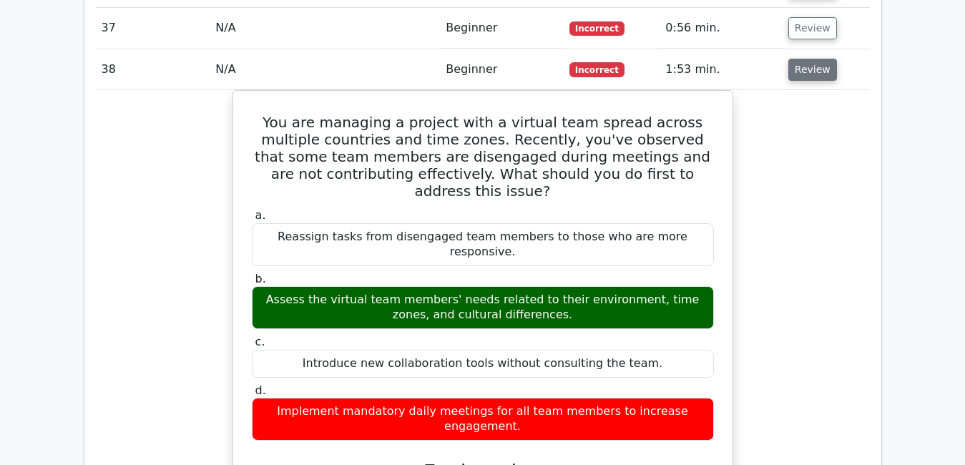
click at [815, 59] on button "Review" at bounding box center [813, 70] width 49 height 22
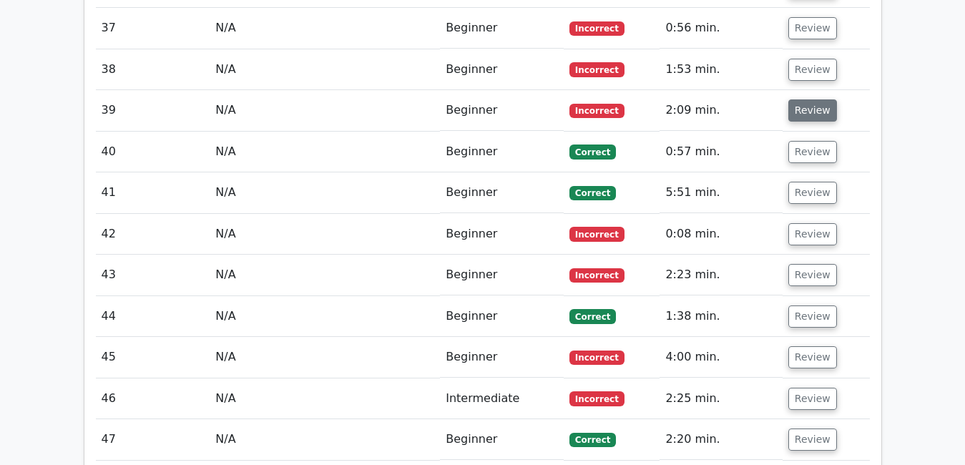
click at [806, 99] on button "Review" at bounding box center [813, 110] width 49 height 22
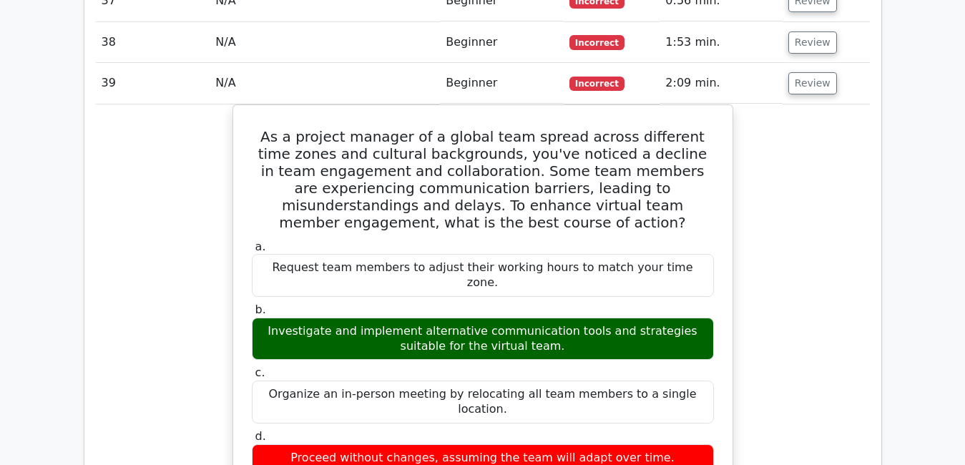
scroll to position [2671, 0]
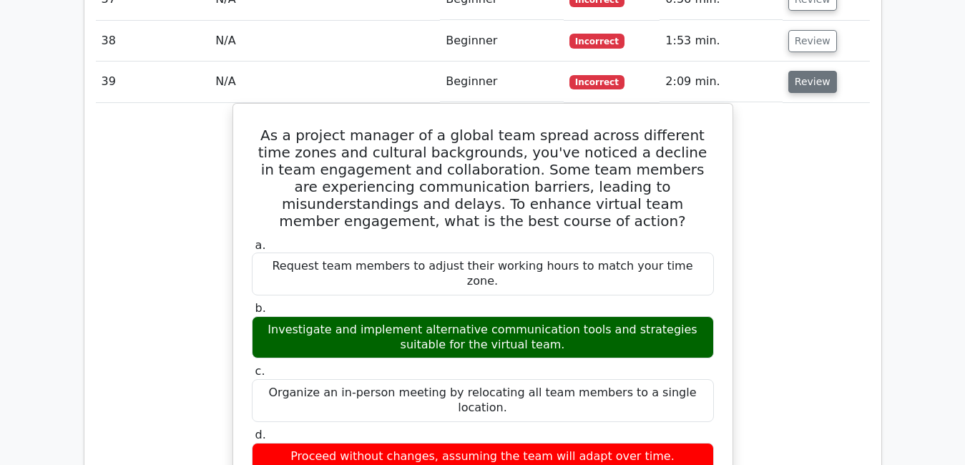
click at [817, 71] on button "Review" at bounding box center [813, 82] width 49 height 22
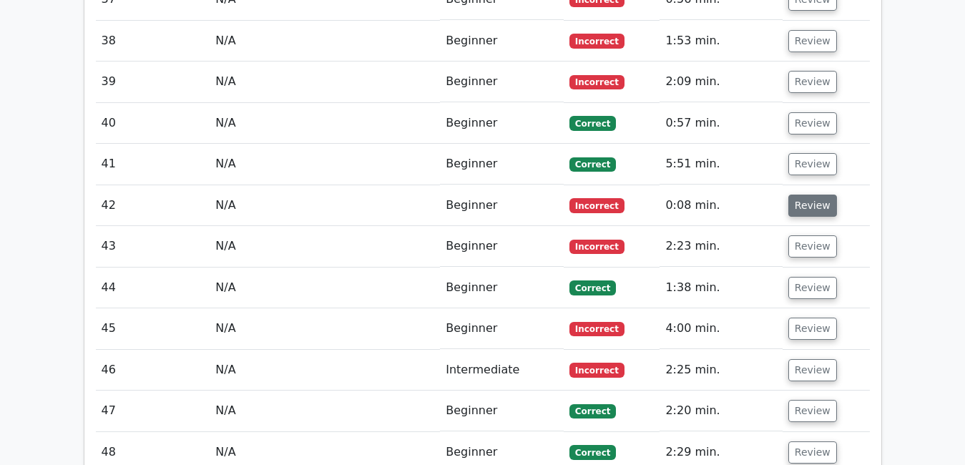
click at [814, 195] on button "Review" at bounding box center [813, 206] width 49 height 22
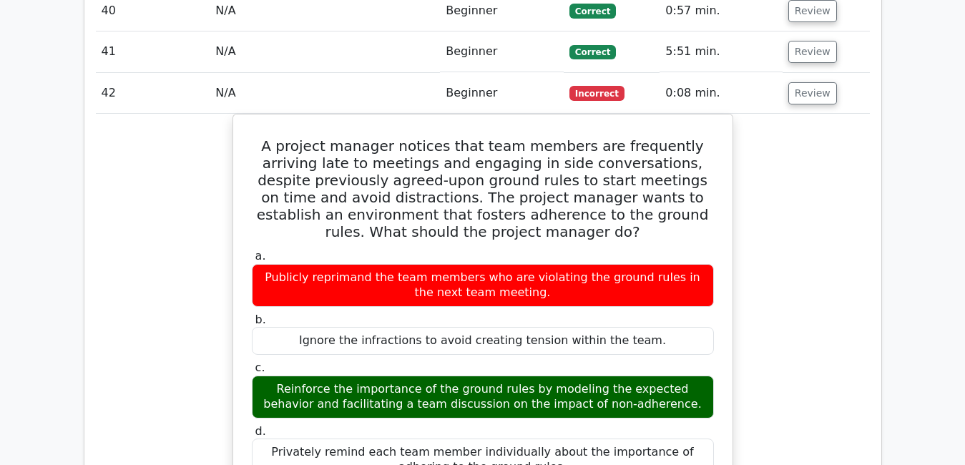
scroll to position [2786, 0]
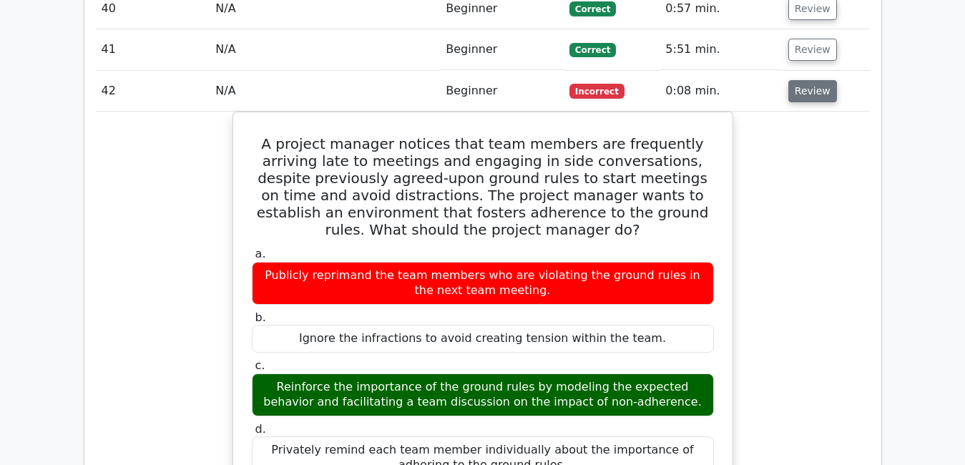
click at [809, 80] on button "Review" at bounding box center [813, 91] width 49 height 22
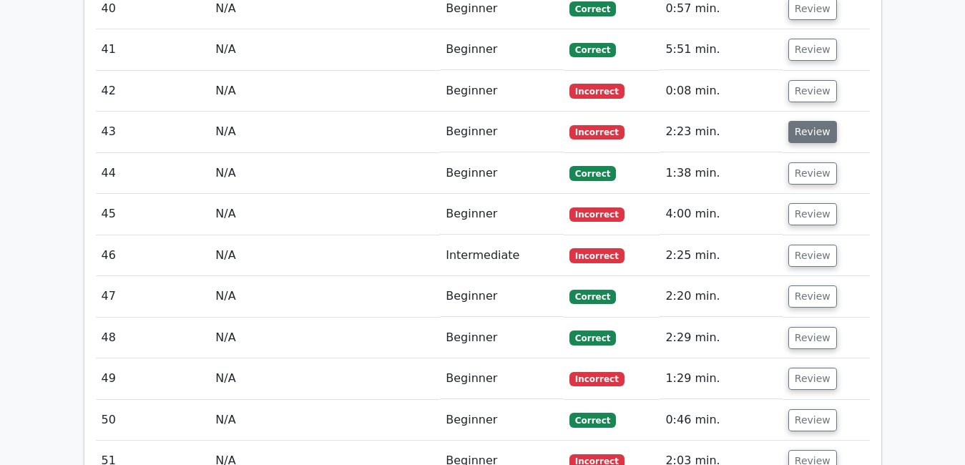
click at [813, 121] on button "Review" at bounding box center [813, 132] width 49 height 22
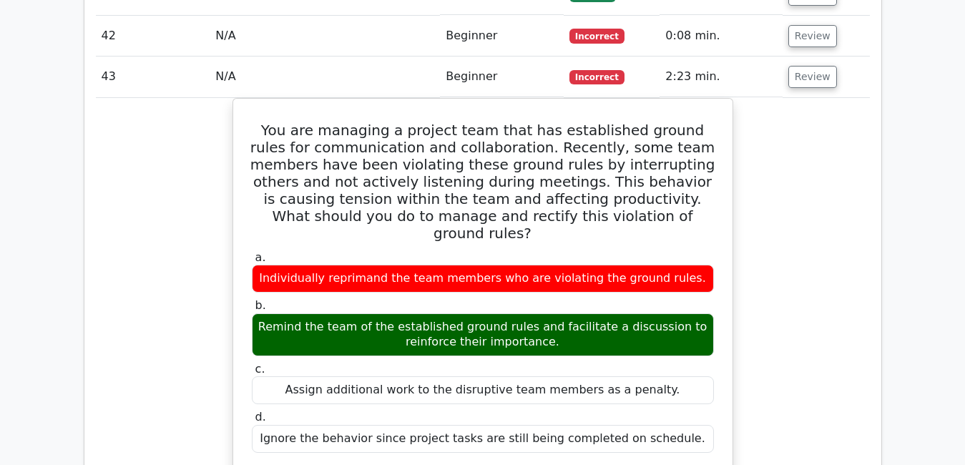
scroll to position [2843, 0]
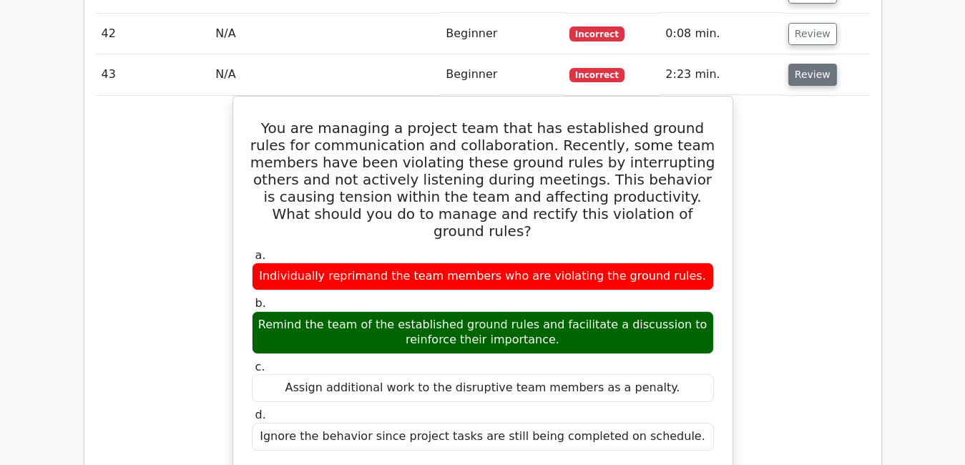
click at [814, 64] on button "Review" at bounding box center [813, 75] width 49 height 22
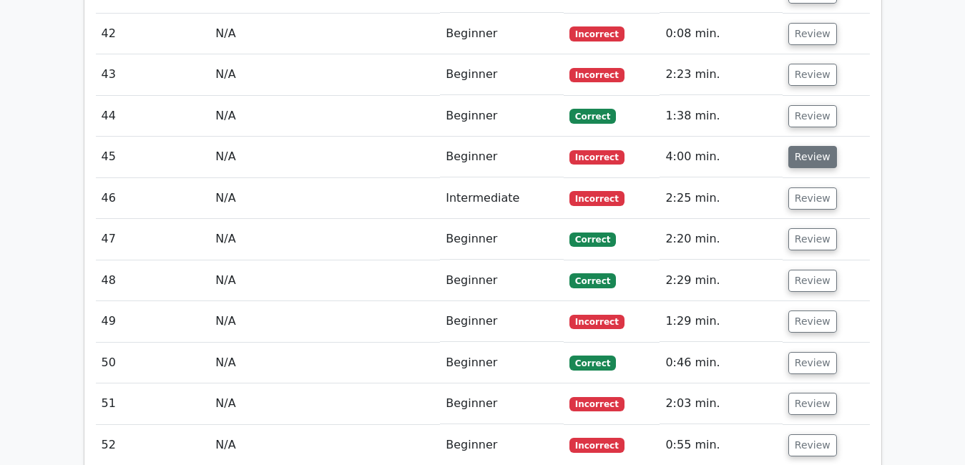
click at [803, 146] on button "Review" at bounding box center [813, 157] width 49 height 22
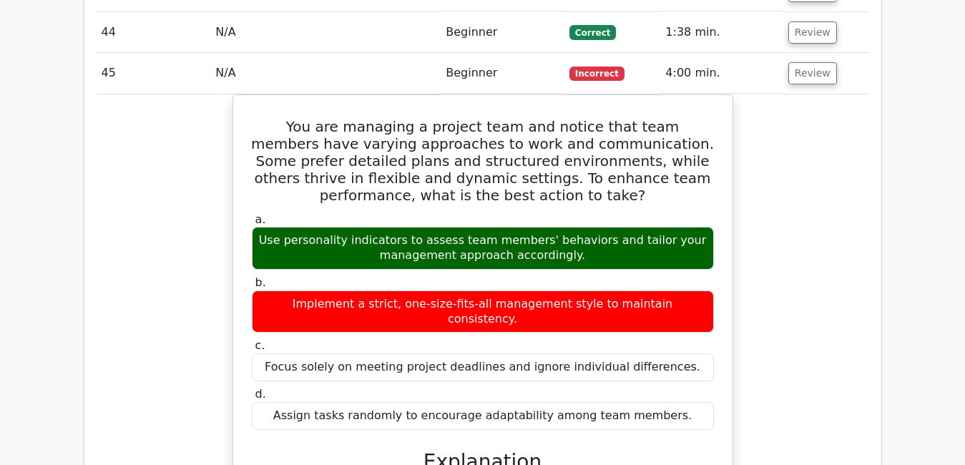
scroll to position [2929, 0]
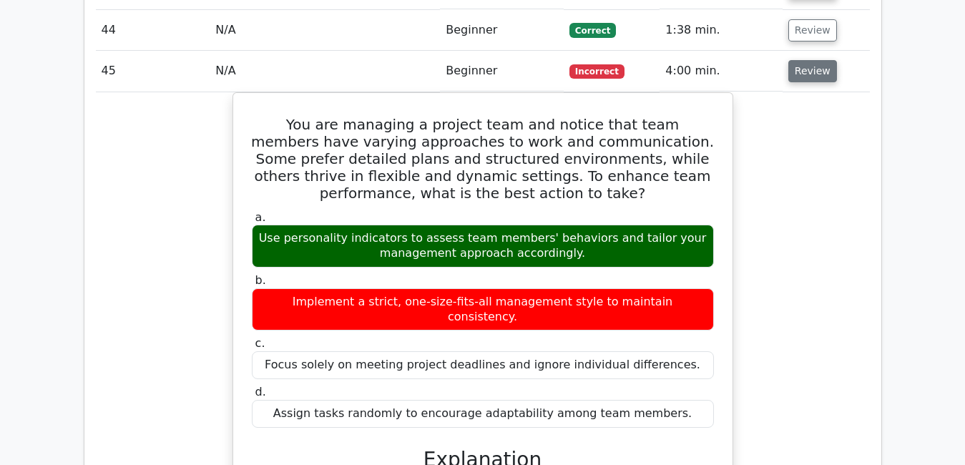
click at [814, 60] on button "Review" at bounding box center [813, 71] width 49 height 22
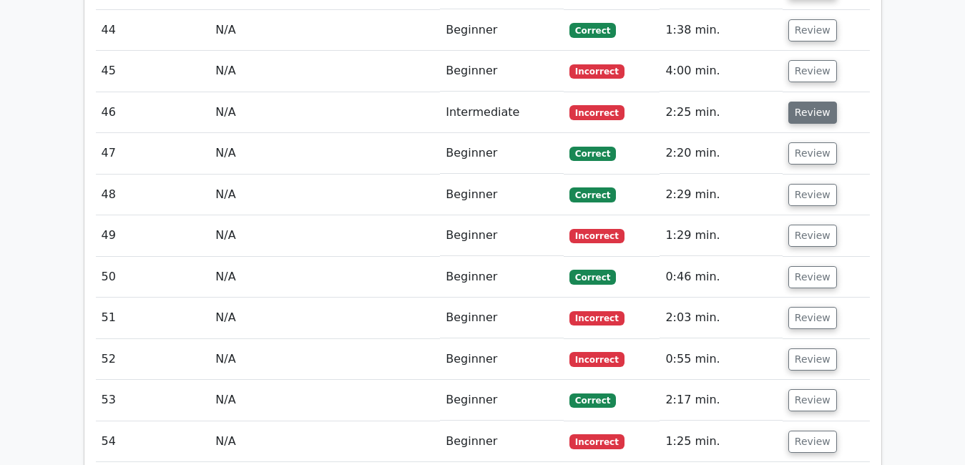
click at [809, 102] on button "Review" at bounding box center [813, 113] width 49 height 22
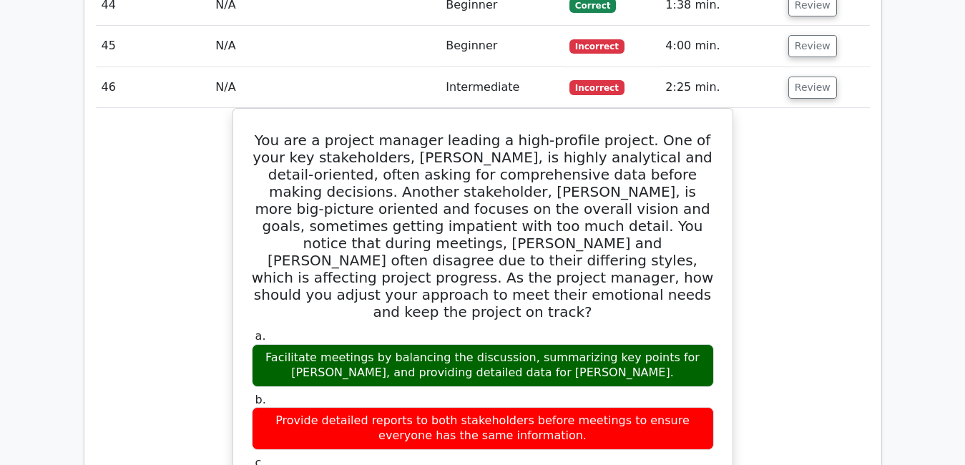
scroll to position [2957, 0]
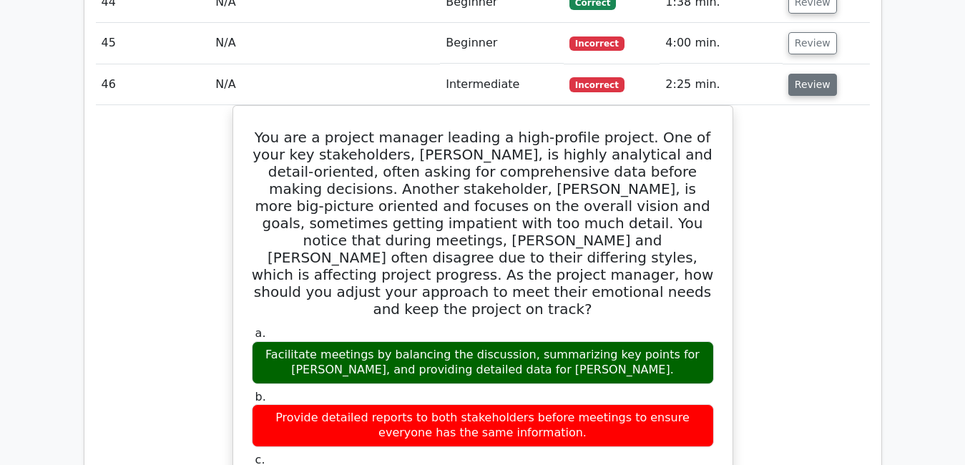
click at [796, 74] on button "Review" at bounding box center [813, 85] width 49 height 22
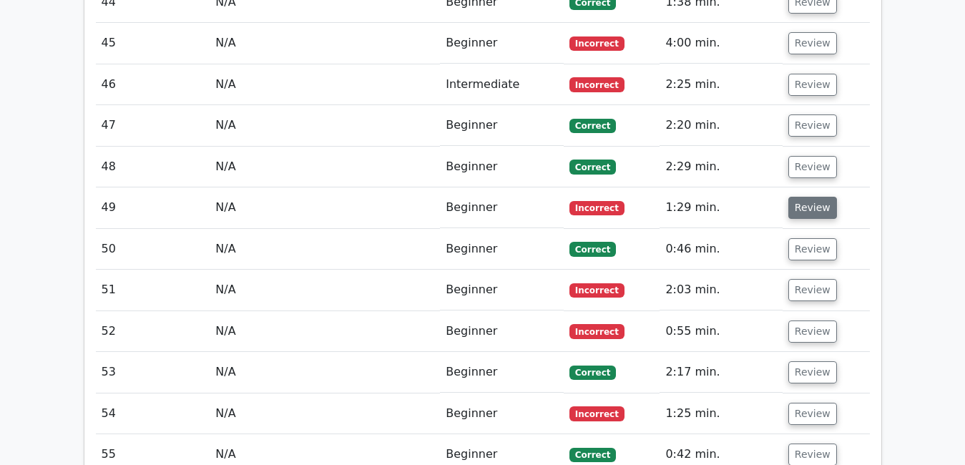
click at [795, 197] on button "Review" at bounding box center [813, 208] width 49 height 22
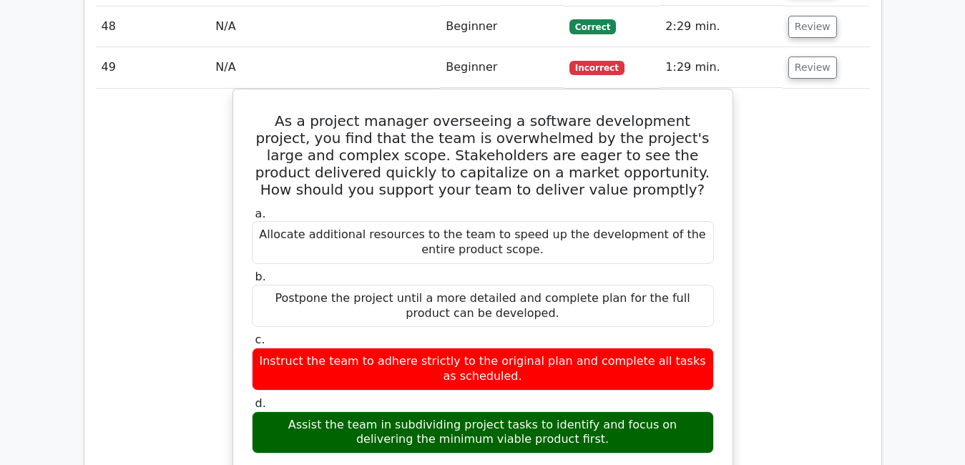
scroll to position [3099, 0]
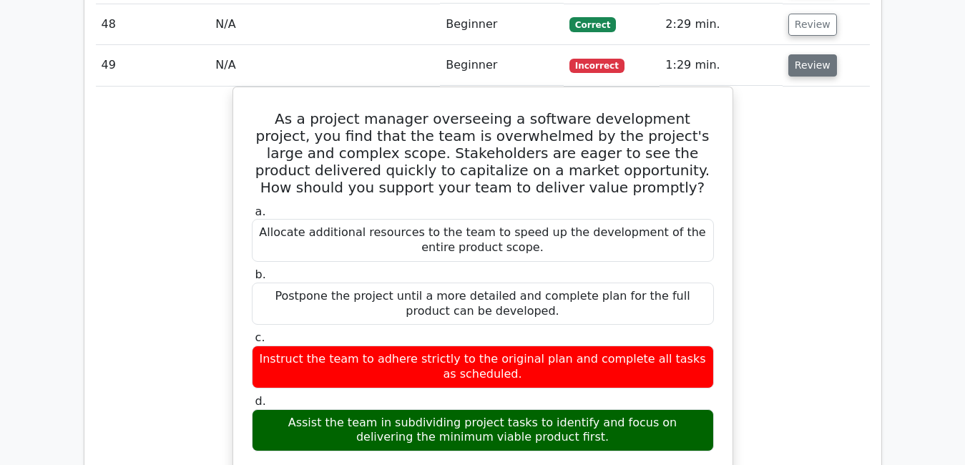
click at [811, 54] on button "Review" at bounding box center [813, 65] width 49 height 22
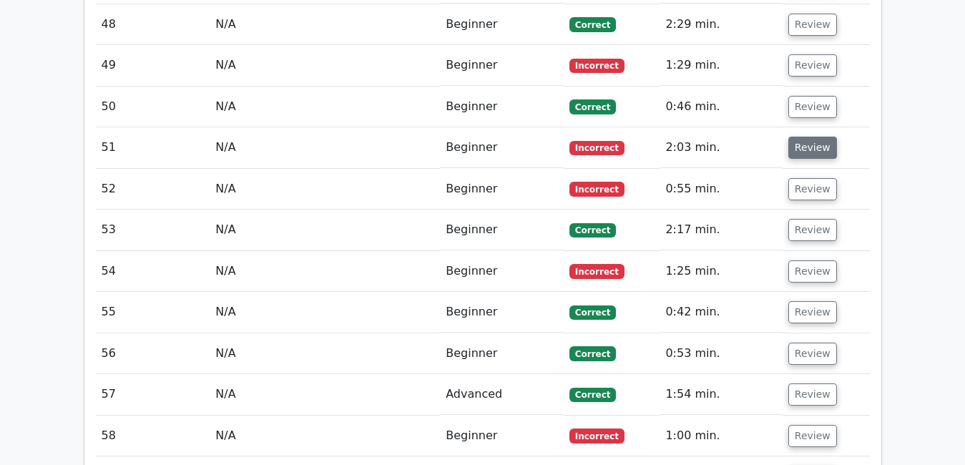
click at [801, 137] on button "Review" at bounding box center [813, 148] width 49 height 22
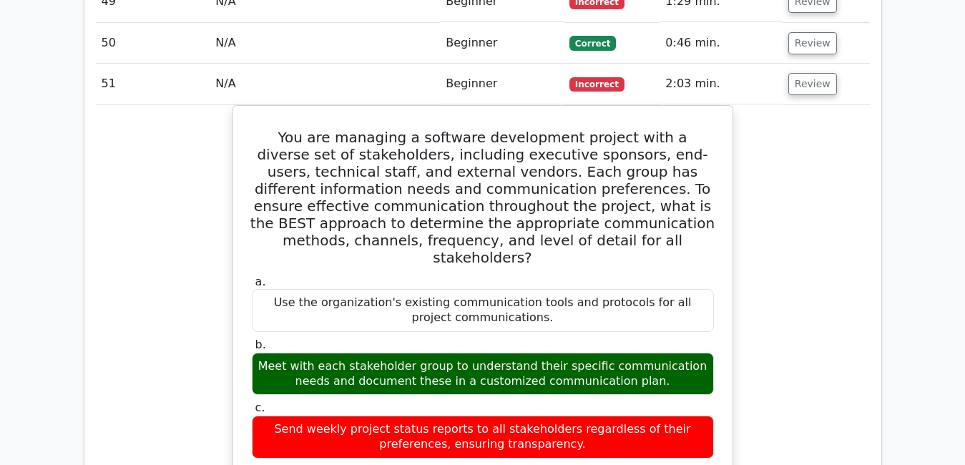
scroll to position [3166, 0]
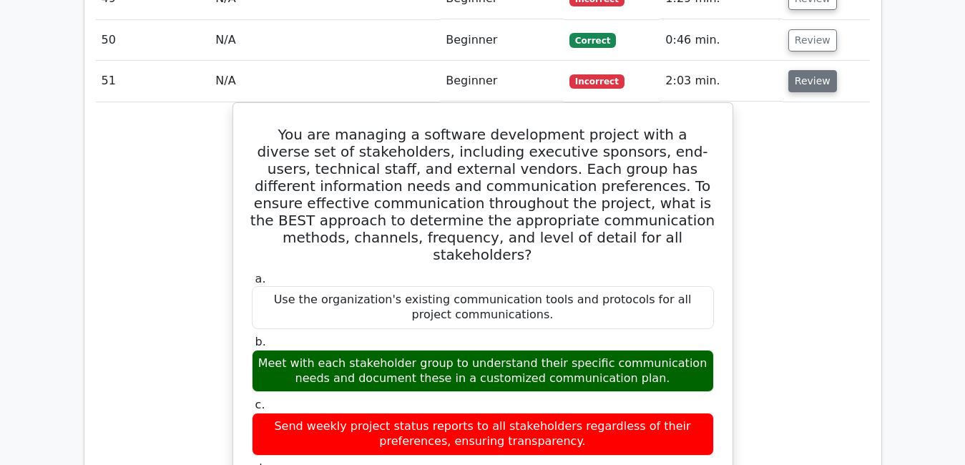
click at [814, 70] on button "Review" at bounding box center [813, 81] width 49 height 22
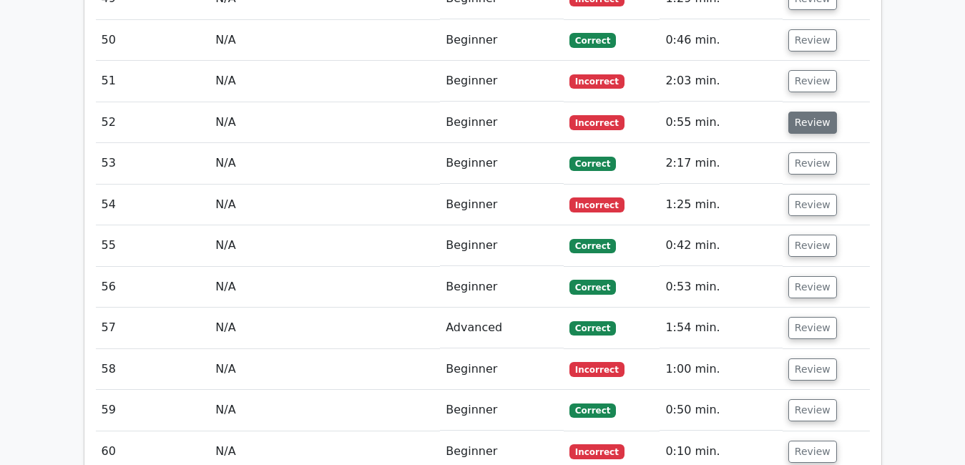
click at [814, 112] on button "Review" at bounding box center [813, 123] width 49 height 22
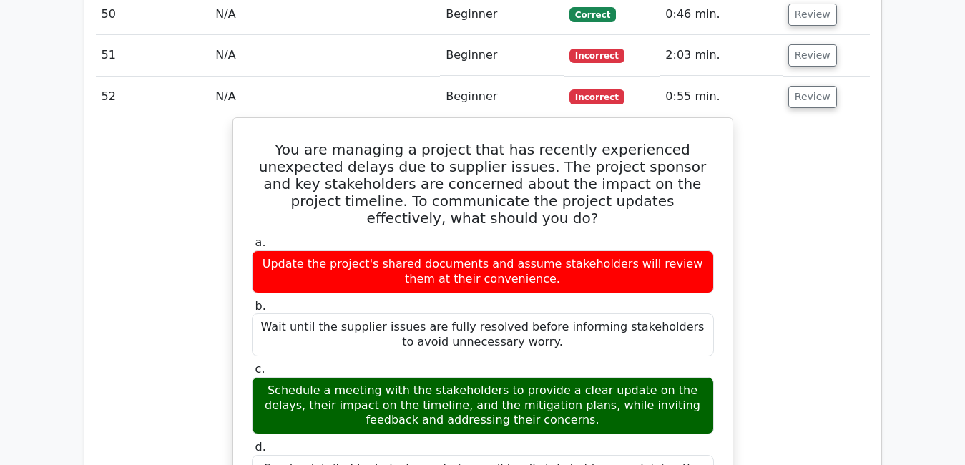
scroll to position [3194, 0]
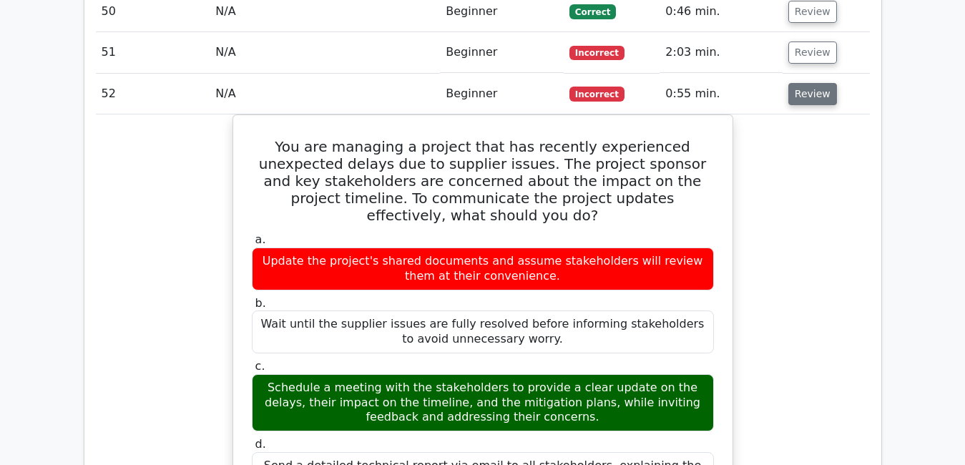
click at [809, 83] on button "Review" at bounding box center [813, 94] width 49 height 22
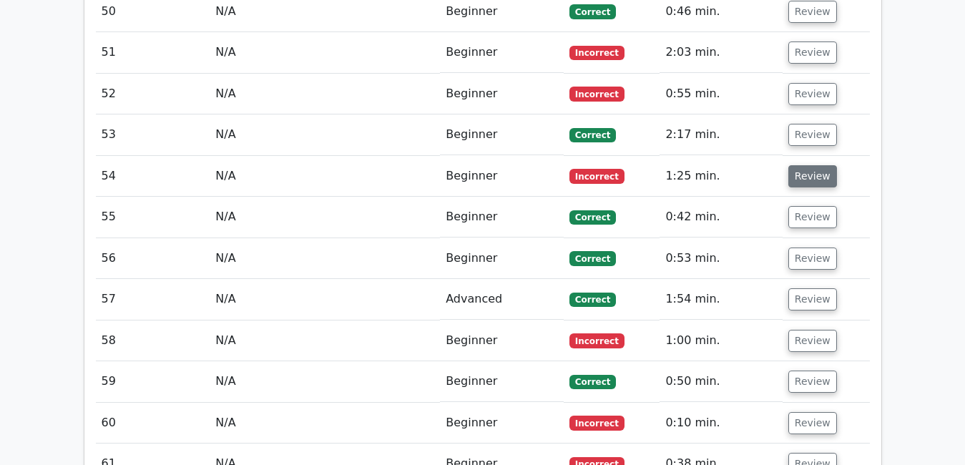
click at [806, 165] on button "Review" at bounding box center [813, 176] width 49 height 22
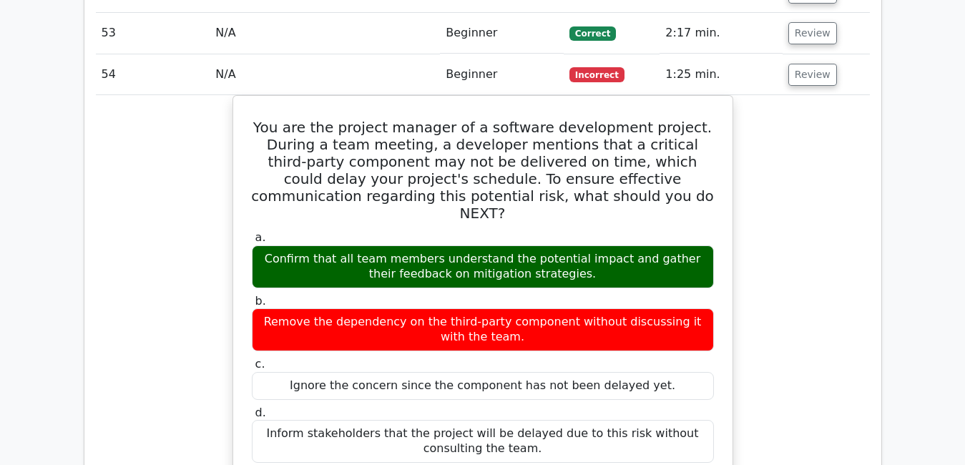
scroll to position [3309, 0]
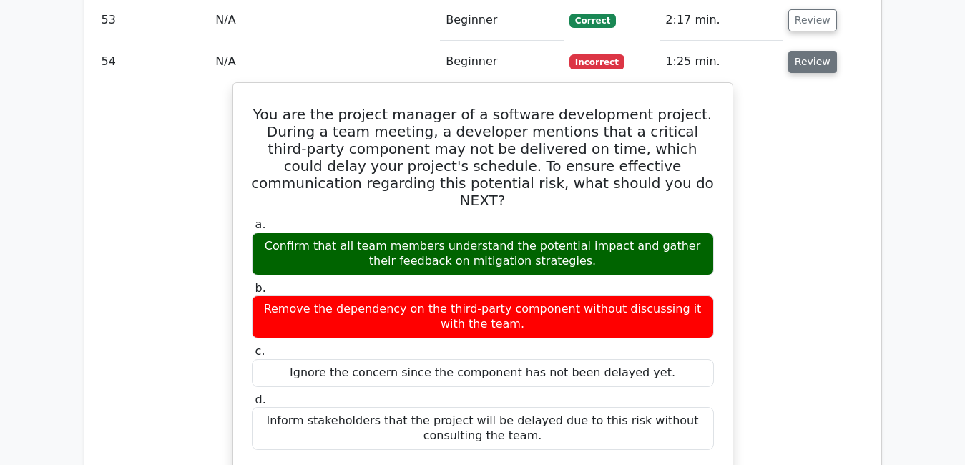
click at [807, 51] on button "Review" at bounding box center [813, 62] width 49 height 22
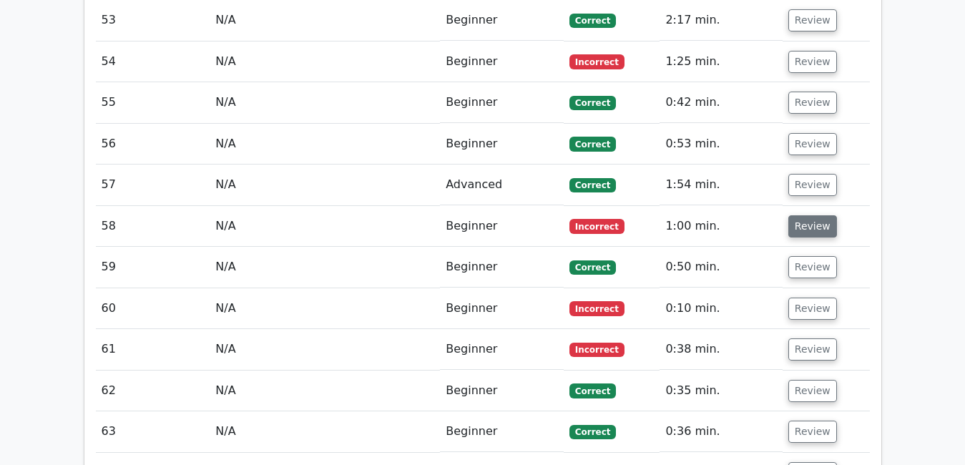
click at [796, 215] on button "Review" at bounding box center [813, 226] width 49 height 22
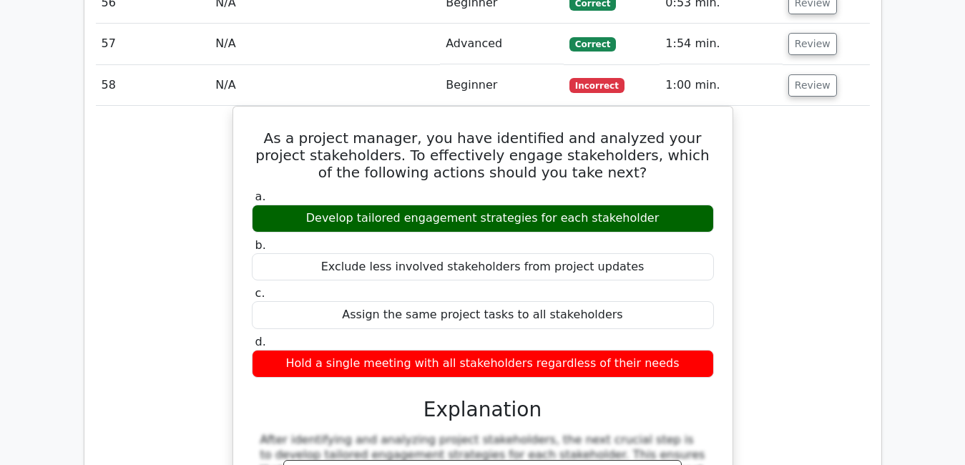
scroll to position [3452, 0]
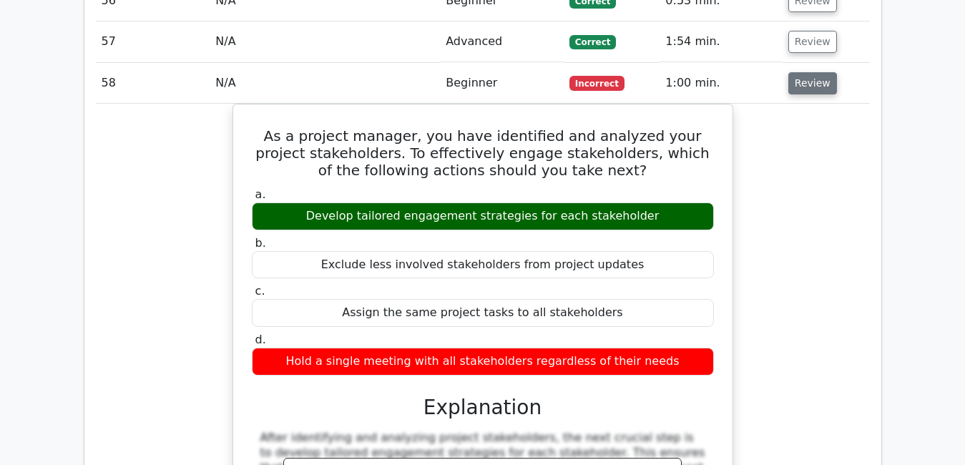
click at [818, 72] on button "Review" at bounding box center [813, 83] width 49 height 22
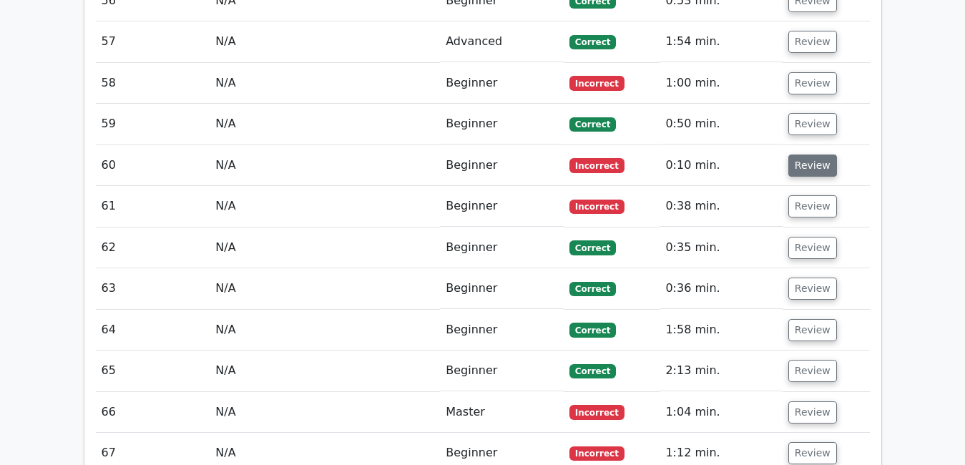
click at [814, 155] on button "Review" at bounding box center [813, 166] width 49 height 22
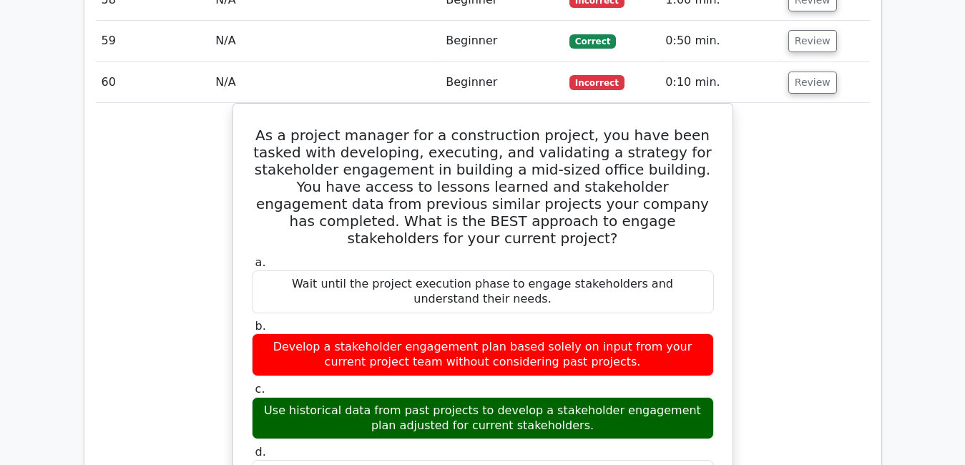
scroll to position [3538, 0]
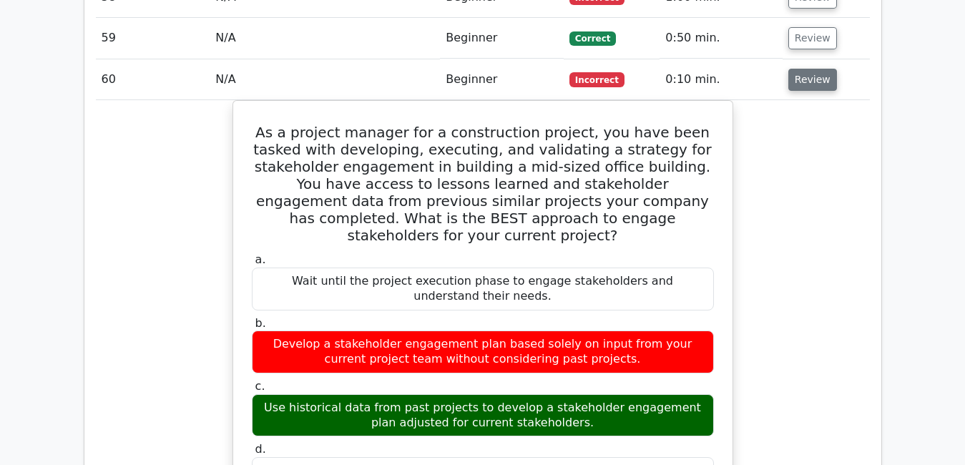
click at [804, 69] on button "Review" at bounding box center [813, 80] width 49 height 22
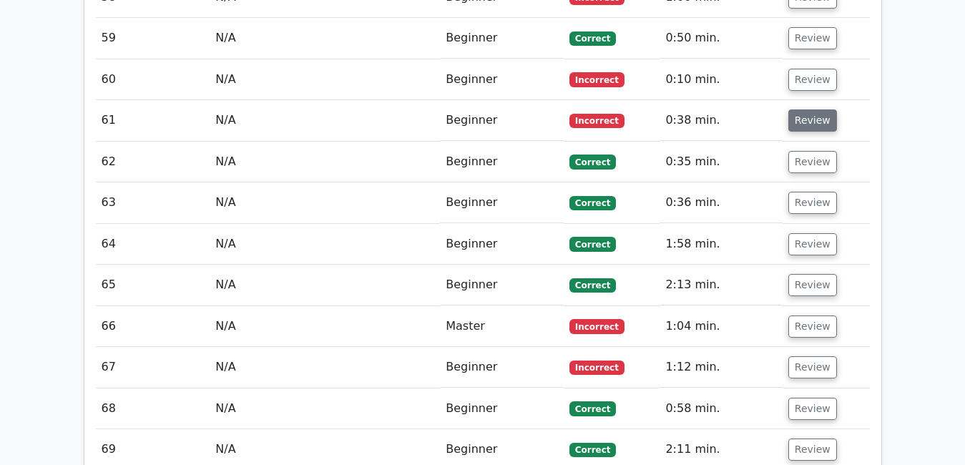
click at [809, 109] on button "Review" at bounding box center [813, 120] width 49 height 22
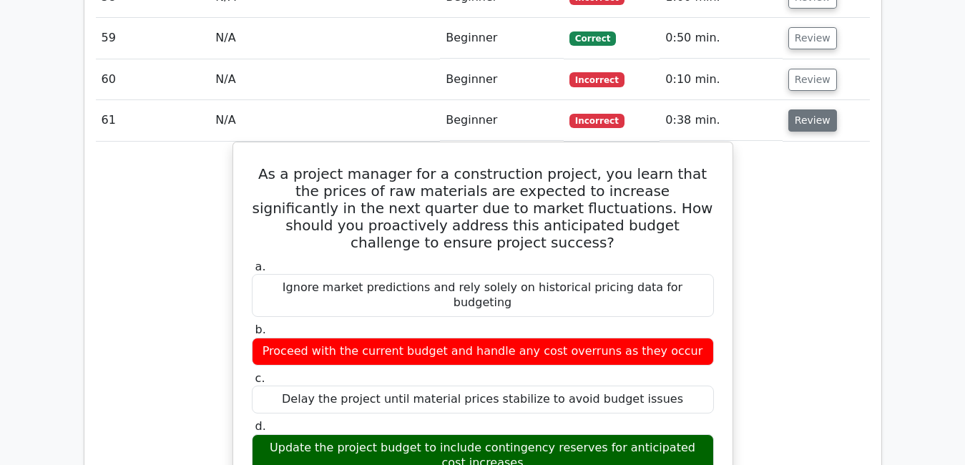
click at [810, 109] on button "Review" at bounding box center [813, 120] width 49 height 22
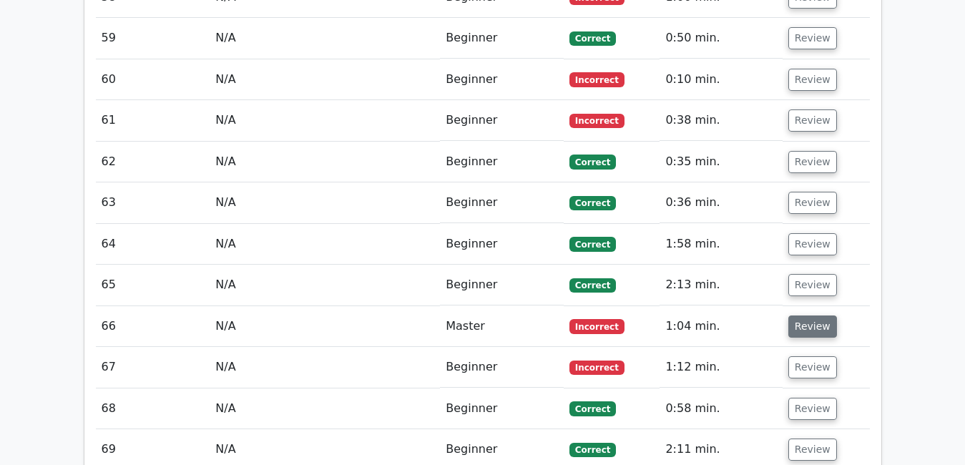
click at [804, 316] on button "Review" at bounding box center [813, 327] width 49 height 22
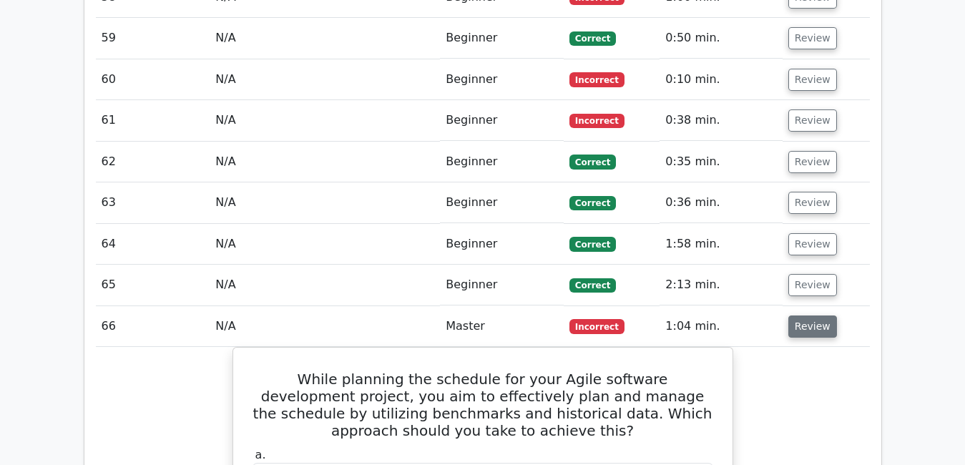
click at [804, 316] on button "Review" at bounding box center [813, 327] width 49 height 22
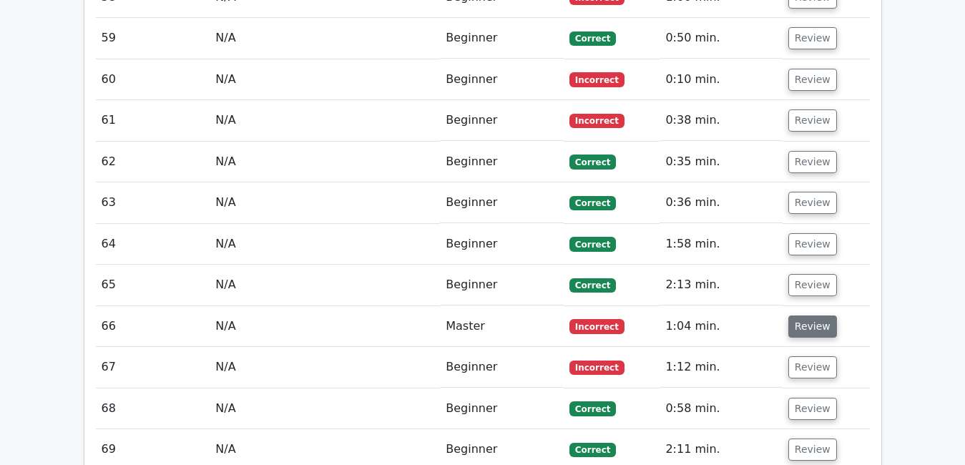
click at [804, 316] on button "Review" at bounding box center [813, 327] width 49 height 22
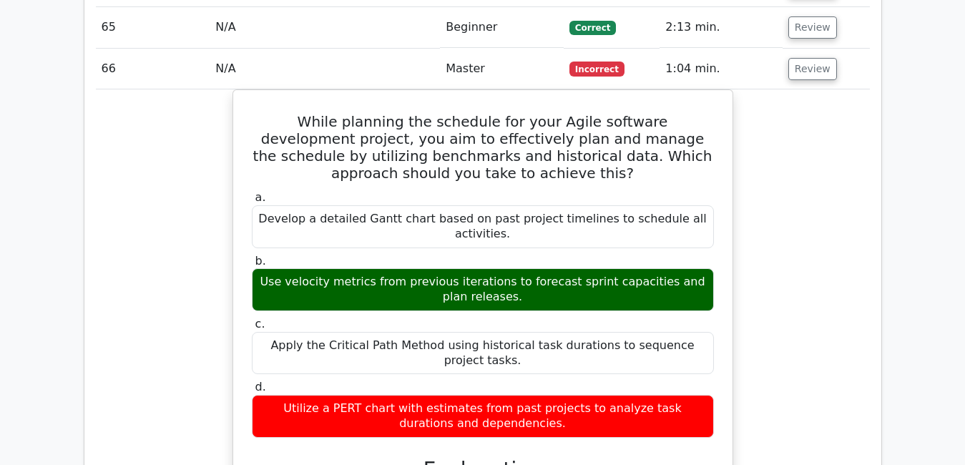
scroll to position [3784, 0]
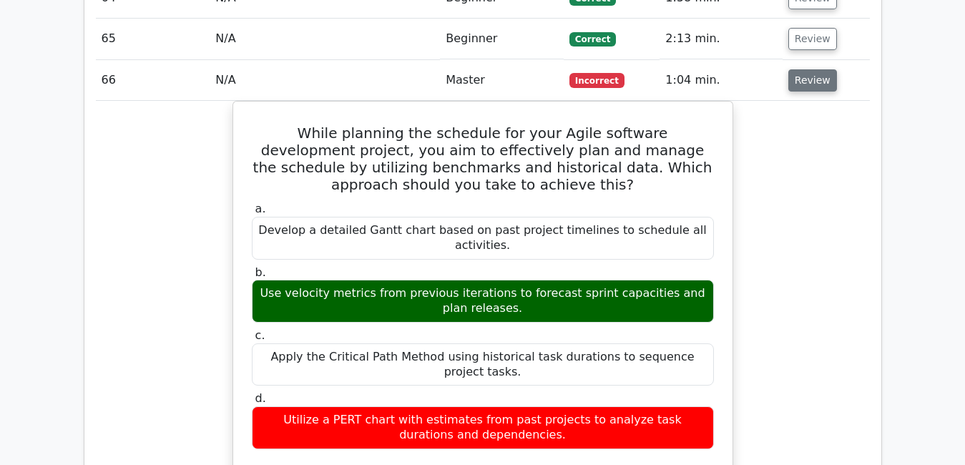
click at [807, 69] on button "Review" at bounding box center [813, 80] width 49 height 22
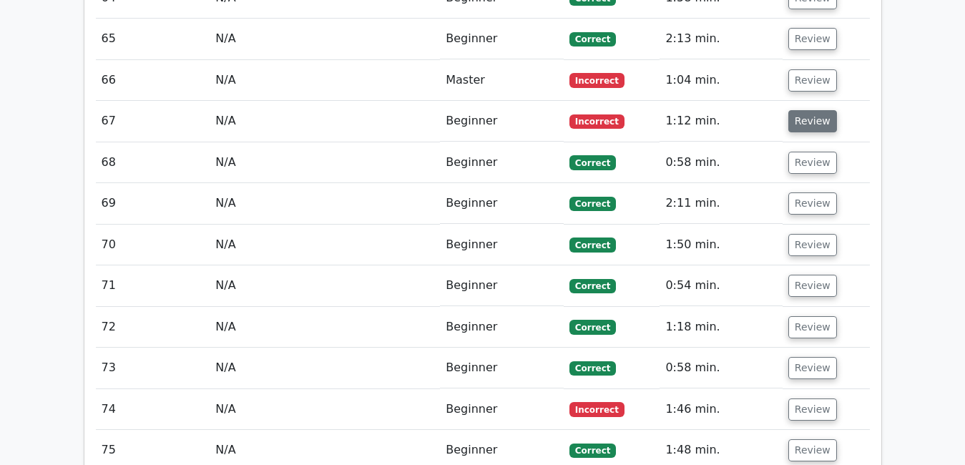
click at [812, 110] on button "Review" at bounding box center [813, 121] width 49 height 22
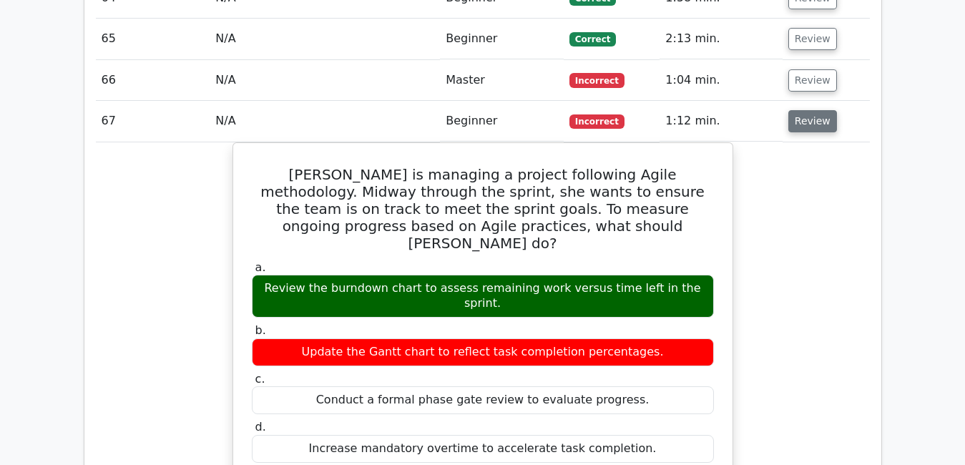
click at [812, 110] on button "Review" at bounding box center [813, 121] width 49 height 22
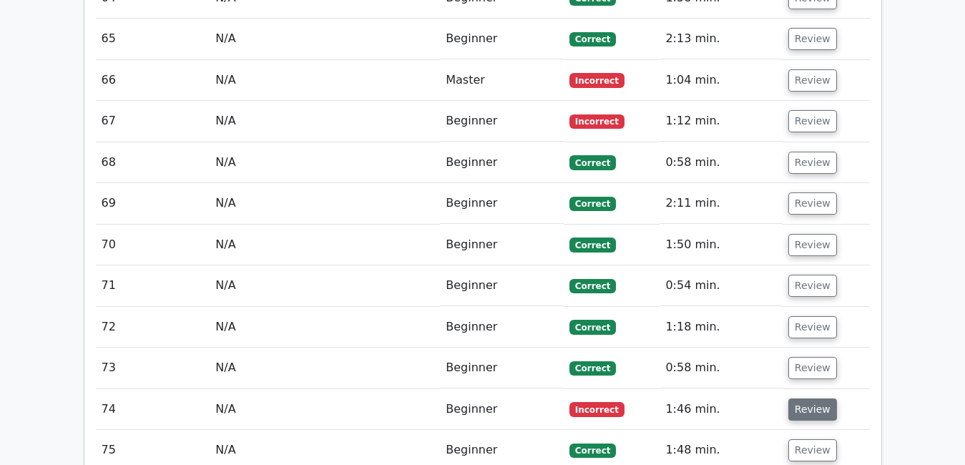
click at [804, 399] on button "Review" at bounding box center [813, 410] width 49 height 22
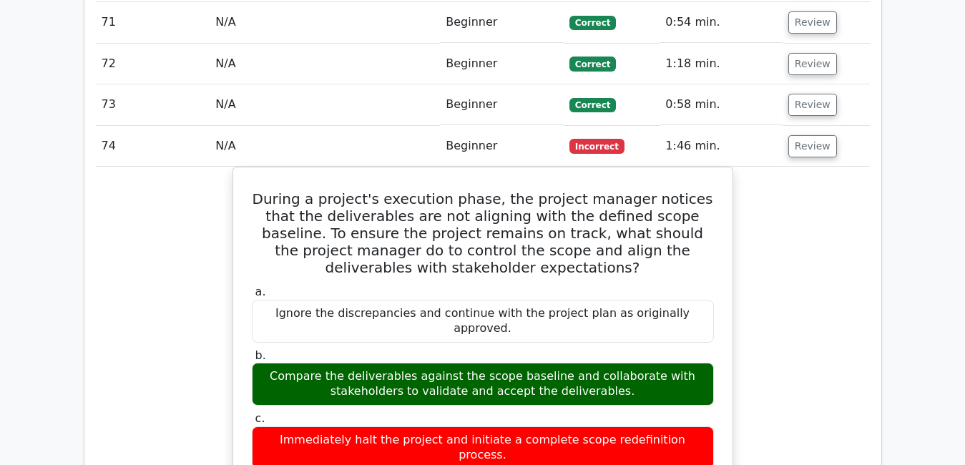
scroll to position [4032, 0]
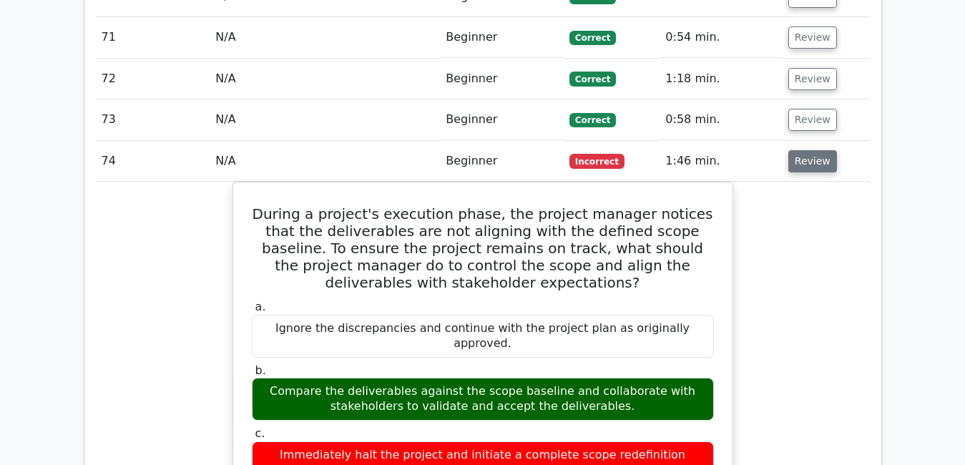
click at [805, 150] on button "Review" at bounding box center [813, 161] width 49 height 22
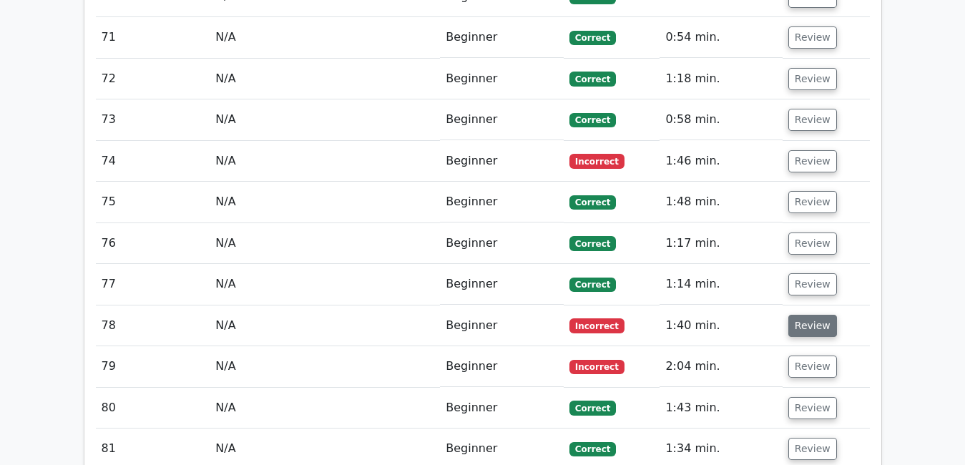
click at [804, 315] on button "Review" at bounding box center [813, 326] width 49 height 22
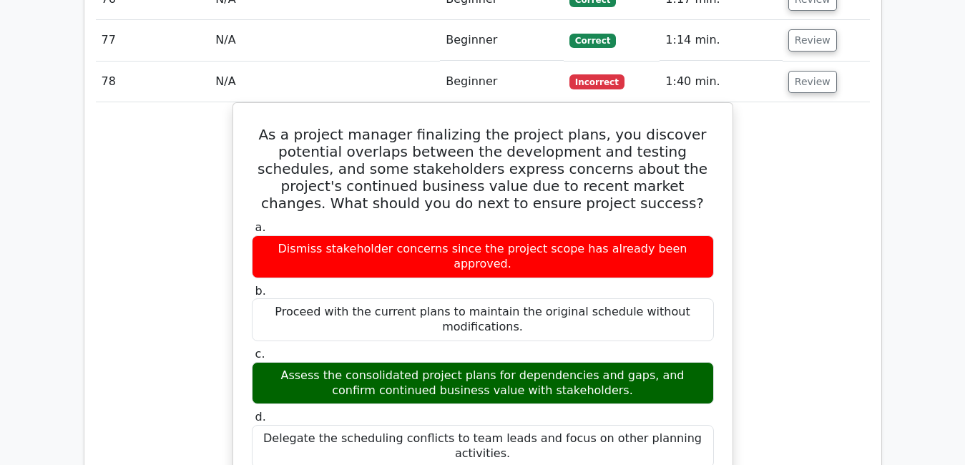
scroll to position [4279, 0]
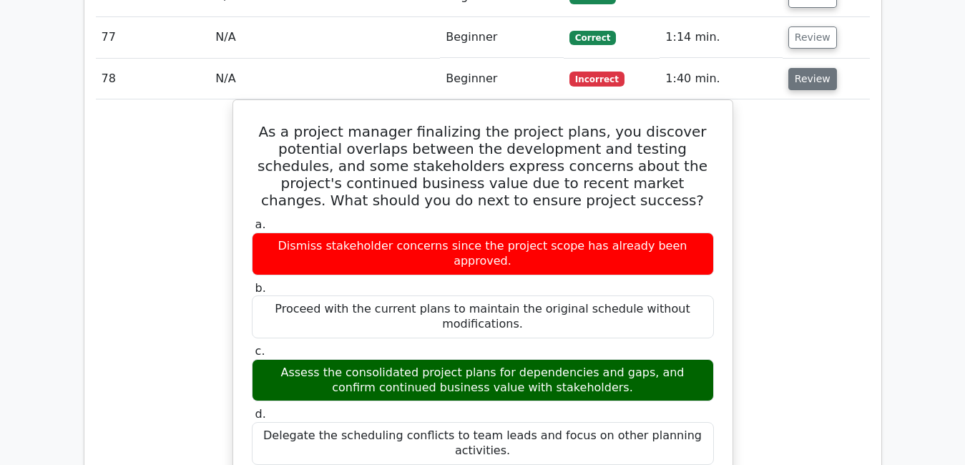
click at [799, 68] on button "Review" at bounding box center [813, 79] width 49 height 22
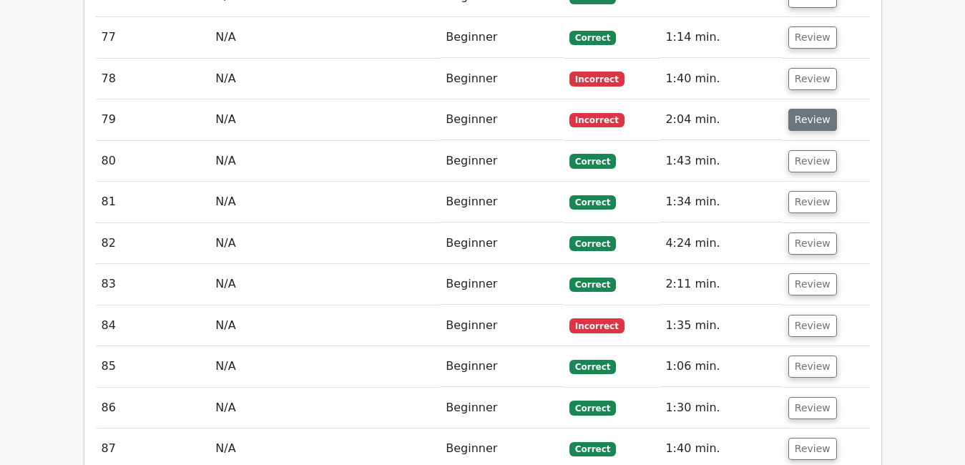
click at [796, 109] on button "Review" at bounding box center [813, 120] width 49 height 22
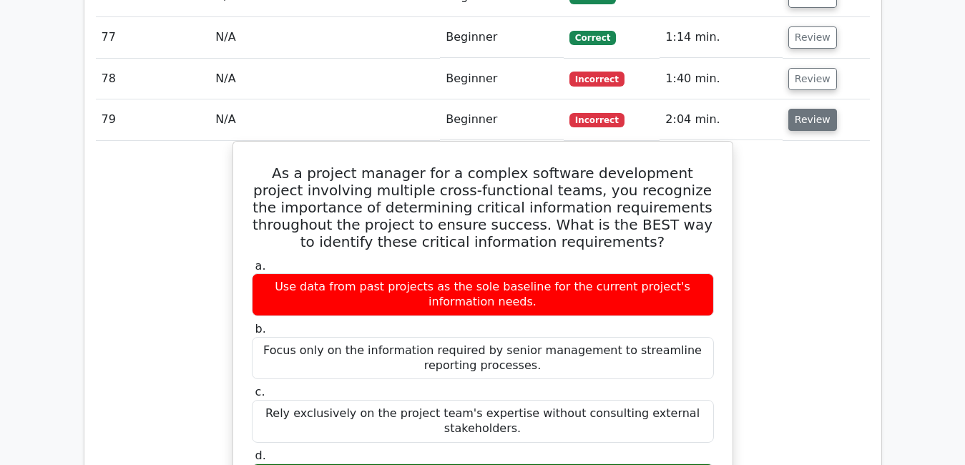
click at [796, 109] on button "Review" at bounding box center [813, 120] width 49 height 22
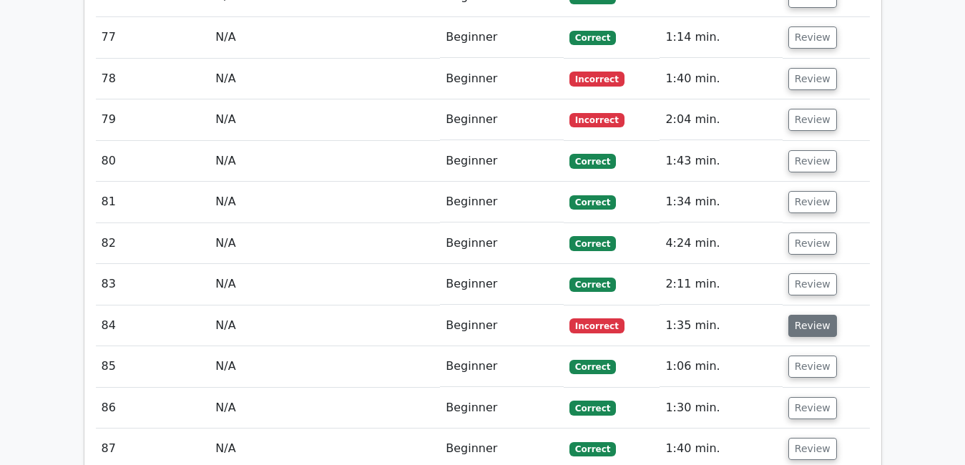
click at [806, 315] on button "Review" at bounding box center [813, 326] width 49 height 22
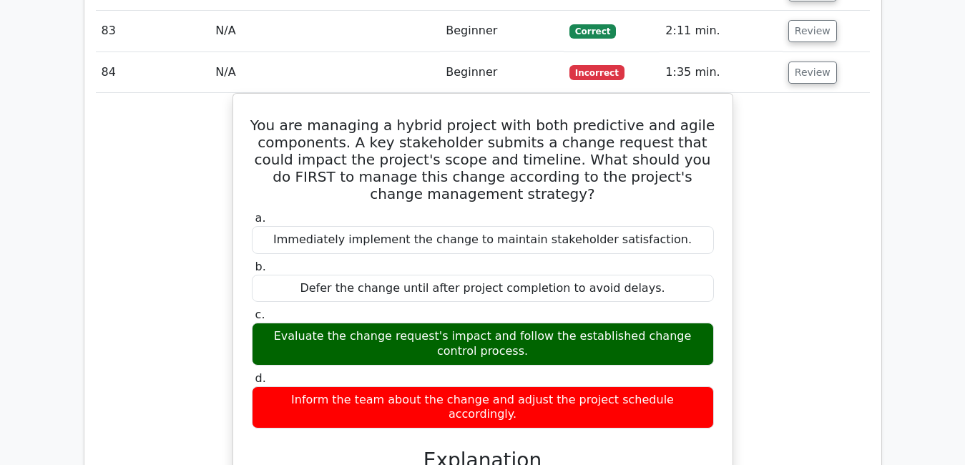
scroll to position [4535, 0]
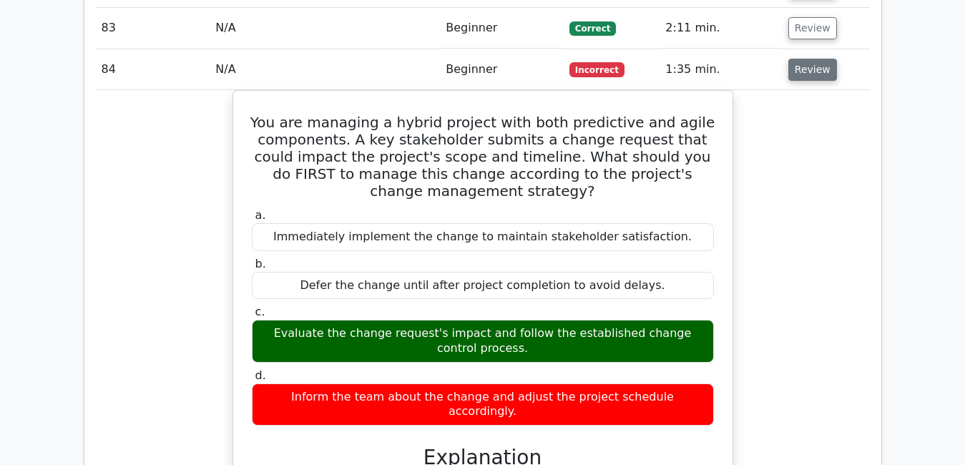
click at [821, 59] on button "Review" at bounding box center [813, 70] width 49 height 22
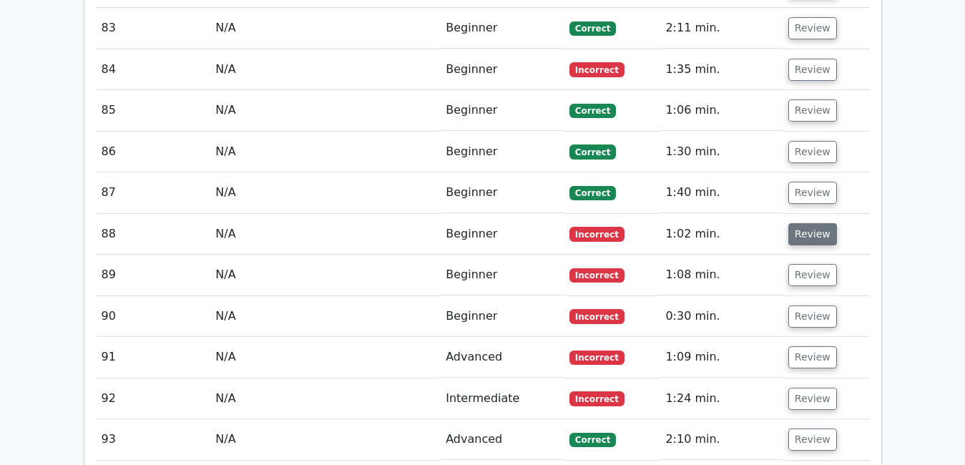
click at [802, 223] on button "Review" at bounding box center [813, 234] width 49 height 22
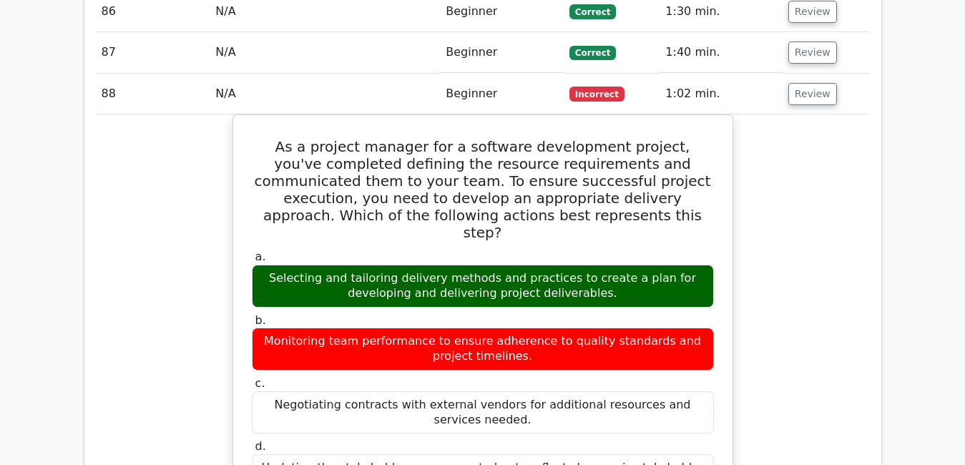
scroll to position [4678, 0]
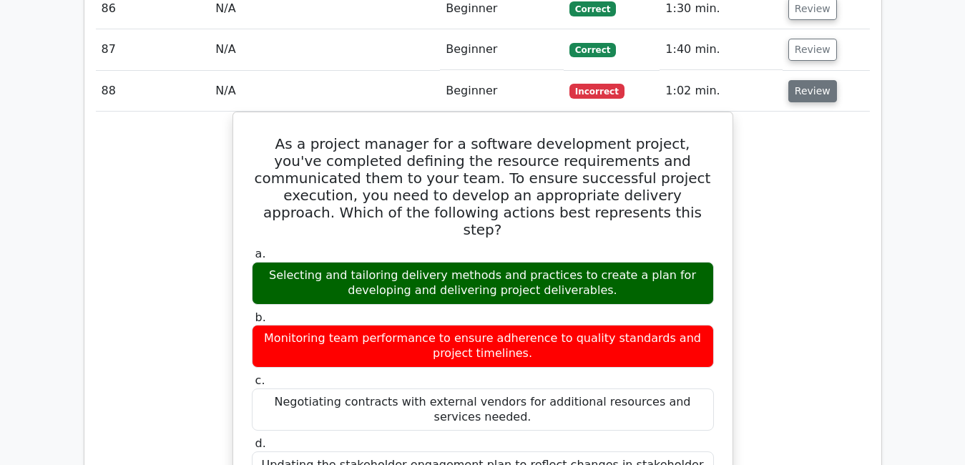
click at [799, 80] on button "Review" at bounding box center [813, 91] width 49 height 22
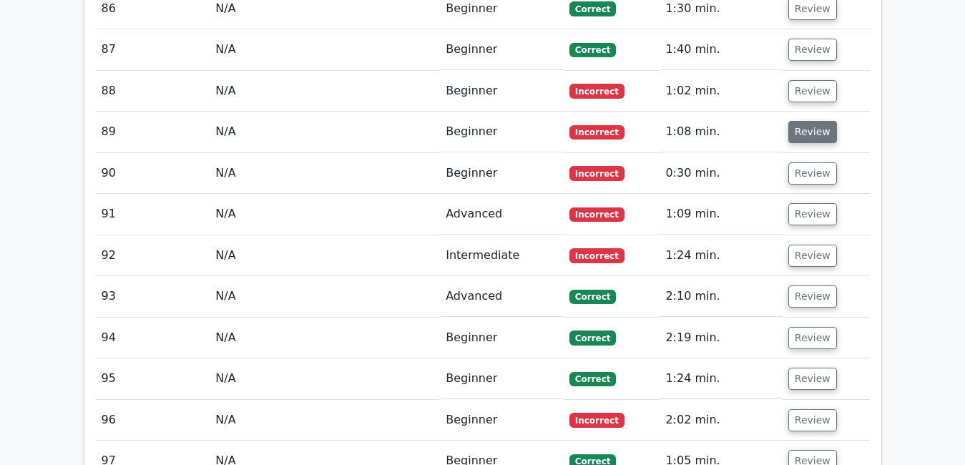
click at [803, 121] on button "Review" at bounding box center [813, 132] width 49 height 22
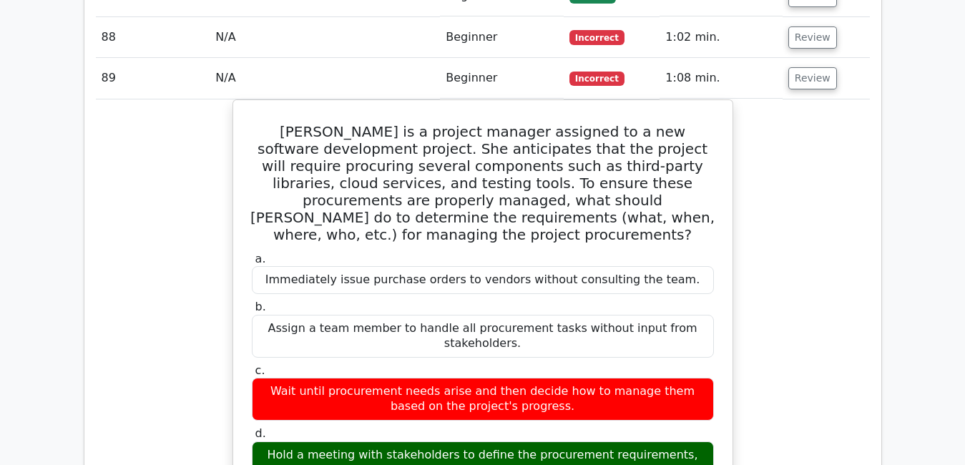
scroll to position [4735, 0]
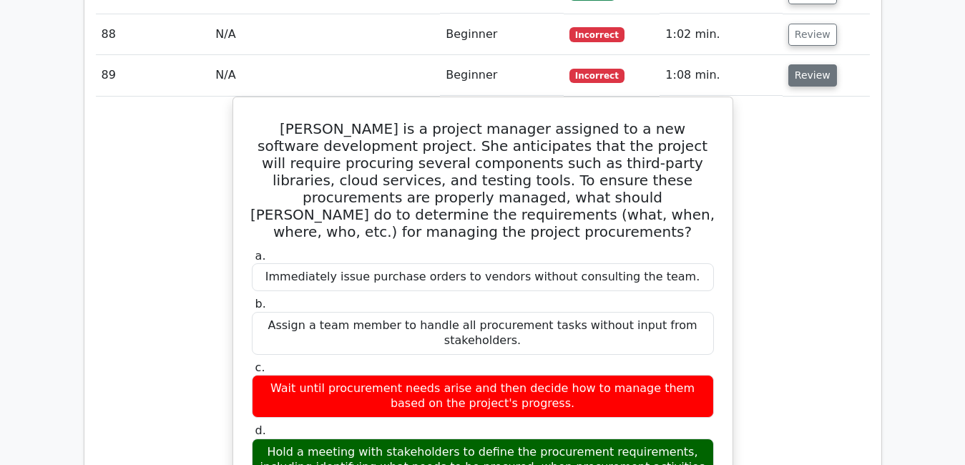
click at [819, 64] on button "Review" at bounding box center [813, 75] width 49 height 22
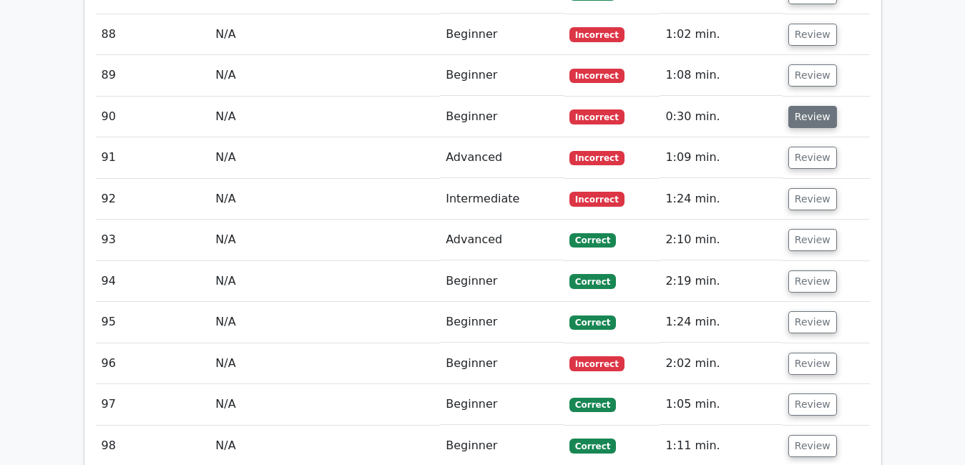
click at [815, 106] on button "Review" at bounding box center [813, 117] width 49 height 22
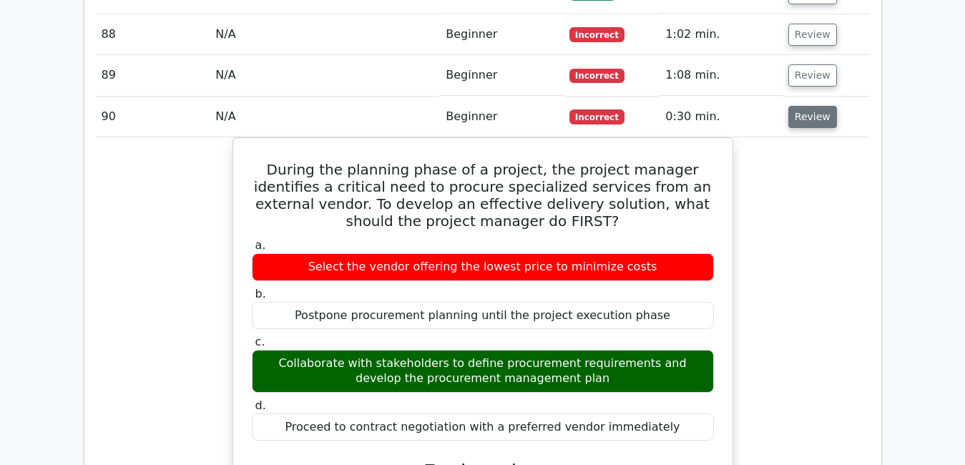
click at [814, 106] on button "Review" at bounding box center [813, 117] width 49 height 22
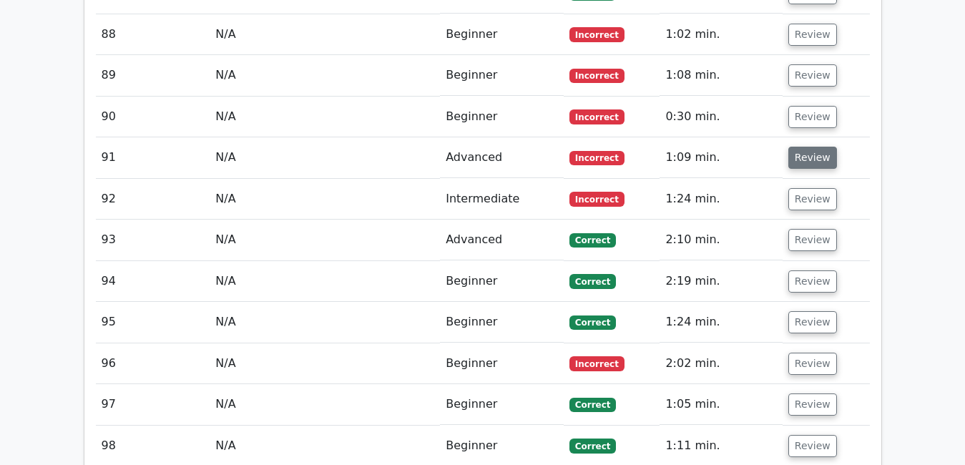
click at [812, 147] on button "Review" at bounding box center [813, 158] width 49 height 22
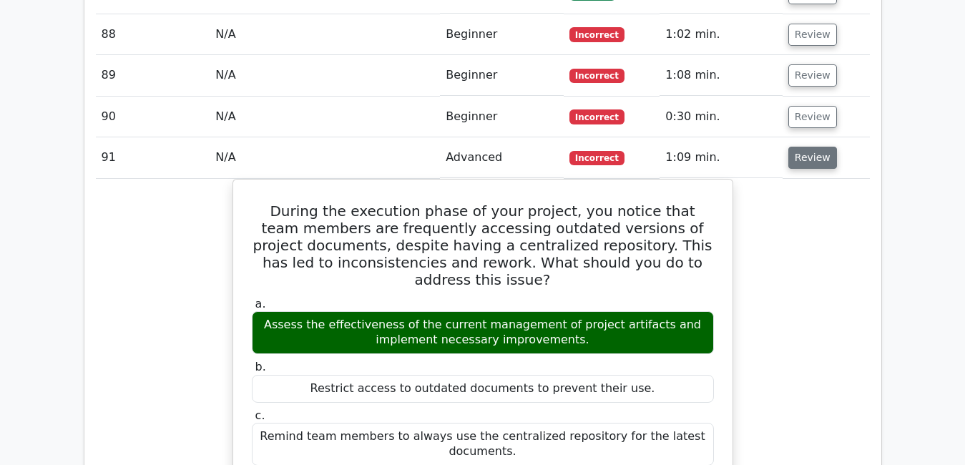
click at [812, 147] on button "Review" at bounding box center [813, 158] width 49 height 22
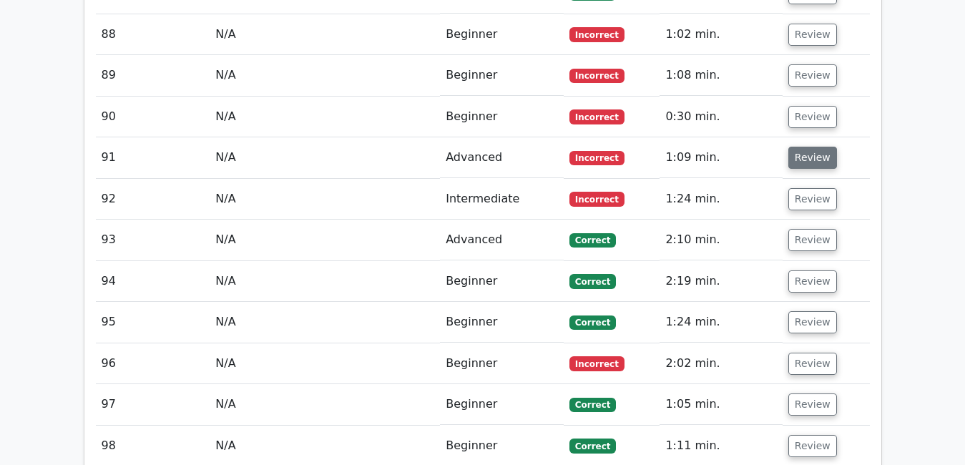
click at [812, 147] on button "Review" at bounding box center [813, 158] width 49 height 22
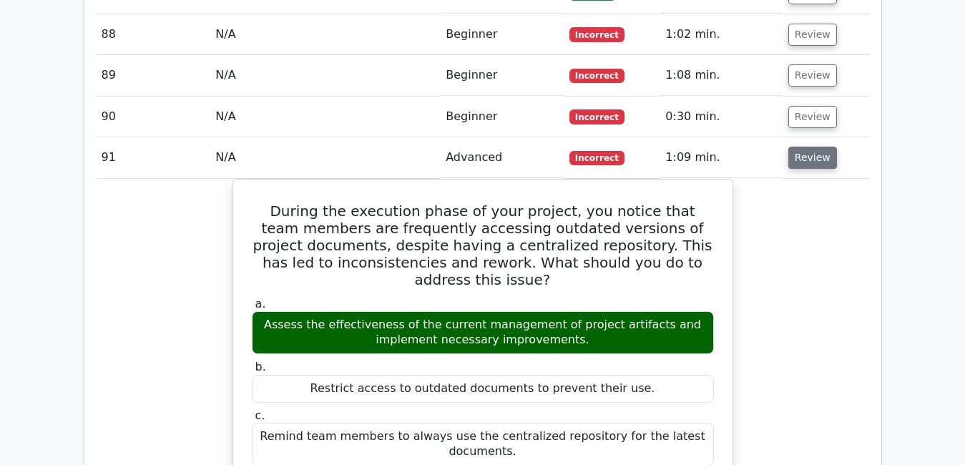
click at [812, 147] on button "Review" at bounding box center [813, 158] width 49 height 22
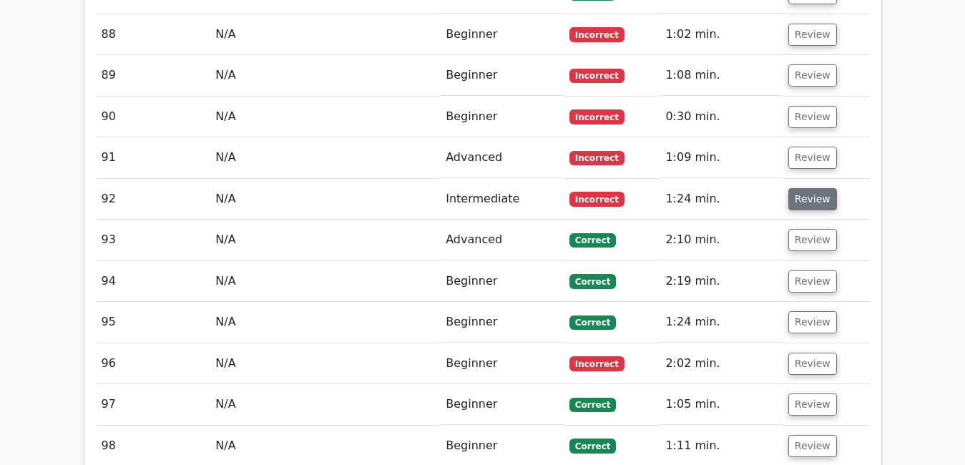
click at [810, 188] on button "Review" at bounding box center [813, 199] width 49 height 22
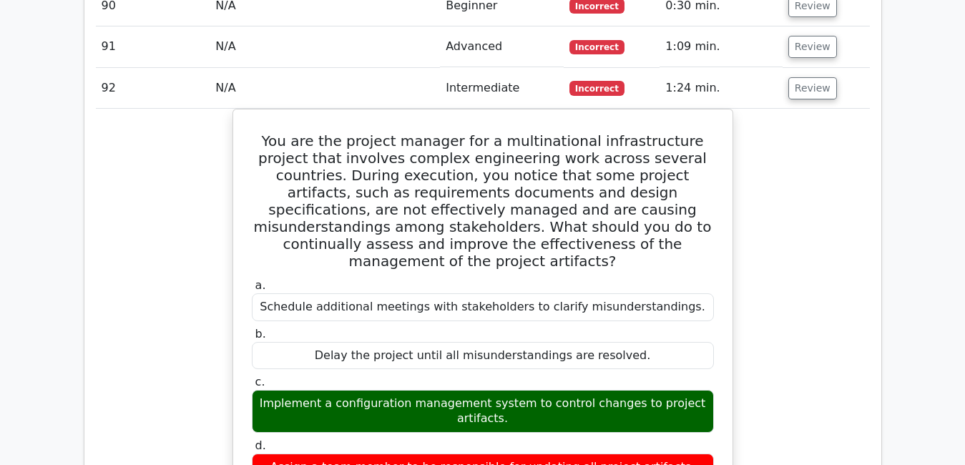
scroll to position [4849, 0]
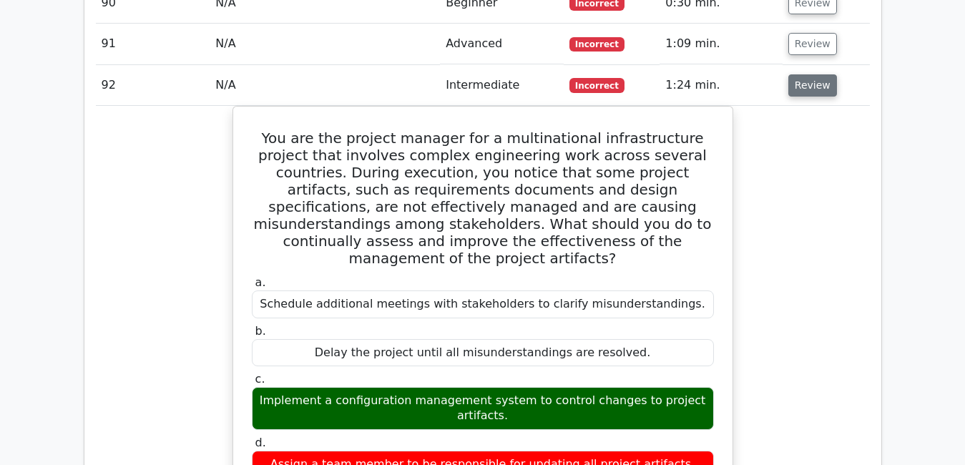
click at [812, 74] on button "Review" at bounding box center [813, 85] width 49 height 22
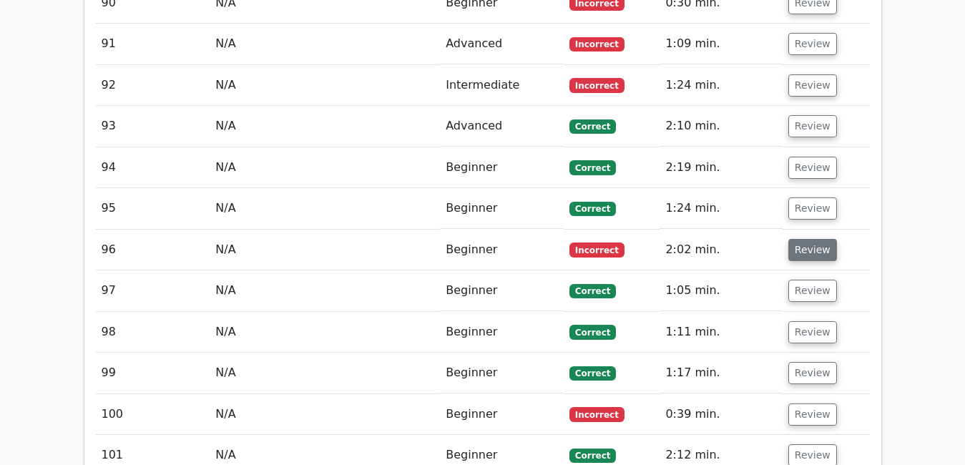
click at [798, 239] on button "Review" at bounding box center [813, 250] width 49 height 22
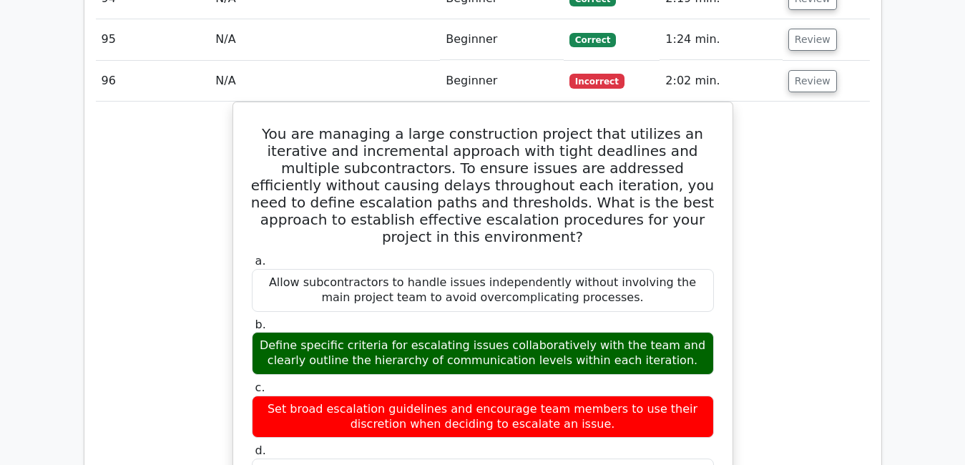
scroll to position [5009, 0]
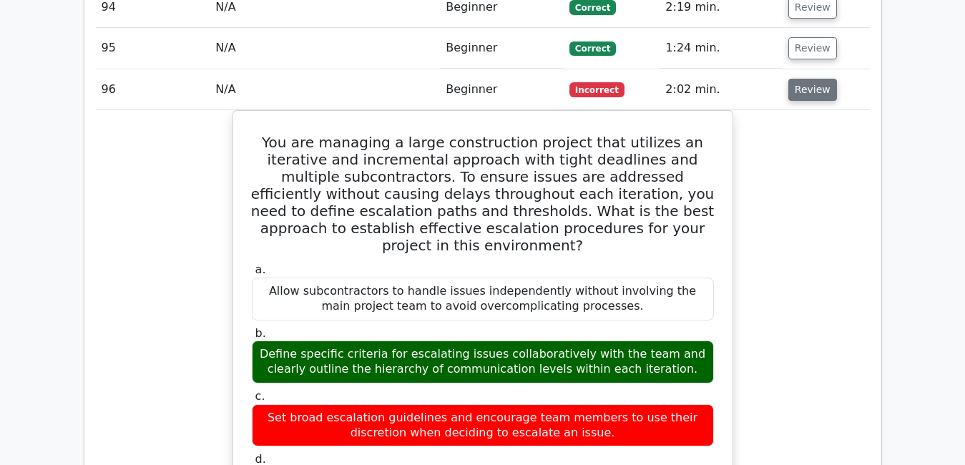
click at [806, 79] on button "Review" at bounding box center [813, 90] width 49 height 22
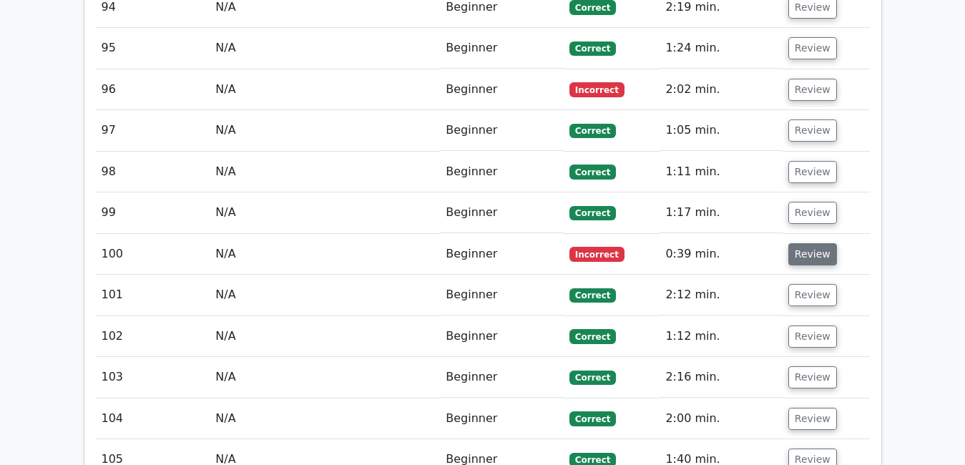
click at [808, 243] on button "Review" at bounding box center [813, 254] width 49 height 22
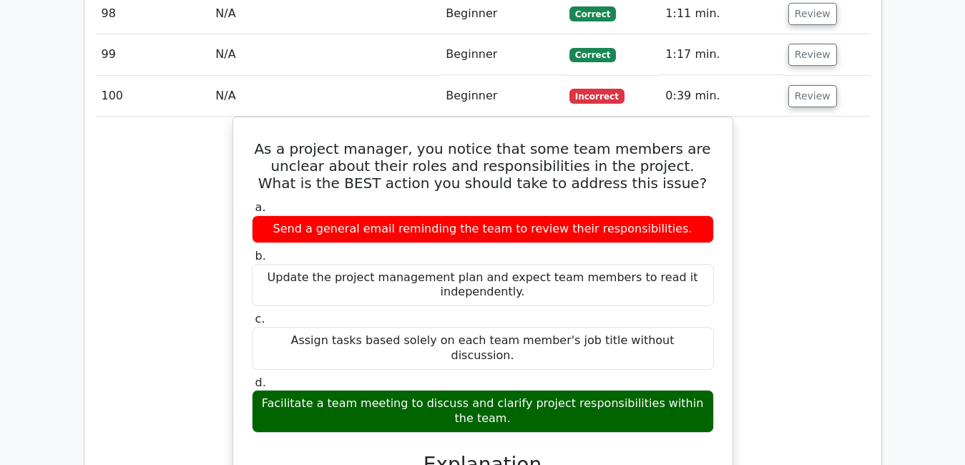
scroll to position [5199, 0]
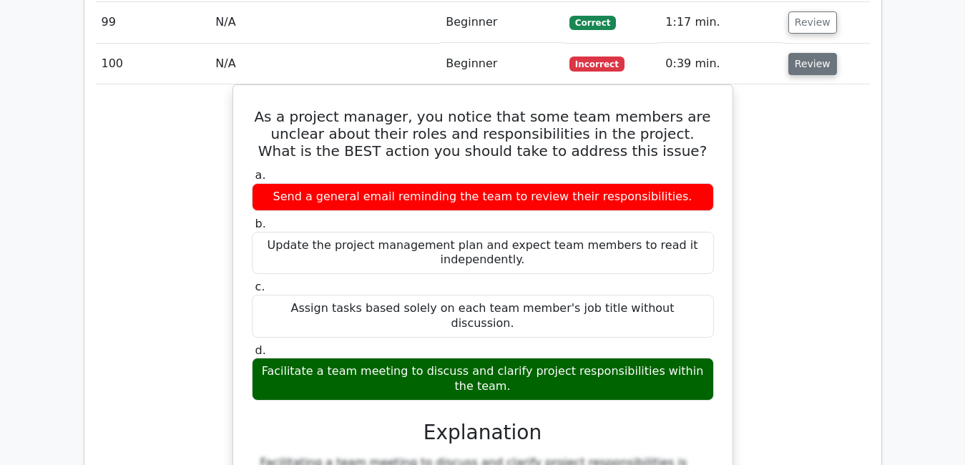
click at [819, 53] on button "Review" at bounding box center [813, 64] width 49 height 22
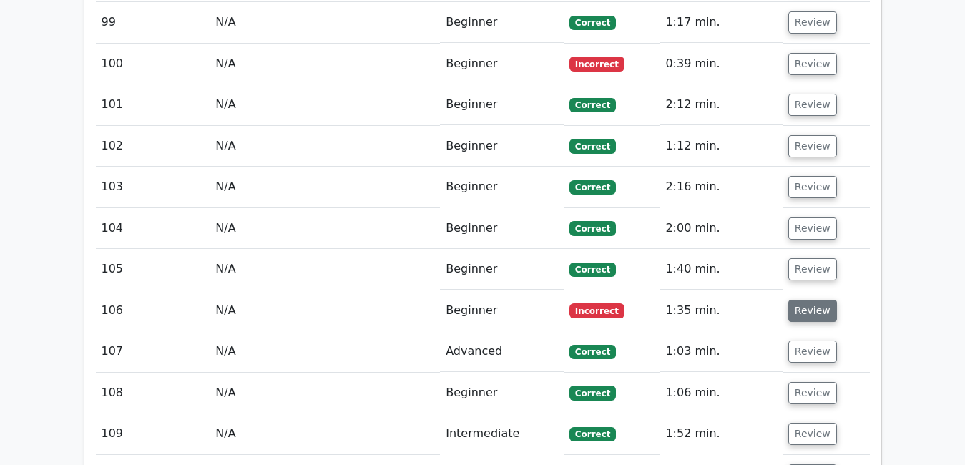
click at [819, 300] on button "Review" at bounding box center [813, 311] width 49 height 22
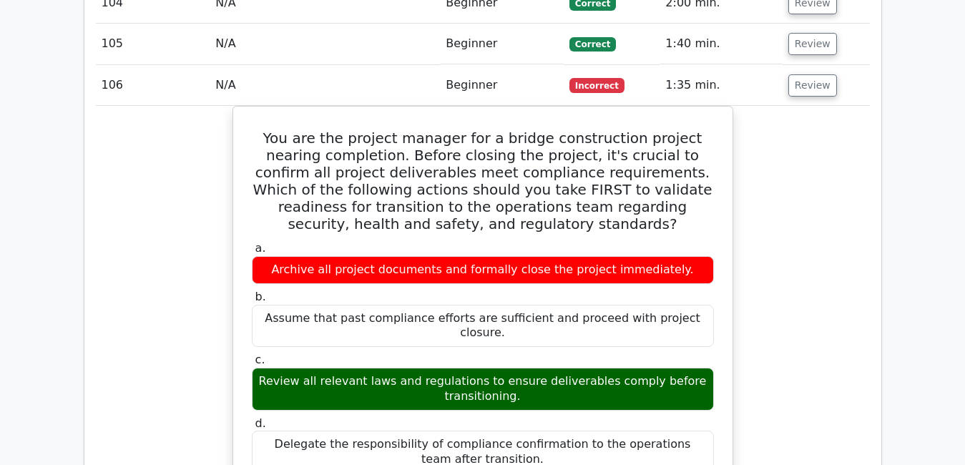
scroll to position [5427, 0]
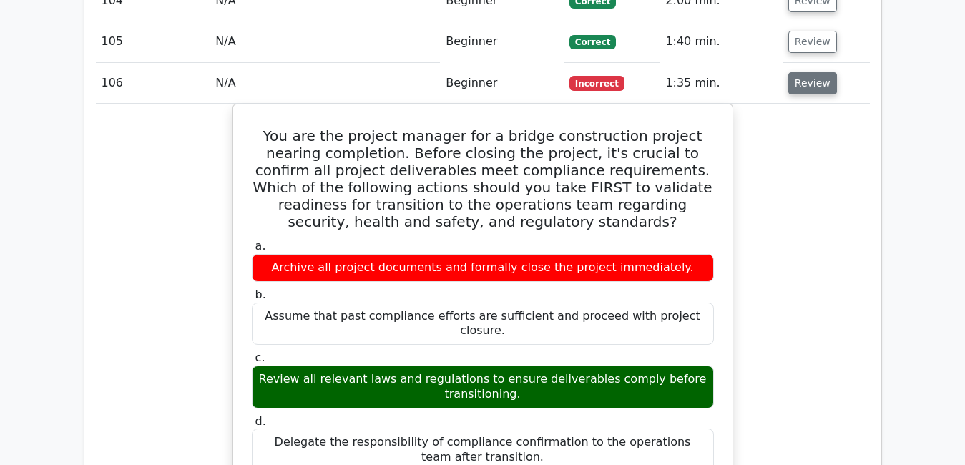
click at [822, 72] on button "Review" at bounding box center [813, 83] width 49 height 22
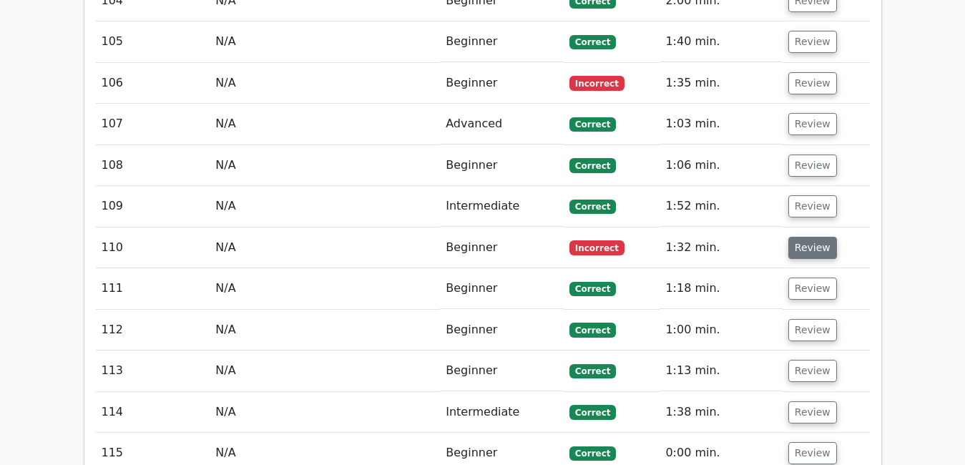
click at [814, 237] on button "Review" at bounding box center [813, 248] width 49 height 22
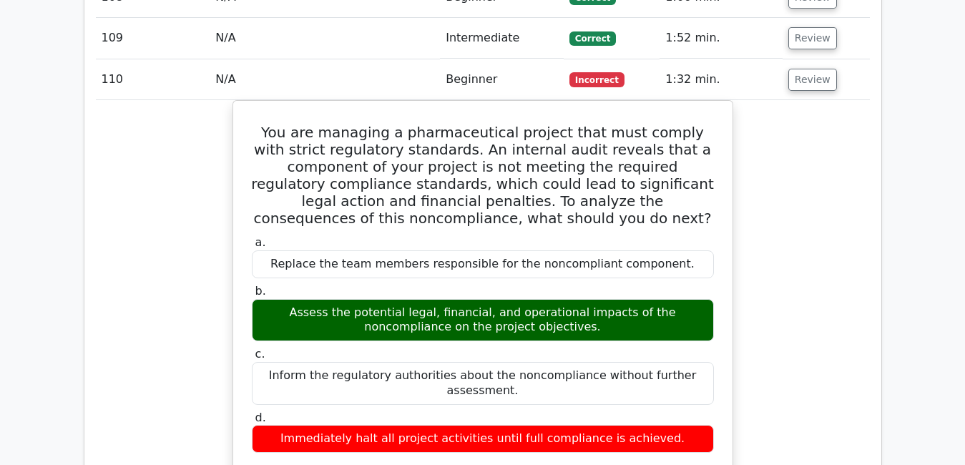
scroll to position [5597, 0]
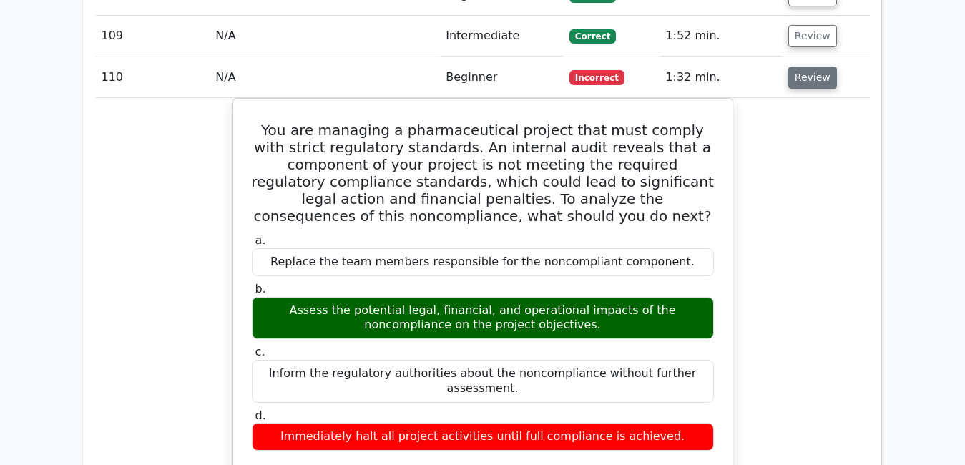
click at [813, 67] on button "Review" at bounding box center [813, 78] width 49 height 22
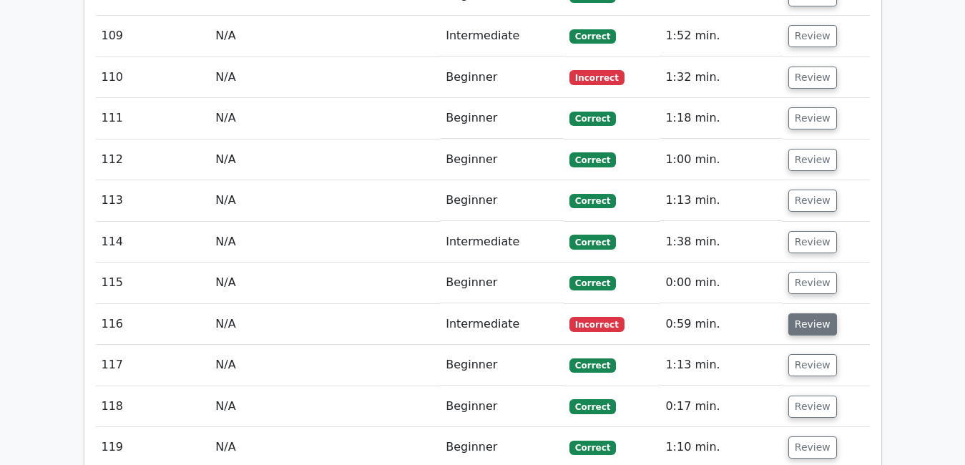
click at [797, 313] on button "Review" at bounding box center [813, 324] width 49 height 22
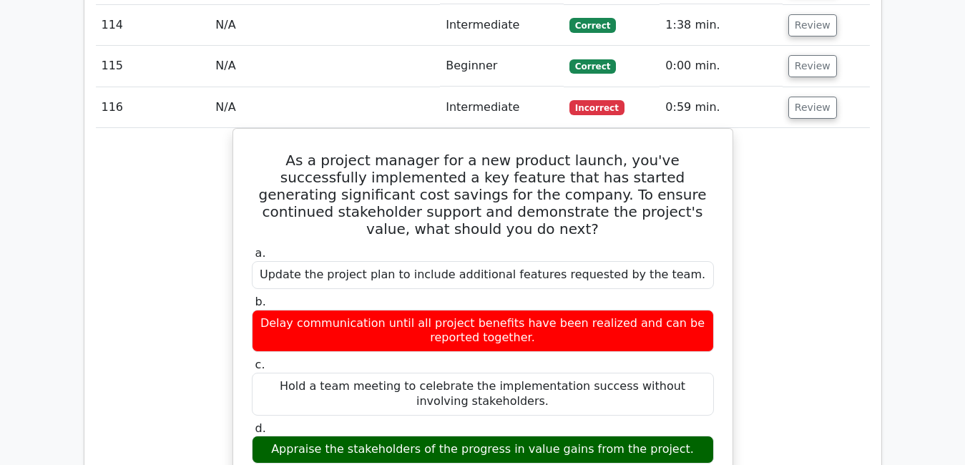
scroll to position [5817, 0]
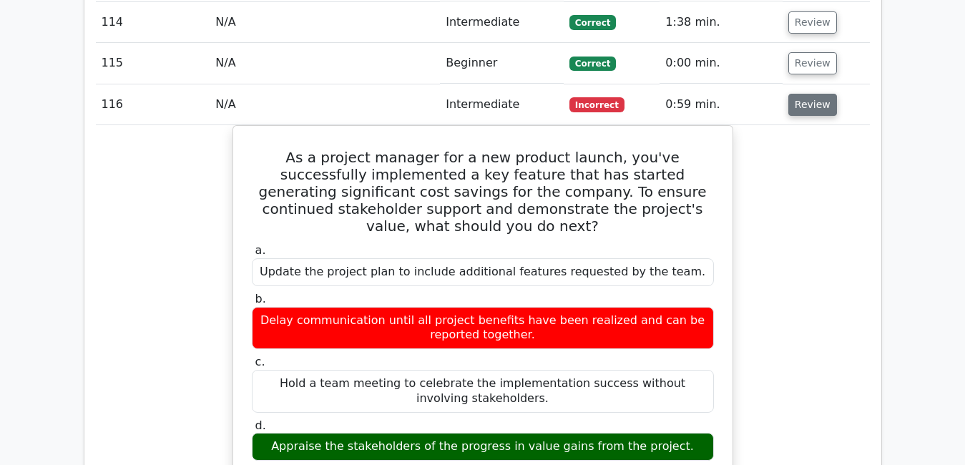
click at [812, 94] on button "Review" at bounding box center [813, 105] width 49 height 22
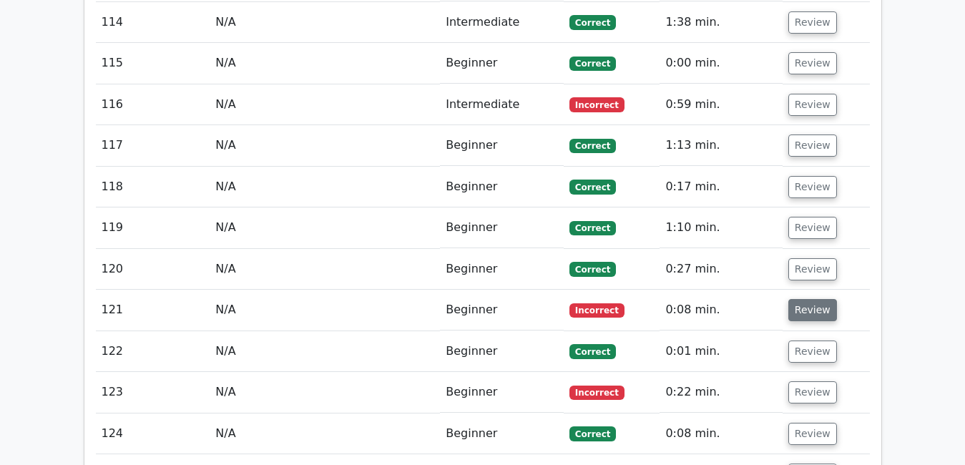
click at [818, 299] on button "Review" at bounding box center [813, 310] width 49 height 22
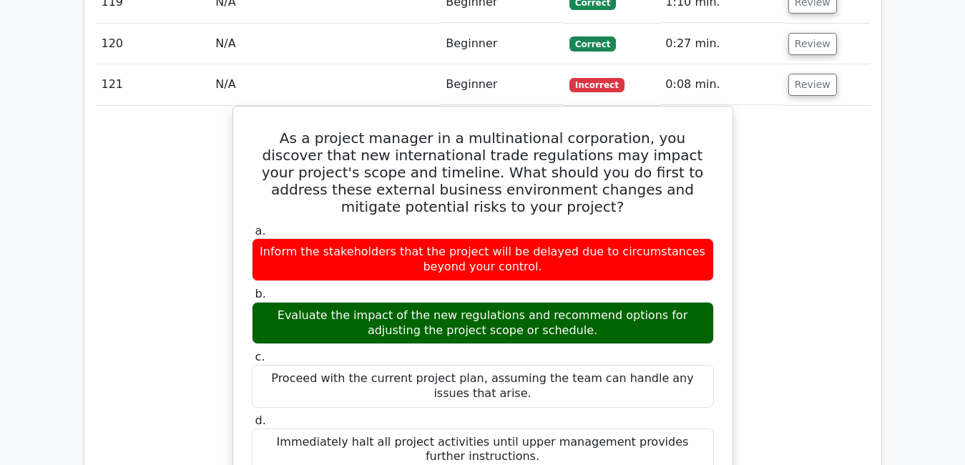
scroll to position [6045, 0]
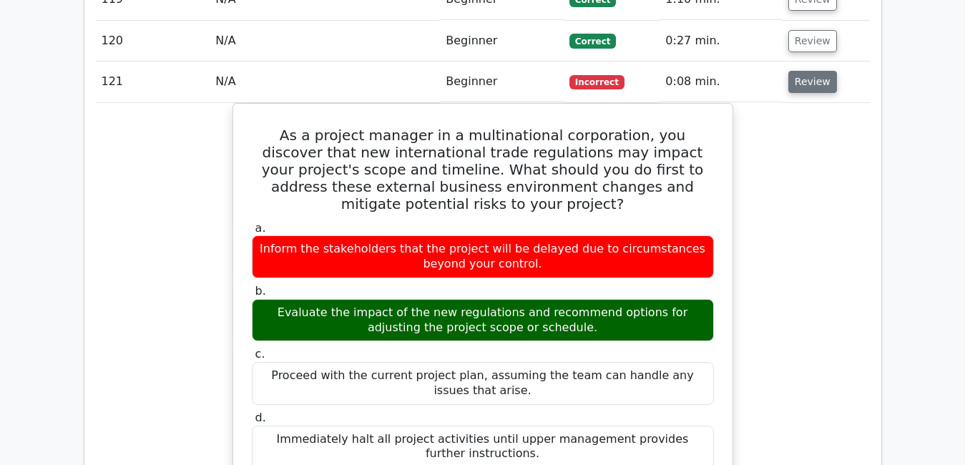
click at [801, 71] on button "Review" at bounding box center [813, 82] width 49 height 22
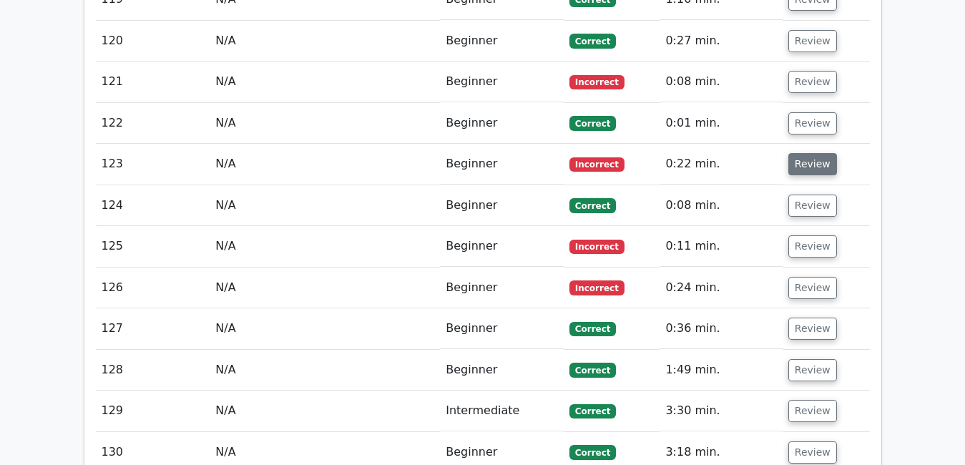
click at [804, 153] on button "Review" at bounding box center [813, 164] width 49 height 22
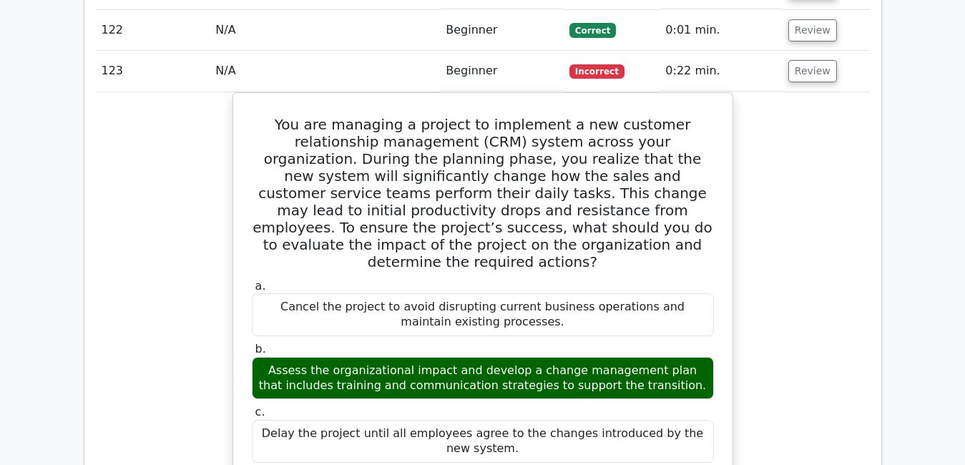
scroll to position [6140, 0]
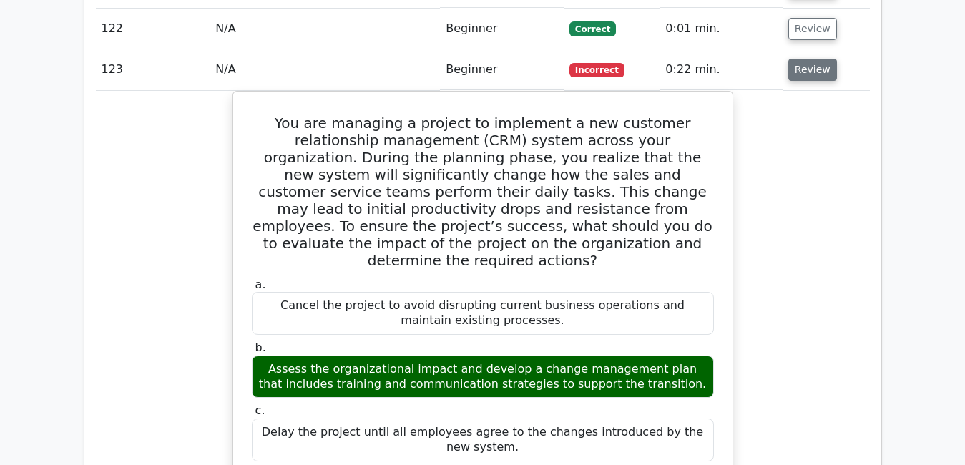
click at [821, 59] on button "Review" at bounding box center [813, 70] width 49 height 22
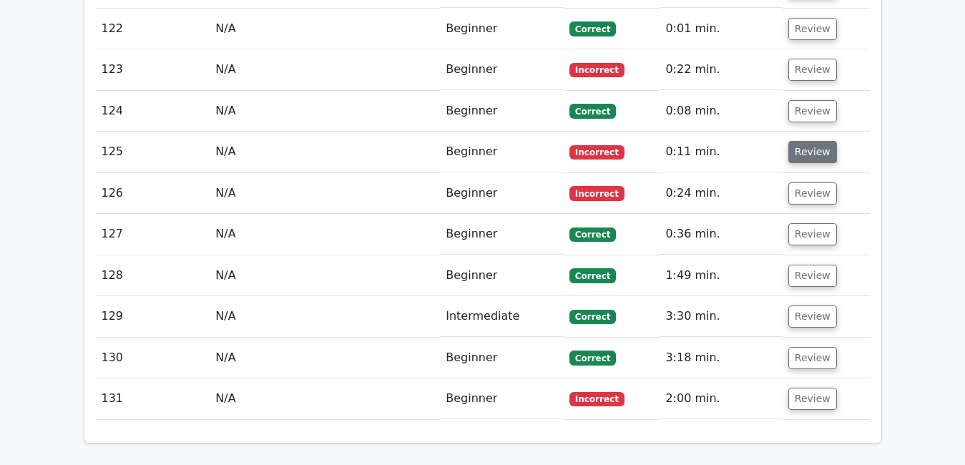
click at [801, 141] on button "Review" at bounding box center [813, 152] width 49 height 22
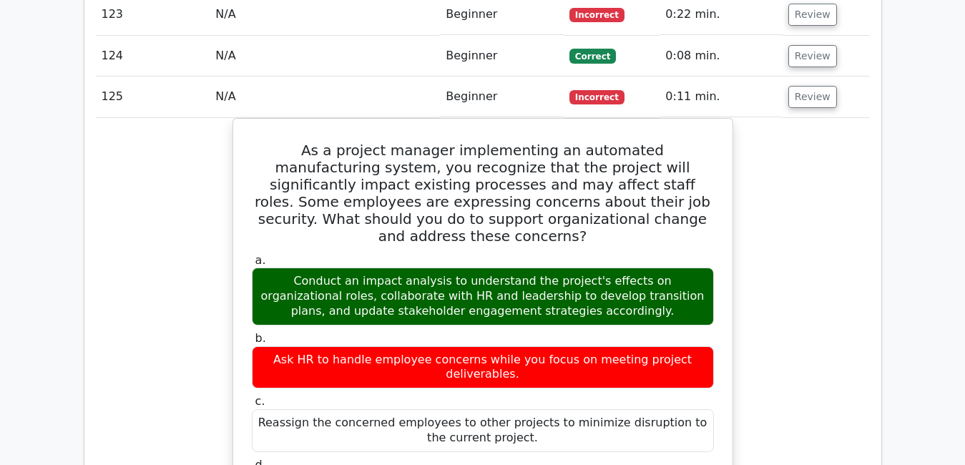
scroll to position [6197, 0]
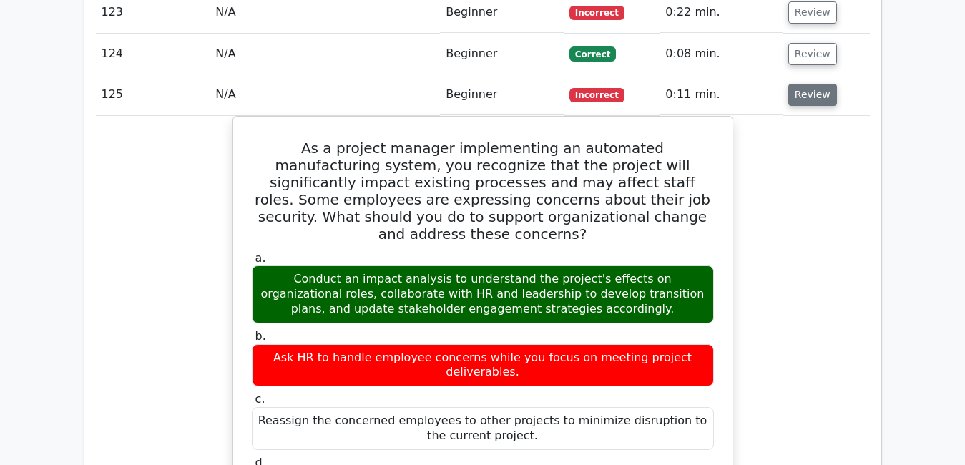
click at [795, 84] on button "Review" at bounding box center [813, 95] width 49 height 22
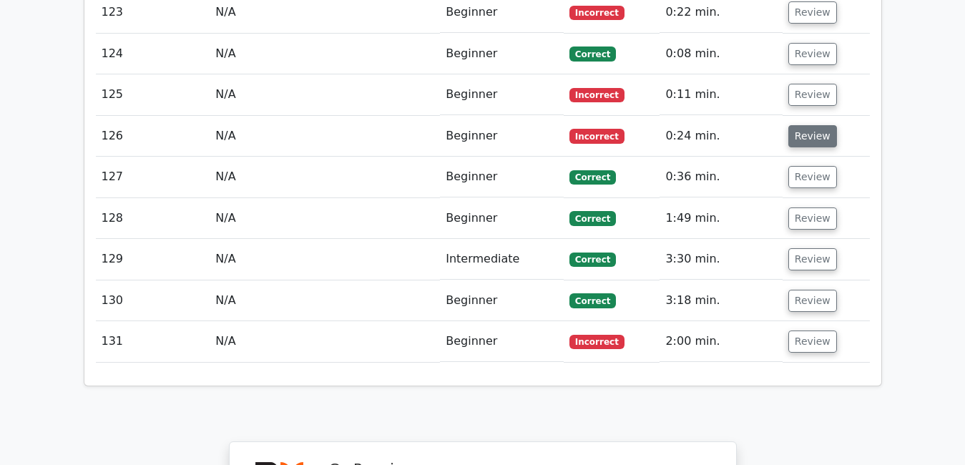
click at [826, 125] on button "Review" at bounding box center [813, 136] width 49 height 22
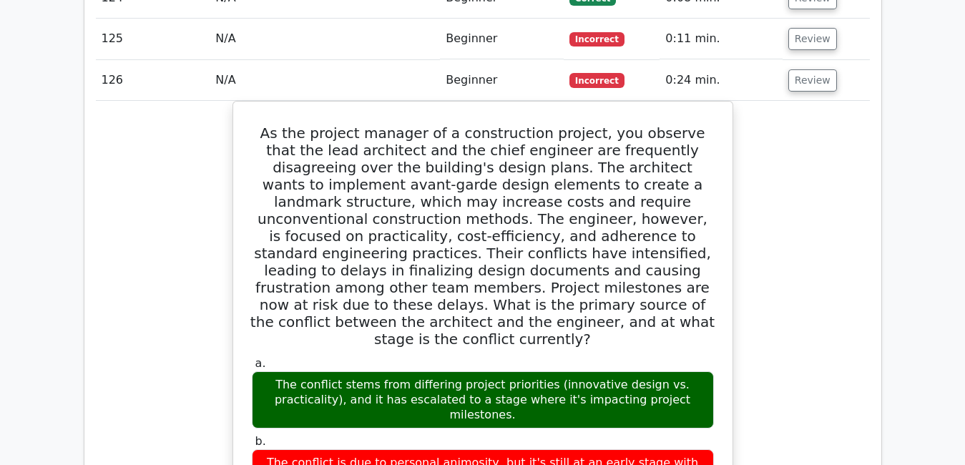
scroll to position [6226, 0]
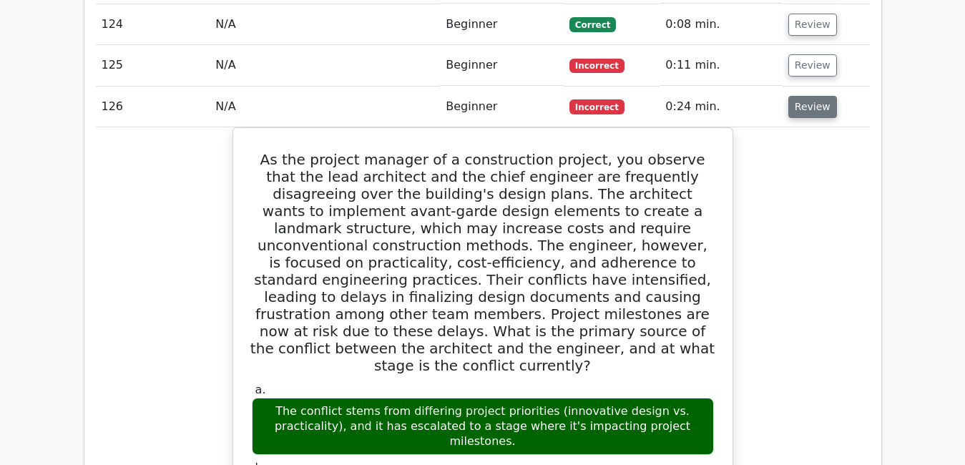
click at [796, 96] on button "Review" at bounding box center [813, 107] width 49 height 22
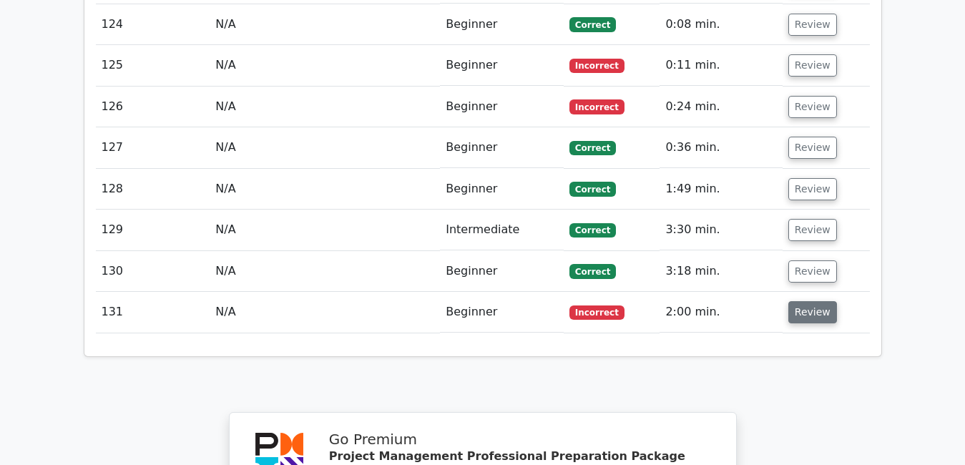
click at [803, 301] on button "Review" at bounding box center [813, 312] width 49 height 22
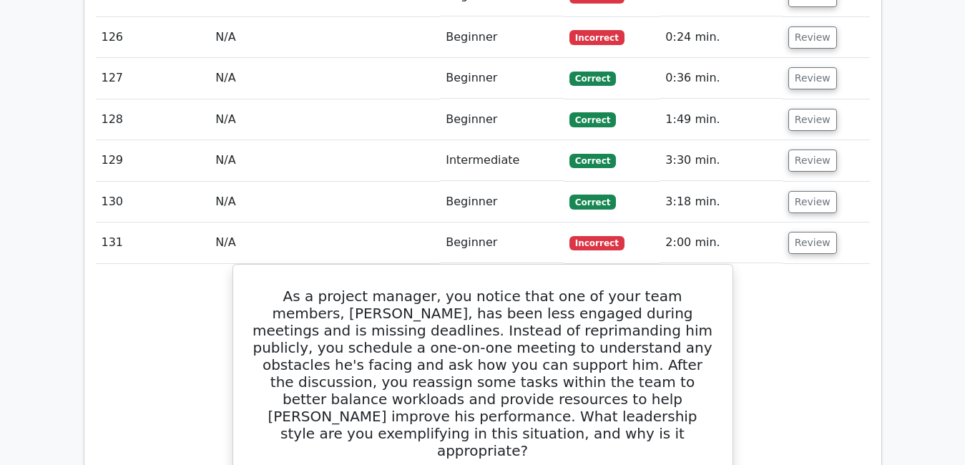
scroll to position [6347, 0]
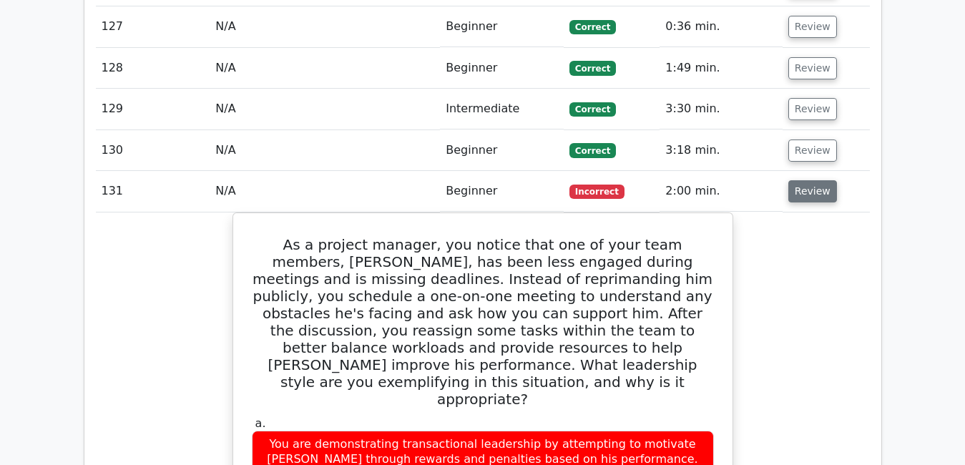
click at [813, 180] on button "Review" at bounding box center [813, 191] width 49 height 22
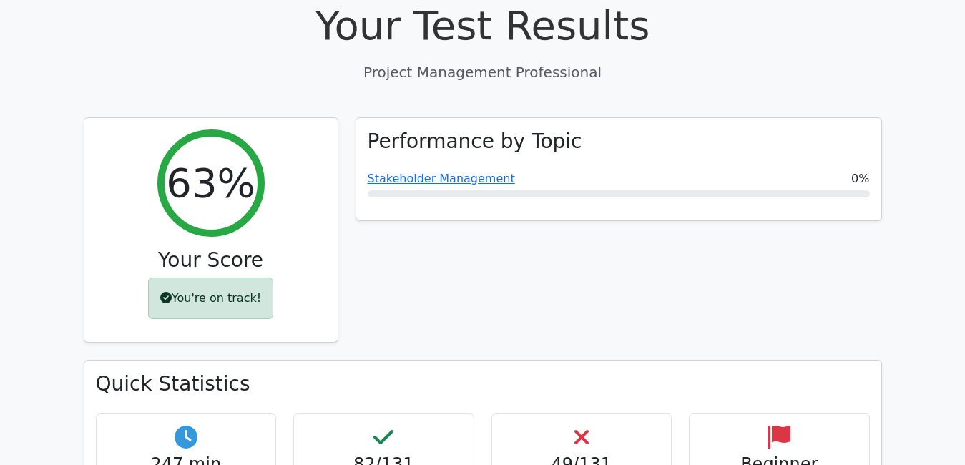
scroll to position [527, 0]
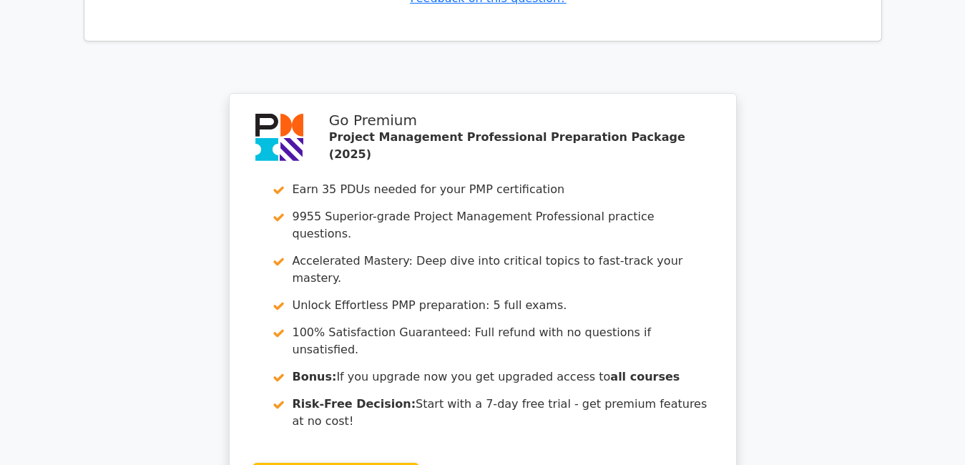
scroll to position [7388, 0]
